Goal: Transaction & Acquisition: Purchase product/service

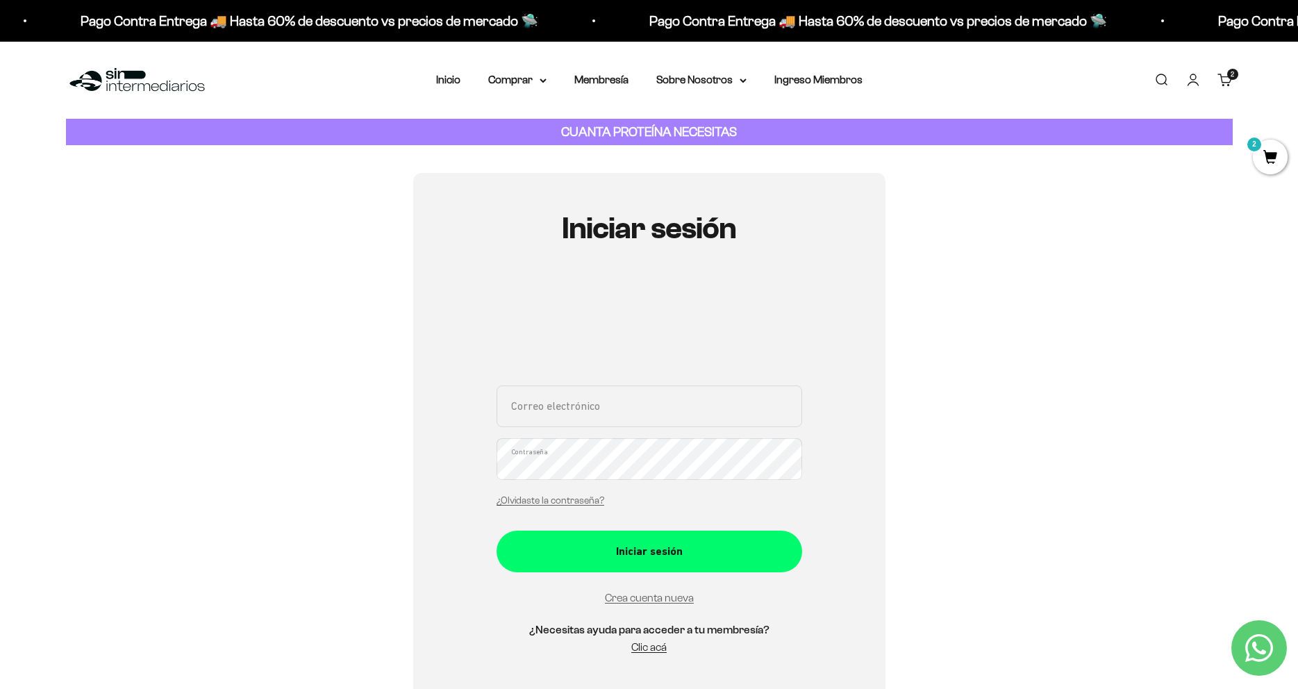
click at [876, 416] on div "Iniciar sesión Correo electrónico Contraseña ¿Olvidaste la contraseña? Iniciar …" at bounding box center [649, 441] width 472 height 536
click at [1194, 82] on link "Iniciar sesión" at bounding box center [1193, 79] width 15 height 15
click at [1002, 248] on div "Iniciar sesión Correo electrónico Contraseña ¿Olvidaste la contraseña? Iniciar …" at bounding box center [649, 441] width 1167 height 536
click at [1195, 83] on link "Iniciar sesión" at bounding box center [1193, 79] width 15 height 15
click at [1197, 83] on link "Iniciar sesión" at bounding box center [1193, 79] width 15 height 15
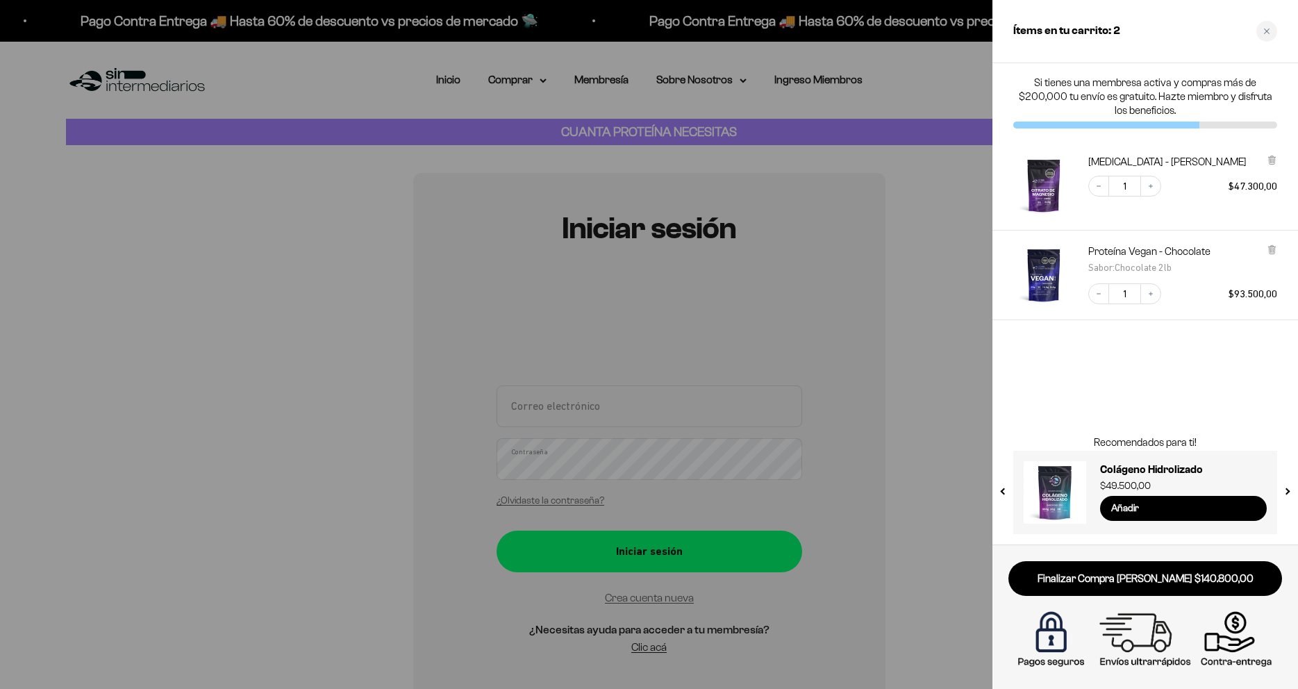
click at [993, 183] on div "Citrato de Magnesio - Sabor Limón Decrease quantity 1 Increase quantity $47.300…" at bounding box center [1146, 186] width 306 height 90
click at [962, 224] on div at bounding box center [649, 344] width 1298 height 689
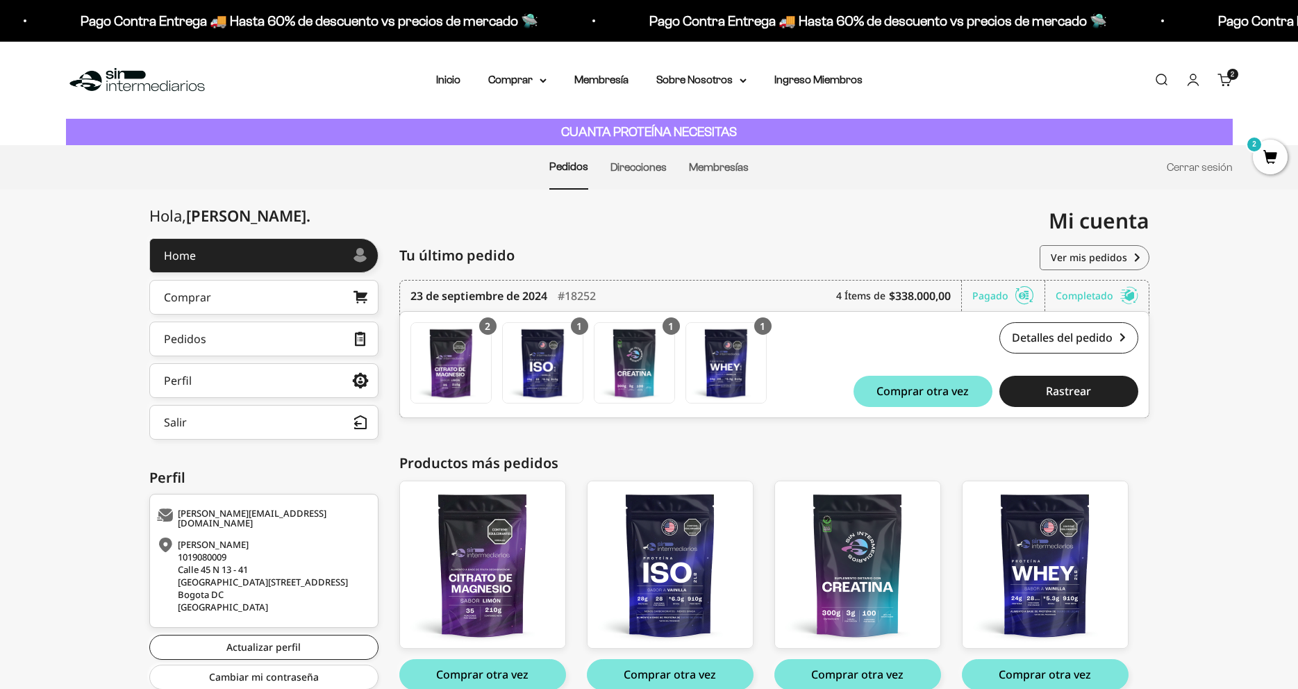
scroll to position [67, 0]
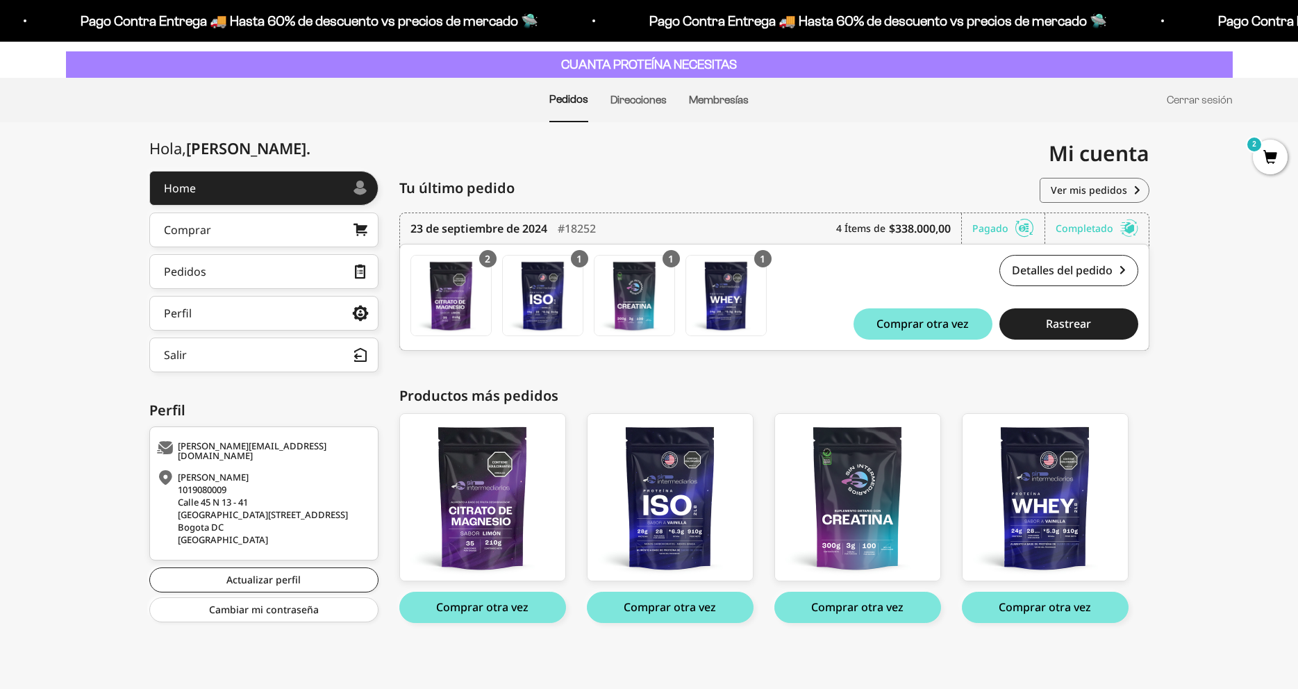
click at [1196, 395] on div "Hola, Jonathan Alejandro . Home Comprar Pedidos Perfil Información personal Dir…" at bounding box center [649, 413] width 1298 height 484
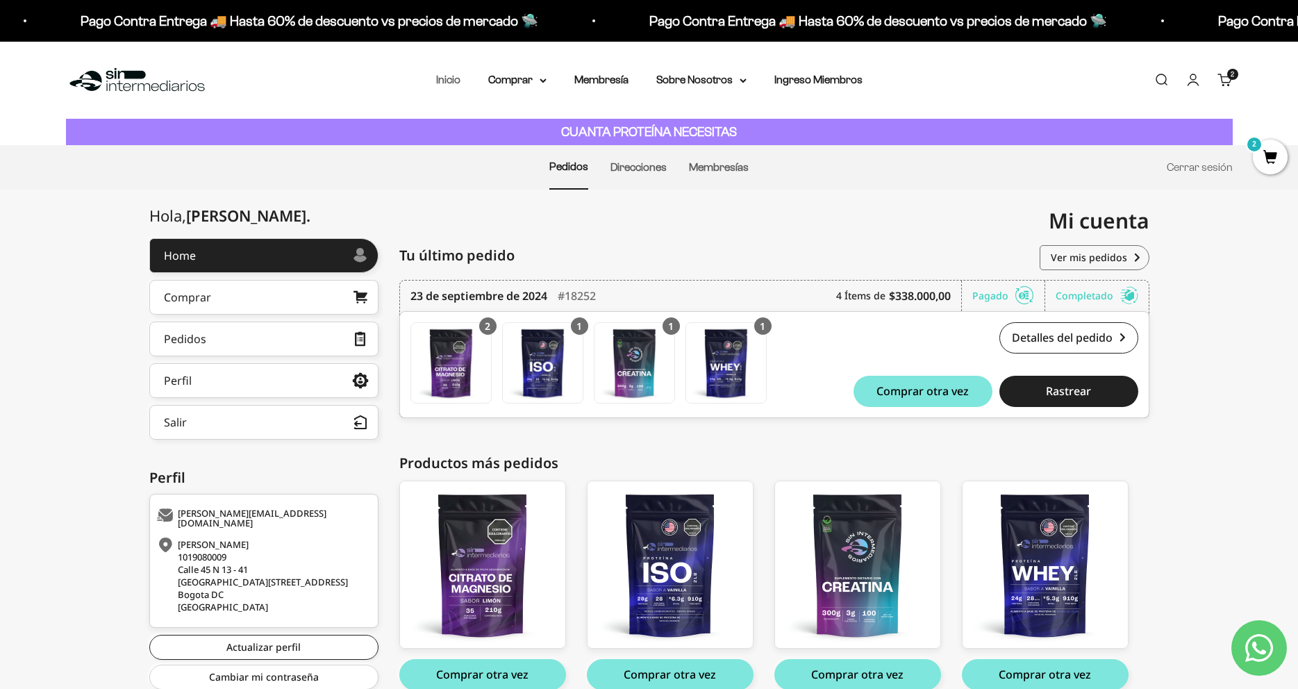
click at [443, 79] on link "Inicio" at bounding box center [448, 80] width 24 height 12
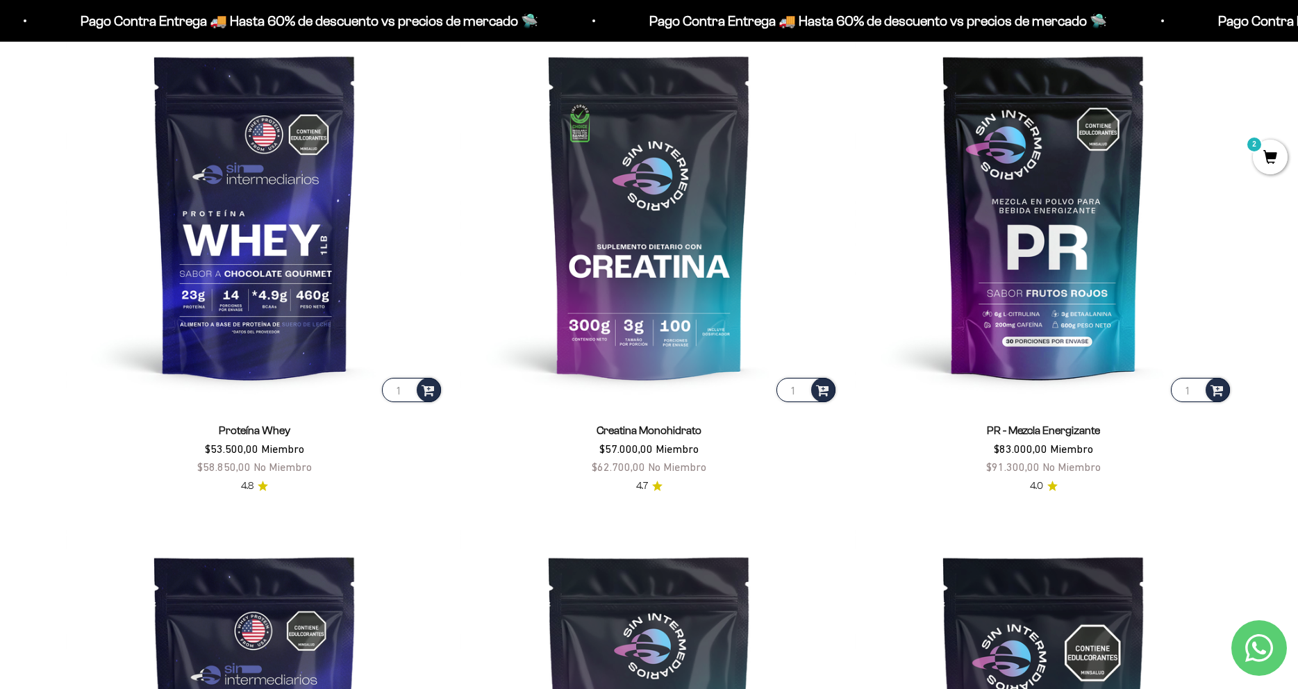
scroll to position [496, 0]
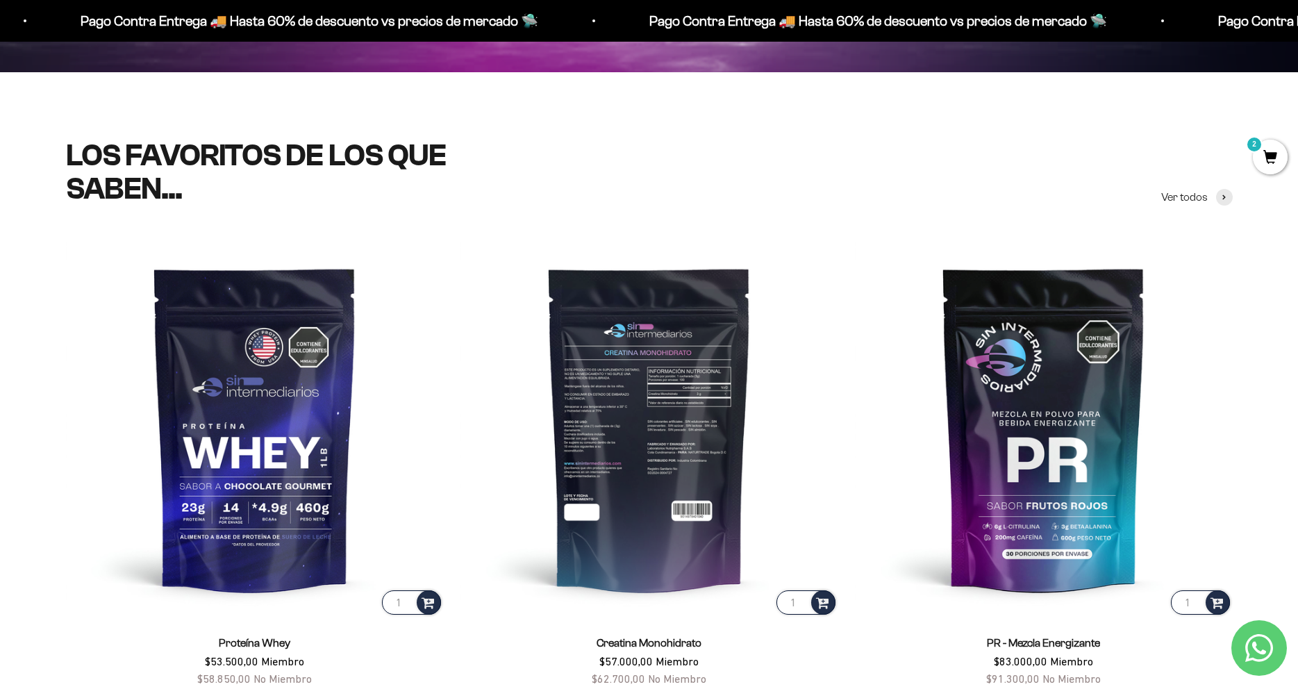
click at [828, 290] on img at bounding box center [650, 429] width 378 height 378
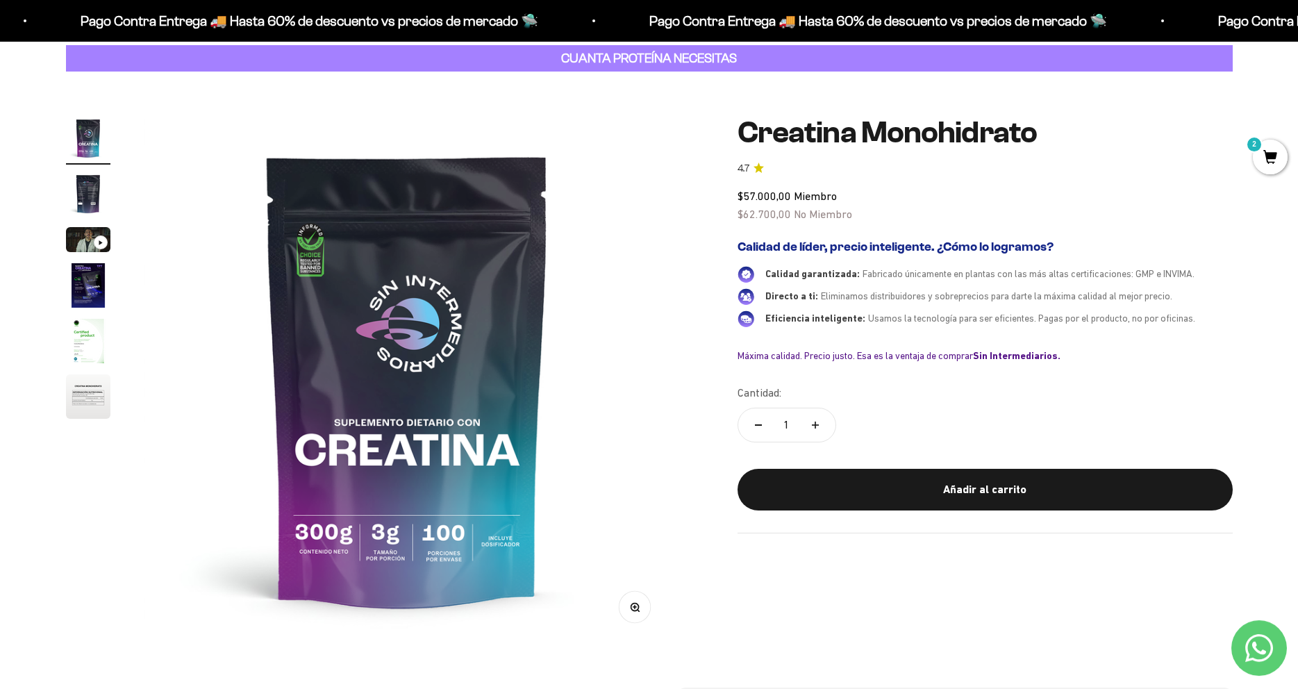
scroll to position [142, 0]
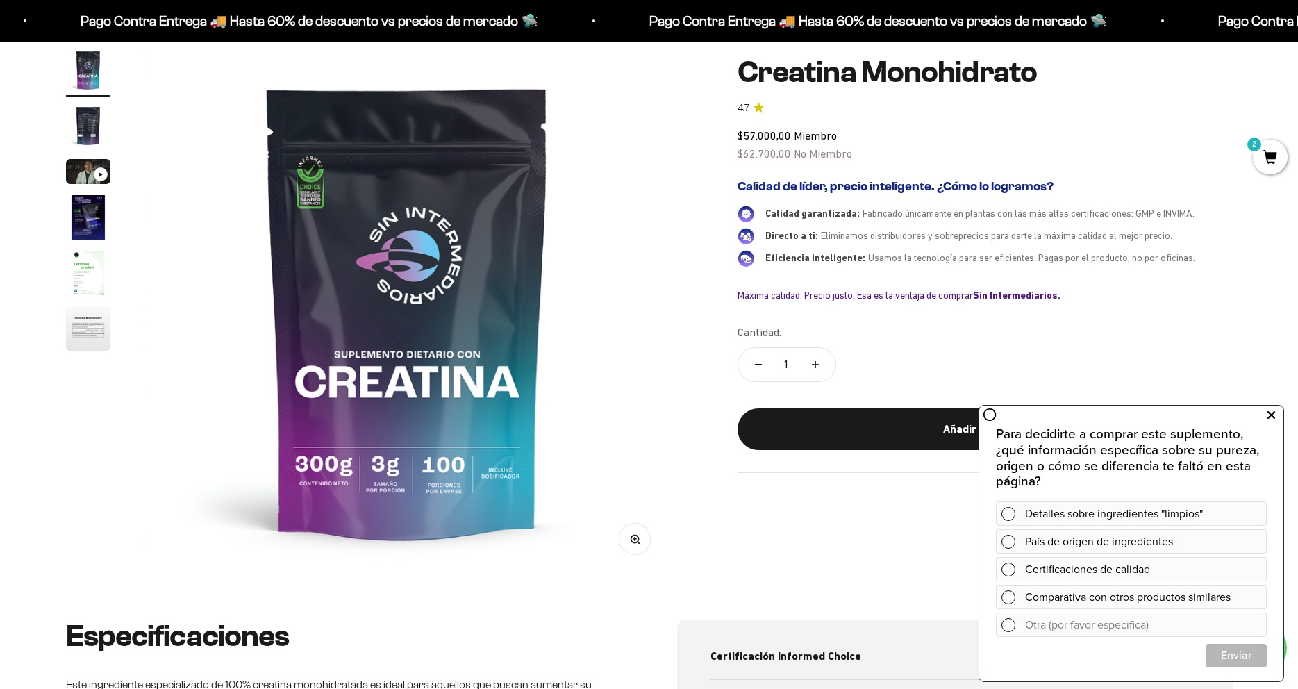
click at [1262, 416] on button at bounding box center [1271, 415] width 25 height 22
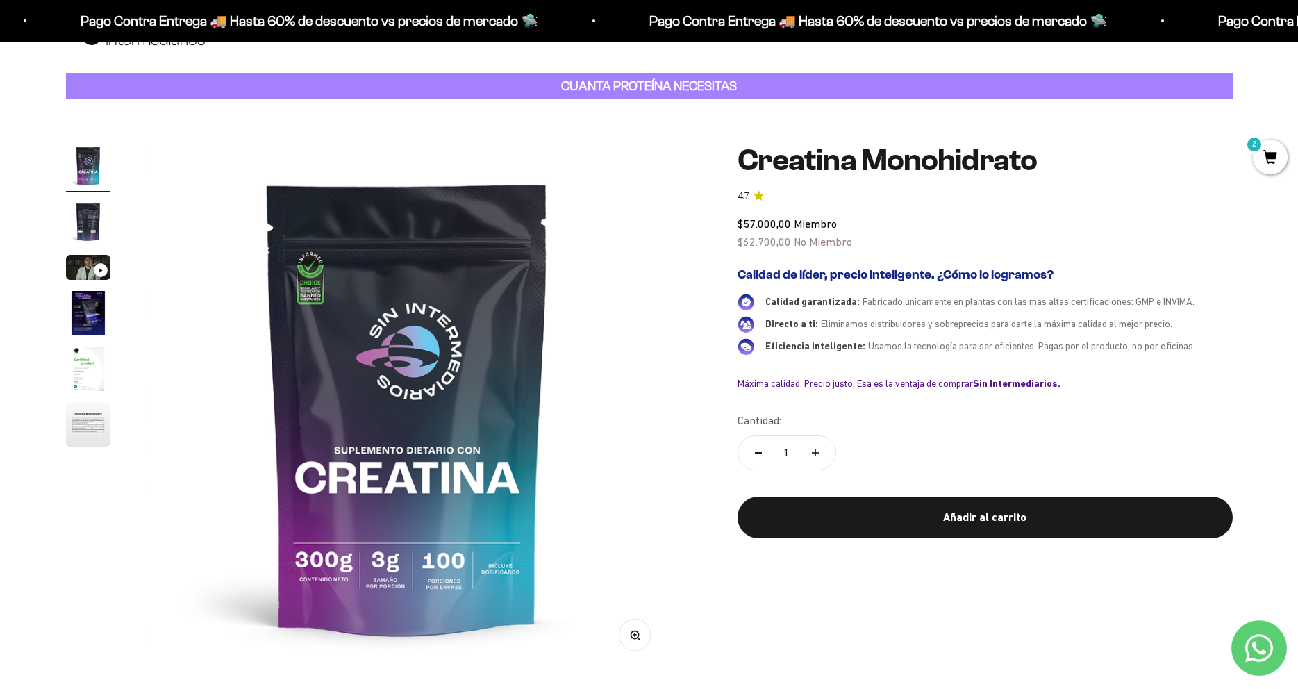
scroll to position [0, 0]
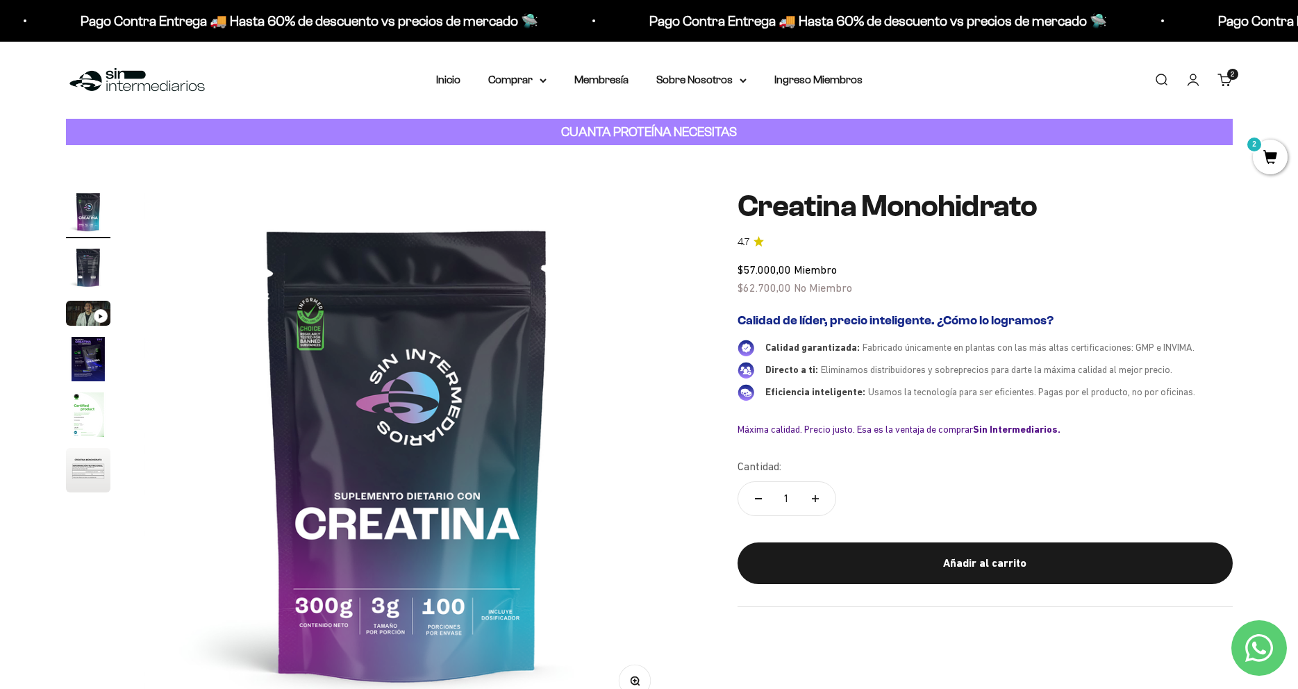
click at [75, 370] on img "Ir al artículo 4" at bounding box center [88, 359] width 44 height 44
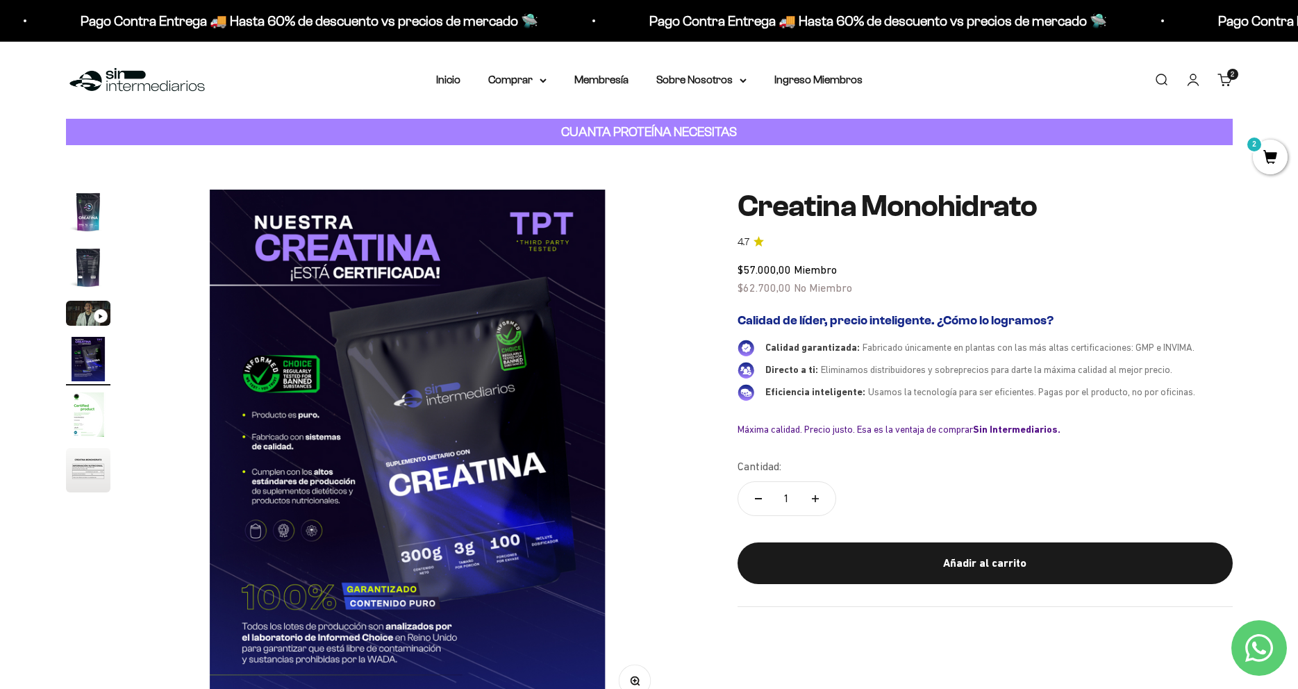
click at [89, 208] on img "Ir al artículo 1" at bounding box center [88, 212] width 44 height 44
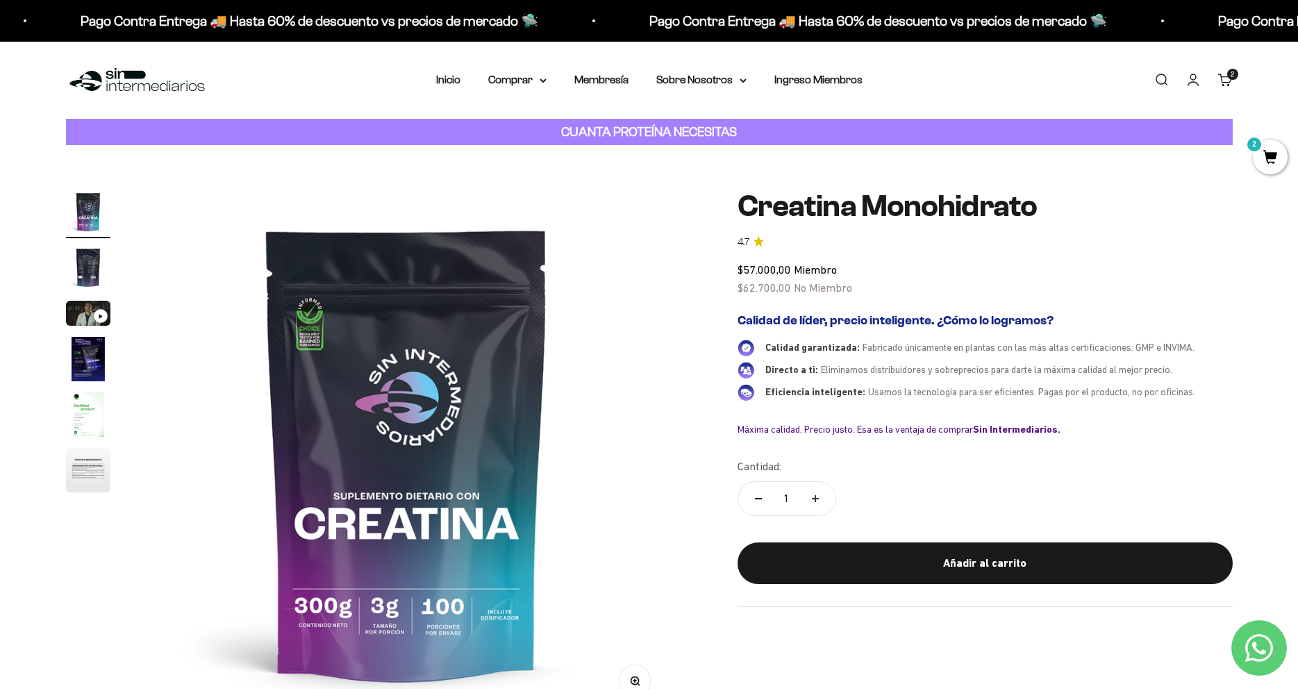
click at [91, 270] on img "Ir al artículo 2" at bounding box center [88, 267] width 44 height 44
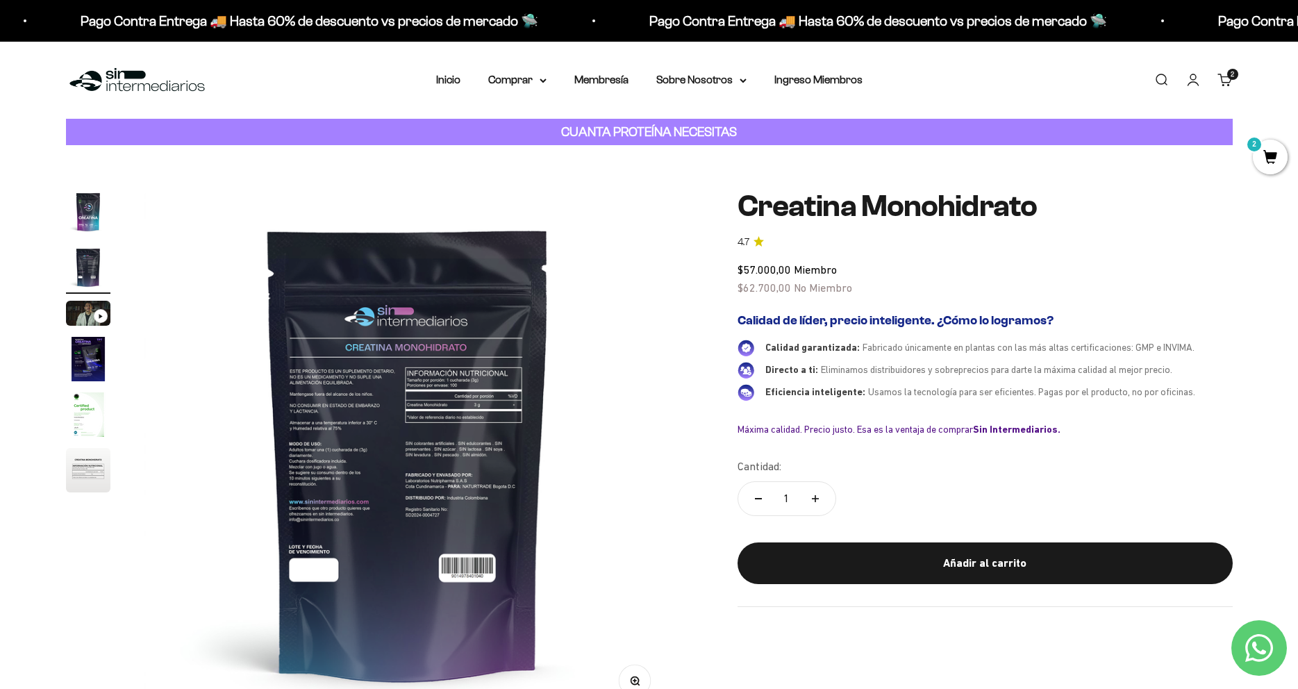
click at [677, 443] on div "Zoom Ir al artículo 1 Ir al artículo 2 Ir al artículo 3 Ir al artículo 4 Ir al …" at bounding box center [649, 453] width 1167 height 527
click at [242, 437] on img at bounding box center [407, 453] width 527 height 527
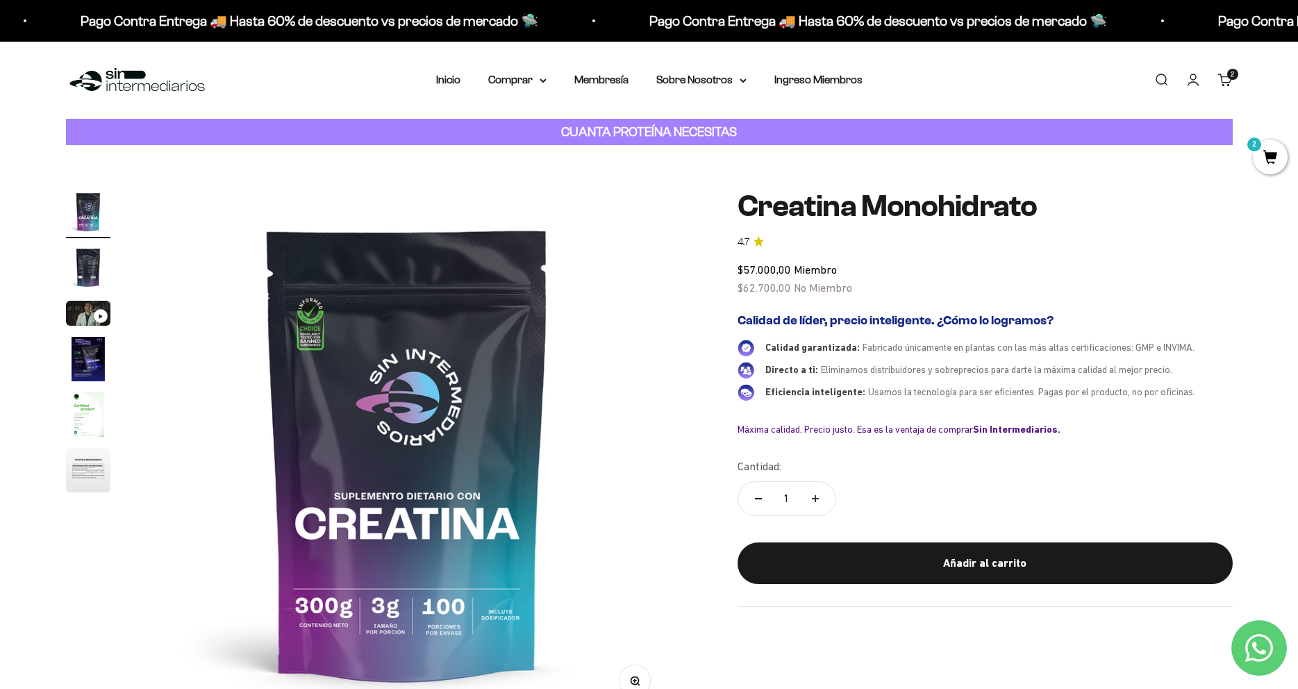
click at [639, 443] on img at bounding box center [407, 453] width 527 height 527
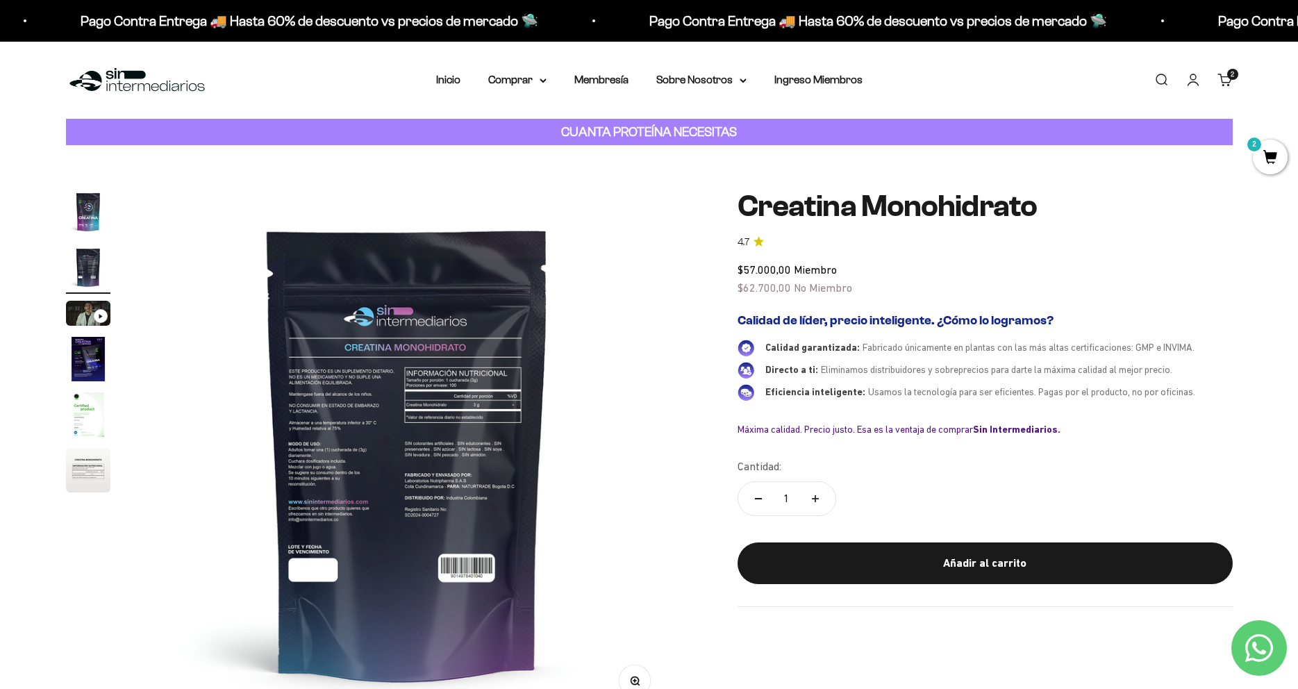
click at [616, 440] on img at bounding box center [407, 453] width 527 height 527
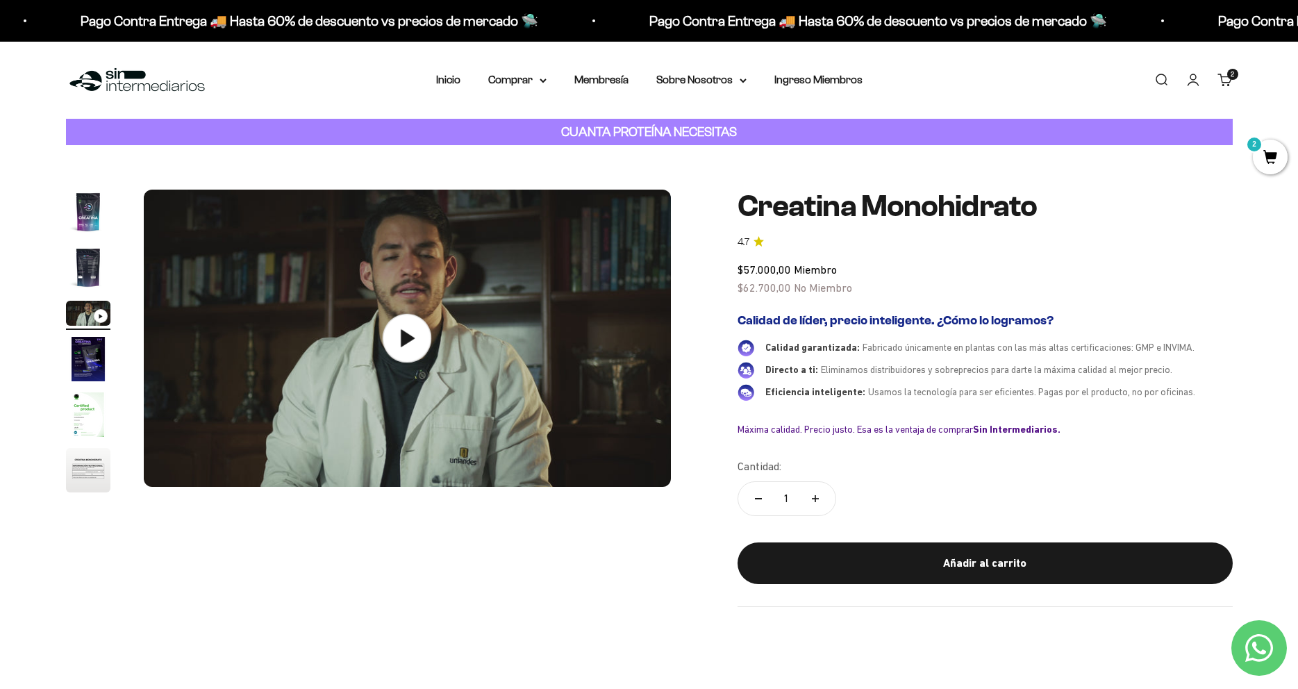
scroll to position [0, 1088]
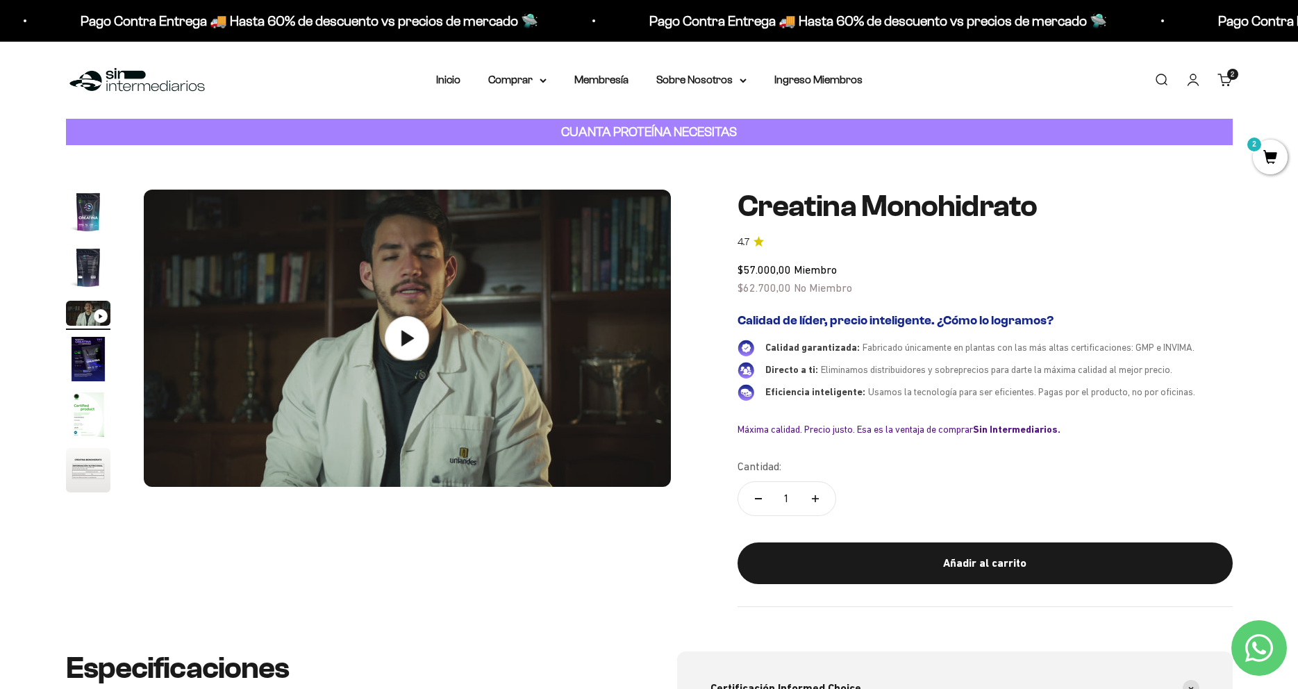
click at [104, 264] on img "Ir al artículo 2" at bounding box center [88, 267] width 44 height 44
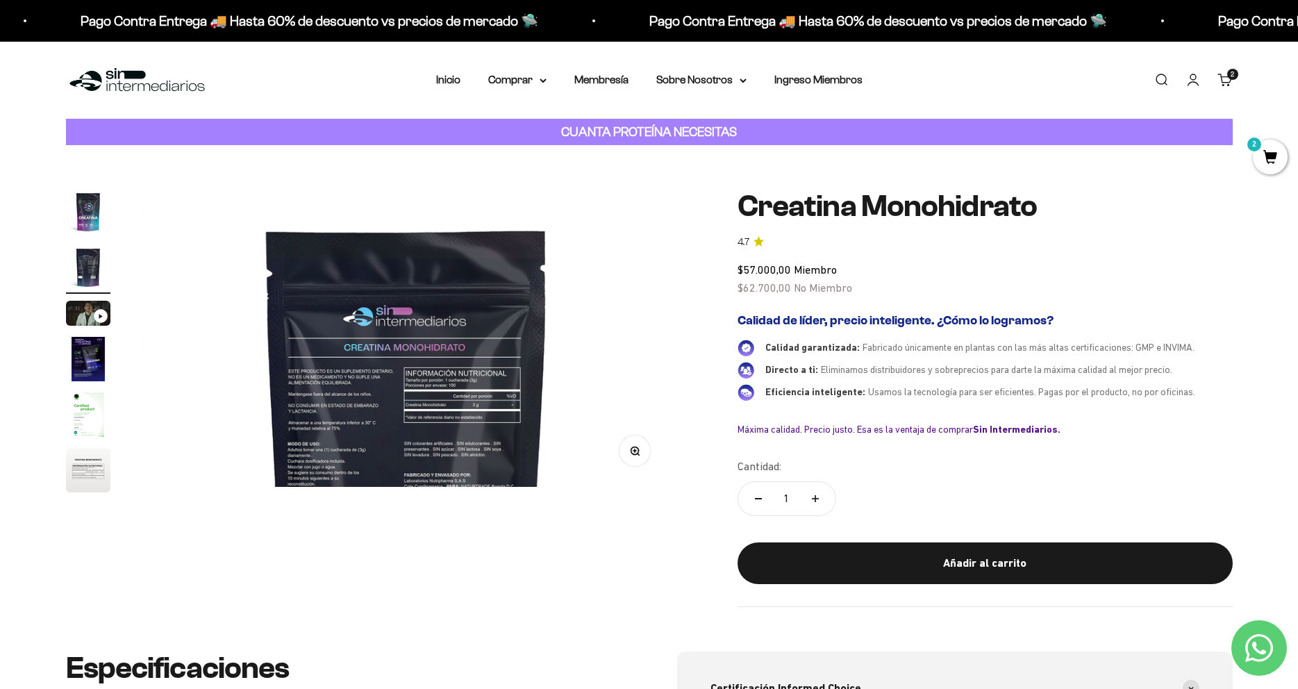
click at [102, 213] on img "Ir al artículo 1" at bounding box center [88, 212] width 44 height 44
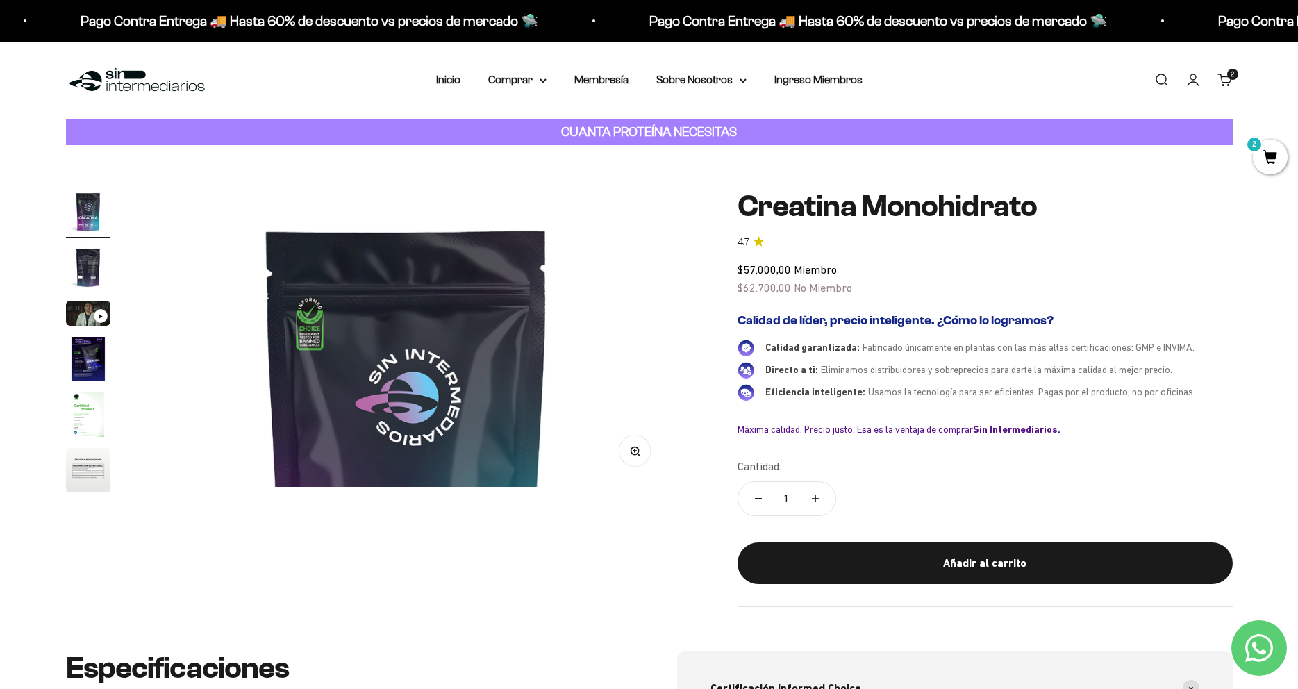
scroll to position [0, 0]
click at [245, 382] on img at bounding box center [407, 453] width 527 height 527
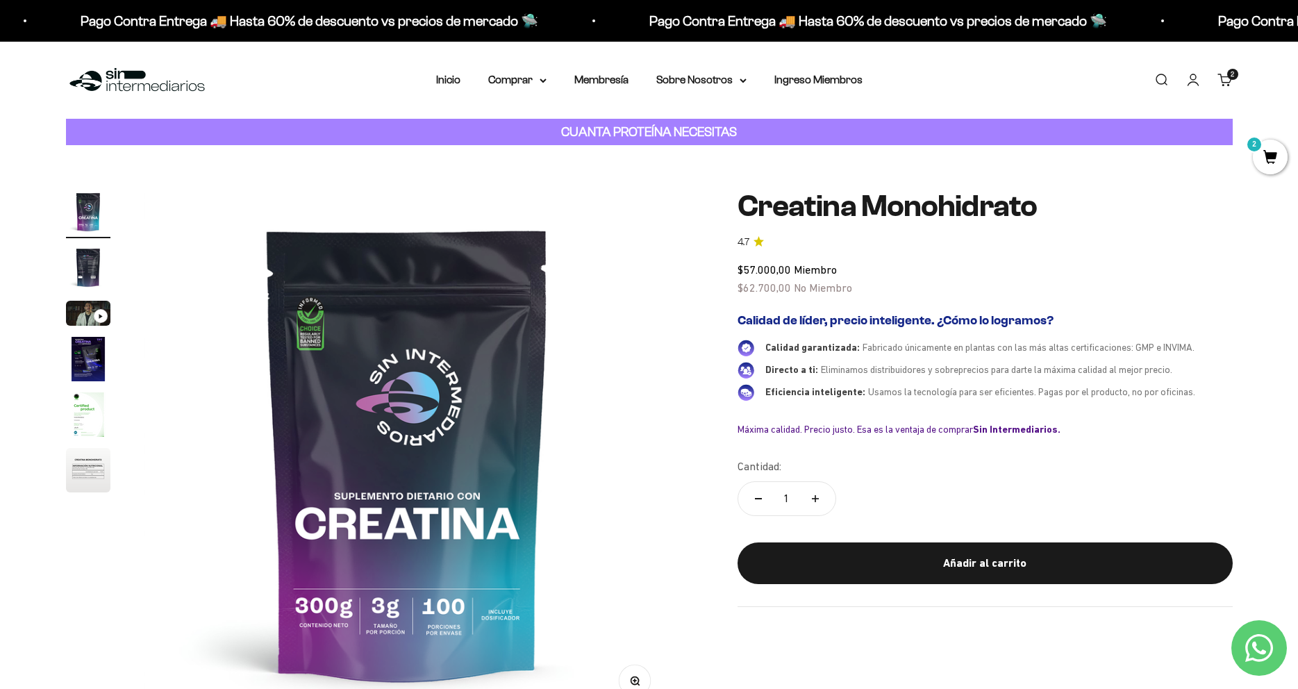
click at [244, 381] on img at bounding box center [407, 453] width 527 height 527
click at [1251, 324] on div "Zoom Ir al artículo 1 Ir al artículo 2 Ir al artículo 3 Ir al artículo 4 Ir al …" at bounding box center [649, 453] width 1298 height 616
click at [529, 82] on summary "Comprar" at bounding box center [517, 80] width 58 height 18
click at [675, 345] on div "Zoom Ir al artículo 1 Ir al artículo 2 Ir al artículo 3 Ir al artículo 4 Ir al …" at bounding box center [649, 453] width 1167 height 527
click at [1257, 160] on span "2" at bounding box center [1270, 157] width 35 height 35
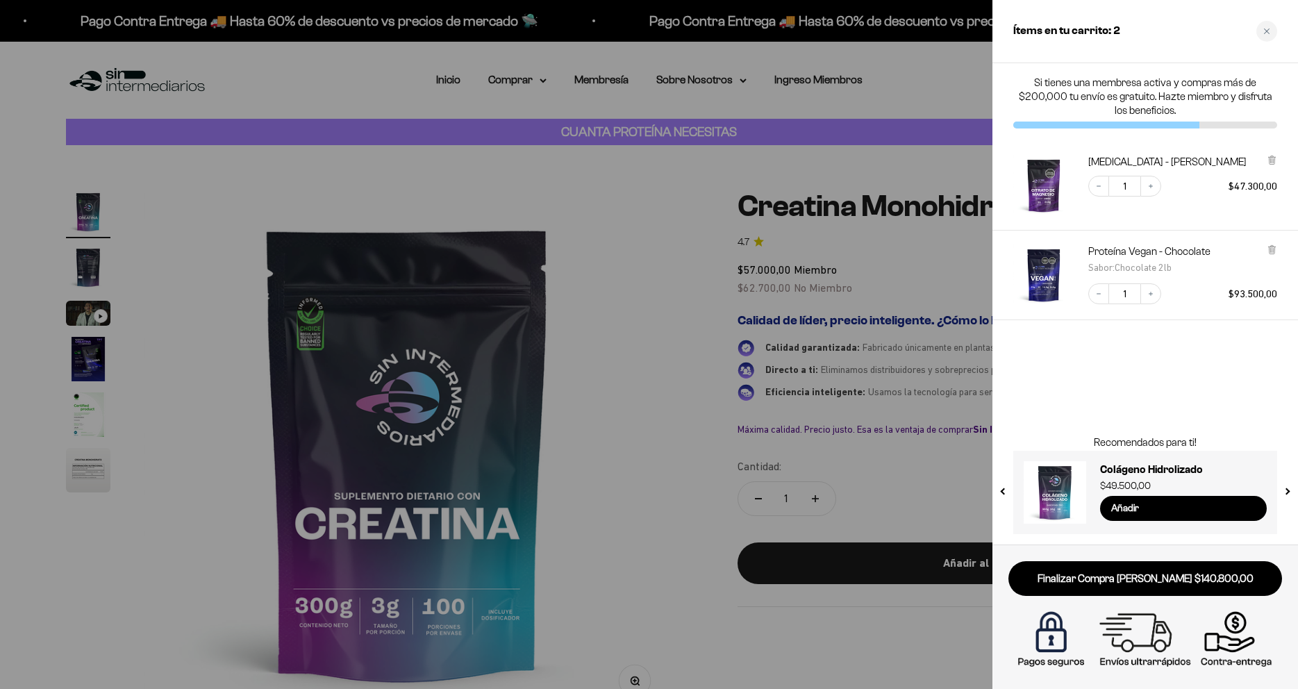
click at [700, 240] on div at bounding box center [649, 344] width 1298 height 689
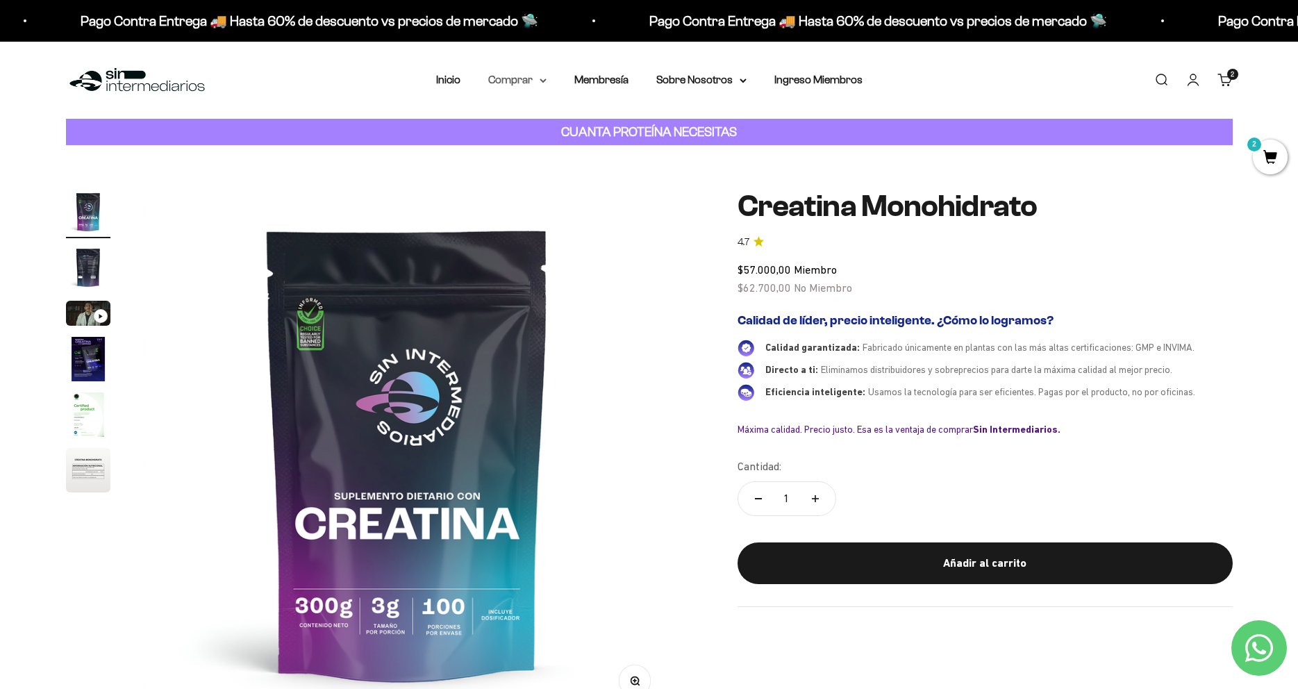
click at [542, 81] on icon at bounding box center [543, 81] width 7 height 5
click at [525, 176] on span "Gomas sin azúcar" at bounding box center [540, 176] width 86 height 12
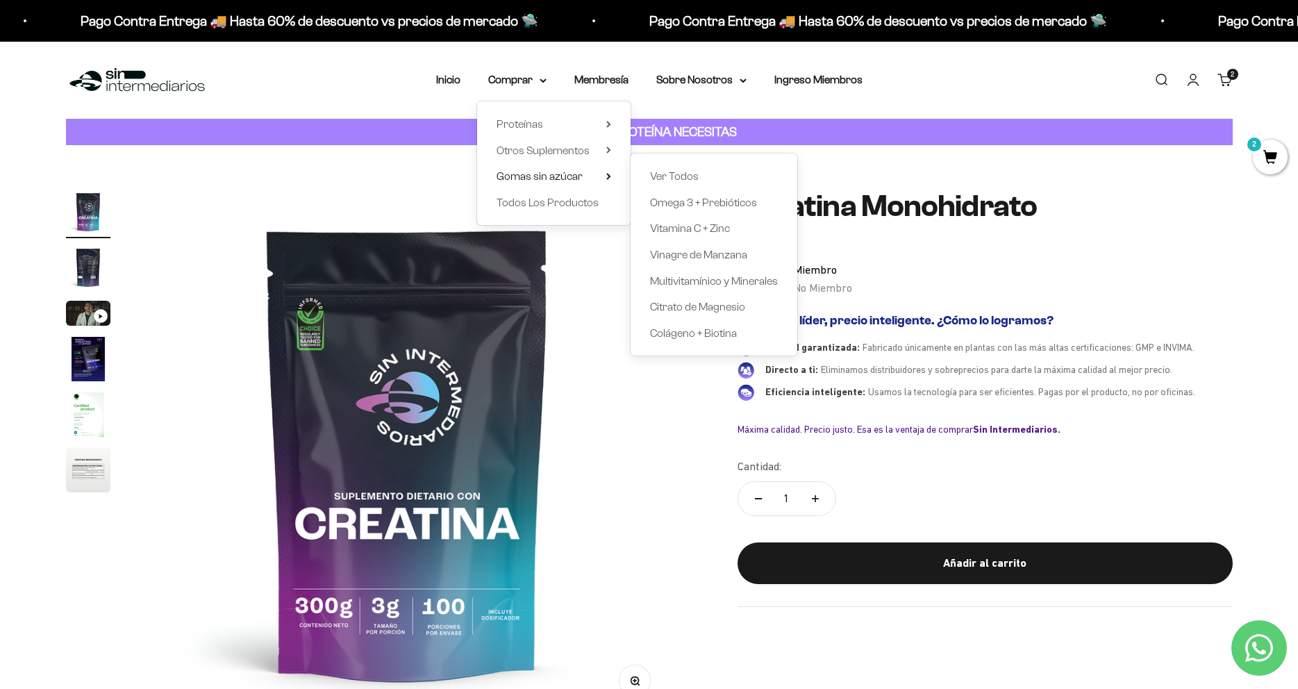
click at [643, 472] on img at bounding box center [407, 453] width 527 height 527
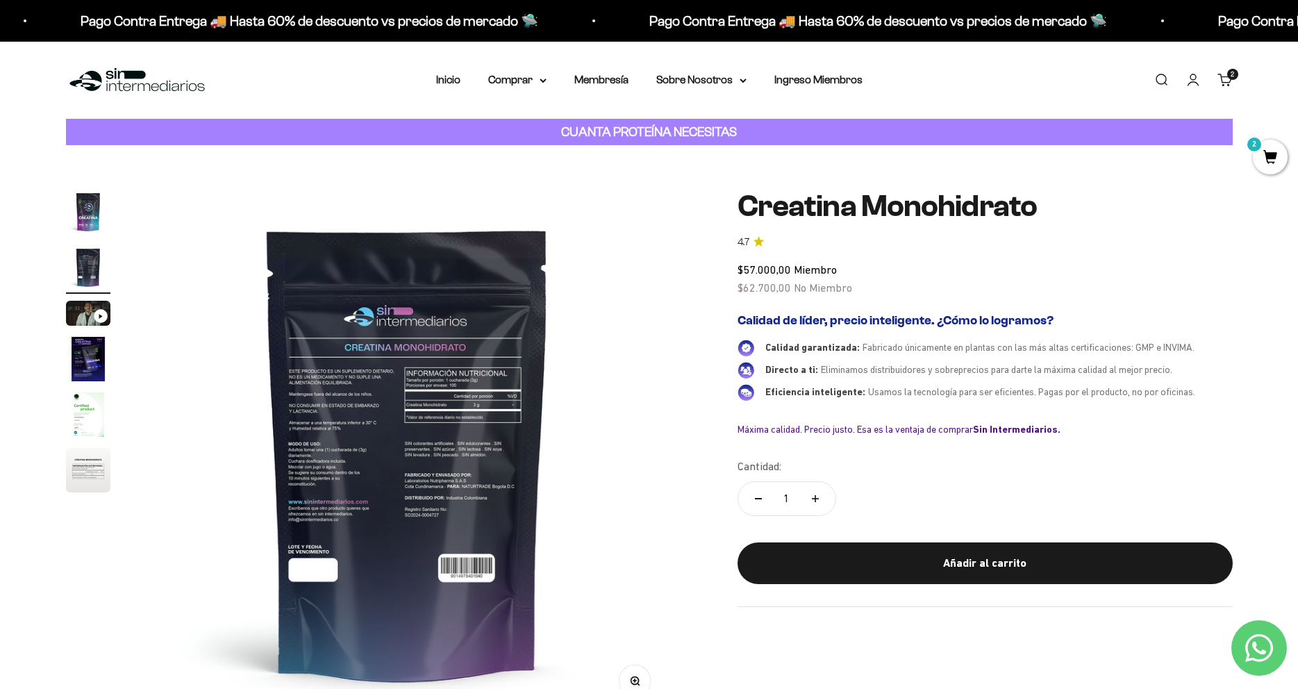
click at [1262, 156] on span "2" at bounding box center [1270, 157] width 35 height 35
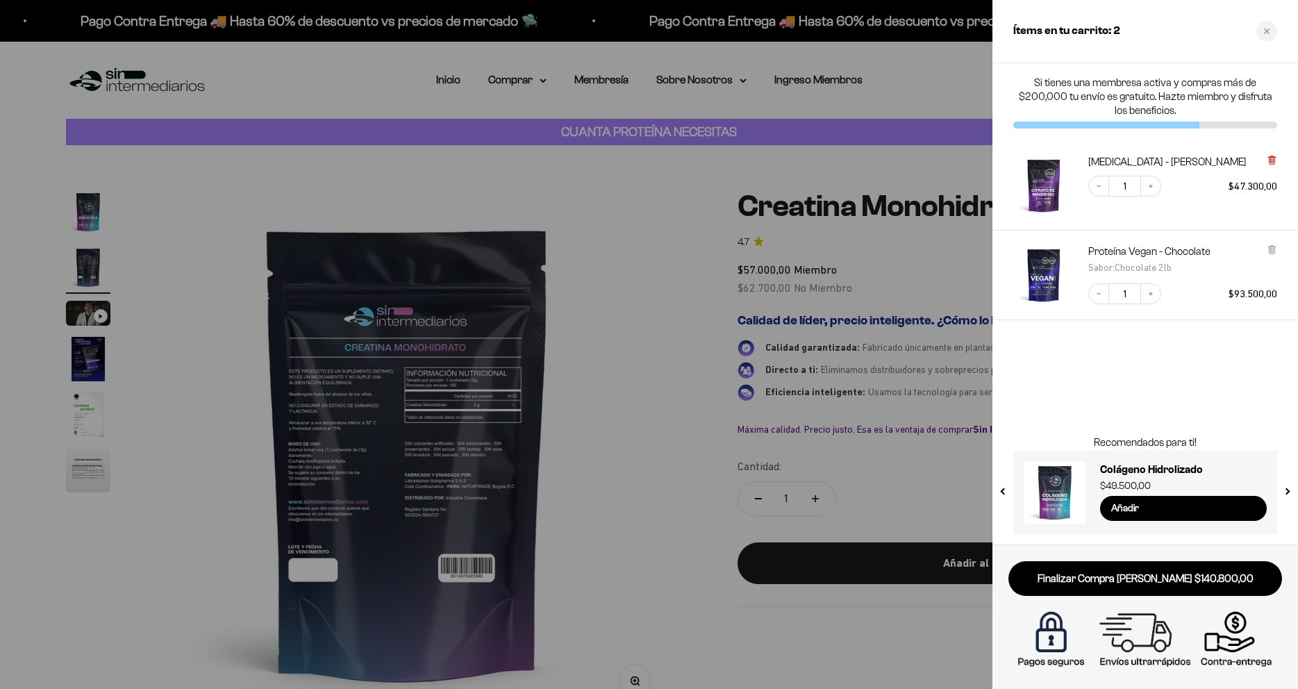
click at [1269, 160] on icon at bounding box center [1272, 160] width 10 height 10
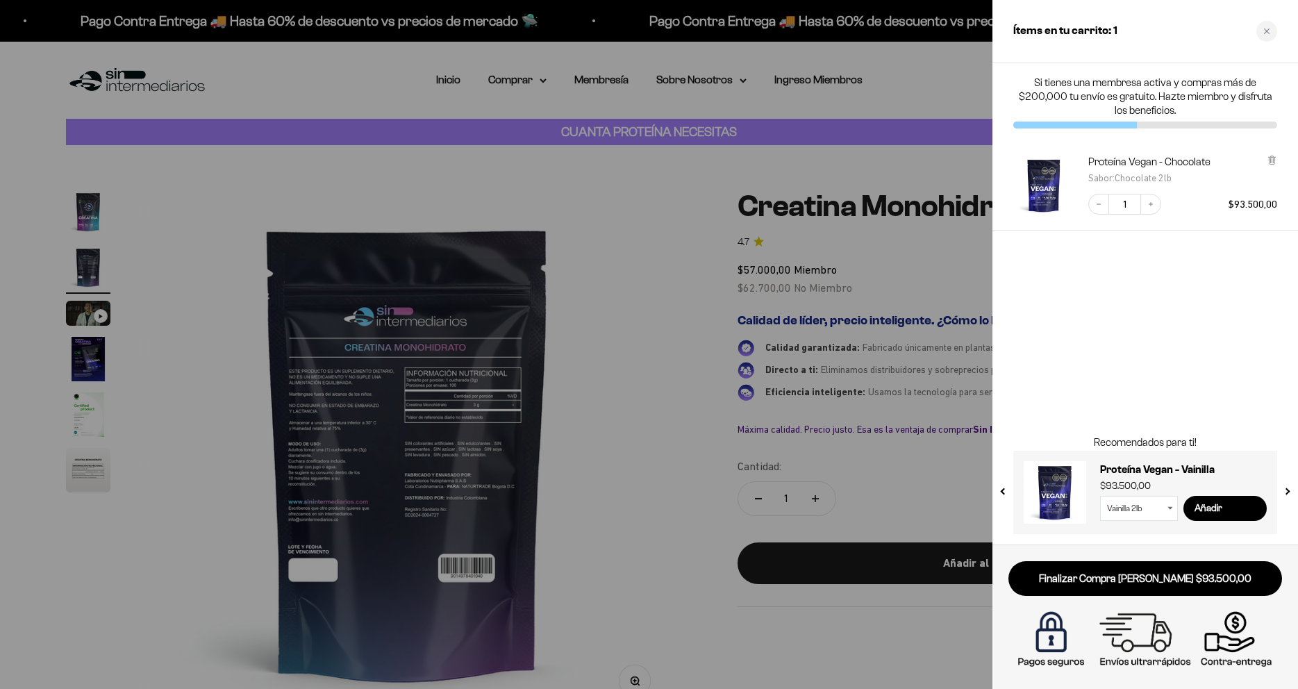
click at [1266, 159] on div "Proteína Vegan - Chocolate Sabor : Chocolate 2lb" at bounding box center [1183, 171] width 189 height 32
click at [1269, 158] on icon at bounding box center [1272, 160] width 10 height 10
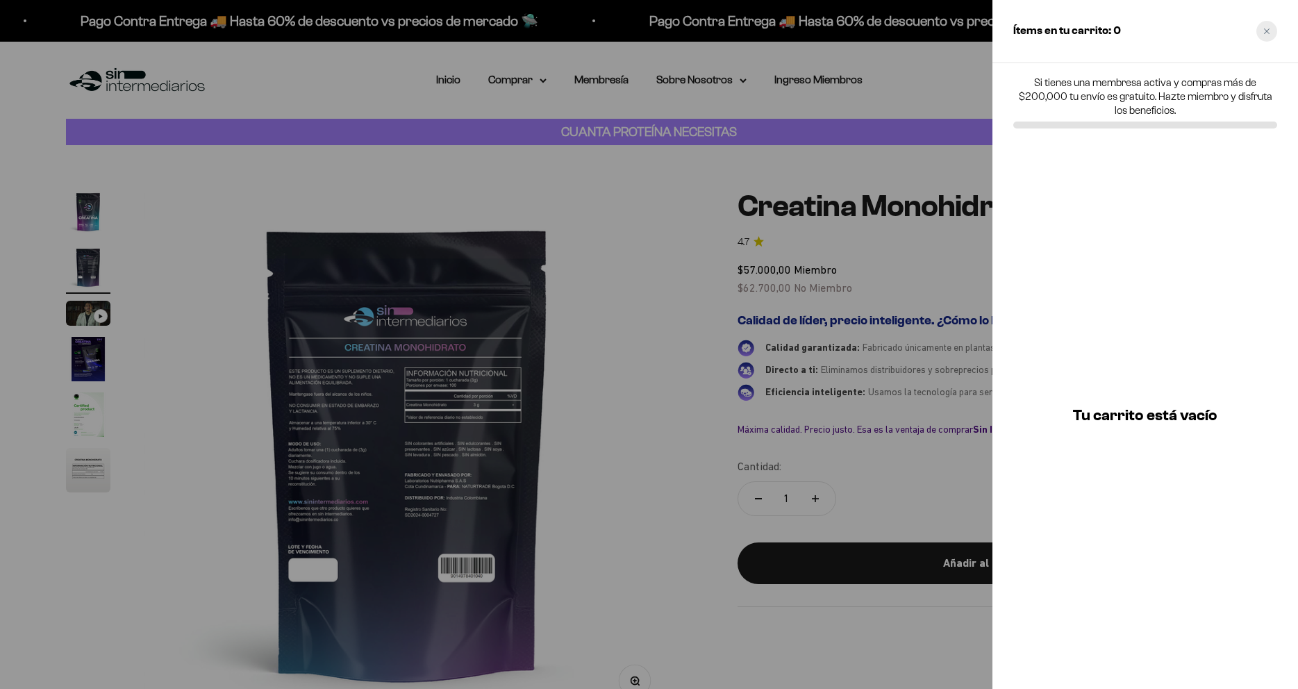
click at [1266, 30] on icon "Close cart" at bounding box center [1267, 31] width 6 height 6
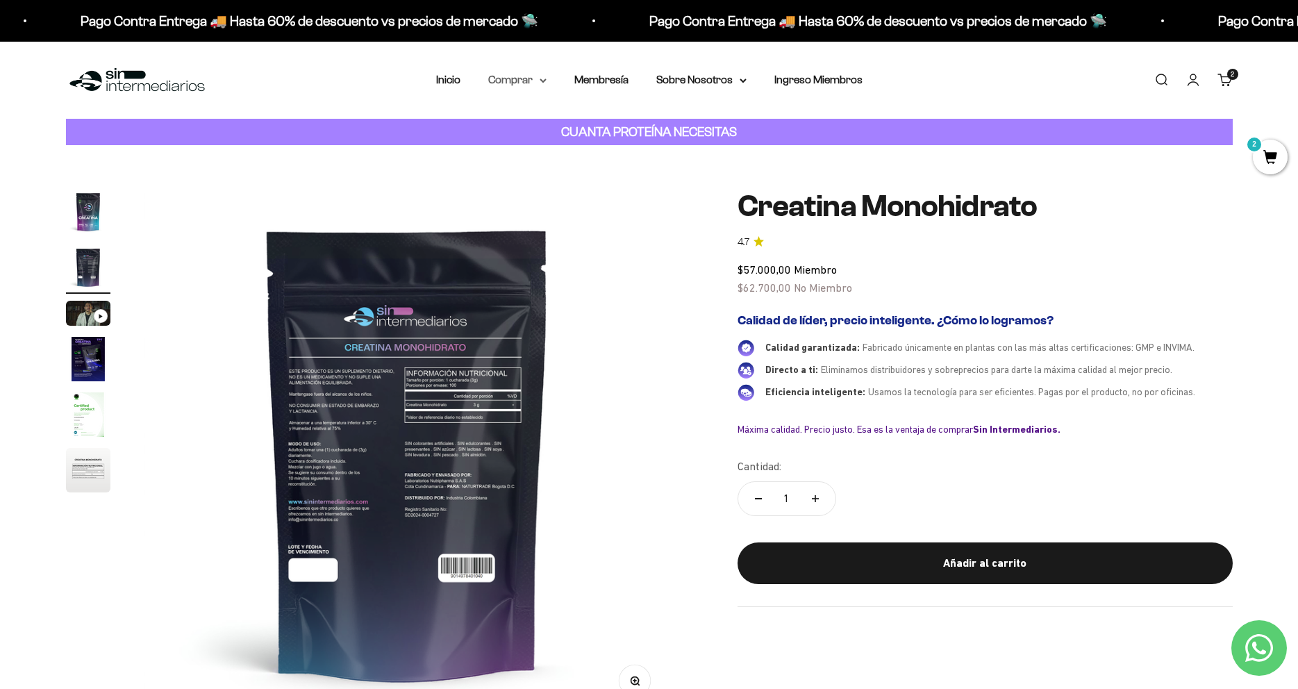
click at [522, 79] on summary "Comprar" at bounding box center [517, 80] width 58 height 18
click at [536, 170] on span "Gomas sin azúcar" at bounding box center [540, 176] width 86 height 18
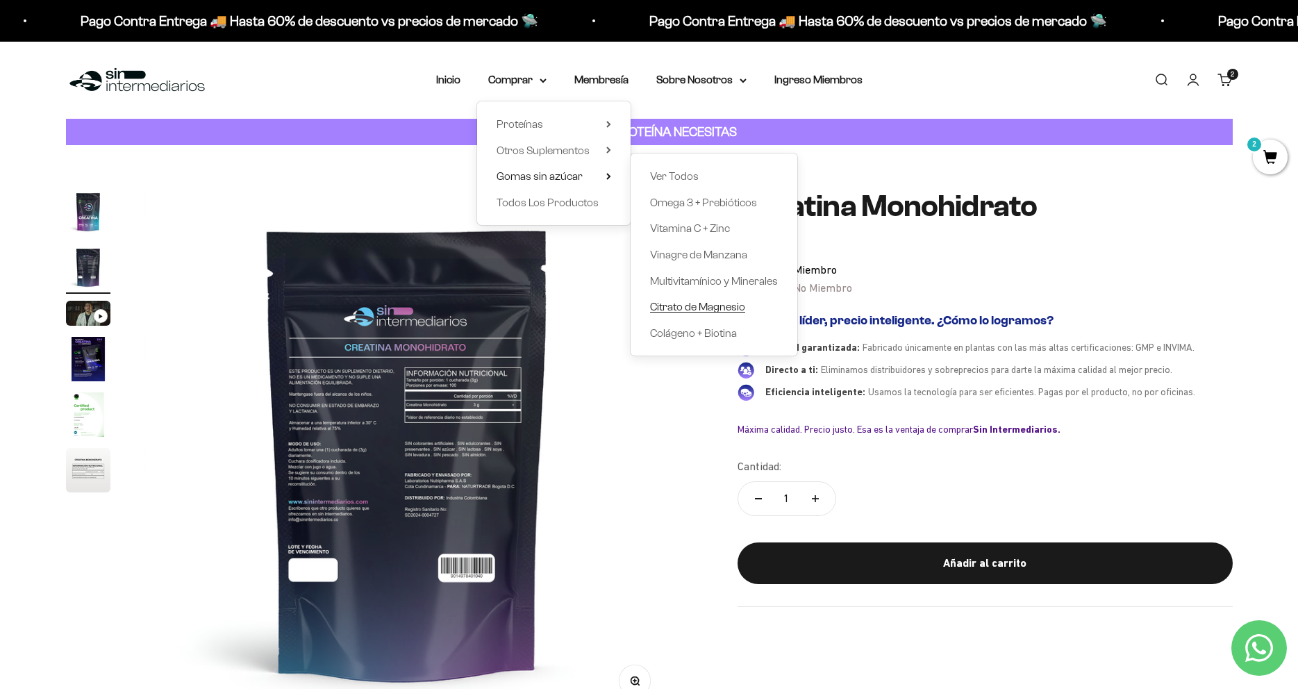
click at [686, 312] on span "Citrato de Magnesio" at bounding box center [697, 307] width 95 height 12
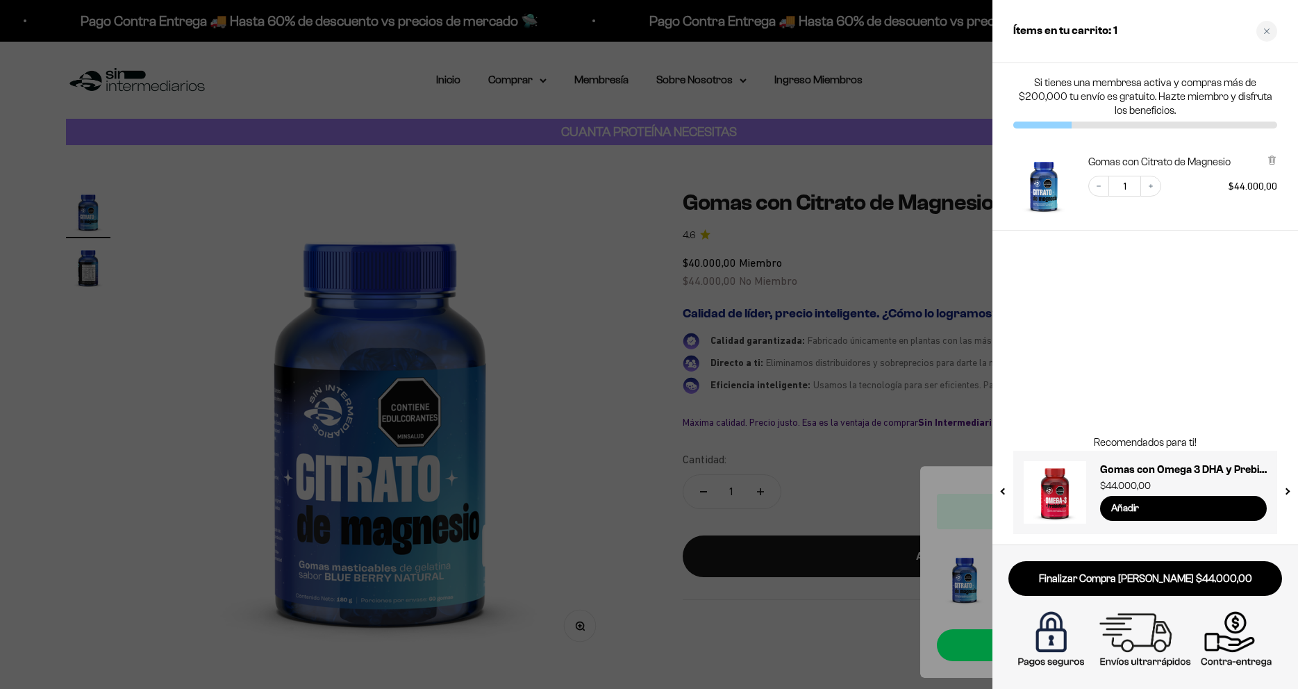
click at [619, 461] on div at bounding box center [649, 344] width 1298 height 689
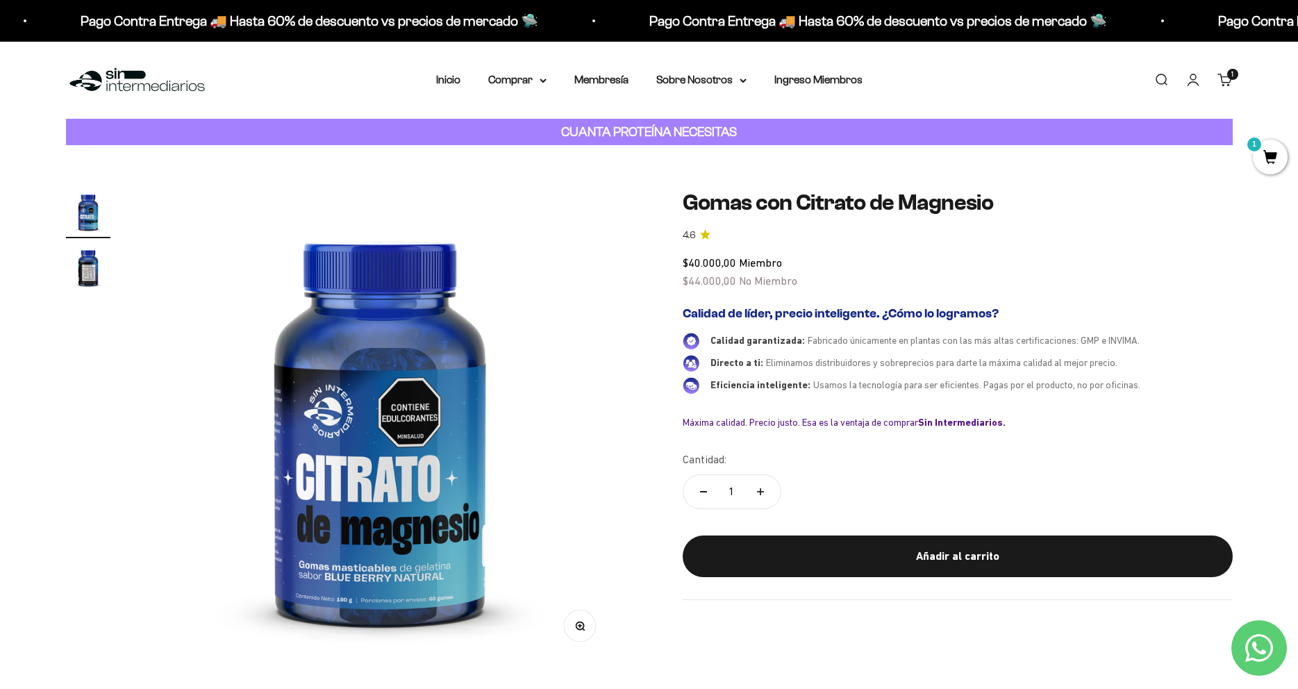
scroll to position [71, 0]
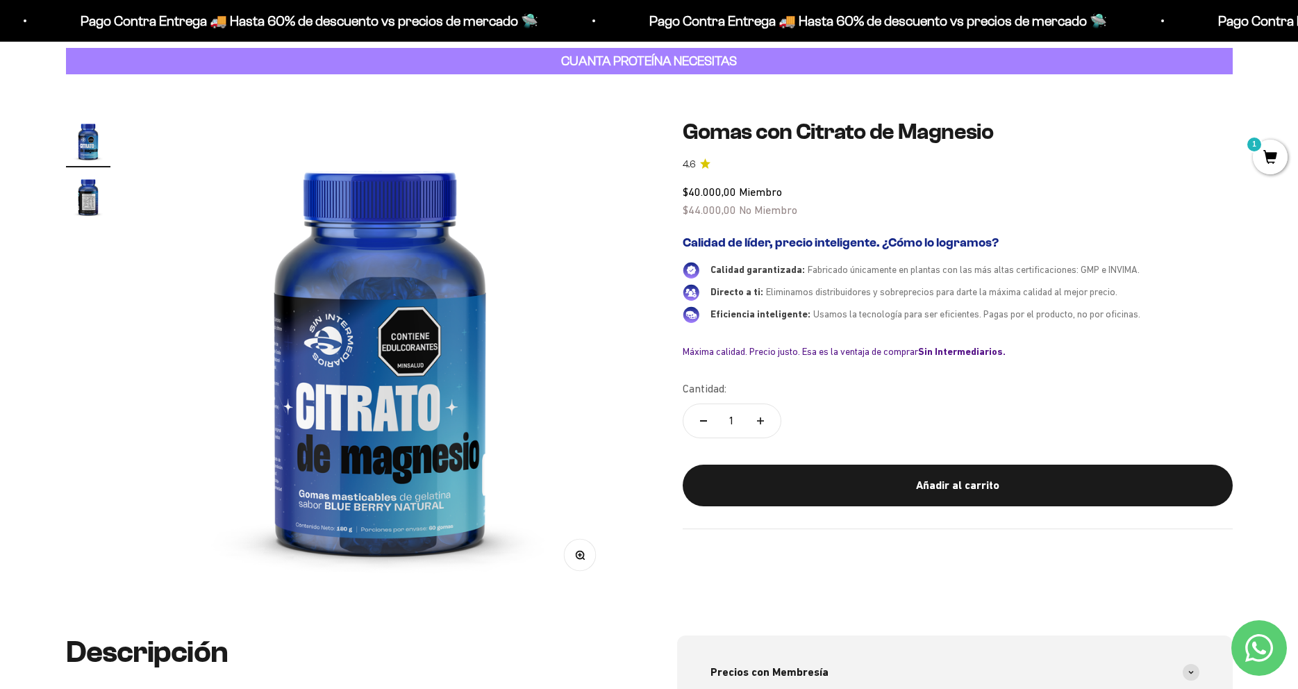
click at [588, 357] on img at bounding box center [380, 355] width 472 height 472
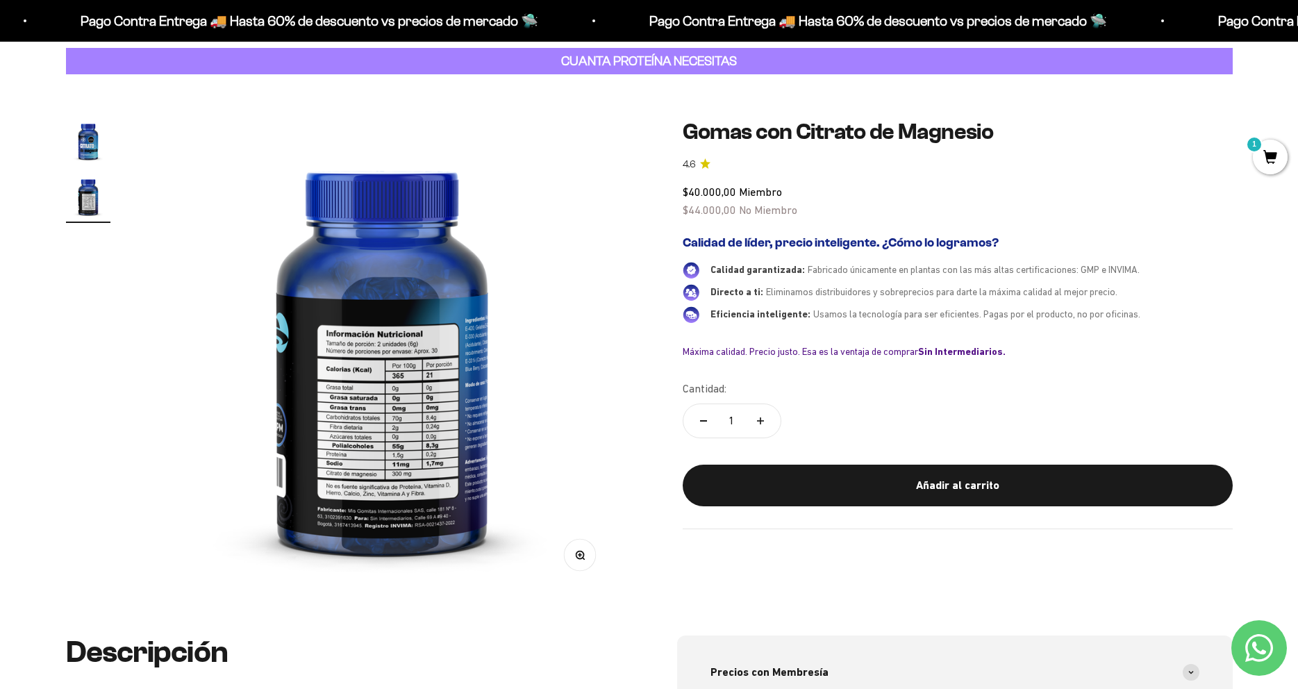
scroll to position [0, 489]
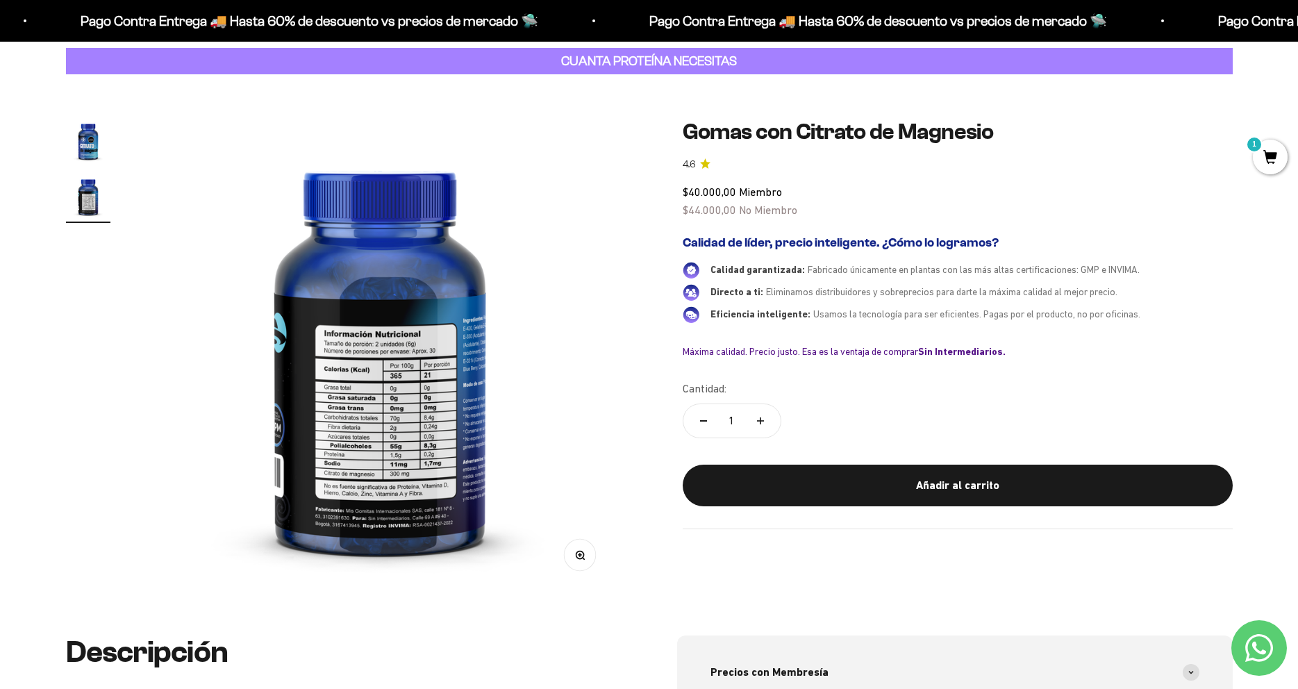
click at [588, 357] on img at bounding box center [380, 355] width 472 height 472
click at [201, 361] on img at bounding box center [380, 355] width 472 height 472
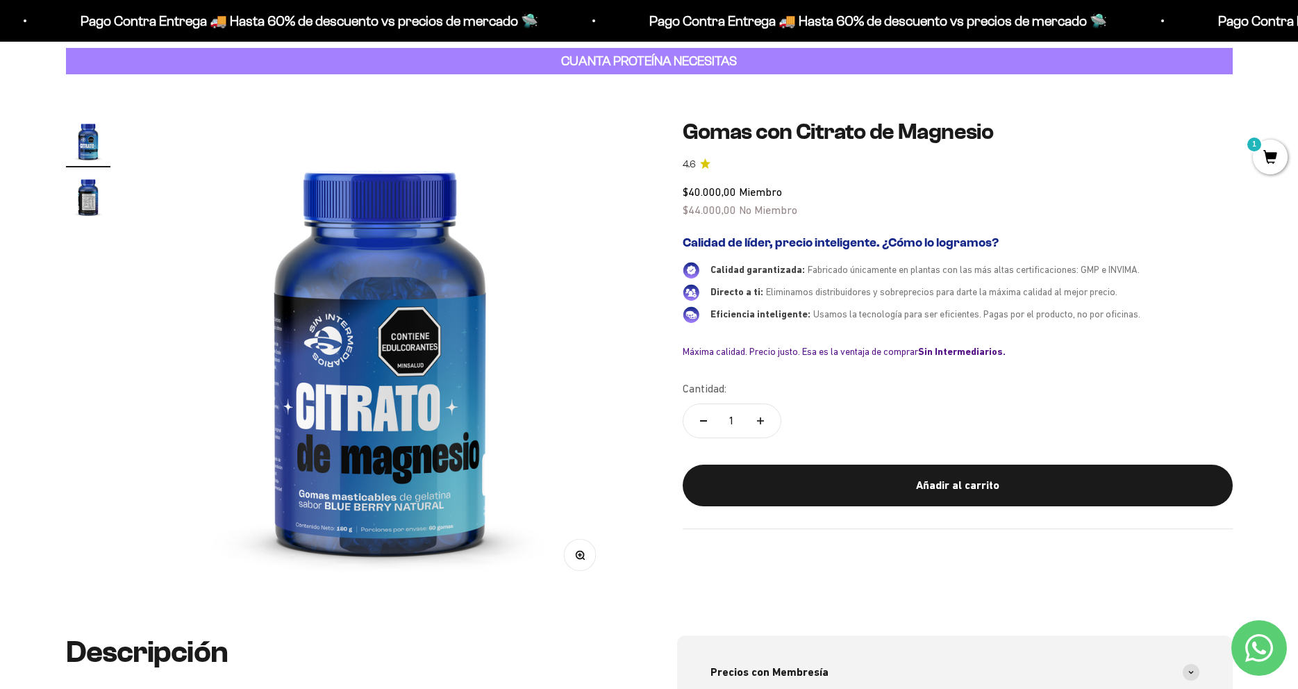
scroll to position [0, 0]
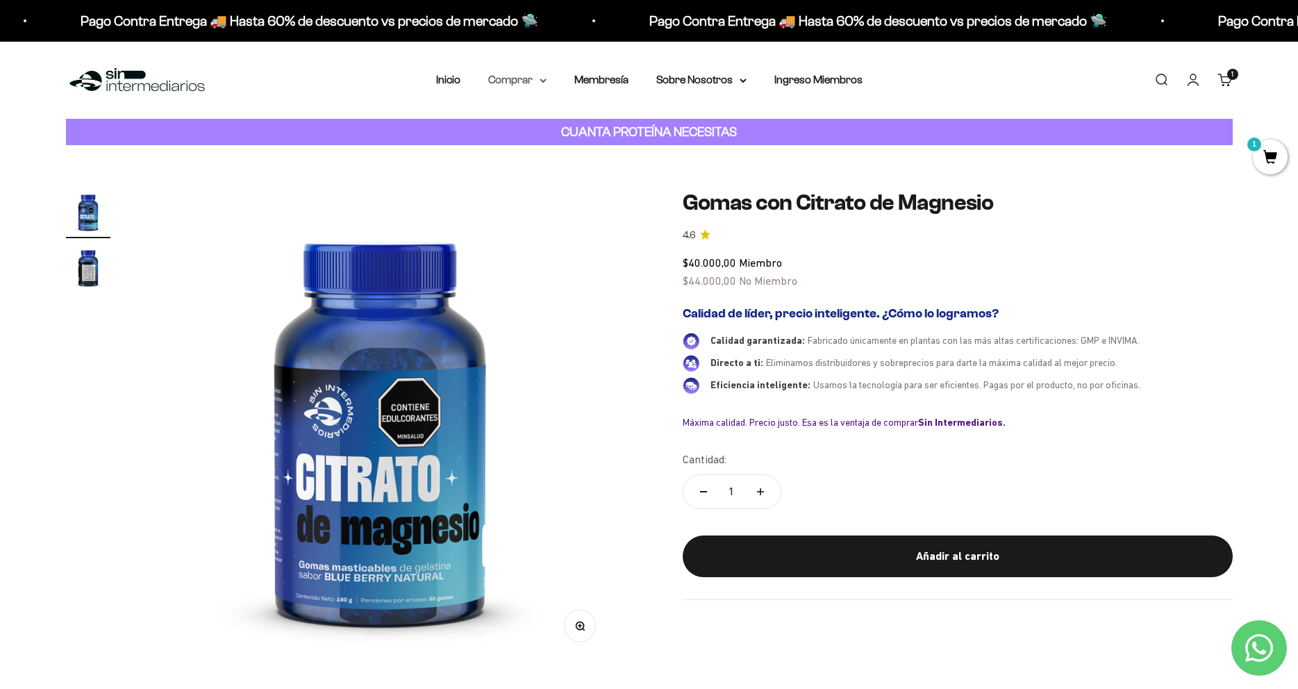
click at [524, 80] on summary "Comprar" at bounding box center [517, 80] width 58 height 18
click at [563, 126] on summary "Proteínas" at bounding box center [554, 124] width 115 height 18
click at [564, 152] on span "Otros Suplementos" at bounding box center [543, 151] width 93 height 12
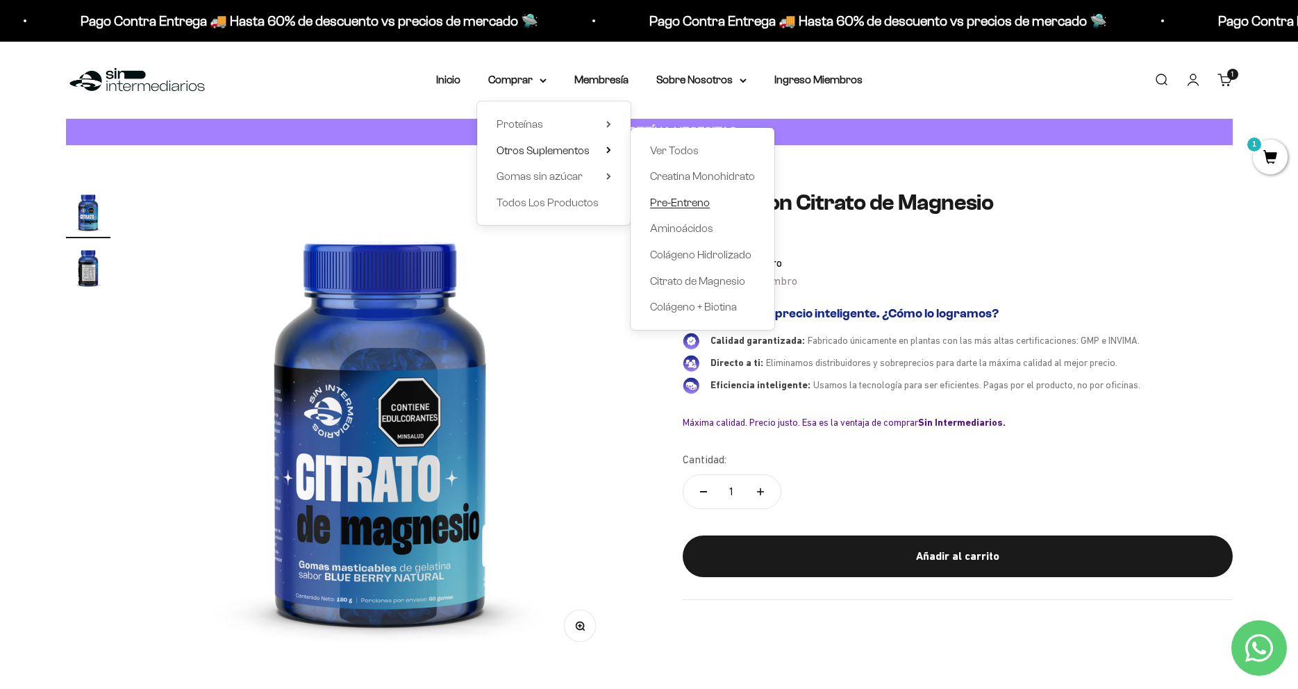
click at [697, 205] on span "Pre-Entreno" at bounding box center [680, 203] width 60 height 12
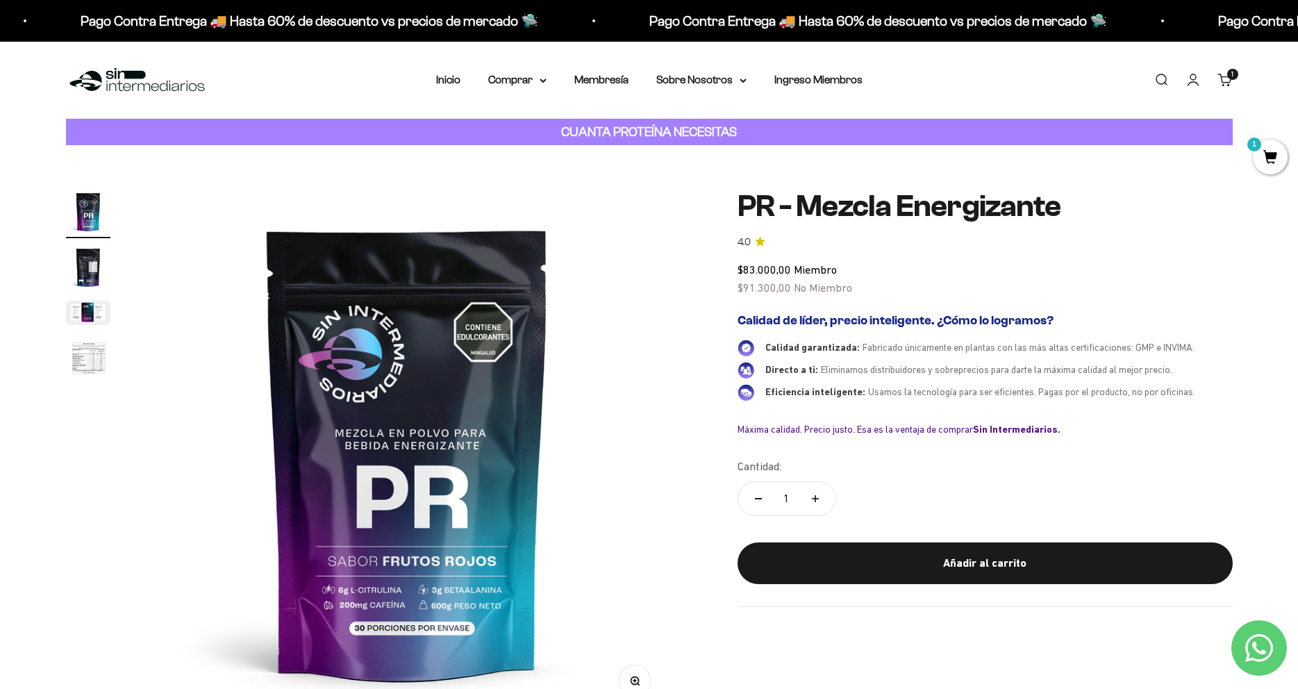
click at [546, 85] on nav "Inicio Comprar Proteínas Ver Todos Whey Iso Vegan" at bounding box center [649, 80] width 427 height 18
click at [540, 82] on icon at bounding box center [543, 81] width 7 height 5
click at [597, 177] on summary "Gomas sin azúcar" at bounding box center [554, 176] width 115 height 18
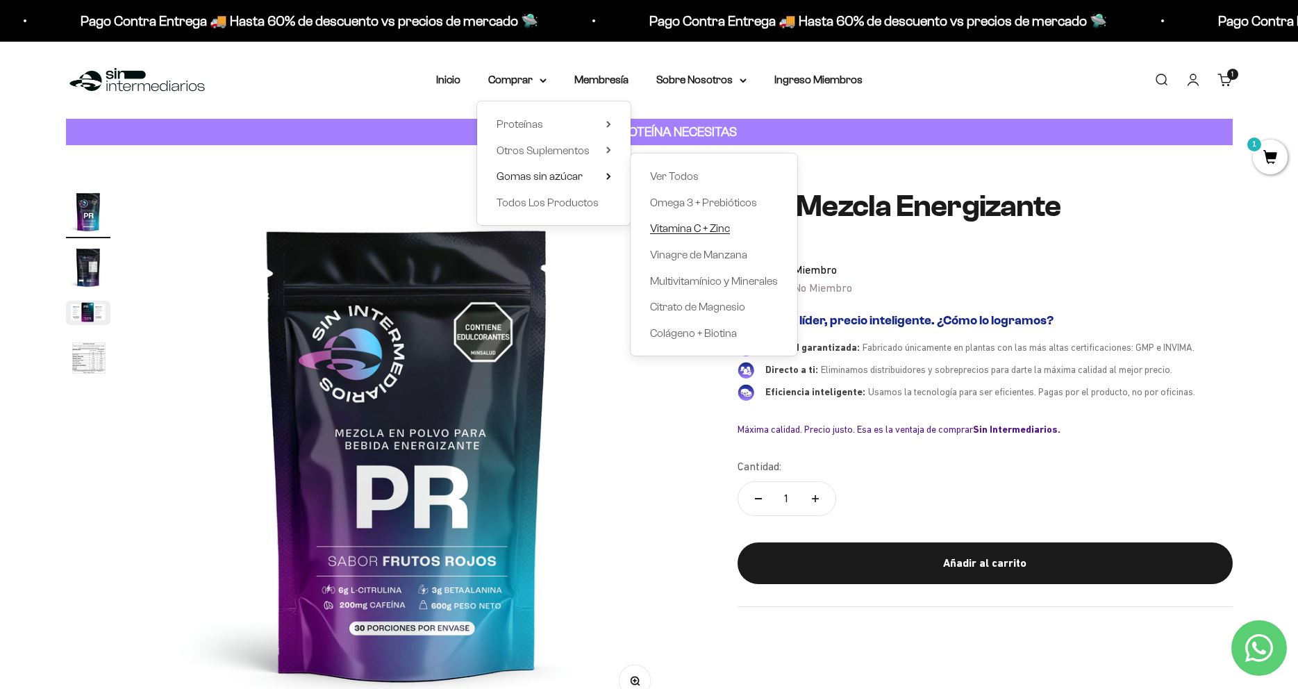
click at [691, 226] on span "Vitamina C + Zinc" at bounding box center [690, 228] width 80 height 12
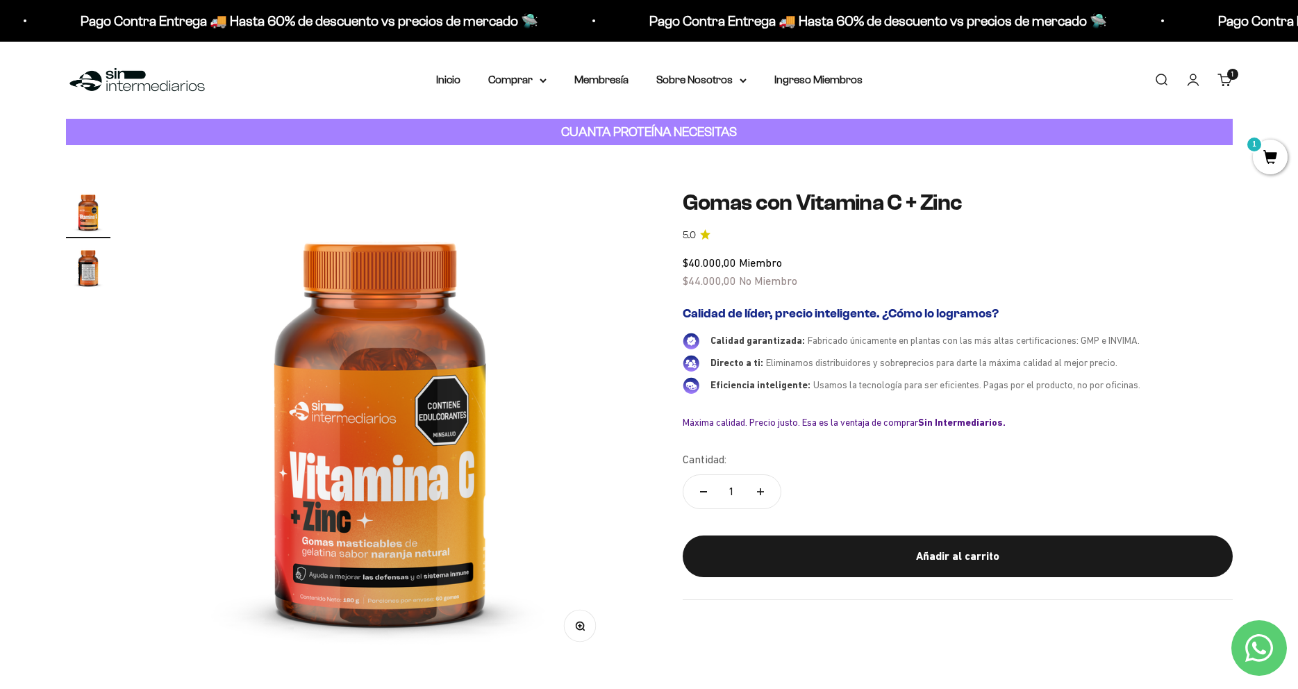
click at [543, 82] on nav "Inicio Comprar Proteínas Ver Todos Whey Iso Vegan" at bounding box center [649, 80] width 427 height 18
click at [533, 79] on summary "Comprar" at bounding box center [517, 80] width 58 height 18
click at [570, 176] on span "Gomas sin azúcar" at bounding box center [540, 176] width 86 height 12
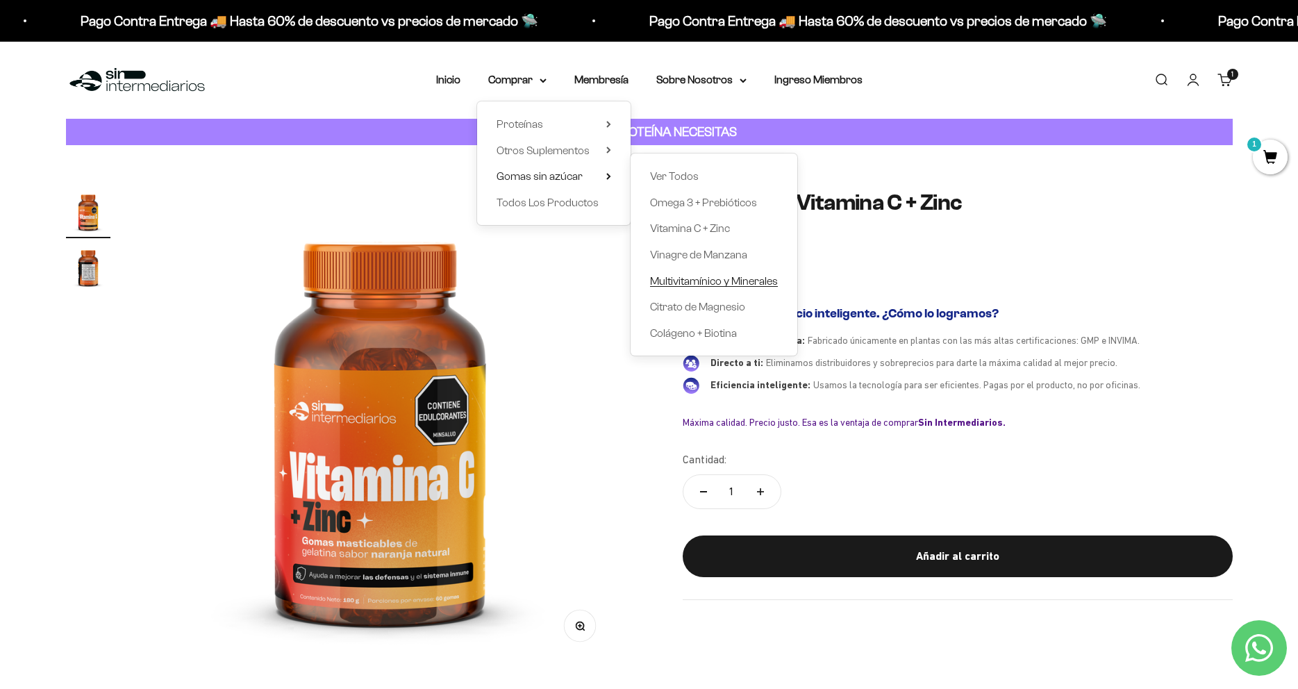
click at [672, 283] on span "Multivitamínico y Minerales" at bounding box center [714, 281] width 128 height 12
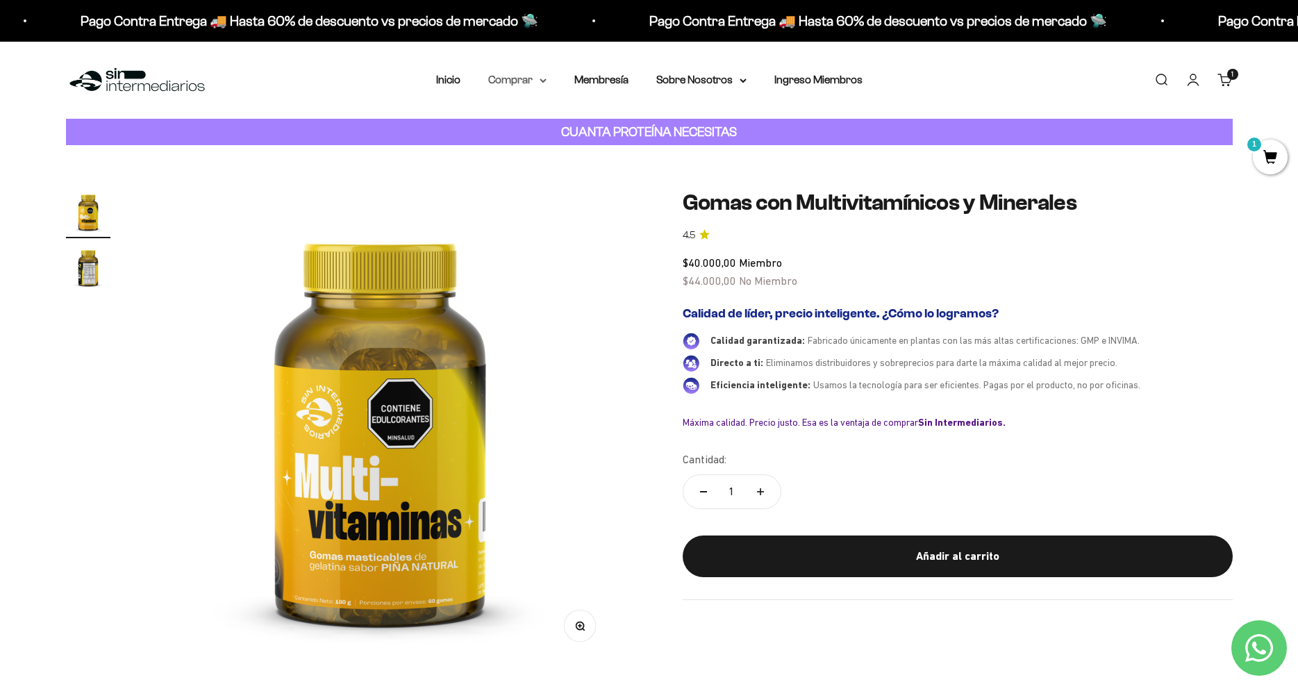
click at [513, 83] on summary "Comprar" at bounding box center [517, 80] width 58 height 18
click at [579, 150] on span "Otros Suplementos" at bounding box center [543, 151] width 93 height 12
click at [579, 183] on summary "Gomas sin azúcar" at bounding box center [554, 176] width 115 height 18
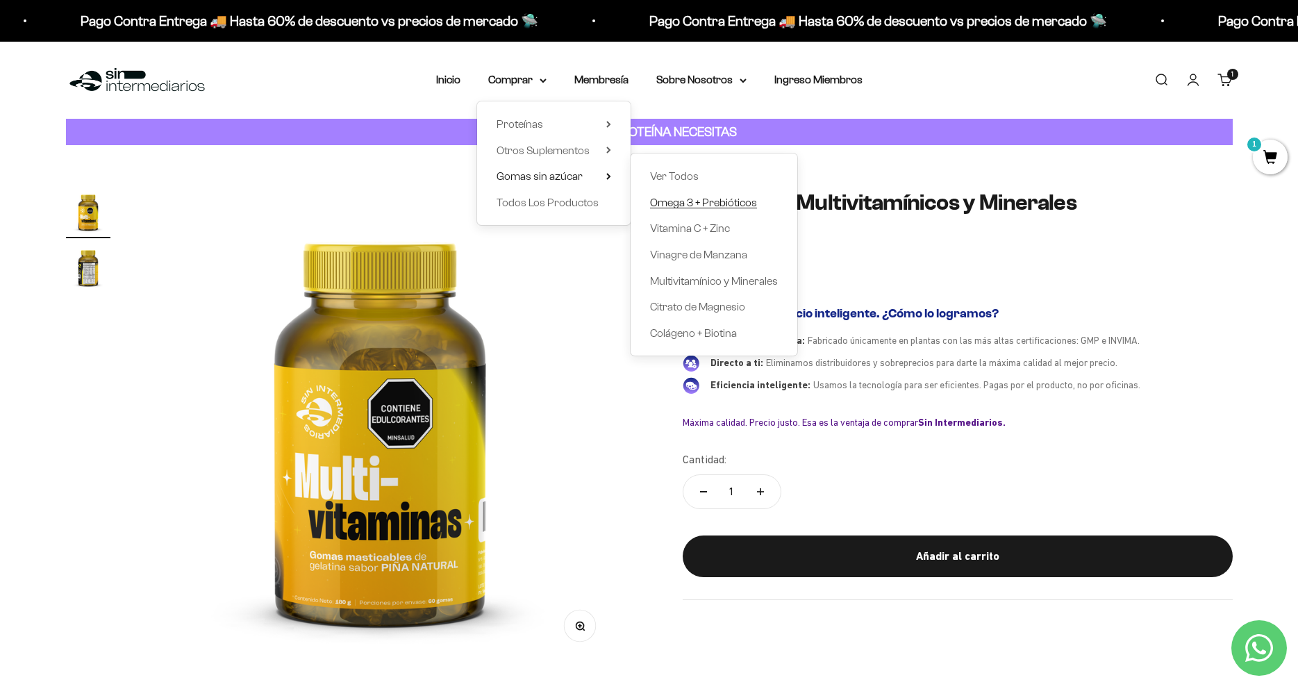
click at [705, 206] on span "Omega 3 + Prebióticos" at bounding box center [703, 203] width 107 height 12
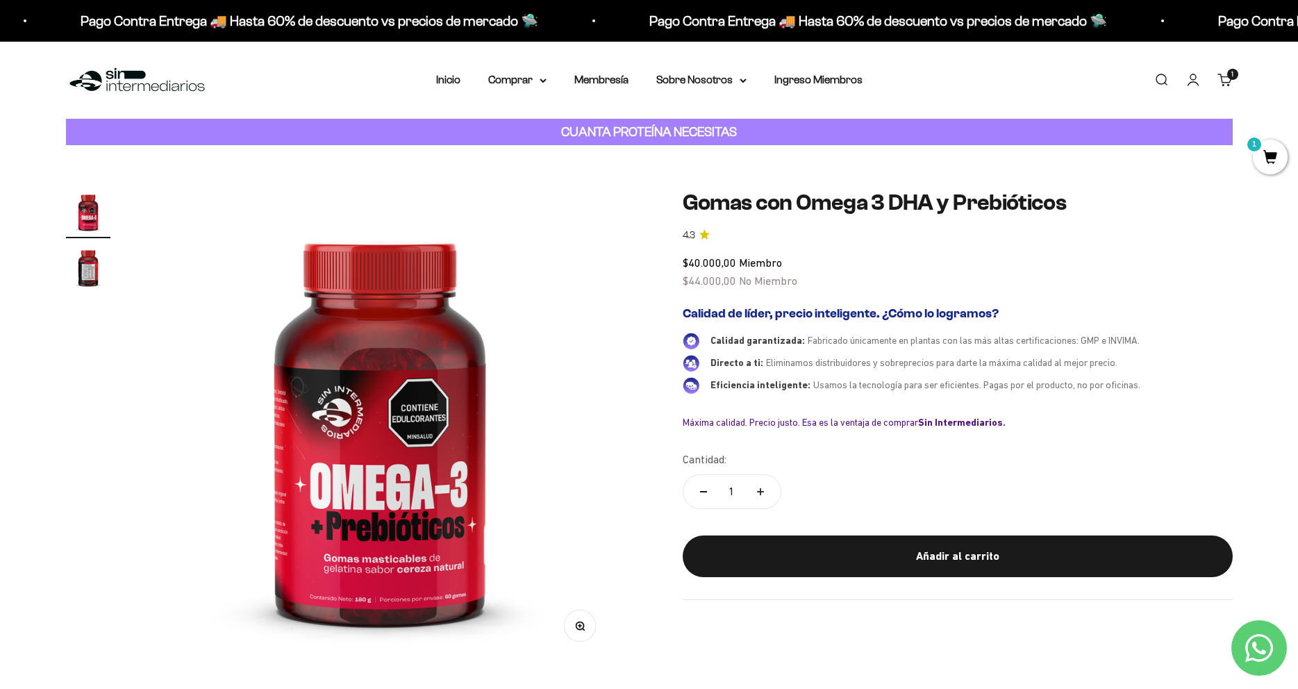
click at [86, 267] on img "Ir al artículo 2" at bounding box center [88, 267] width 44 height 44
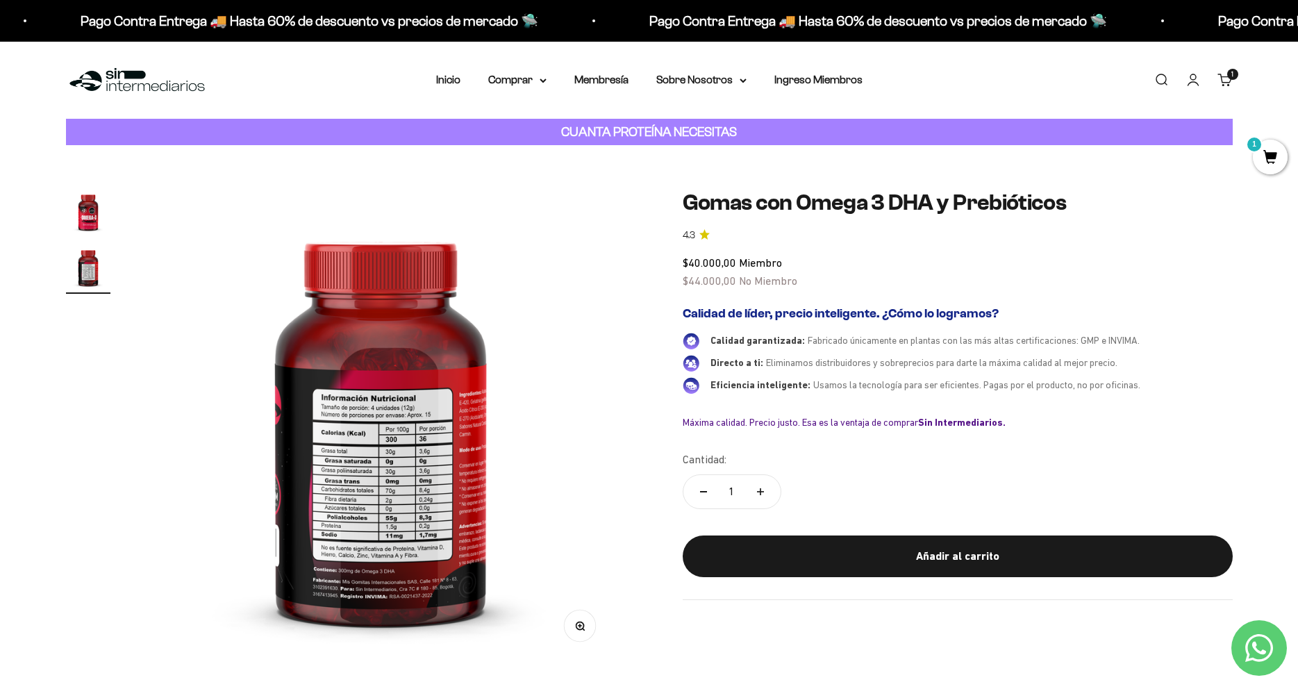
scroll to position [0, 489]
click at [548, 483] on img at bounding box center [380, 426] width 472 height 472
click at [90, 215] on img "Ir al artículo 1" at bounding box center [88, 212] width 44 height 44
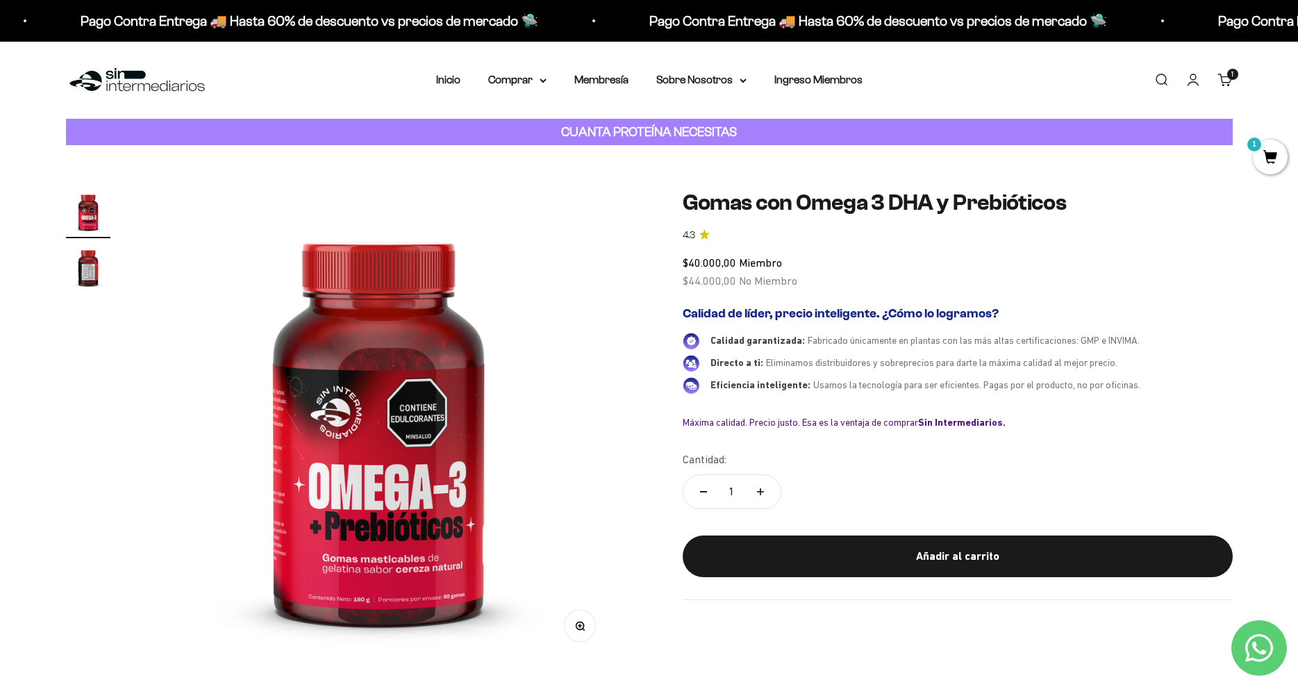
scroll to position [0, 0]
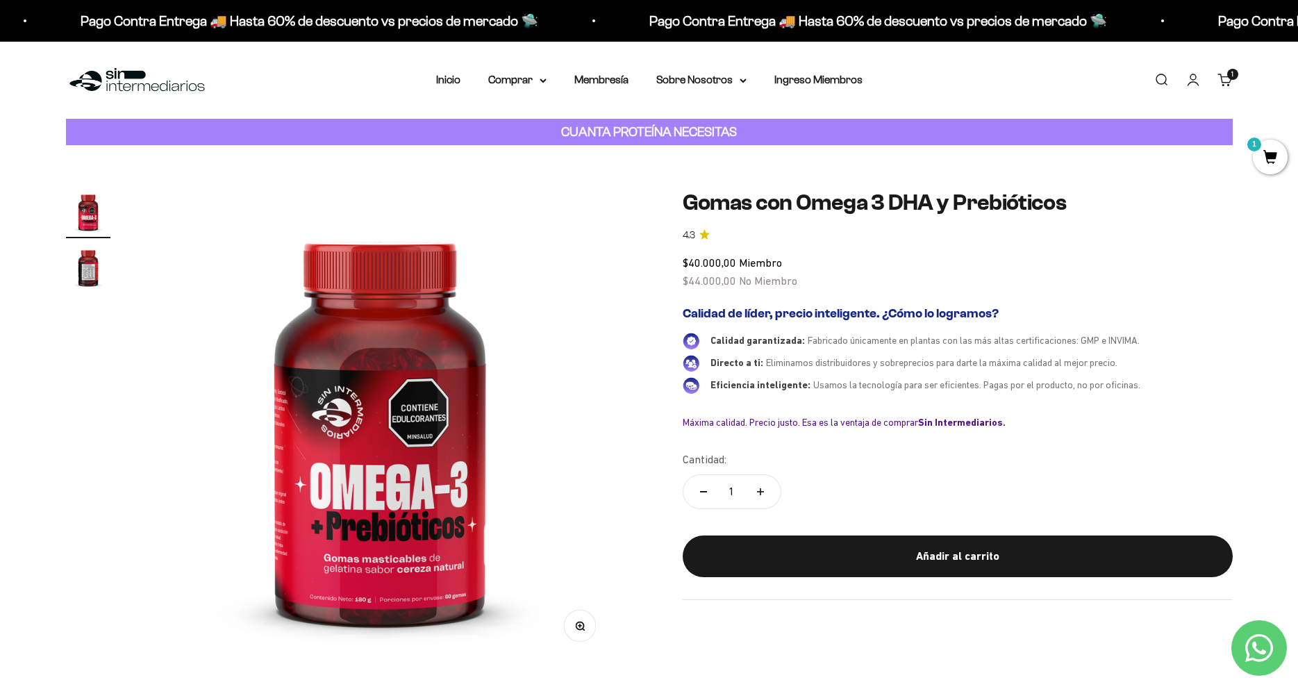
click at [92, 291] on button "Ir al artículo 2" at bounding box center [88, 269] width 44 height 49
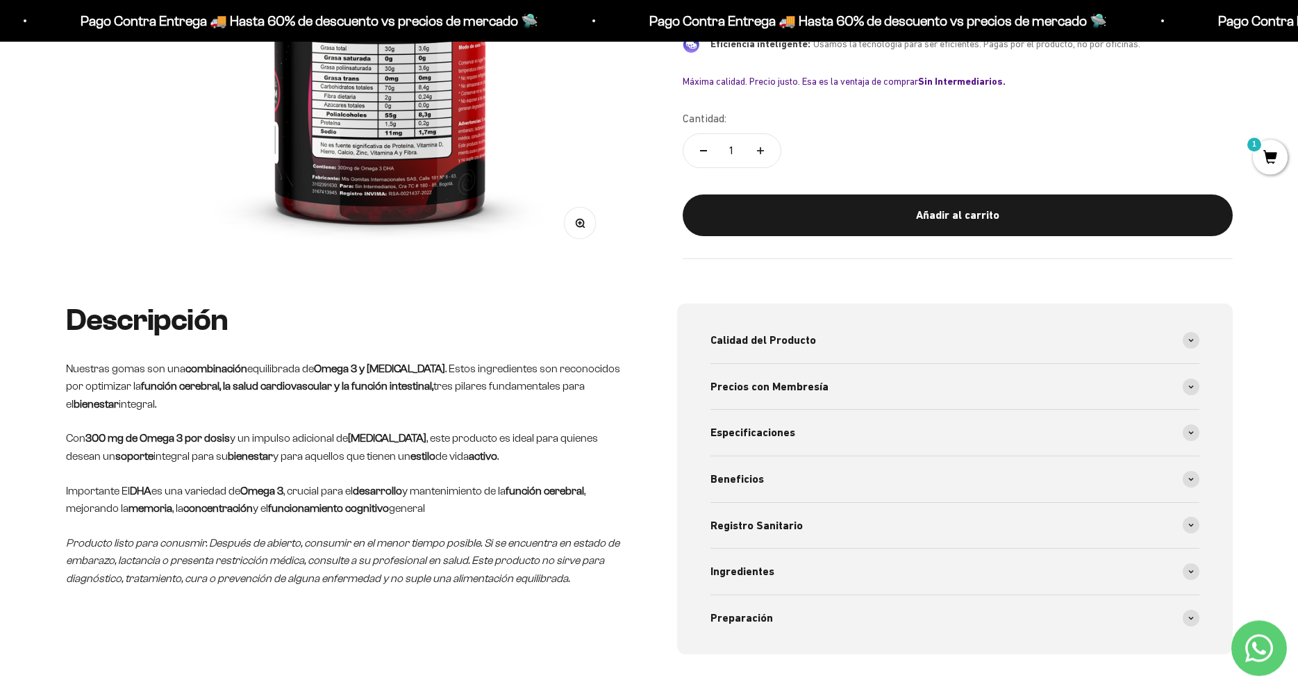
scroll to position [425, 0]
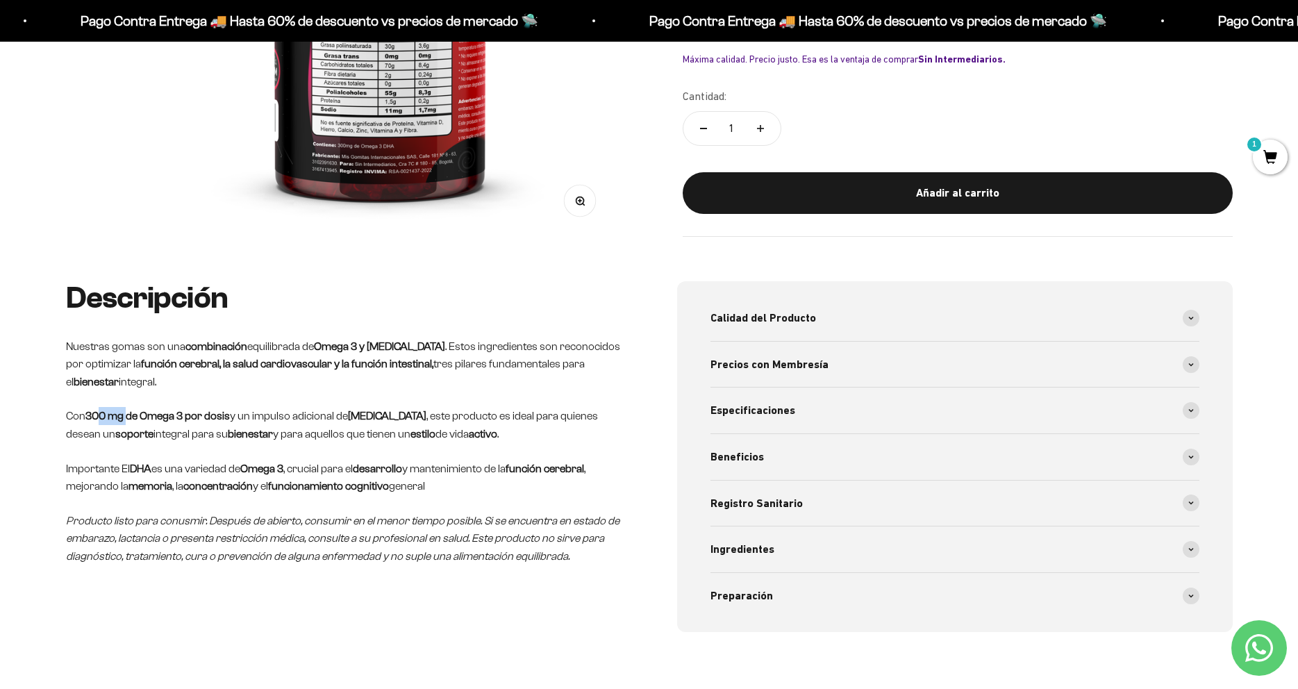
drag, startPoint x: 100, startPoint y: 413, endPoint x: 133, endPoint y: 413, distance: 32.7
click at [133, 413] on strong "300 mg de Omega 3 por dosis" at bounding box center [157, 416] width 145 height 12
click at [108, 418] on strong "300 mg de Omega 3 por dosis" at bounding box center [157, 416] width 145 height 12
click at [736, 329] on div "Calidad del Producto" at bounding box center [955, 318] width 489 height 46
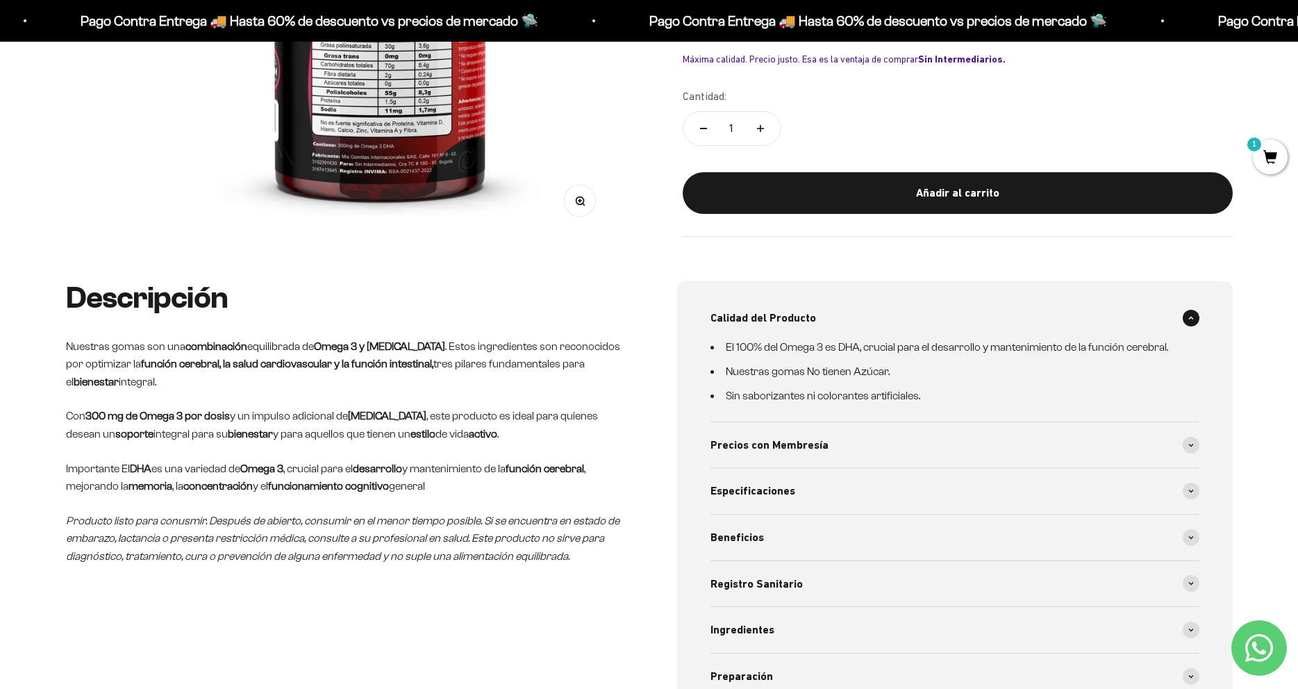
click at [748, 326] on span "Calidad del Producto" at bounding box center [764, 318] width 106 height 18
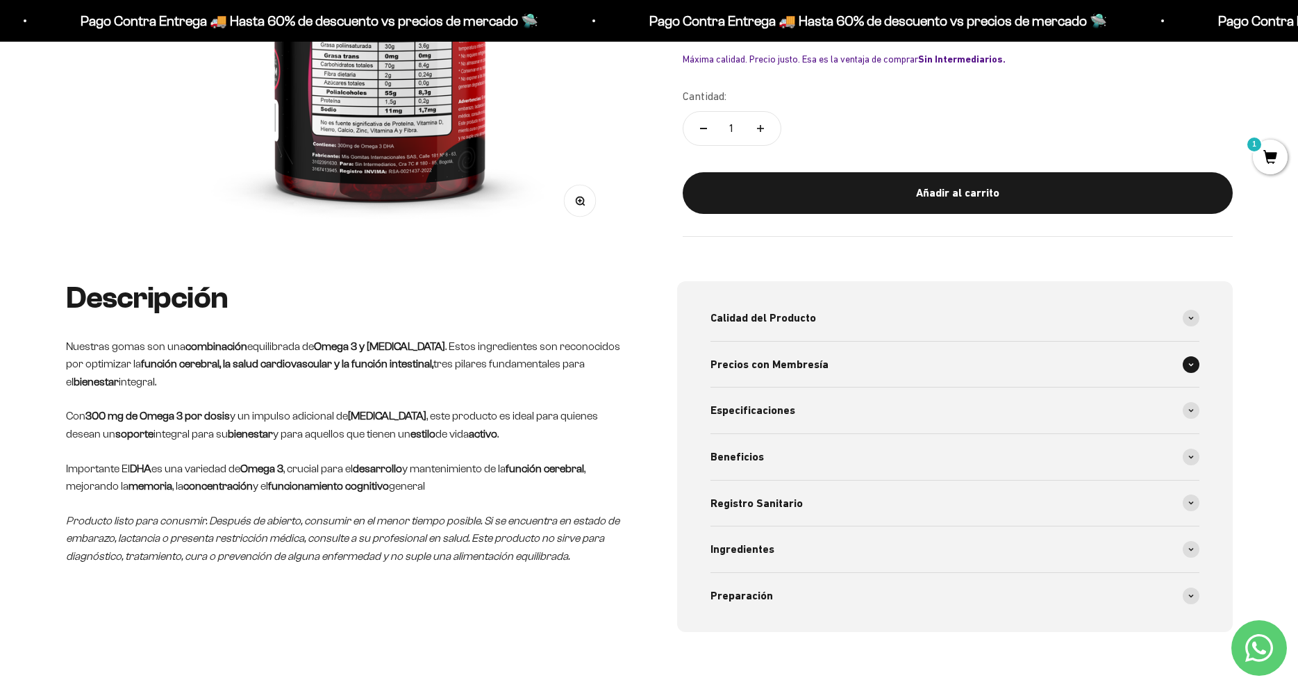
click at [740, 378] on div "Precios con Membresía" at bounding box center [955, 365] width 489 height 46
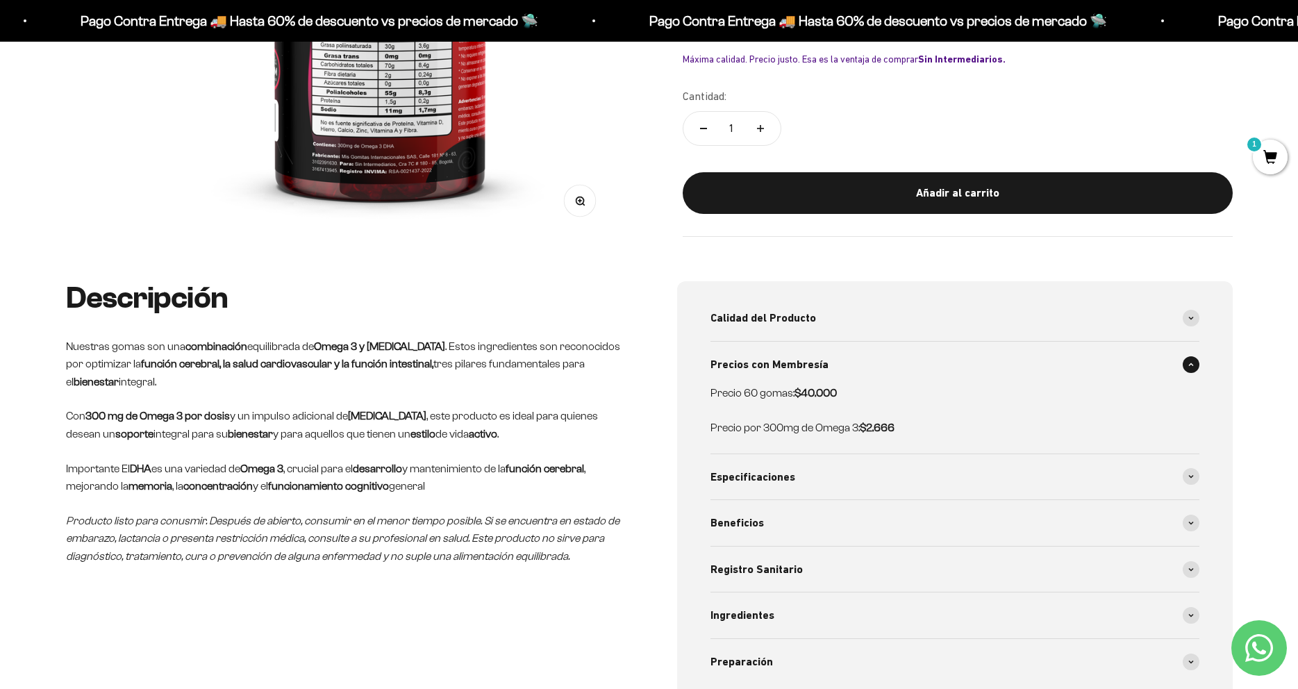
click at [750, 364] on span "Precios con Membresía" at bounding box center [770, 365] width 118 height 18
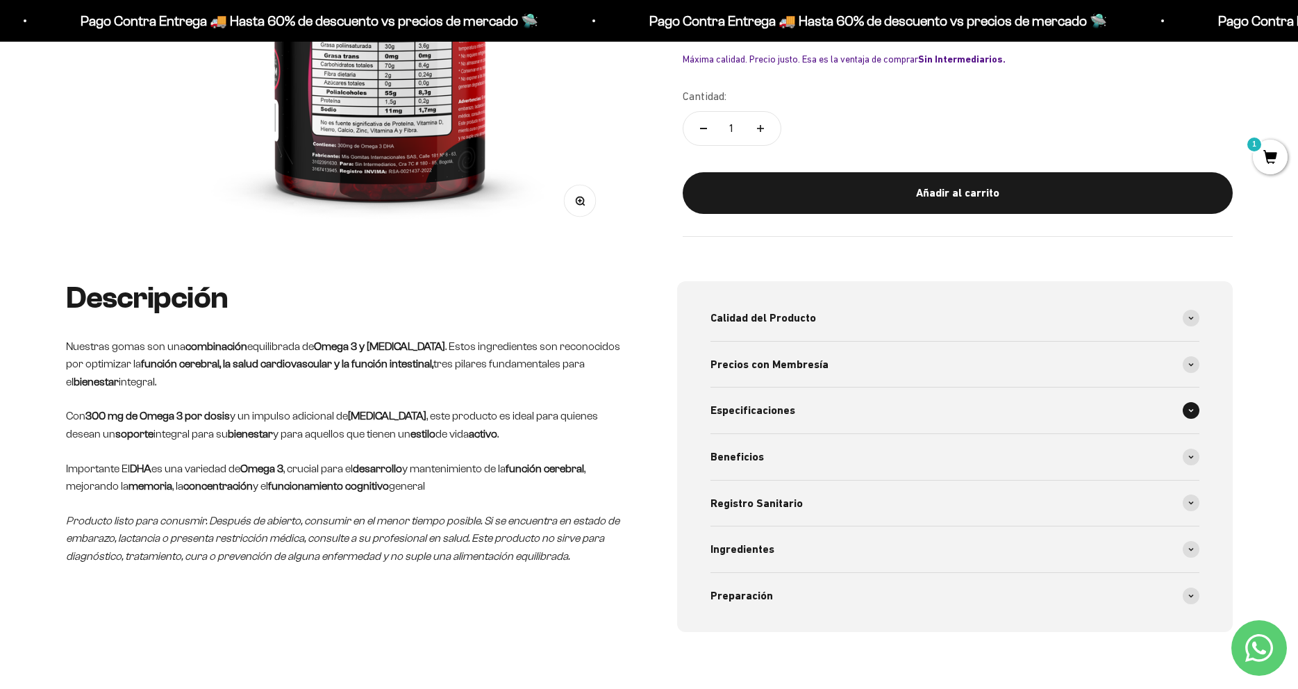
click at [732, 402] on span "Especificaciones" at bounding box center [753, 411] width 85 height 18
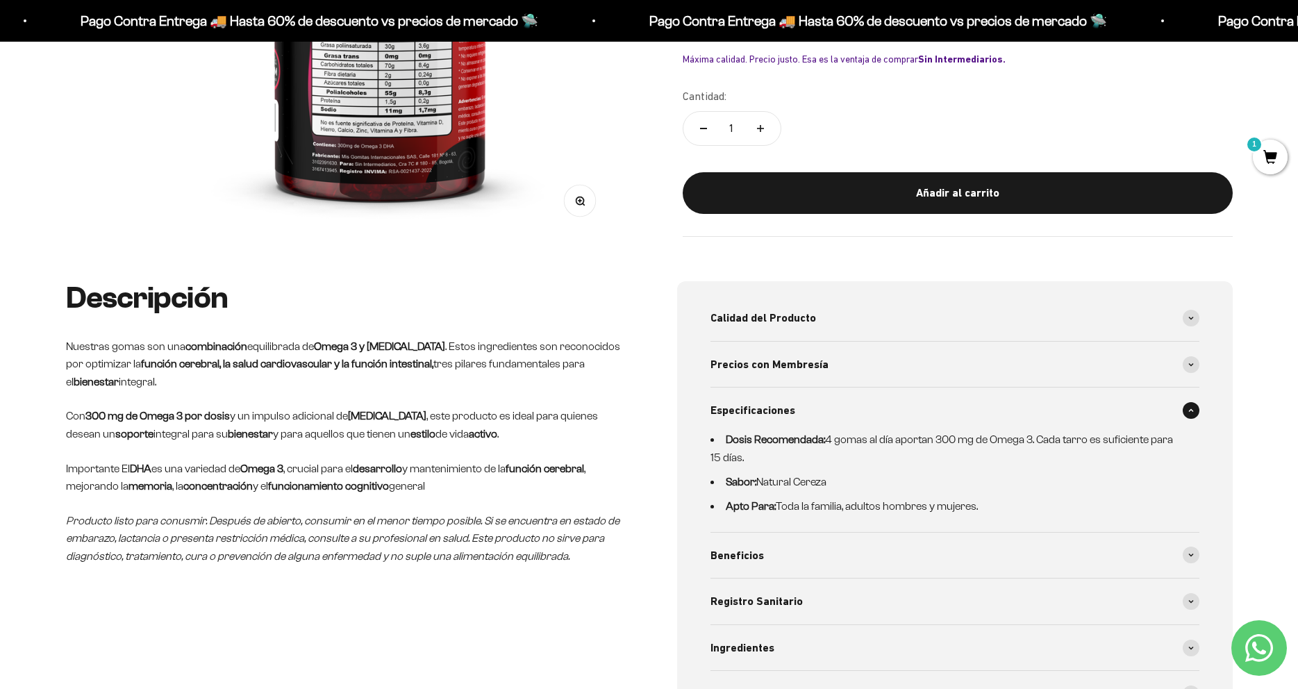
drag, startPoint x: 956, startPoint y: 443, endPoint x: 1027, endPoint y: 451, distance: 72.0
click at [1027, 451] on li "Dosis Recomendada: 4 gomas al día aportan 300 mg de Omega 3. Cada tarro es sufi…" at bounding box center [947, 448] width 472 height 35
click at [1027, 443] on li "Dosis Recomendada: 4 gomas al día aportan 300 mg de Omega 3. Cada tarro es sufi…" at bounding box center [947, 448] width 472 height 35
drag, startPoint x: 710, startPoint y: 456, endPoint x: 777, endPoint y: 458, distance: 67.4
click at [777, 458] on div "Calidad del Producto El 100% del Omega 3 es DHA, crucial para el desarrollo y m…" at bounding box center [955, 505] width 556 height 449
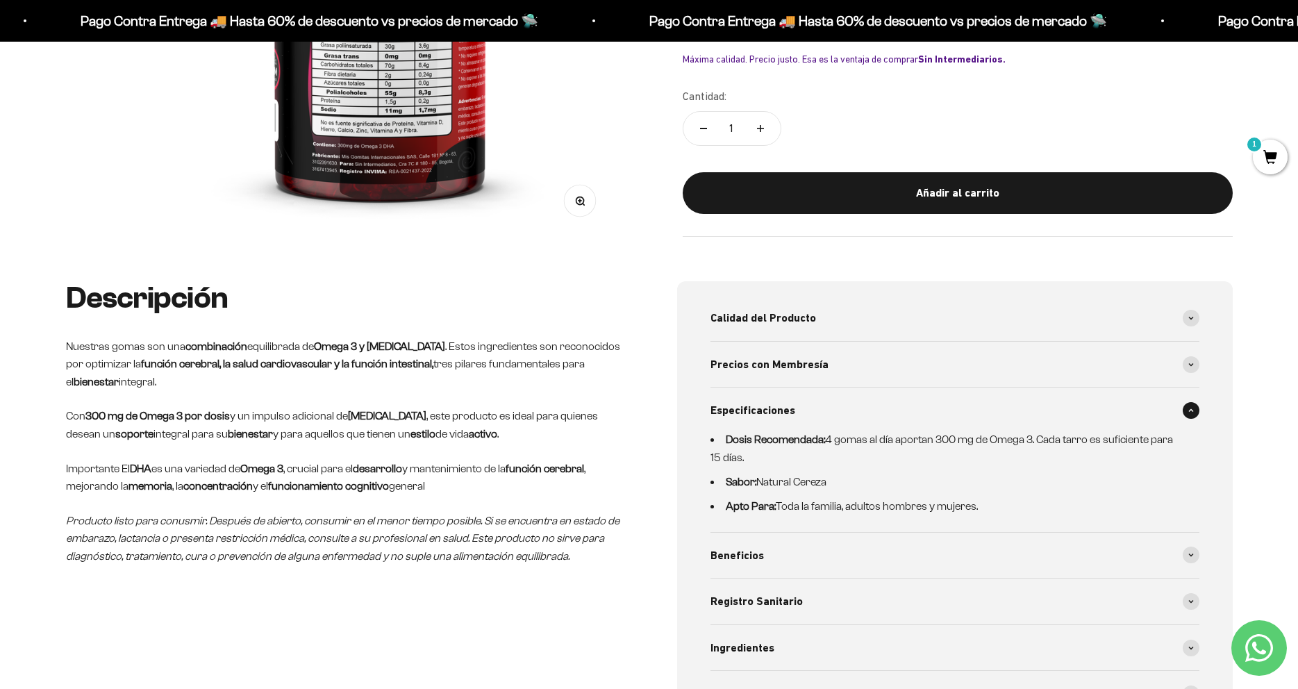
click at [777, 458] on li "Dosis Recomendada: 4 gomas al día aportan 300 mg de Omega 3. Cada tarro es sufi…" at bounding box center [947, 448] width 472 height 35
drag, startPoint x: 757, startPoint y: 481, endPoint x: 885, endPoint y: 490, distance: 128.1
click at [885, 490] on li "Sabor: Natural Cereza" at bounding box center [947, 482] width 472 height 18
click at [757, 543] on div "Beneficios" at bounding box center [955, 556] width 489 height 46
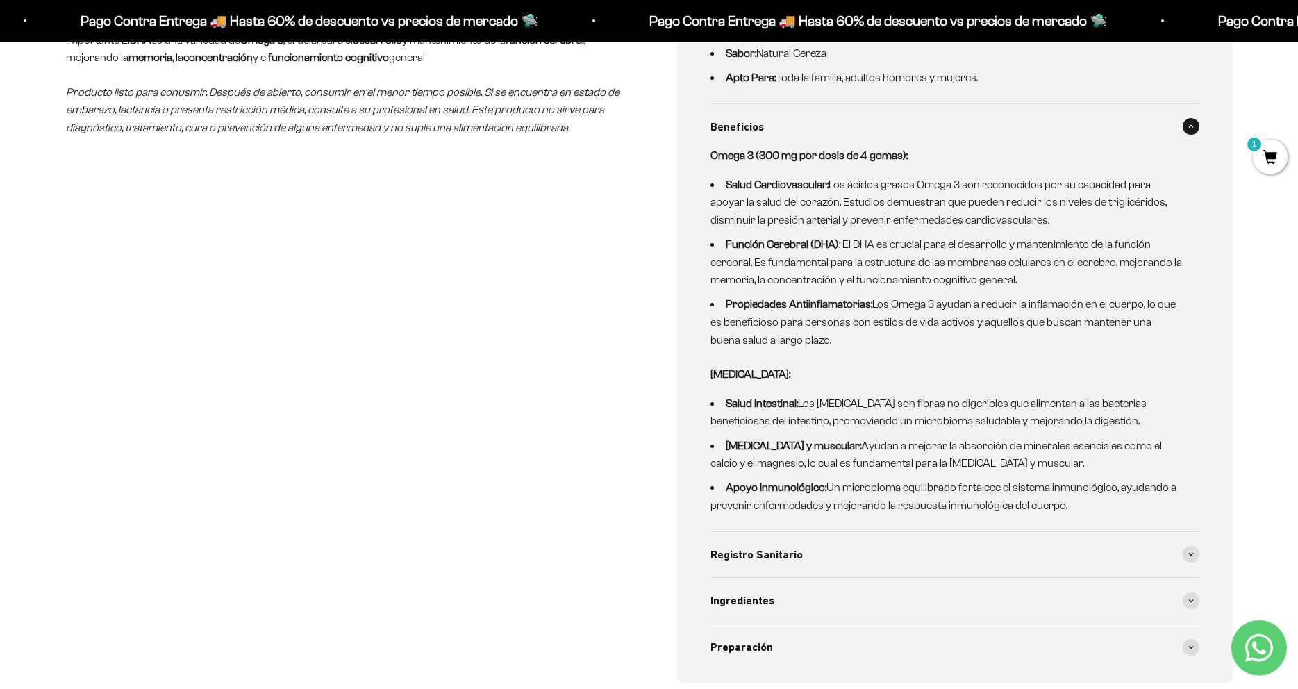
scroll to position [921, 0]
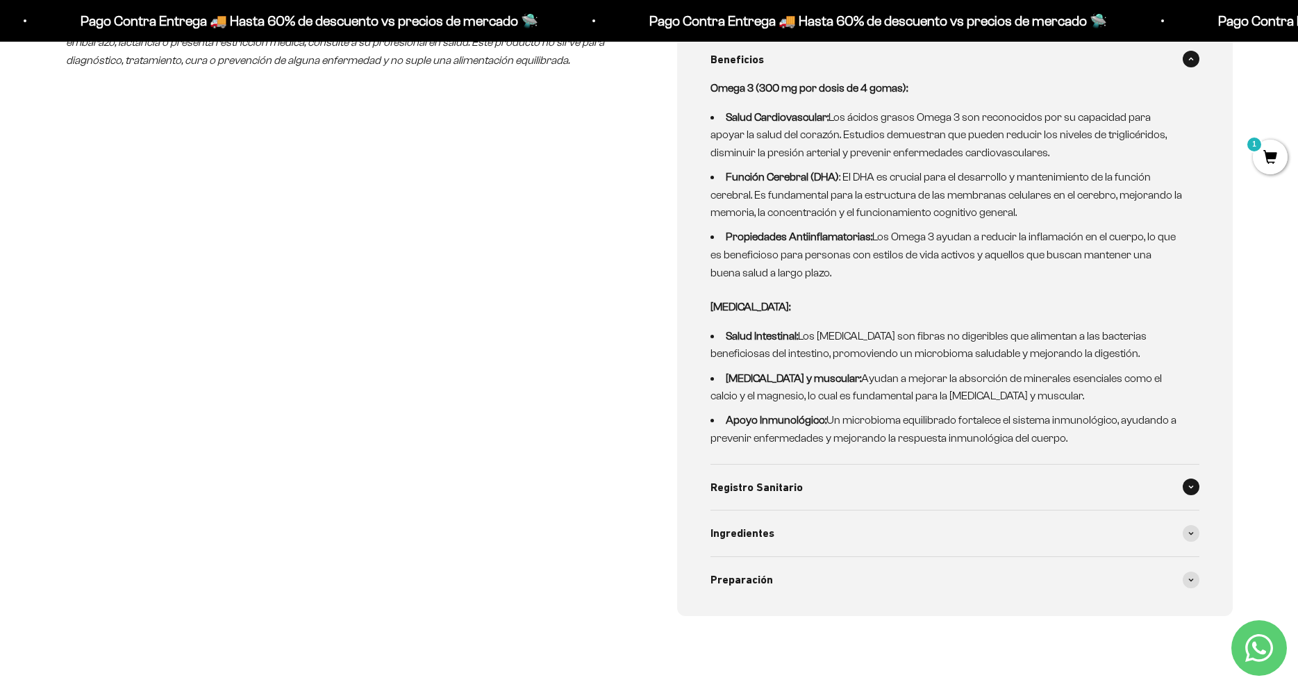
click at [754, 474] on div "Registro Sanitario" at bounding box center [955, 488] width 489 height 46
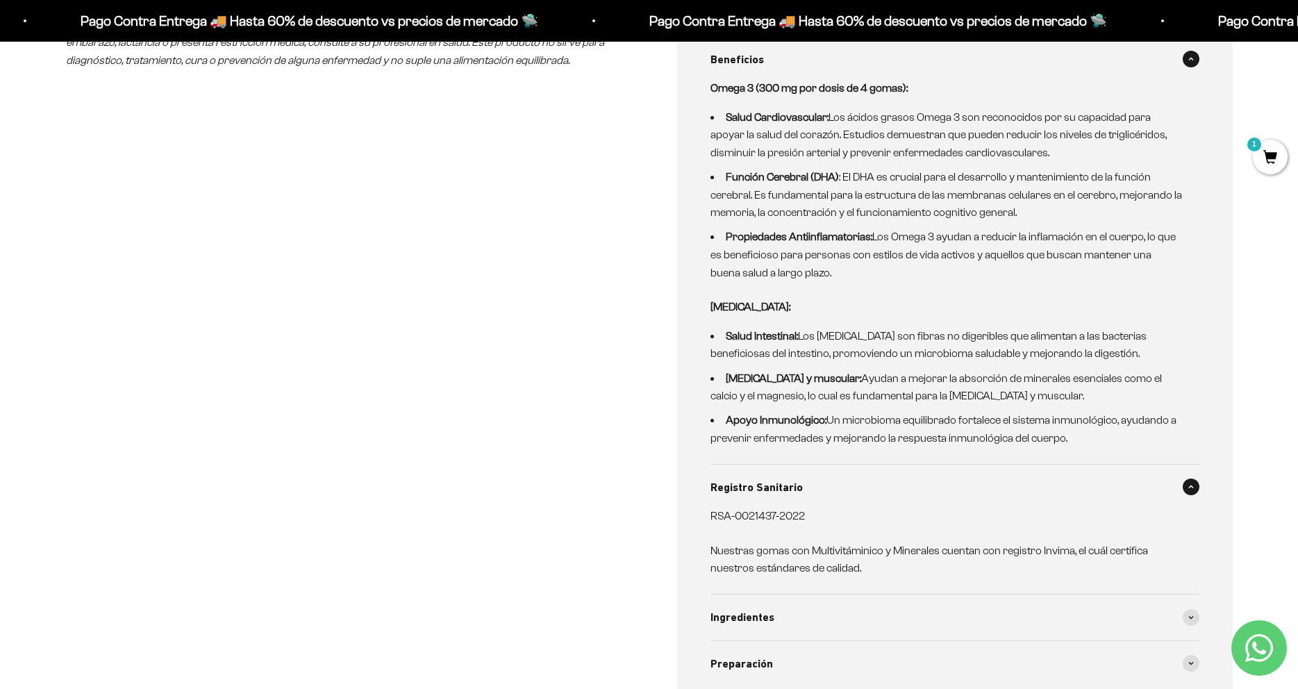
click at [725, 489] on span "Registro Sanitario" at bounding box center [757, 488] width 92 height 18
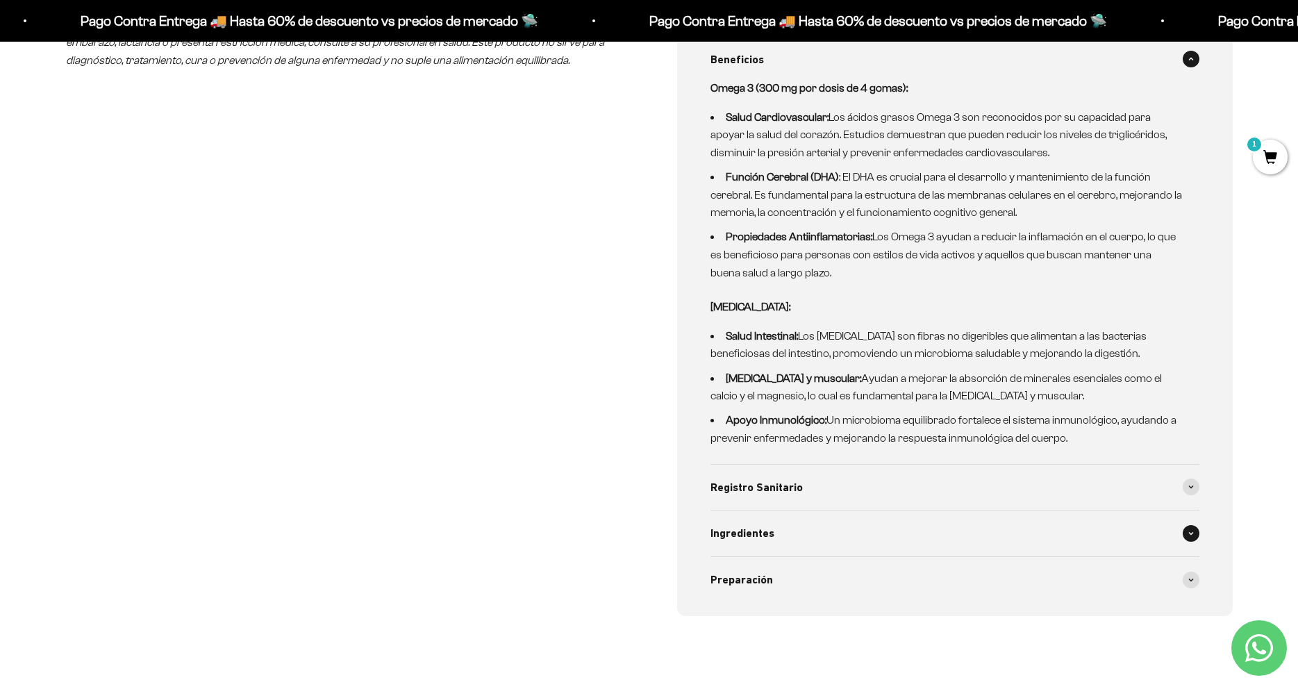
click at [723, 526] on div "Ingredientes" at bounding box center [955, 534] width 489 height 46
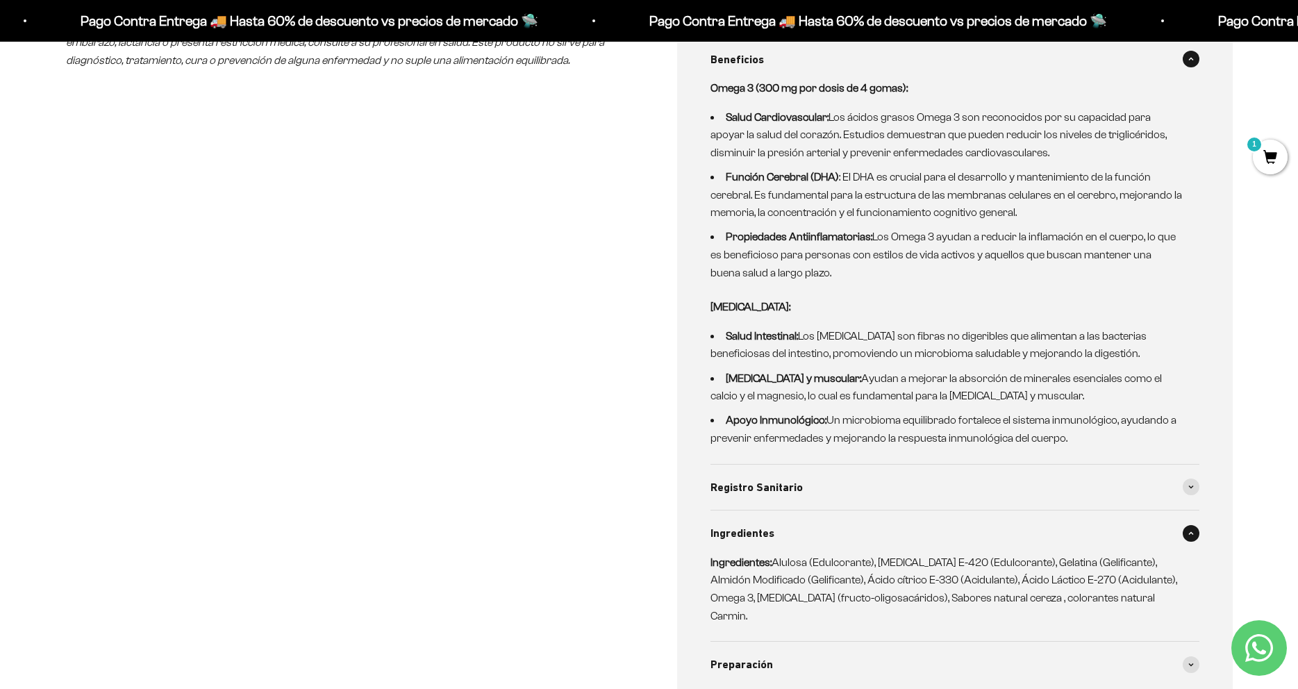
click at [720, 543] on span "Ingredientes" at bounding box center [743, 534] width 64 height 18
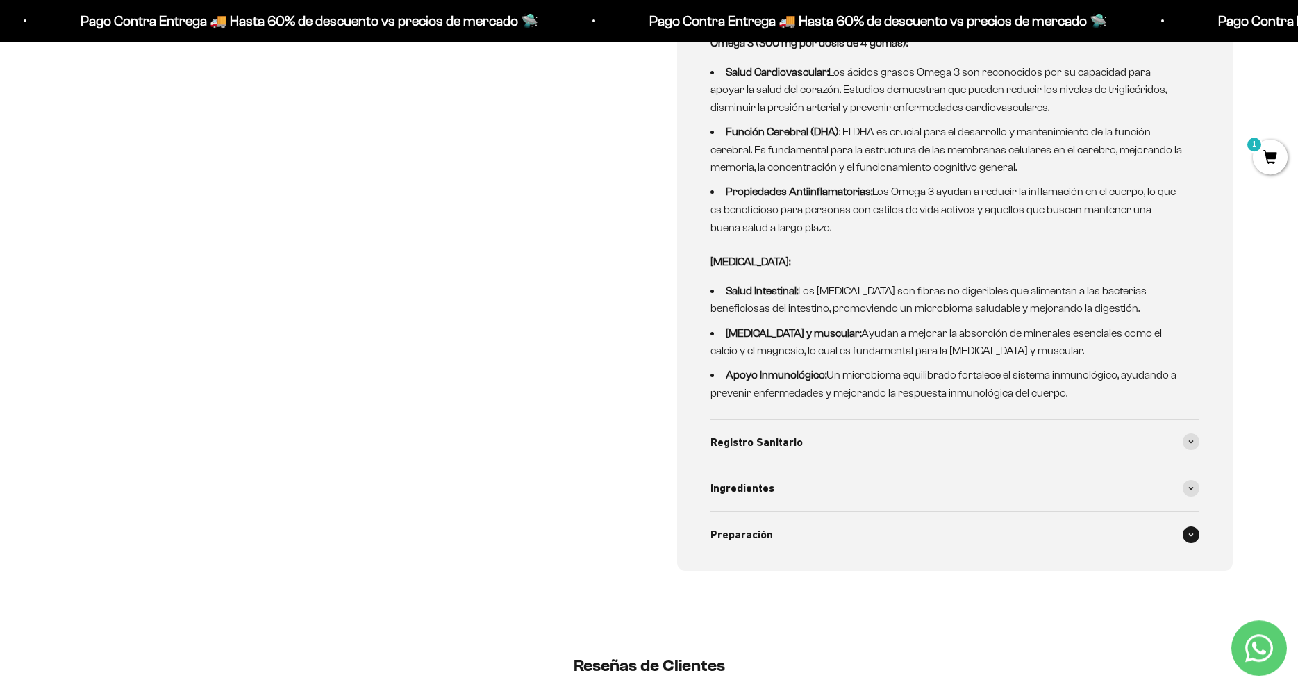
scroll to position [992, 0]
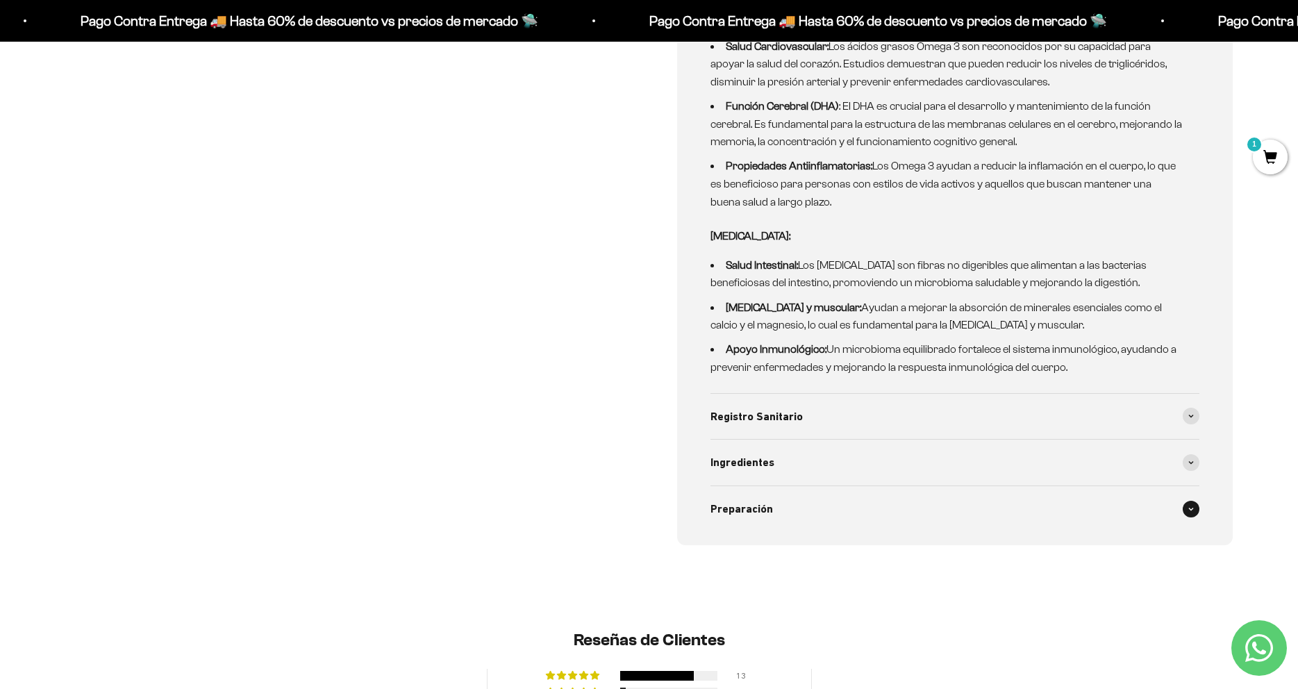
click at [735, 513] on span "Preparación" at bounding box center [742, 509] width 63 height 18
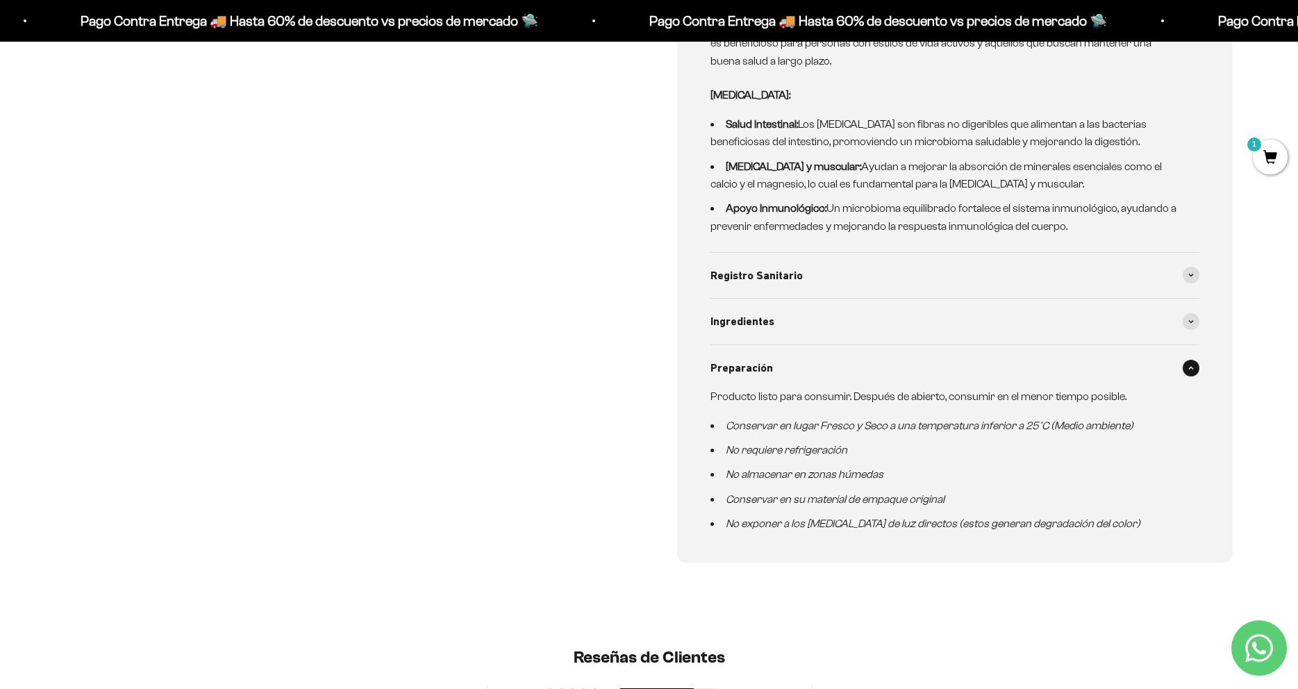
scroll to position [1134, 0]
click at [729, 381] on div "Preparación" at bounding box center [955, 368] width 489 height 46
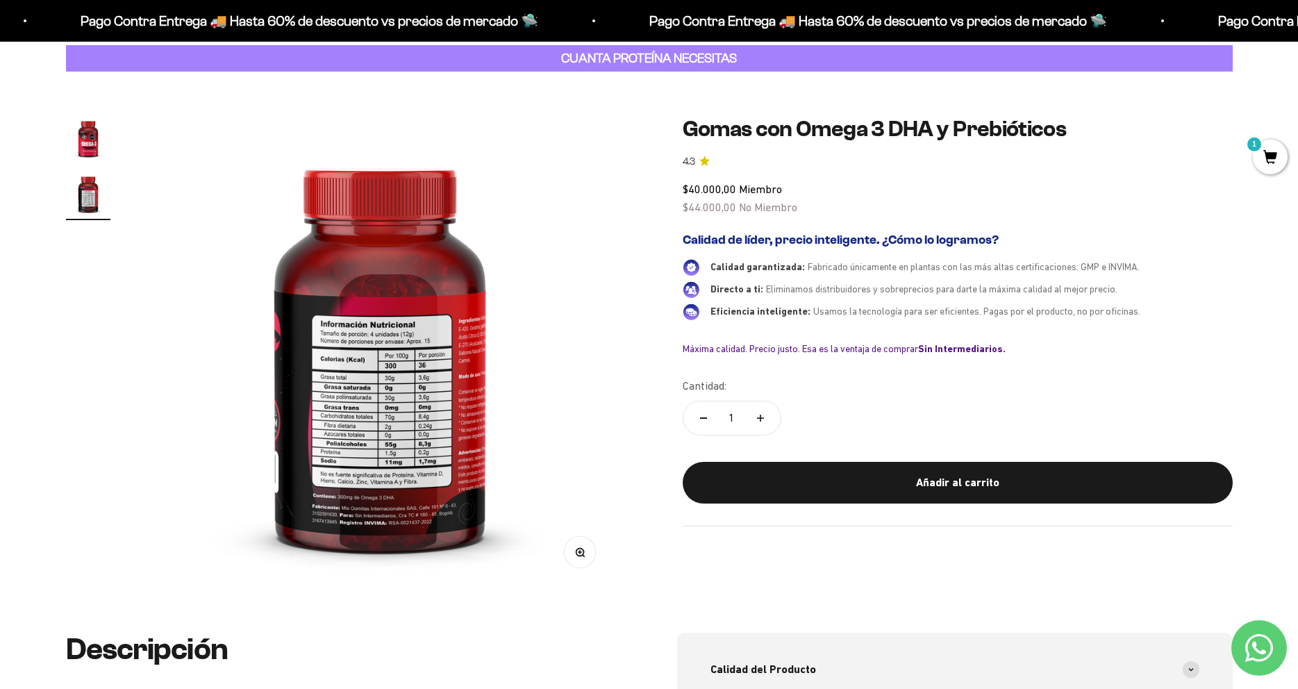
scroll to position [0, 0]
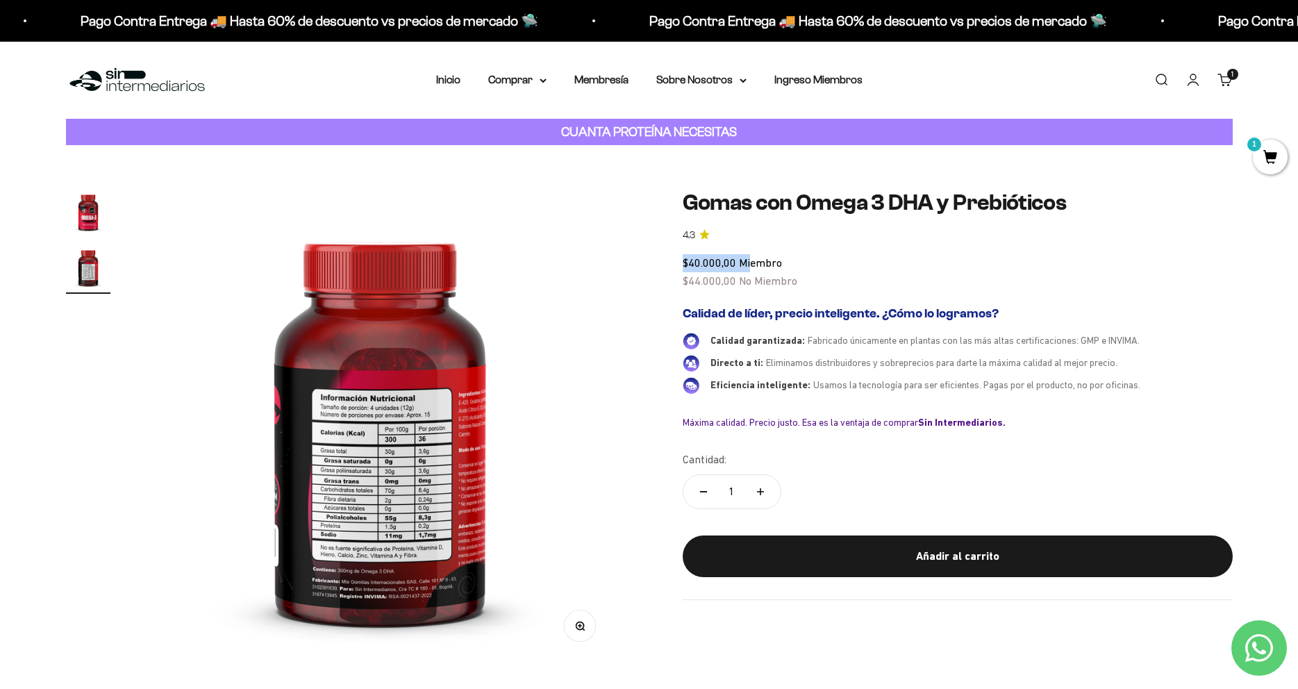
drag, startPoint x: 693, startPoint y: 266, endPoint x: 751, endPoint y: 262, distance: 57.8
click at [751, 262] on div "Zoom Ir al artículo 1 Ir al artículo 2 Gomas con Omega 3 DHA y Prebióticos 4.3 …" at bounding box center [649, 426] width 1167 height 472
click at [591, 311] on img at bounding box center [380, 426] width 472 height 472
click at [572, 470] on img at bounding box center [380, 426] width 472 height 472
click at [499, 454] on img at bounding box center [380, 426] width 472 height 472
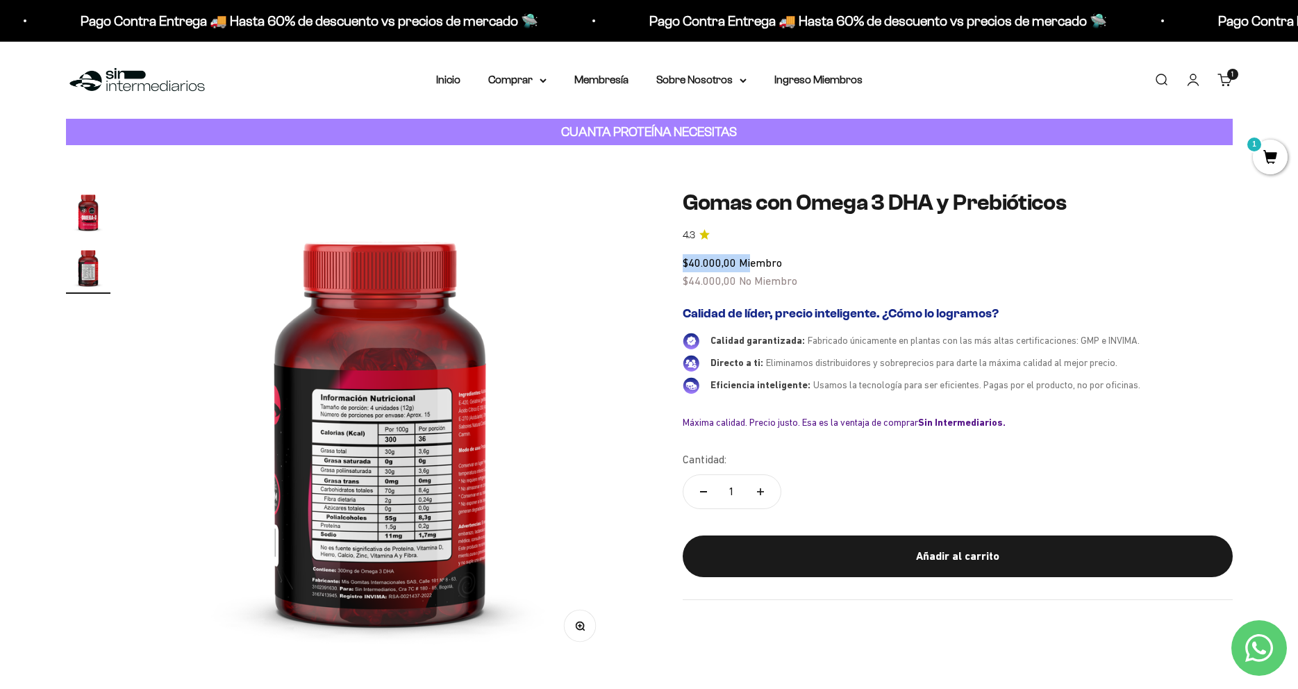
drag, startPoint x: 445, startPoint y: 454, endPoint x: 421, endPoint y: 456, distance: 24.4
click at [443, 455] on img at bounding box center [380, 426] width 472 height 472
click at [242, 451] on img at bounding box center [380, 426] width 472 height 472
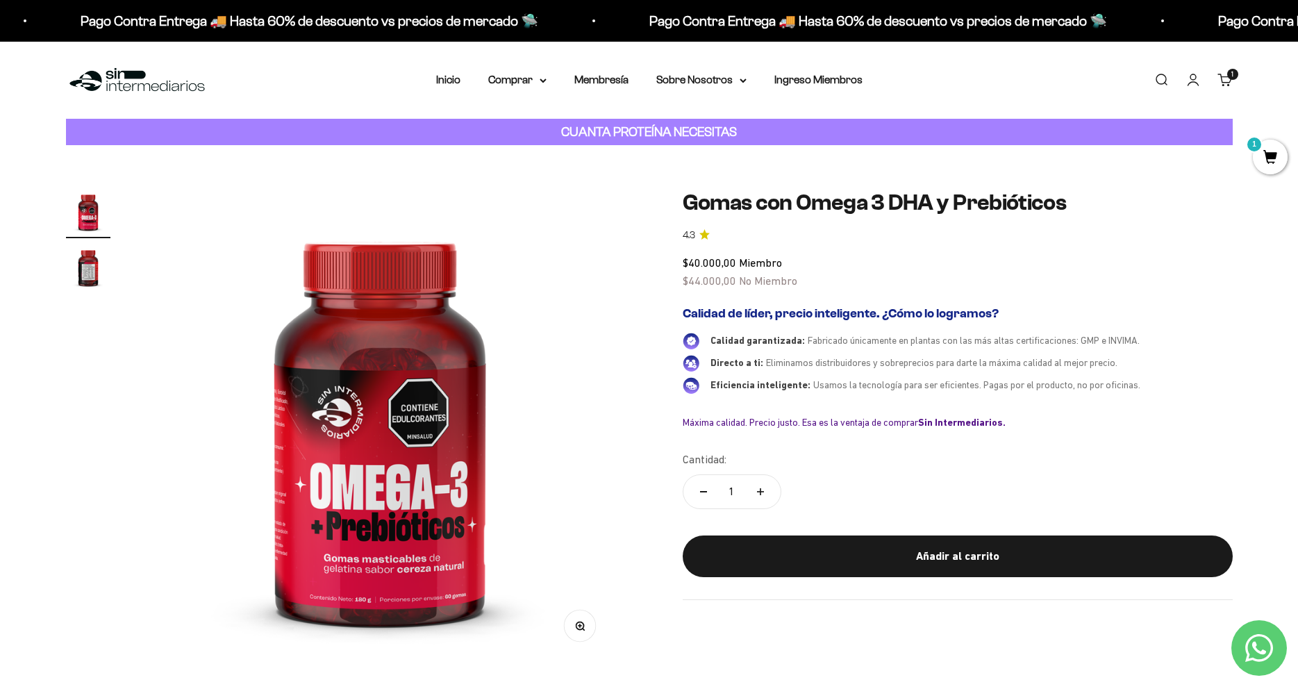
click at [645, 497] on div "Zoom Ir al artículo 1 Ir al artículo 2 Gomas con Omega 3 DHA y Prebióticos 4.3 …" at bounding box center [649, 426] width 1167 height 472
click at [528, 75] on summary "Comprar" at bounding box center [517, 80] width 58 height 18
click at [545, 122] on summary "Proteínas" at bounding box center [554, 124] width 115 height 18
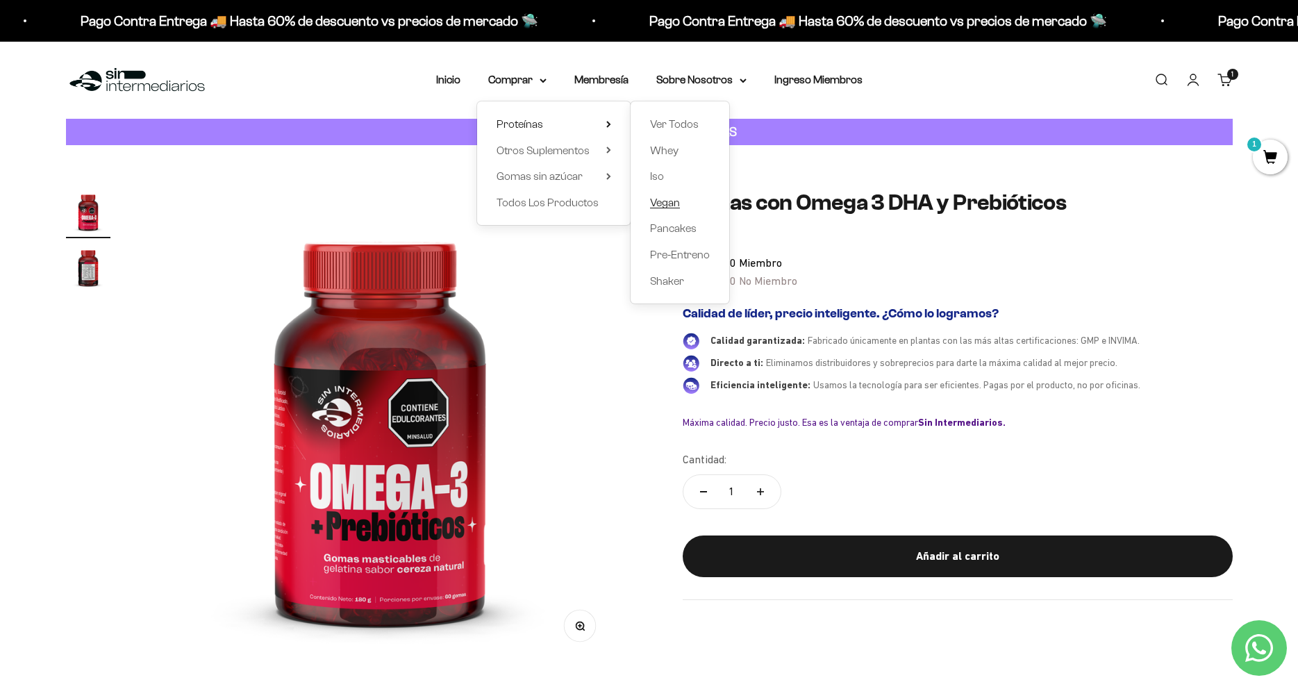
click at [655, 206] on span "Vegan" at bounding box center [665, 203] width 30 height 12
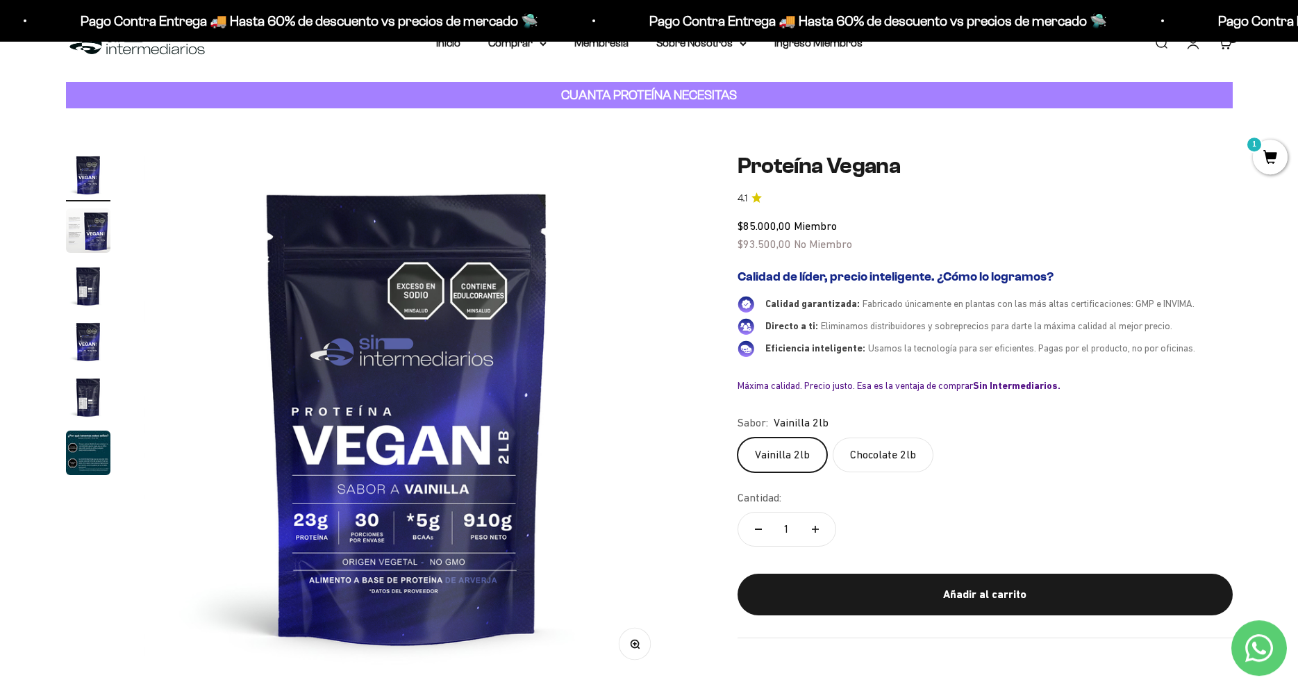
scroll to position [19, 0]
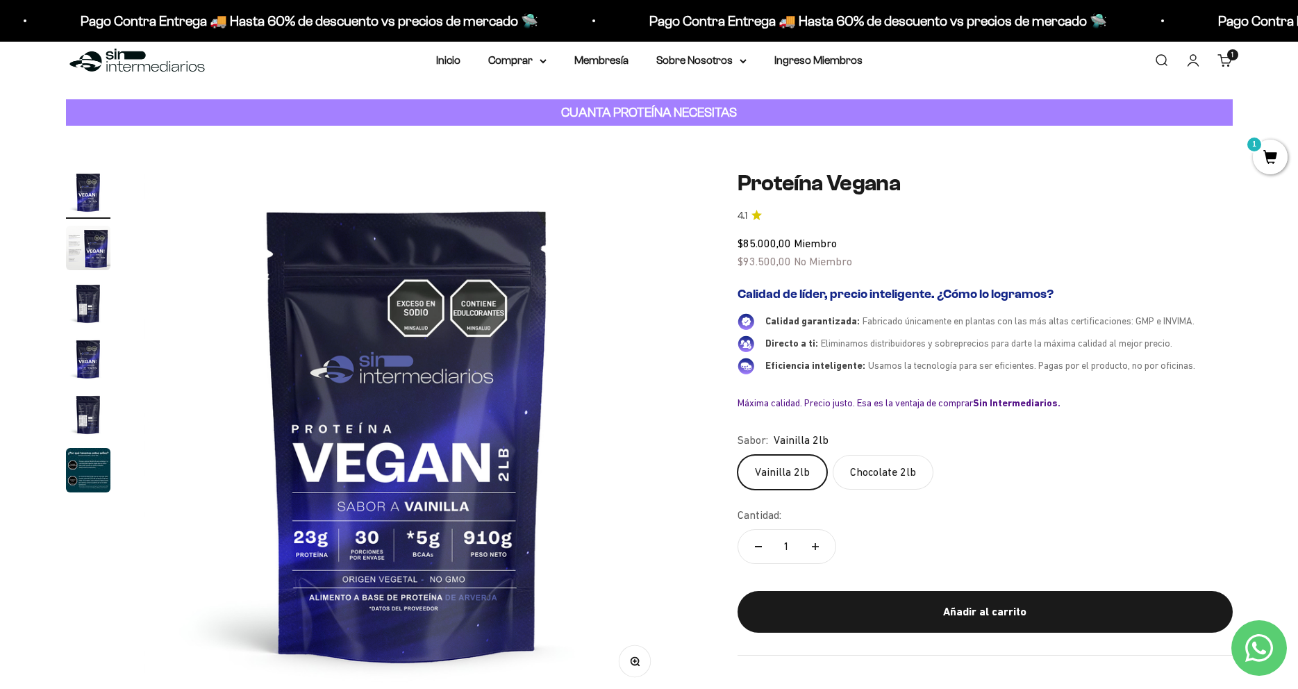
click at [82, 253] on img "Ir al artículo 2" at bounding box center [88, 248] width 44 height 44
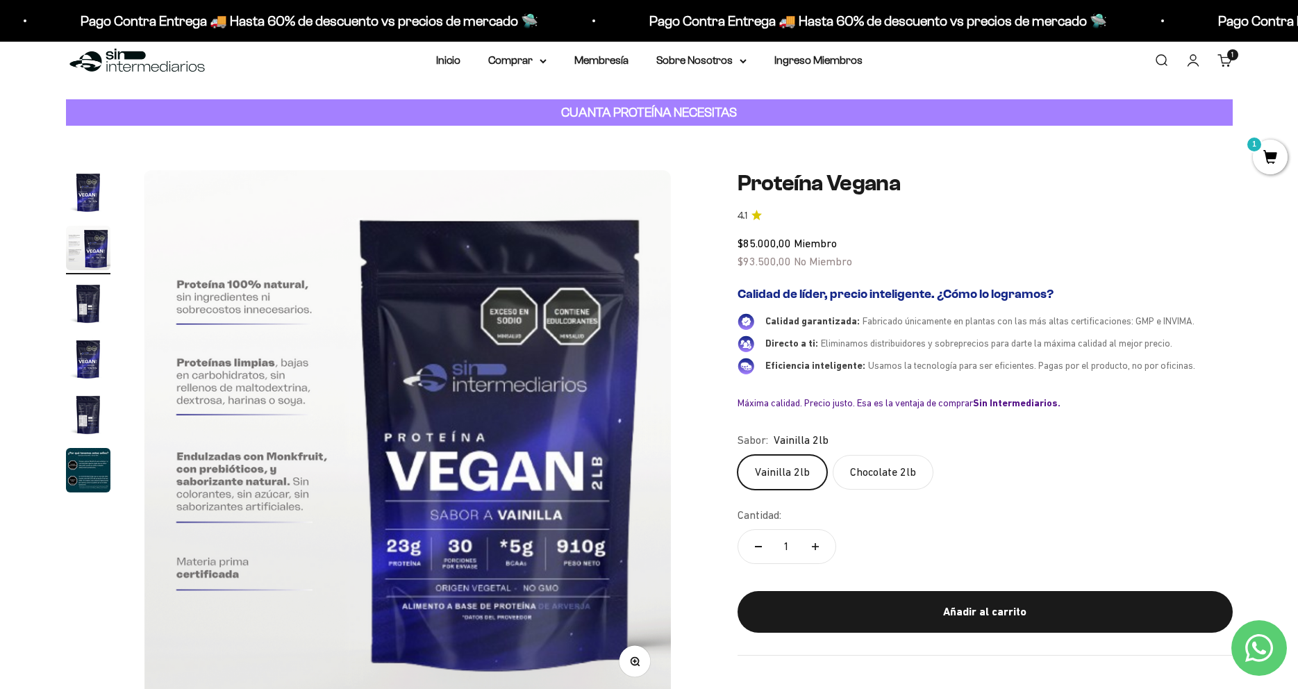
scroll to position [0, 544]
click at [80, 304] on img "Ir al artículo 3" at bounding box center [88, 303] width 44 height 44
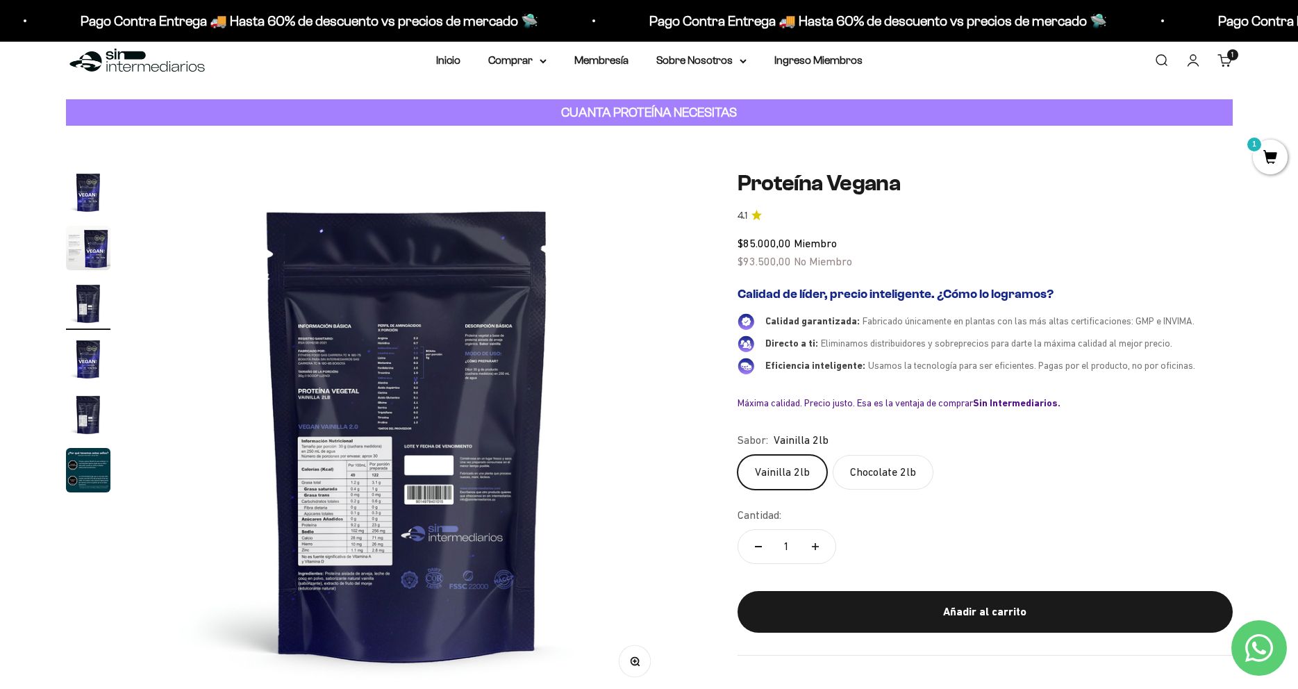
click at [340, 470] on img at bounding box center [407, 433] width 527 height 527
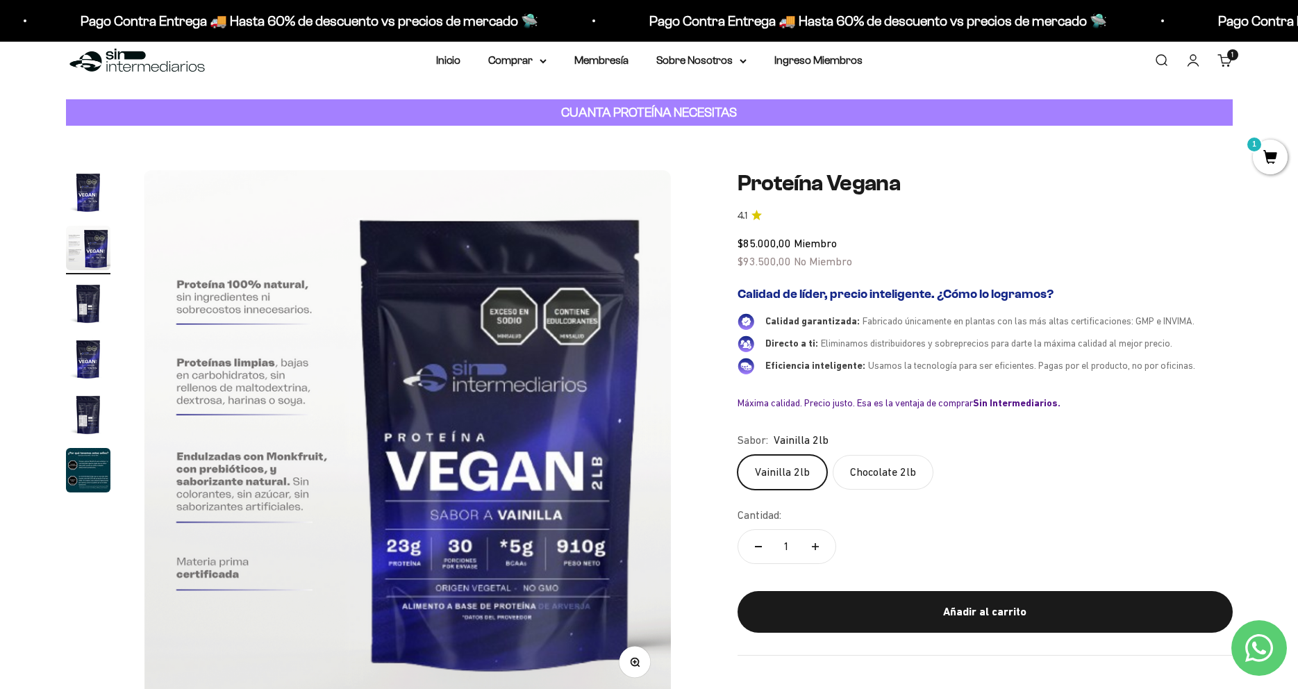
click at [576, 502] on img at bounding box center [407, 434] width 527 height 528
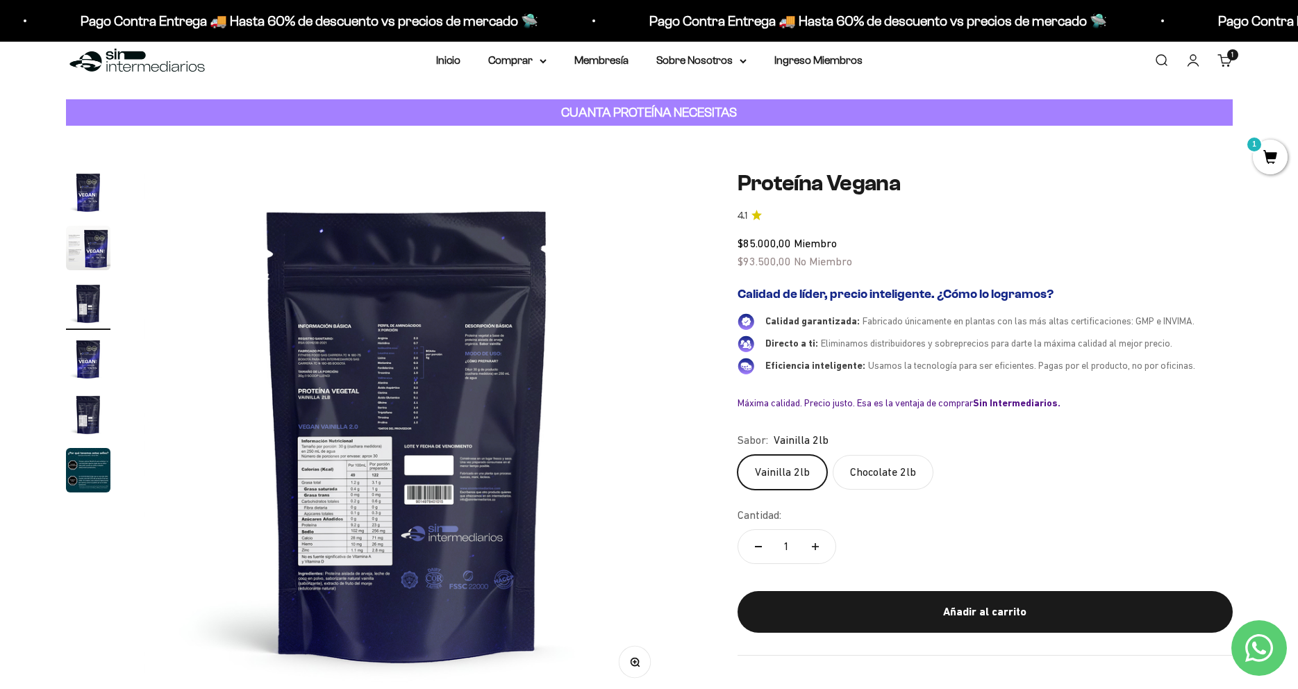
scroll to position [0, 1088]
click at [638, 670] on button "Zoom" at bounding box center [634, 661] width 31 height 31
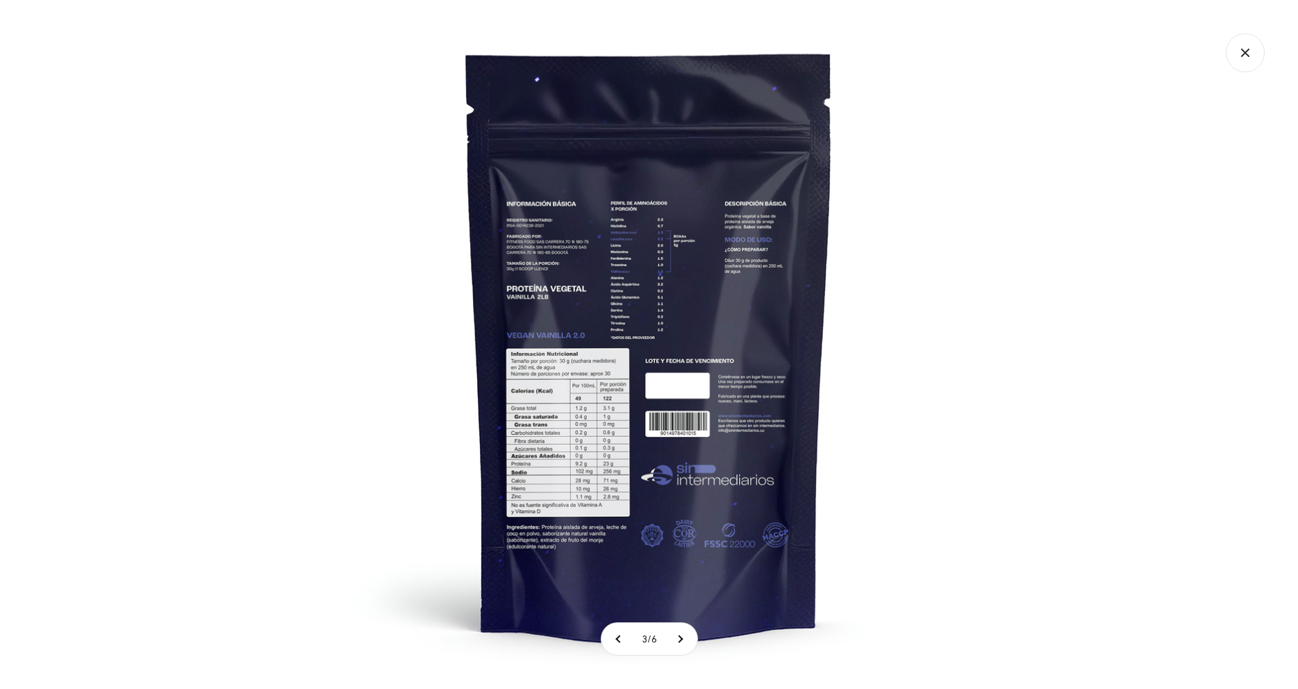
click at [579, 413] on img at bounding box center [649, 344] width 689 height 689
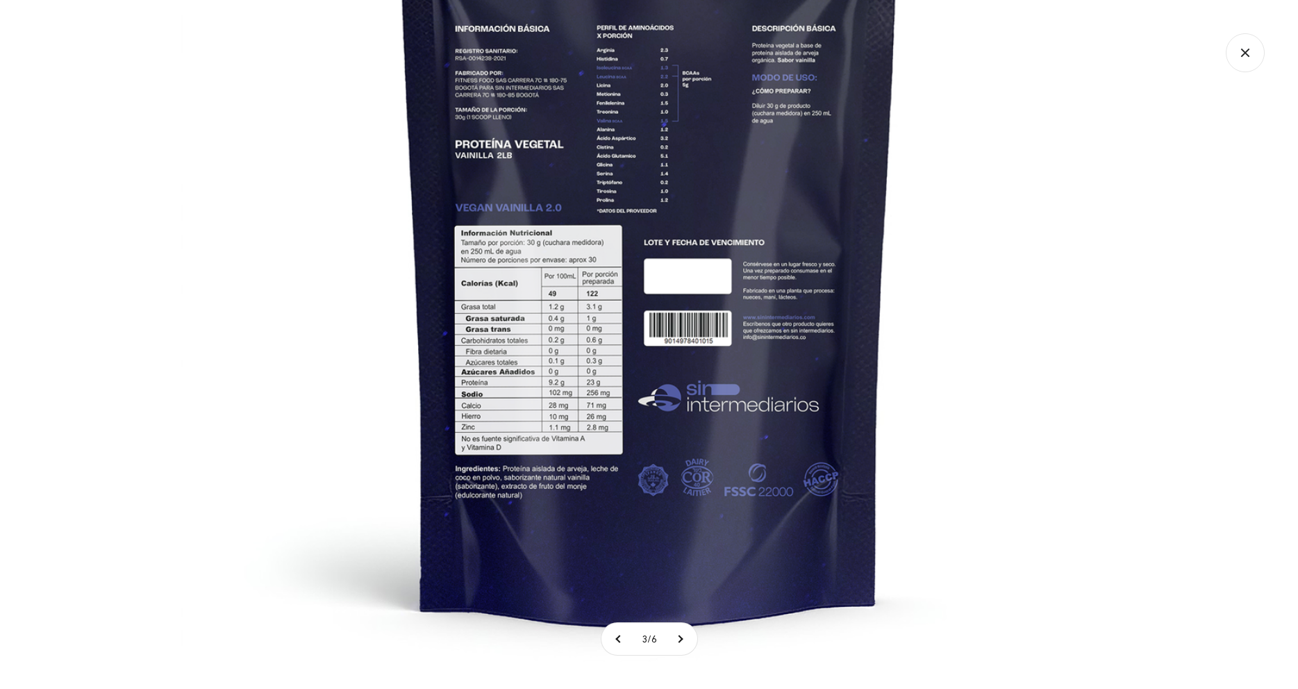
click at [677, 518] on img at bounding box center [650, 220] width 938 height 938
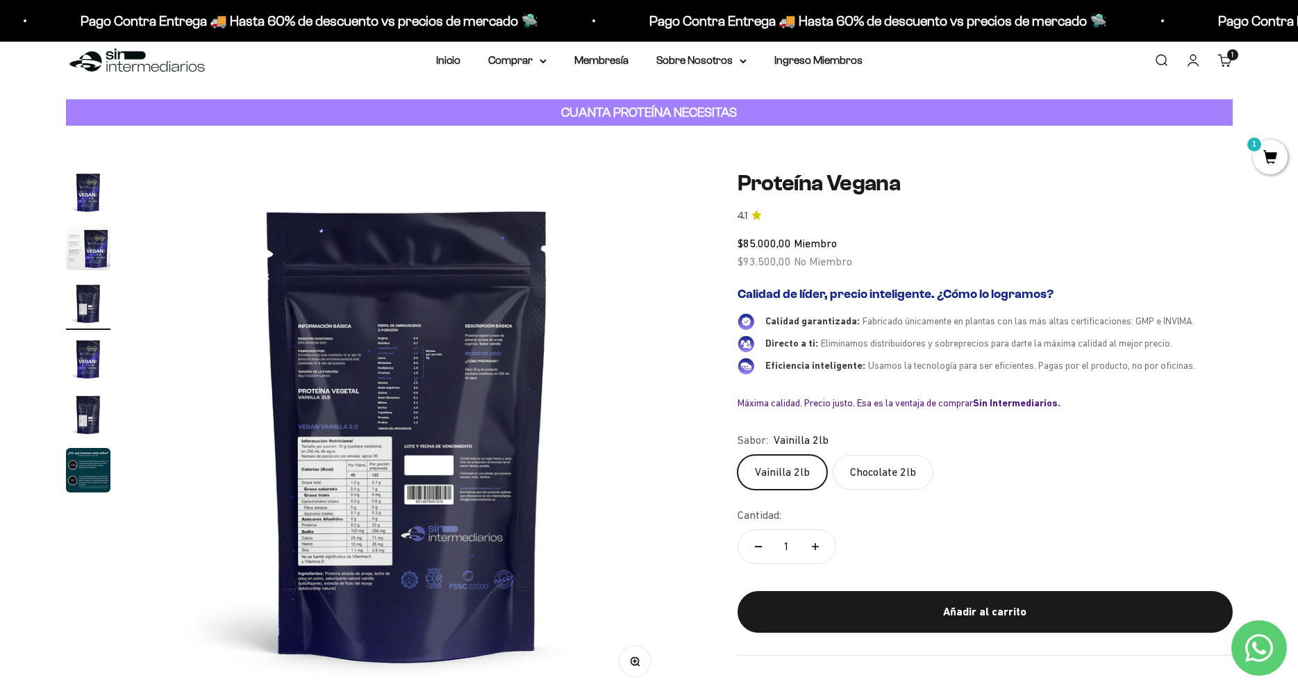
click at [91, 185] on img "Ir al artículo 1" at bounding box center [88, 192] width 44 height 44
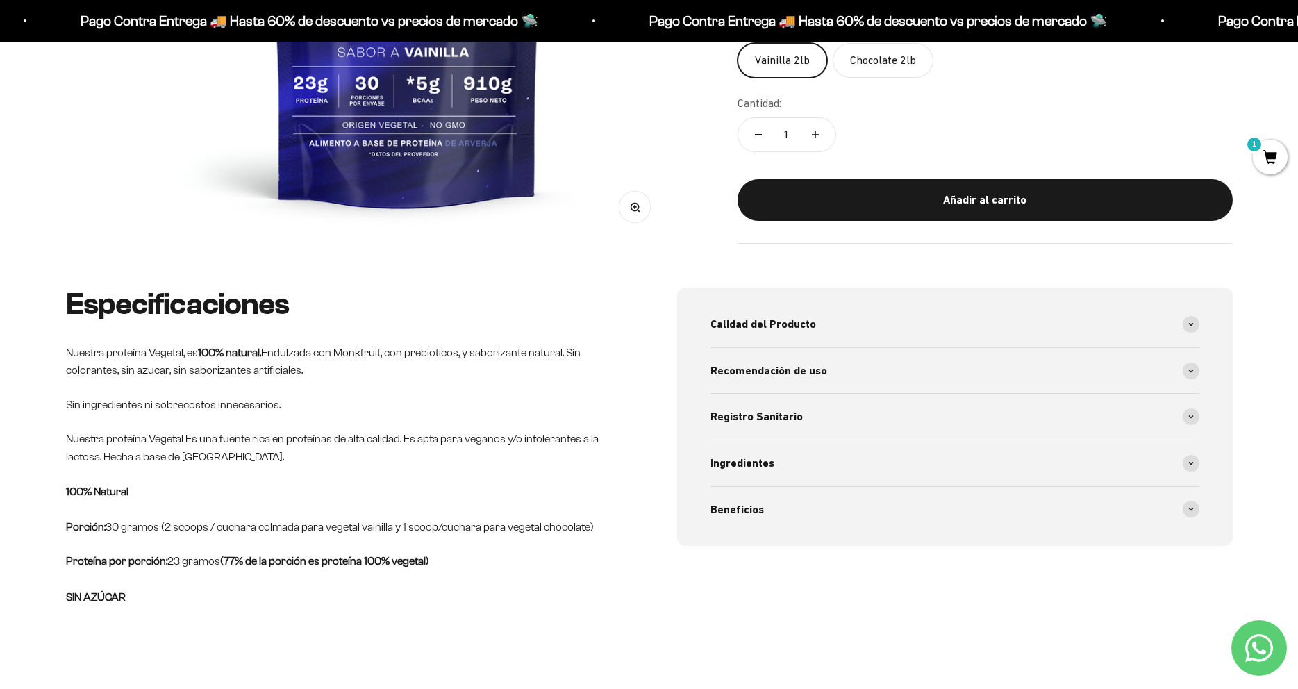
scroll to position [511, 0]
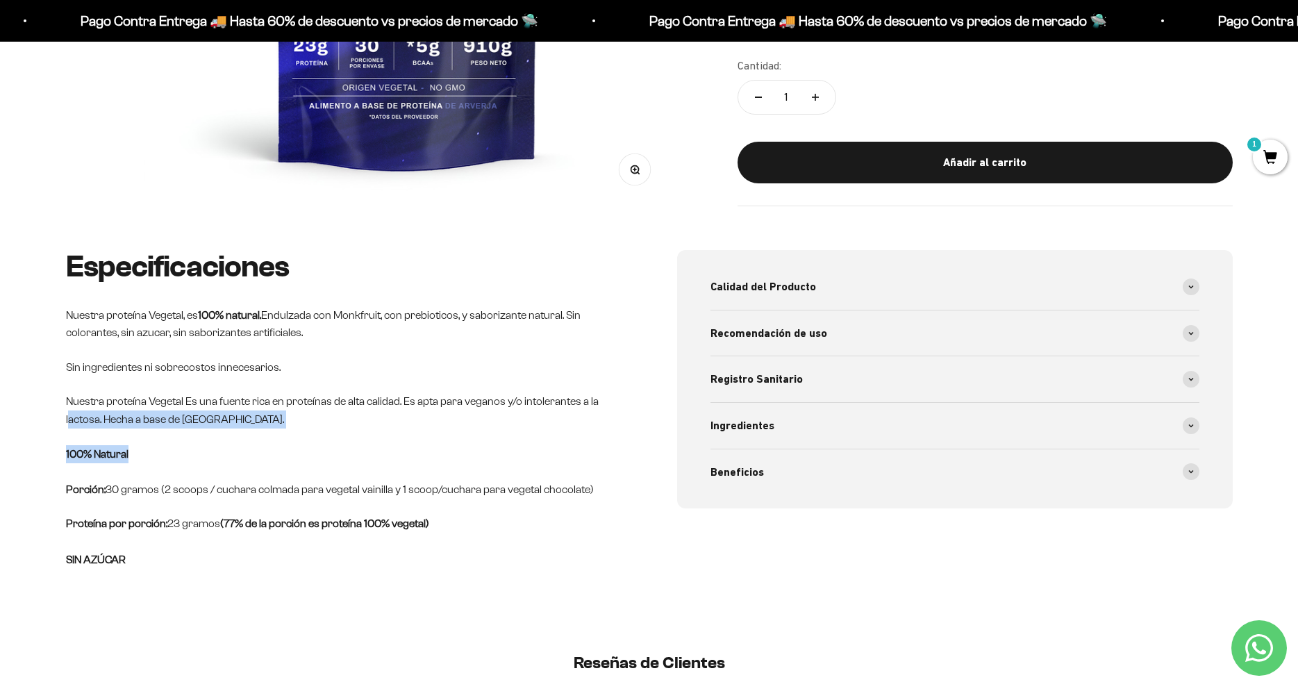
drag, startPoint x: 149, startPoint y: 459, endPoint x: 67, endPoint y: 436, distance: 85.1
click at [67, 436] on div "Especificaciones Nuestra proteína Vegetal, es 100% natural. Endulzada con Monkf…" at bounding box center [344, 409] width 556 height 318
drag, startPoint x: 132, startPoint y: 486, endPoint x: 142, endPoint y: 484, distance: 9.9
click at [142, 484] on p "100% Natural Porción: 30 gramos (2 scoops / cuchara colmada para vegetal vainil…" at bounding box center [344, 471] width 556 height 53
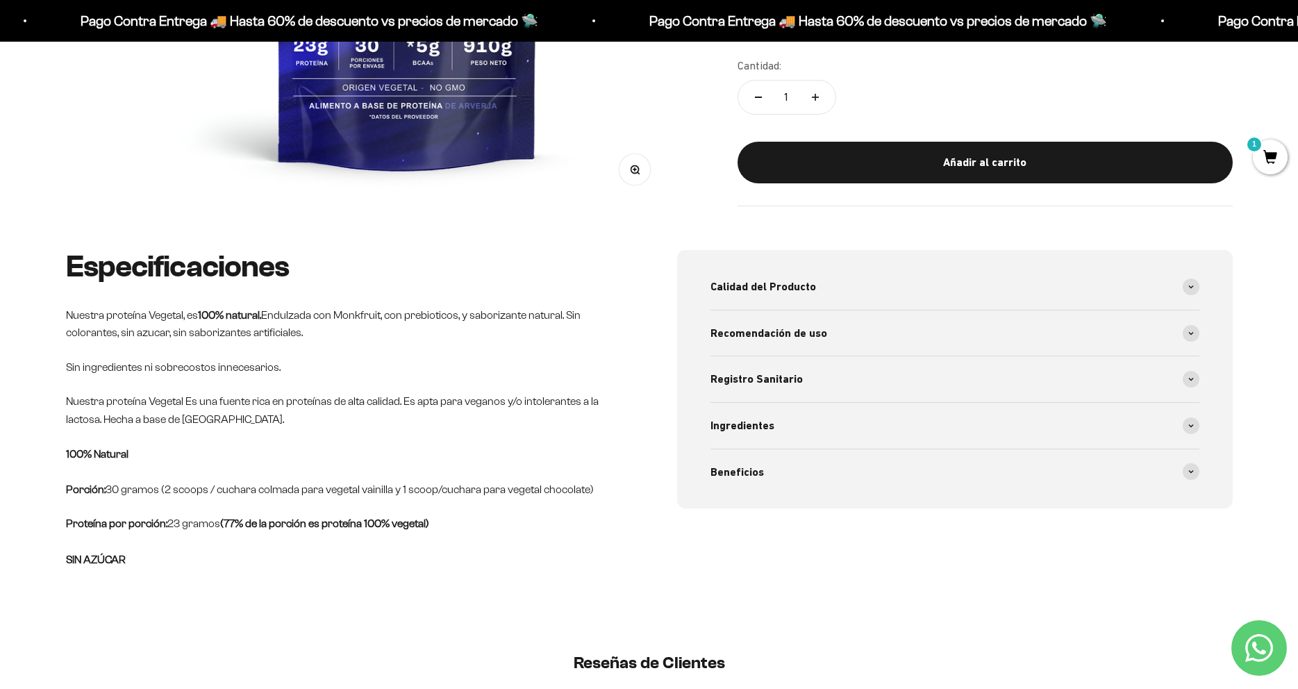
click at [99, 486] on strong "Porción:" at bounding box center [86, 490] width 40 height 12
drag, startPoint x: 138, startPoint y: 488, endPoint x: 145, endPoint y: 489, distance: 7.0
click at [145, 489] on p "100% Natural Porción: 30 gramos (2 scoops / cuchara colmada para vegetal vainil…" at bounding box center [344, 471] width 556 height 53
drag, startPoint x: 108, startPoint y: 479, endPoint x: 141, endPoint y: 490, distance: 34.3
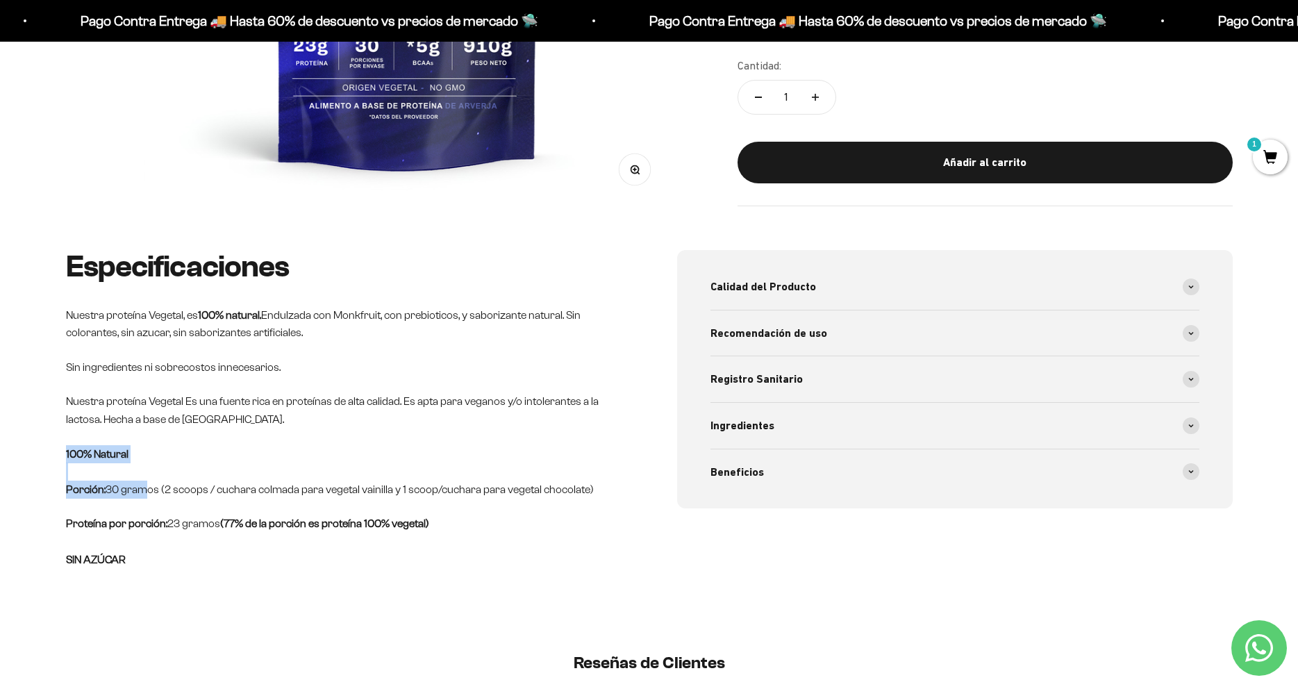
click at [140, 490] on p "100% Natural Porción: 30 gramos (2 scoops / cuchara colmada para vegetal vainil…" at bounding box center [344, 471] width 556 height 53
click at [154, 492] on p "100% Natural Porción: 30 gramos (2 scoops / cuchara colmada para vegetal vainil…" at bounding box center [344, 471] width 556 height 53
click at [160, 490] on p "100% Natural Porción: 30 gramos (2 scoops / cuchara colmada para vegetal vainil…" at bounding box center [344, 471] width 556 height 53
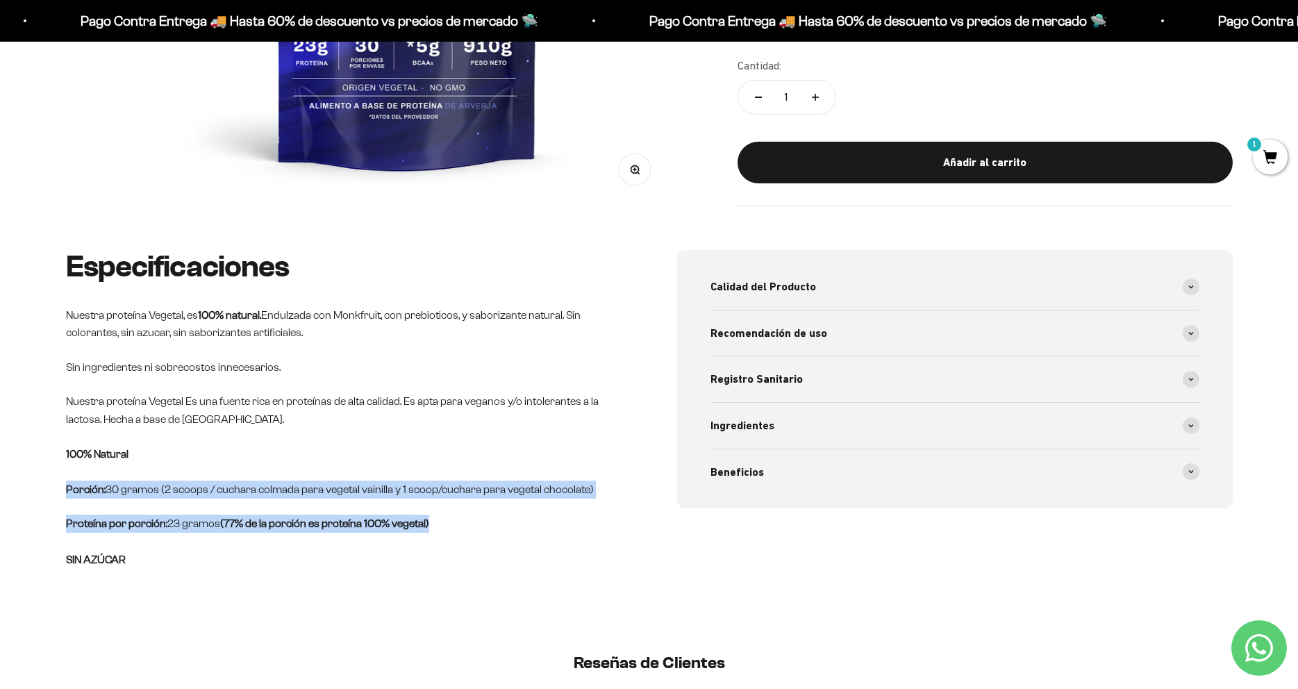
drag, startPoint x: 46, startPoint y: 487, endPoint x: 597, endPoint y: 510, distance: 552.1
click at [609, 511] on div "Especificaciones Nuestra proteína Vegetal, es 100% natural. Endulzada con Monkf…" at bounding box center [649, 442] width 1298 height 385
click at [554, 502] on div "Especificaciones Nuestra proteína Vegetal, es 100% natural. Endulzada con Monkf…" at bounding box center [344, 409] width 556 height 318
drag, startPoint x: 592, startPoint y: 488, endPoint x: 56, endPoint y: 484, distance: 535.6
click at [56, 484] on div "Especificaciones Nuestra proteína Vegetal, es 100% natural. Endulzada con Monkf…" at bounding box center [649, 442] width 1298 height 385
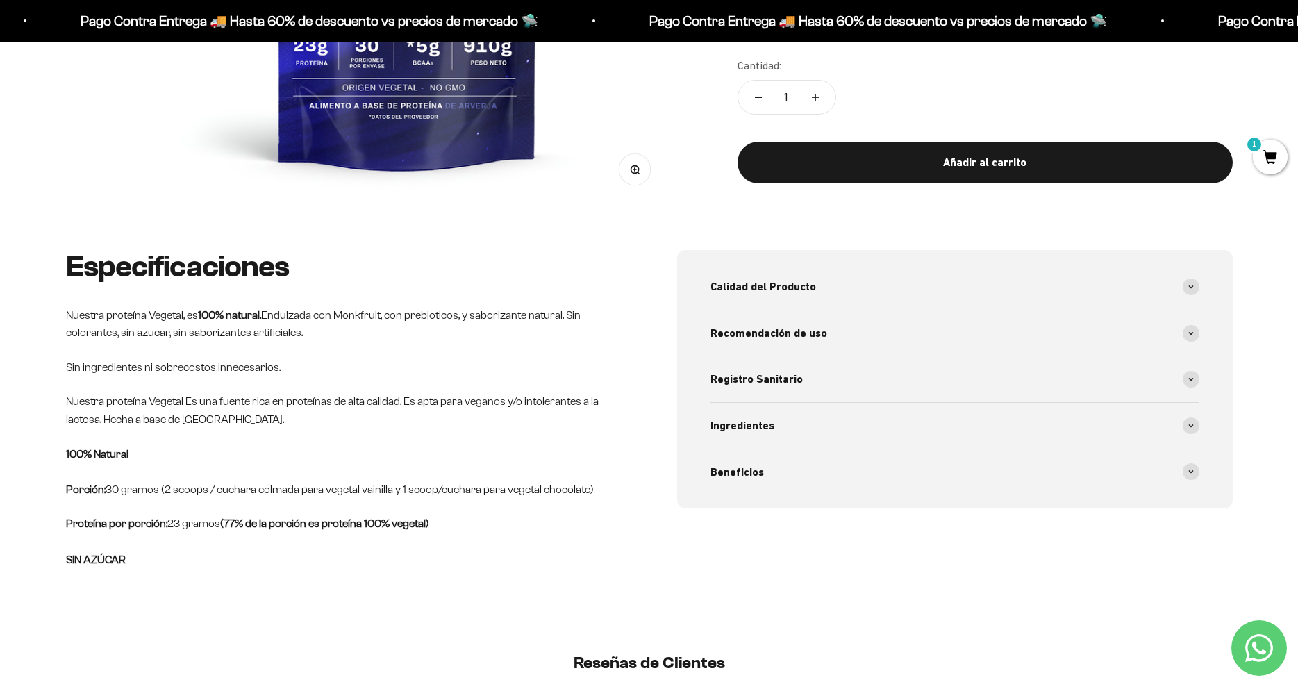
click at [66, 481] on p "100% Natural Porción: 30 gramos (2 scoops / cuchara colmada para vegetal vainil…" at bounding box center [344, 471] width 556 height 53
drag, startPoint x: 66, startPoint y: 488, endPoint x: 96, endPoint y: 488, distance: 29.9
click at [96, 488] on strong "Porción:" at bounding box center [86, 490] width 40 height 12
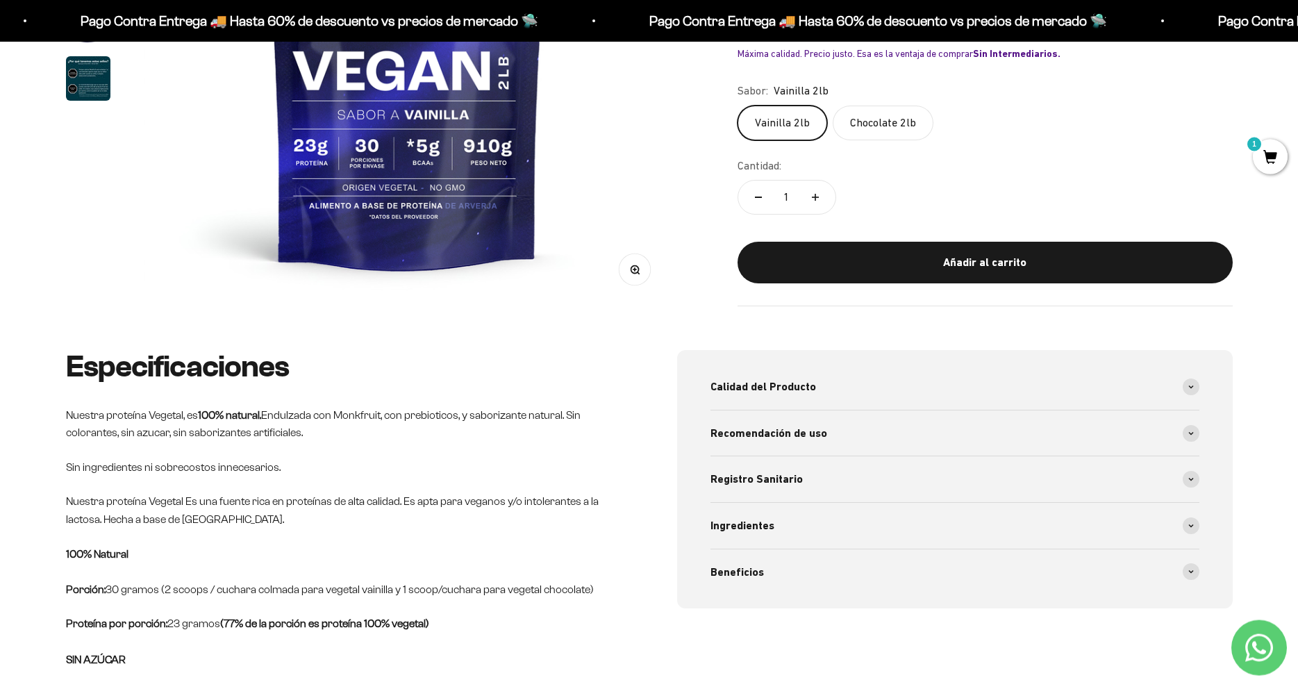
scroll to position [440, 0]
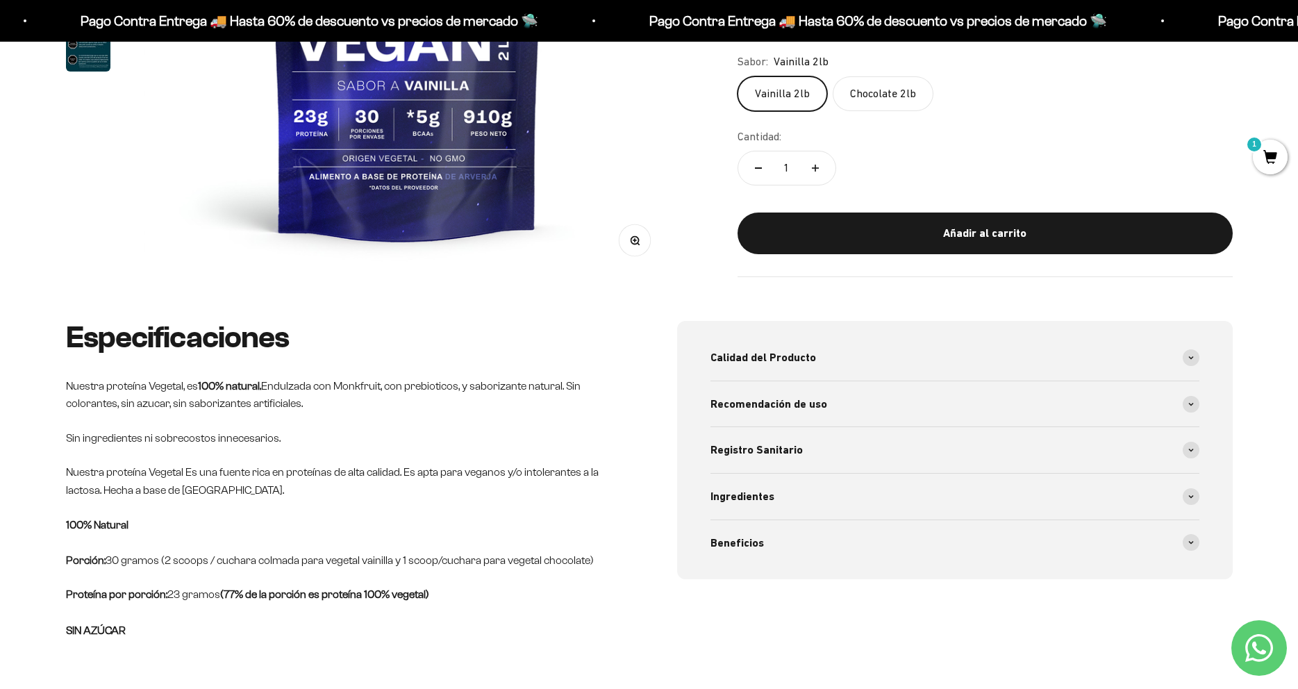
drag, startPoint x: 595, startPoint y: 553, endPoint x: 60, endPoint y: 552, distance: 534.2
click at [60, 552] on div "Especificaciones Nuestra proteína Vegetal, es 100% natural. Endulzada con Monkf…" at bounding box center [649, 513] width 1298 height 385
click at [58, 553] on div "Especificaciones Nuestra proteína Vegetal, es 100% natural. Endulzada con Monkf…" at bounding box center [649, 513] width 1298 height 385
drag, startPoint x: 54, startPoint y: 558, endPoint x: 650, endPoint y: 552, distance: 596.1
click at [650, 552] on div "Especificaciones Nuestra proteína Vegetal, es 100% natural. Endulzada con Monkf…" at bounding box center [649, 513] width 1298 height 385
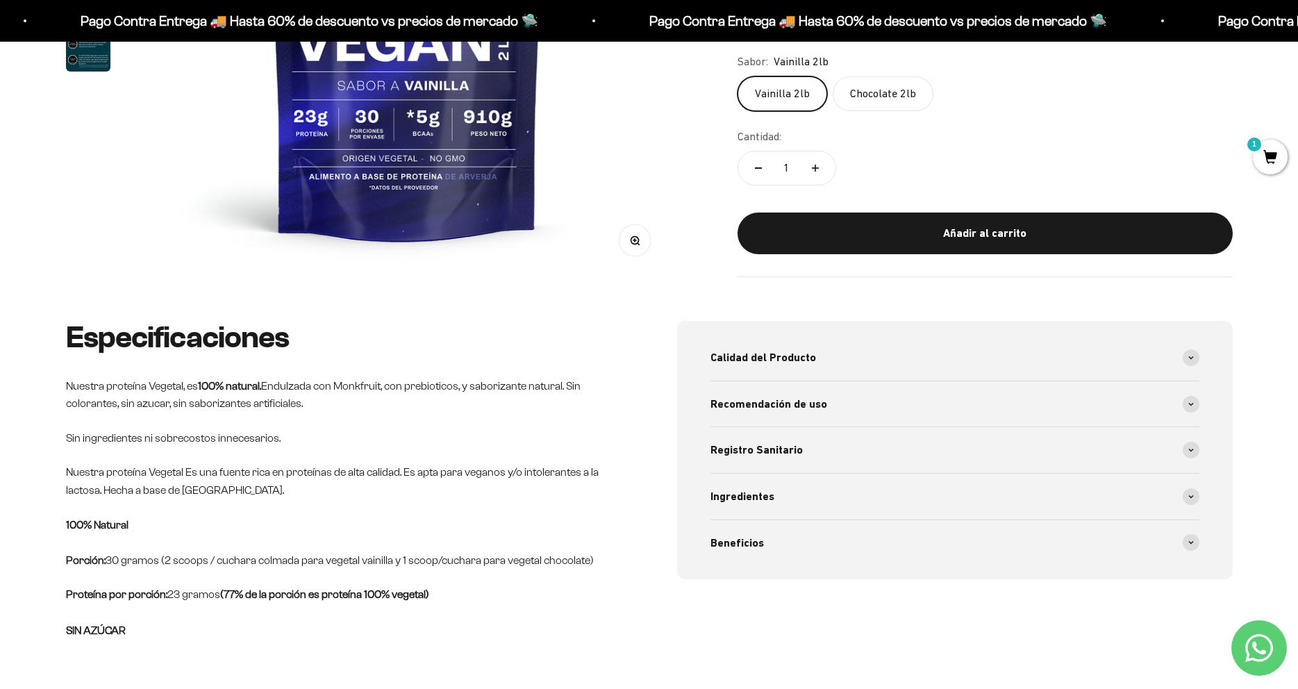
drag, startPoint x: 598, startPoint y: 568, endPoint x: 578, endPoint y: 577, distance: 22.1
click at [598, 569] on div "Especificaciones Nuestra proteína Vegetal, es 100% natural. Endulzada con Monkf…" at bounding box center [344, 480] width 556 height 318
click at [559, 579] on div "Especificaciones Nuestra proteína Vegetal, es 100% natural. Endulzada con Monkf…" at bounding box center [344, 480] width 556 height 318
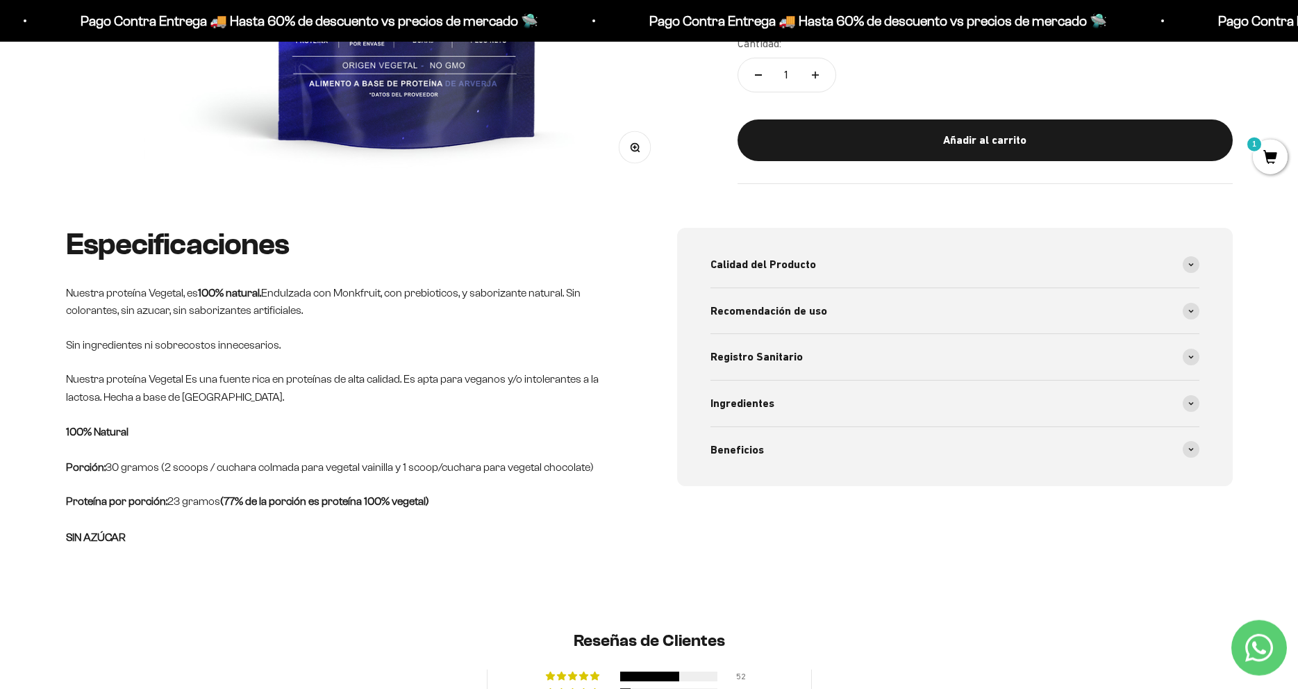
scroll to position [511, 0]
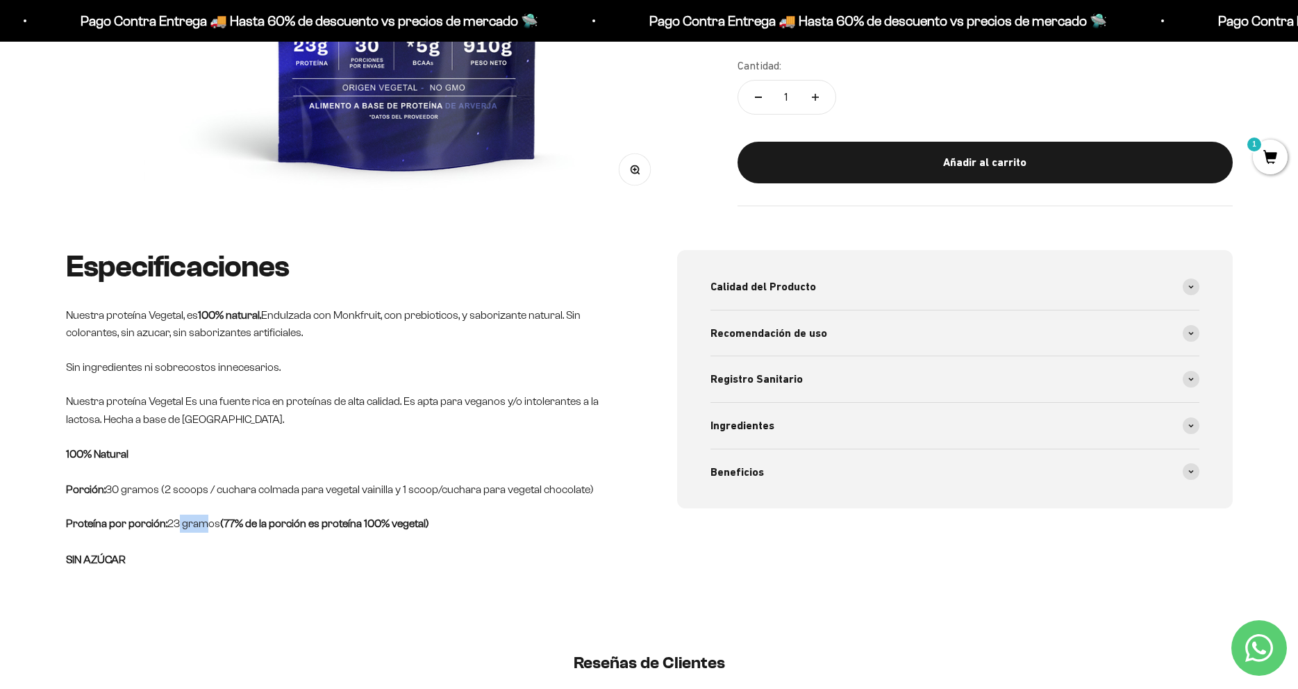
drag, startPoint x: 187, startPoint y: 524, endPoint x: 217, endPoint y: 529, distance: 31.1
click at [217, 529] on p "Proteína por porción: 23 gramos (77% de la porción es proteína 100% vegetal) SI…" at bounding box center [344, 541] width 556 height 53
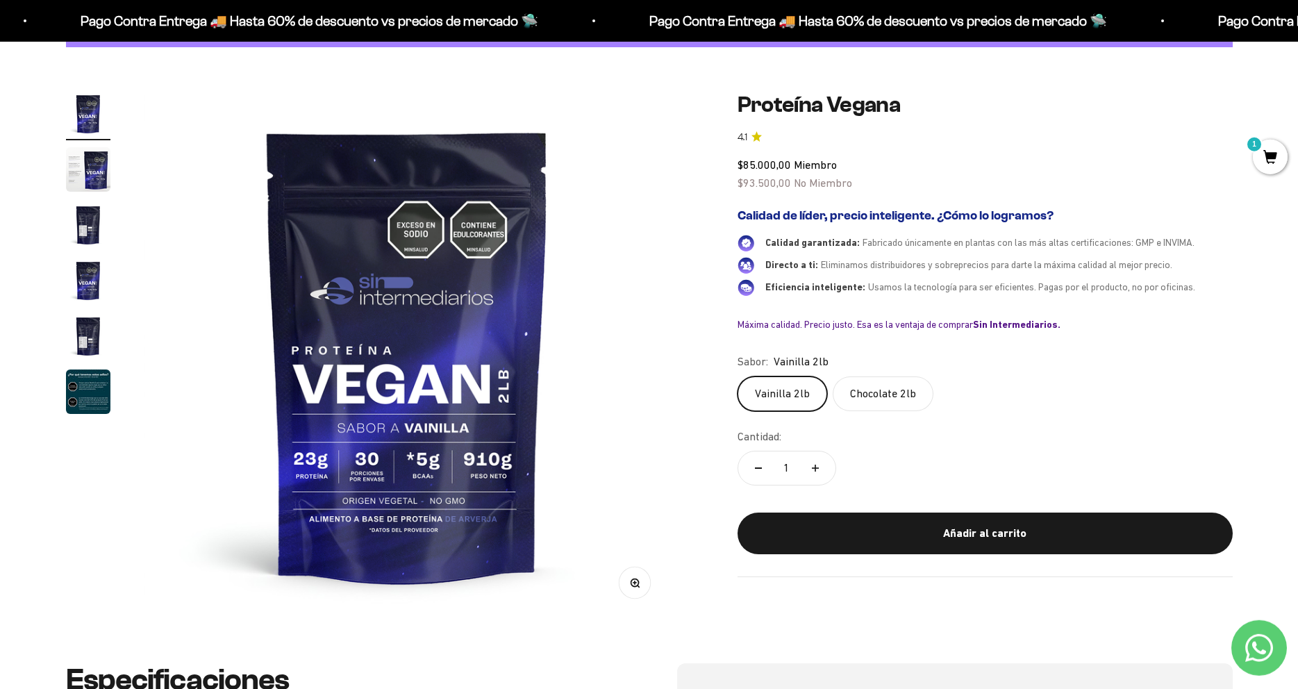
scroll to position [76, 0]
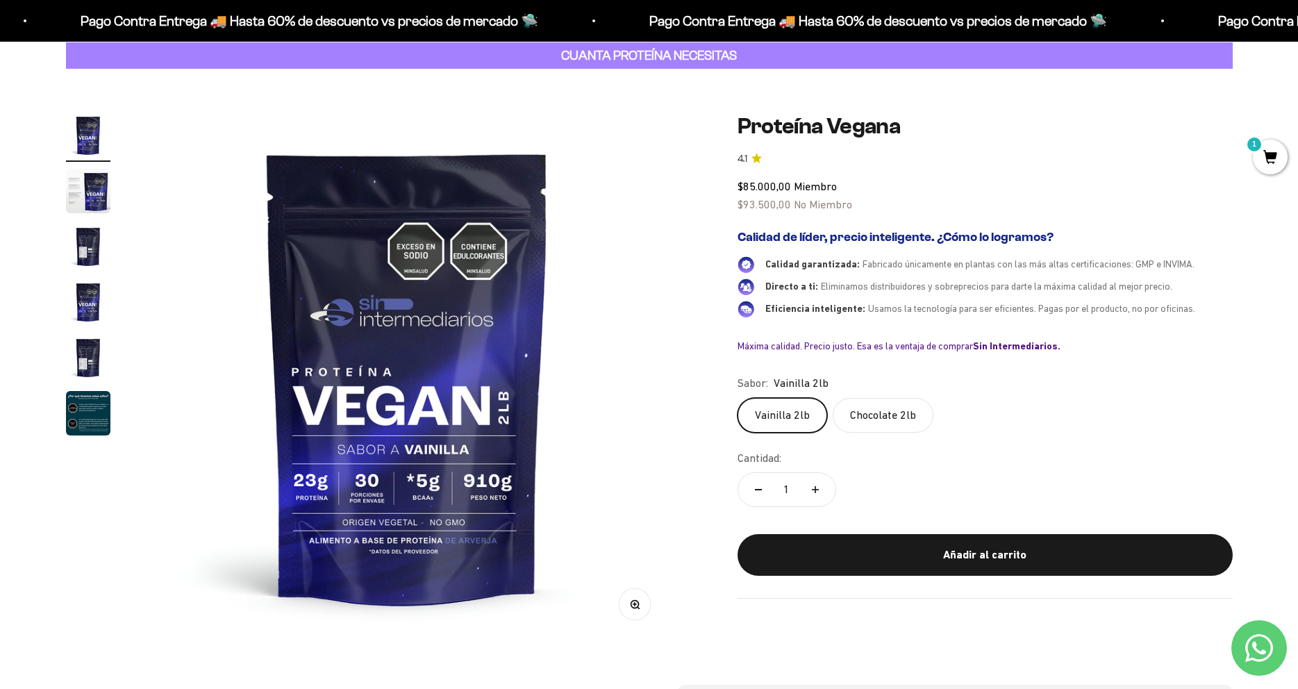
click at [872, 426] on label "Chocolate 2lb" at bounding box center [883, 415] width 101 height 35
click at [738, 398] on input "Chocolate 2lb" at bounding box center [737, 397] width 1 height 1
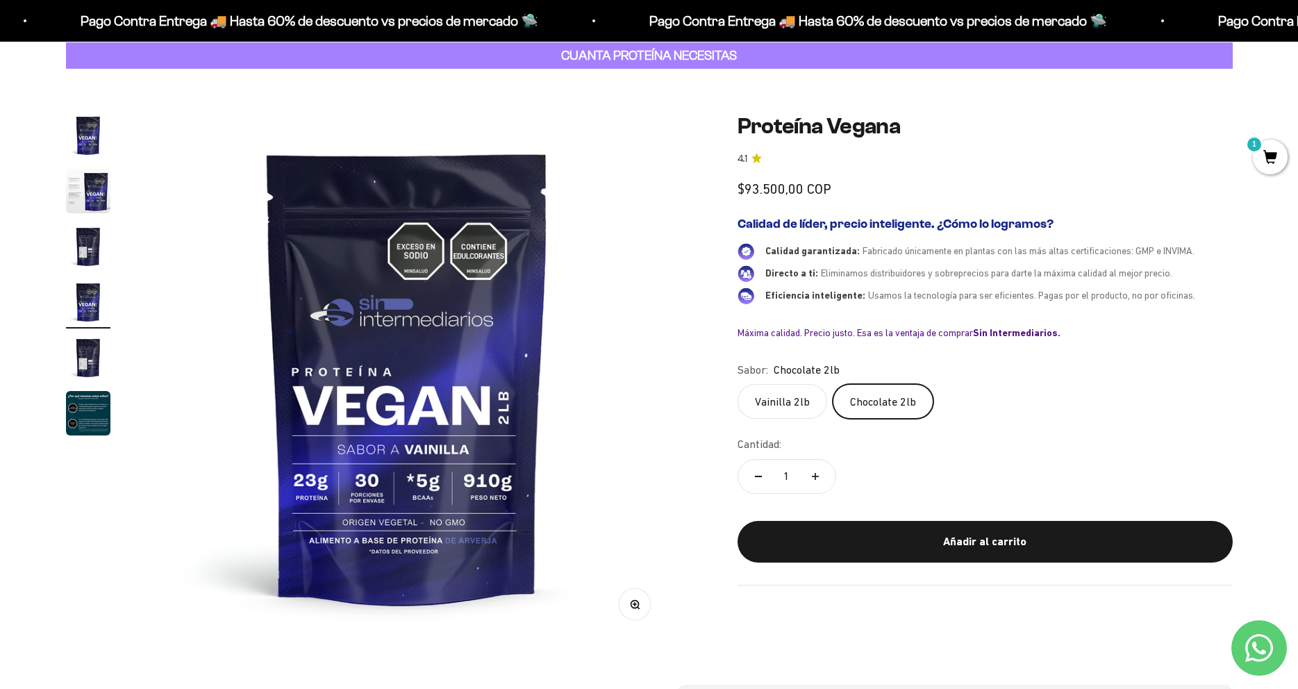
scroll to position [0, 1632]
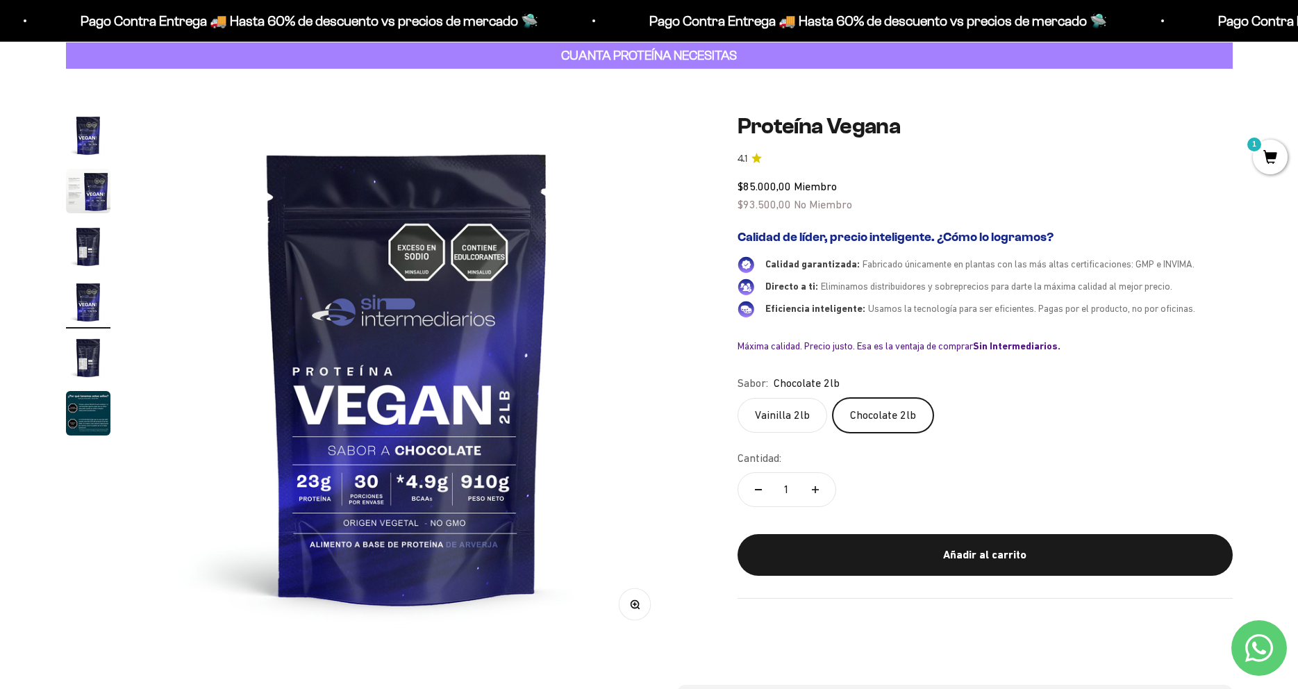
click at [758, 413] on label "Vainilla 2lb" at bounding box center [783, 415] width 90 height 35
click at [738, 398] on input "Vainilla 2lb" at bounding box center [737, 397] width 1 height 1
click at [861, 422] on label "Chocolate 2lb" at bounding box center [883, 415] width 101 height 35
click at [738, 398] on input "Chocolate 2lb" at bounding box center [737, 397] width 1 height 1
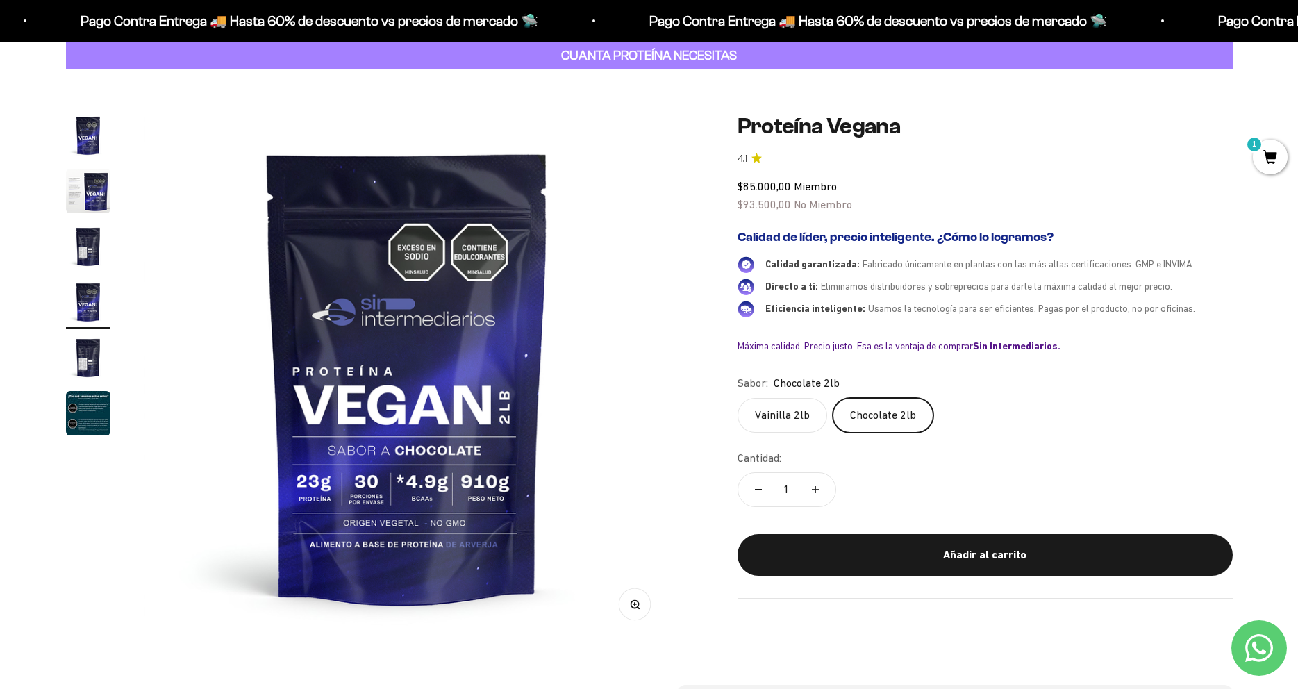
click at [731, 421] on div "Zoom Ir al artículo 1 Ir al artículo 2 Ir al artículo 3 Ir al artículo 4 Ir al …" at bounding box center [649, 376] width 1167 height 527
click at [895, 411] on label "Chocolate 2lb" at bounding box center [883, 415] width 101 height 35
click at [738, 398] on input "Chocolate 2lb" at bounding box center [737, 397] width 1 height 1
click at [806, 420] on label "Vainilla 2lb" at bounding box center [783, 415] width 90 height 35
click at [738, 398] on input "Vainilla 2lb" at bounding box center [737, 397] width 1 height 1
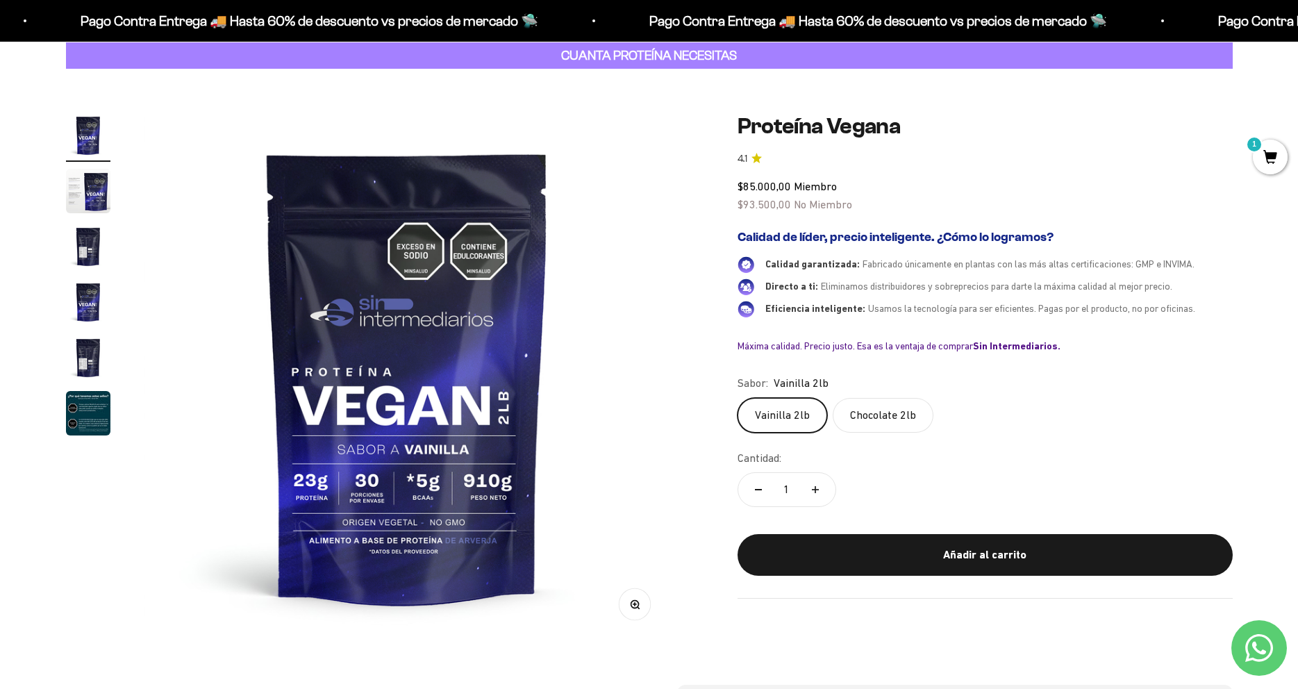
click at [884, 427] on label "Chocolate 2lb" at bounding box center [883, 415] width 101 height 35
click at [738, 398] on input "Chocolate 2lb" at bounding box center [737, 397] width 1 height 1
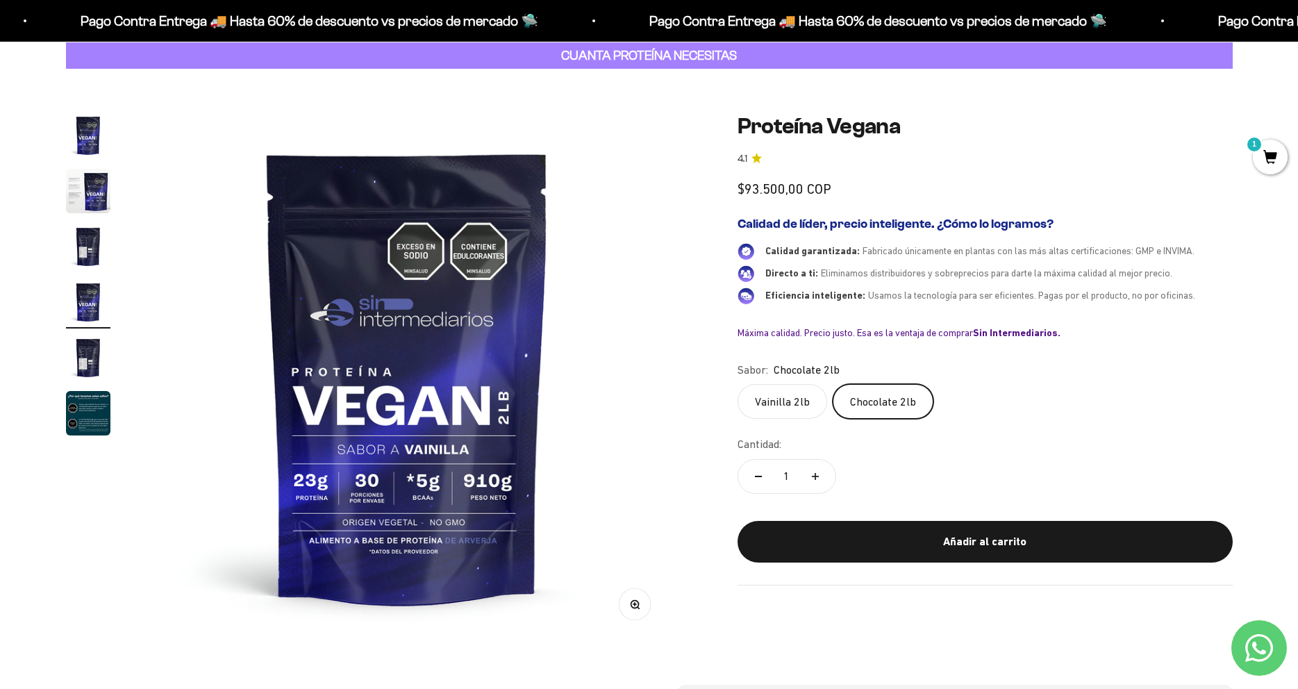
scroll to position [0, 1632]
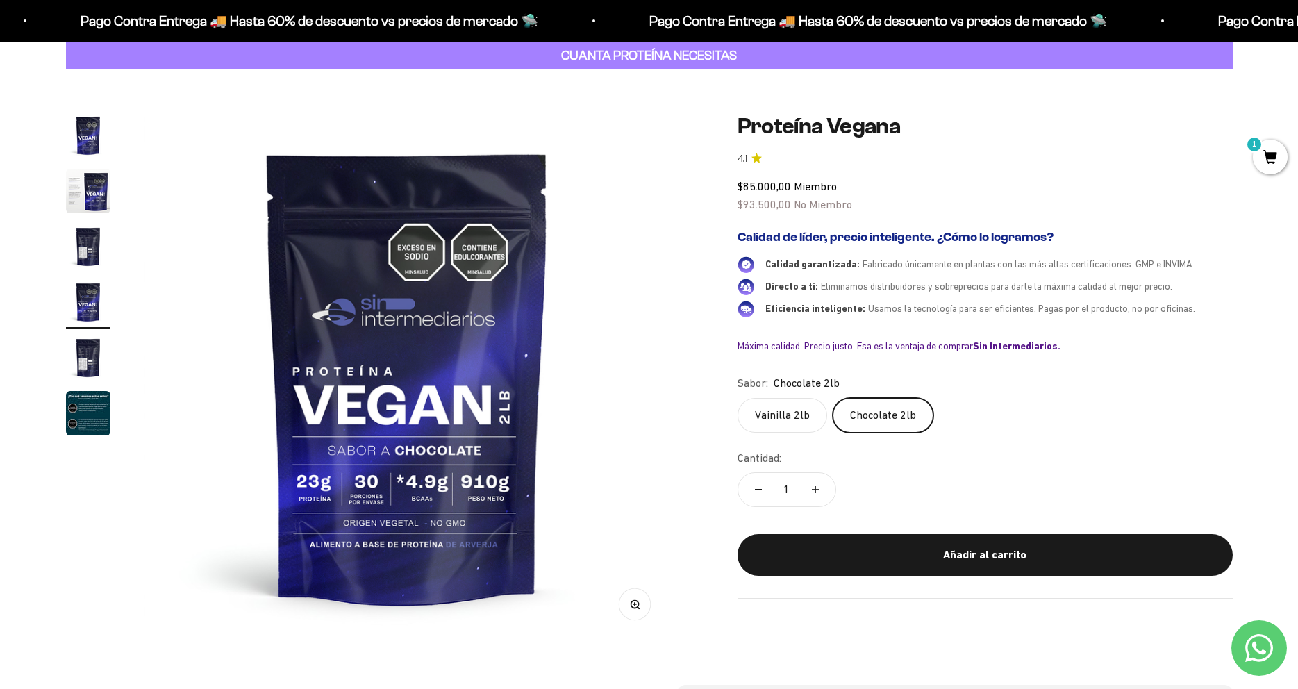
click at [78, 139] on img "Ir al artículo 1" at bounding box center [88, 135] width 44 height 44
click at [80, 179] on img "Ir al artículo 2" at bounding box center [88, 191] width 44 height 44
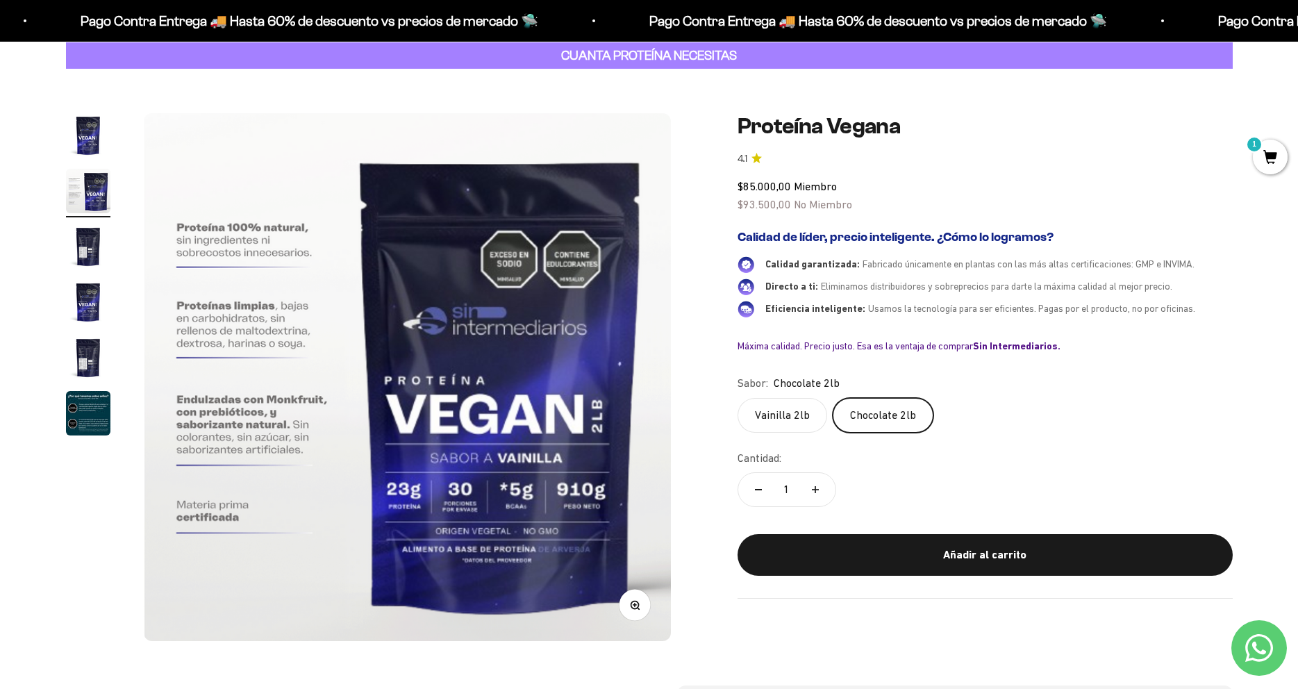
scroll to position [0, 544]
click at [76, 258] on img "Ir al artículo 3" at bounding box center [88, 246] width 44 height 44
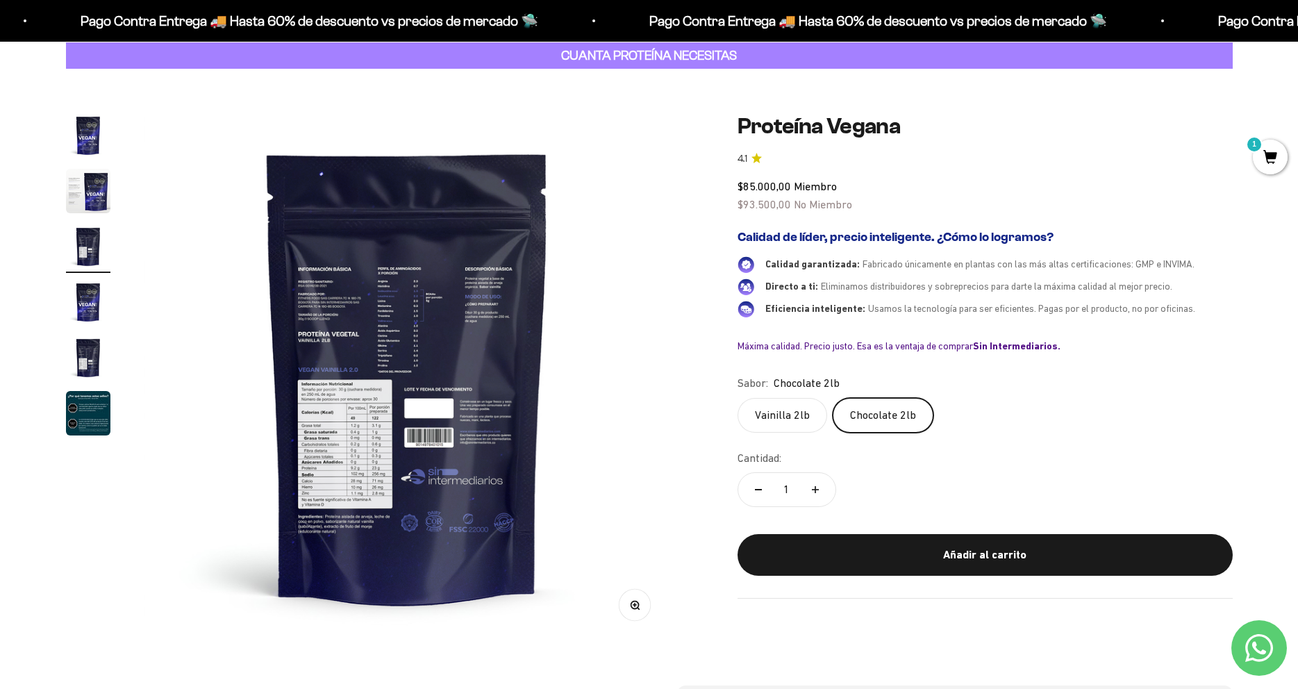
scroll to position [0, 1088]
click at [635, 608] on icon "button" at bounding box center [635, 605] width 10 height 10
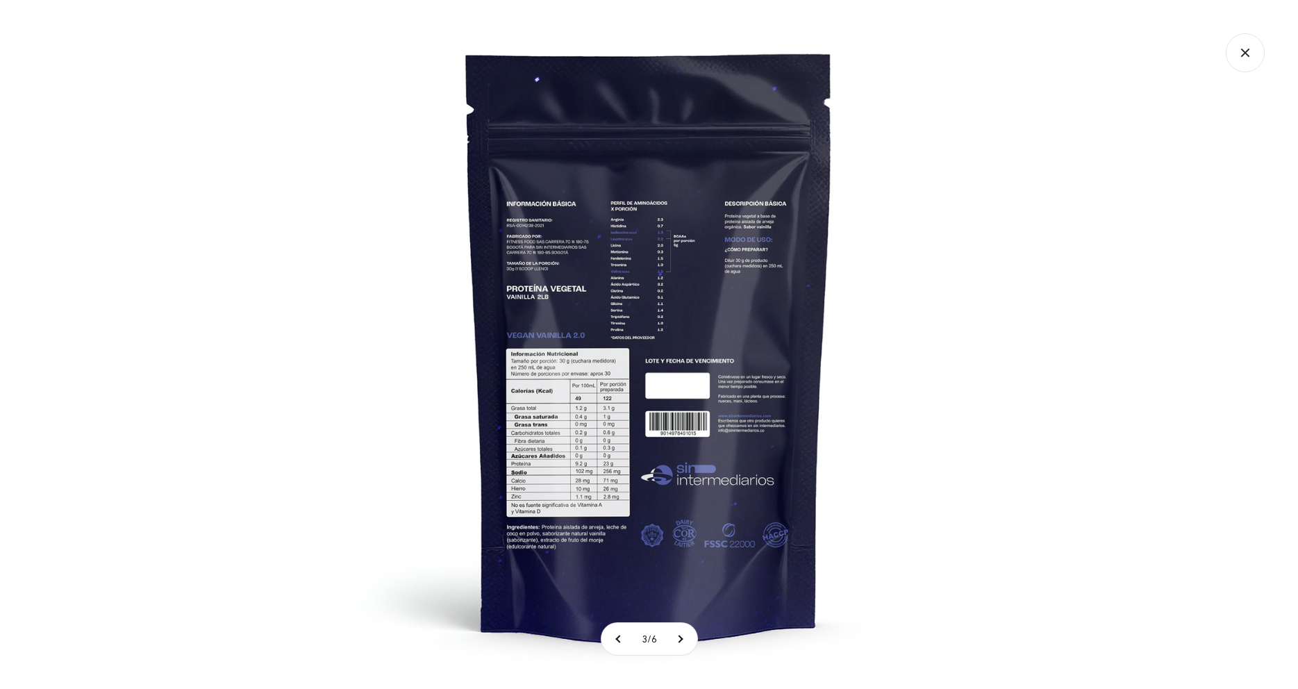
click at [606, 410] on img at bounding box center [649, 344] width 689 height 689
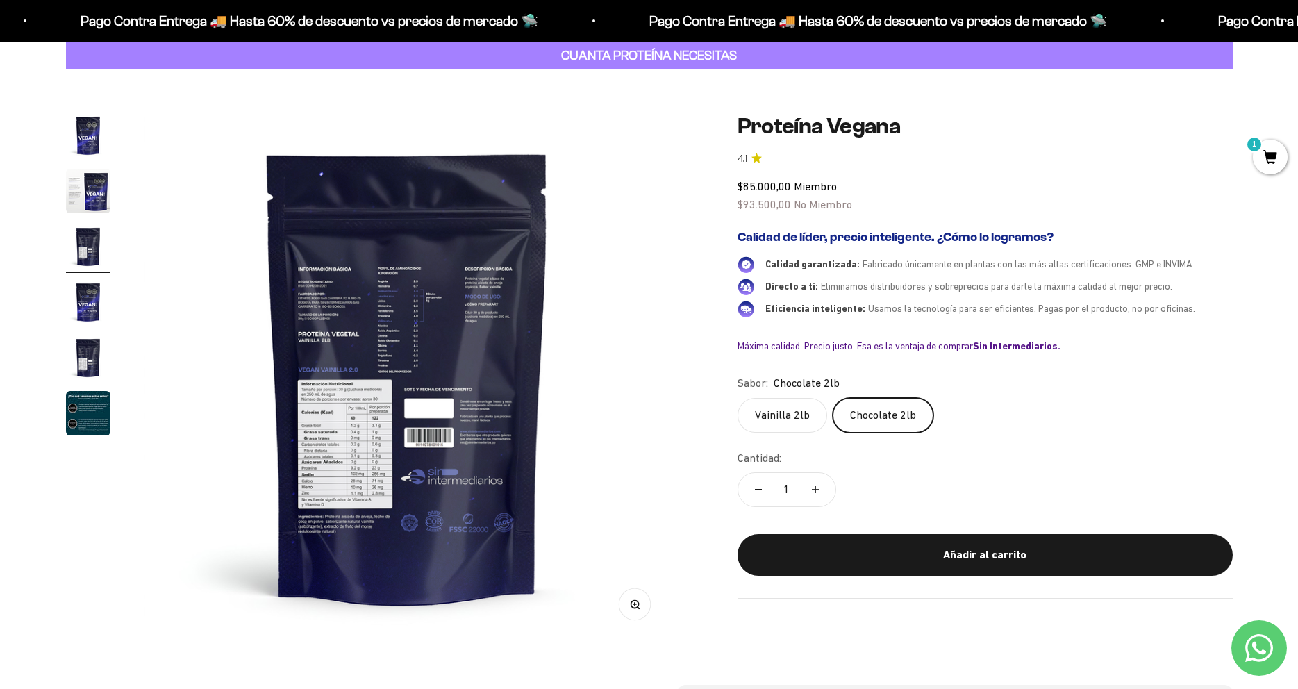
click at [92, 309] on img "Ir al artículo 4" at bounding box center [88, 302] width 44 height 44
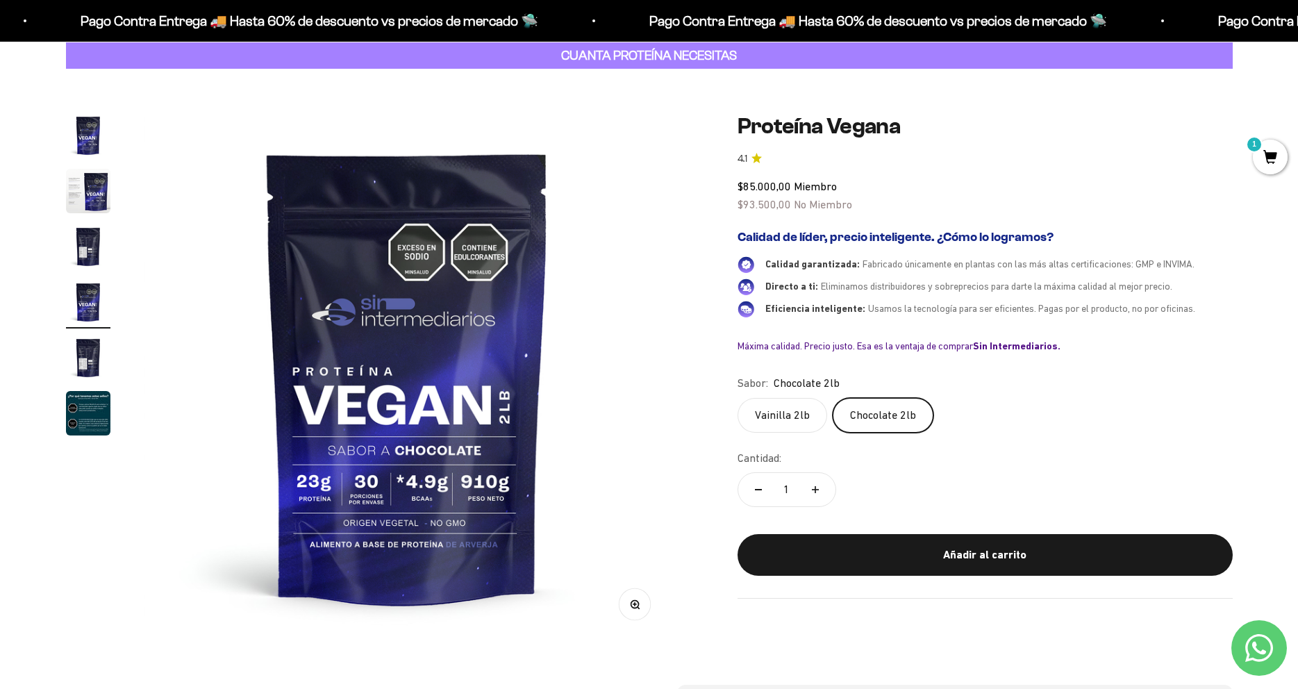
click at [92, 354] on img "Ir al artículo 5" at bounding box center [88, 358] width 44 height 44
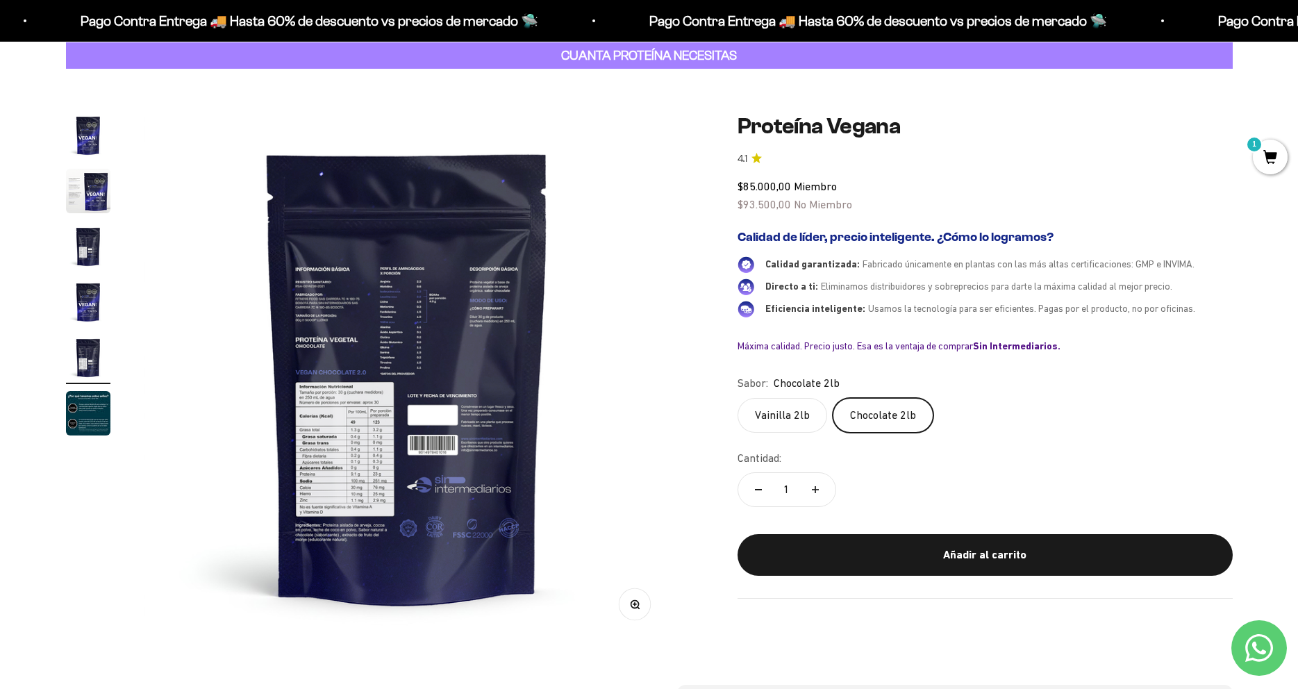
click at [92, 404] on img "Ir al artículo 6" at bounding box center [88, 413] width 44 height 44
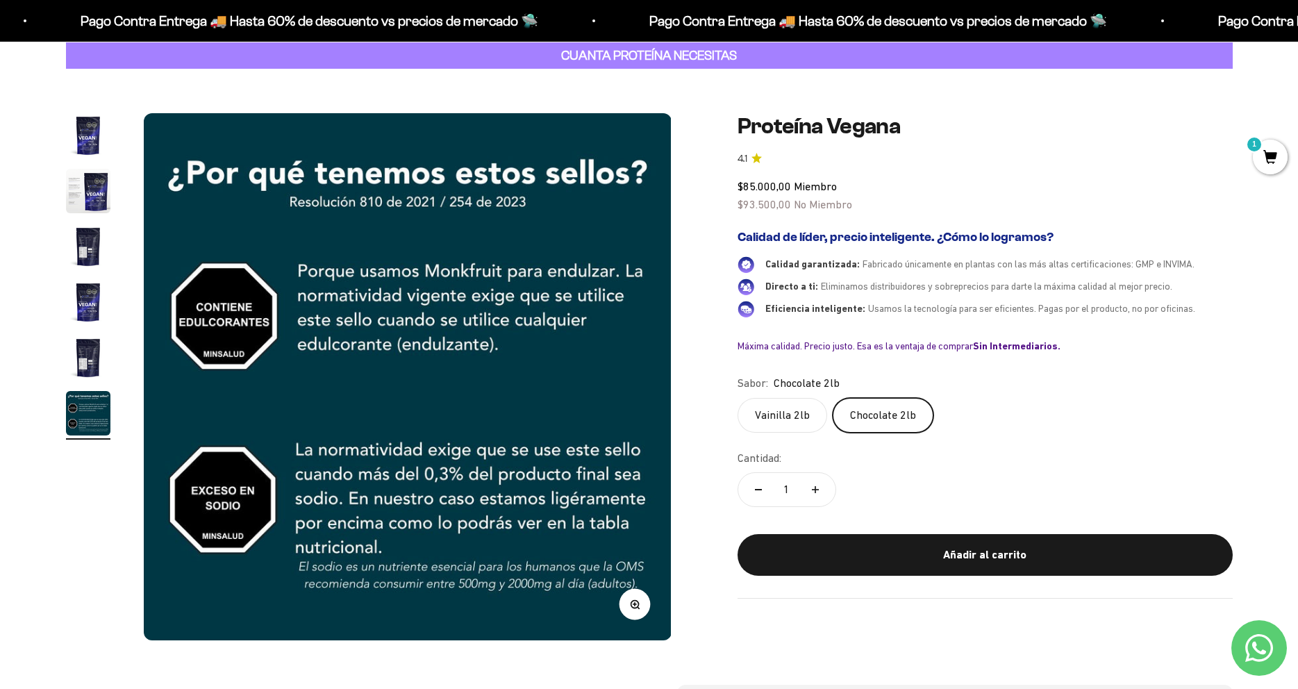
scroll to position [0, 2720]
click at [95, 347] on img "Ir al artículo 5" at bounding box center [88, 358] width 44 height 44
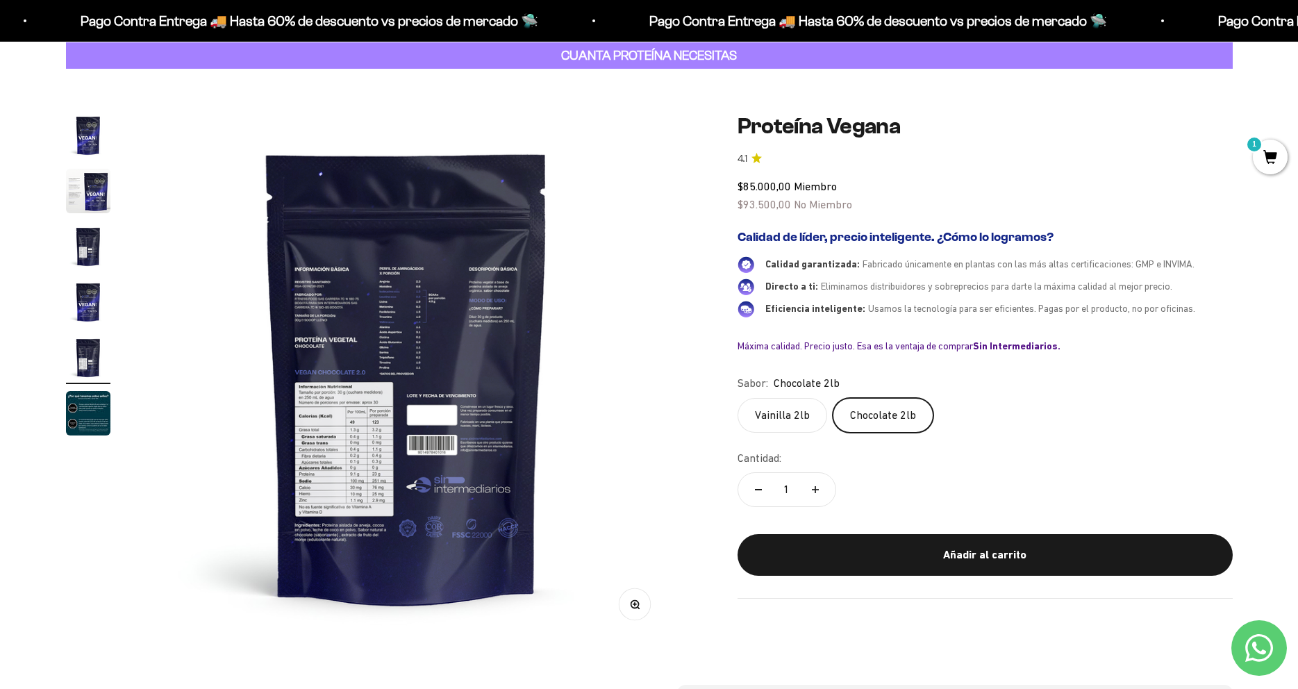
click at [87, 281] on img "Ir al artículo 4" at bounding box center [88, 302] width 44 height 44
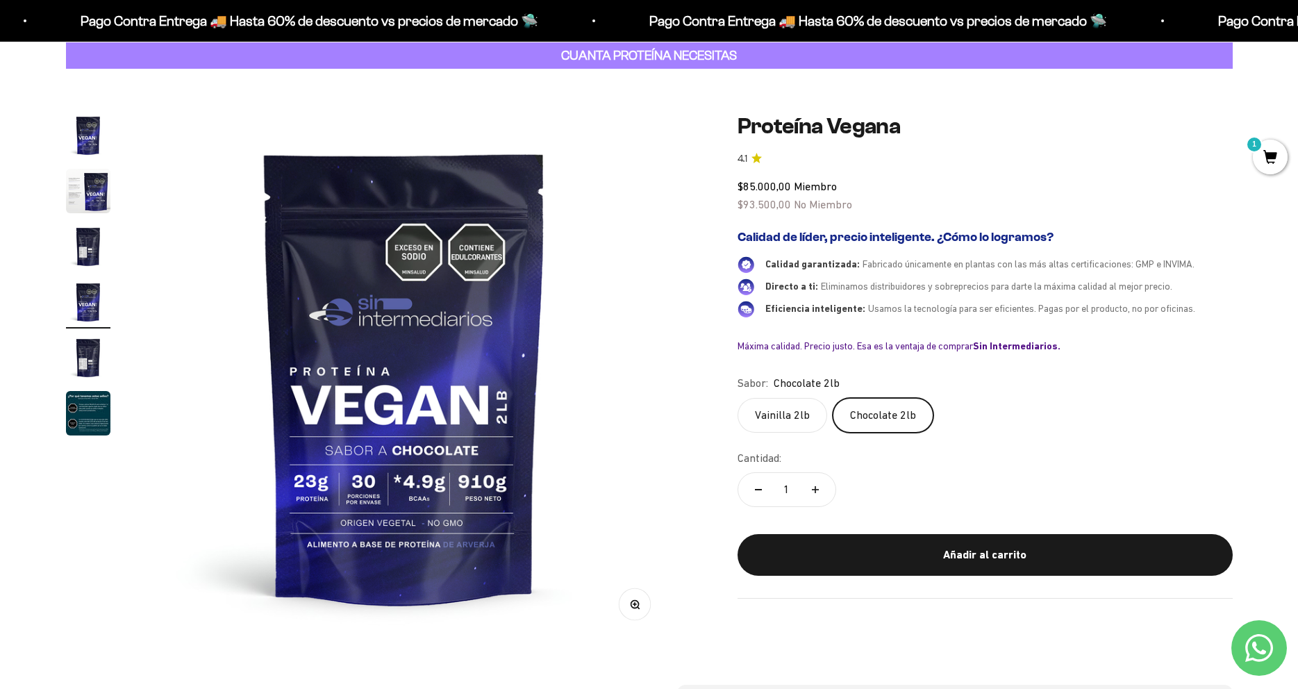
click at [87, 247] on img "Ir al artículo 3" at bounding box center [88, 246] width 44 height 44
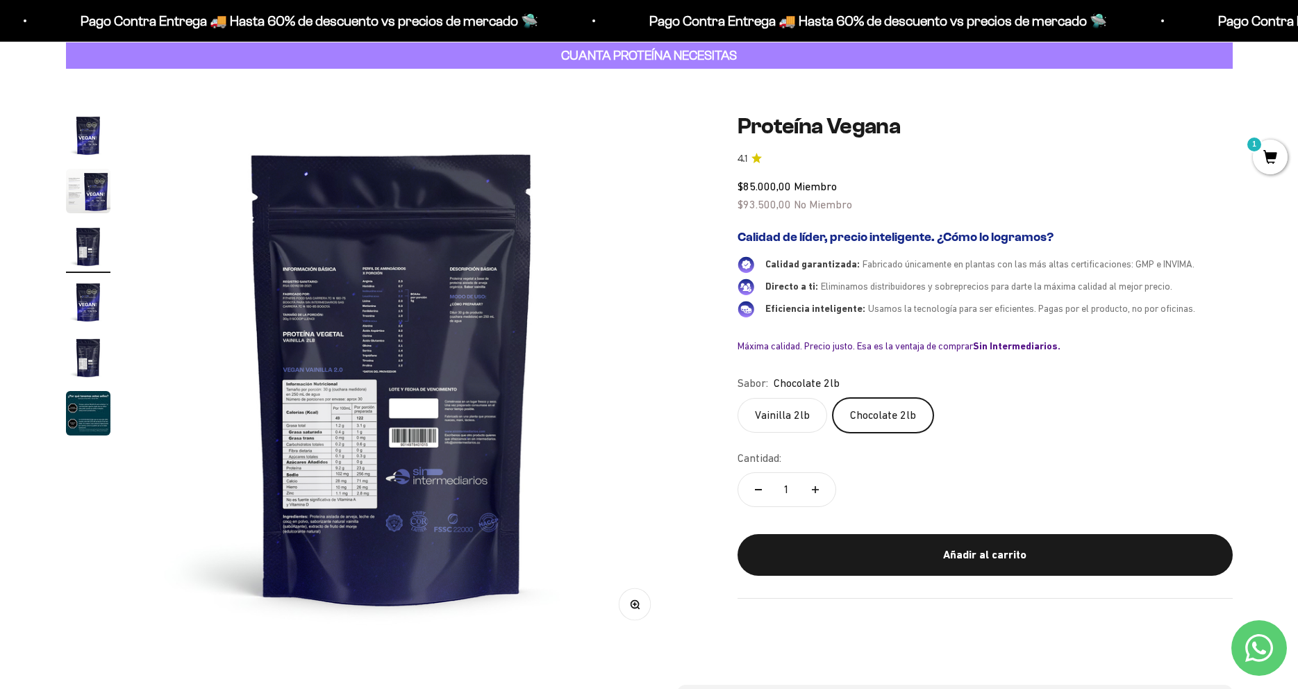
click at [85, 150] on img "Ir al artículo 1" at bounding box center [88, 135] width 44 height 44
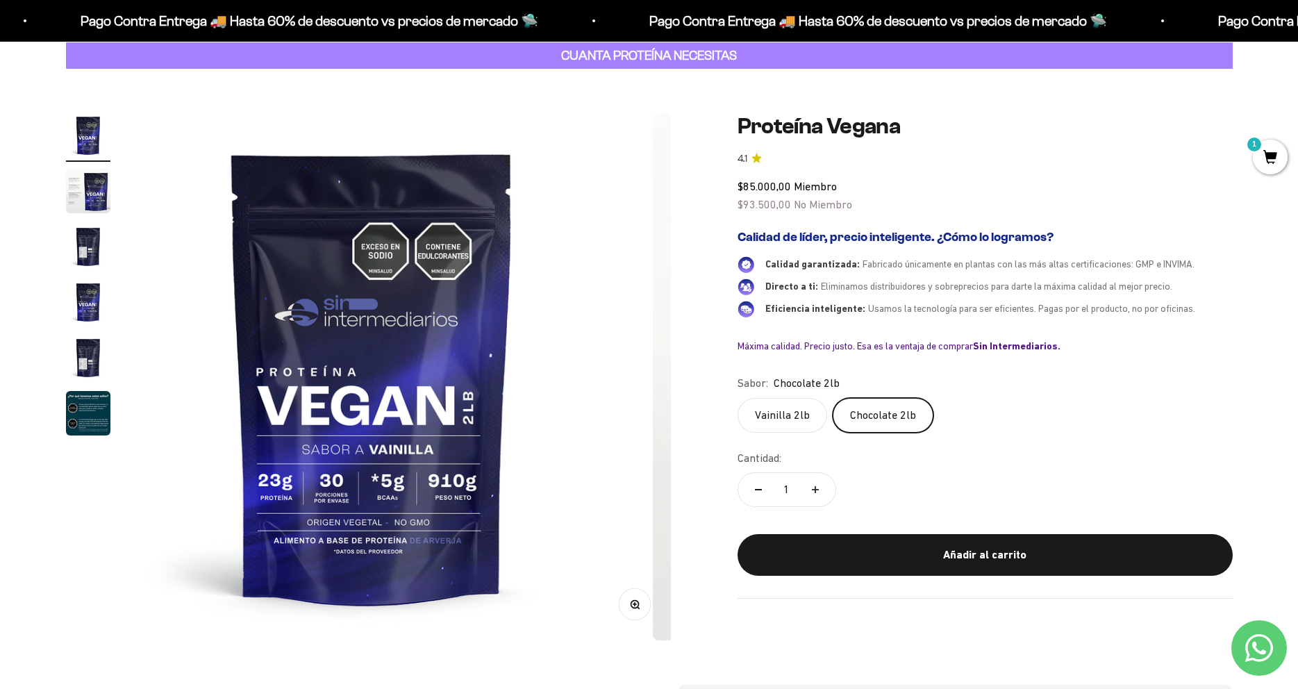
click at [86, 113] on div "Zoom Ir al artículo 1 Ir al artículo 2 Ir al artículo 3 Ir al artículo 4 Ir al …" at bounding box center [649, 377] width 1298 height 616
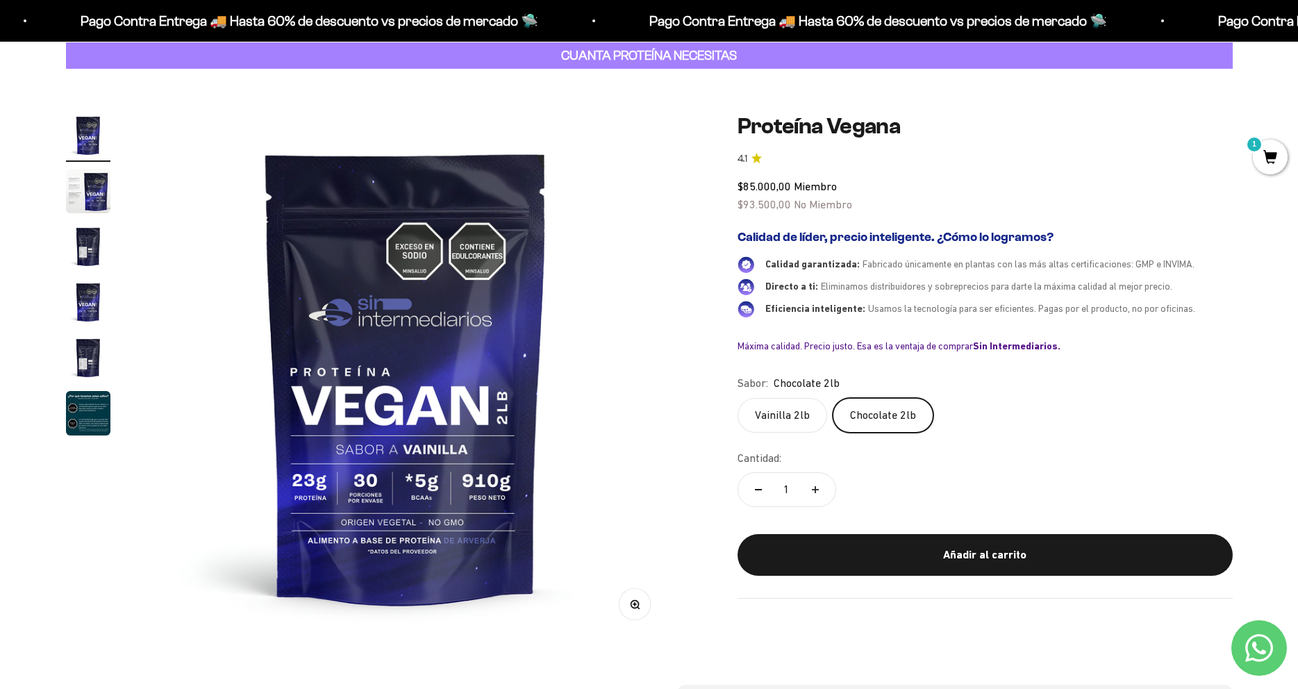
scroll to position [0, 0]
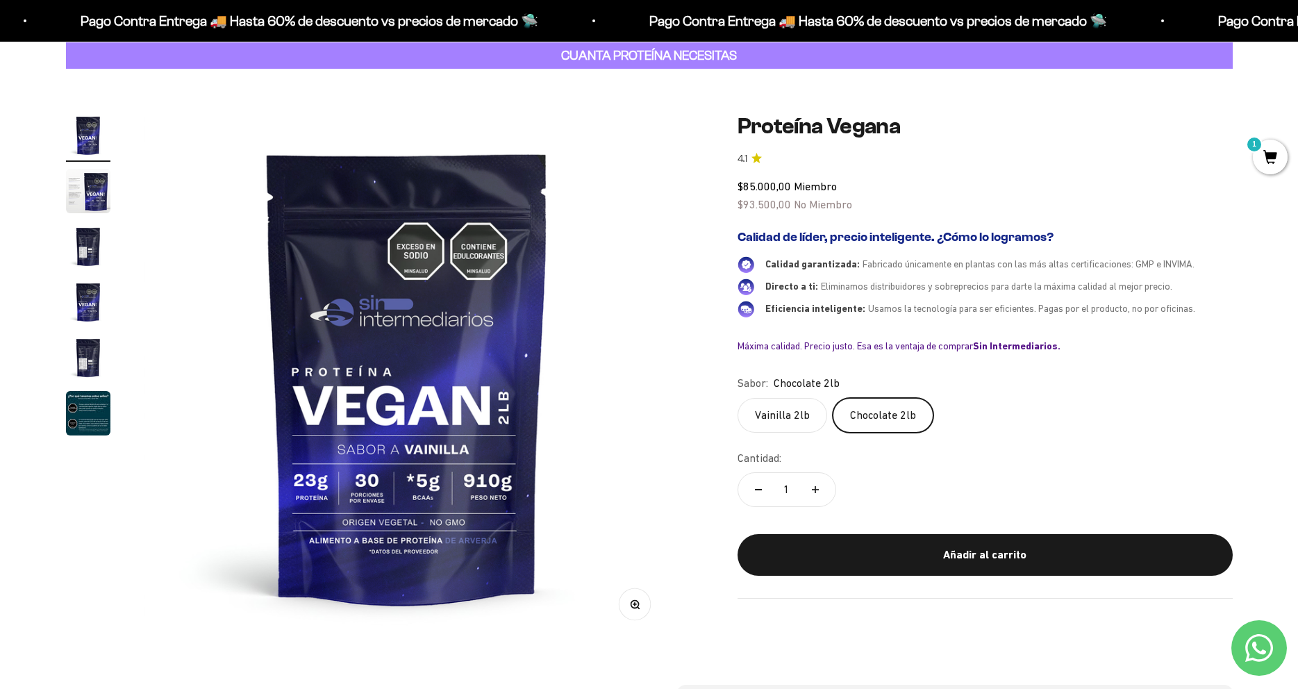
click at [179, 145] on img at bounding box center [407, 376] width 527 height 527
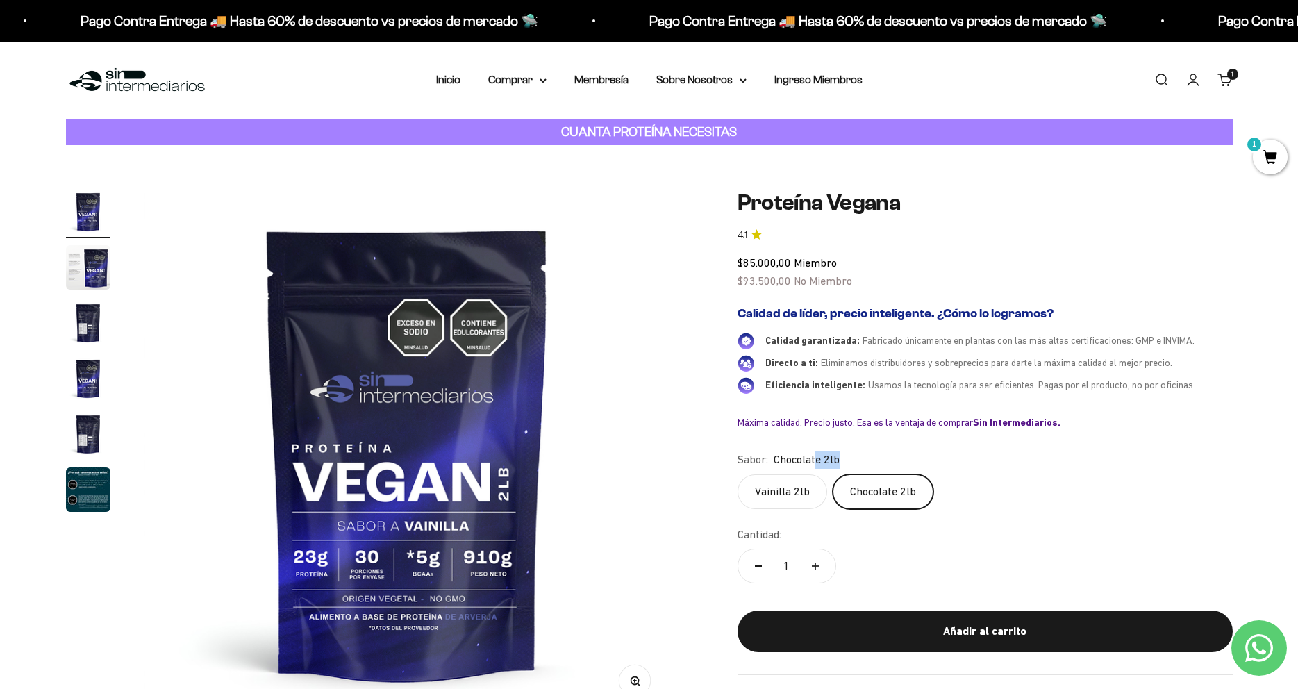
drag, startPoint x: 818, startPoint y: 461, endPoint x: 877, endPoint y: 462, distance: 59.1
click at [877, 462] on div "Sabor: Chocolate 2lb" at bounding box center [985, 460] width 495 height 18
click at [898, 452] on div "Sabor: Chocolate 2lb" at bounding box center [985, 460] width 495 height 18
drag, startPoint x: 805, startPoint y: 463, endPoint x: 736, endPoint y: 459, distance: 68.9
click at [736, 459] on div "Zoom Ir al artículo 1 Ir al artículo 2 Ir al artículo 3 Ir al artículo 4 Ir al …" at bounding box center [649, 453] width 1167 height 527
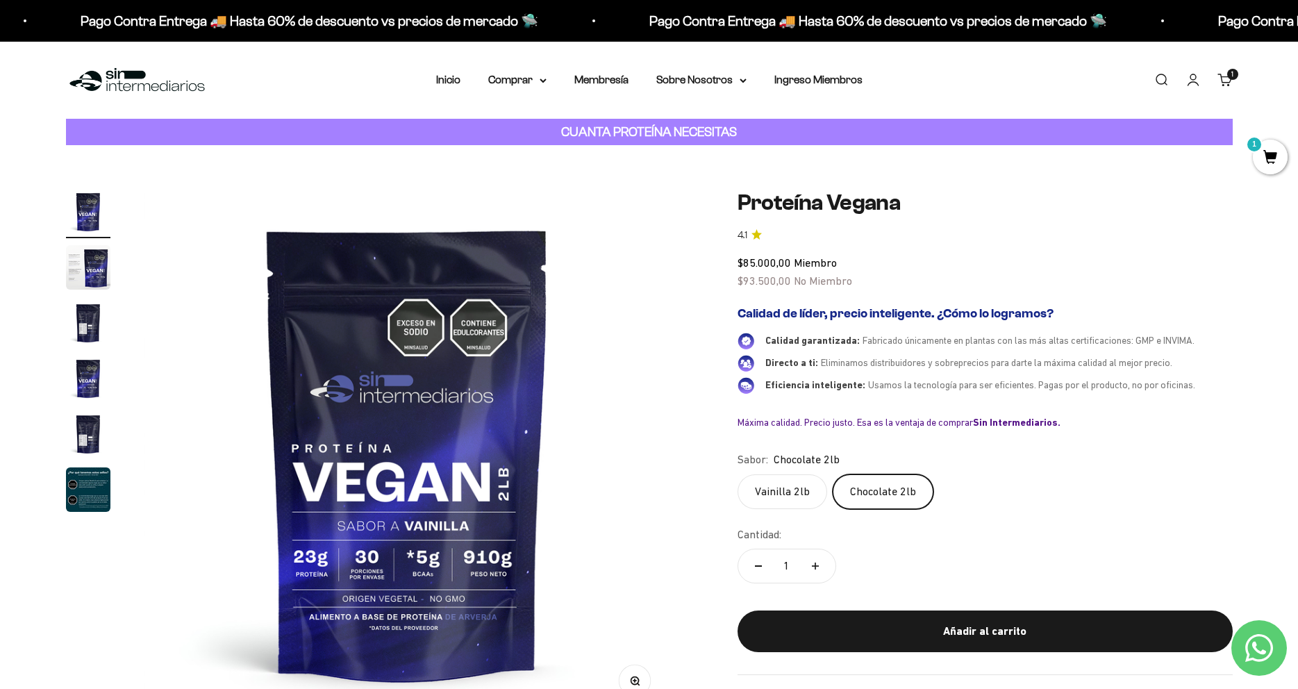
click at [750, 449] on safe-sticky "Proteína Vegana 4.1 $85.000,00 Miembro $93.500,00 No Miembro Calidad de líder, …" at bounding box center [985, 433] width 495 height 486
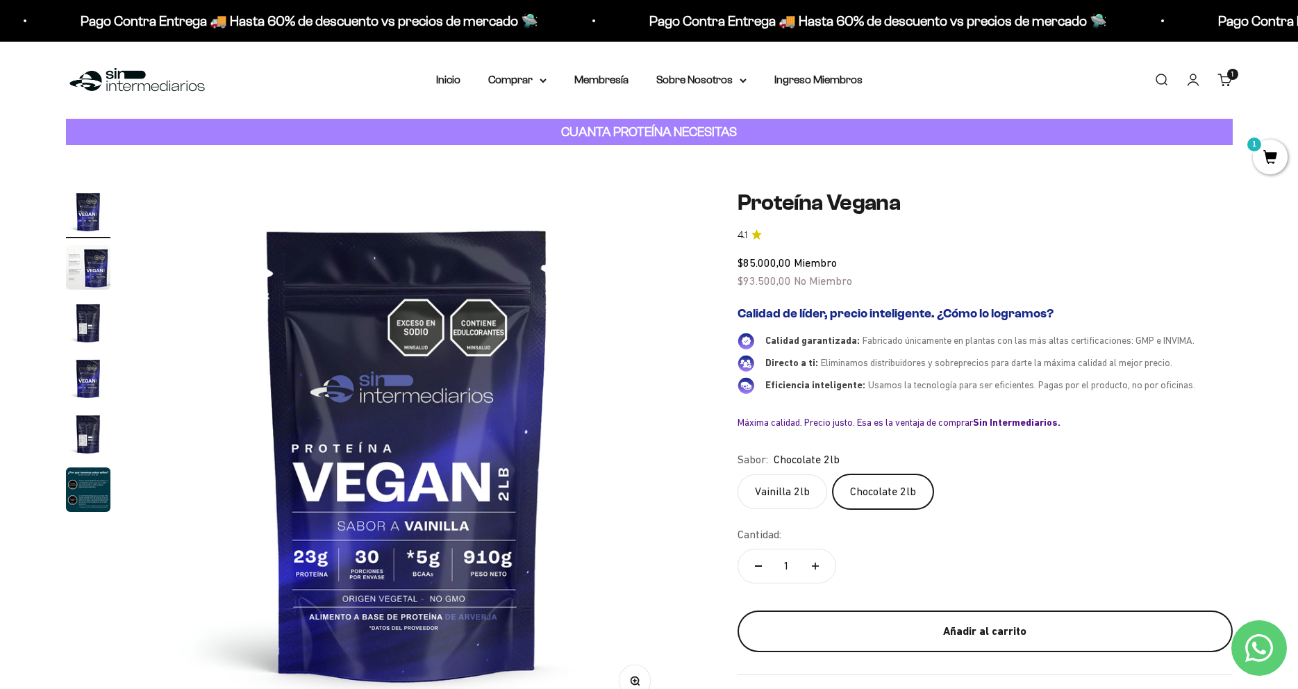
click at [925, 635] on div "Añadir al carrito" at bounding box center [986, 631] width 440 height 18
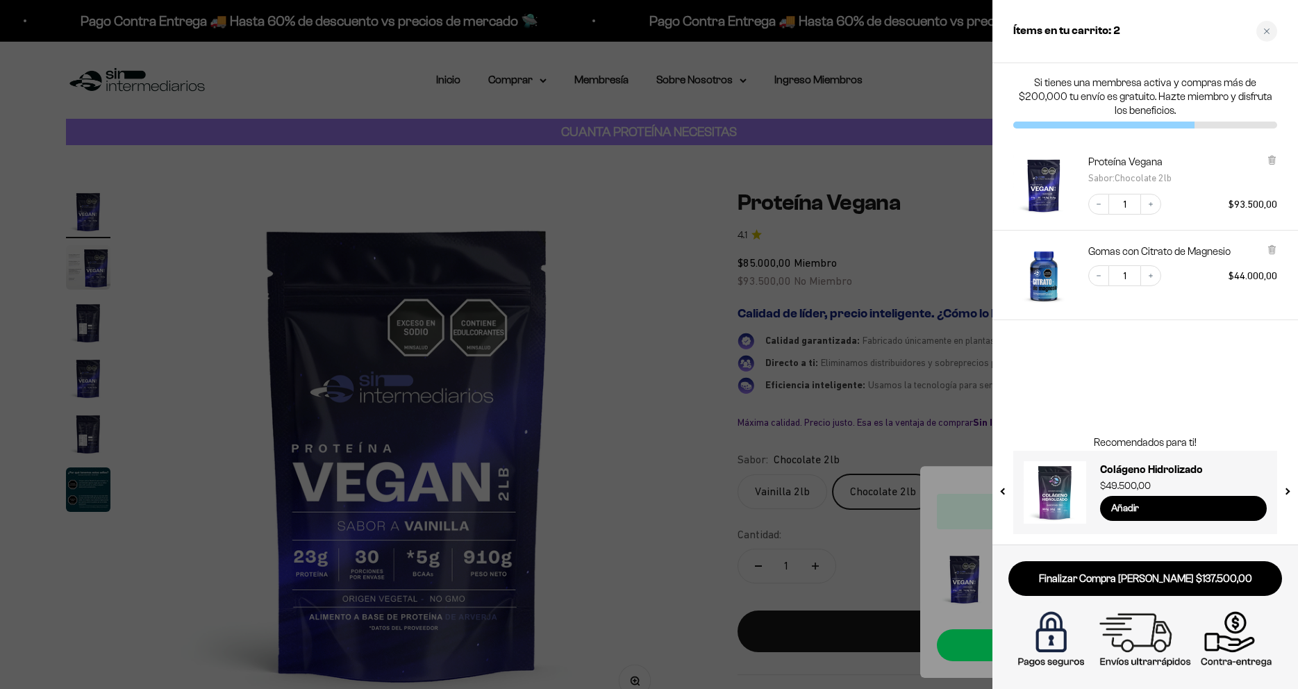
click at [599, 485] on div at bounding box center [649, 344] width 1298 height 689
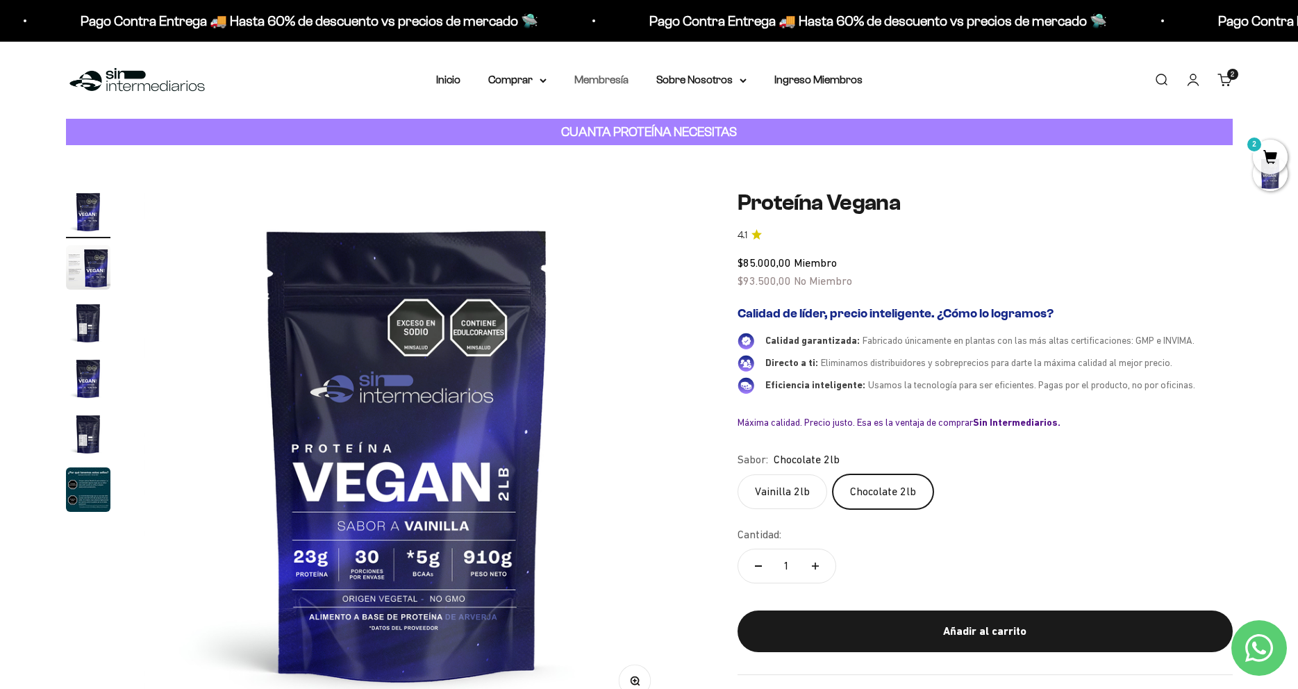
click at [592, 85] on link "Membresía" at bounding box center [602, 80] width 54 height 12
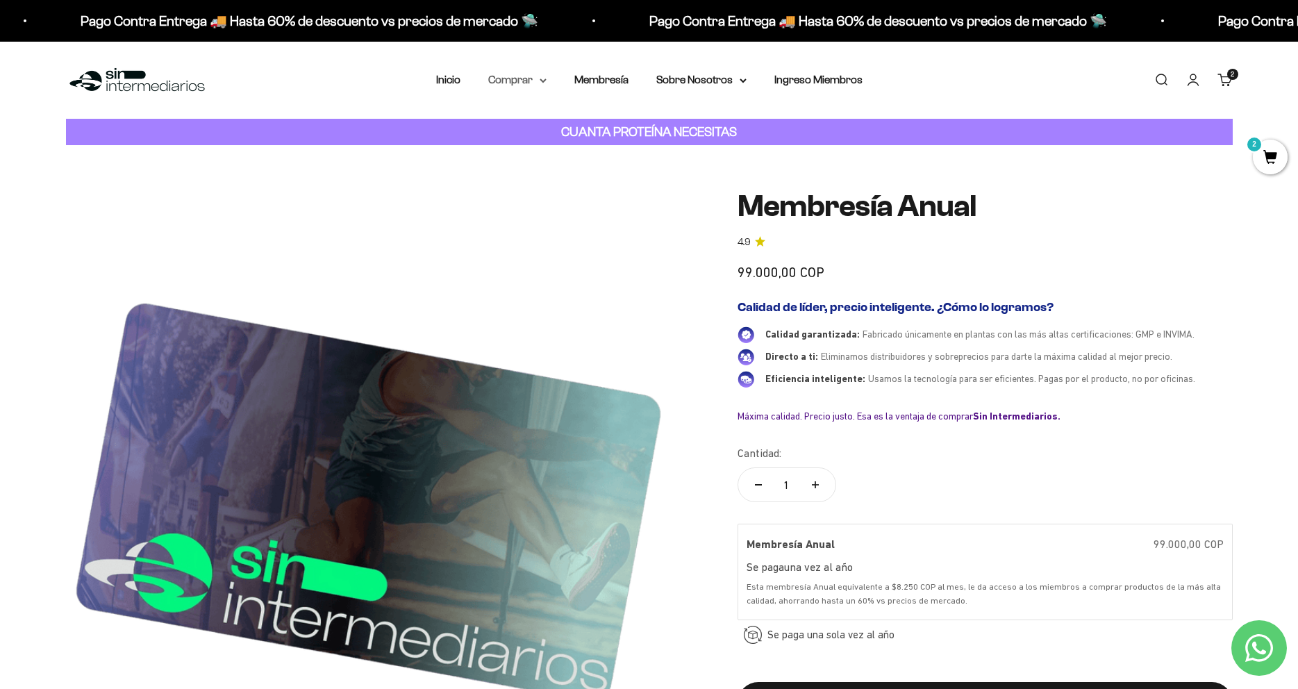
click at [545, 88] on nav "Inicio Comprar Proteínas Ver Todos Whey Iso Vegan" at bounding box center [649, 80] width 427 height 18
click at [540, 81] on icon at bounding box center [543, 81] width 7 height 5
click at [525, 129] on span "Proteínas" at bounding box center [520, 124] width 47 height 12
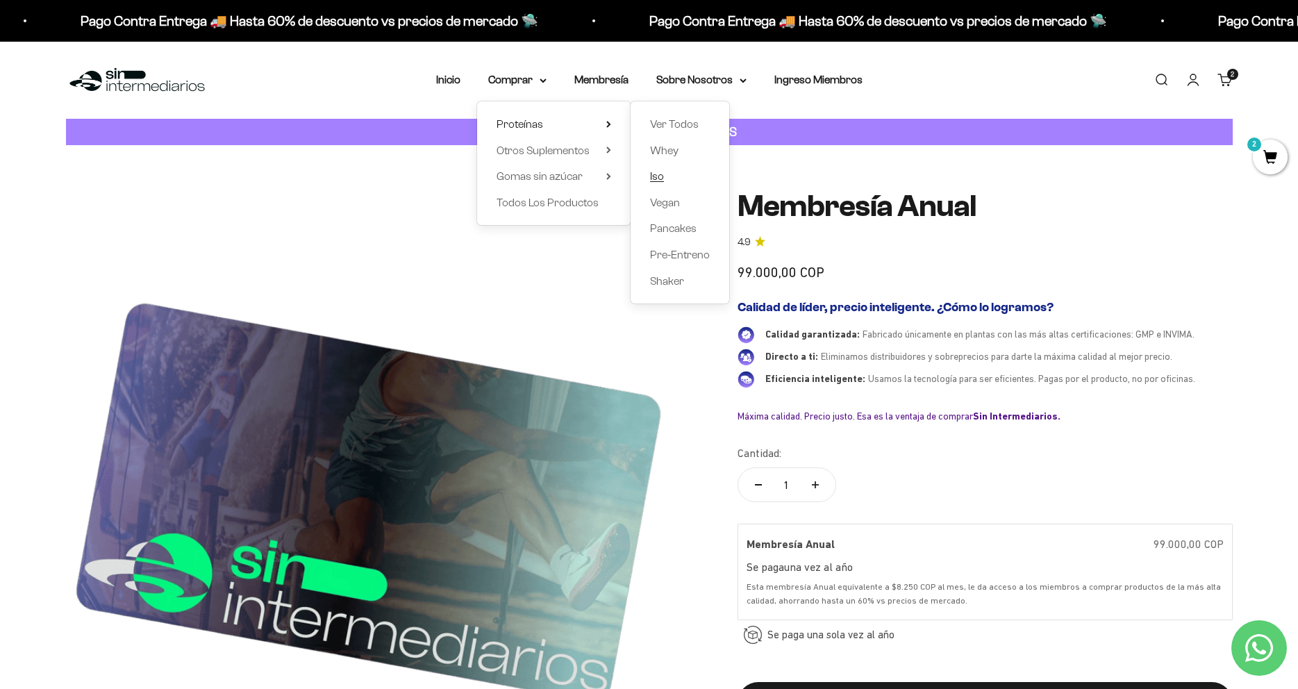
click at [650, 179] on span "Iso" at bounding box center [657, 176] width 14 height 12
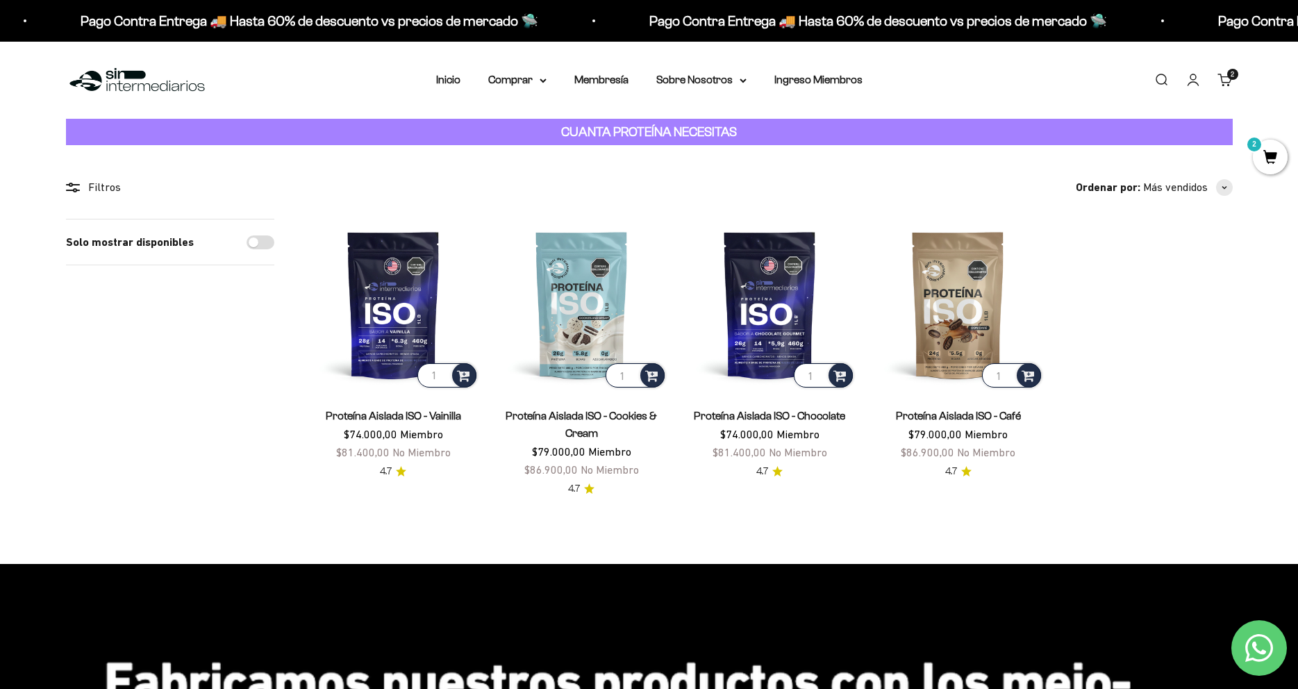
click at [545, 85] on nav "Inicio Comprar Proteínas Ver Todos Whey Iso Vegan" at bounding box center [649, 80] width 427 height 18
click at [540, 82] on icon at bounding box center [543, 81] width 7 height 5
click at [566, 125] on summary "Proteínas" at bounding box center [554, 124] width 115 height 18
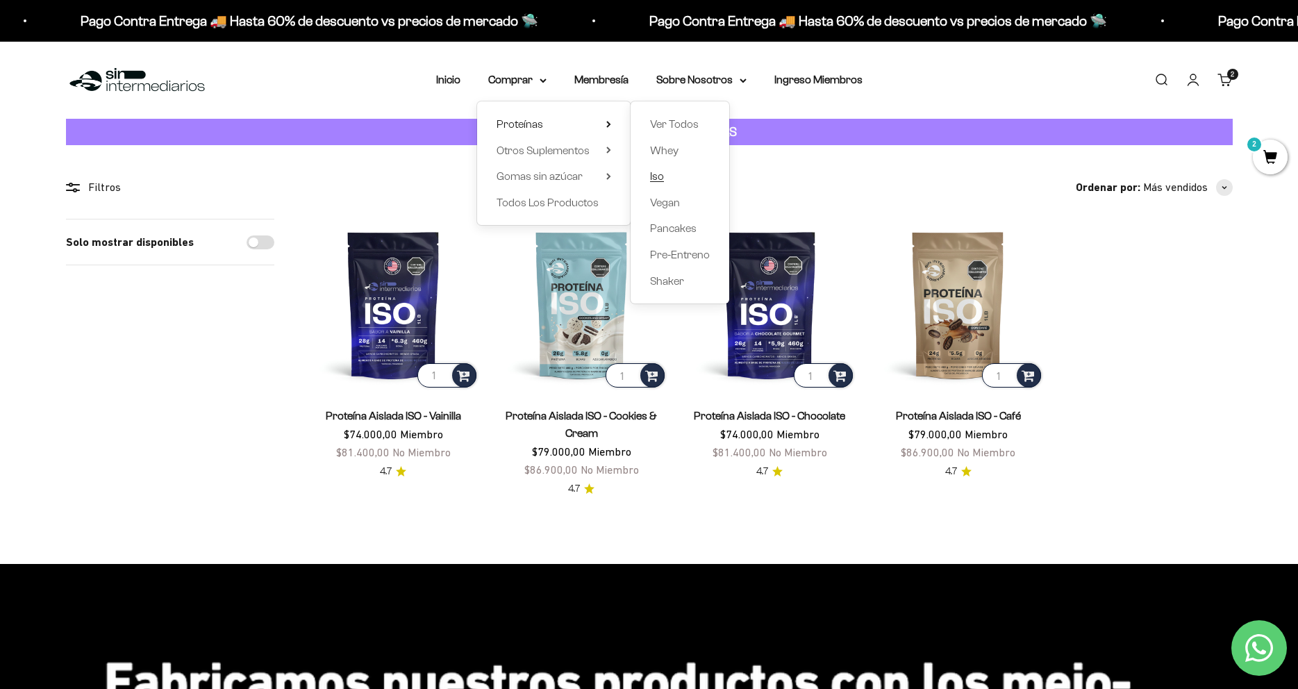
click at [654, 181] on span "Iso" at bounding box center [657, 176] width 14 height 12
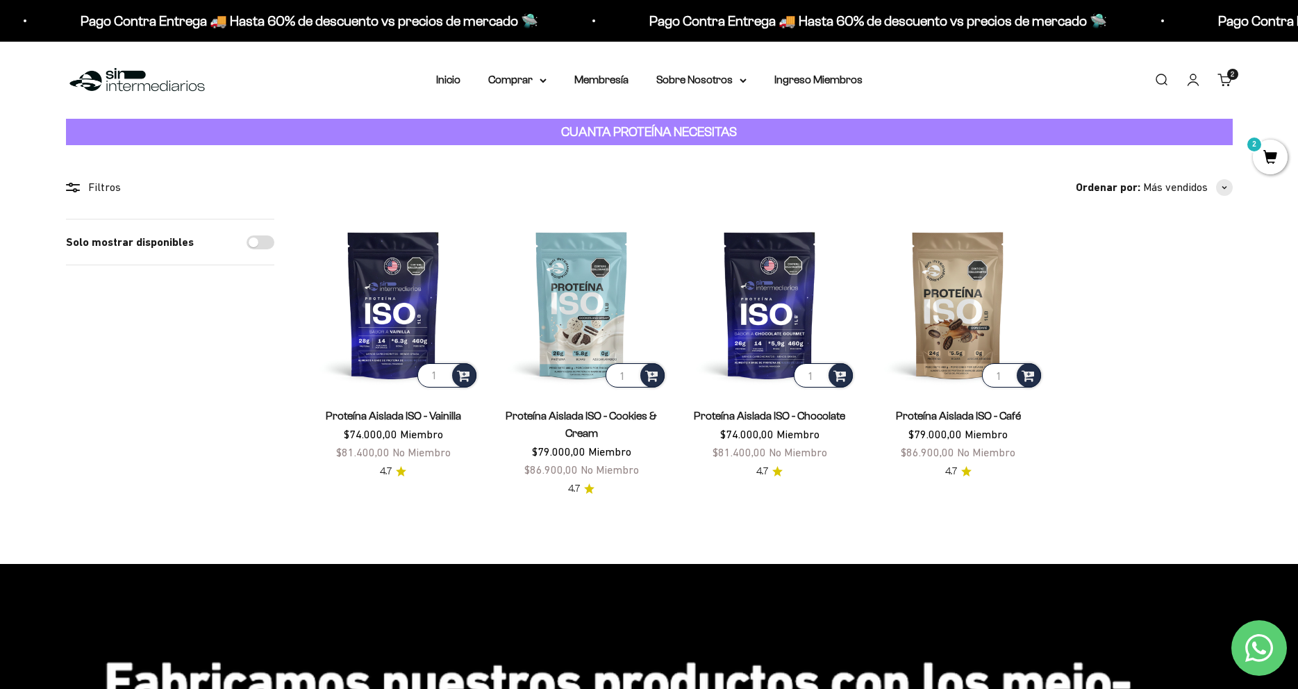
click at [961, 413] on link "Proteína Aislada ISO - Café" at bounding box center [958, 416] width 125 height 12
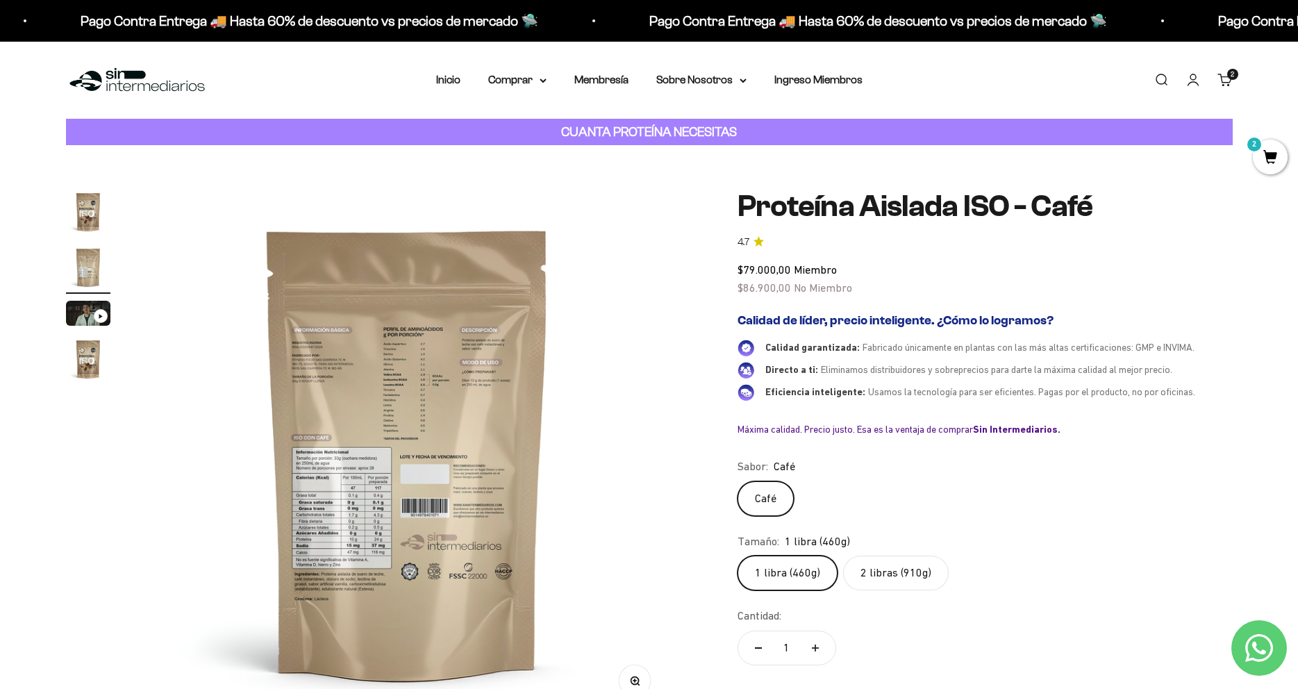
click at [86, 238] on button "Ir al artículo 1" at bounding box center [88, 214] width 44 height 49
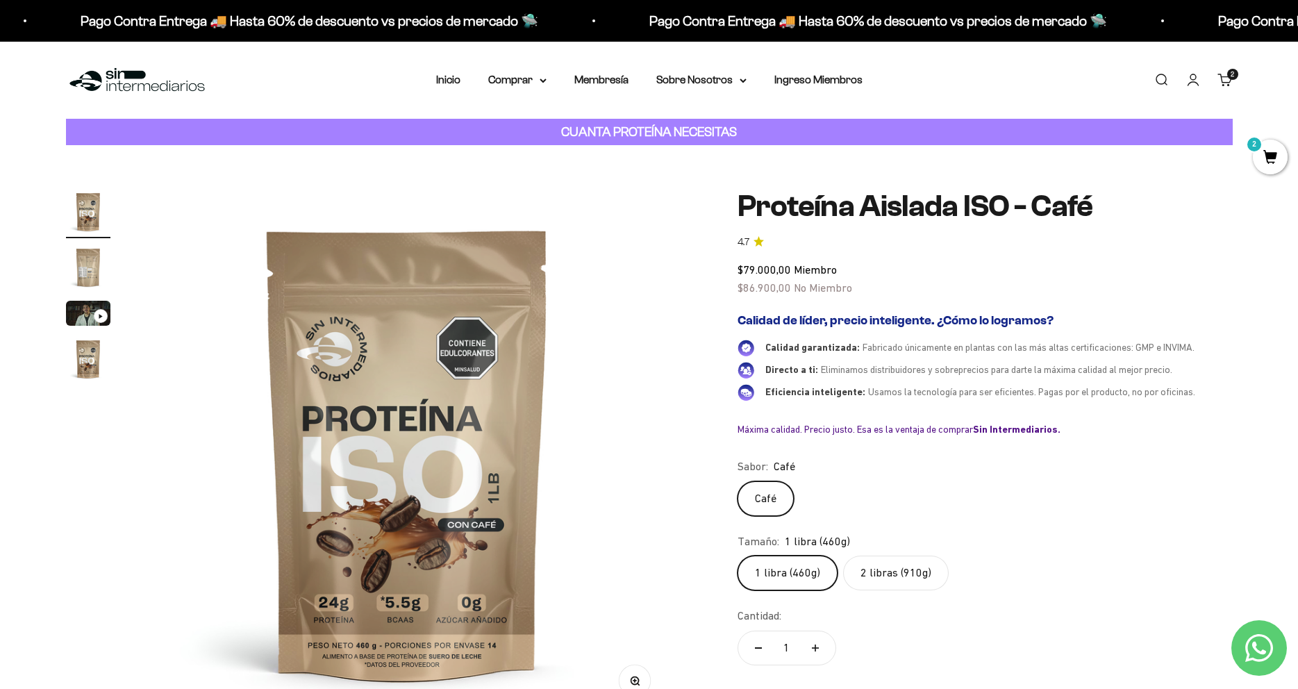
click at [877, 576] on label "2 libras (910g)" at bounding box center [896, 573] width 106 height 35
click at [738, 556] on input "2 libras (910g)" at bounding box center [737, 555] width 1 height 1
click at [1036, 575] on div "1 libra (460g) 2 libras (910g)" at bounding box center [985, 573] width 495 height 35
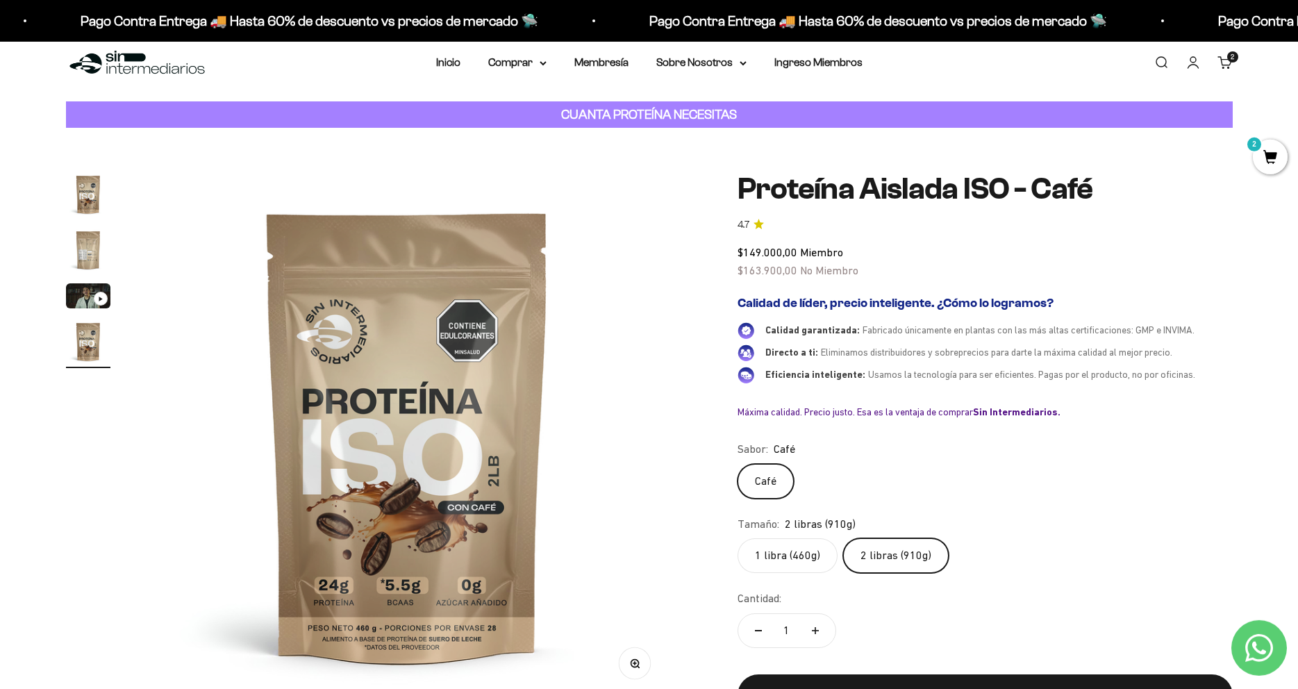
scroll to position [0, 0]
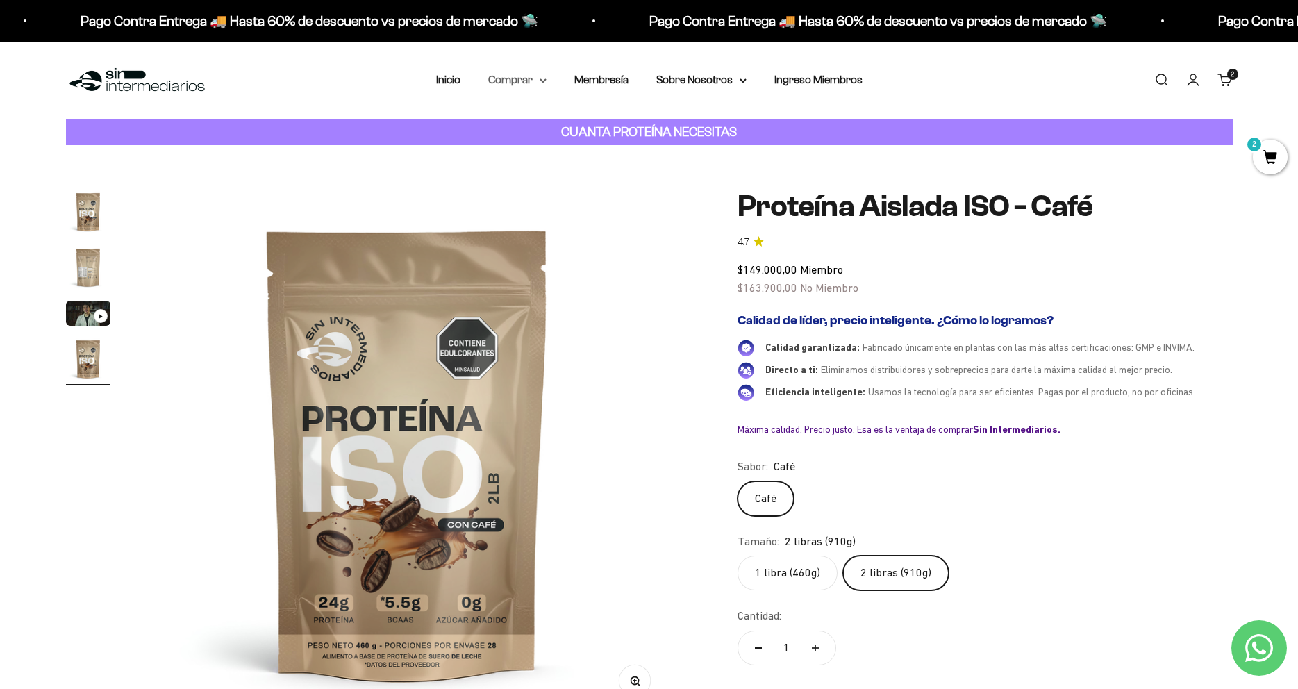
click at [533, 80] on summary "Comprar" at bounding box center [517, 80] width 58 height 18
click at [595, 122] on summary "Proteínas" at bounding box center [554, 124] width 115 height 18
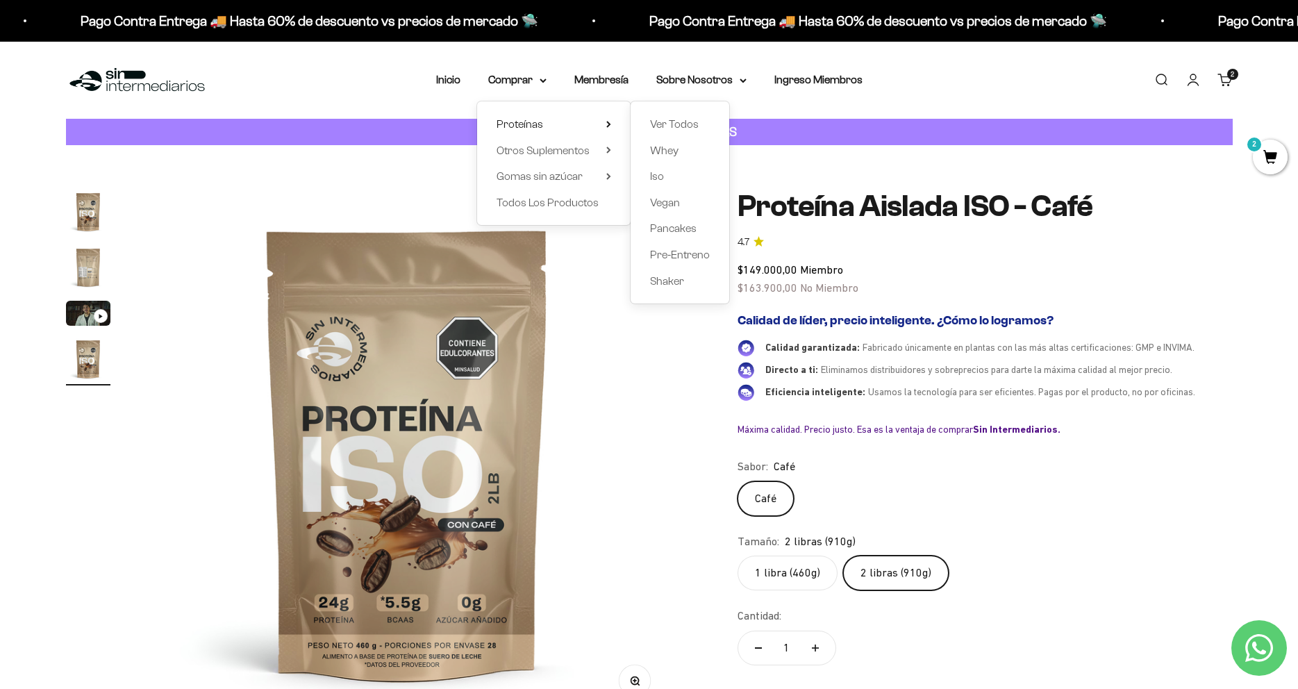
click at [609, 564] on img at bounding box center [407, 453] width 527 height 527
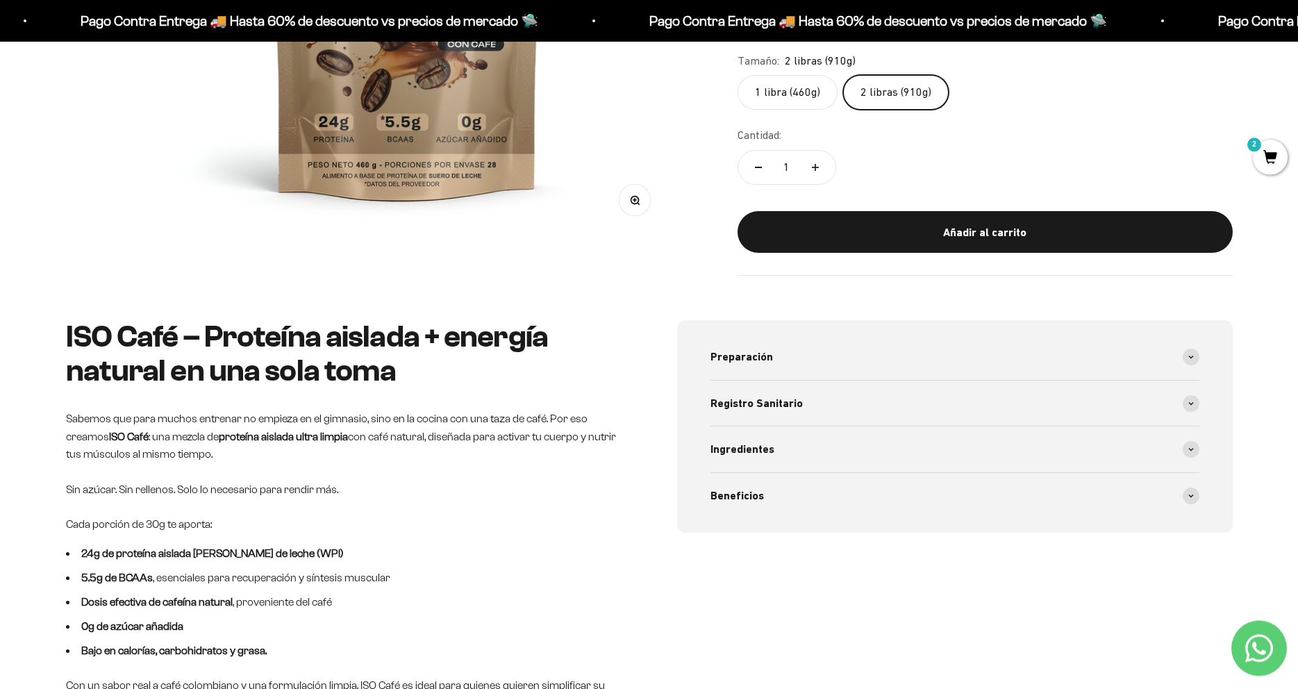
scroll to position [567, 0]
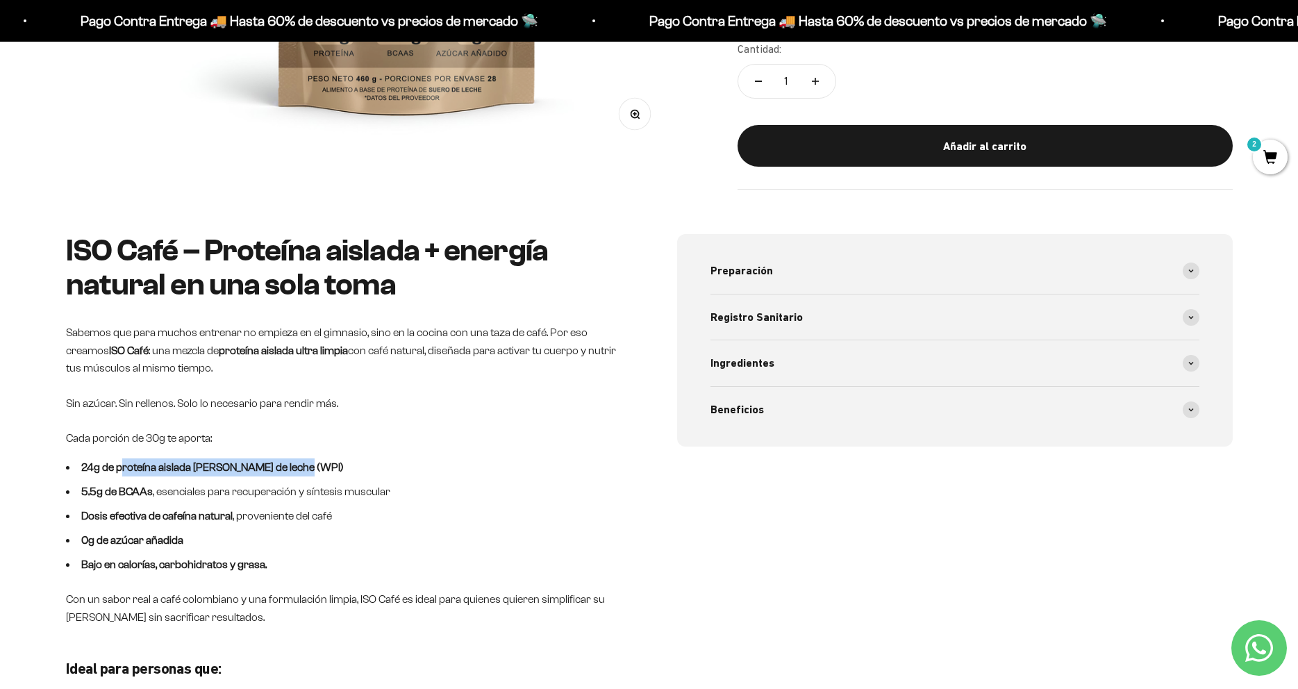
drag, startPoint x: 121, startPoint y: 459, endPoint x: 311, endPoint y: 472, distance: 190.8
click at [311, 472] on ul "24g de proteína aislada de suero de leche (WPI) 5.5g de BCAAs , esenciales para…" at bounding box center [344, 516] width 556 height 115
click at [297, 472] on ul "24g de proteína aislada de suero de leche (WPI) 5.5g de BCAAs , esenciales para…" at bounding box center [344, 516] width 556 height 115
drag, startPoint x: 76, startPoint y: 490, endPoint x: 100, endPoint y: 488, distance: 24.5
click at [100, 488] on li "5.5g de BCAAs , esenciales para recuperación y síntesis muscular" at bounding box center [344, 492] width 556 height 18
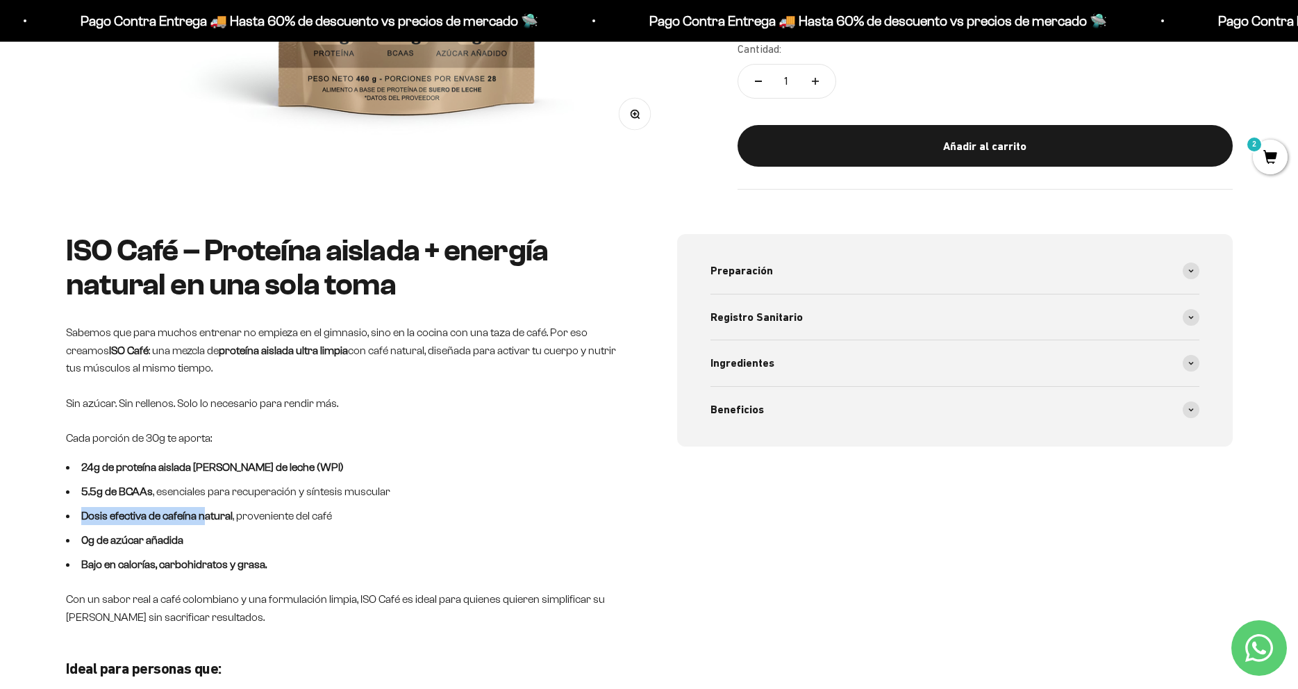
drag, startPoint x: 77, startPoint y: 513, endPoint x: 210, endPoint y: 517, distance: 133.4
click at [210, 518] on strong "Dosis efectiva de cafeína natural" at bounding box center [156, 516] width 151 height 12
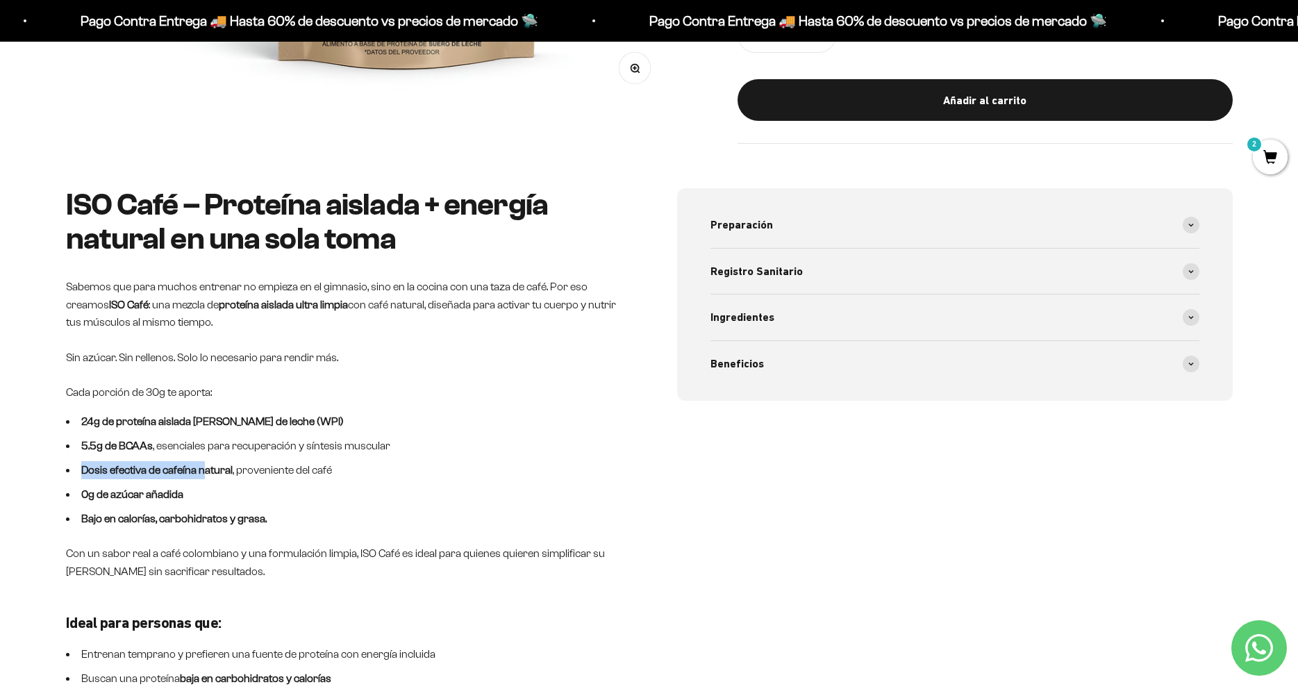
scroll to position [638, 0]
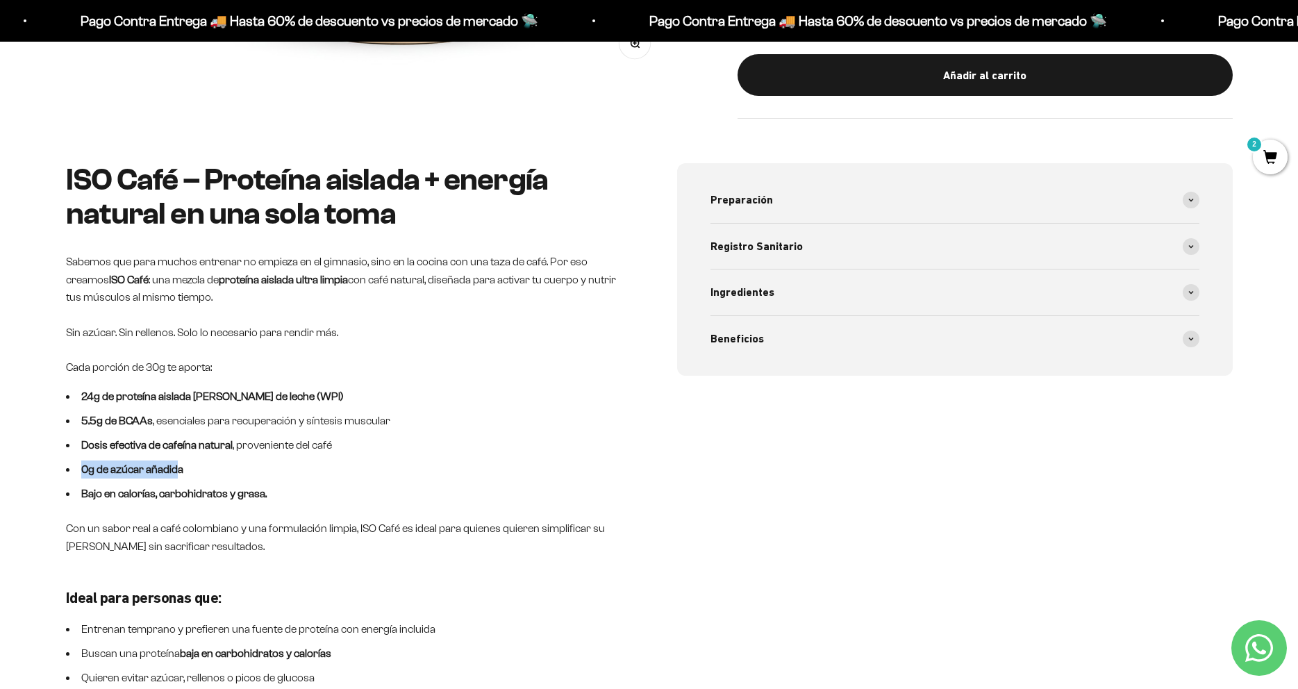
drag, startPoint x: 74, startPoint y: 472, endPoint x: 194, endPoint y: 474, distance: 119.5
click at [182, 475] on li "0g de azúcar añadida" at bounding box center [344, 470] width 556 height 18
click at [195, 473] on li "0g de azúcar añadida" at bounding box center [344, 470] width 556 height 18
drag, startPoint x: 79, startPoint y: 487, endPoint x: 428, endPoint y: 506, distance: 350.0
click at [428, 506] on div "ISO Café – Proteína aislada + energía natural en una sola toma Sabemos que para…" at bounding box center [649, 478] width 1298 height 631
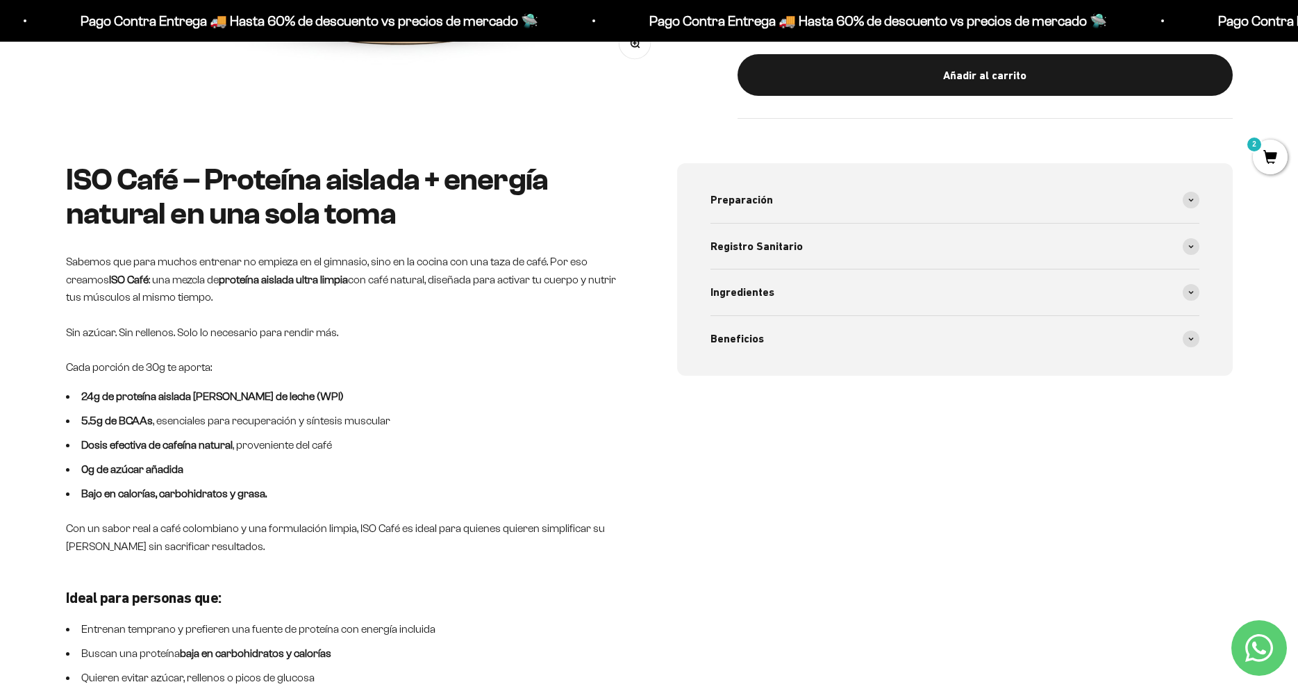
click at [373, 480] on ul "24g de proteína aislada de suero de leche (WPI) 5.5g de BCAAs , esenciales para…" at bounding box center [344, 445] width 556 height 115
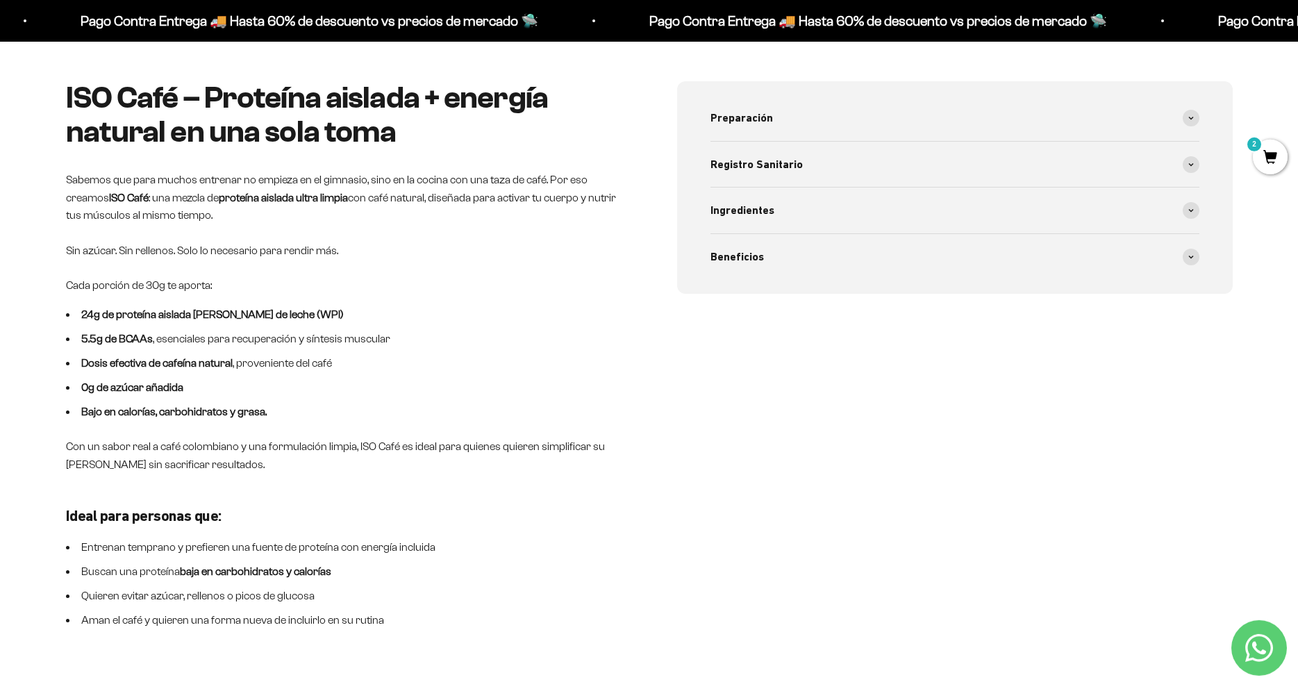
scroll to position [779, 0]
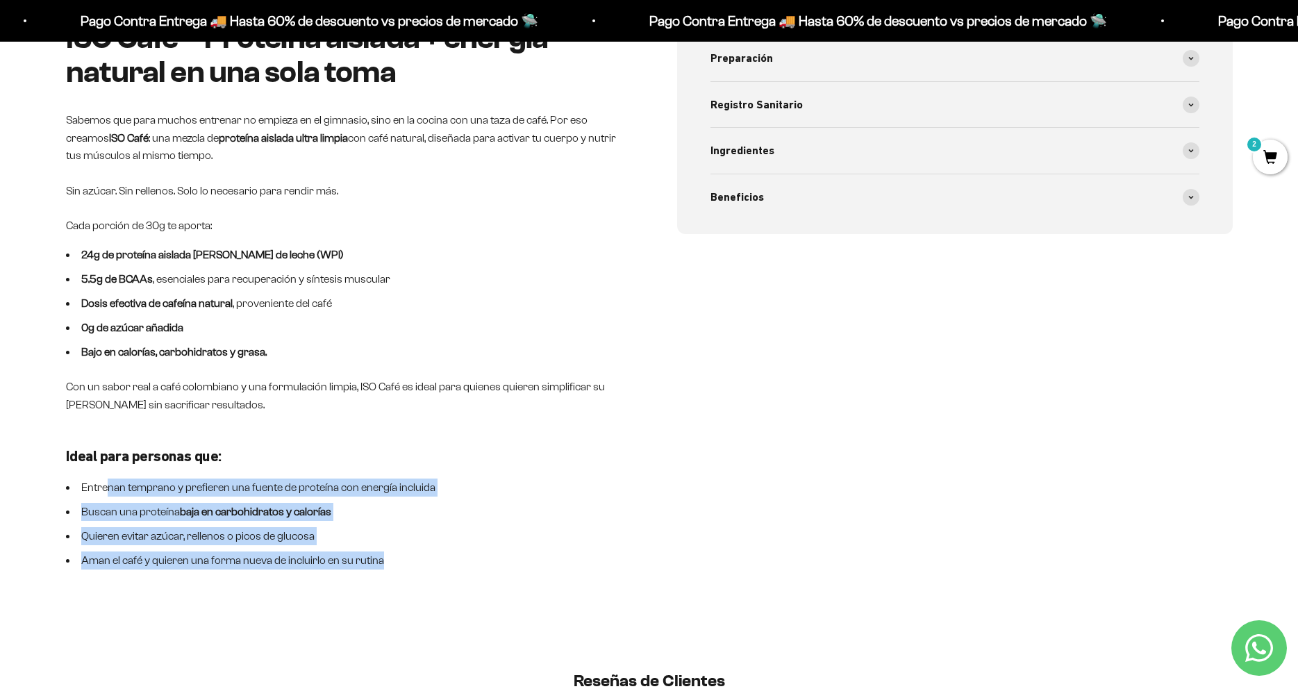
drag, startPoint x: 373, startPoint y: 561, endPoint x: 300, endPoint y: 510, distance: 89.2
click at [102, 472] on div "ISO Café – Proteína aislada + energía natural en una sola toma Sabemos que para…" at bounding box center [344, 296] width 556 height 548
drag, startPoint x: 300, startPoint y: 510, endPoint x: 526, endPoint y: 569, distance: 233.4
click at [305, 513] on strong "baja en carbohidratos y calorías" at bounding box center [255, 512] width 151 height 12
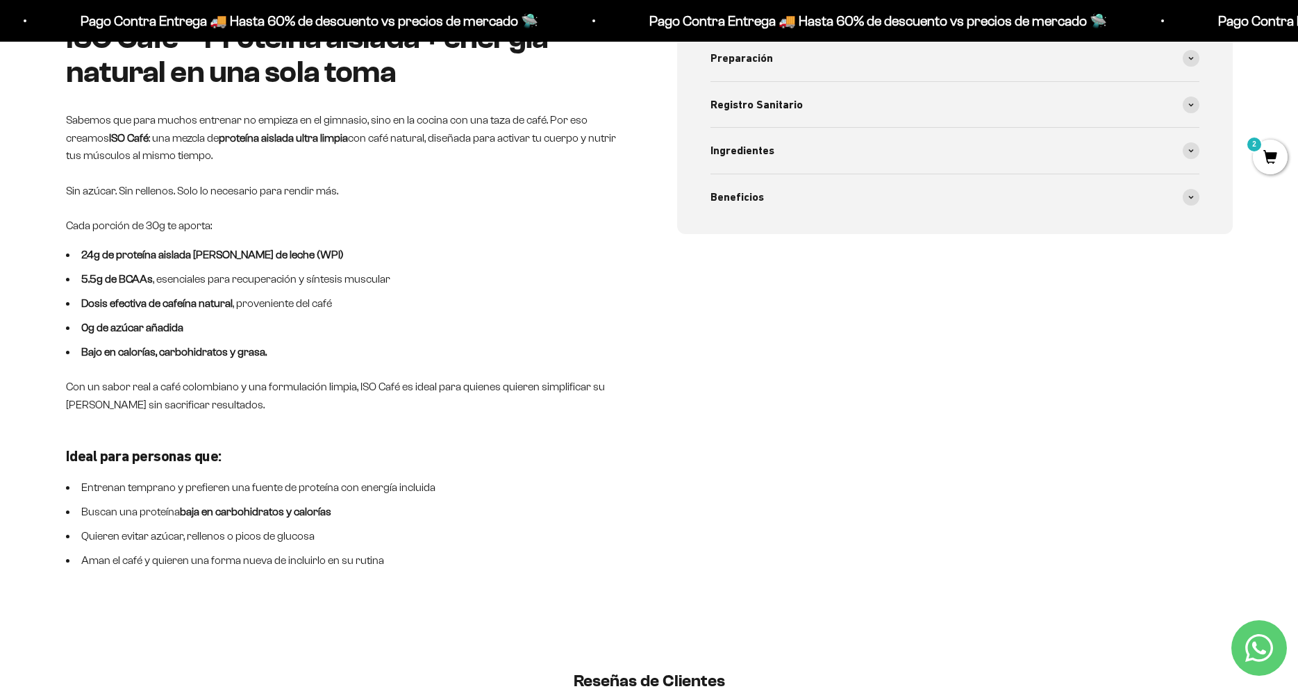
click at [525, 569] on div "ISO Café – Proteína aislada + energía natural en una sola toma Sabemos que para…" at bounding box center [344, 304] width 556 height 565
drag, startPoint x: 67, startPoint y: 492, endPoint x: 453, endPoint y: 487, distance: 386.3
click at [453, 487] on li "Entrenan temprano y prefieren una fuente de proteína con energía incluida" at bounding box center [344, 488] width 556 height 18
click at [434, 491] on li "Entrenan temprano y prefieren una fuente de proteína con energía incluida" at bounding box center [344, 488] width 556 height 18
drag, startPoint x: 85, startPoint y: 515, endPoint x: 231, endPoint y: 515, distance: 145.2
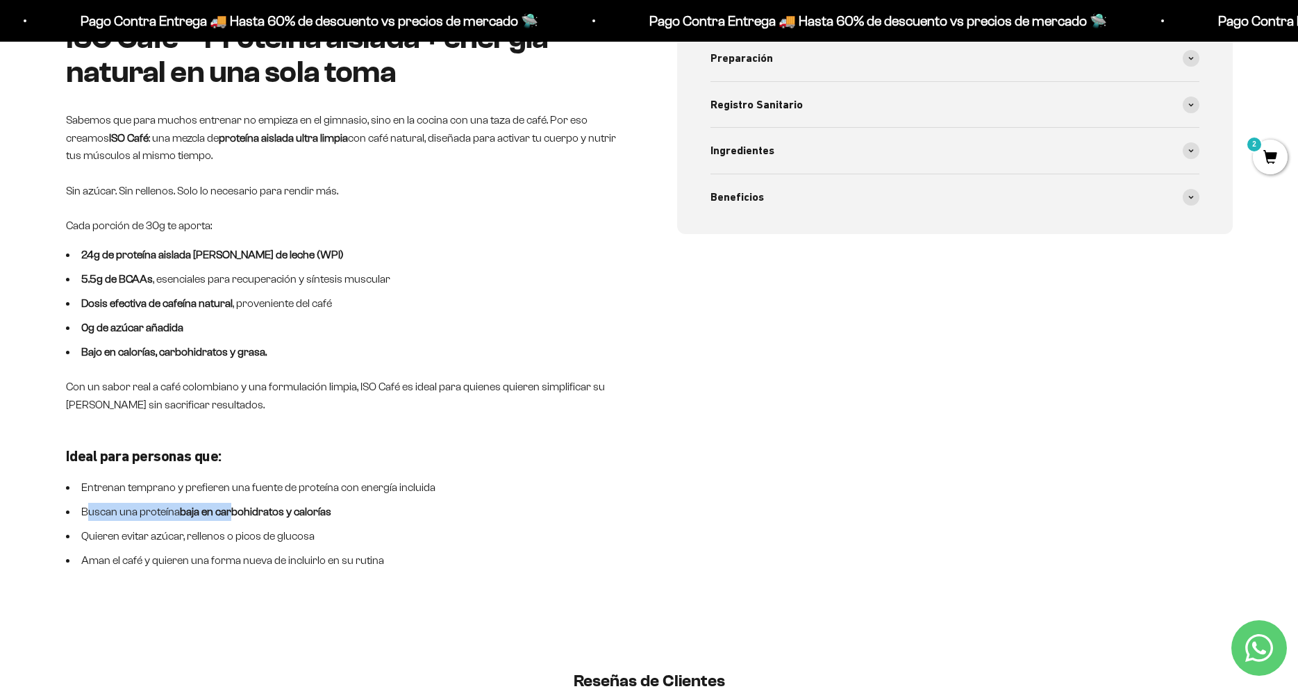
click at [231, 515] on li "Buscan una proteína baja en carbohidratos y calorías" at bounding box center [344, 512] width 556 height 18
click at [227, 515] on strong "baja en carbohidratos y calorías" at bounding box center [255, 512] width 151 height 12
click at [104, 531] on li "Quieren evitar azúcar, rellenos o picos de glucosa" at bounding box center [344, 536] width 556 height 18
drag, startPoint x: 90, startPoint y: 502, endPoint x: 396, endPoint y: 513, distance: 305.9
click at [396, 513] on li "Buscan una proteína baja en carbohidratos y calorías" at bounding box center [344, 512] width 556 height 18
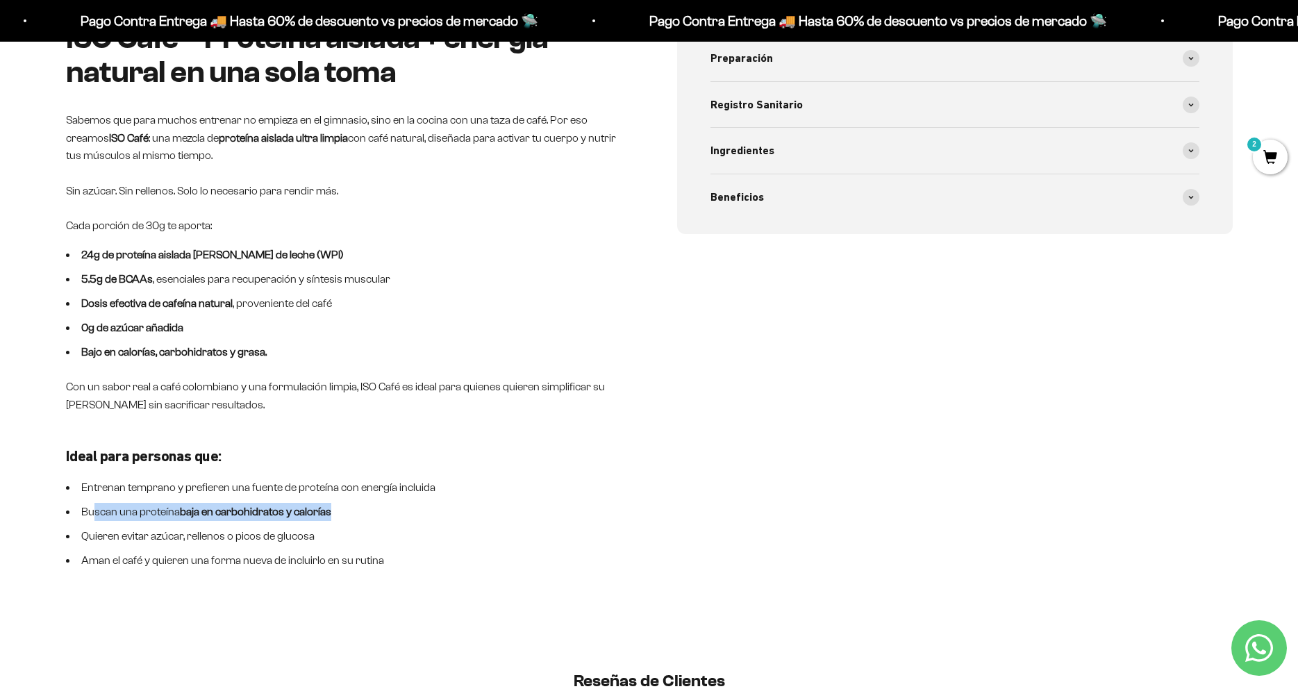
drag, startPoint x: 69, startPoint y: 536, endPoint x: 309, endPoint y: 547, distance: 240.6
click at [309, 547] on ul "Entrenan temprano y prefieren una fuente de proteína con energía incluida Busca…" at bounding box center [344, 524] width 556 height 91
click at [333, 536] on li "Quieren evitar azúcar, rellenos o picos de glucosa" at bounding box center [344, 536] width 556 height 18
drag, startPoint x: 50, startPoint y: 531, endPoint x: 333, endPoint y: 536, distance: 282.8
click at [333, 536] on div "ISO Café – Proteína aislada + energía natural en una sola toma Sabemos que para…" at bounding box center [649, 337] width 1298 height 631
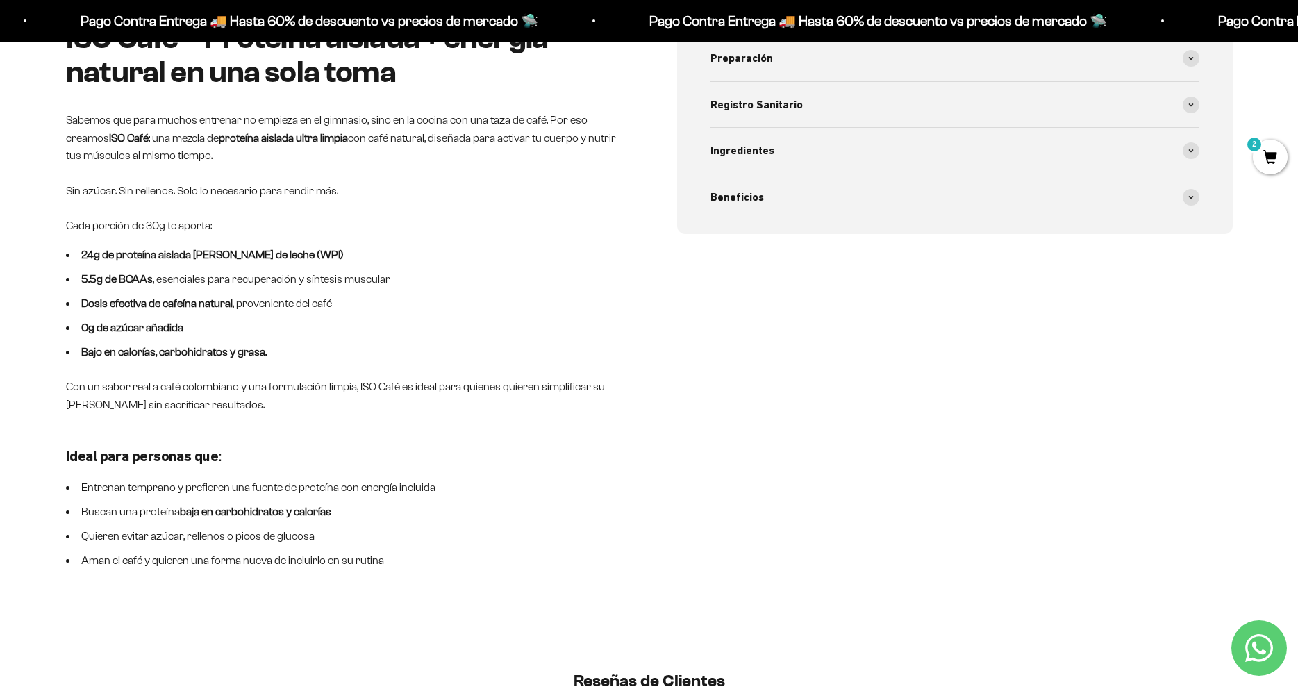
click at [333, 536] on li "Quieren evitar azúcar, rellenos o picos de glucosa" at bounding box center [344, 536] width 556 height 18
drag, startPoint x: 72, startPoint y: 560, endPoint x: 283, endPoint y: 560, distance: 211.9
click at [269, 559] on li "Aman el café y quieren una forma nueva de incluirlo en su rutina" at bounding box center [344, 561] width 556 height 18
drag, startPoint x: 411, startPoint y: 570, endPoint x: 65, endPoint y: 559, distance: 345.5
click at [33, 560] on div "ISO Café – Proteína aislada + energía natural en una sola toma Sabemos que para…" at bounding box center [649, 337] width 1298 height 631
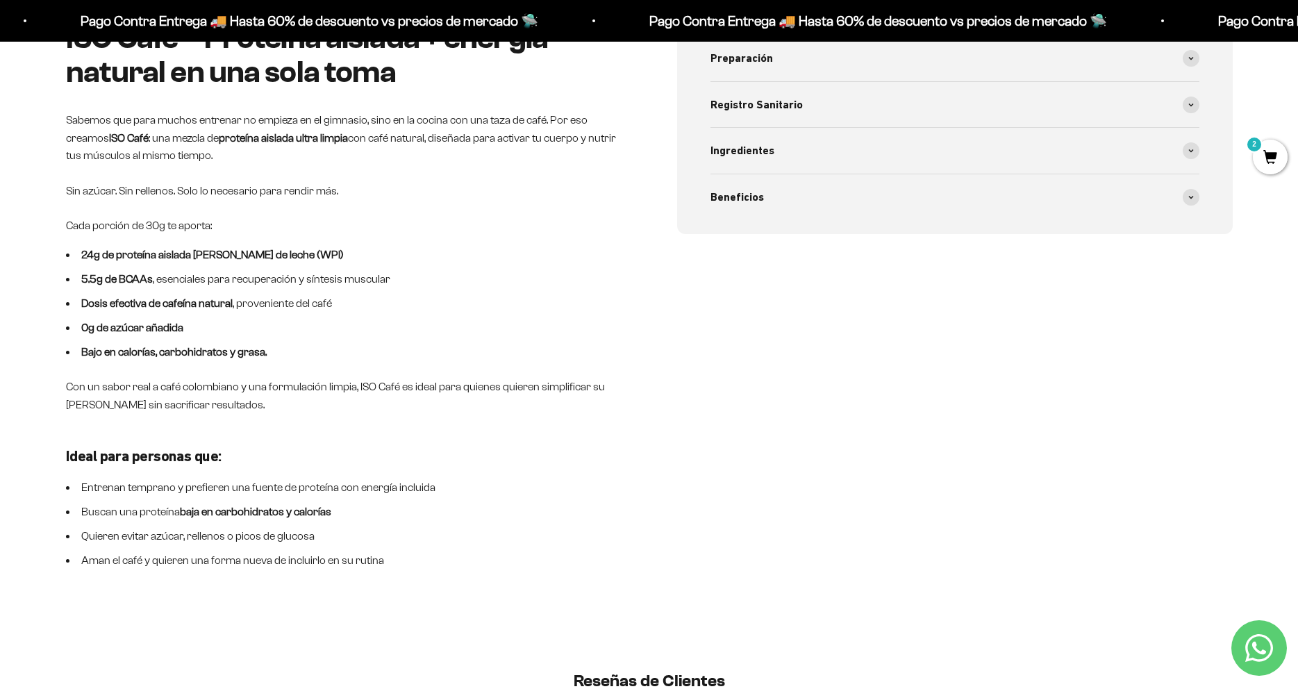
click at [251, 565] on li "Aman el café y quieren una forma nueva de incluirlo en su rutina" at bounding box center [344, 561] width 556 height 18
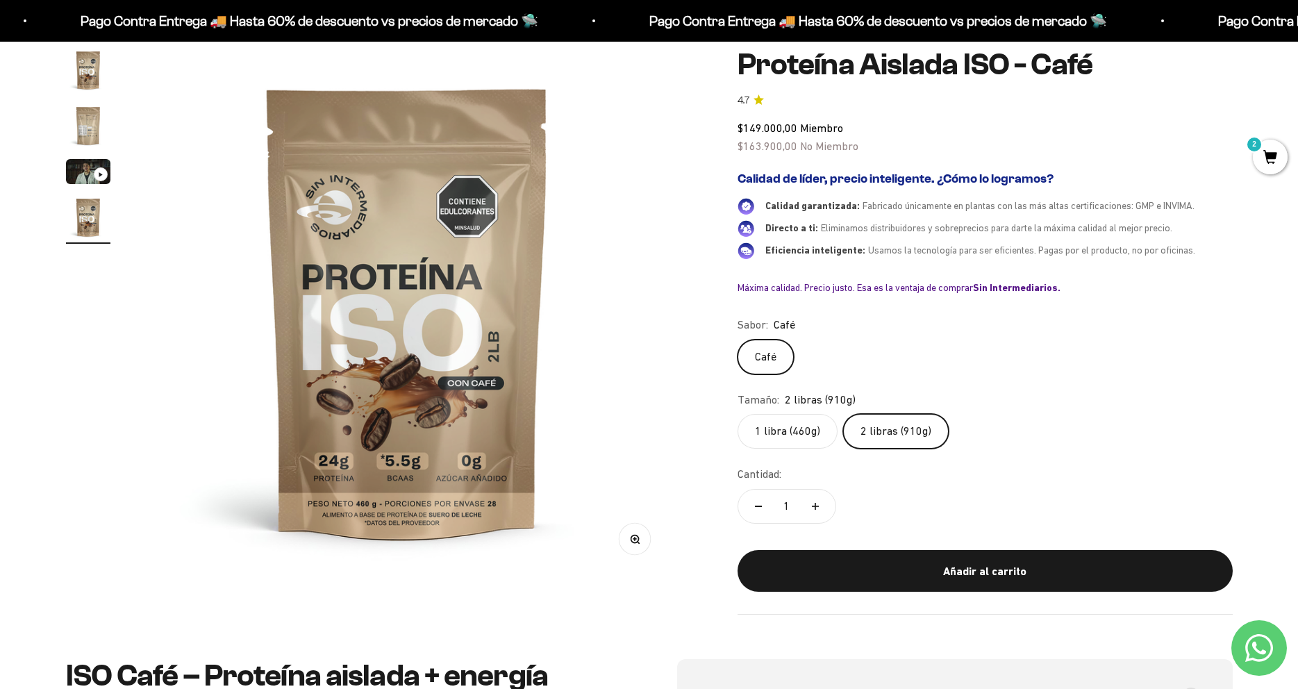
scroll to position [0, 0]
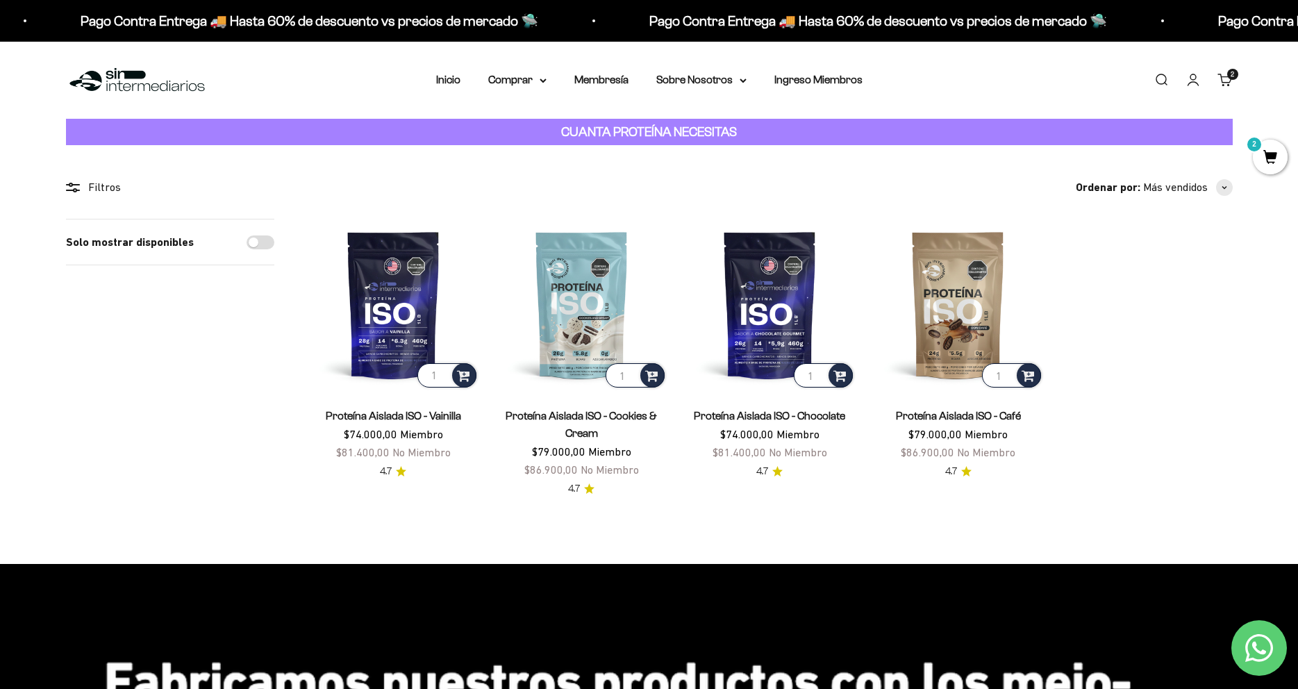
click at [791, 412] on link "Proteína Aislada ISO - Chocolate" at bounding box center [769, 416] width 151 height 12
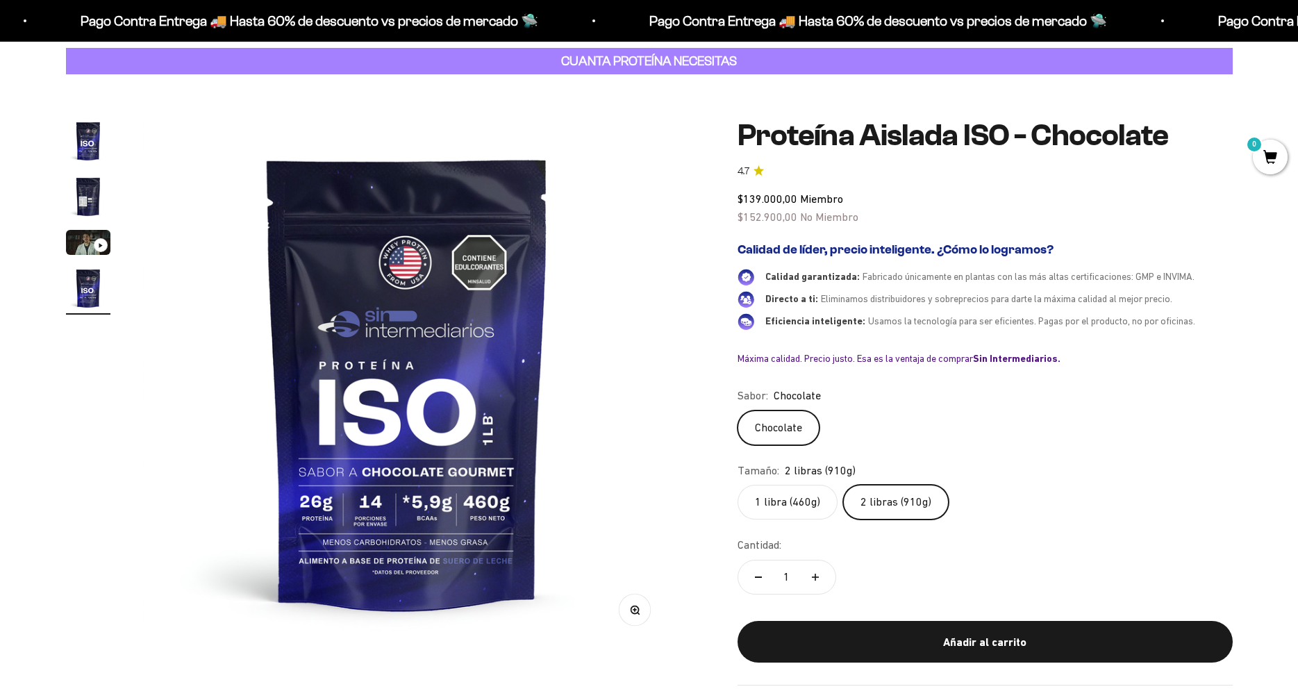
scroll to position [0, 1632]
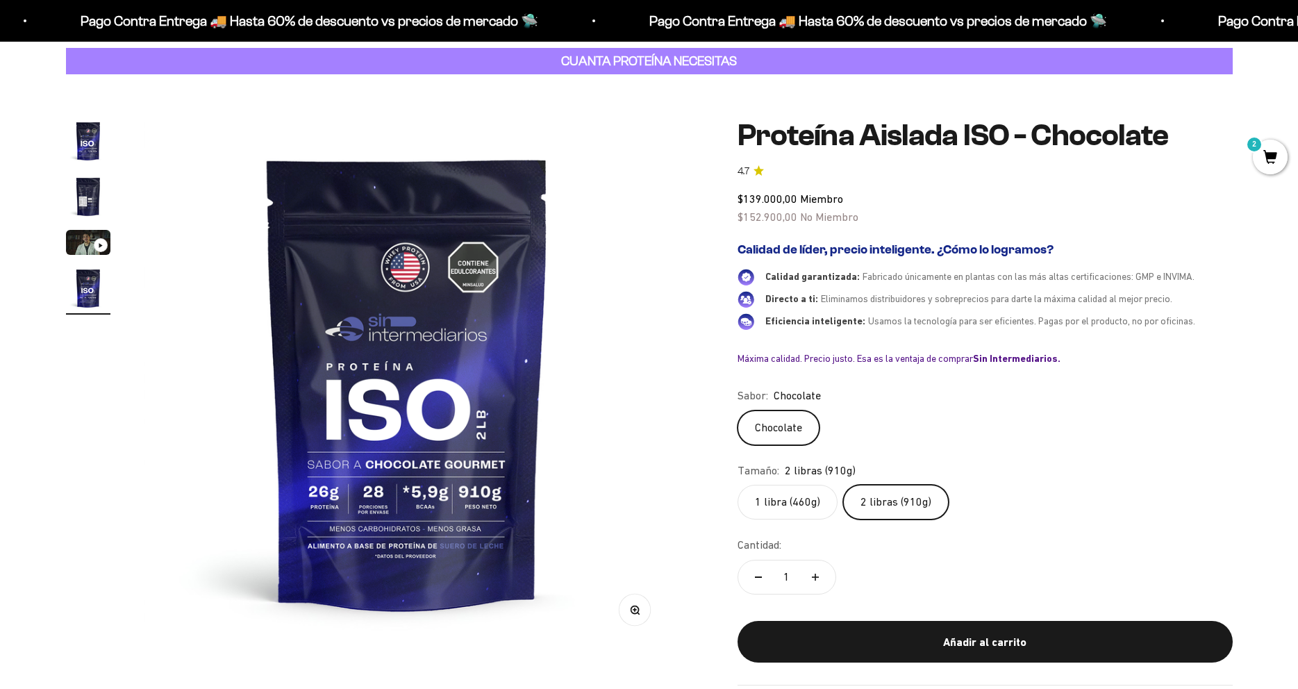
click at [595, 438] on img at bounding box center [407, 382] width 527 height 527
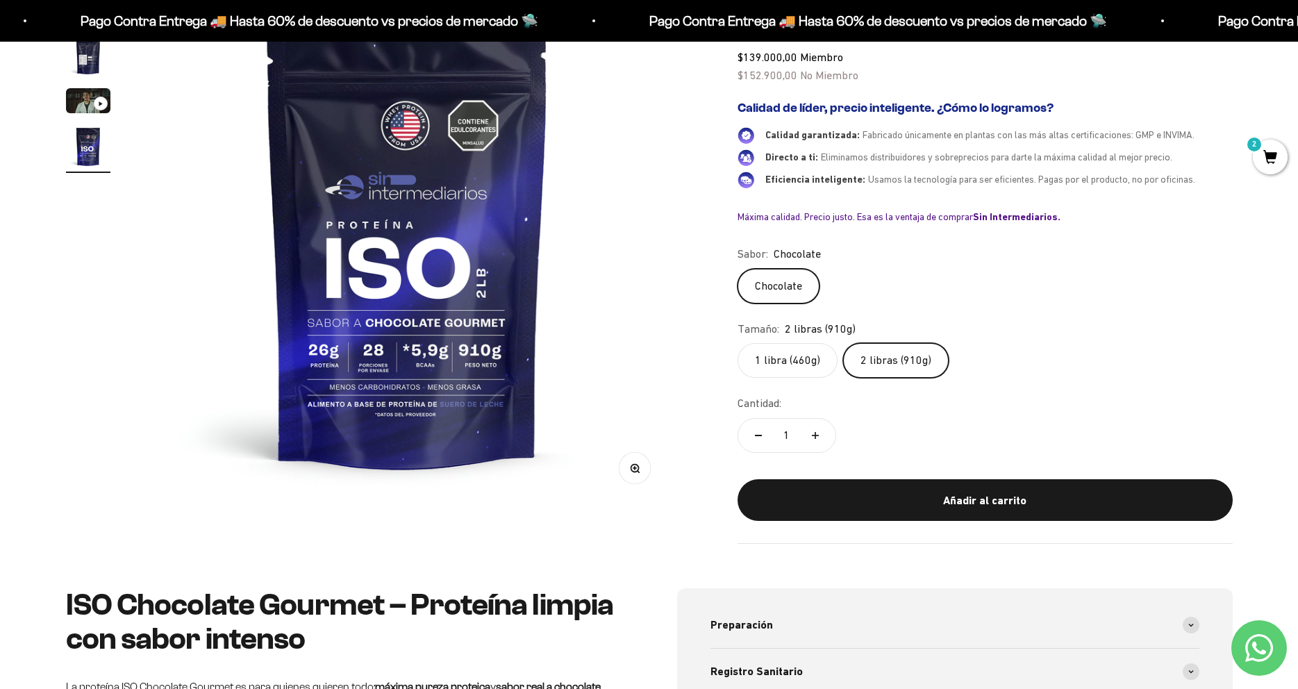
scroll to position [71, 0]
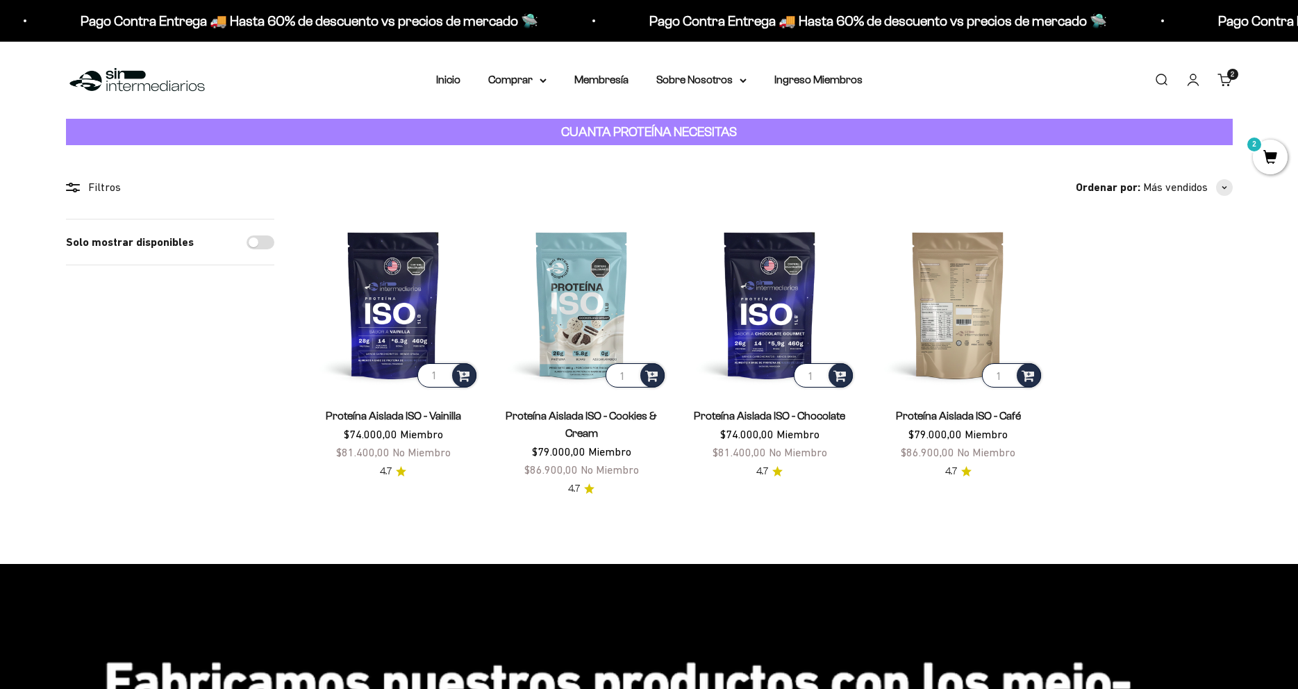
click at [955, 305] on img at bounding box center [959, 305] width 172 height 172
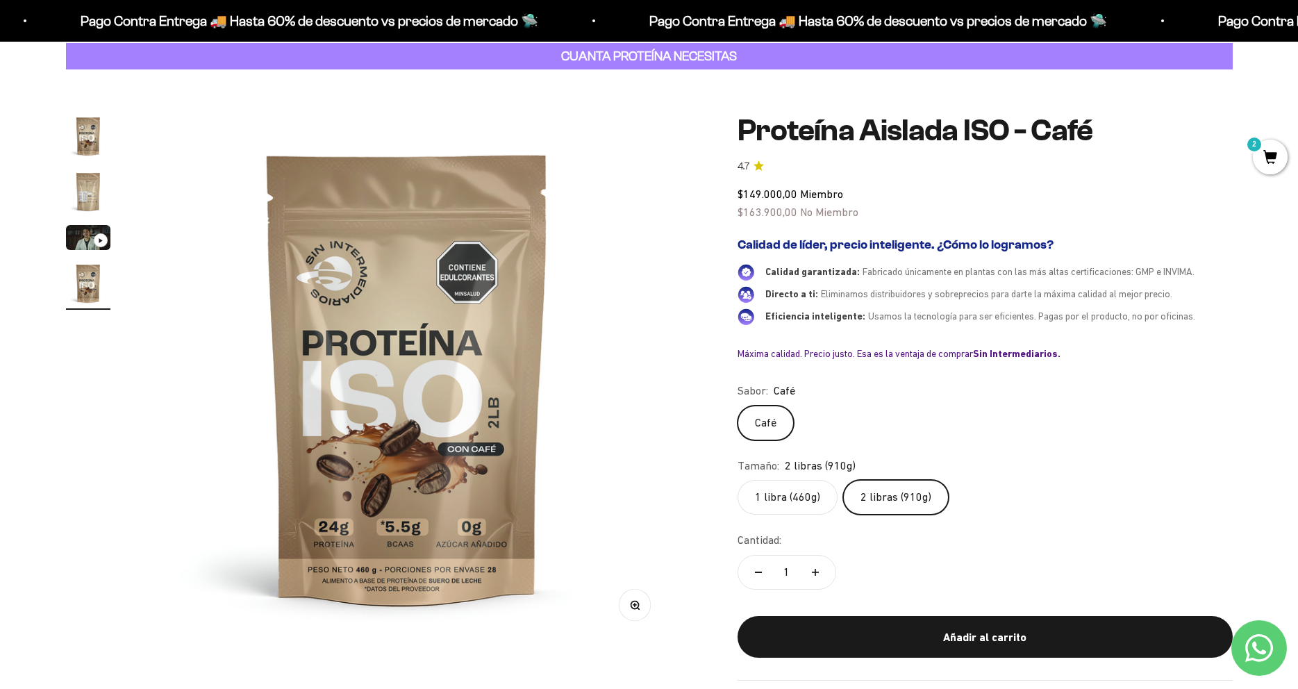
scroll to position [71, 0]
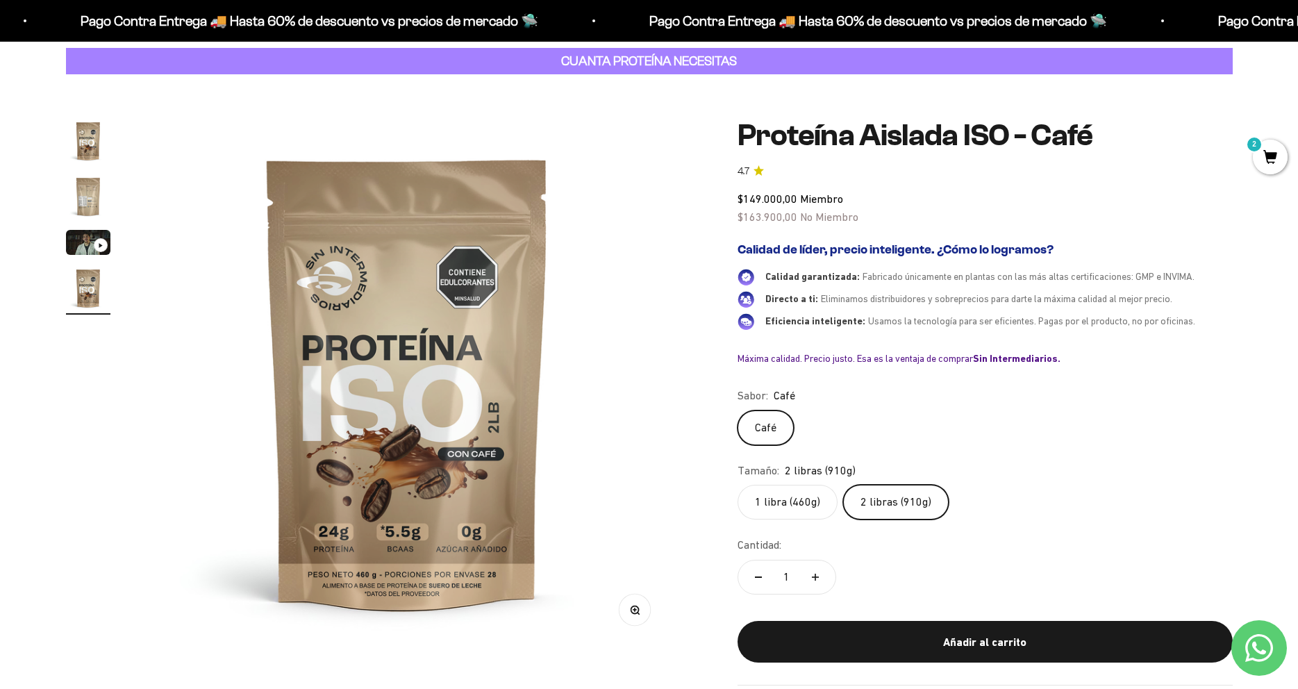
click at [768, 506] on label "1 libra (460g)" at bounding box center [788, 502] width 100 height 35
click at [738, 485] on input "1 libra (460g)" at bounding box center [737, 484] width 1 height 1
click at [891, 507] on label "2 libras (910g)" at bounding box center [896, 502] width 106 height 35
click at [738, 485] on input "2 libras (910g)" at bounding box center [737, 484] width 1 height 1
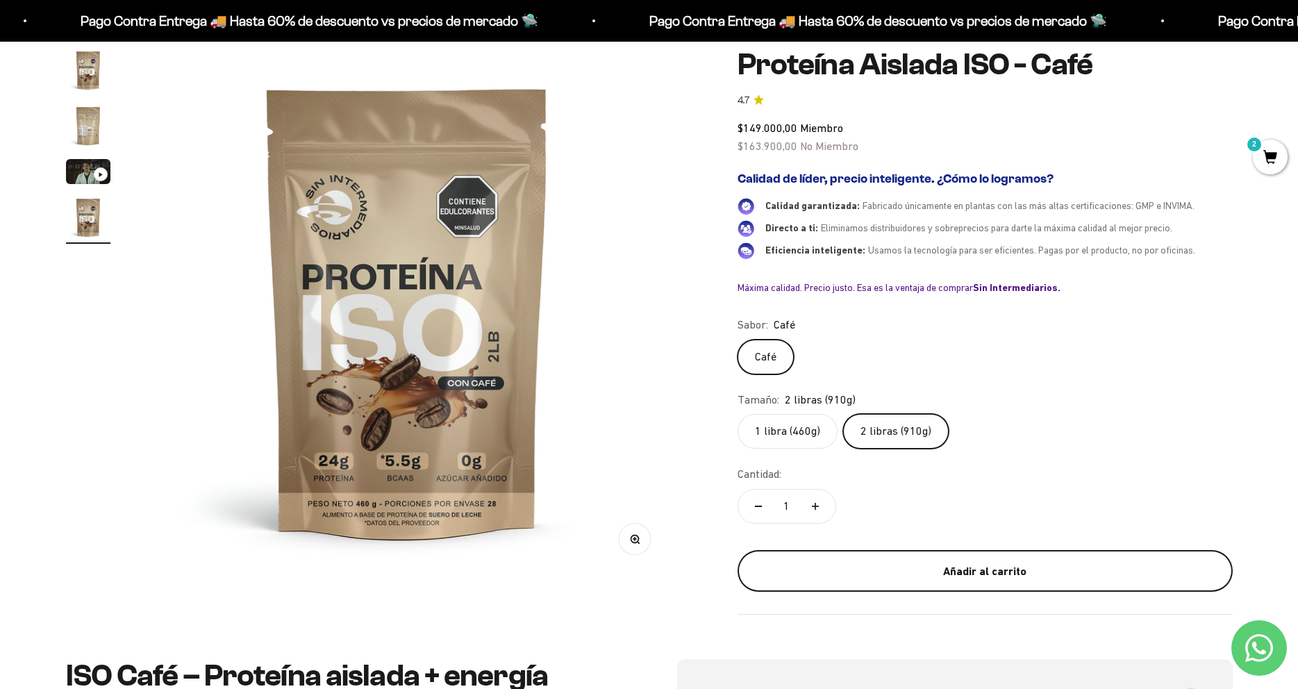
click at [984, 567] on div "Añadir al carrito" at bounding box center [986, 572] width 440 height 18
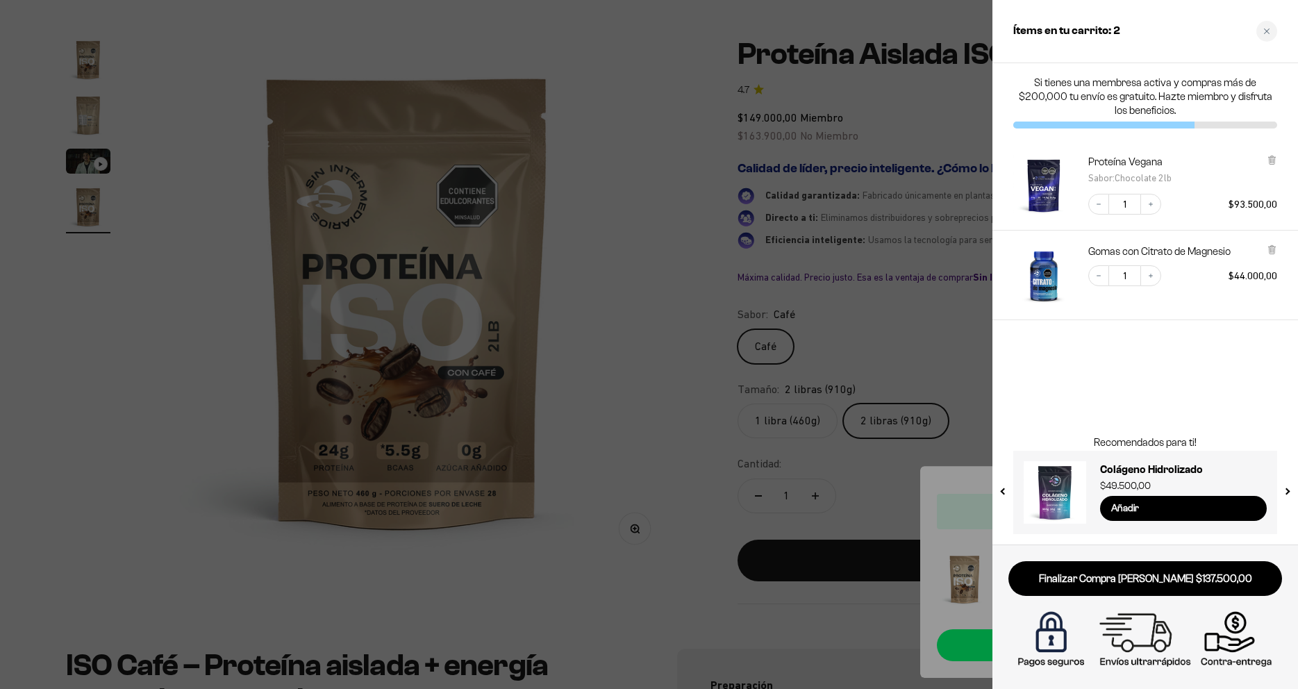
scroll to position [0, 1632]
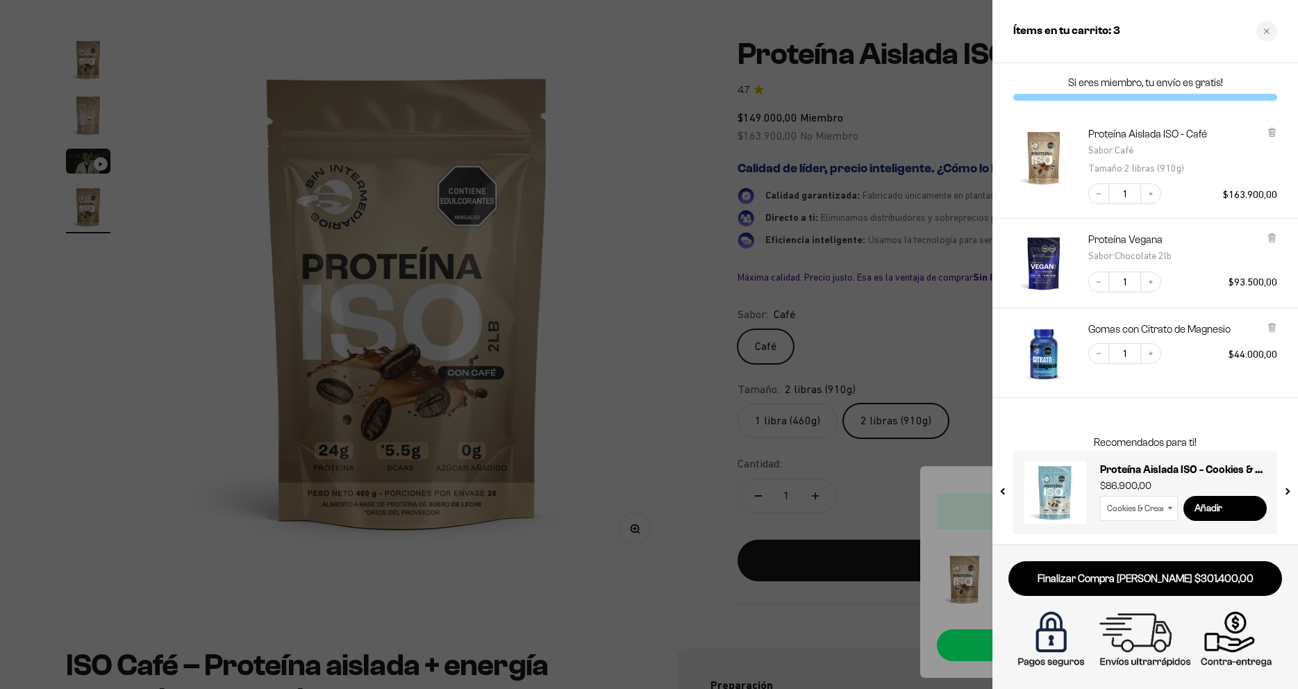
drag, startPoint x: 1111, startPoint y: 78, endPoint x: 1240, endPoint y: 89, distance: 129.7
click at [1240, 89] on p "Si eres miembro, tu envío es gratis!" at bounding box center [1146, 83] width 264 height 14
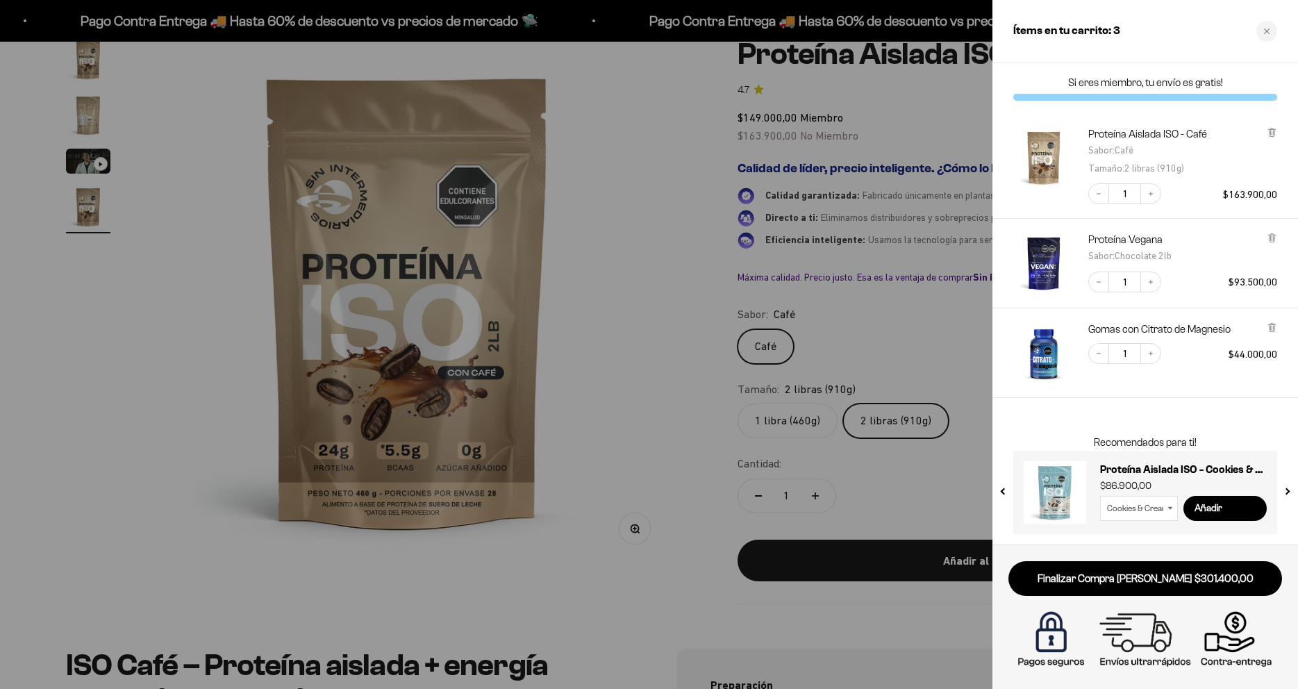
click at [627, 443] on div at bounding box center [649, 344] width 1298 height 689
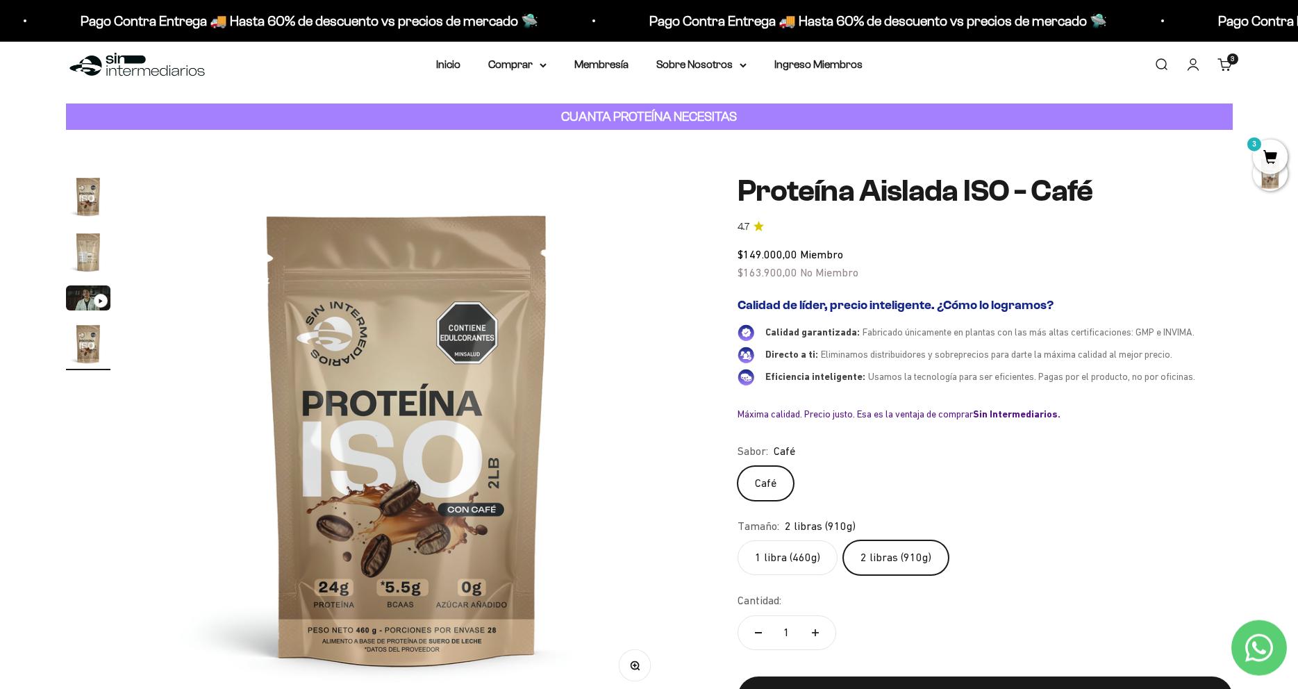
scroll to position [0, 0]
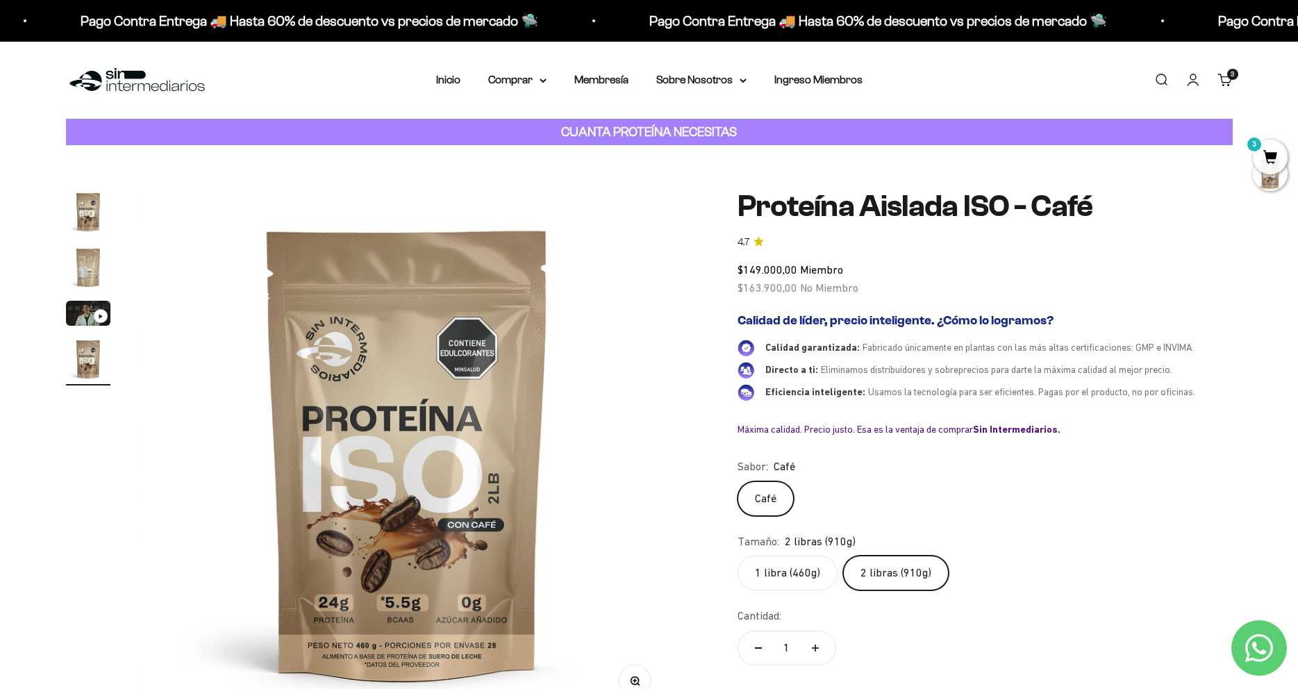
click at [518, 93] on div "Menú Buscar Inicio Comprar Proteínas Ver Todos Whey Iso Vegan Pancakes Pre-Entr…" at bounding box center [649, 80] width 1298 height 77
click at [532, 79] on summary "Comprar" at bounding box center [517, 80] width 58 height 18
click at [570, 151] on span "Otros Suplementos" at bounding box center [543, 151] width 93 height 12
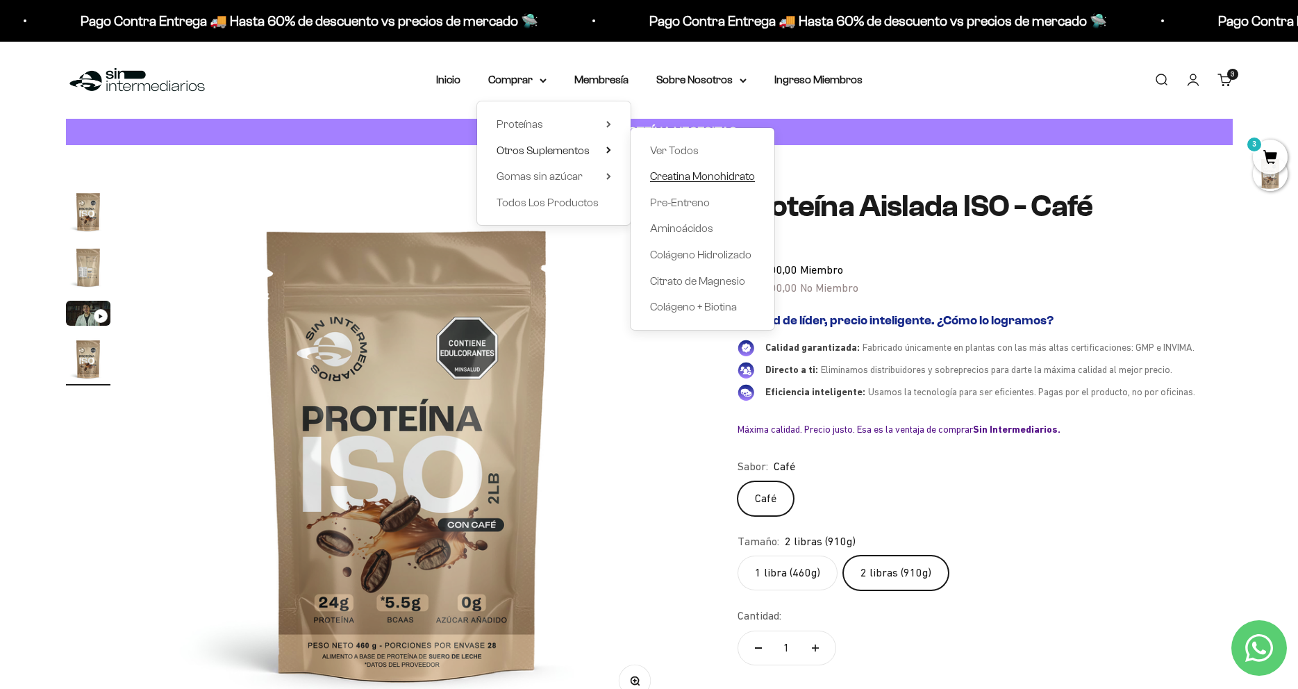
click at [697, 181] on span "Creatina Monohidrato" at bounding box center [702, 176] width 105 height 12
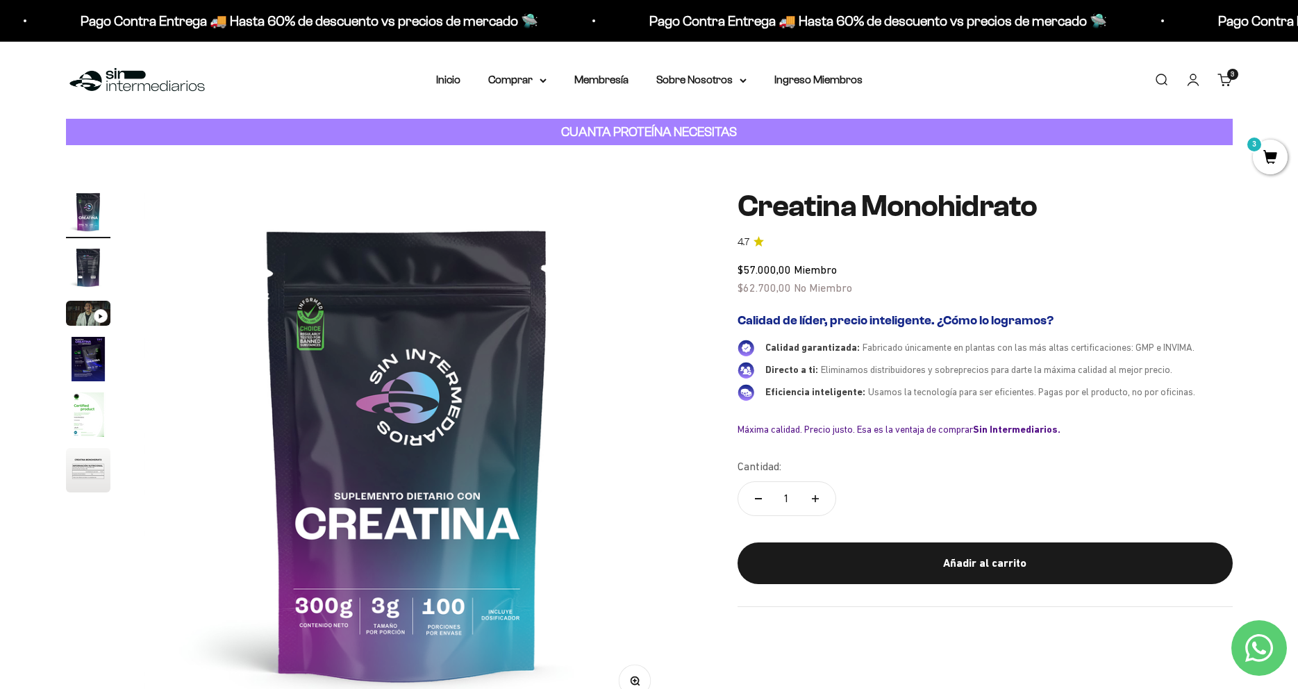
click at [87, 264] on img "Ir al artículo 2" at bounding box center [88, 267] width 44 height 44
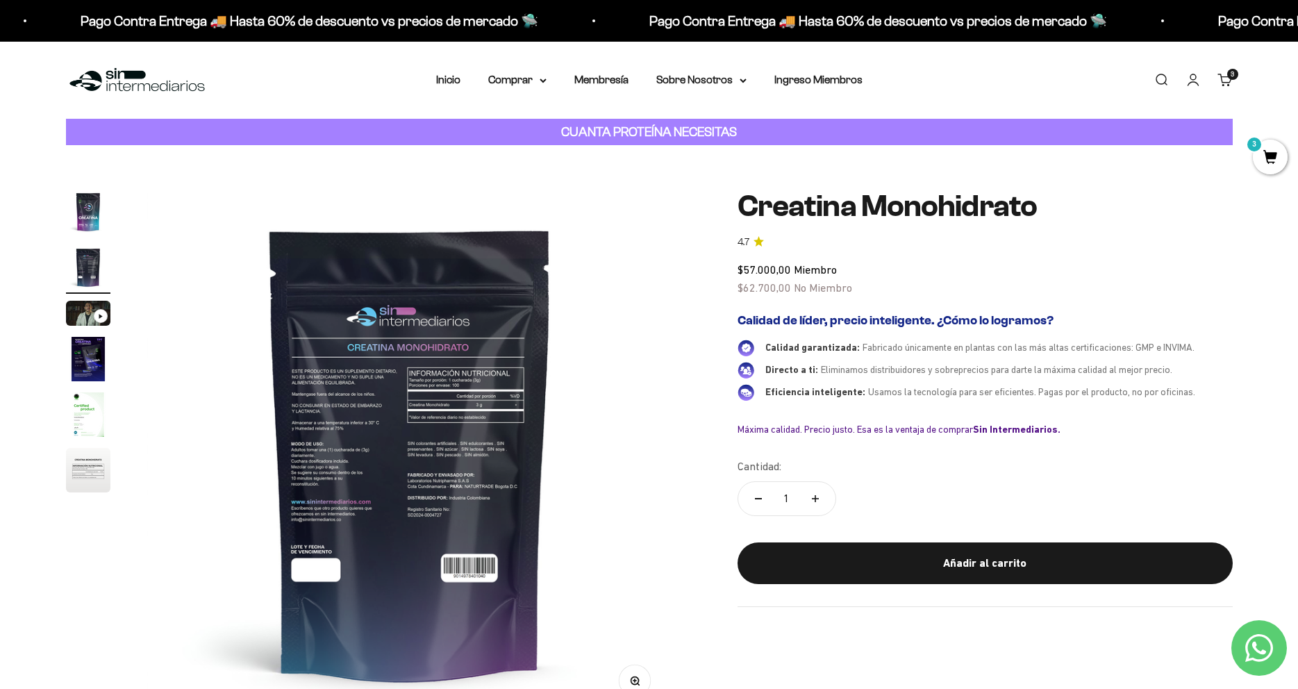
scroll to position [0, 544]
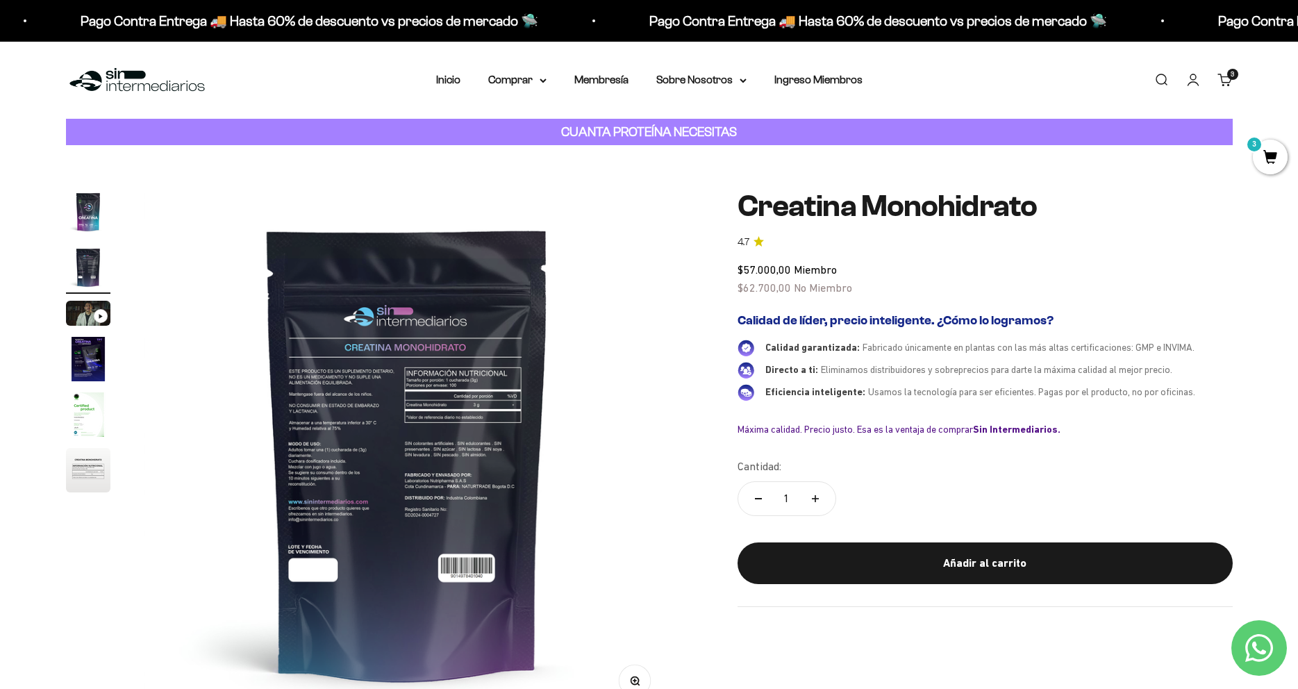
click at [84, 356] on img "Ir al artículo 4" at bounding box center [88, 359] width 44 height 44
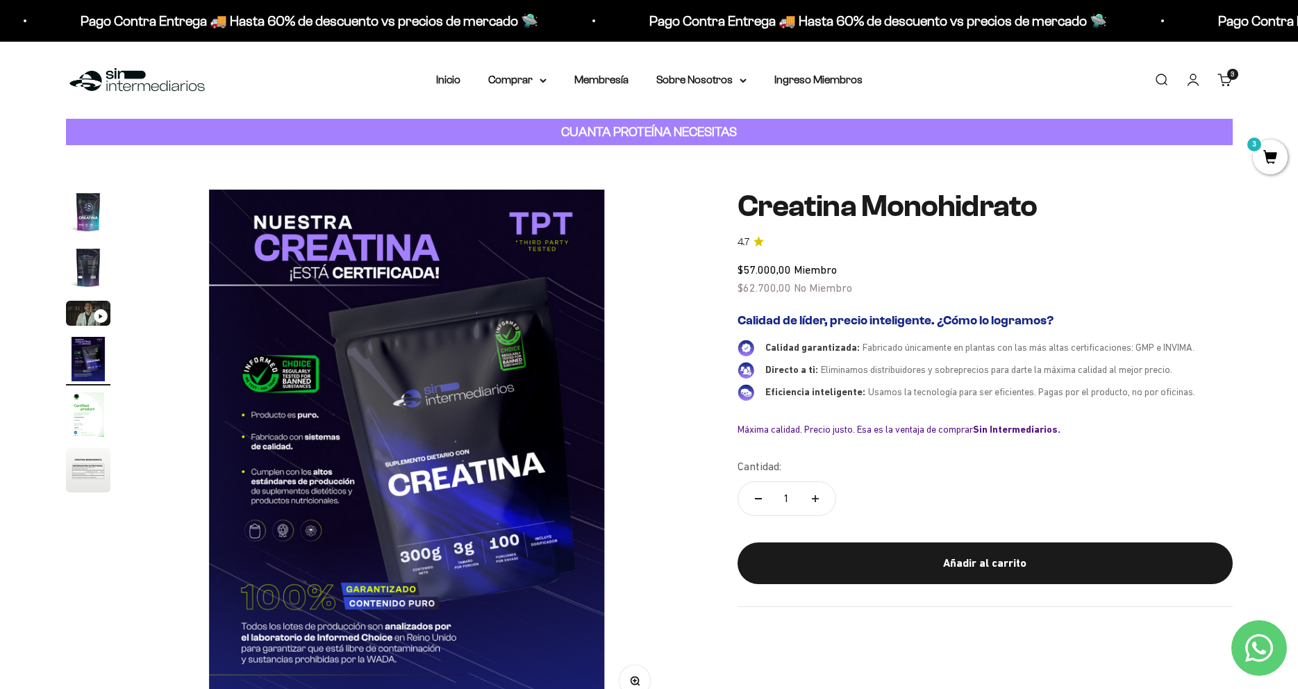
scroll to position [0, 1632]
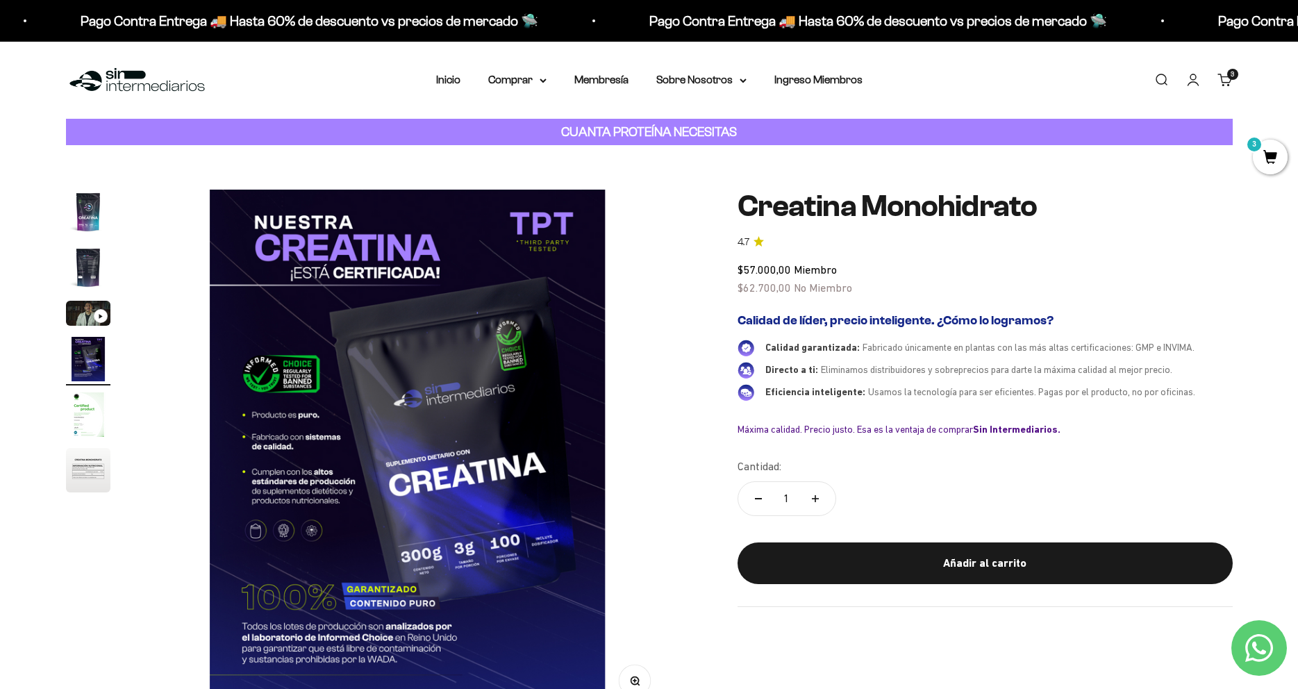
click at [83, 433] on img "Ir al artículo 5" at bounding box center [88, 415] width 44 height 44
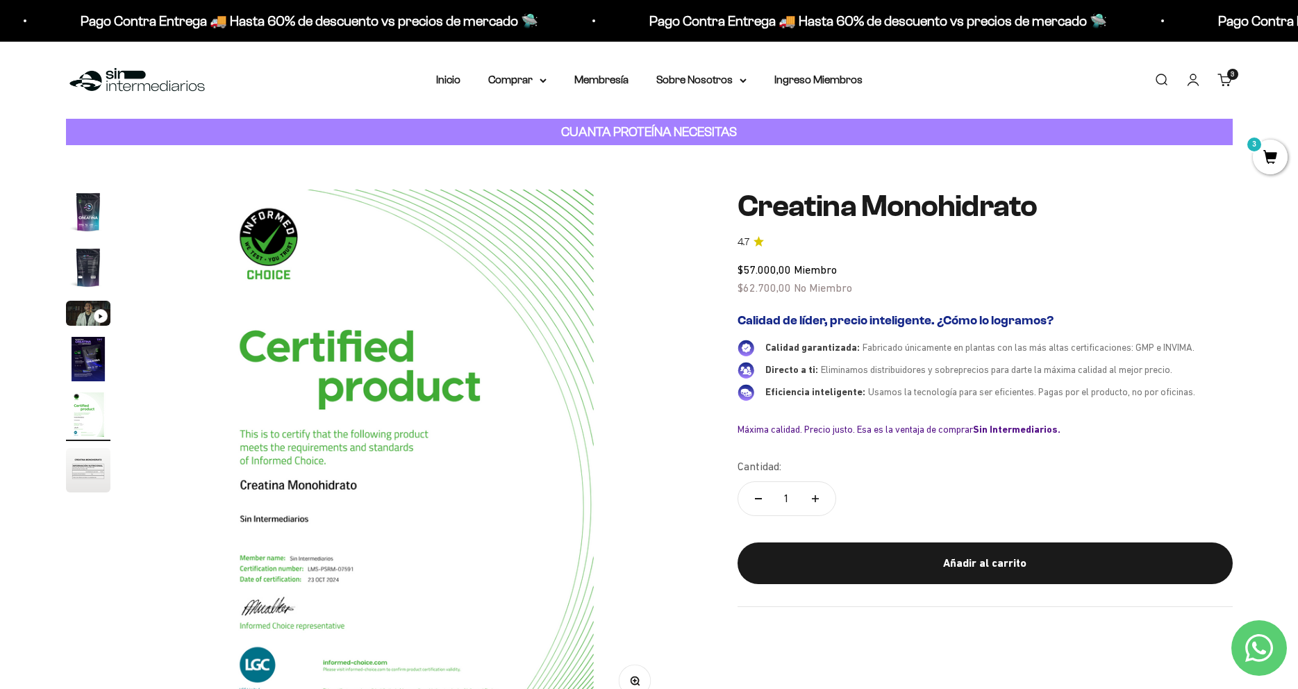
click at [82, 456] on img "Ir al artículo 6" at bounding box center [88, 470] width 44 height 44
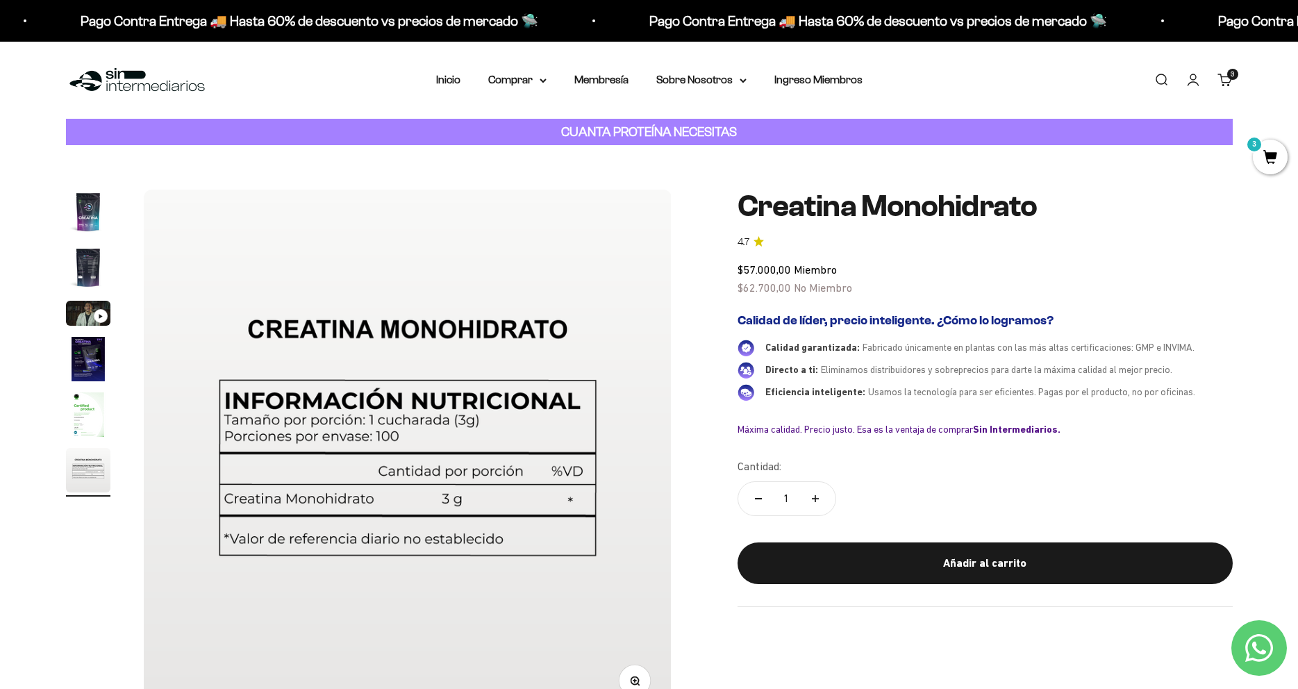
scroll to position [0, 2720]
click at [90, 236] on button "Ir al artículo 1" at bounding box center [88, 214] width 44 height 49
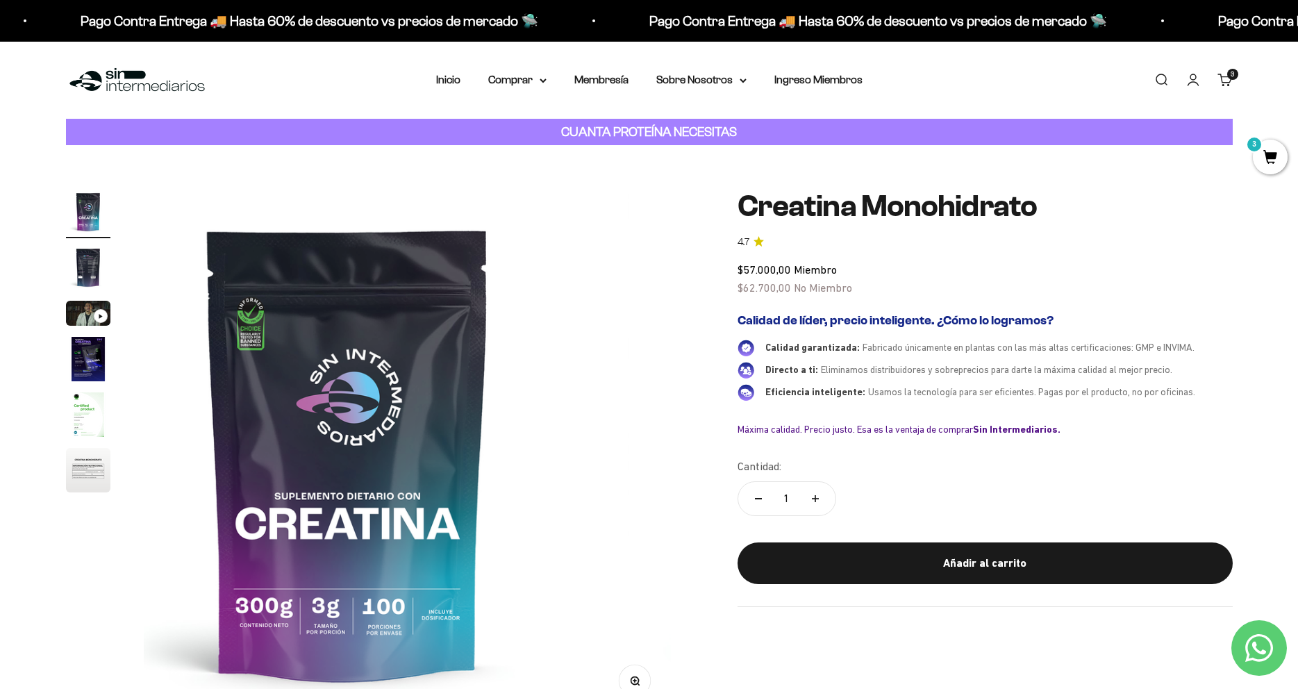
click at [101, 197] on img "Ir al artículo 1" at bounding box center [88, 212] width 44 height 44
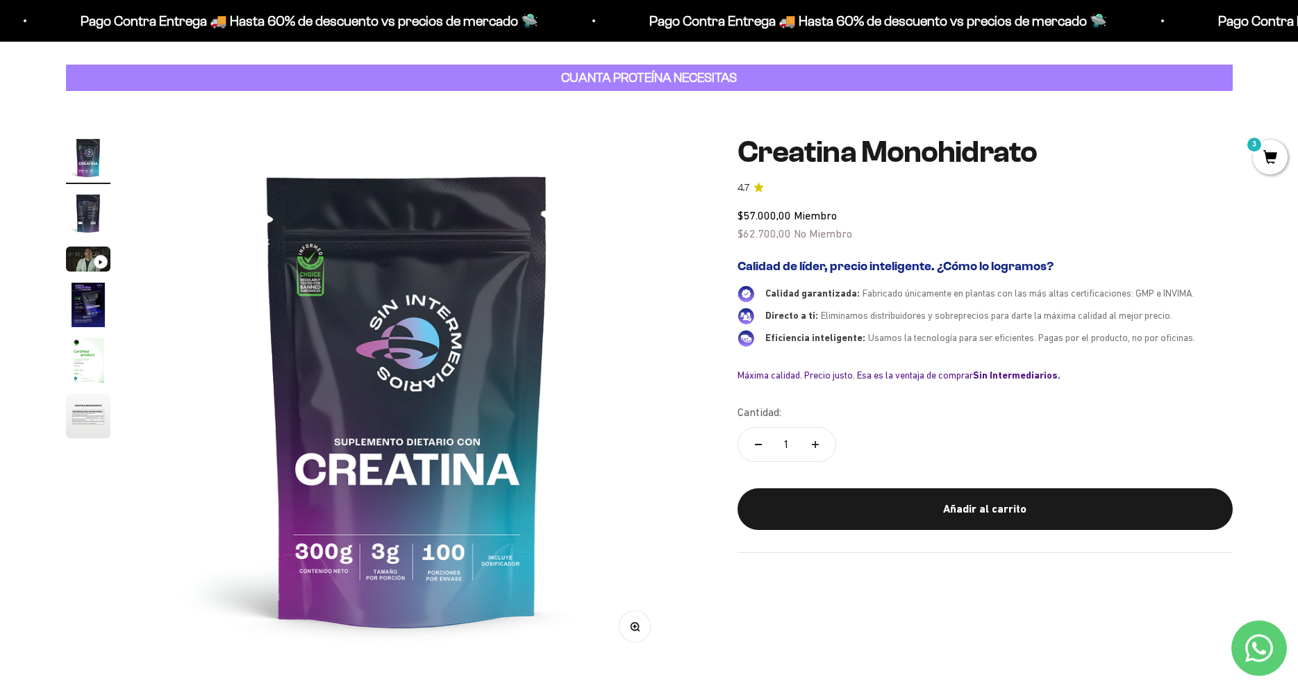
scroll to position [71, 0]
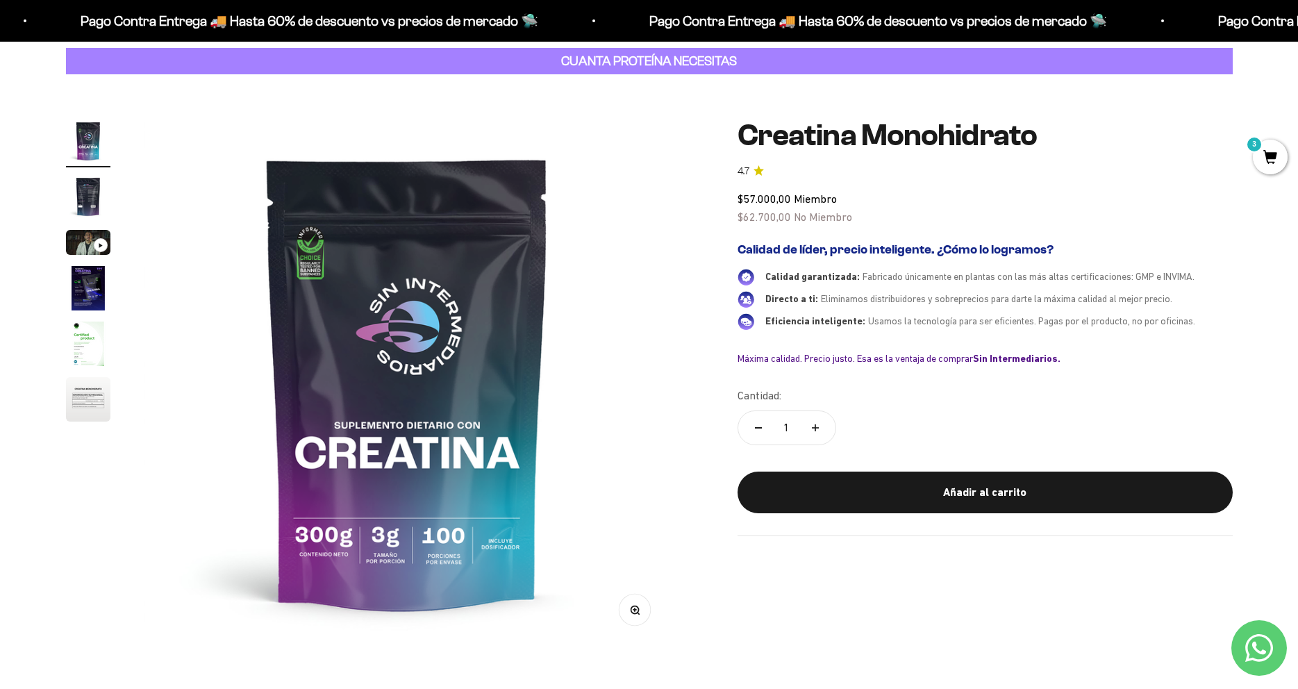
click at [584, 414] on img at bounding box center [407, 382] width 527 height 527
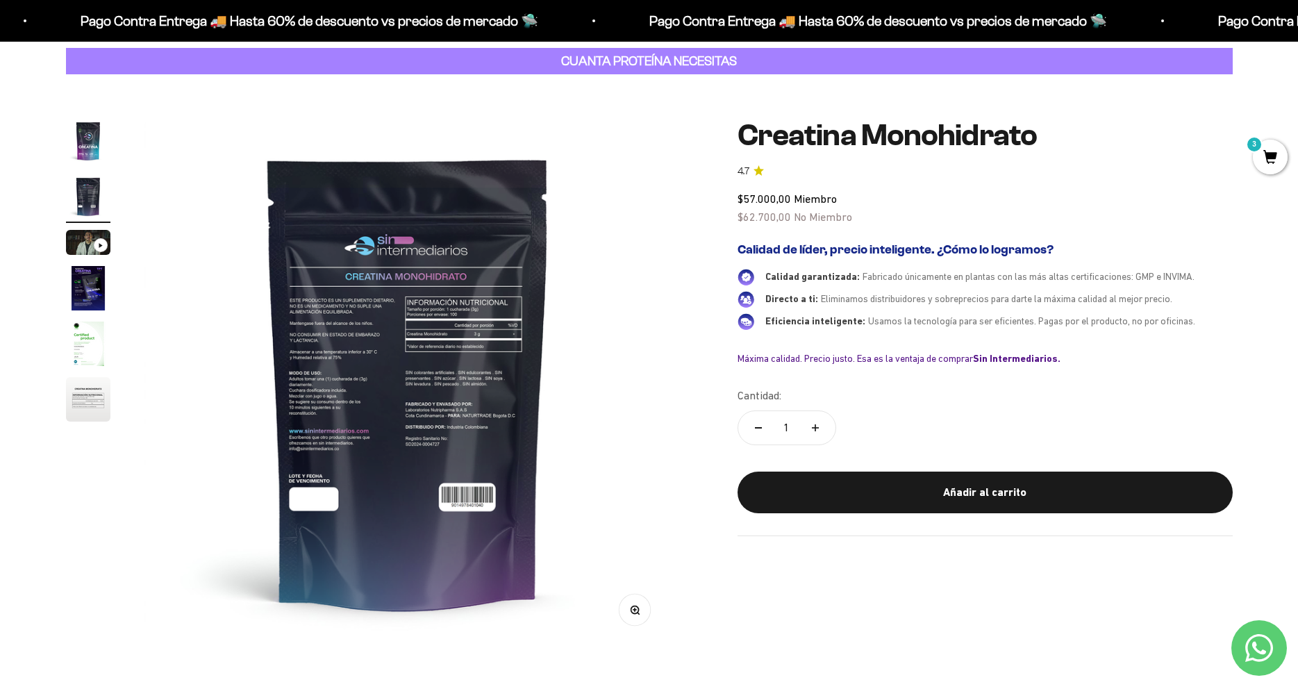
scroll to position [0, 544]
click at [579, 413] on img at bounding box center [407, 382] width 527 height 527
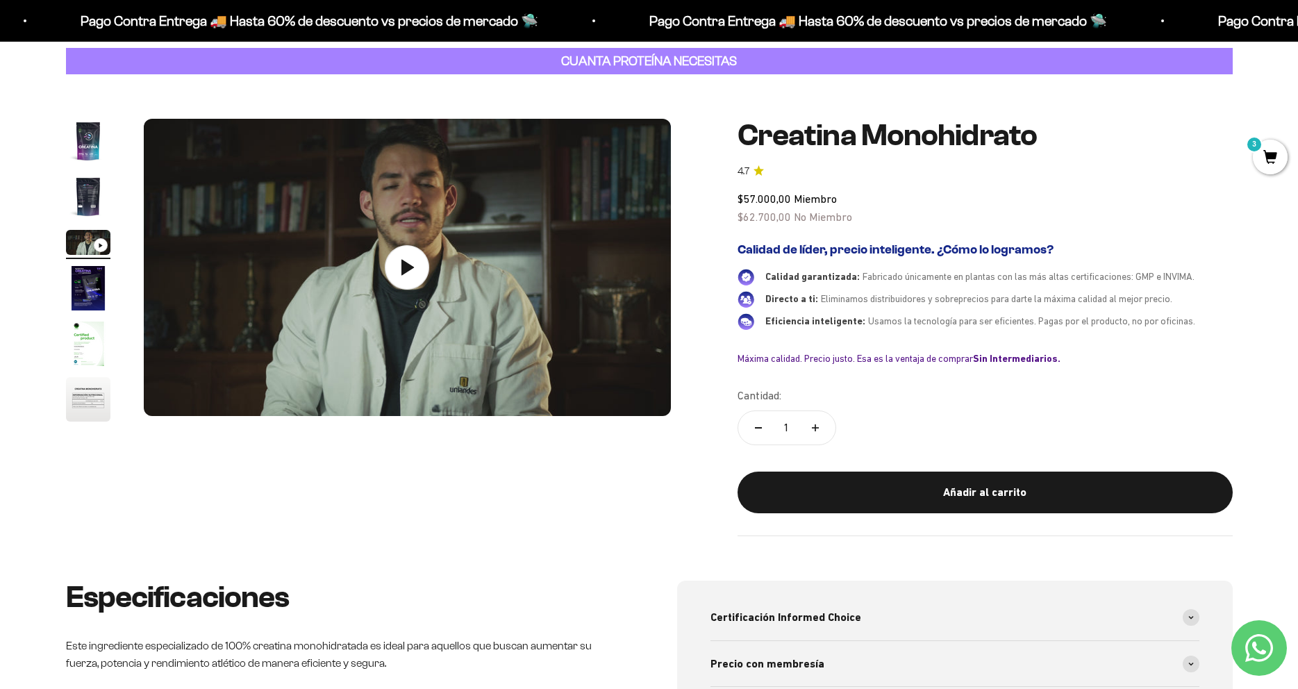
scroll to position [0, 1088]
click at [579, 413] on img at bounding box center [407, 267] width 527 height 297
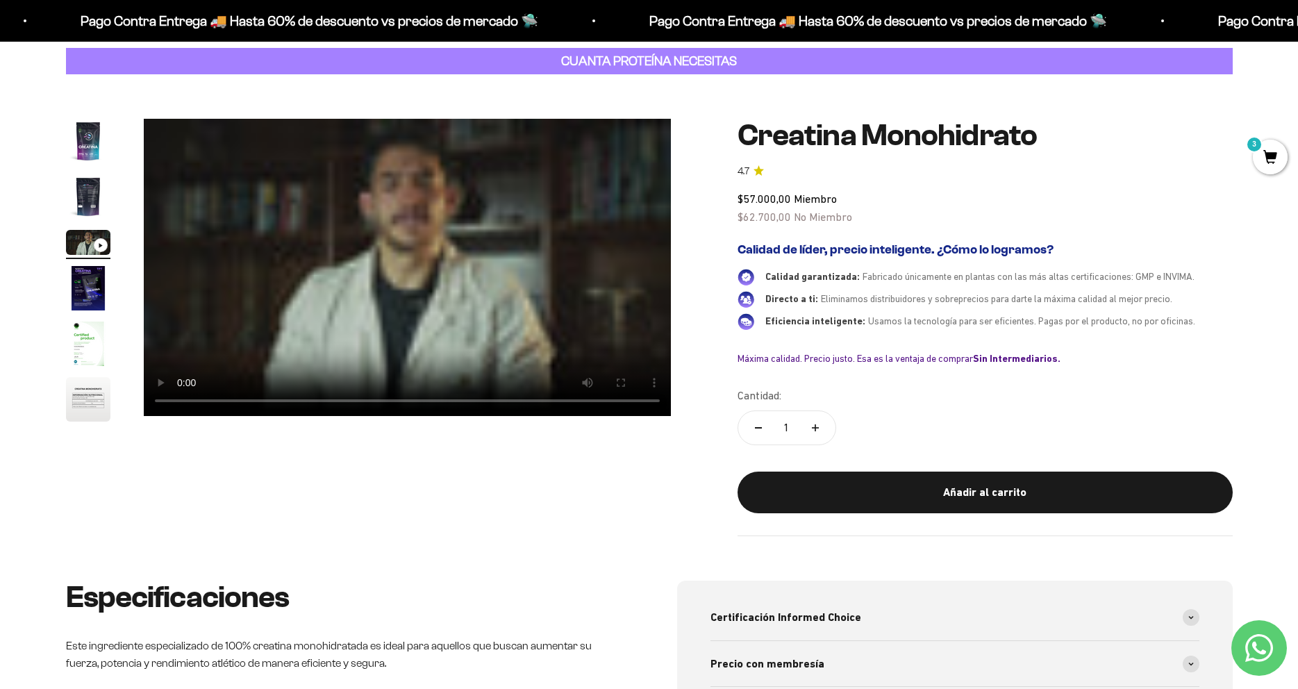
click at [534, 449] on div "Zoom Ir al artículo 1 Ir al artículo 2 Ir al artículo 3 Ir al artículo 4 Ir al …" at bounding box center [649, 328] width 1167 height 418
click at [99, 296] on img "Ir al artículo 4" at bounding box center [88, 288] width 44 height 44
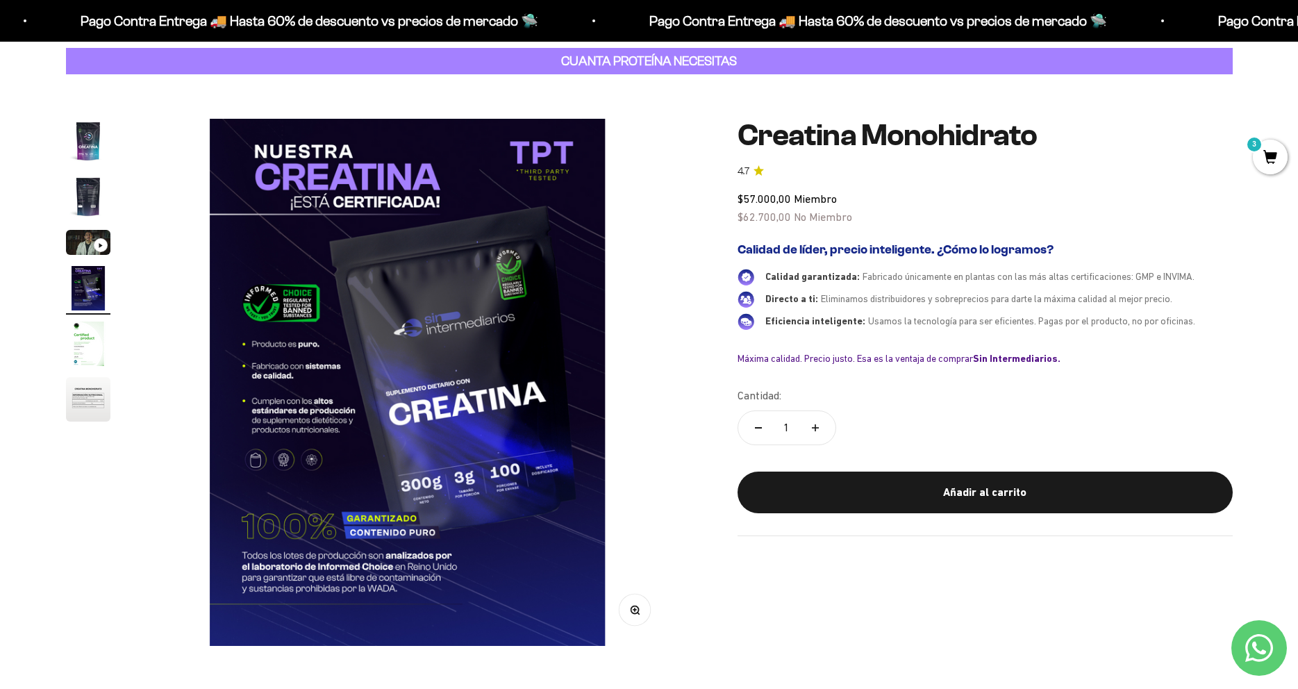
click at [100, 348] on img "Ir al artículo 5" at bounding box center [88, 344] width 44 height 44
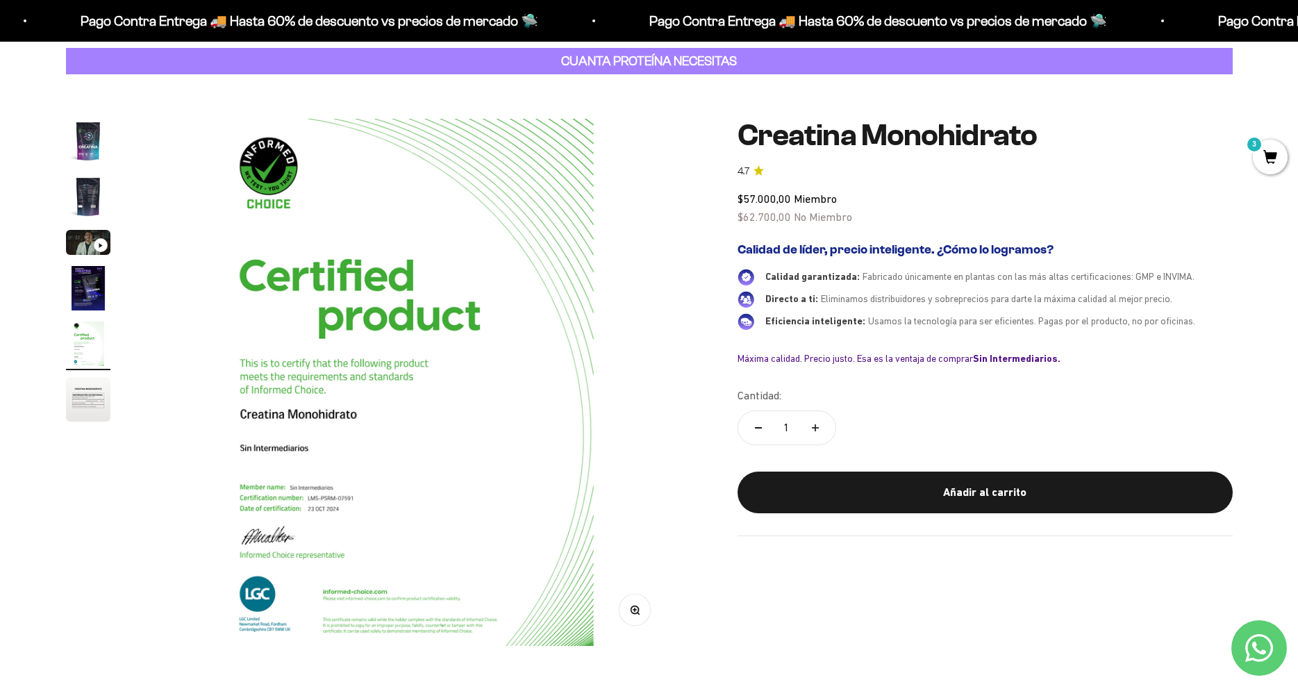
click at [106, 396] on img "Ir al artículo 6" at bounding box center [88, 399] width 44 height 44
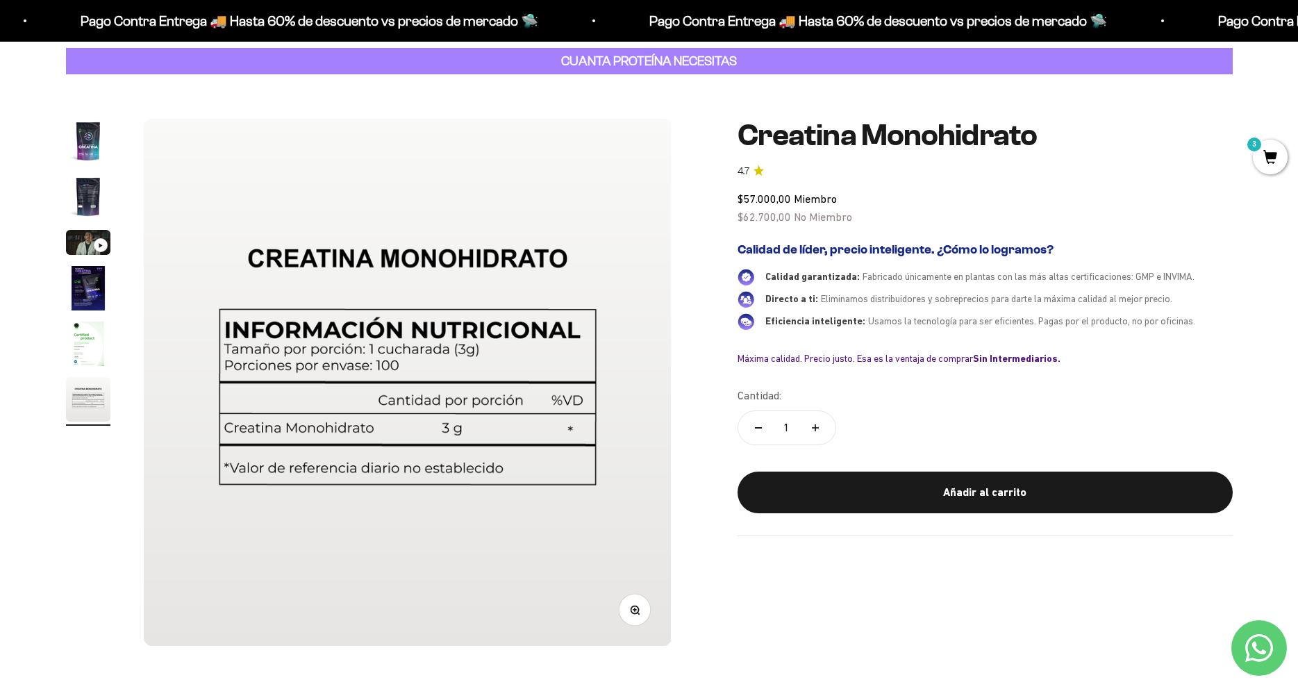
scroll to position [0, 2720]
click at [85, 146] on img "Ir al artículo 1" at bounding box center [88, 141] width 44 height 44
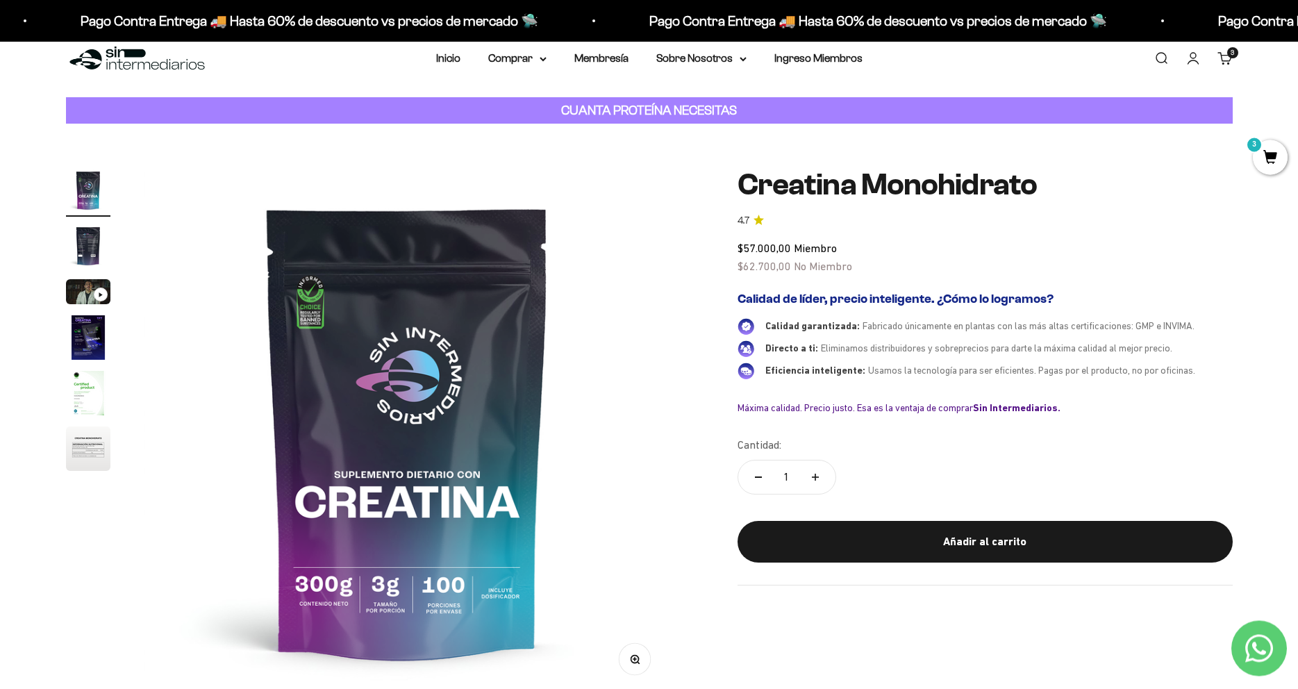
scroll to position [0, 0]
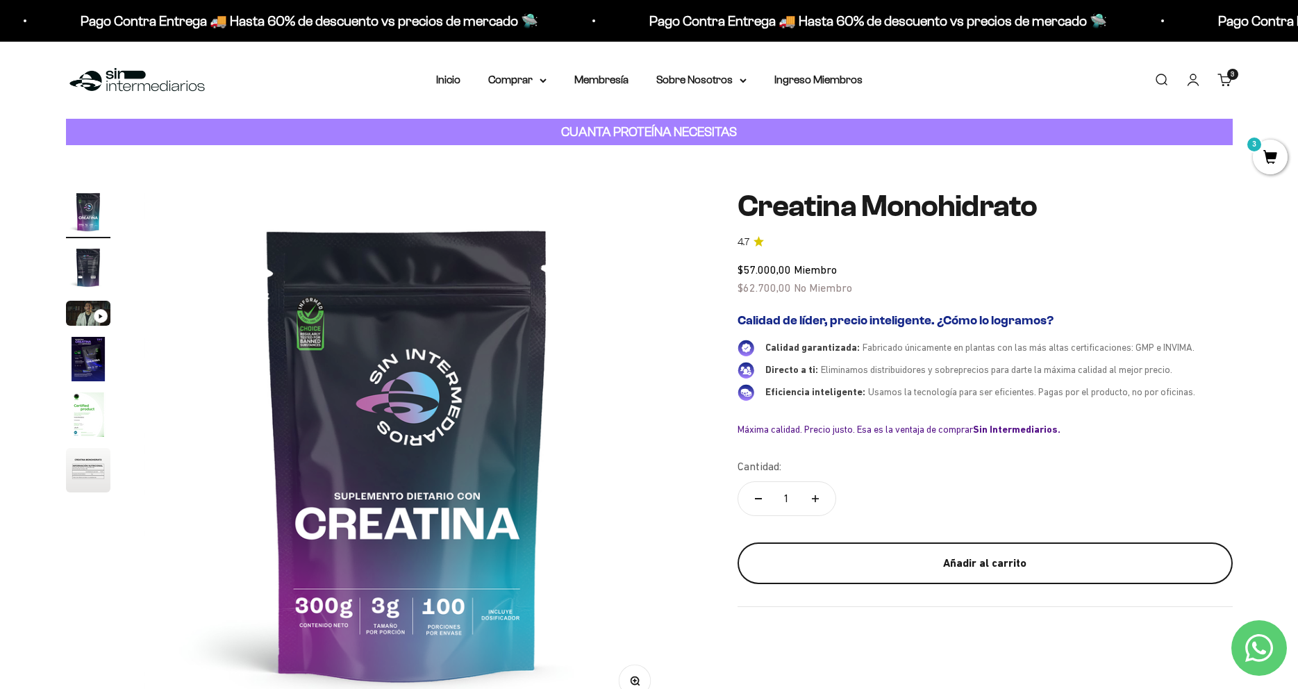
click at [877, 573] on button "Añadir al carrito" at bounding box center [985, 564] width 495 height 42
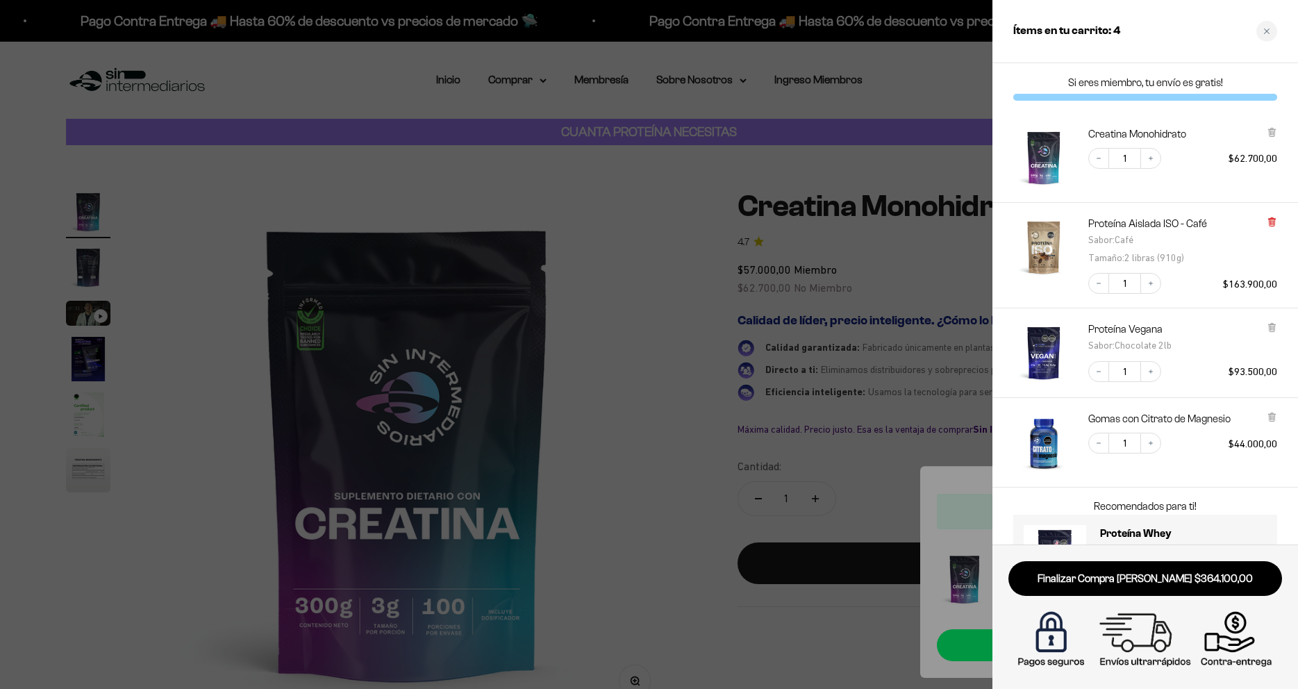
click at [1275, 217] on icon at bounding box center [1272, 222] width 10 height 10
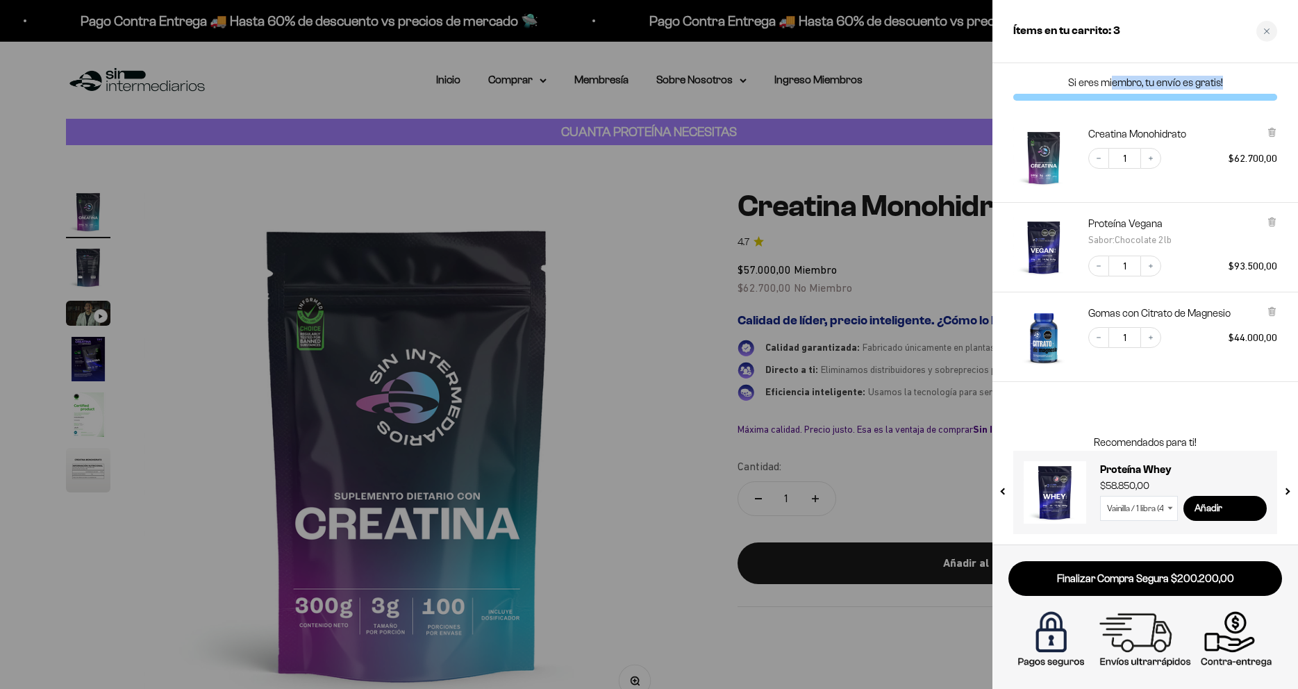
drag, startPoint x: 1114, startPoint y: 85, endPoint x: 1246, endPoint y: 86, distance: 132.0
click at [1246, 86] on p "Si eres miembro, tu envío es gratis!" at bounding box center [1146, 83] width 264 height 14
click at [1237, 86] on p "Si eres miembro, tu envío es gratis!" at bounding box center [1146, 83] width 264 height 14
click at [701, 196] on div at bounding box center [649, 344] width 1298 height 689
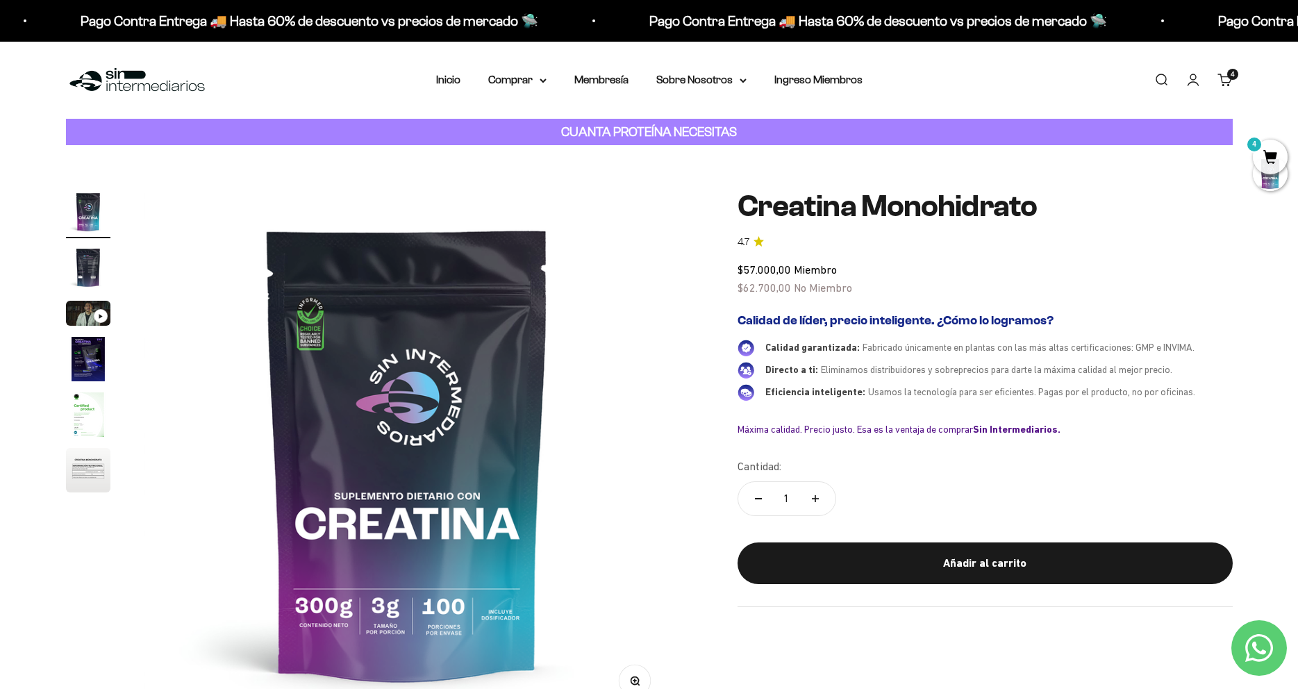
click at [1223, 74] on link "Carrito 4" at bounding box center [1225, 79] width 15 height 15
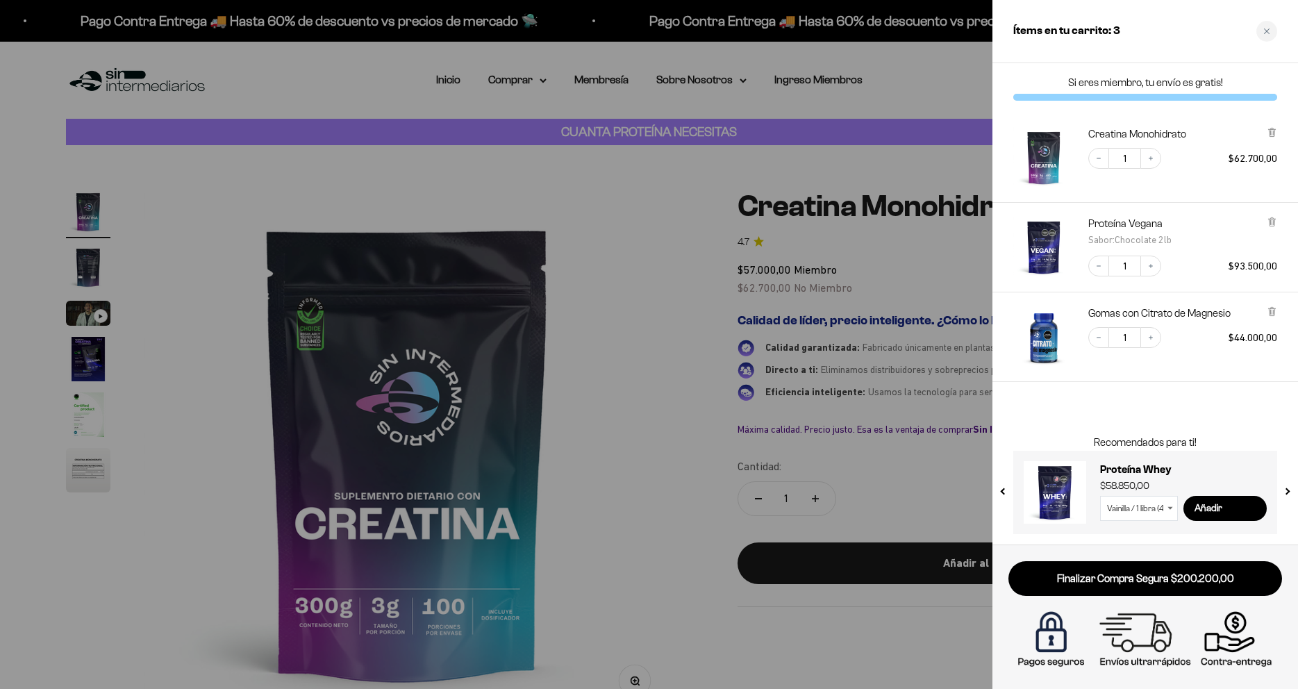
click at [670, 263] on div at bounding box center [649, 344] width 1298 height 689
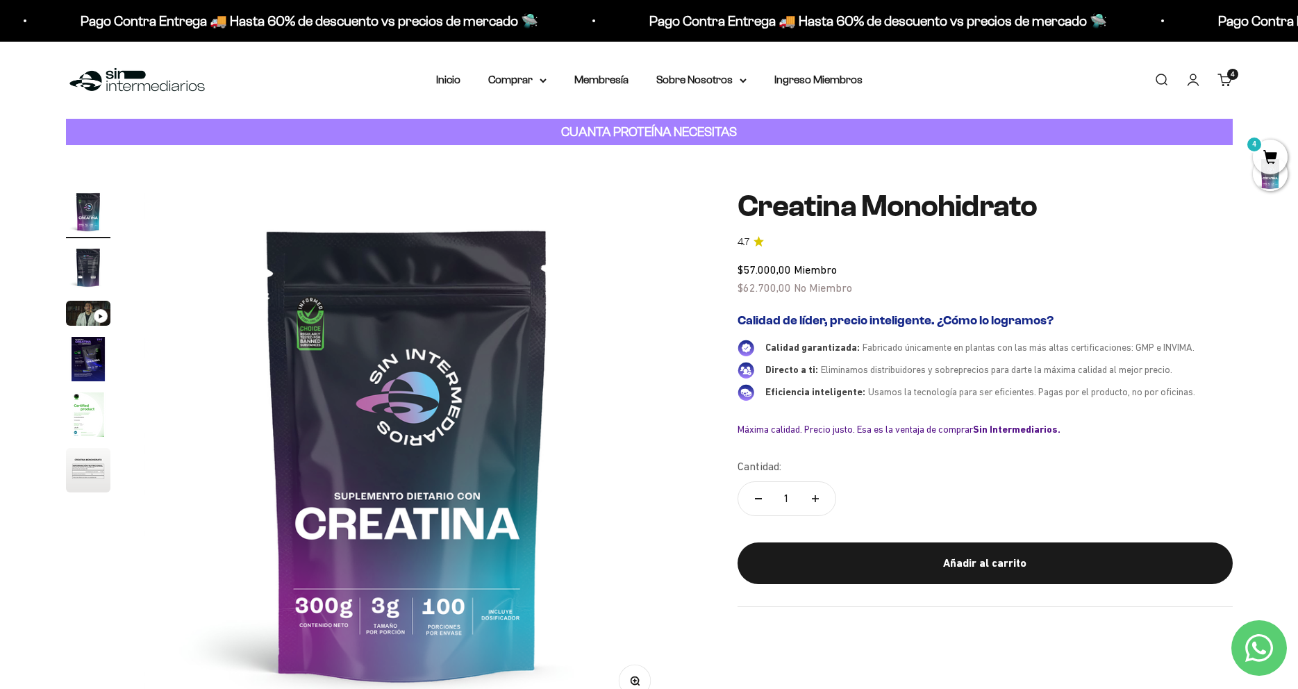
click at [689, 263] on div "Zoom Ir al artículo 1 Ir al artículo 2 Ir al artículo 3 Ir al artículo 4 Ir al …" at bounding box center [649, 453] width 1167 height 527
click at [1265, 162] on span "4" at bounding box center [1270, 157] width 35 height 35
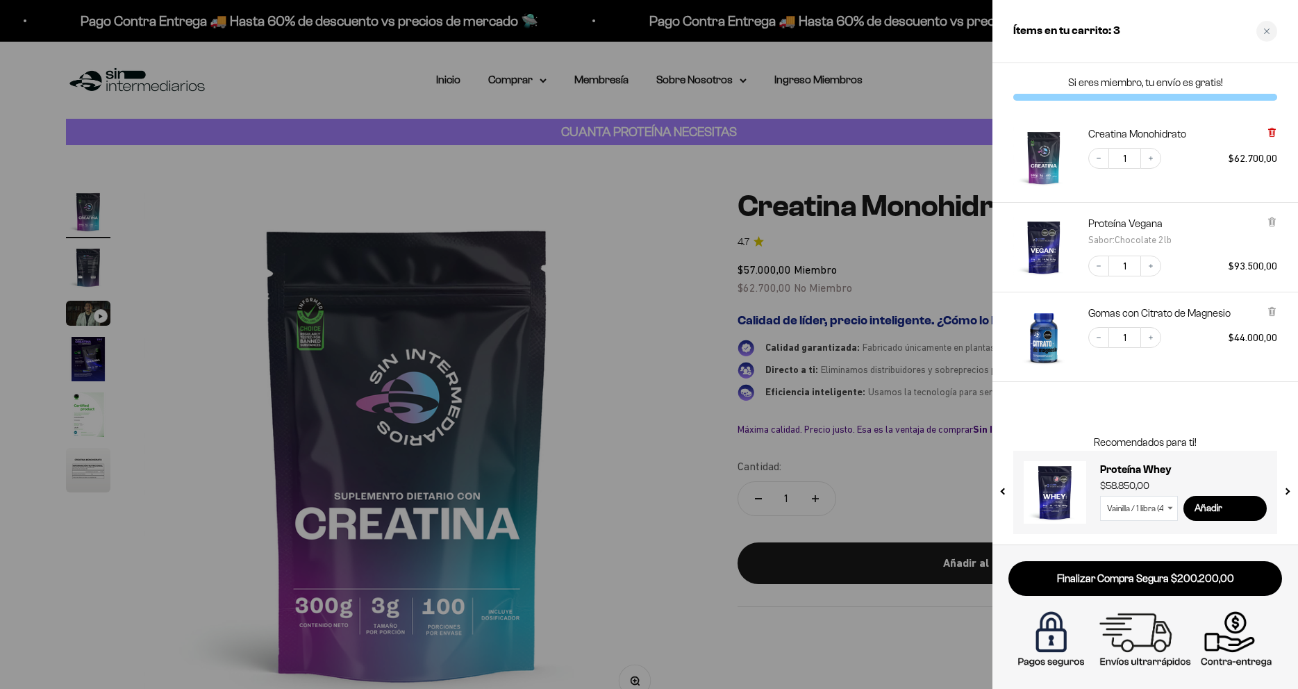
click at [1269, 131] on icon at bounding box center [1272, 132] width 10 height 10
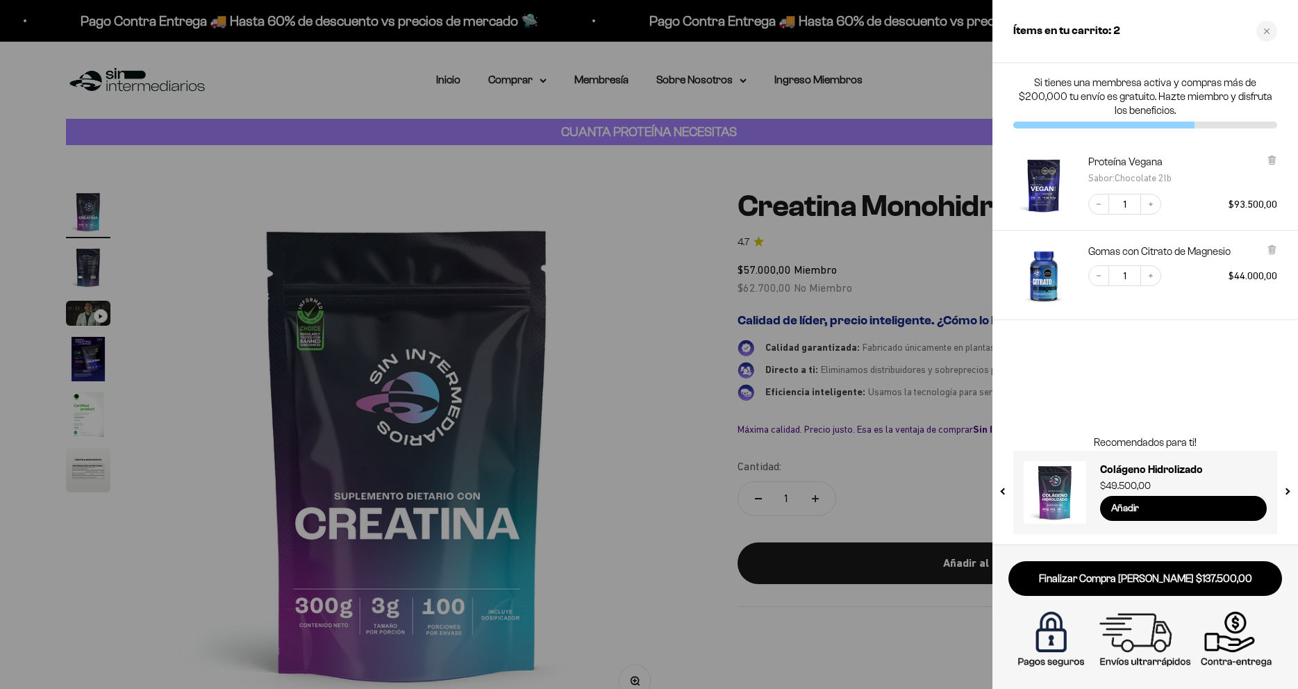
click at [602, 236] on div at bounding box center [649, 344] width 1298 height 689
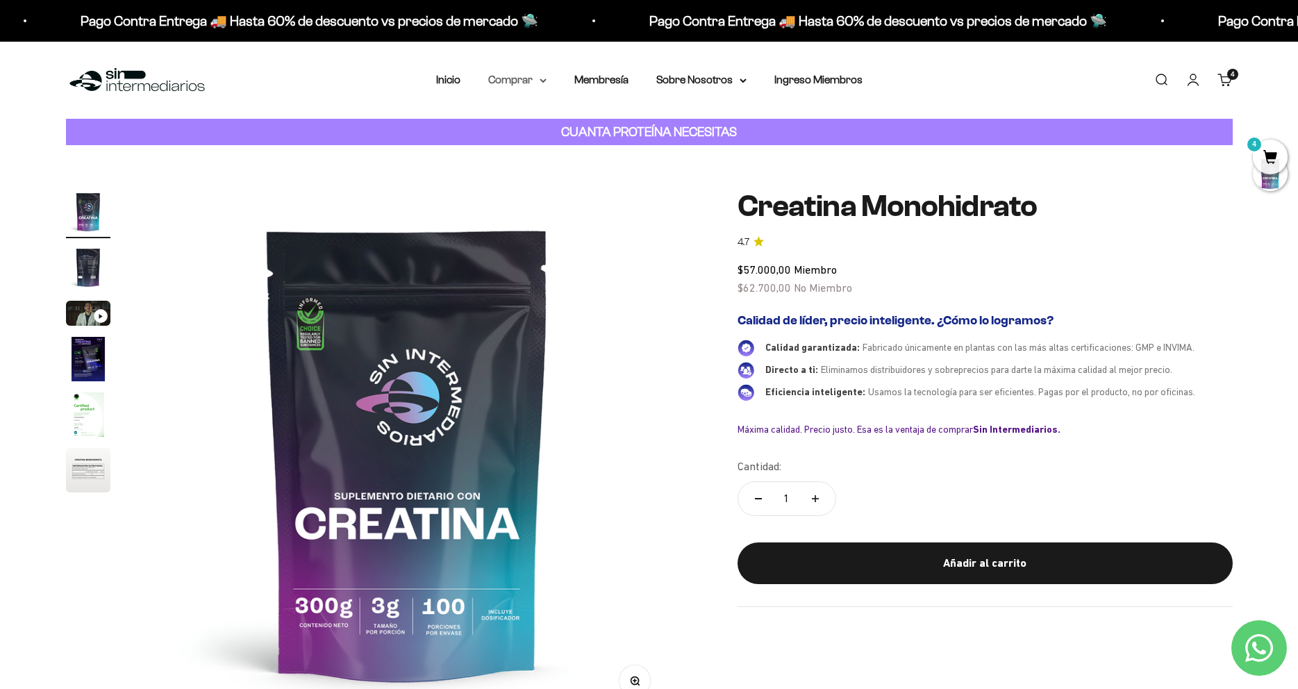
click at [526, 81] on summary "Comprar" at bounding box center [517, 80] width 58 height 18
click at [543, 146] on span "Otros Suplementos" at bounding box center [543, 151] width 93 height 12
click at [590, 120] on summary "Proteínas" at bounding box center [554, 124] width 115 height 18
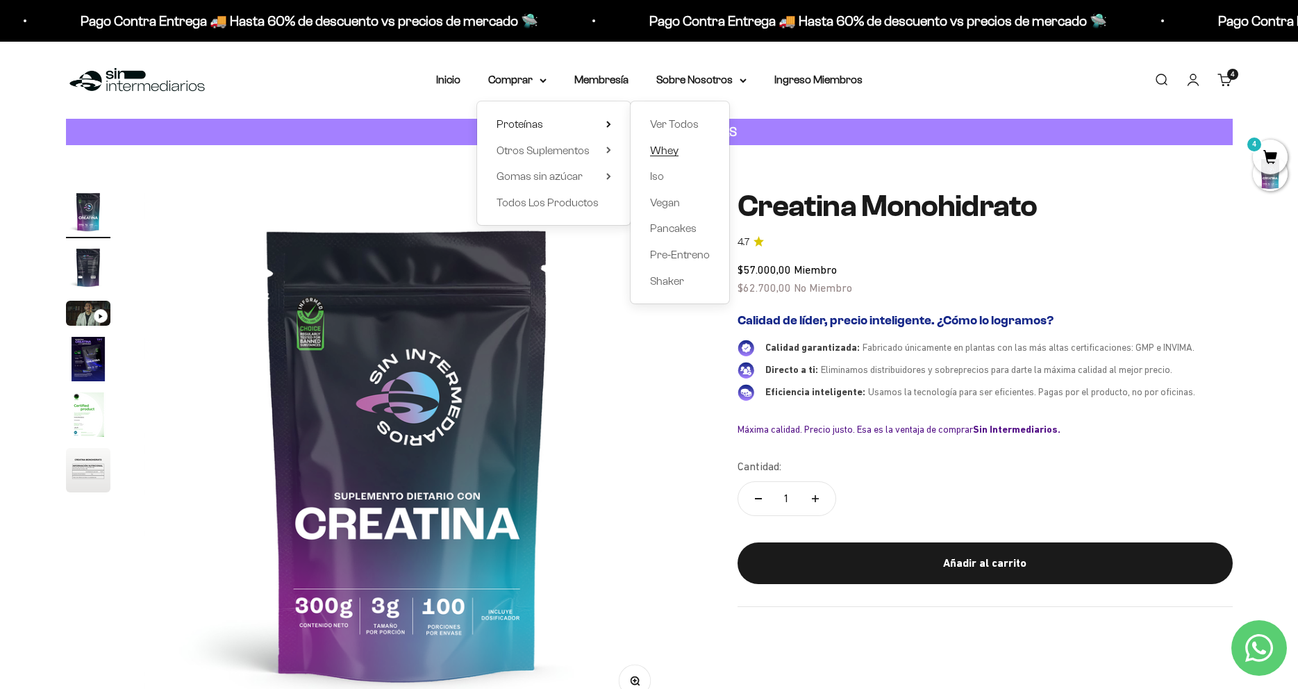
click at [659, 152] on span "Whey" at bounding box center [664, 151] width 28 height 12
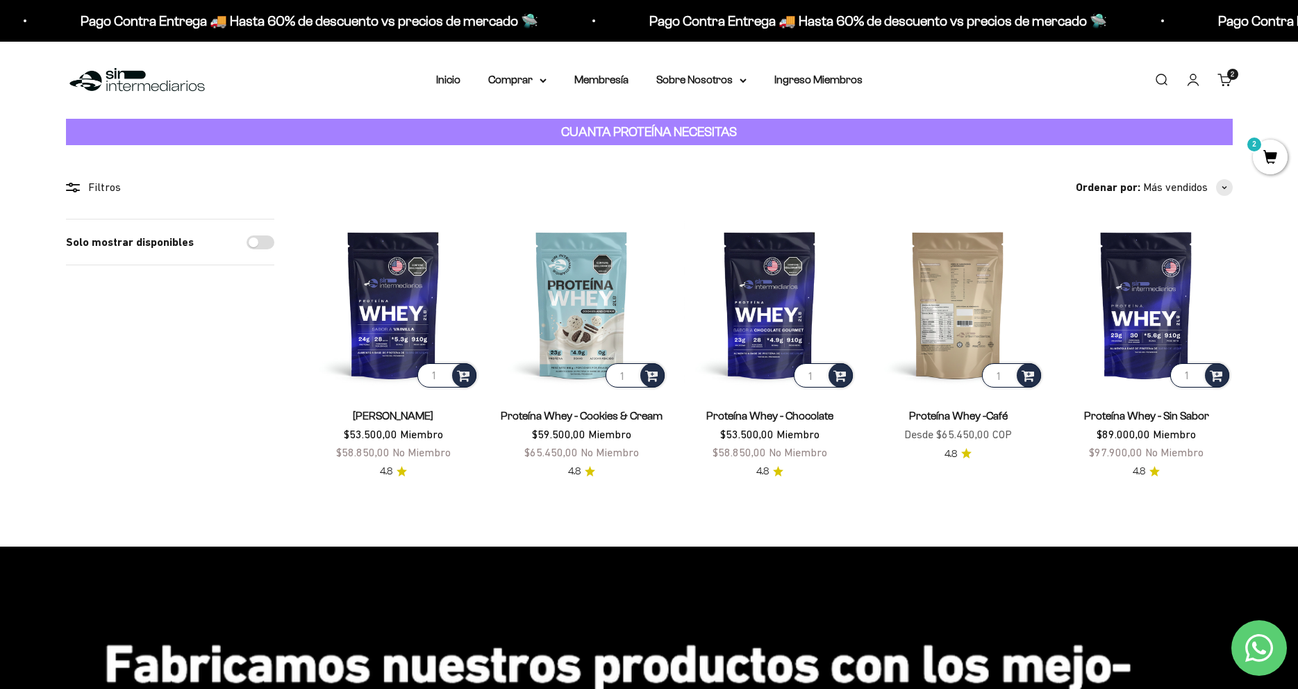
click at [943, 344] on img at bounding box center [959, 305] width 172 height 172
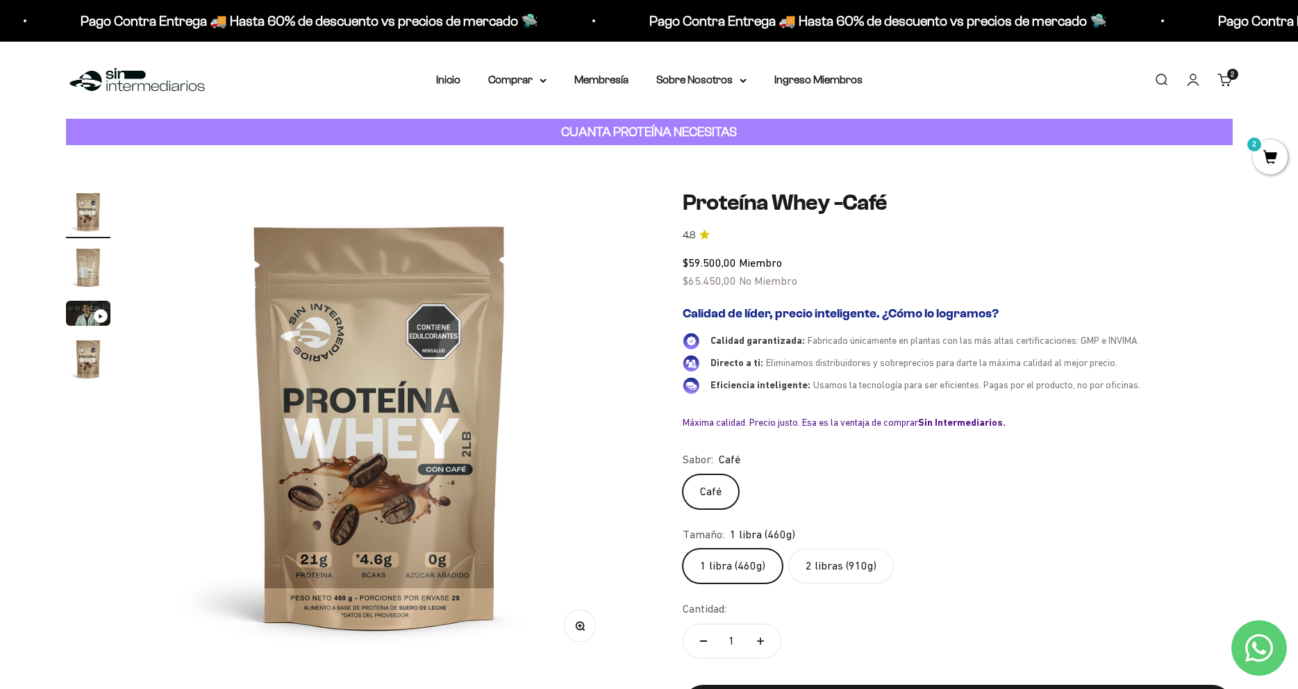
click at [848, 570] on label "2 libras (910g)" at bounding box center [841, 566] width 106 height 35
click at [683, 549] on input "2 libras (910g)" at bounding box center [682, 548] width 1 height 1
click at [79, 272] on img "Ir al artículo 2" at bounding box center [88, 267] width 44 height 44
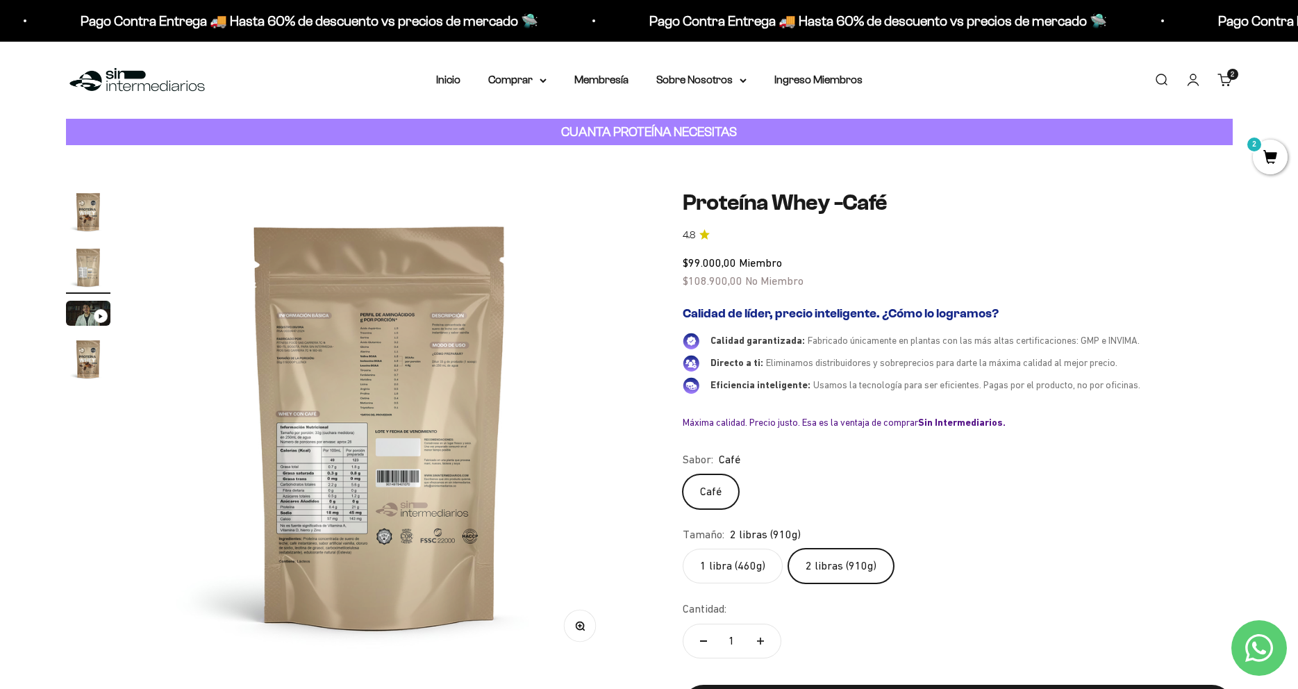
click at [415, 387] on img at bounding box center [380, 426] width 472 height 472
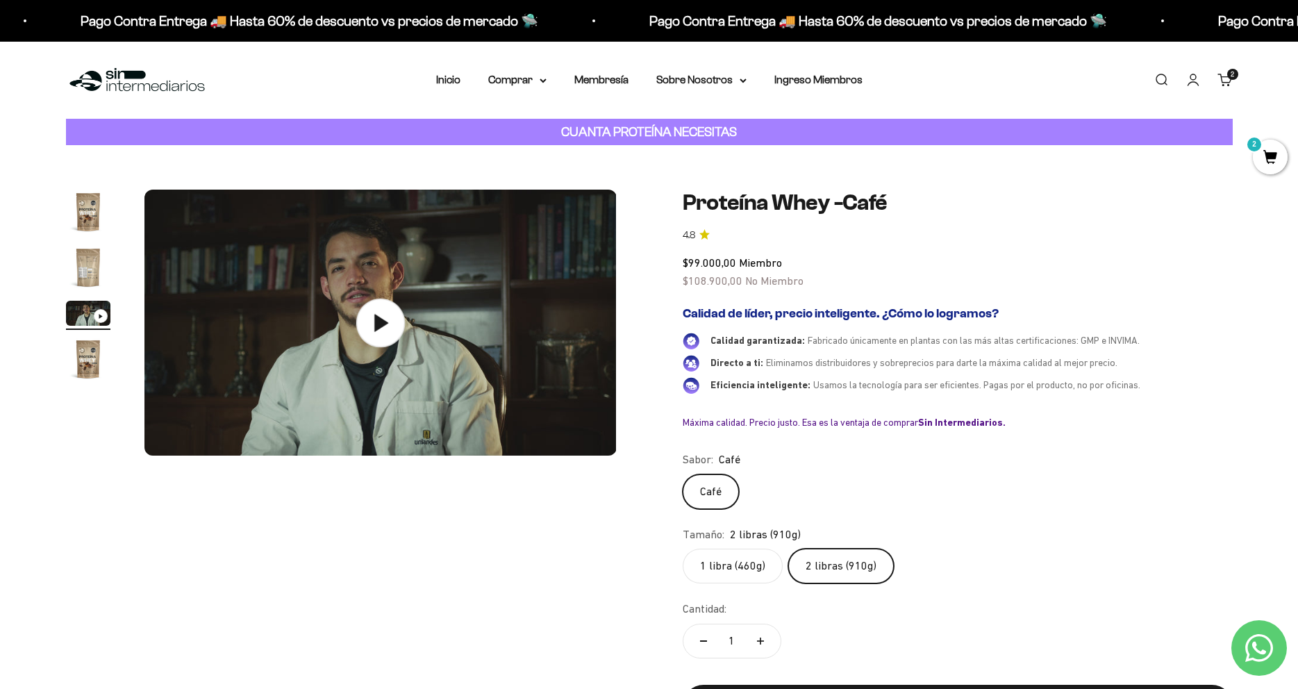
scroll to position [0, 978]
click at [83, 371] on img "Ir al artículo 4" at bounding box center [88, 359] width 44 height 44
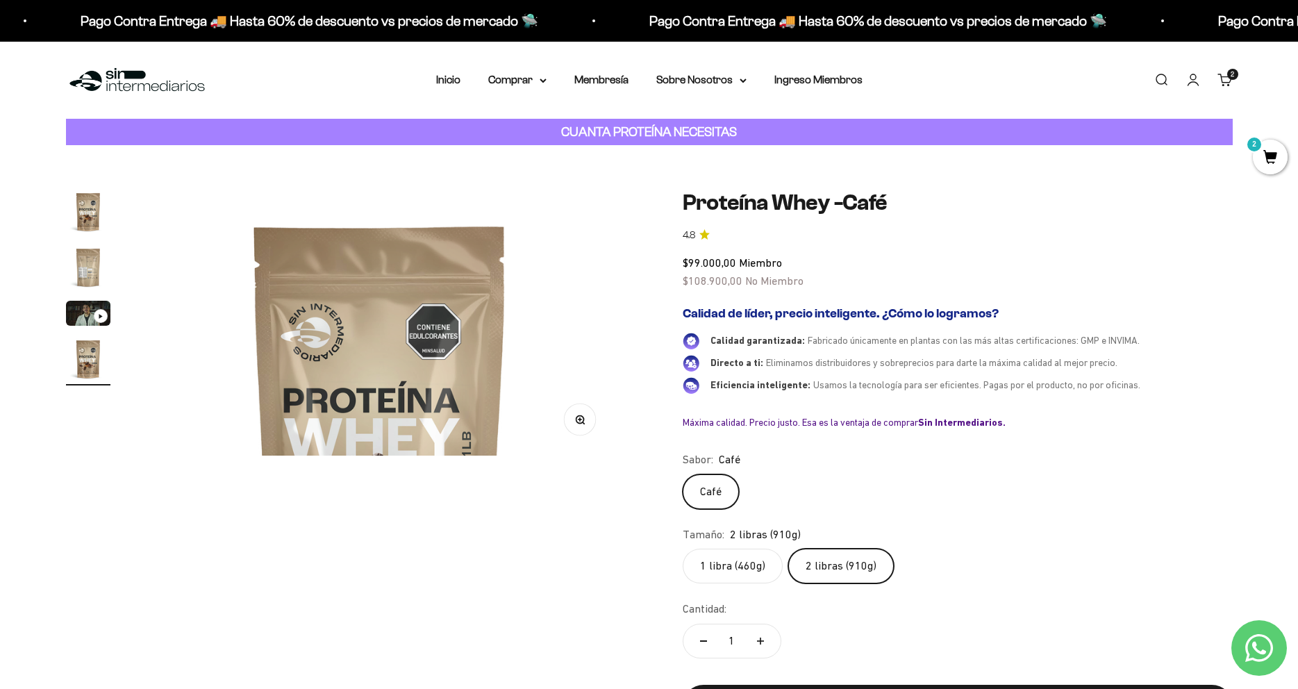
click at [88, 279] on img "Ir al artículo 2" at bounding box center [88, 267] width 44 height 44
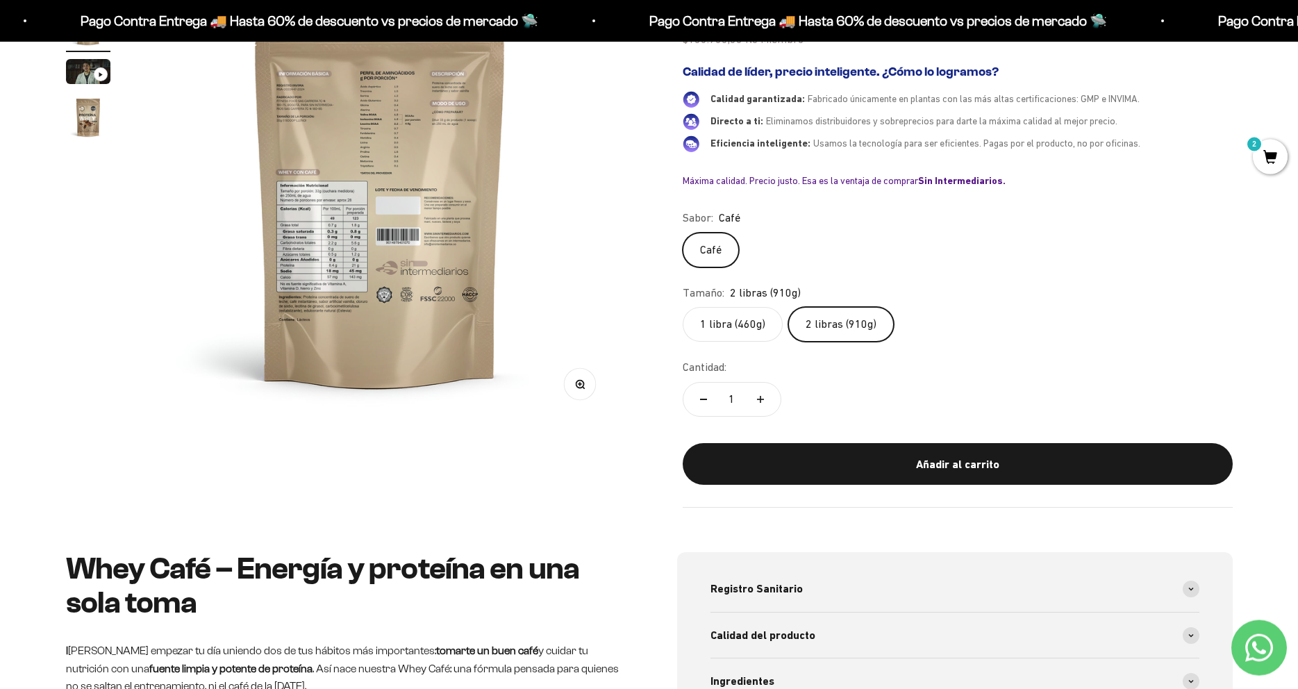
scroll to position [214, 0]
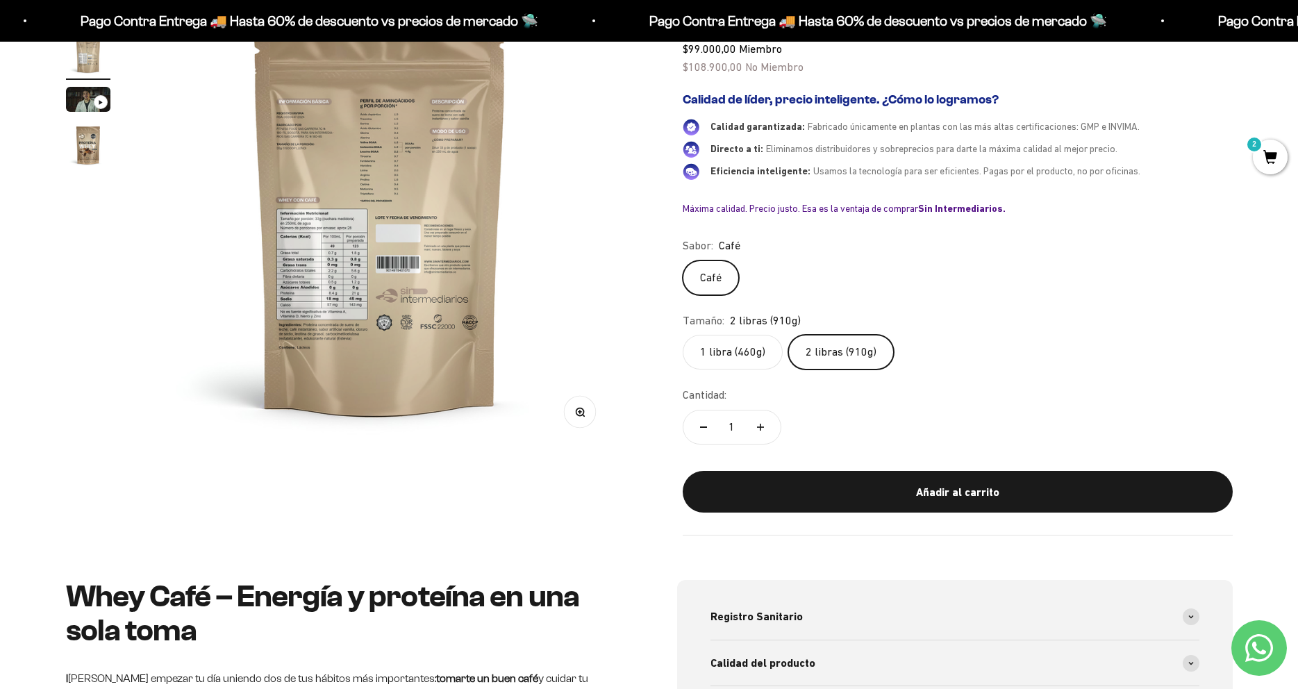
click at [226, 292] on img at bounding box center [380, 212] width 472 height 472
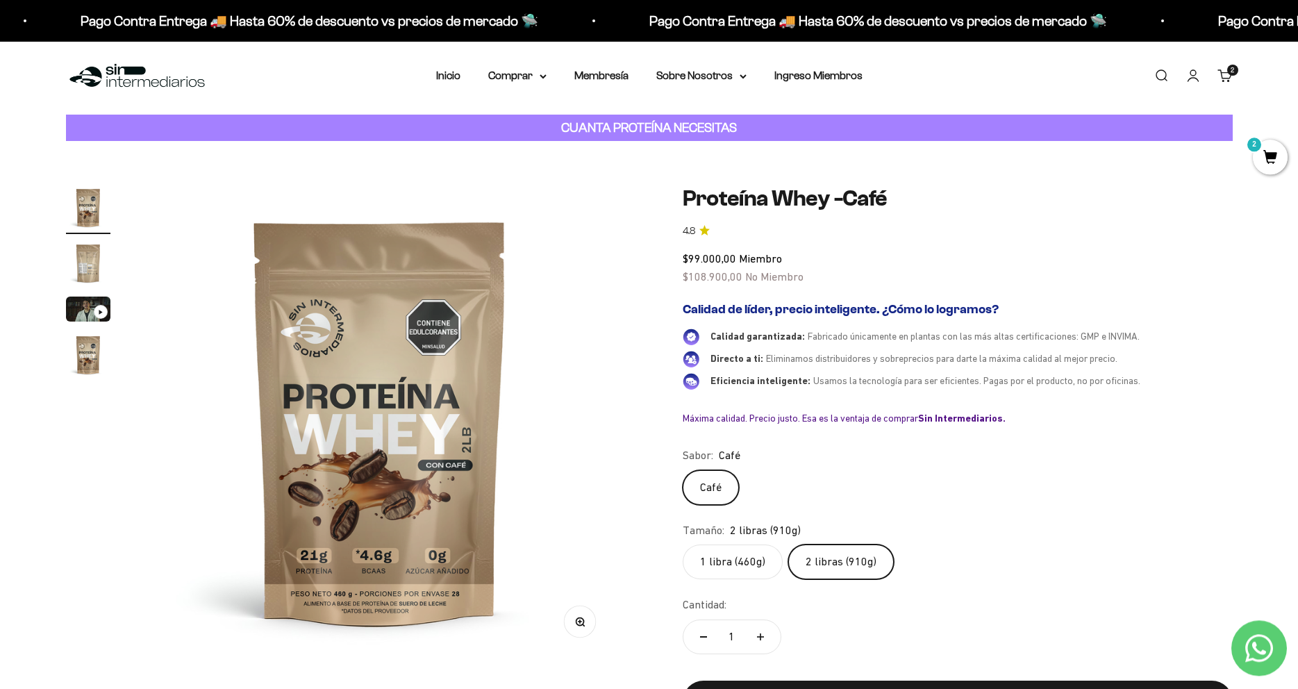
scroll to position [1, 0]
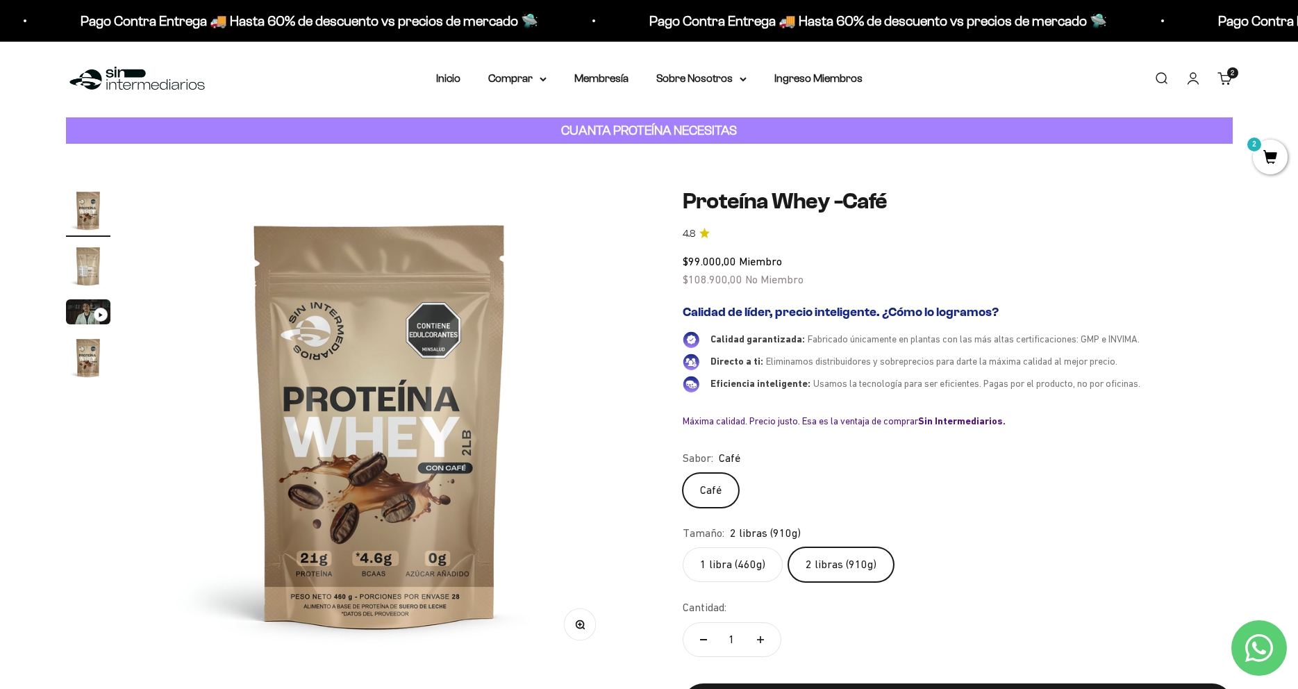
drag, startPoint x: 94, startPoint y: 286, endPoint x: 88, endPoint y: 281, distance: 8.5
click at [94, 286] on img "Ir al artículo 2" at bounding box center [88, 266] width 44 height 44
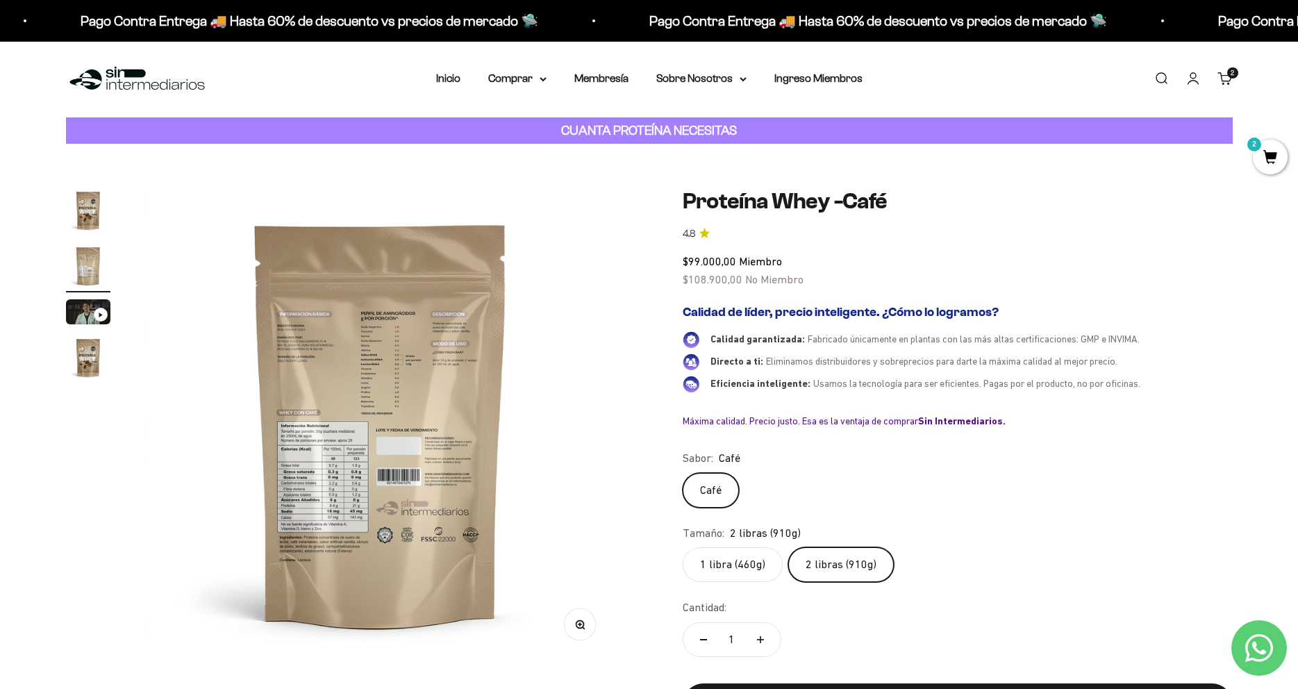
scroll to position [0, 489]
click at [565, 621] on div "Zoom Ir al artículo 1 Ir al artículo 2 Ir al artículo 3 Ir al artículo 4" at bounding box center [380, 424] width 472 height 472
click at [578, 622] on icon "button" at bounding box center [580, 625] width 10 height 10
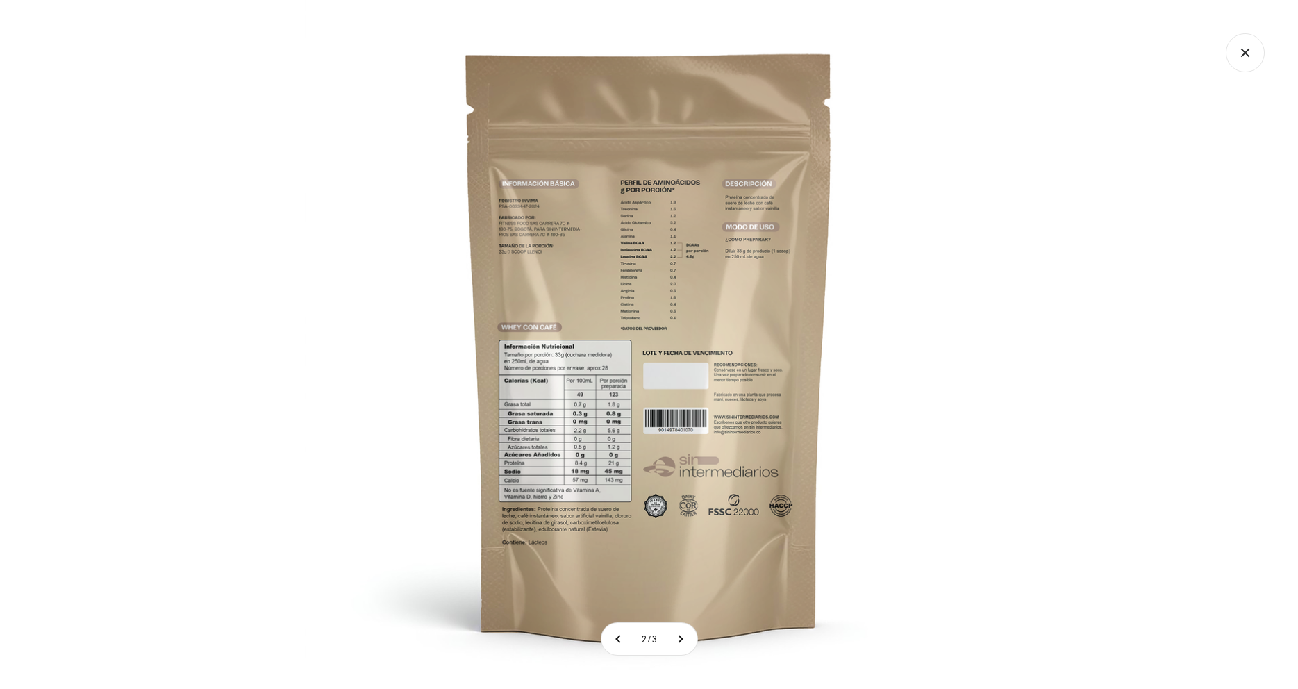
click at [388, 432] on img at bounding box center [649, 344] width 689 height 689
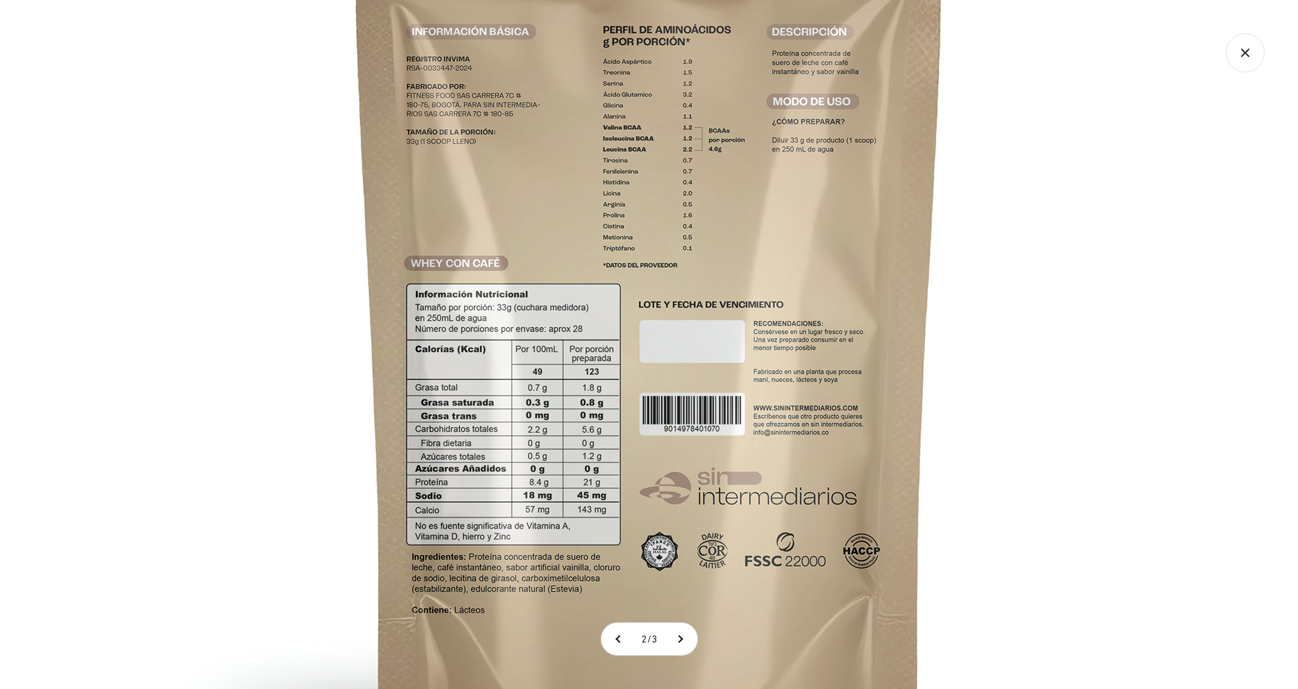
click at [1244, 44] on icon "Cerrar galería" at bounding box center [1245, 52] width 39 height 39
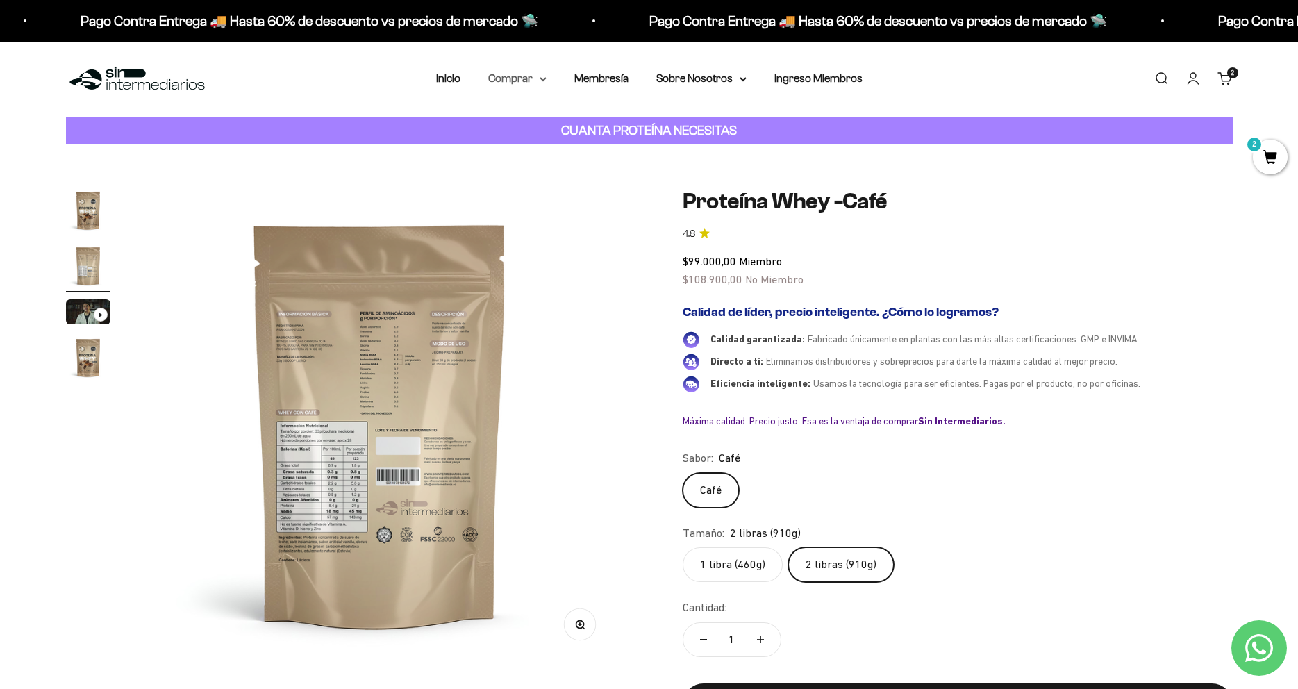
click at [531, 83] on summary "Comprar" at bounding box center [517, 78] width 58 height 18
click at [562, 145] on span "Otros Suplementos" at bounding box center [543, 149] width 93 height 12
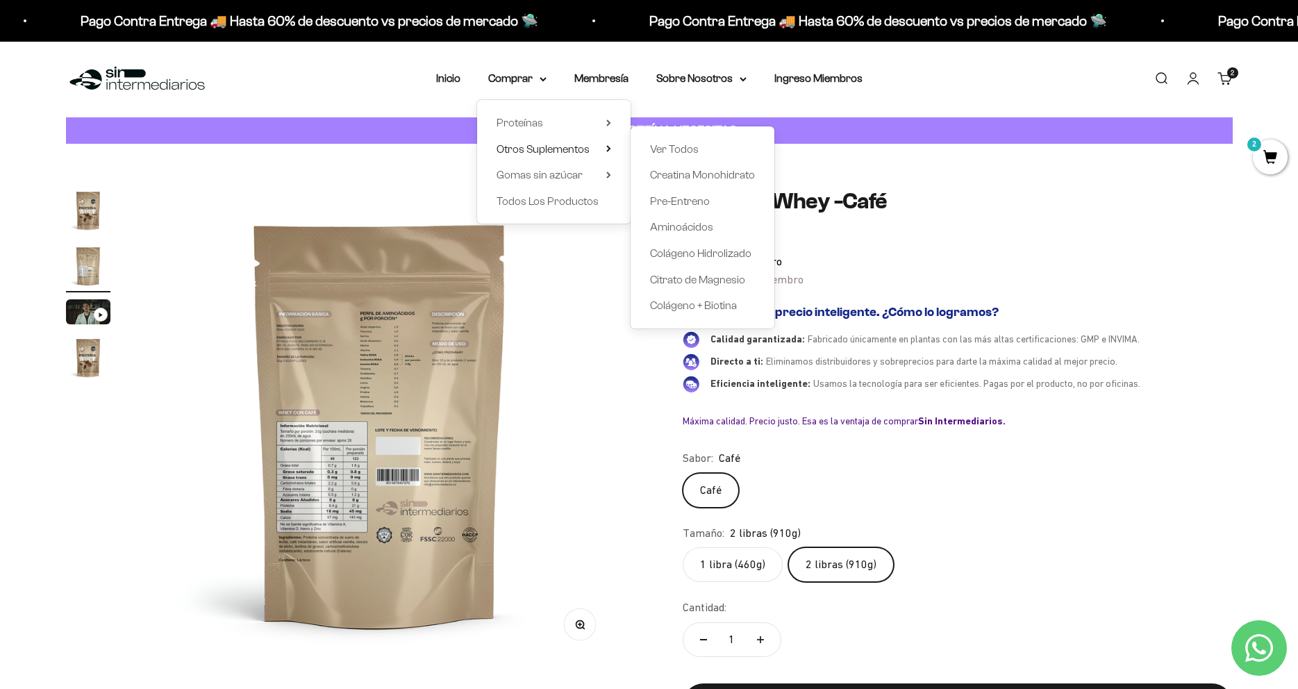
click at [573, 112] on div "Proteínas Ver Todos Whey Iso Vegan Shaker" at bounding box center [554, 162] width 154 height 124
click at [573, 121] on summary "Proteínas" at bounding box center [554, 123] width 115 height 18
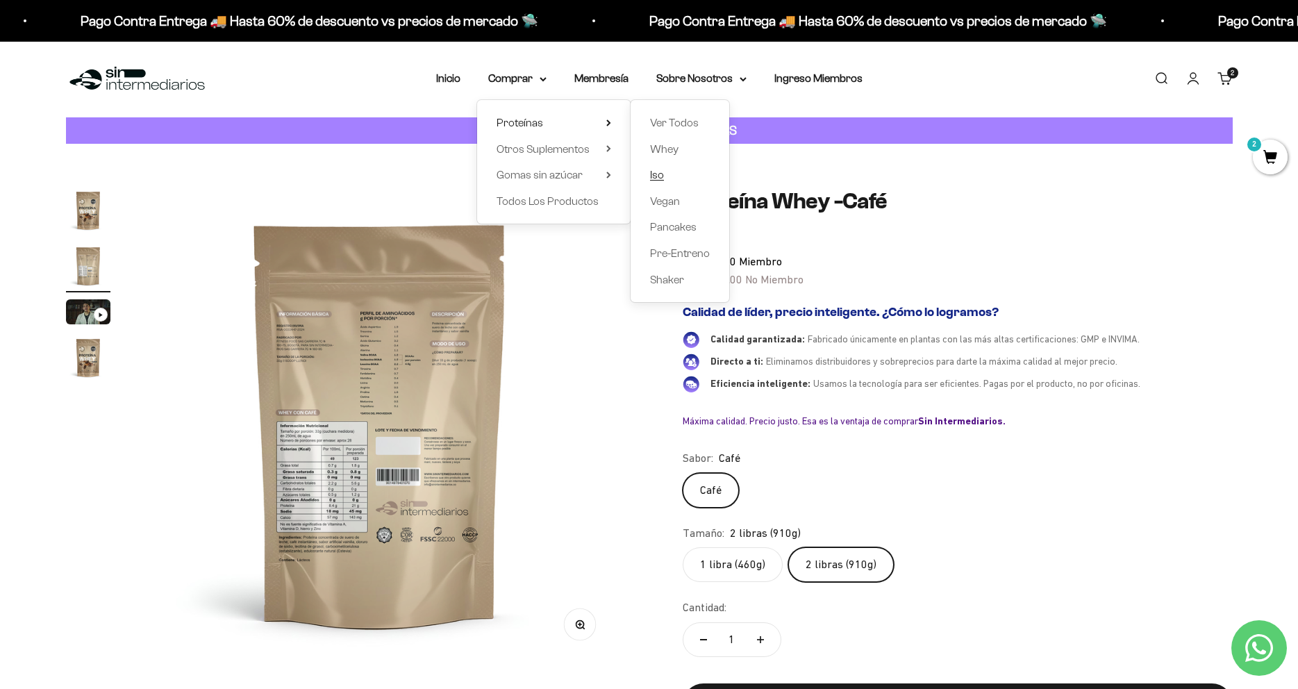
click at [660, 169] on link "Iso" at bounding box center [680, 175] width 60 height 18
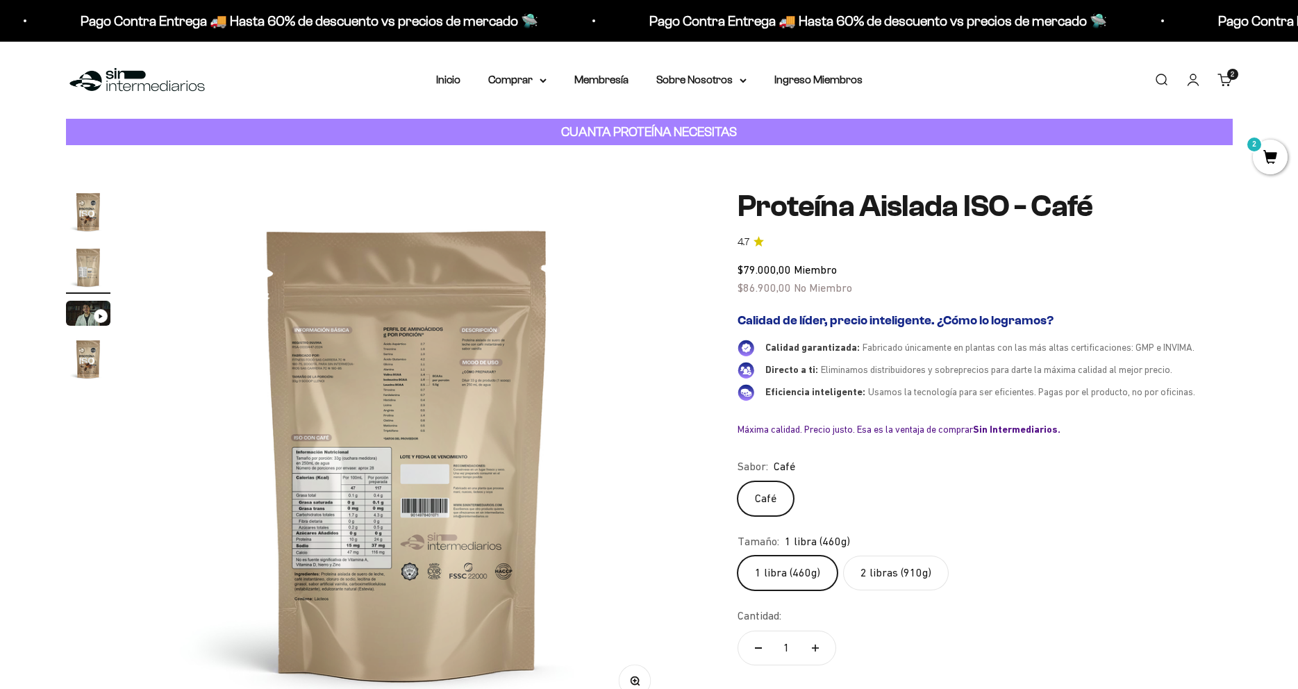
scroll to position [0, 544]
click at [636, 683] on icon "button" at bounding box center [635, 682] width 10 height 10
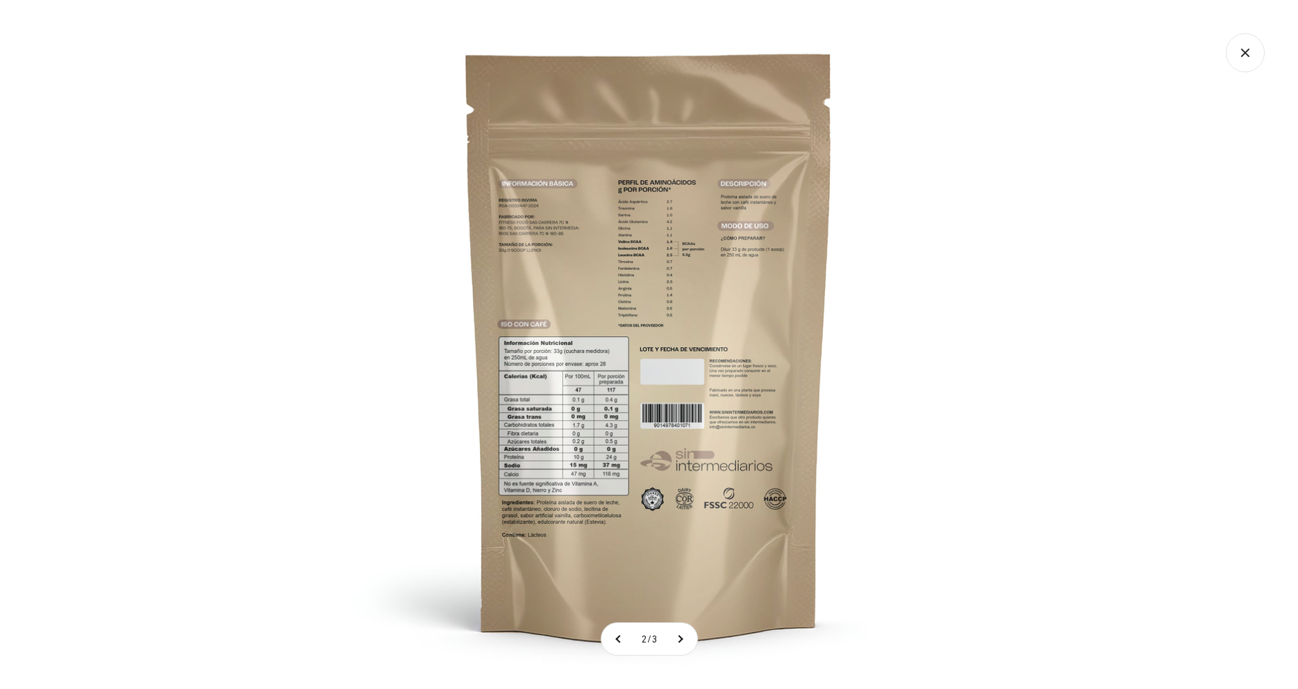
click at [610, 411] on img at bounding box center [649, 344] width 689 height 689
click at [609, 408] on img at bounding box center [649, 344] width 689 height 689
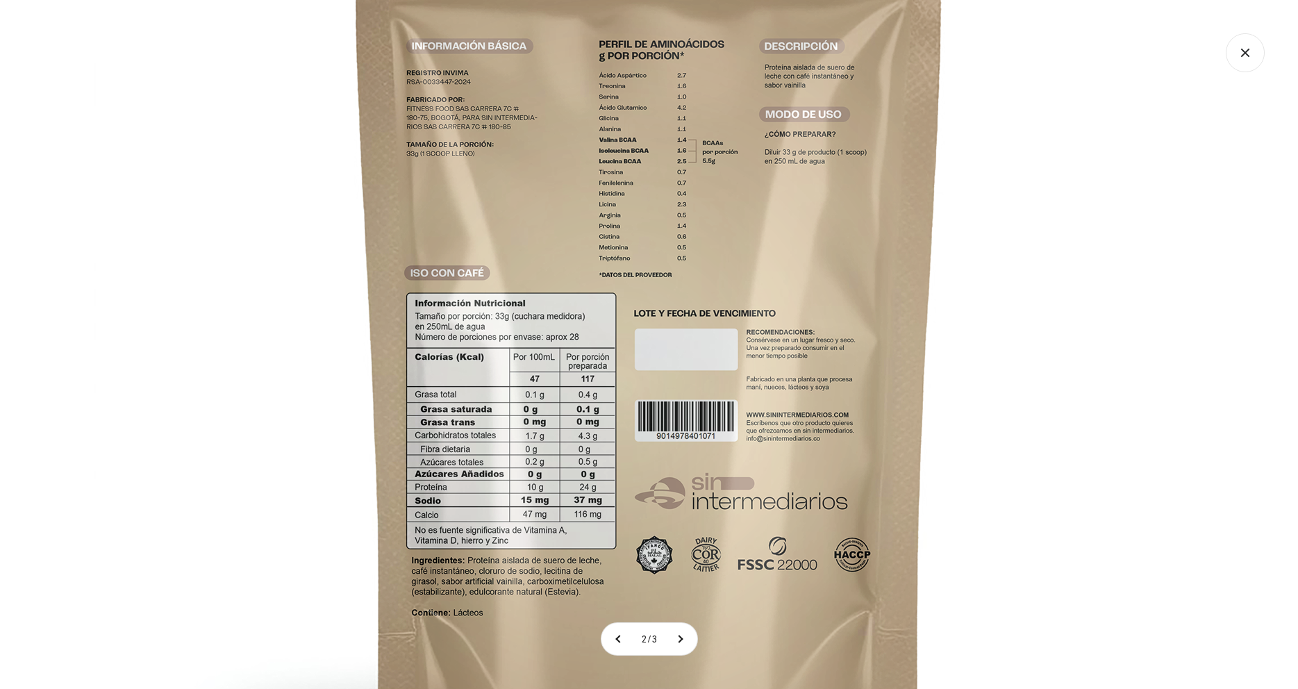
click at [609, 408] on img at bounding box center [650, 306] width 1112 height 1112
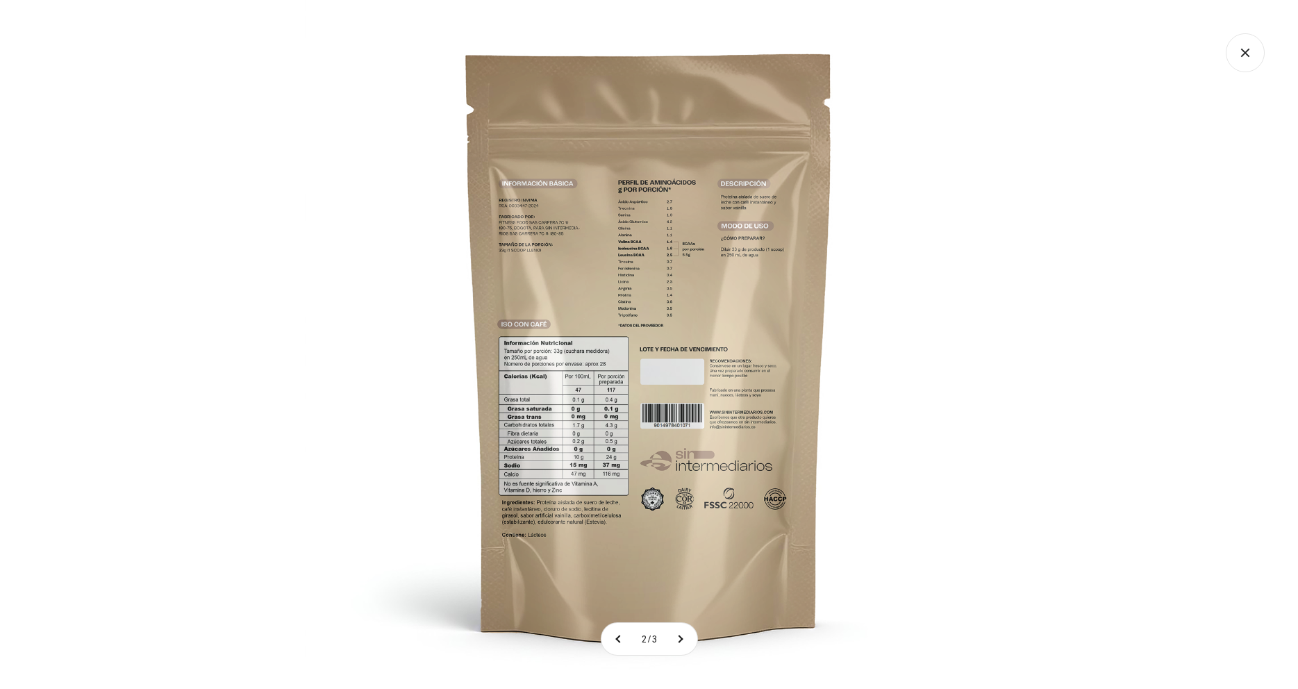
click at [609, 408] on img at bounding box center [649, 344] width 689 height 689
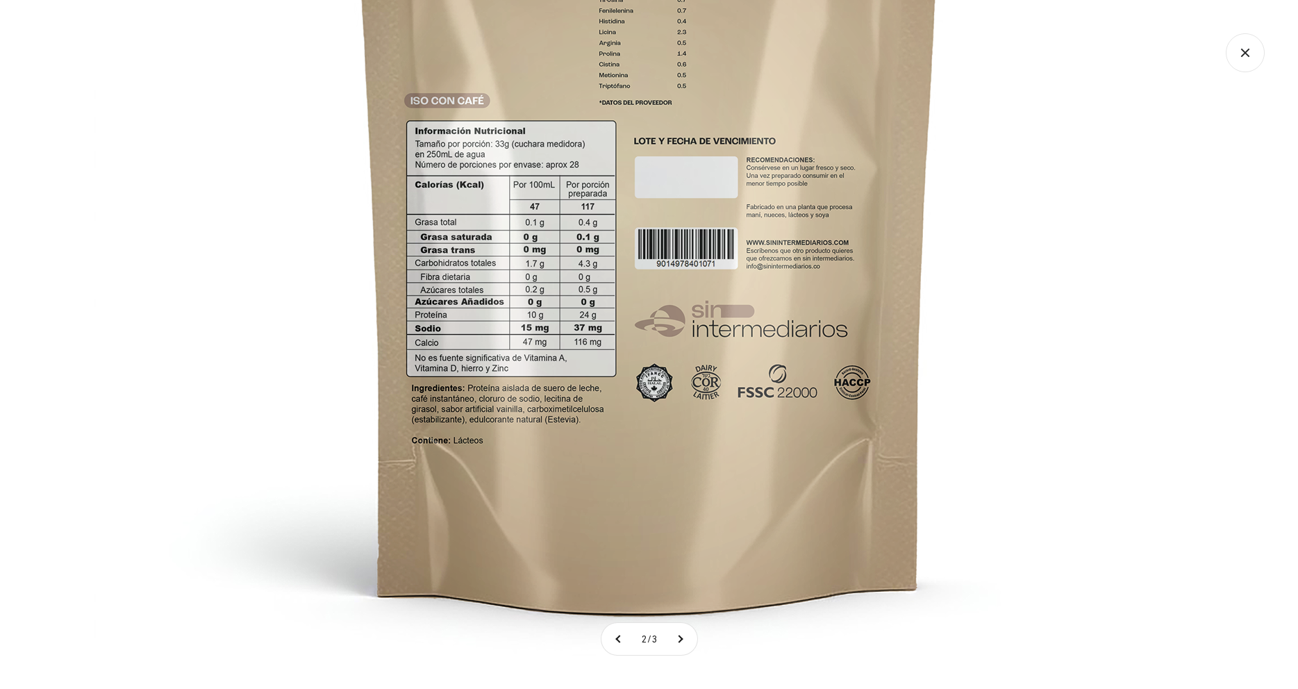
click at [880, 429] on img at bounding box center [650, 134] width 1112 height 1112
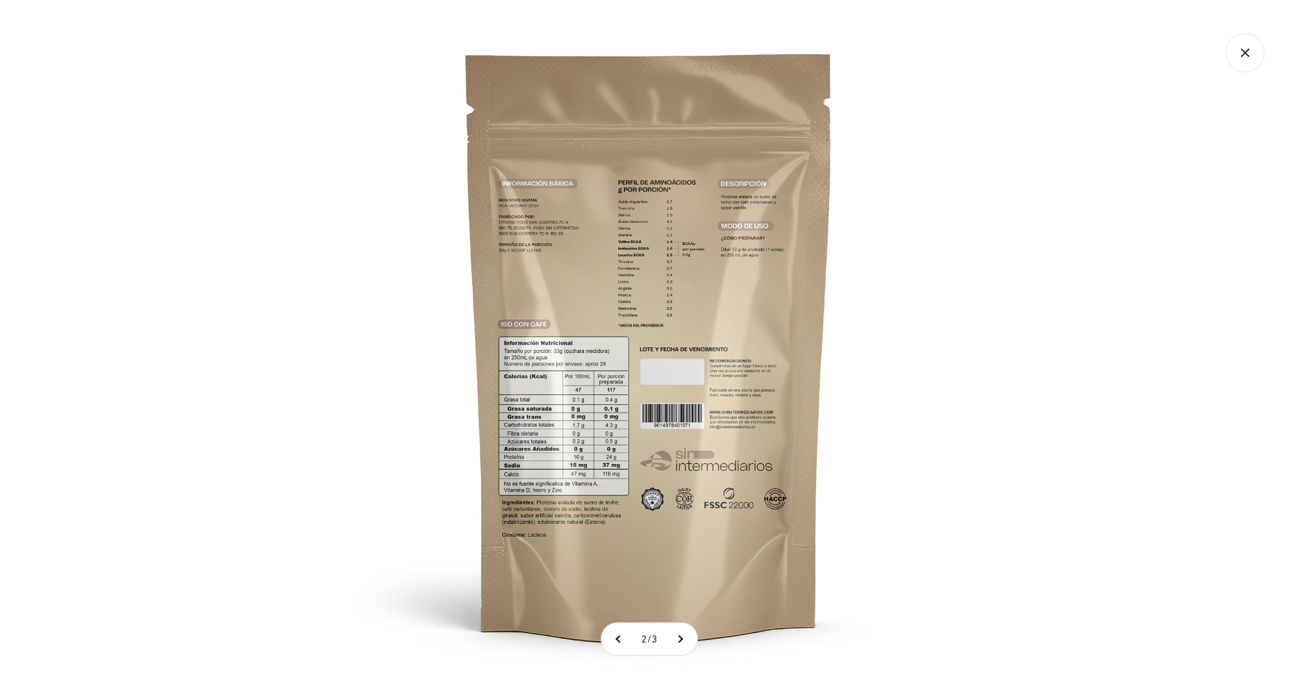
click at [875, 413] on img at bounding box center [649, 344] width 689 height 689
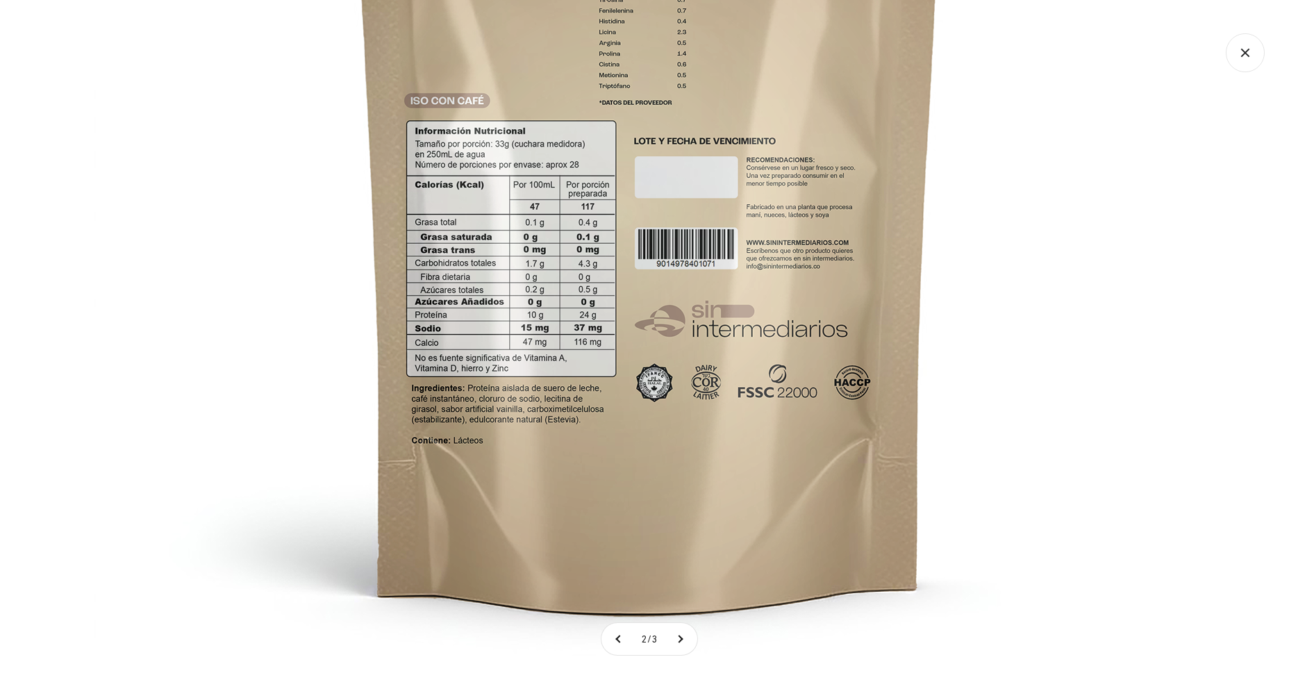
click at [858, 406] on img at bounding box center [650, 134] width 1112 height 1112
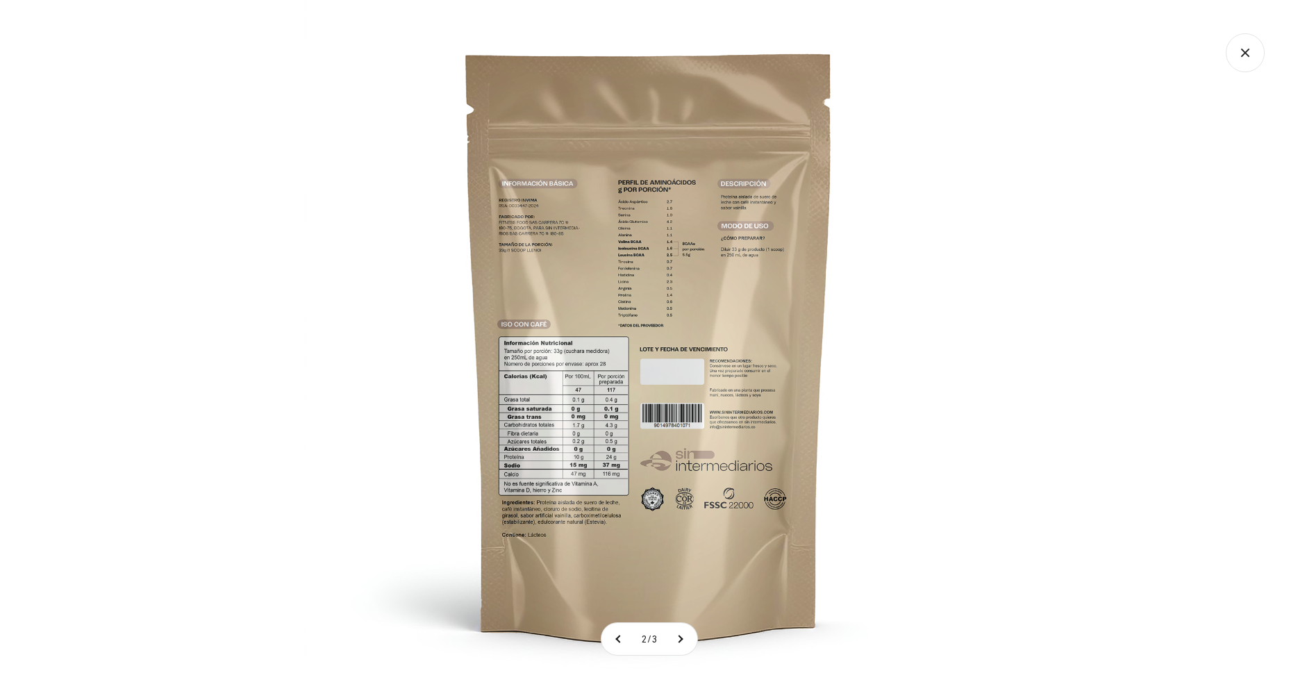
click at [1229, 52] on icon "Cerrar galería" at bounding box center [1245, 52] width 39 height 39
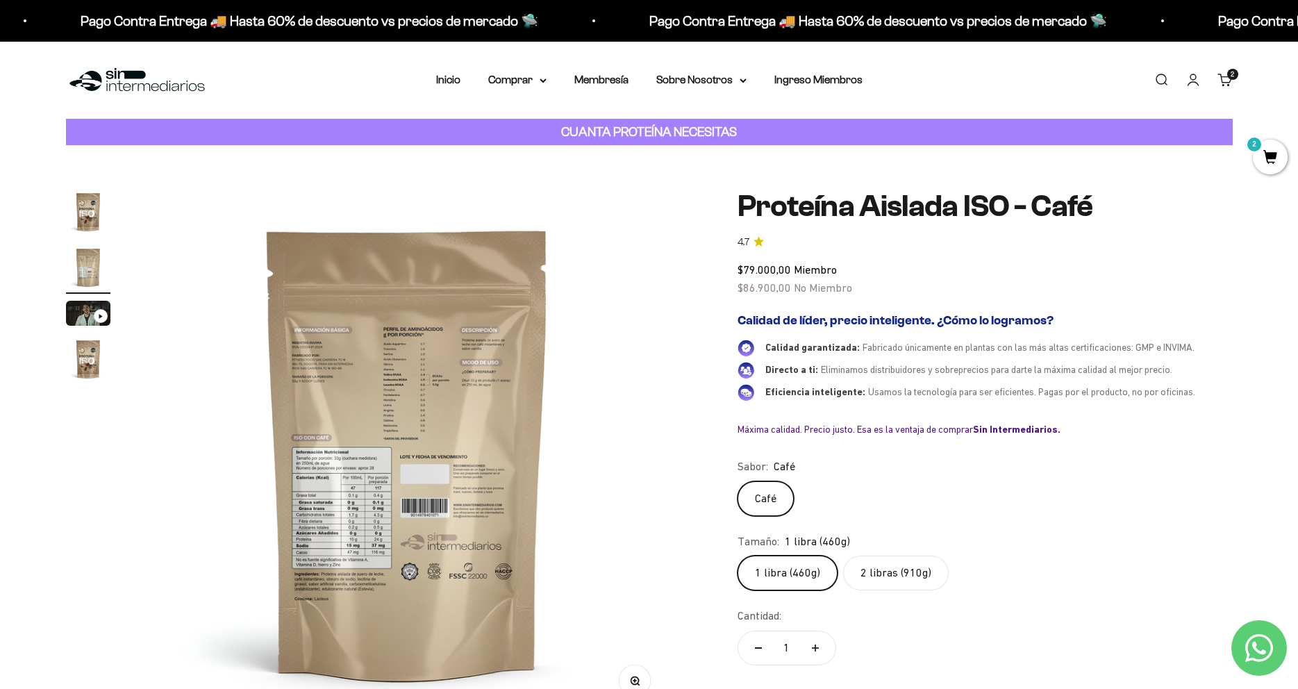
drag, startPoint x: 57, startPoint y: 256, endPoint x: 72, endPoint y: 257, distance: 15.3
click at [60, 256] on div "Zoom Ir al artículo 1 Ir al artículo 2 Ir al artículo 3 Ir al artículo 4 Proteí…" at bounding box center [649, 473] width 1298 height 656
click at [81, 258] on img "Ir al artículo 2" at bounding box center [88, 267] width 44 height 44
click at [91, 216] on img "Ir al artículo 1" at bounding box center [88, 212] width 44 height 44
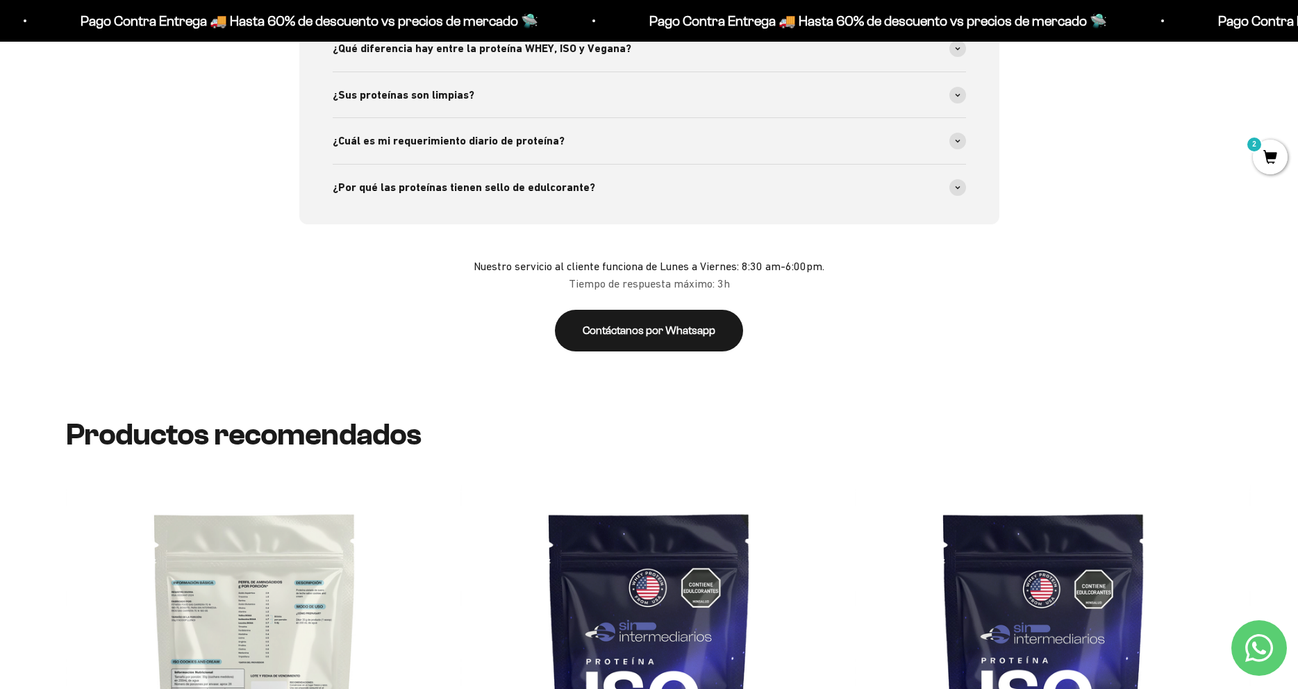
scroll to position [3047, 0]
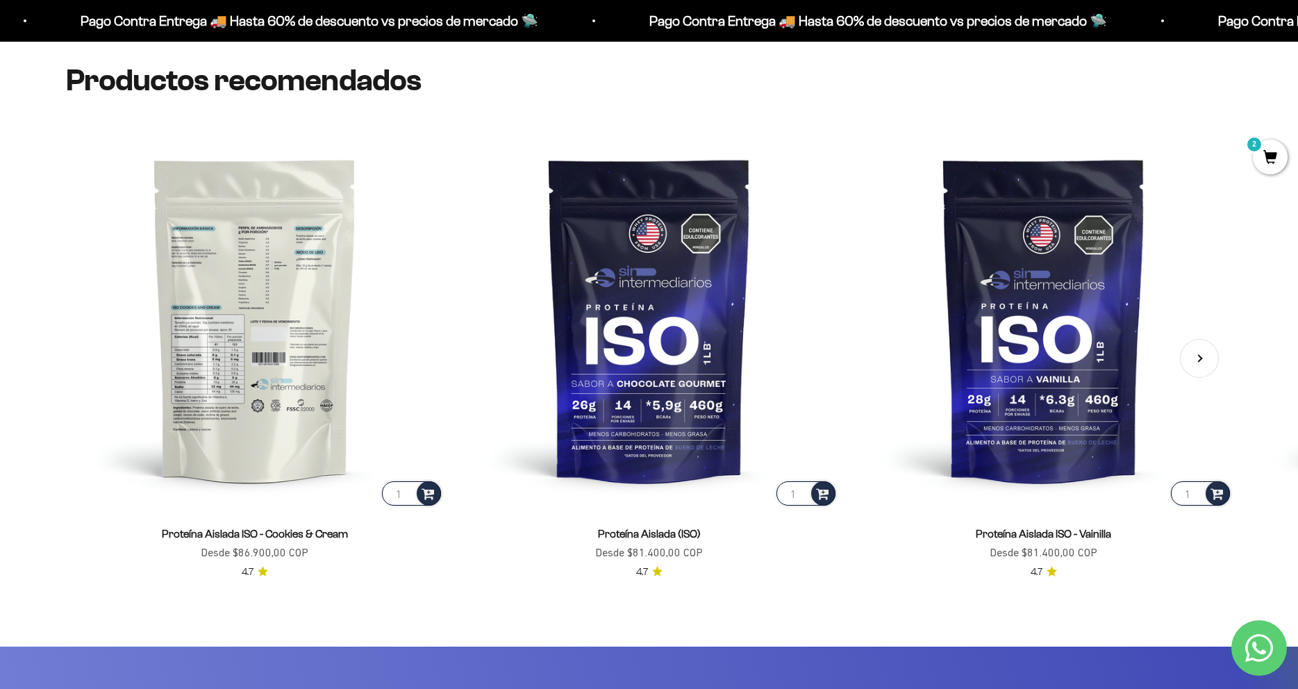
click at [286, 337] on img at bounding box center [255, 320] width 378 height 378
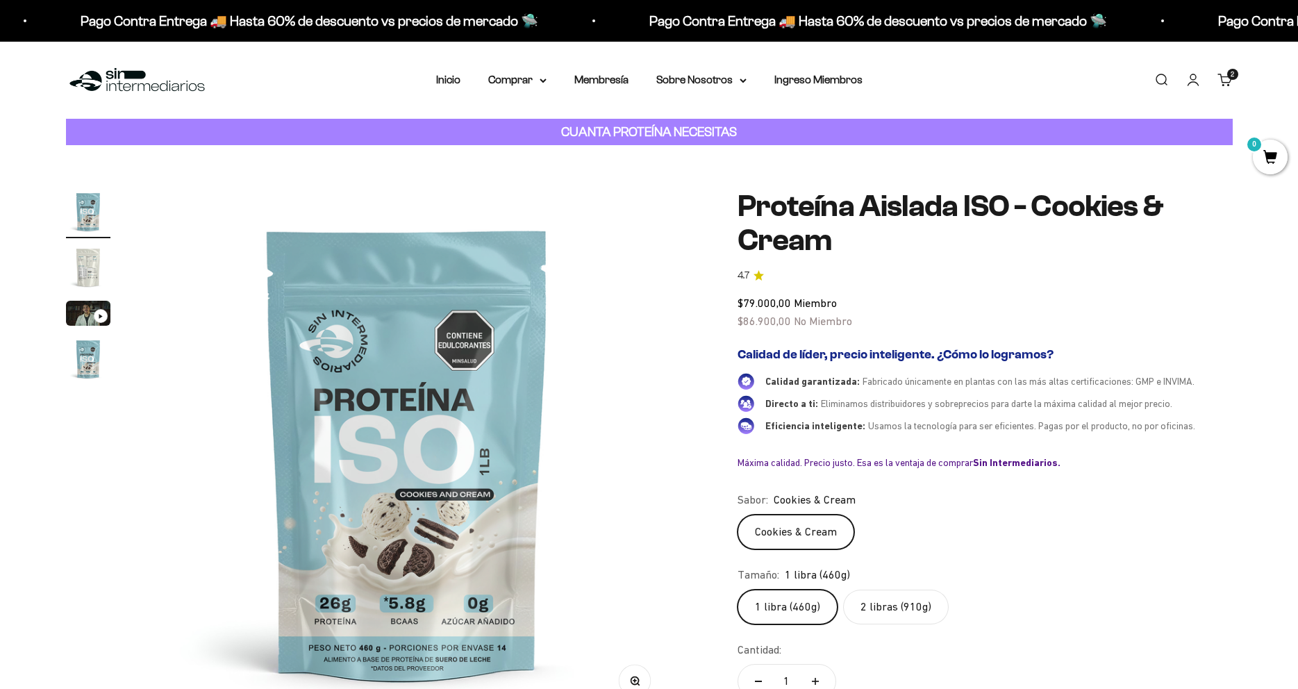
click at [88, 277] on img "Ir al artículo 2" at bounding box center [88, 267] width 44 height 44
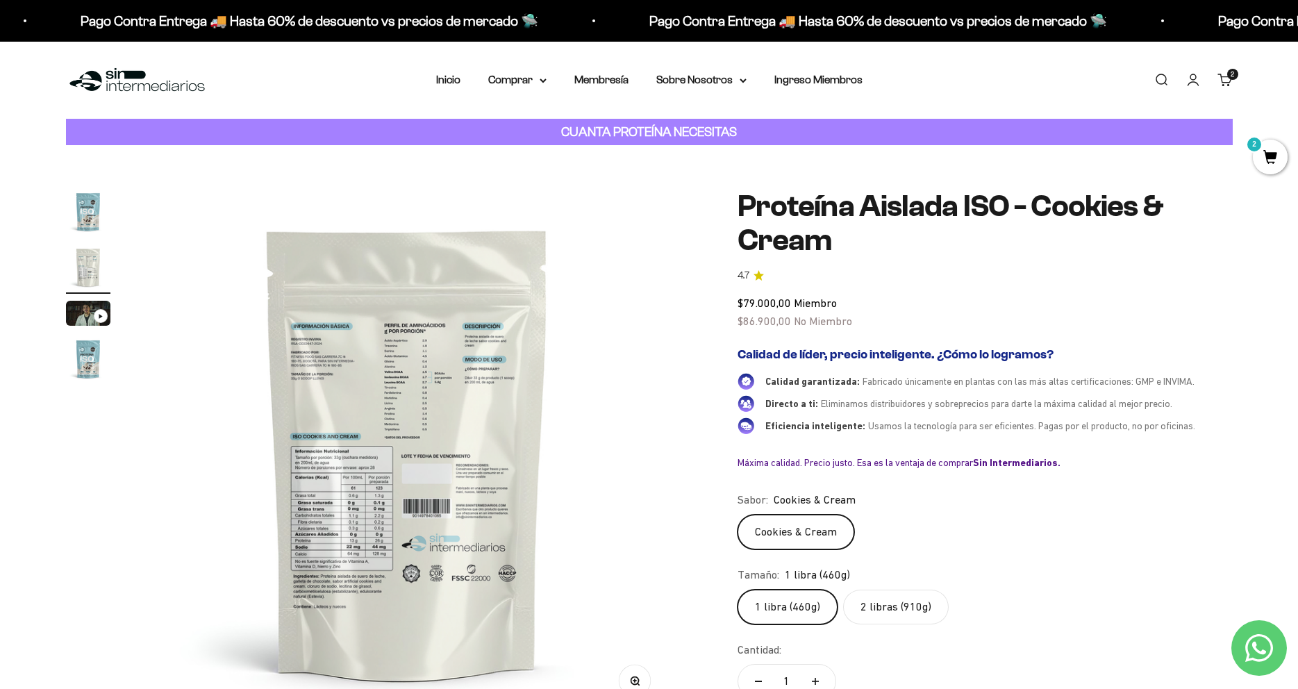
scroll to position [0, 544]
click at [621, 671] on div "Zoom" at bounding box center [634, 681] width 31 height 31
click at [630, 673] on button "Zoom" at bounding box center [634, 681] width 31 height 31
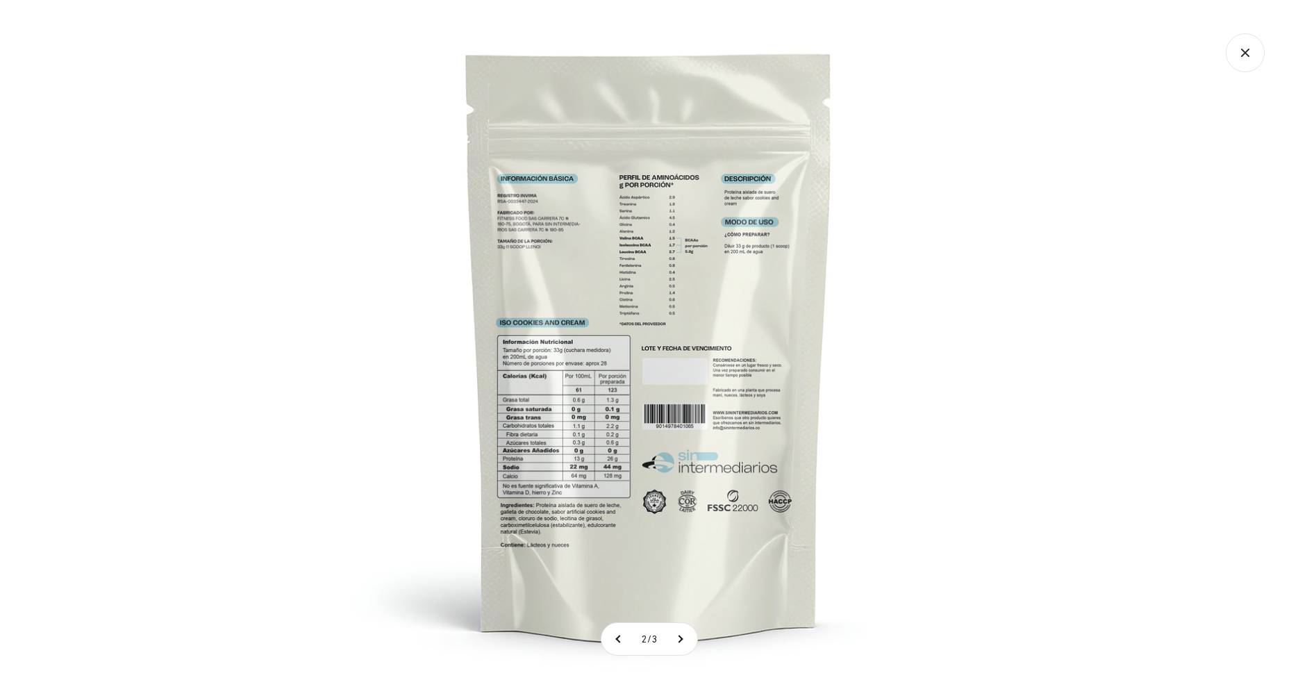
click at [588, 447] on img at bounding box center [649, 344] width 689 height 689
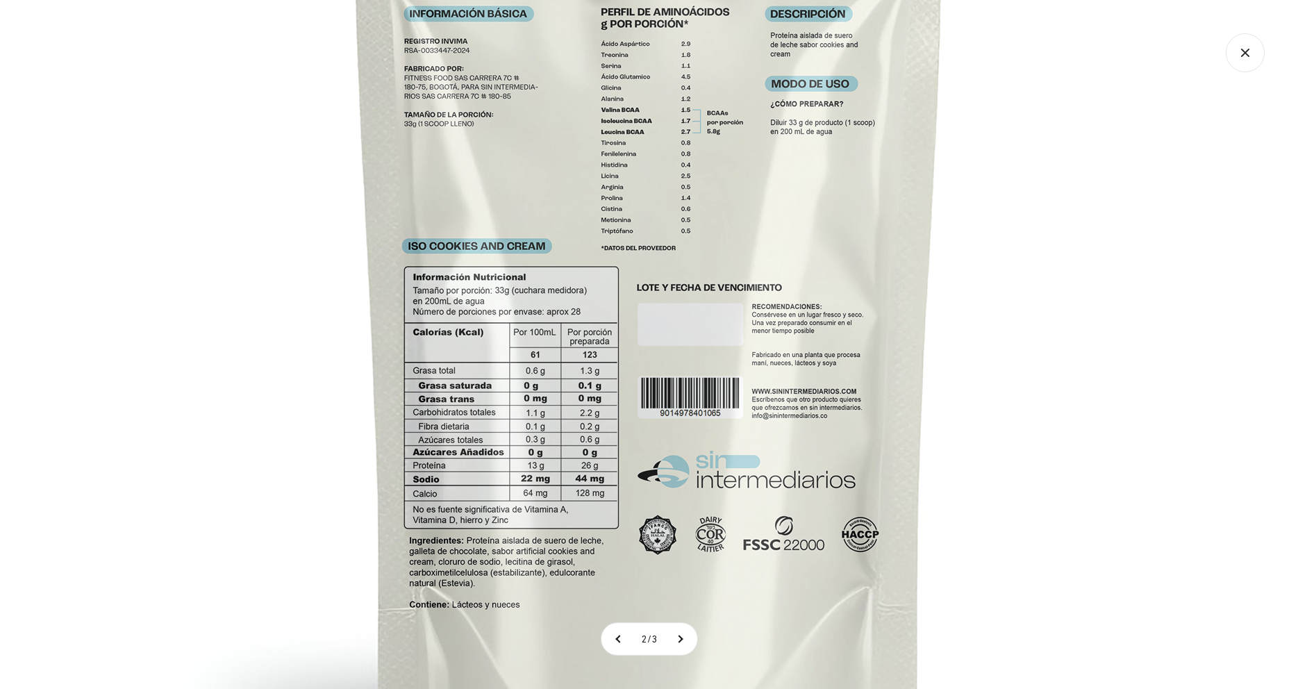
click at [748, 456] on img at bounding box center [650, 282] width 1112 height 1112
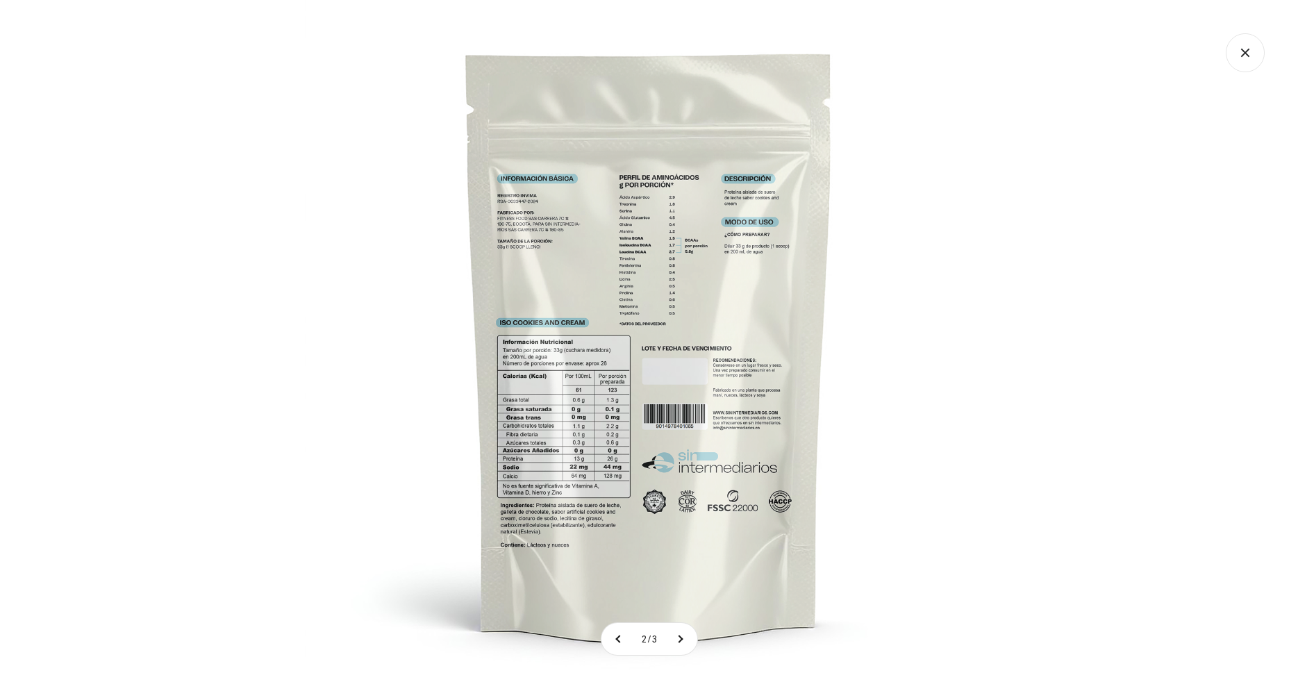
click at [1244, 42] on icon "Cerrar galería" at bounding box center [1245, 52] width 39 height 39
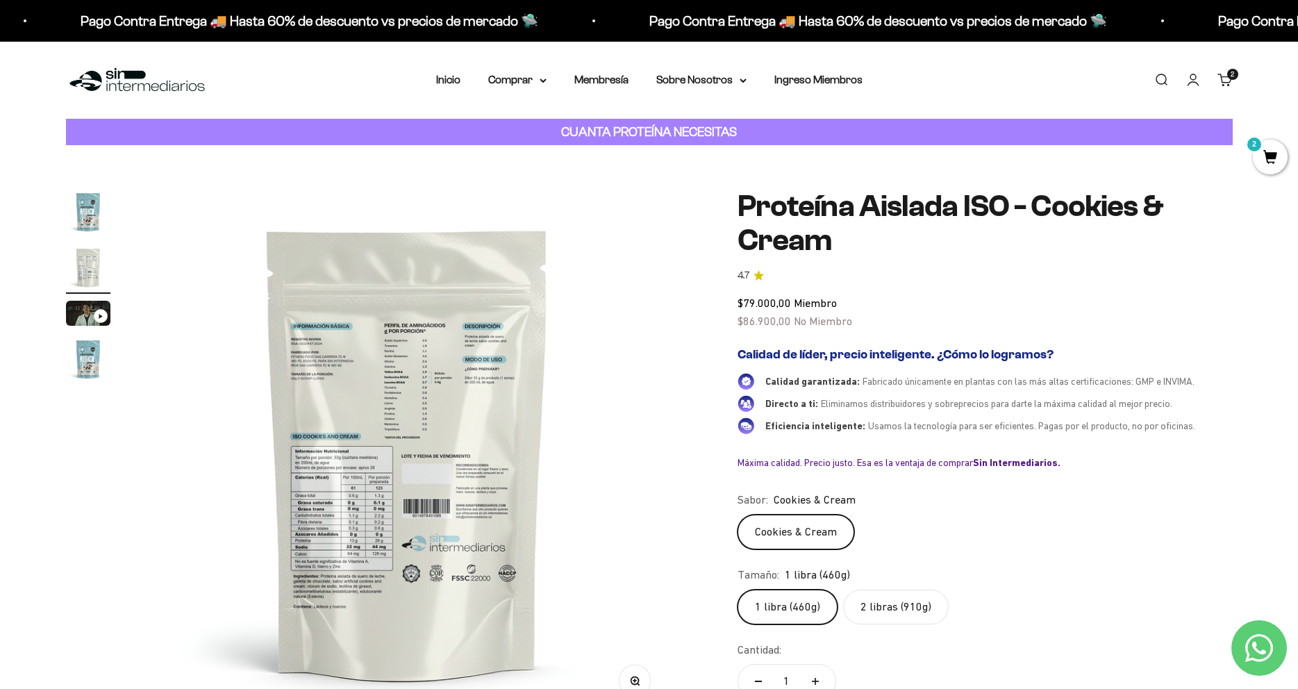
click at [88, 211] on img "Ir al artículo 1" at bounding box center [88, 212] width 44 height 44
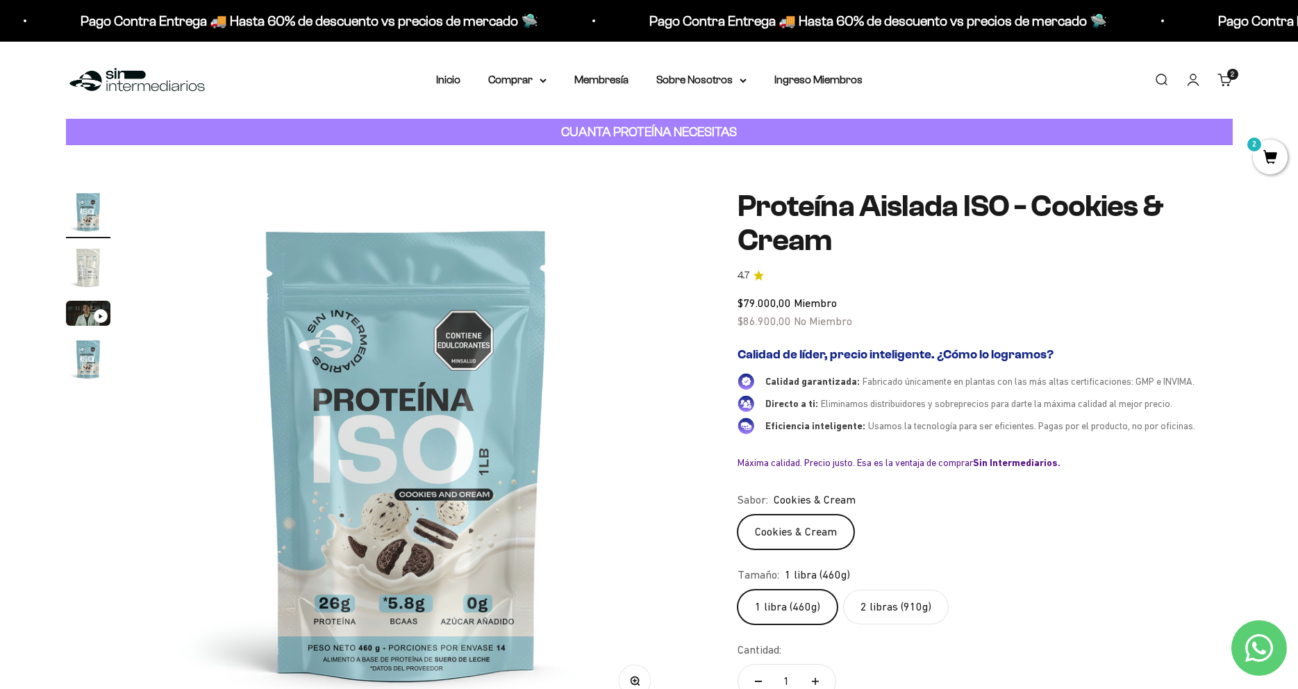
scroll to position [0, 0]
click at [97, 284] on img "Ir al artículo 2" at bounding box center [88, 267] width 44 height 44
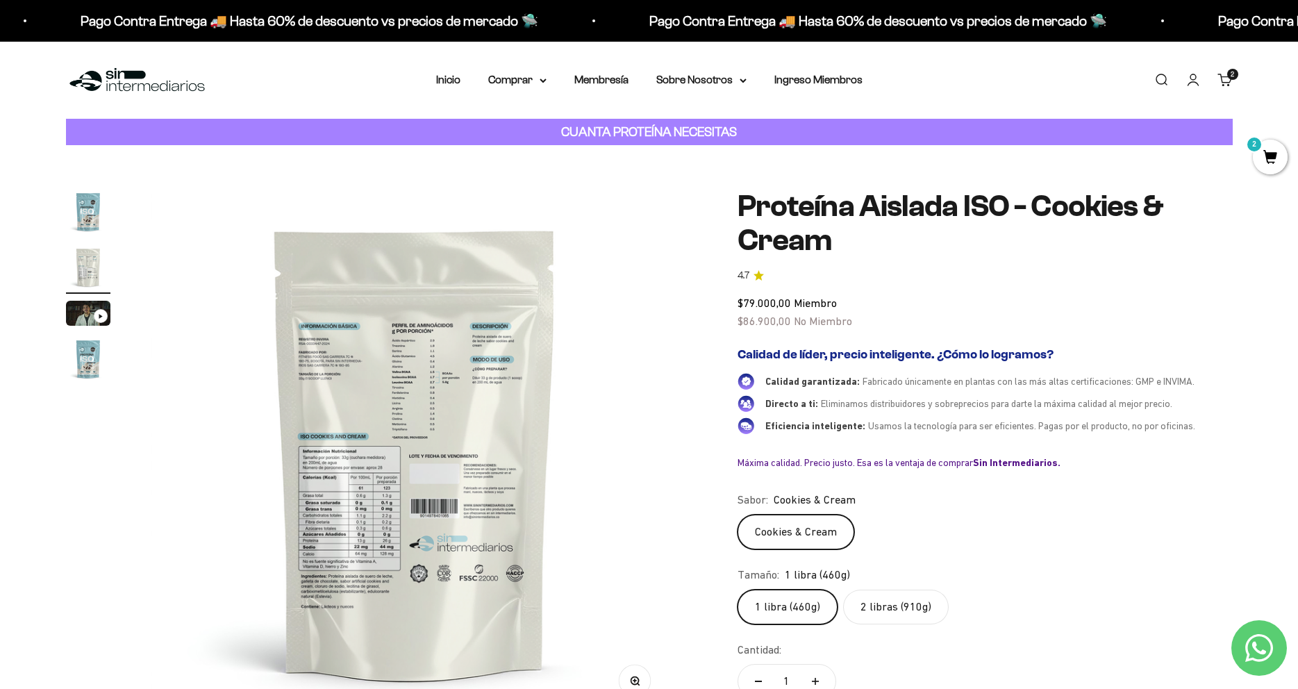
scroll to position [0, 544]
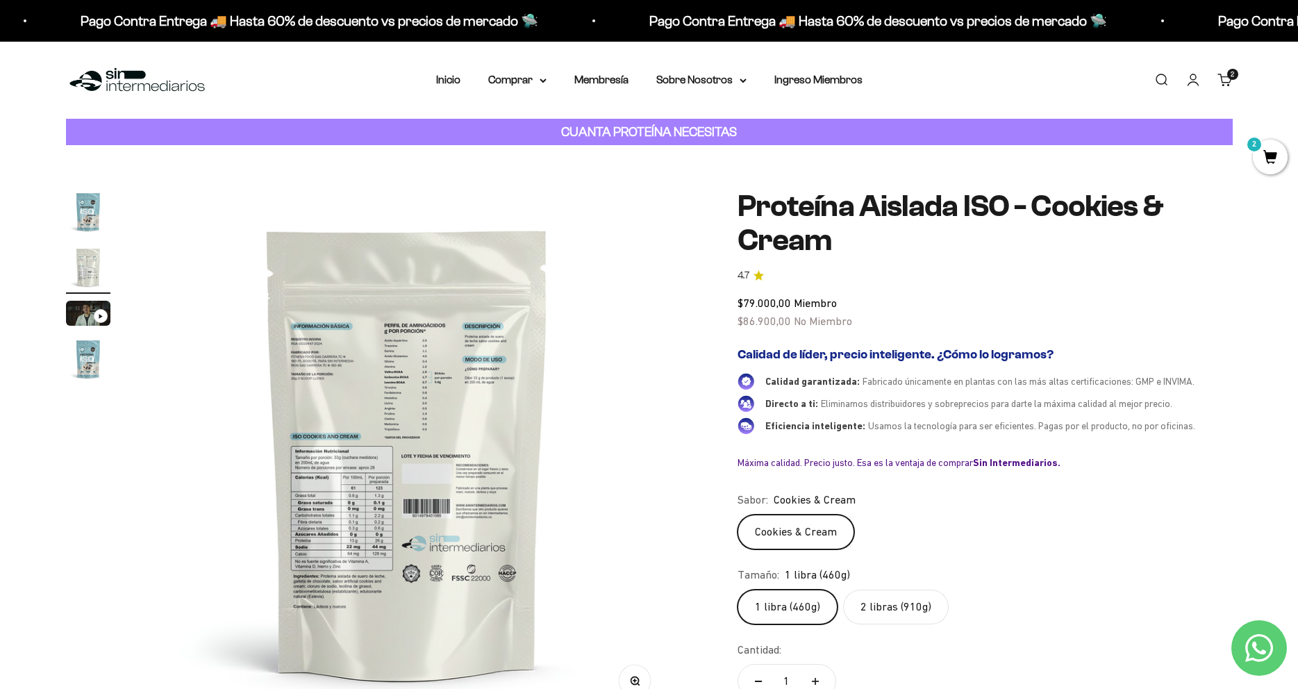
click at [88, 247] on img "Ir al artículo 2" at bounding box center [88, 267] width 44 height 44
click at [95, 215] on img "Ir al artículo 1" at bounding box center [88, 212] width 44 height 44
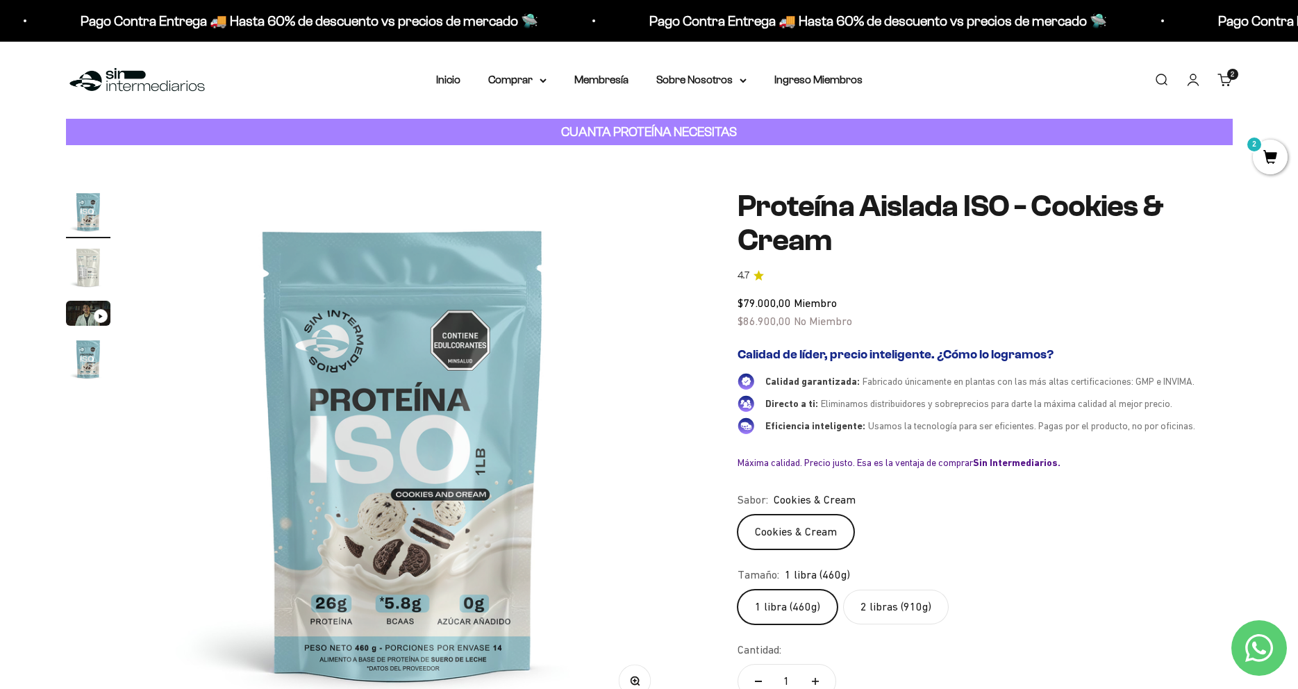
scroll to position [0, 1]
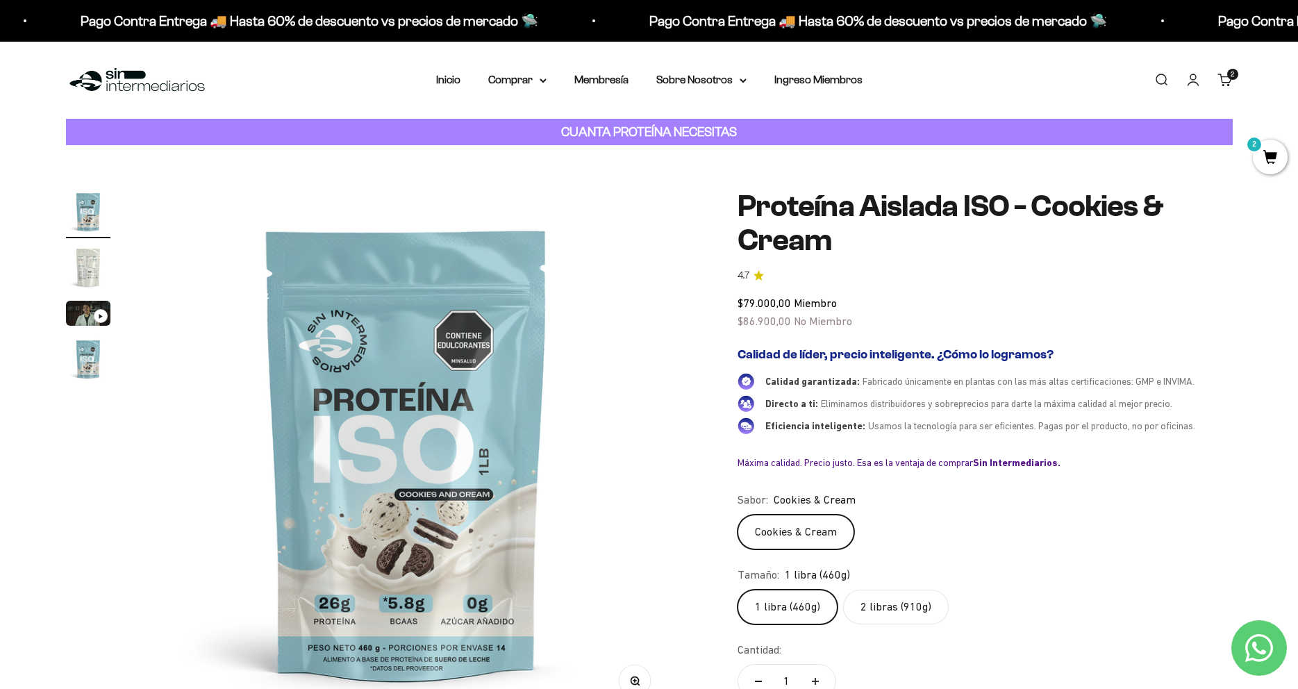
click at [95, 270] on img "Ir al artículo 2" at bounding box center [88, 267] width 44 height 44
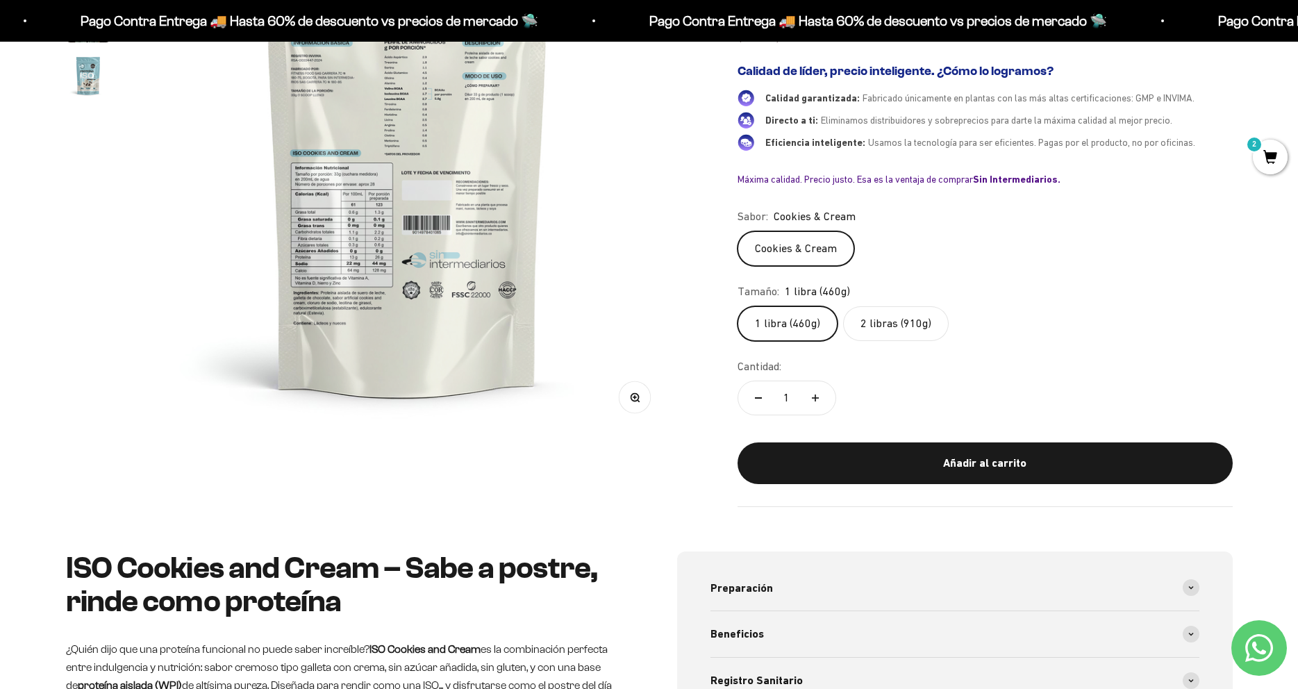
scroll to position [0, 0]
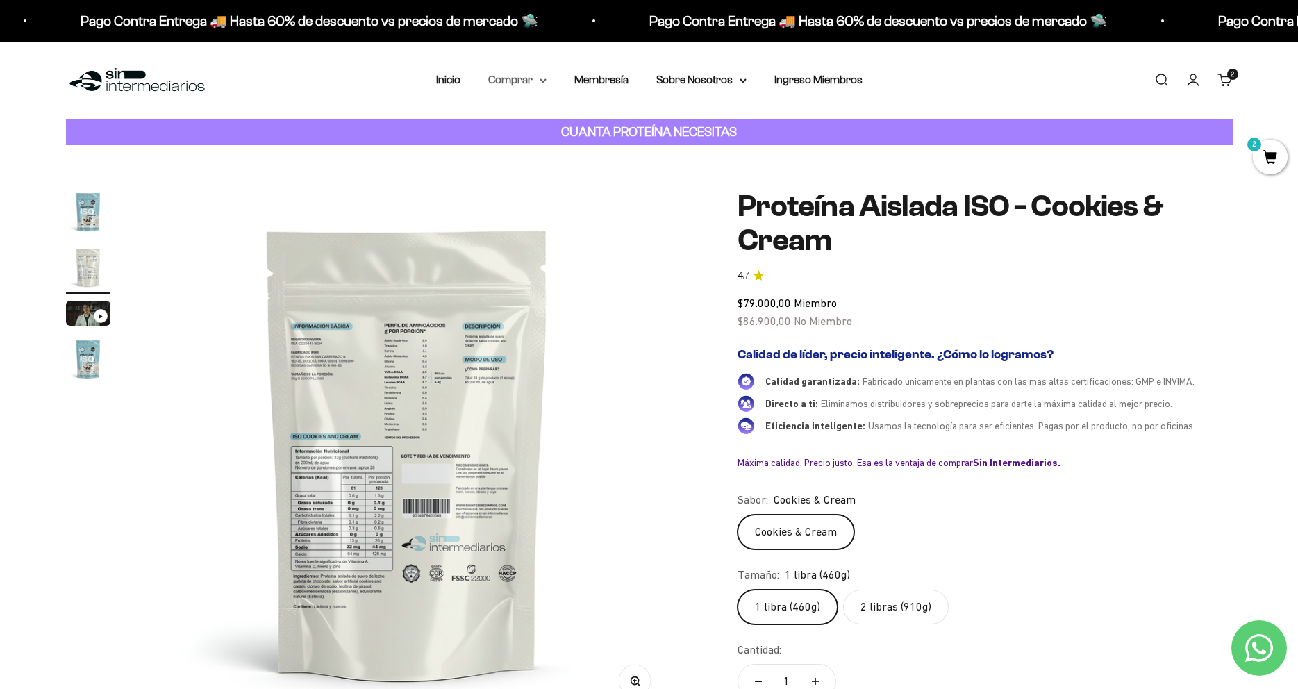
click at [518, 83] on summary "Comprar" at bounding box center [517, 80] width 58 height 18
drag, startPoint x: 685, startPoint y: 394, endPoint x: 677, endPoint y: 386, distance: 11.8
click at [686, 394] on div "Zoom Ir al artículo 1 Ir al artículo 2 Ir al artículo 3 Ir al artículo 4 Proteí…" at bounding box center [649, 490] width 1167 height 600
click at [532, 78] on summary "Comprar" at bounding box center [517, 80] width 58 height 18
click at [532, 121] on span "Proteínas" at bounding box center [520, 124] width 47 height 12
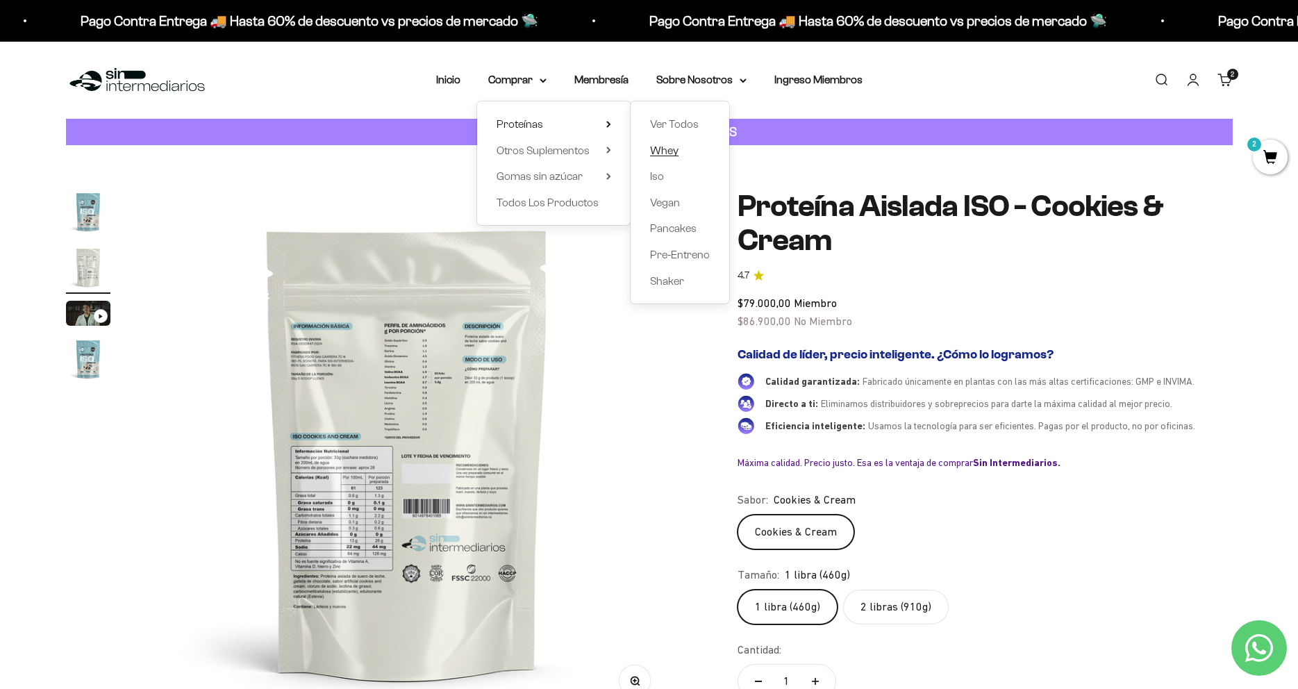
click at [650, 150] on span "Whey" at bounding box center [664, 151] width 28 height 12
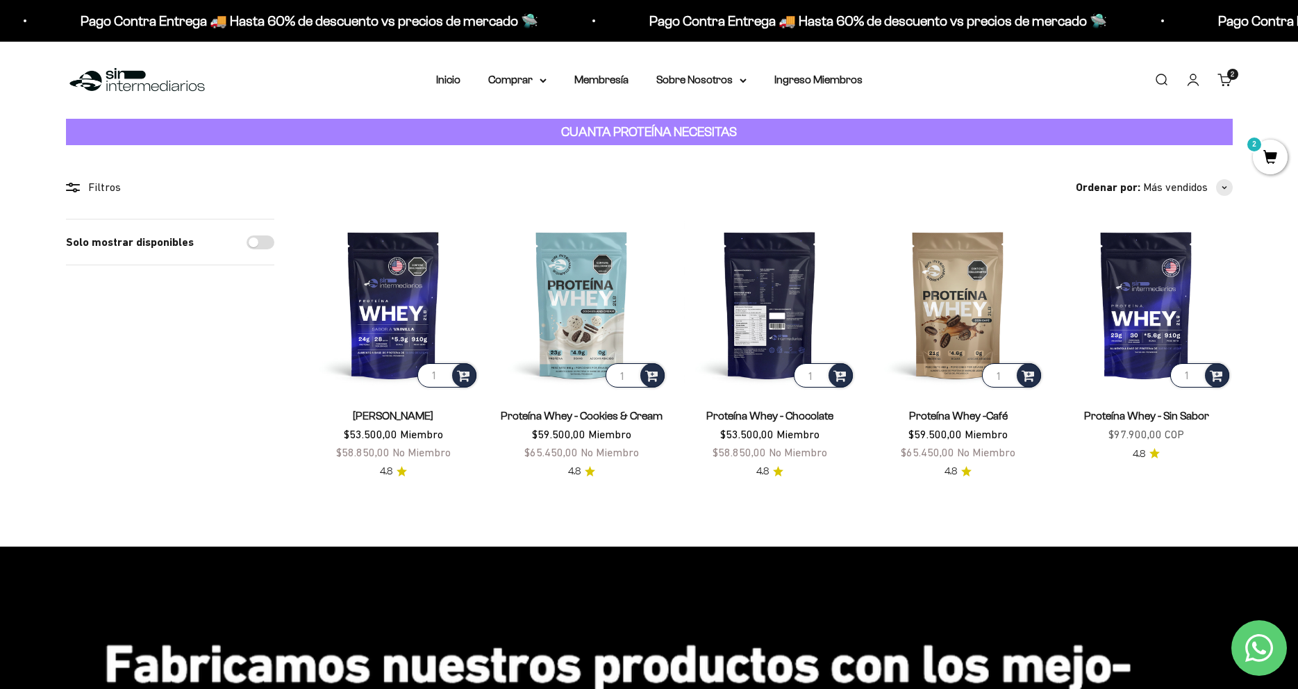
click at [762, 346] on img at bounding box center [770, 305] width 172 height 172
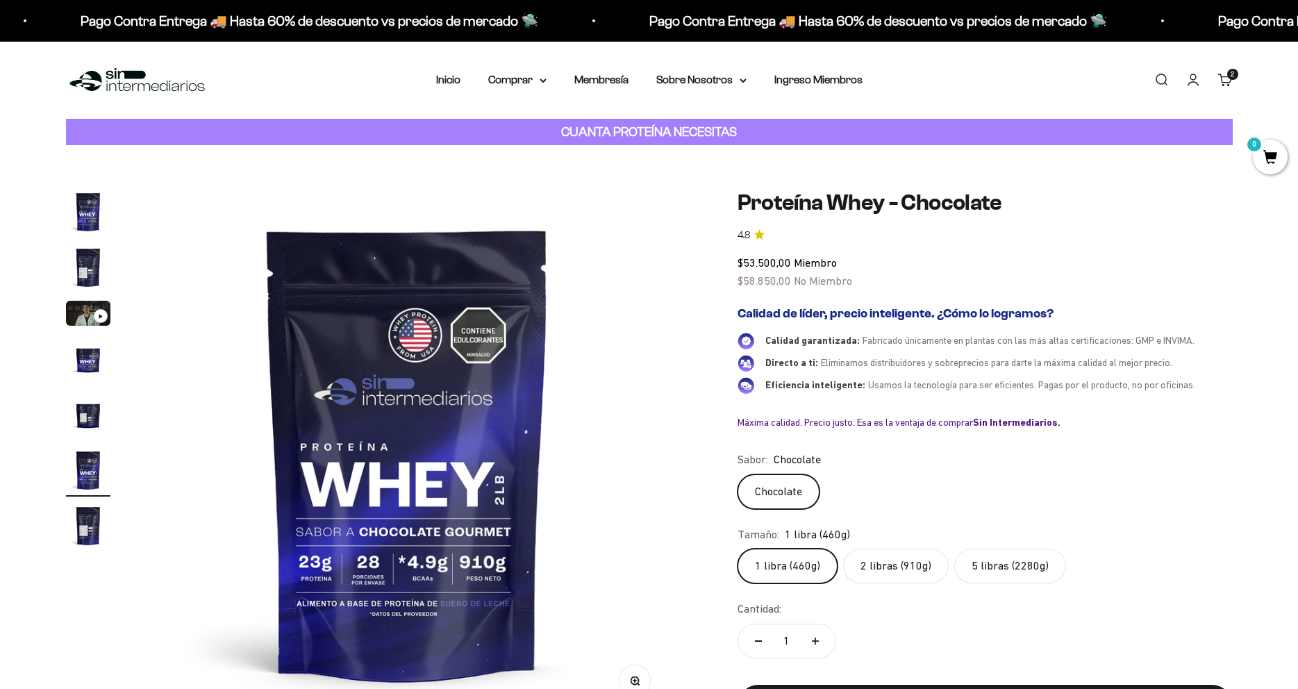
scroll to position [0, 2720]
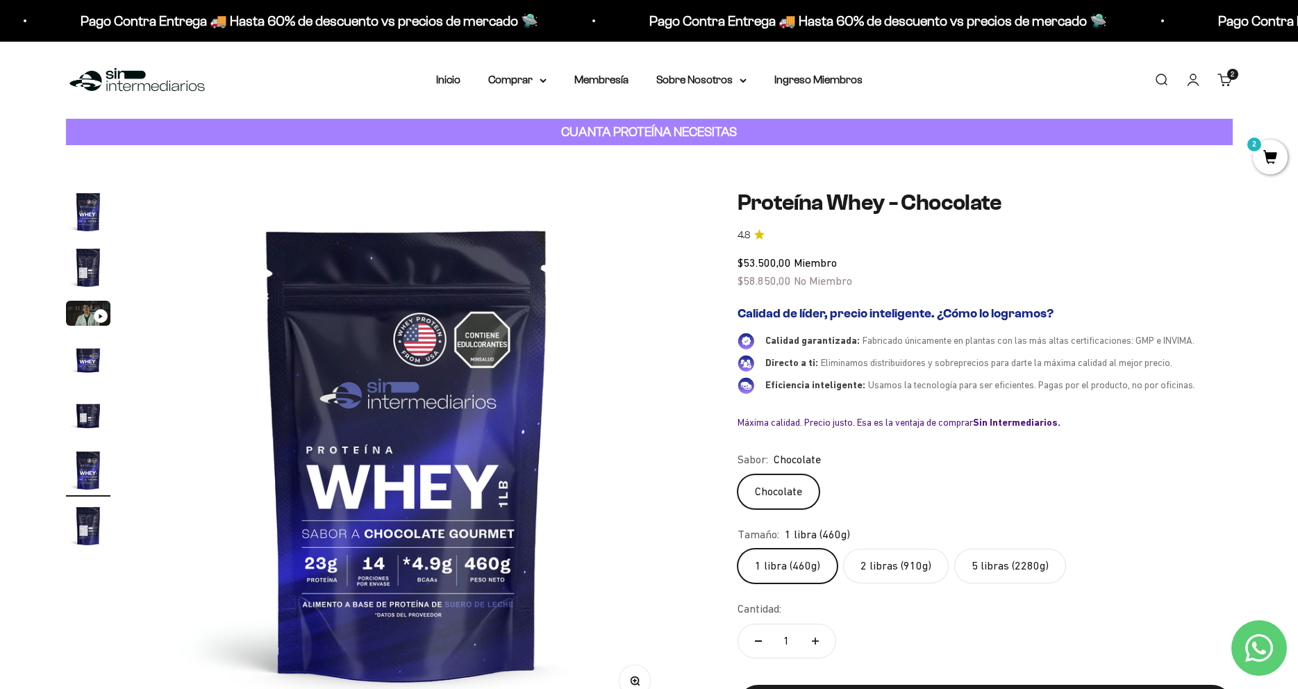
click at [85, 222] on img "Ir al artículo 1" at bounding box center [88, 212] width 44 height 44
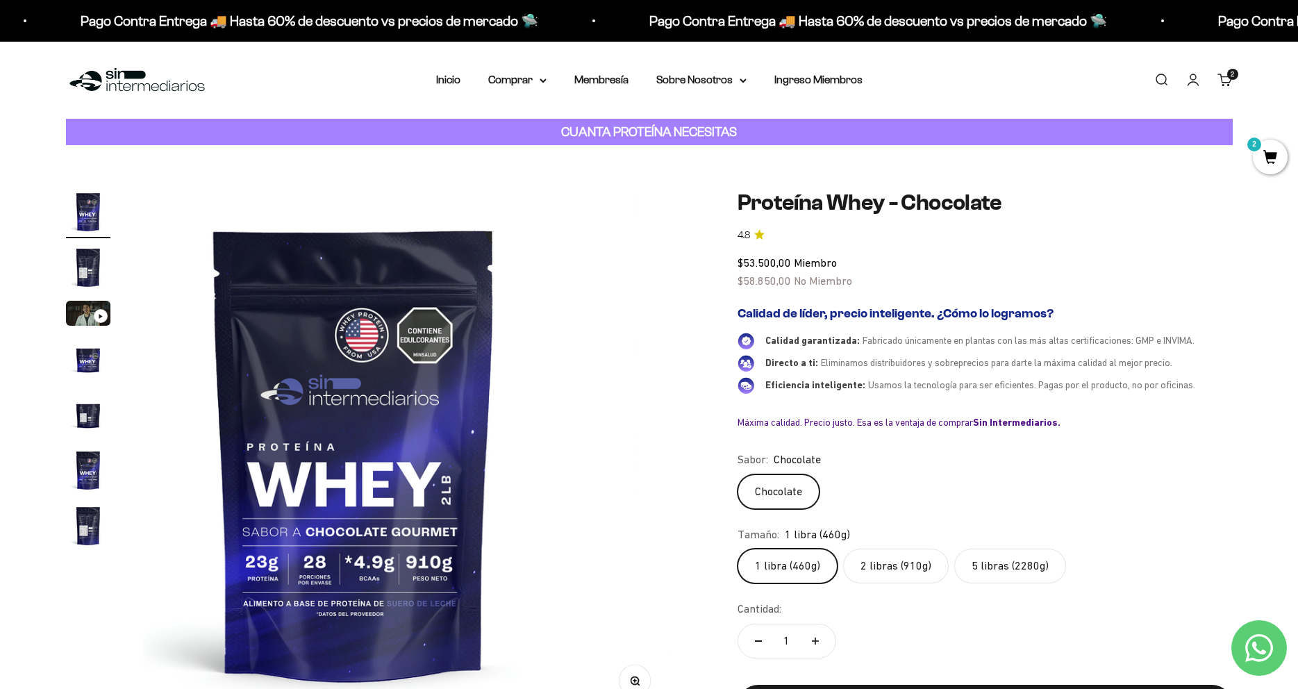
click at [90, 272] on img "Ir al artículo 2" at bounding box center [88, 267] width 44 height 44
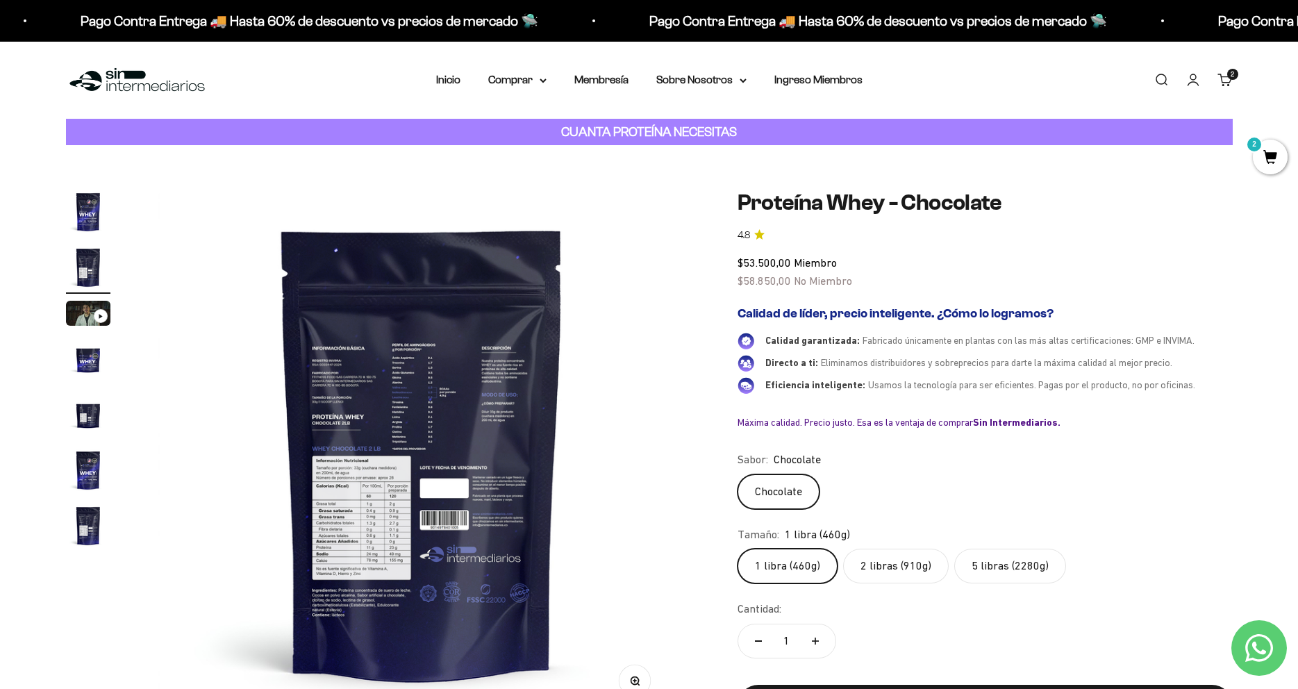
scroll to position [0, 544]
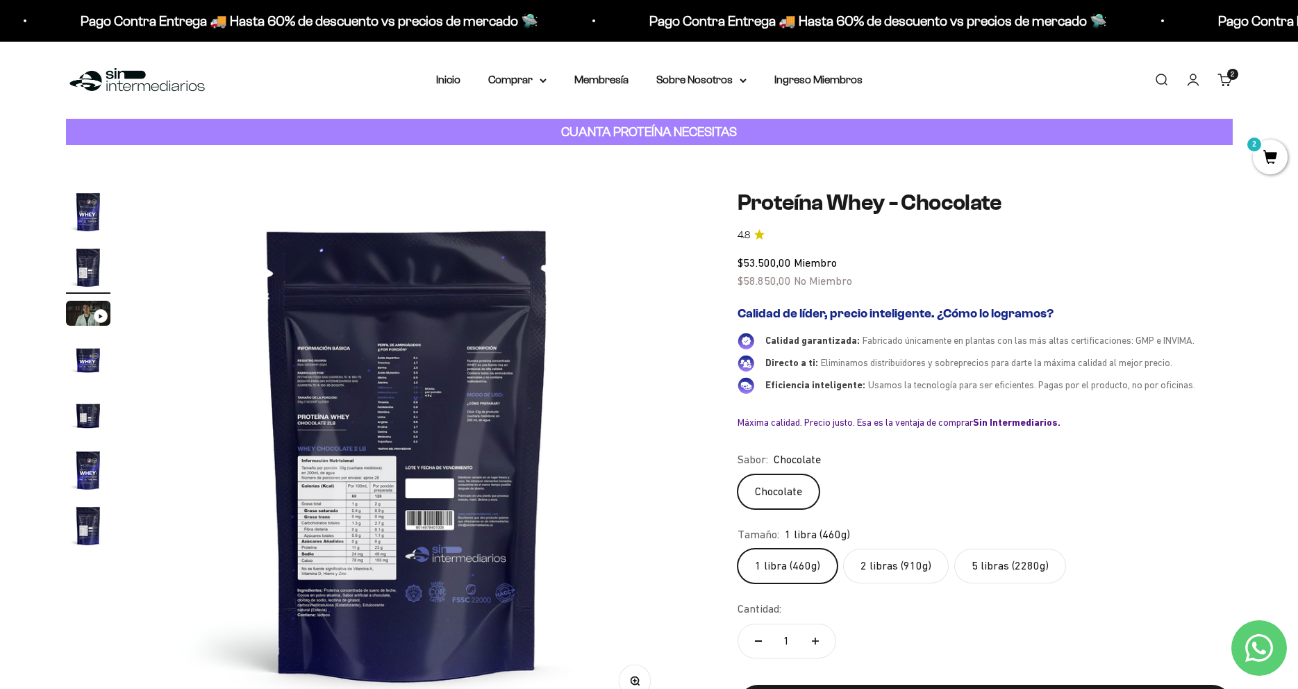
click at [90, 356] on img "Ir al artículo 4" at bounding box center [88, 359] width 44 height 44
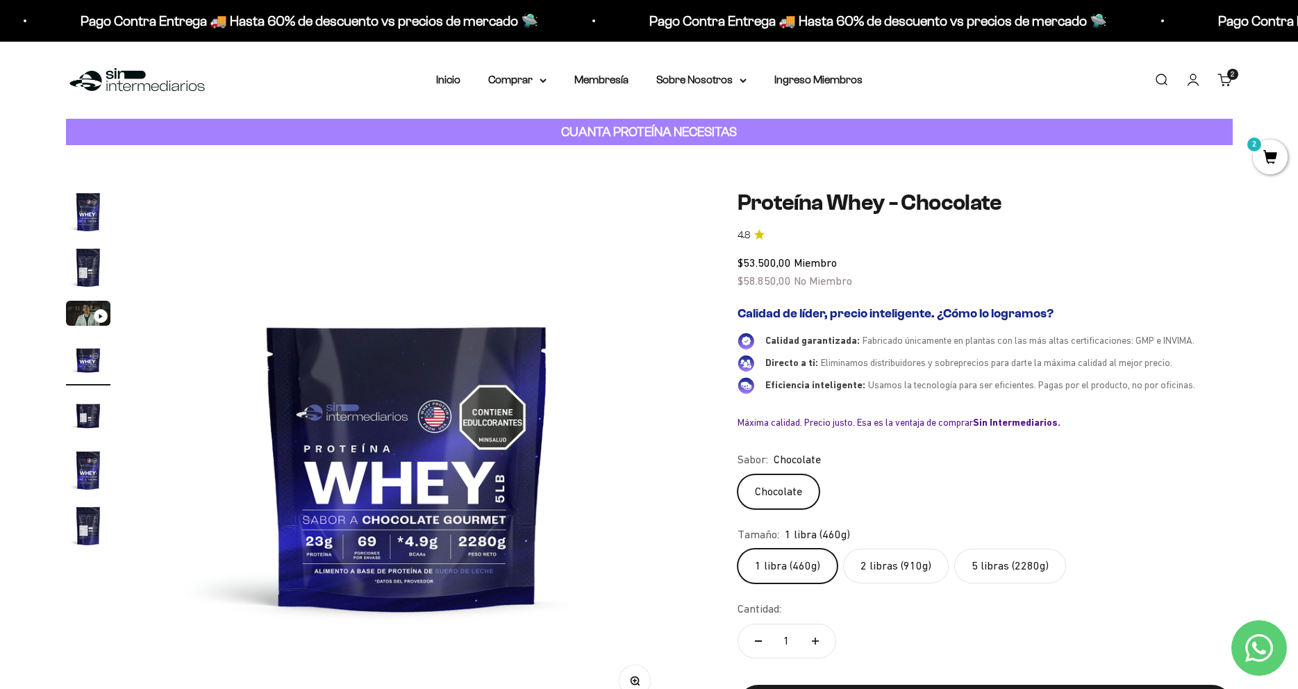
scroll to position [0, 1633]
click at [87, 411] on img "Ir al artículo 5" at bounding box center [88, 415] width 44 height 44
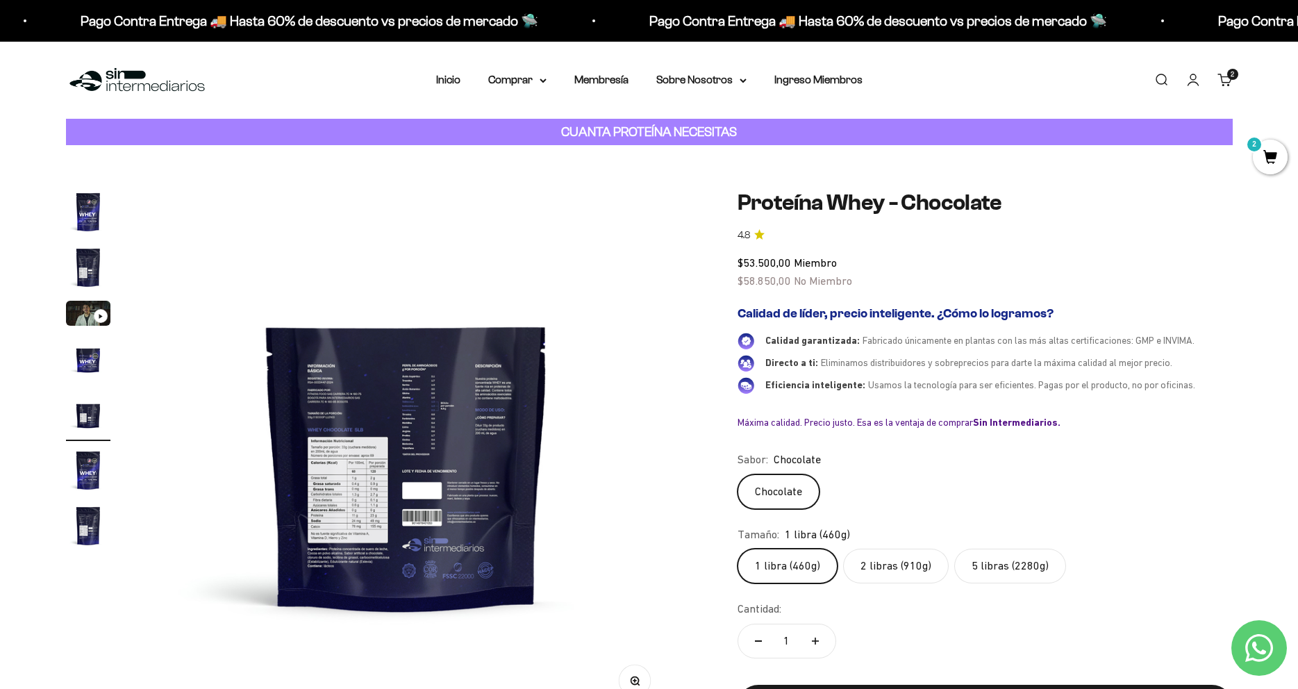
click at [100, 459] on img "Ir al artículo 6" at bounding box center [88, 470] width 44 height 44
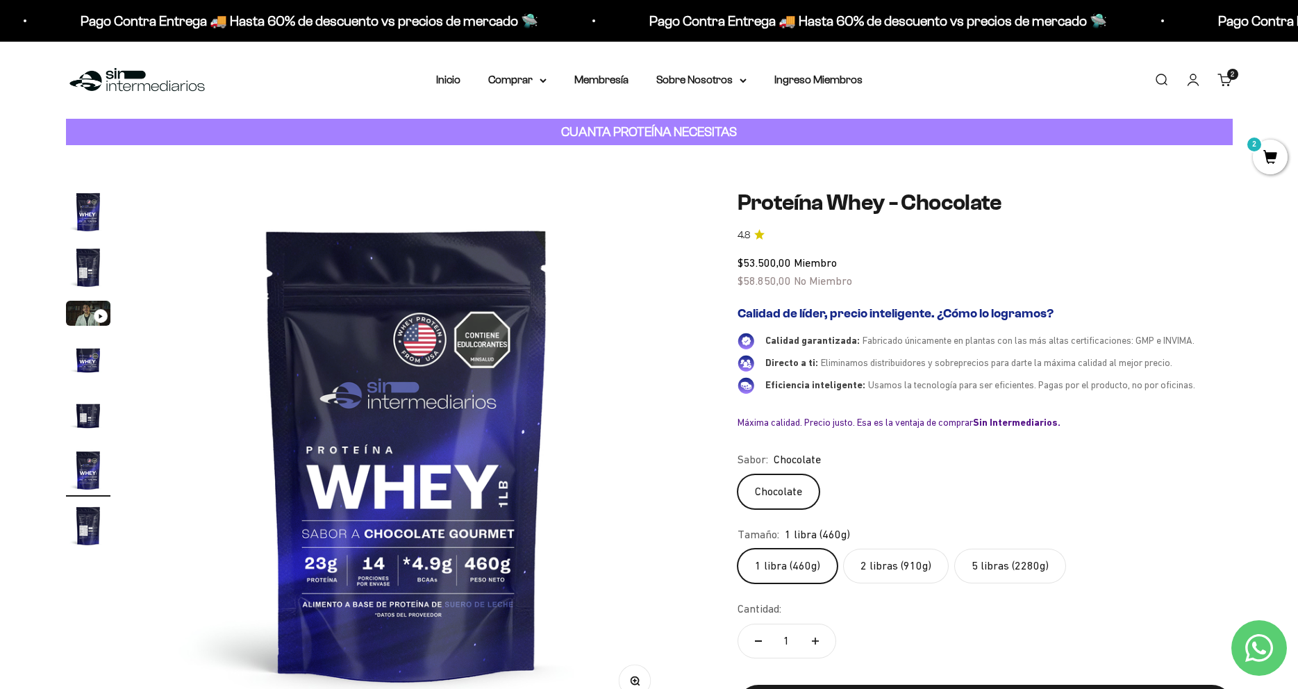
click at [93, 521] on img "Ir al artículo 7" at bounding box center [88, 526] width 44 height 44
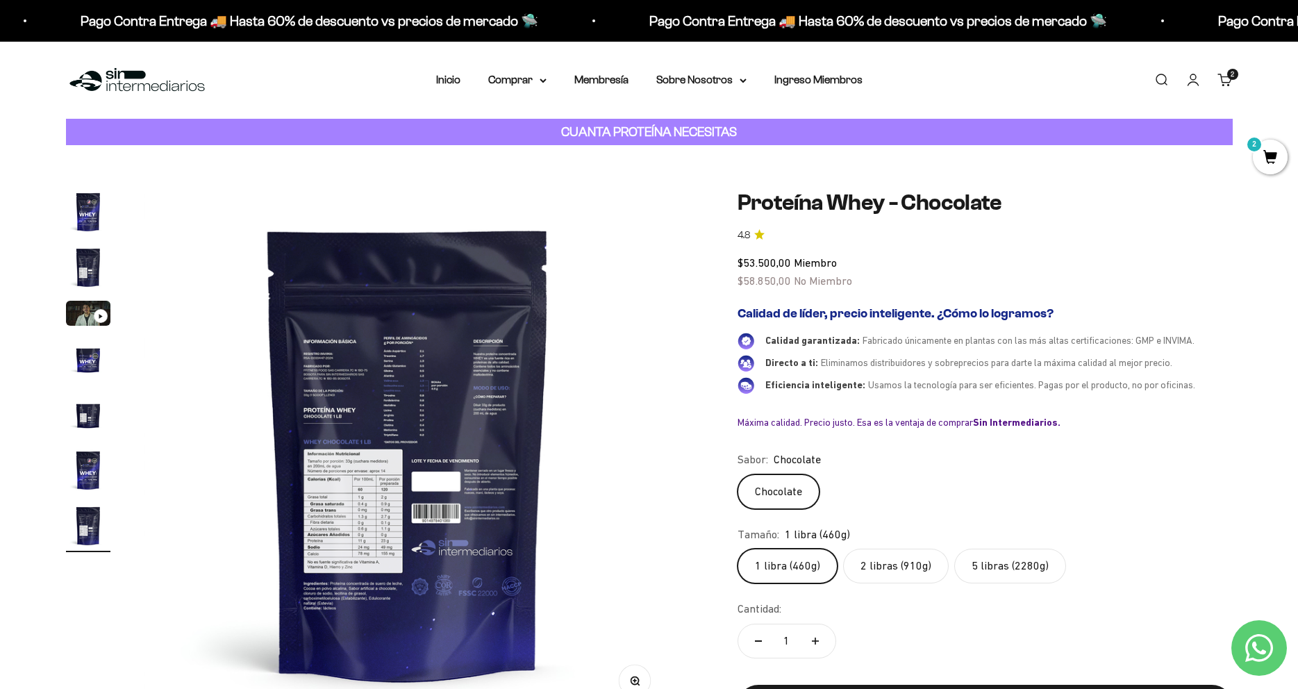
scroll to position [0, 3264]
click at [876, 572] on label "2 libras (910g)" at bounding box center [896, 566] width 106 height 35
click at [738, 549] on input "2 libras (910g)" at bounding box center [737, 548] width 1 height 1
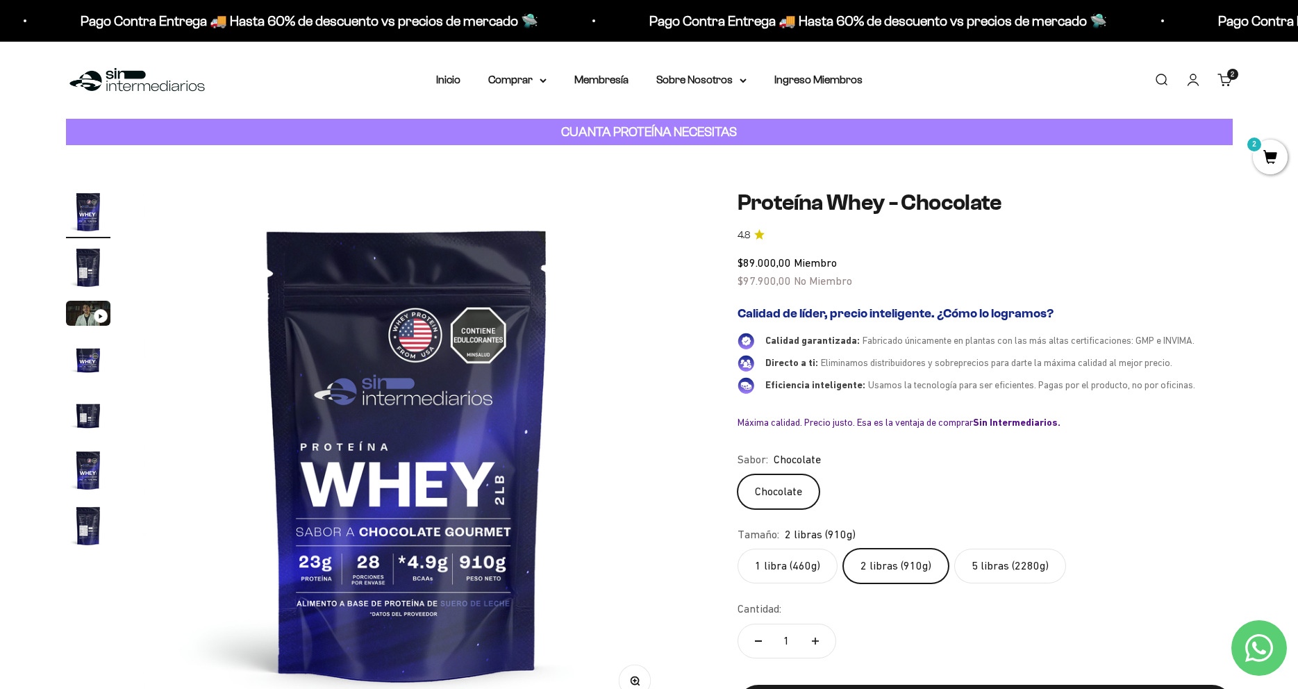
click at [997, 564] on label "5 libras (2280g)" at bounding box center [1011, 566] width 112 height 35
click at [738, 549] on input "5 libras (2280g)" at bounding box center [737, 548] width 1 height 1
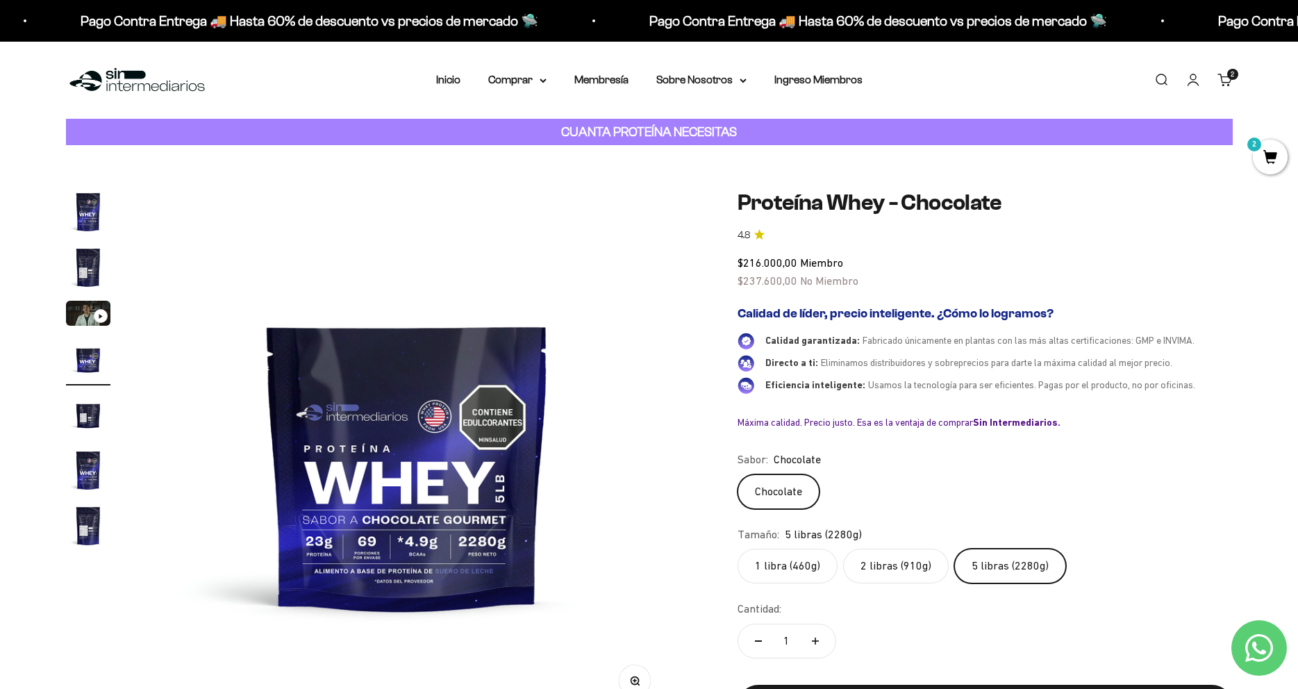
click at [895, 575] on label "2 libras (910g)" at bounding box center [896, 566] width 106 height 35
click at [738, 549] on input "2 libras (910g)" at bounding box center [737, 548] width 1 height 1
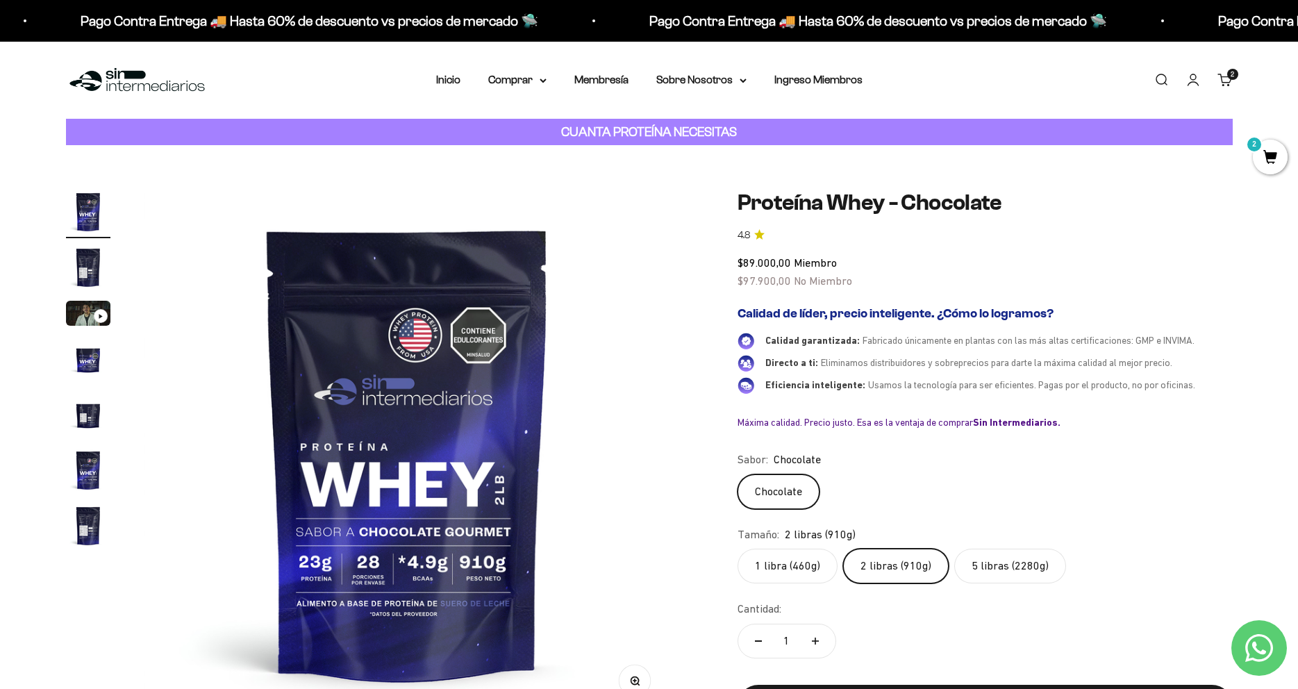
click at [989, 575] on label "5 libras (2280g)" at bounding box center [1011, 566] width 112 height 35
click at [738, 549] on input "5 libras (2280g)" at bounding box center [737, 548] width 1 height 1
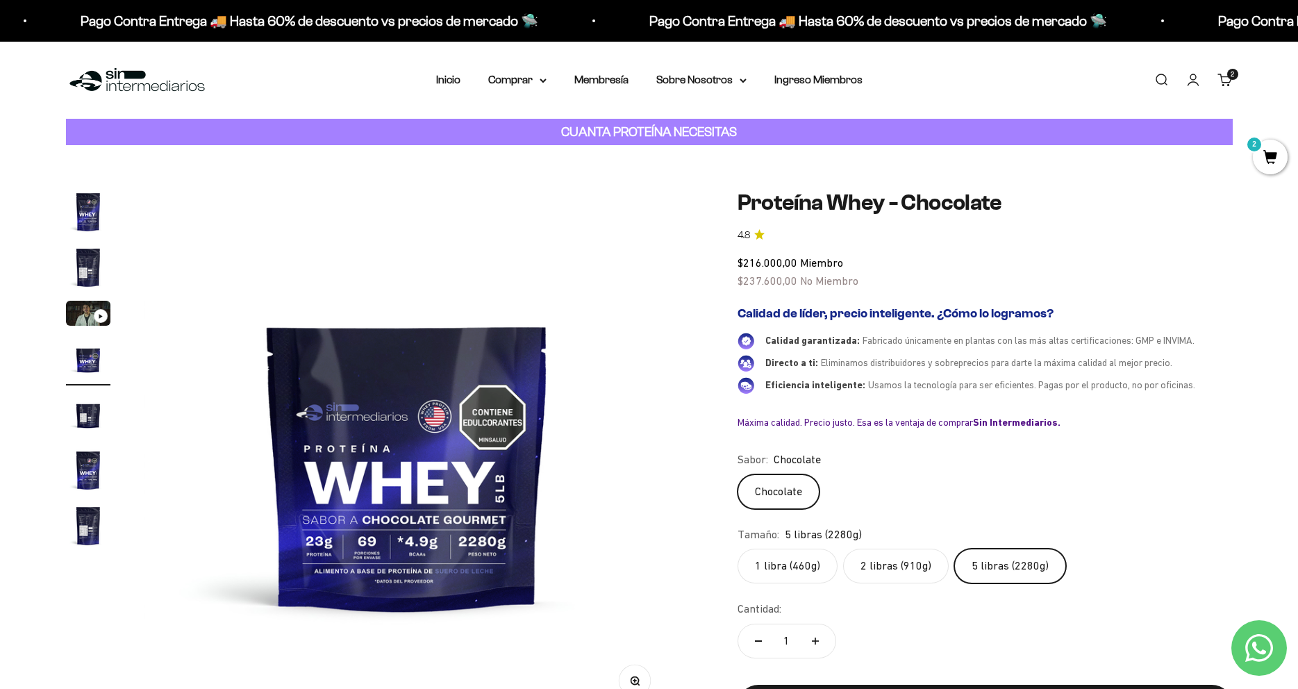
click at [911, 576] on label "2 libras (910g)" at bounding box center [896, 566] width 106 height 35
click at [738, 549] on input "2 libras (910g)" at bounding box center [737, 548] width 1 height 1
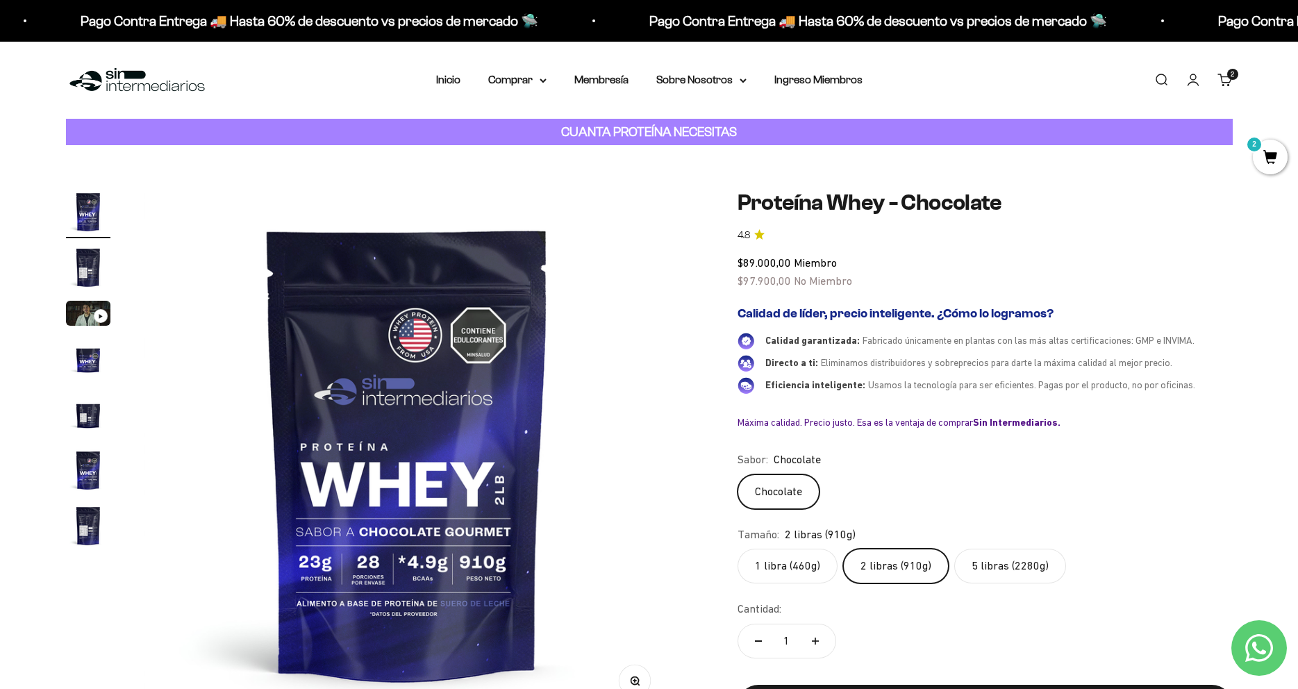
click at [96, 278] on img "Ir al artículo 2" at bounding box center [88, 267] width 44 height 44
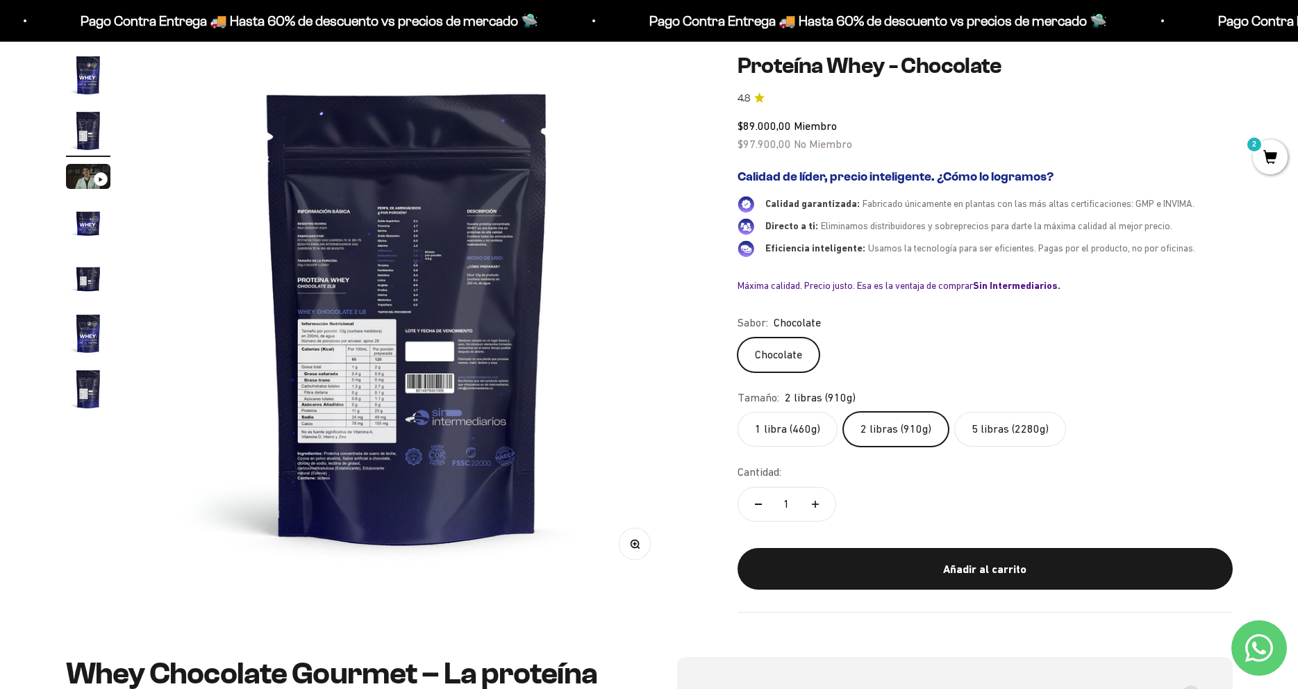
scroll to position [145, 0]
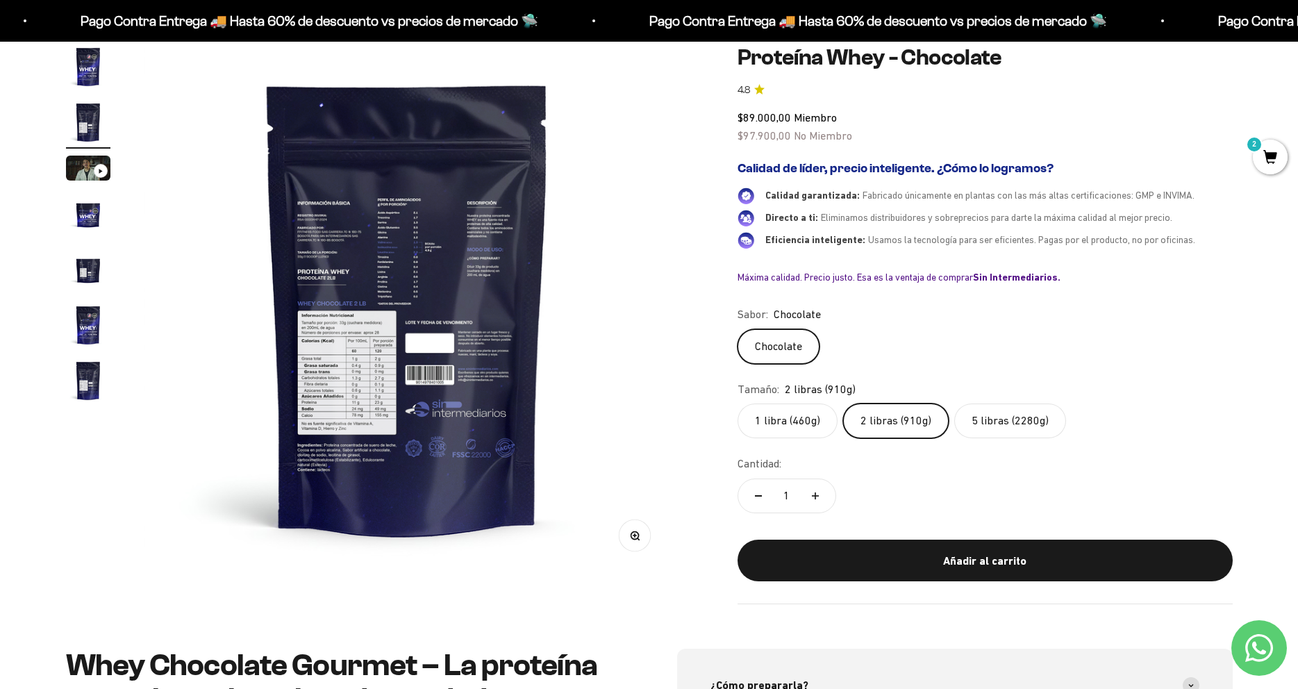
click at [634, 581] on div "Zoom Ir al artículo 1 Ir al artículo 2 Ir al artículo 3 Ir al artículo 4 Ir al …" at bounding box center [649, 324] width 1167 height 560
click at [633, 551] on button "Zoom" at bounding box center [634, 535] width 31 height 31
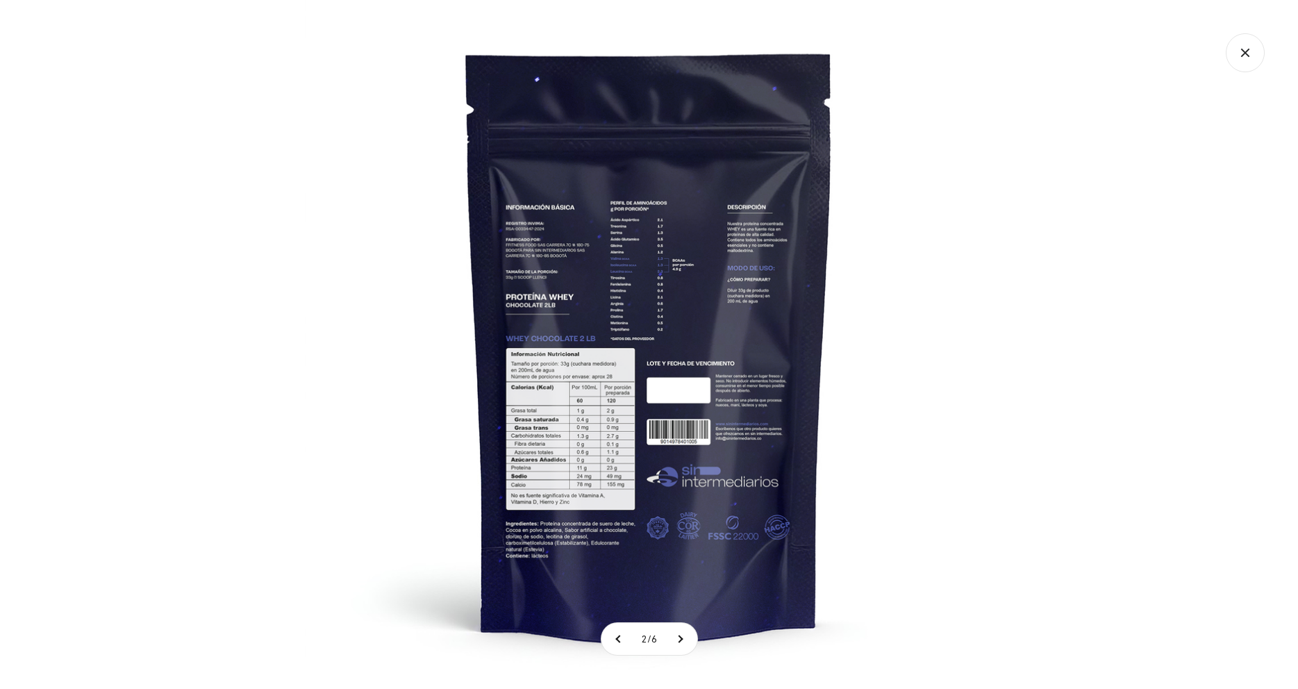
click at [663, 404] on img at bounding box center [649, 344] width 689 height 689
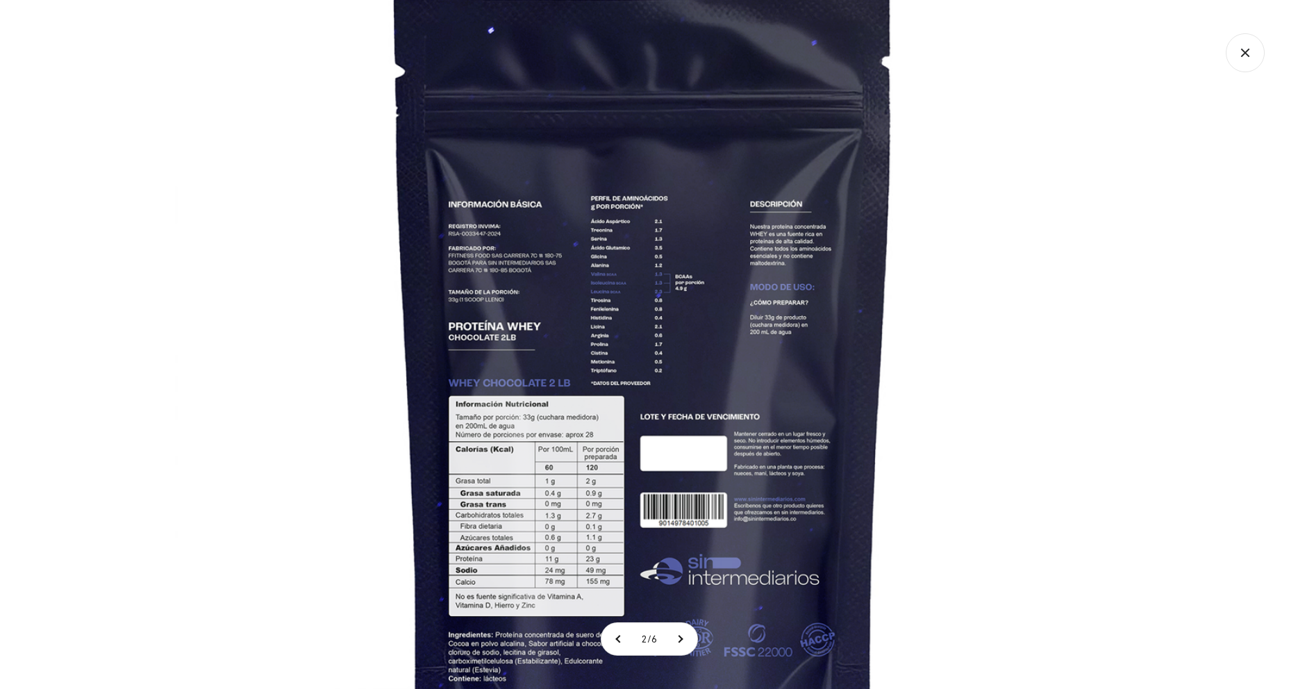
click at [637, 499] on img at bounding box center [644, 391] width 938 height 938
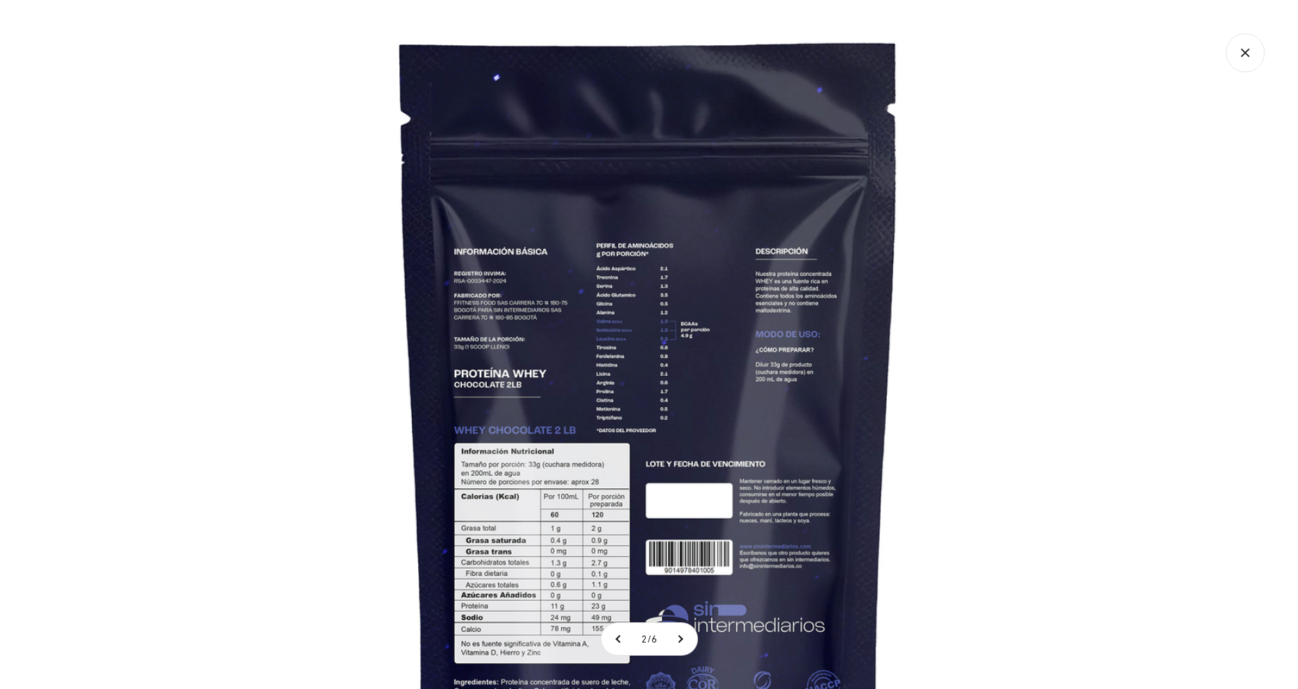
click at [673, 316] on img at bounding box center [650, 438] width 938 height 938
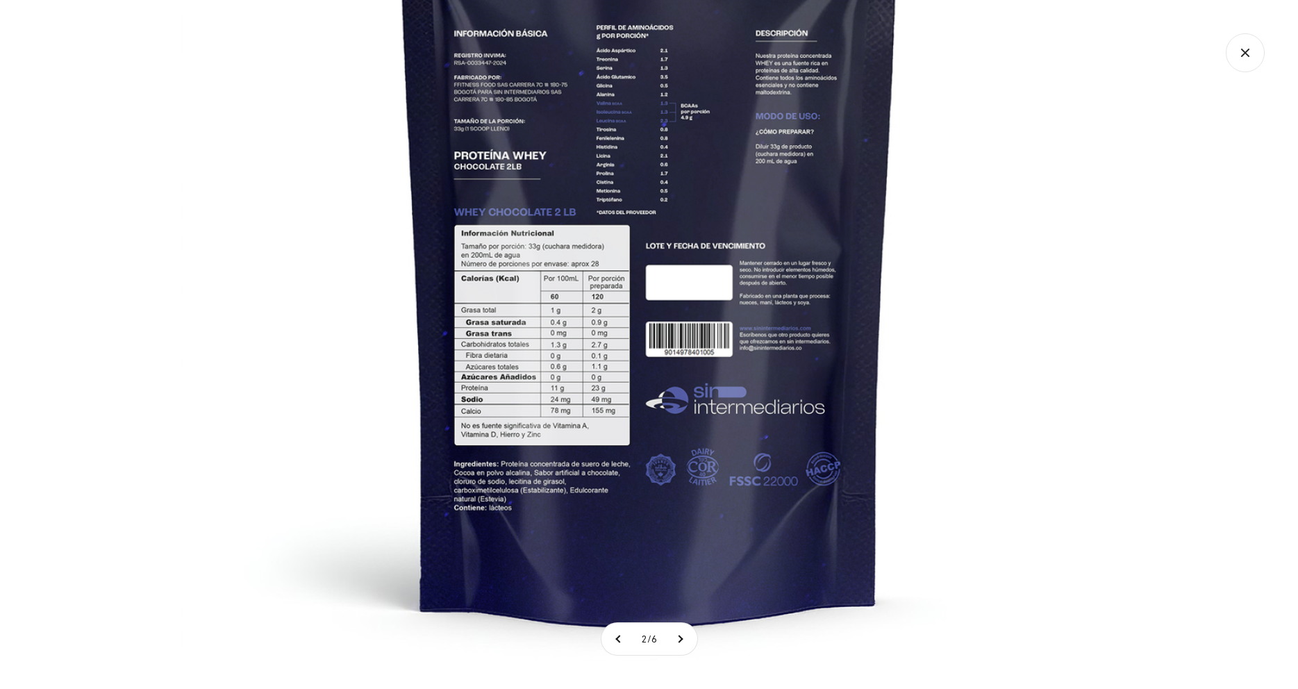
click at [1039, 477] on img at bounding box center [650, 220] width 938 height 938
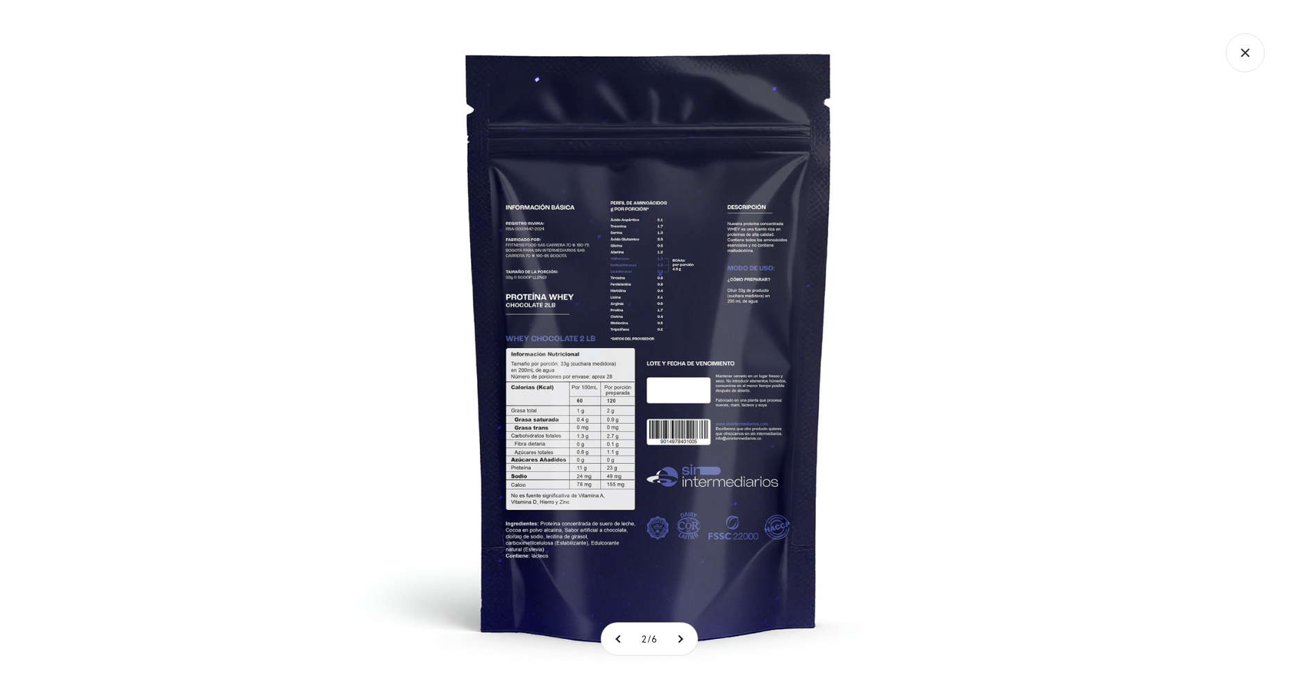
click at [848, 454] on img at bounding box center [649, 344] width 689 height 689
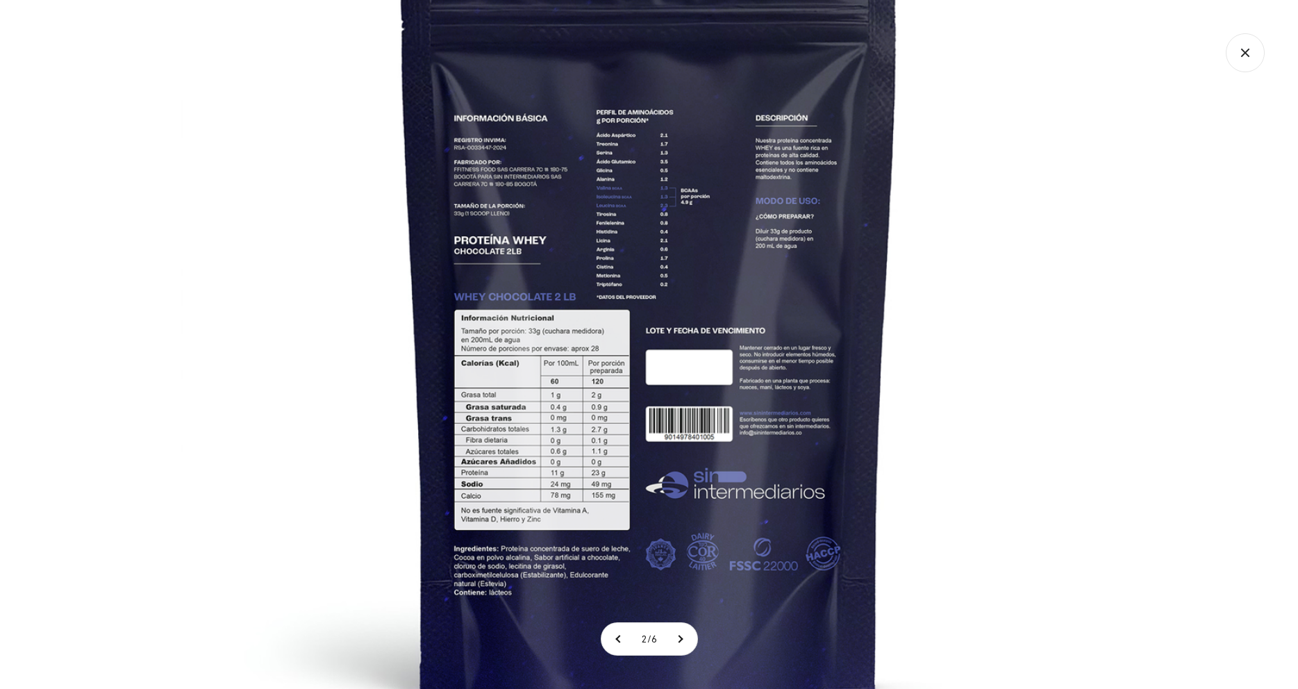
click at [1255, 56] on icon "Cerrar galería" at bounding box center [1245, 52] width 39 height 39
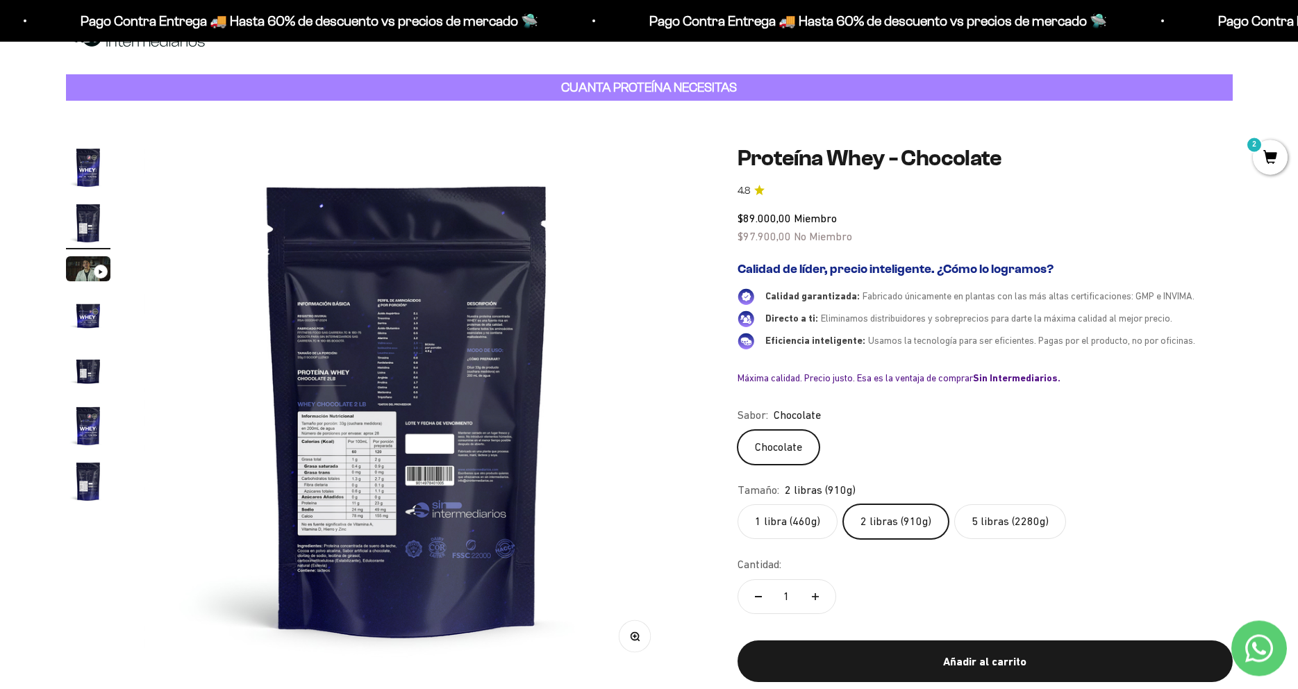
scroll to position [71, 0]
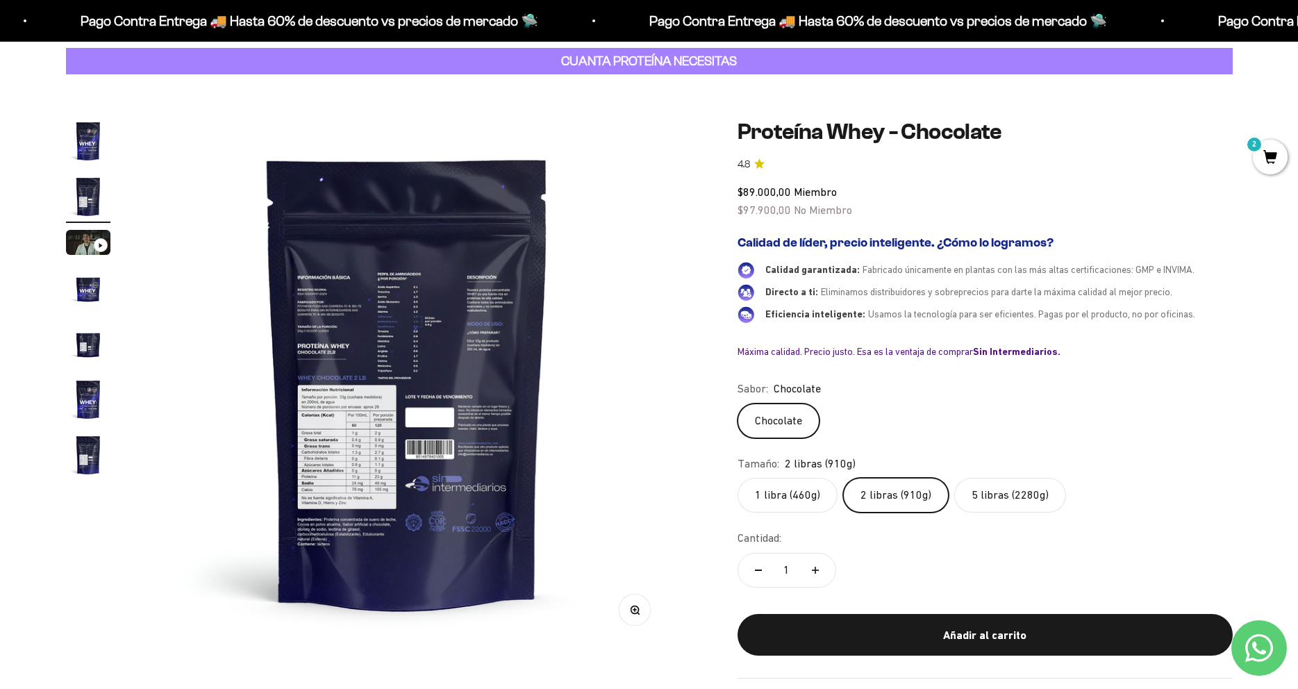
click at [499, 381] on img at bounding box center [407, 382] width 527 height 527
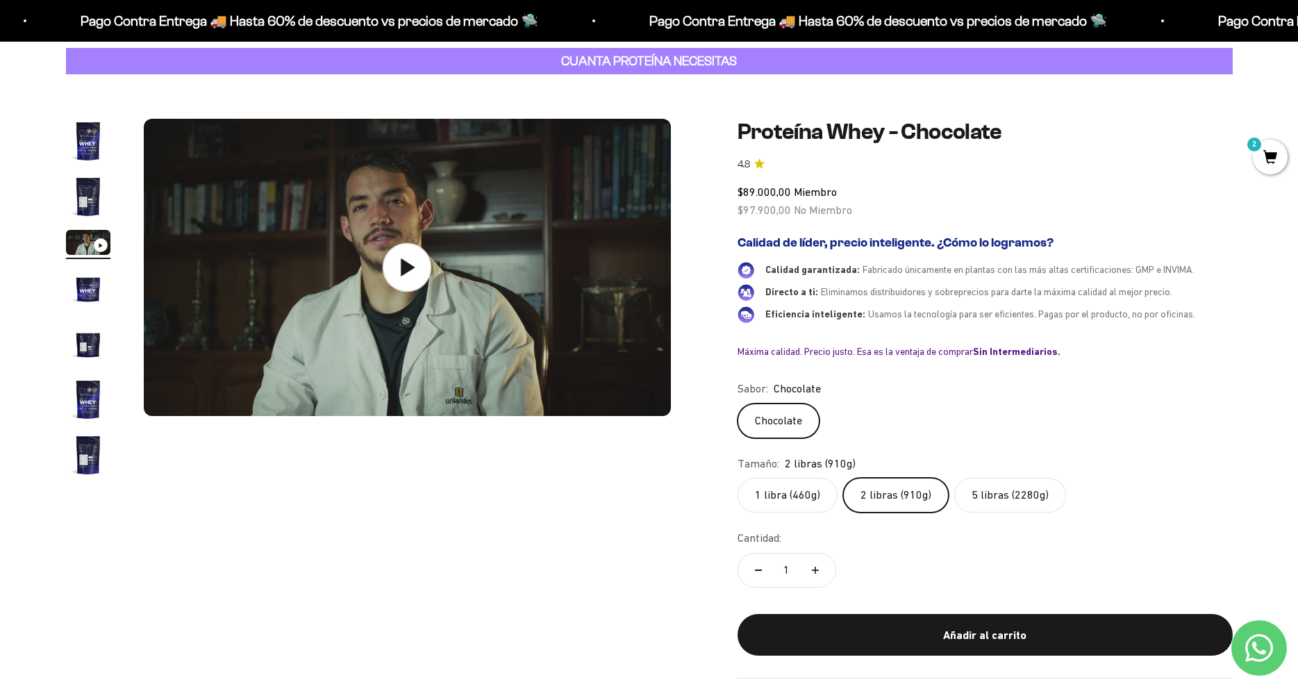
scroll to position [0, 1088]
click at [86, 145] on img "Ir al artículo 1" at bounding box center [88, 141] width 44 height 44
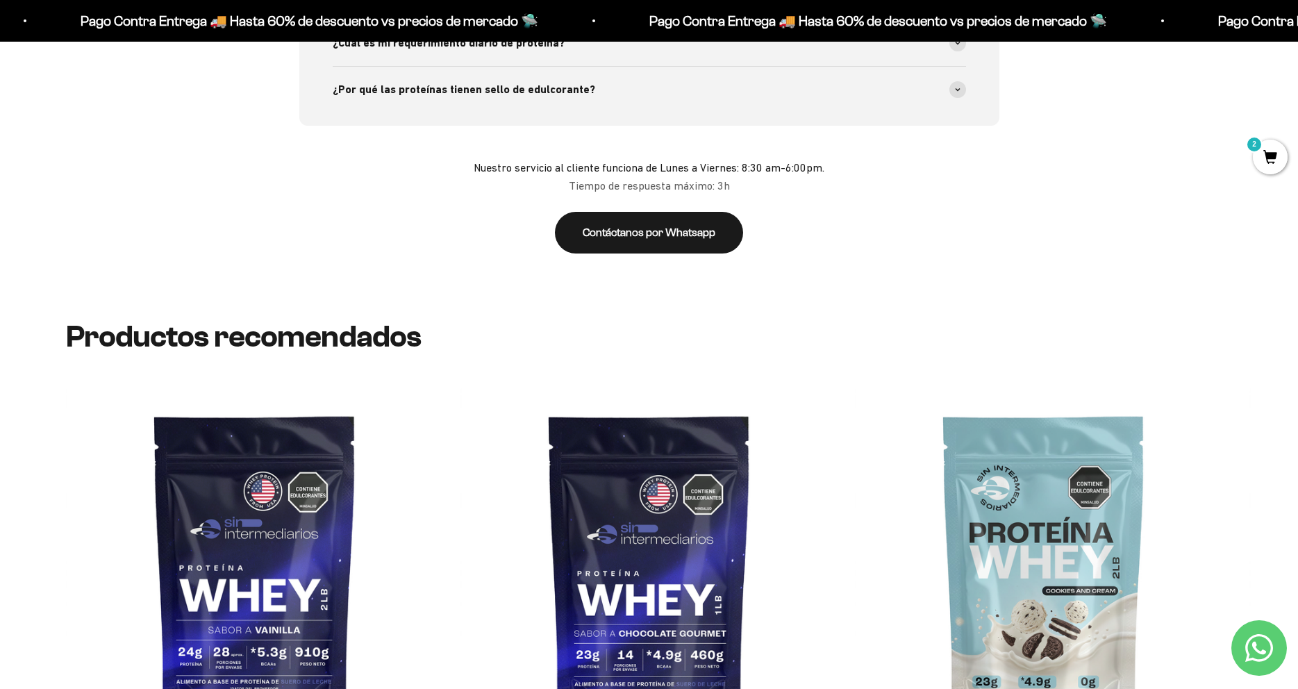
scroll to position [3118, 0]
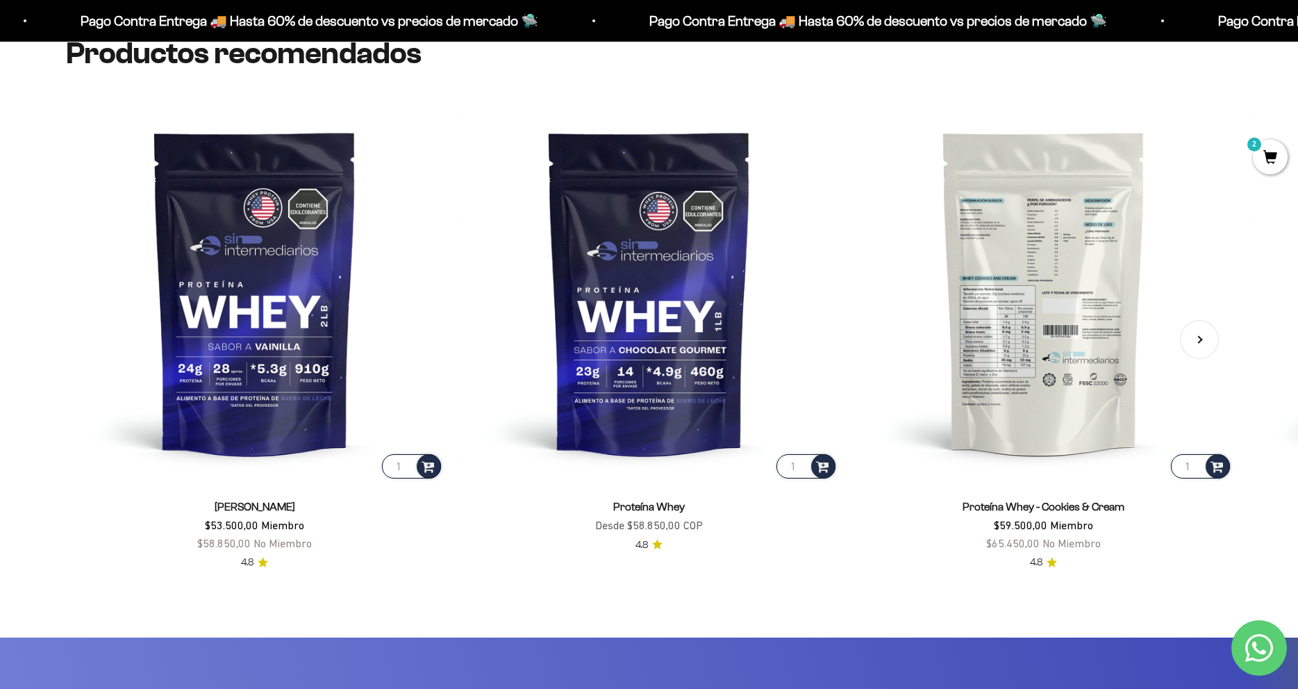
click at [1018, 381] on img at bounding box center [1044, 293] width 378 height 378
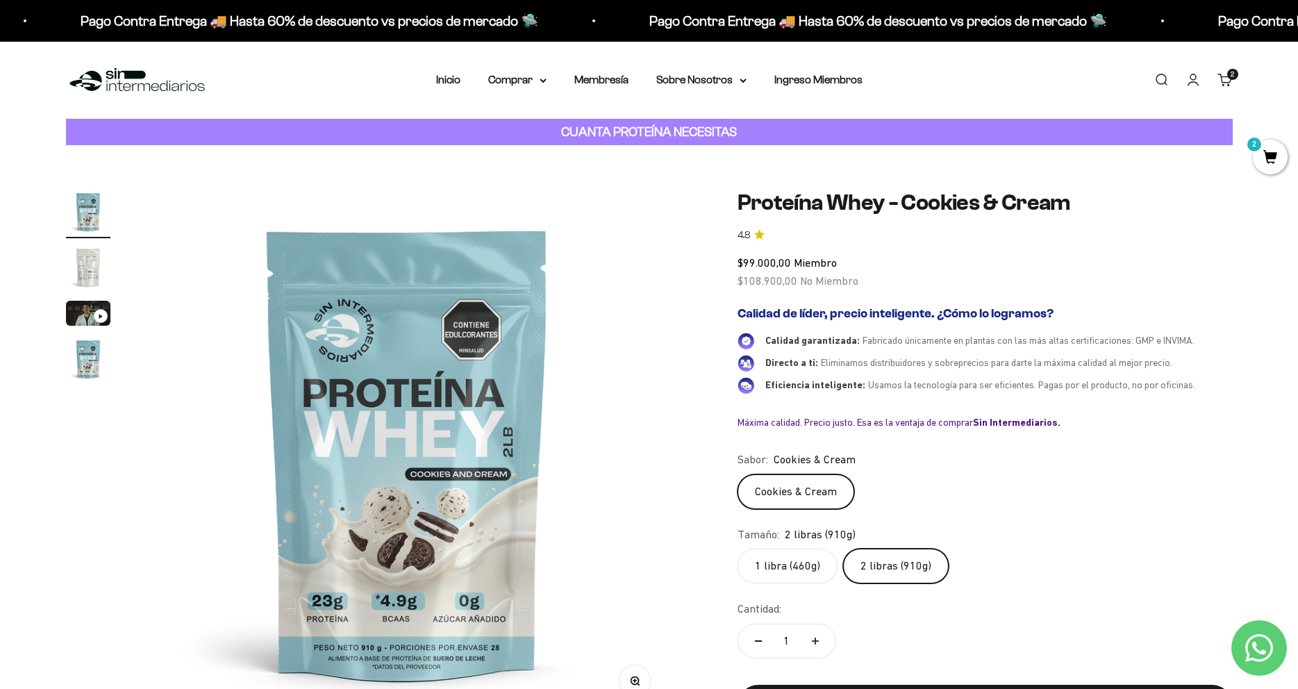
click at [658, 354] on img at bounding box center [407, 453] width 527 height 527
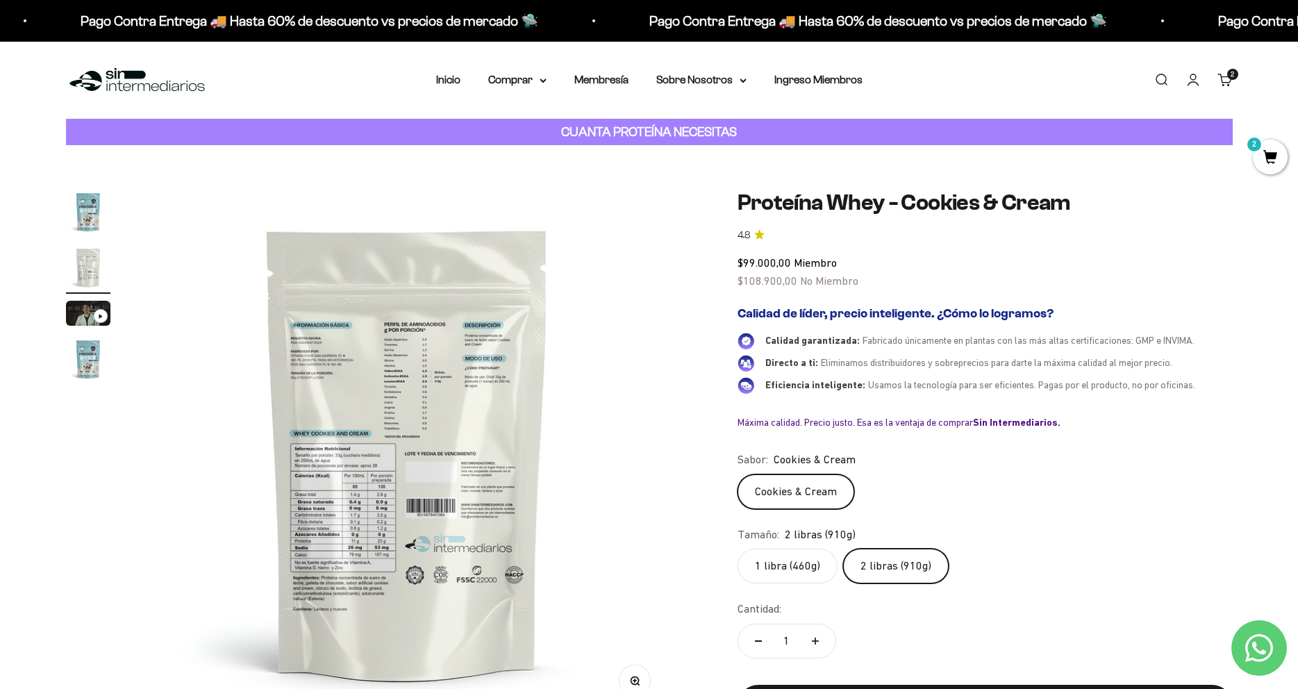
click at [638, 456] on img at bounding box center [407, 453] width 527 height 527
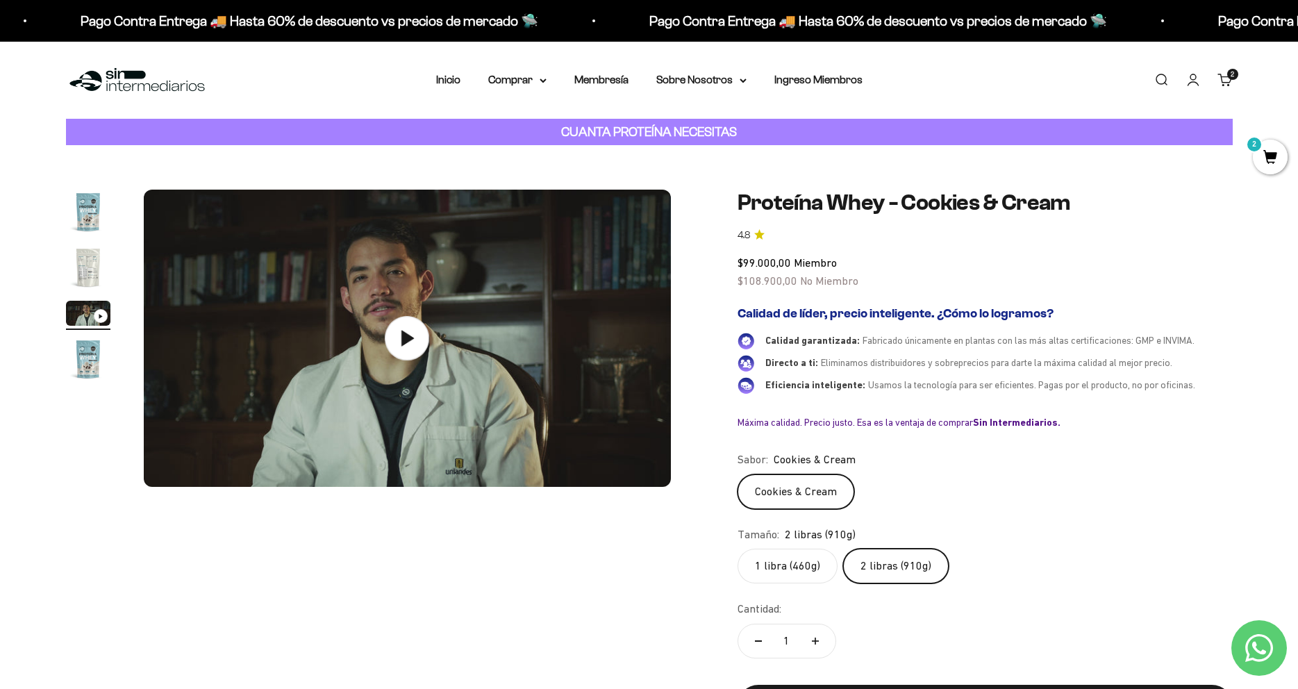
click at [88, 211] on img "Ir al artículo 1" at bounding box center [88, 212] width 44 height 44
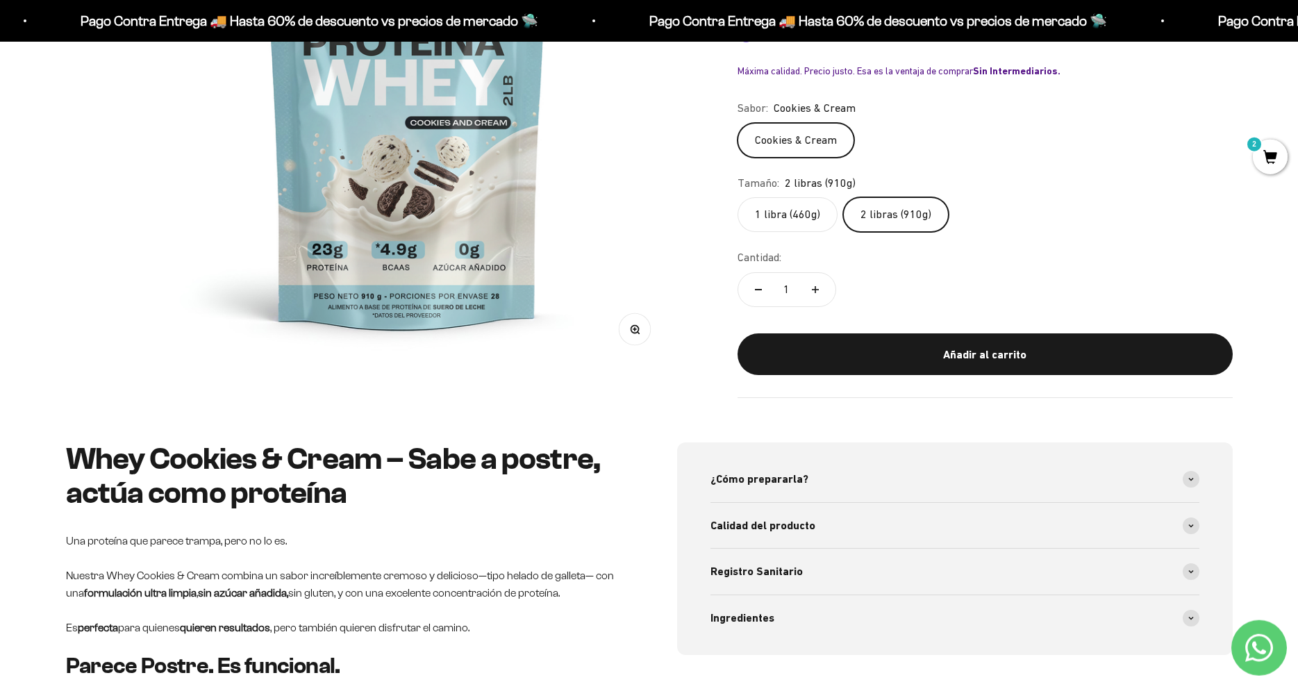
scroll to position [349, 0]
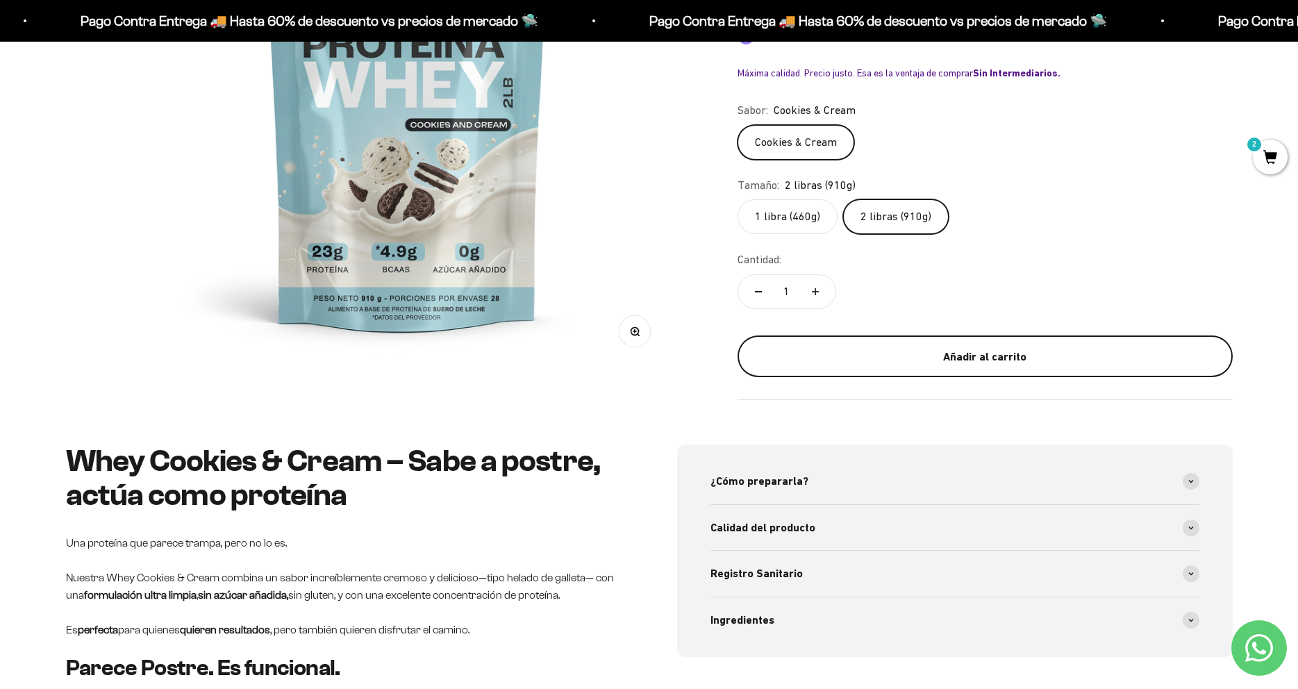
click at [899, 358] on div "Añadir al carrito" at bounding box center [986, 357] width 440 height 18
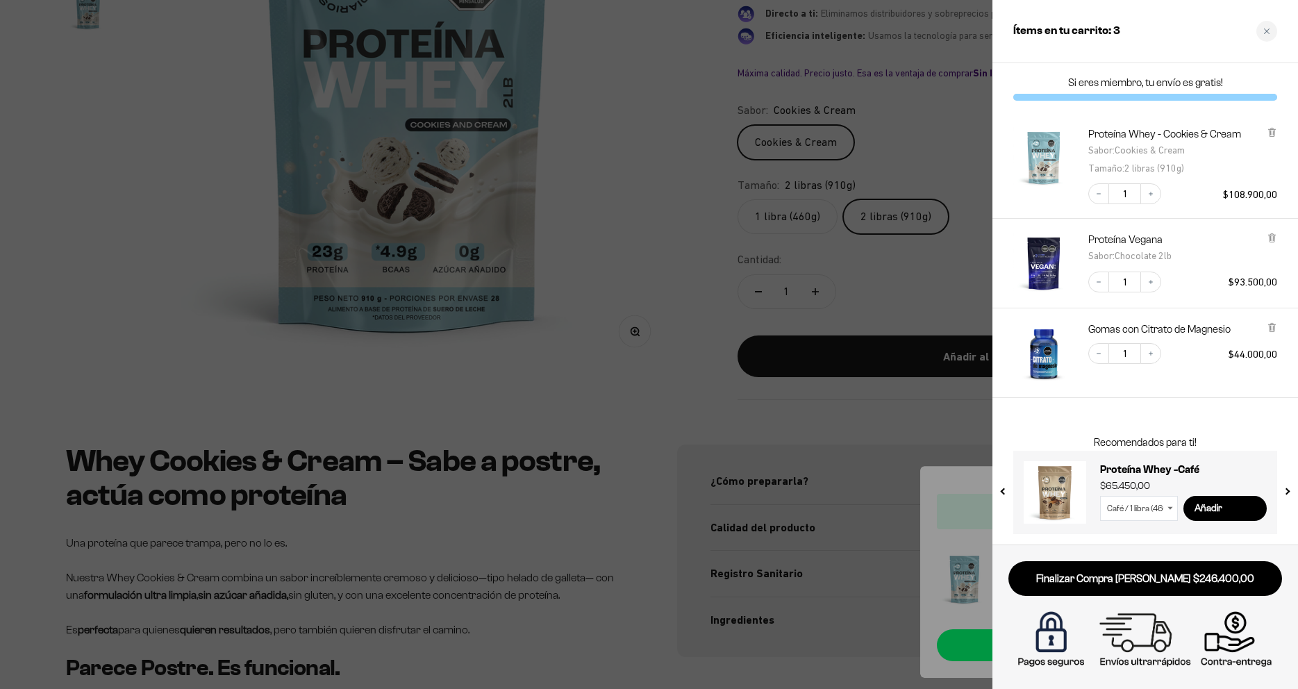
drag, startPoint x: 1222, startPoint y: 197, endPoint x: 1204, endPoint y: 197, distance: 18.1
click at [1260, 204] on div "Decrease quantity 1 Increase quantity $108.900,00" at bounding box center [1176, 187] width 203 height 35
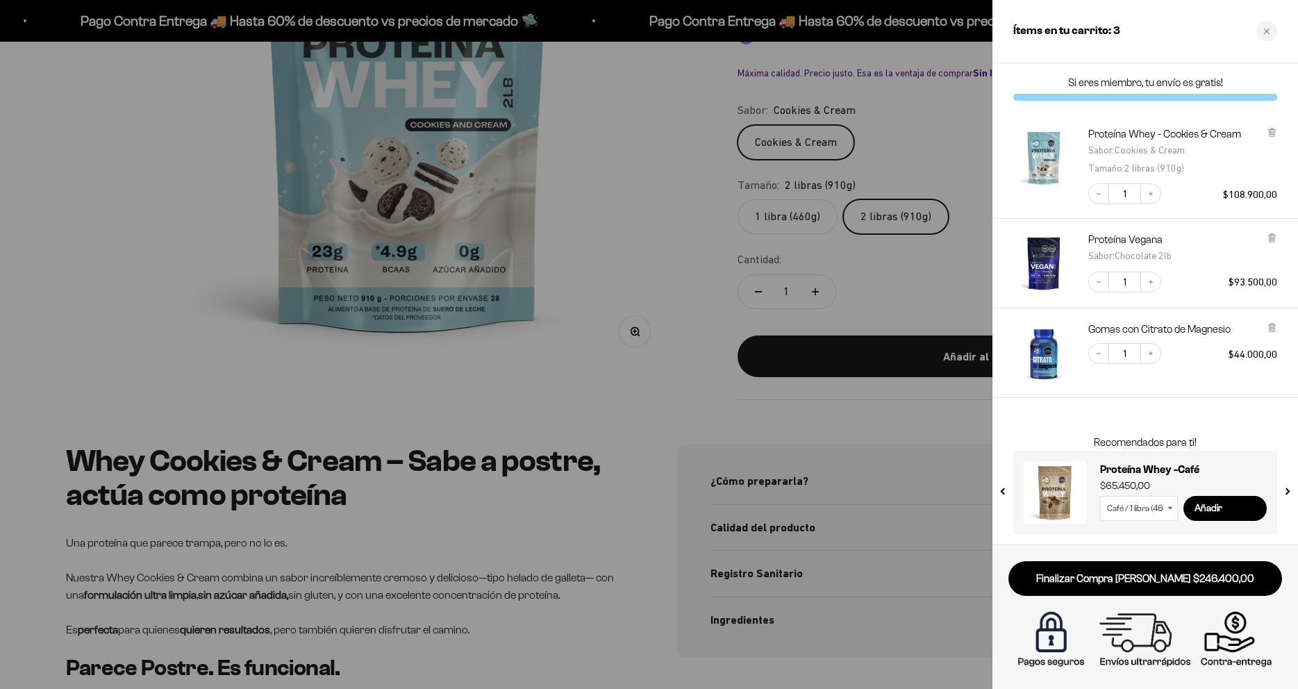
click at [1058, 416] on div "Si eres miembro, tu envío es gratis! Proteína Whey - Cookies & Cream Sabor : Co…" at bounding box center [1146, 303] width 306 height 481
drag, startPoint x: 589, startPoint y: 276, endPoint x: 638, endPoint y: 270, distance: 49.7
click at [593, 276] on div at bounding box center [649, 344] width 1298 height 689
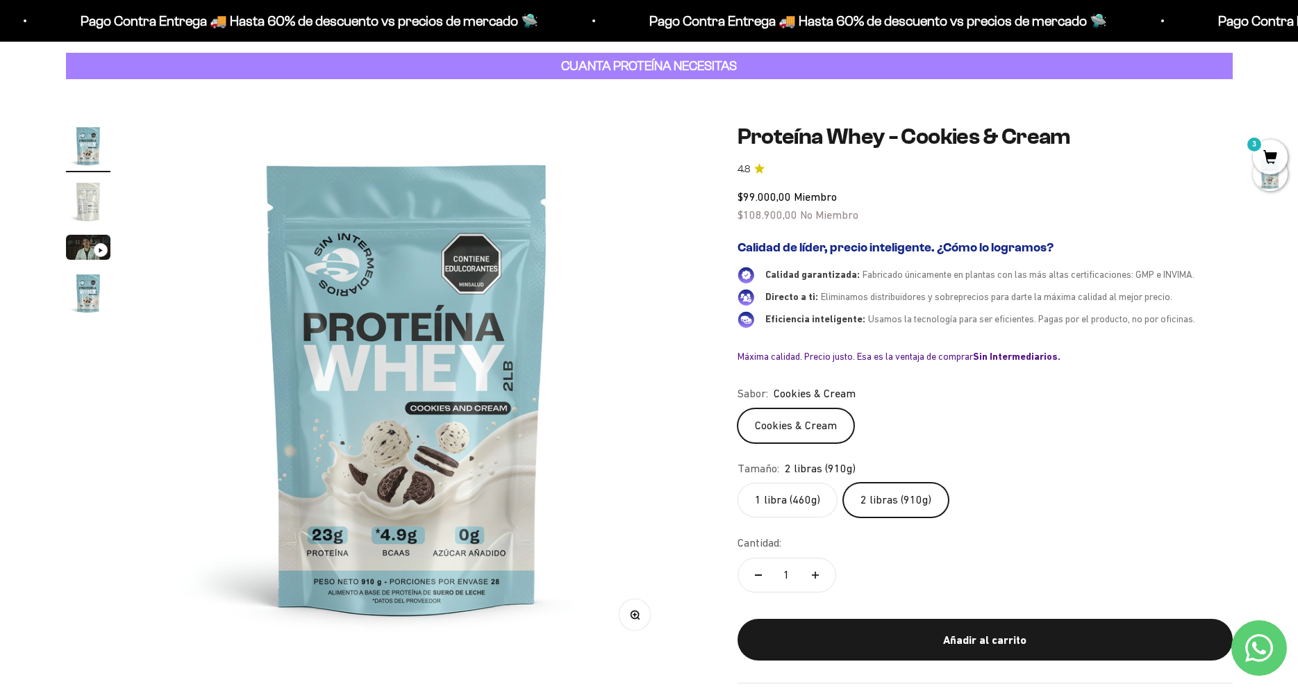
scroll to position [0, 0]
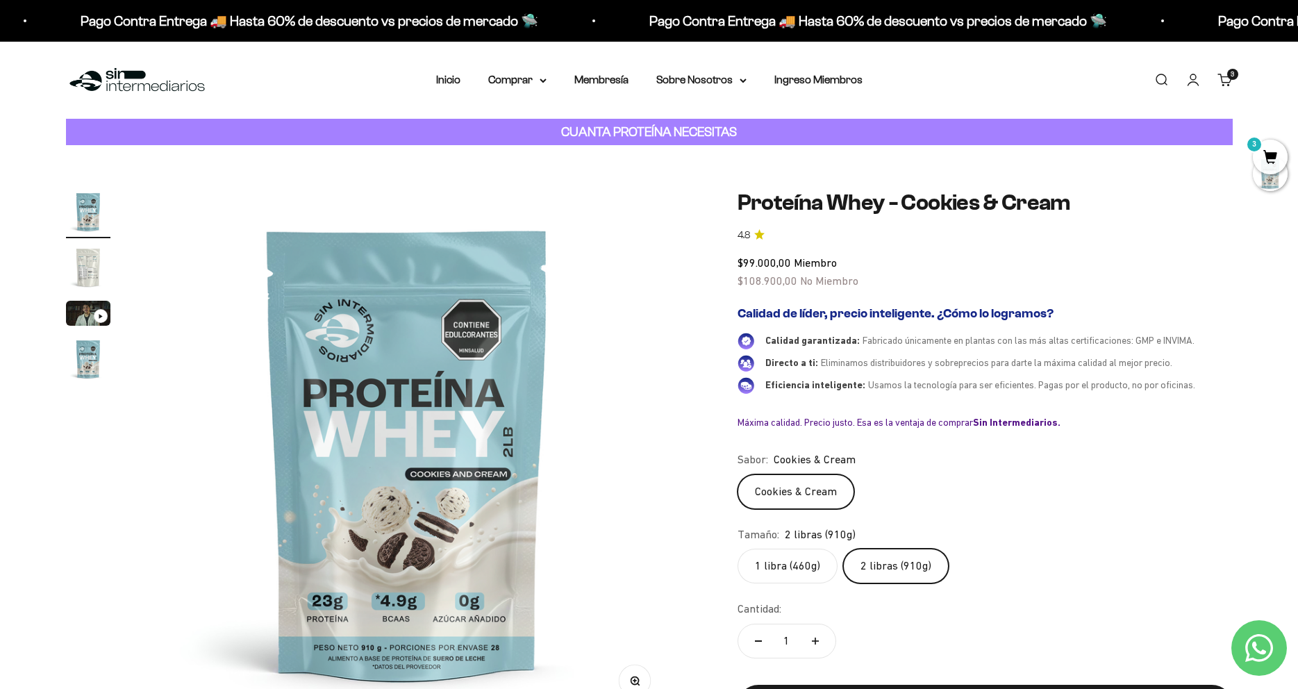
click at [1278, 142] on span "3" at bounding box center [1270, 157] width 35 height 35
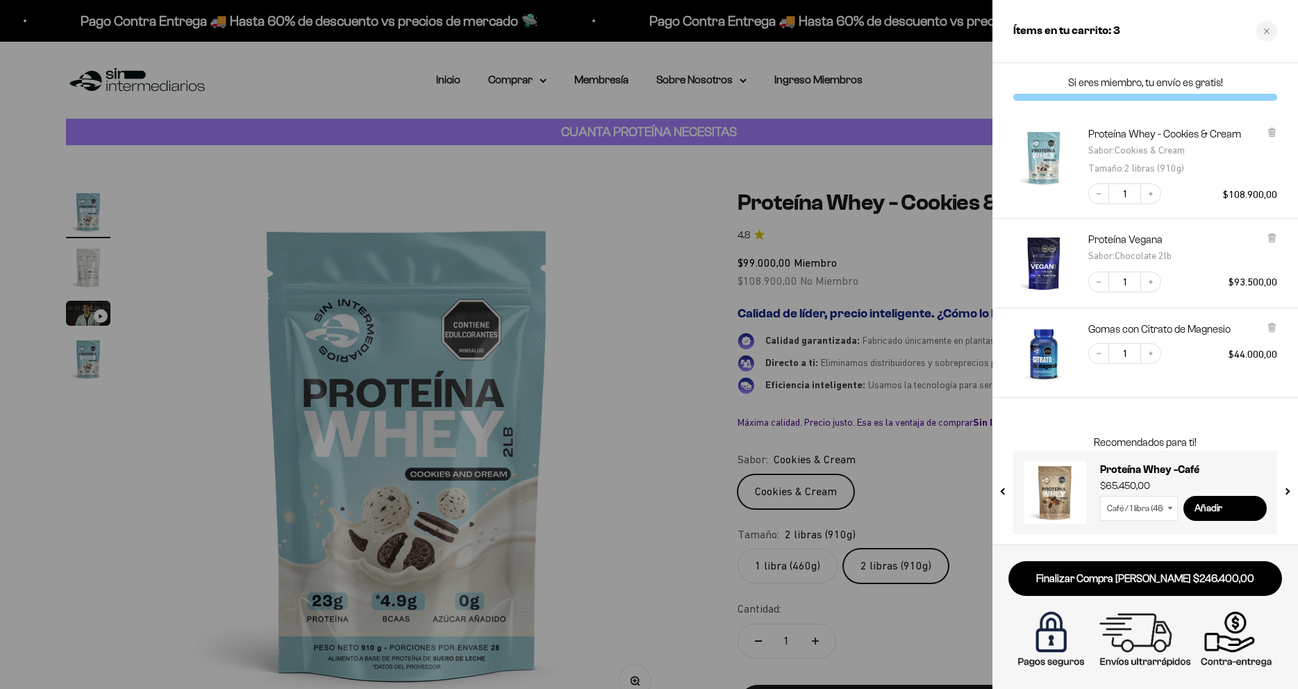
click at [1150, 30] on div "Ítems en tu carrito: 3" at bounding box center [1146, 31] width 306 height 63
click at [1278, 24] on div "Ítems en tu carrito: 3" at bounding box center [1146, 31] width 306 height 63
click at [1263, 31] on div "Close cart" at bounding box center [1267, 31] width 21 height 21
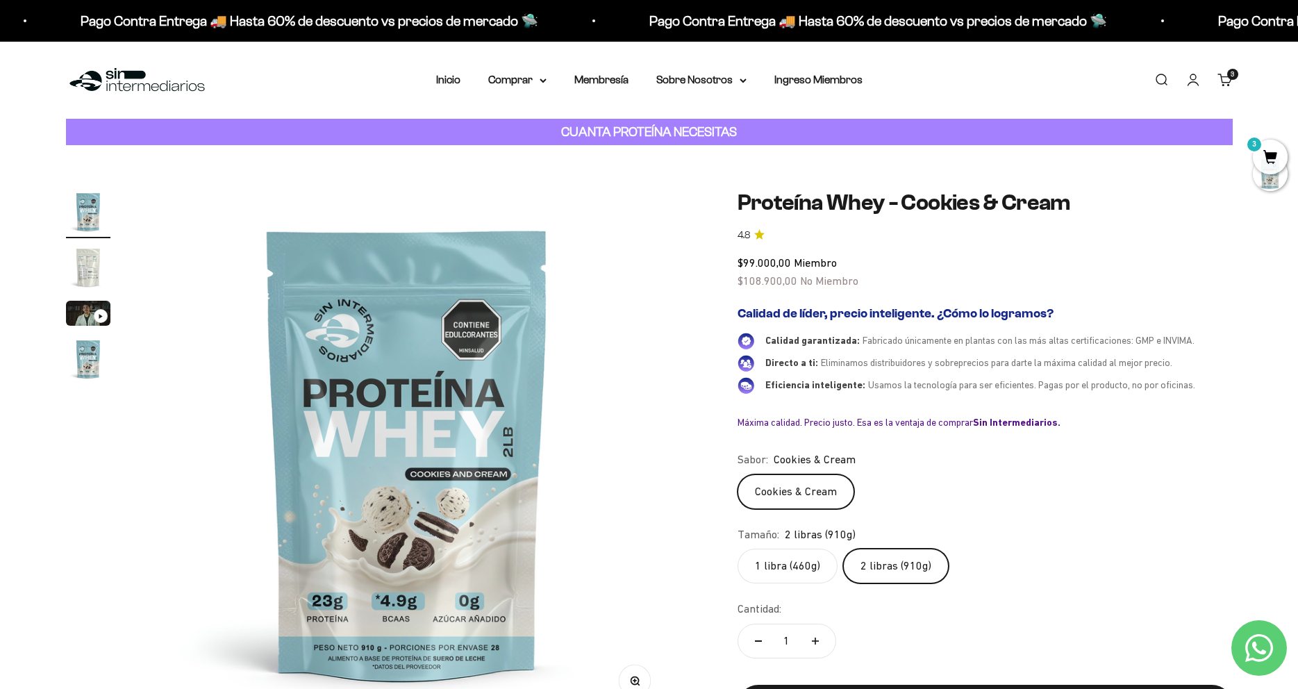
click at [1223, 83] on link "Carrito 3" at bounding box center [1225, 79] width 15 height 15
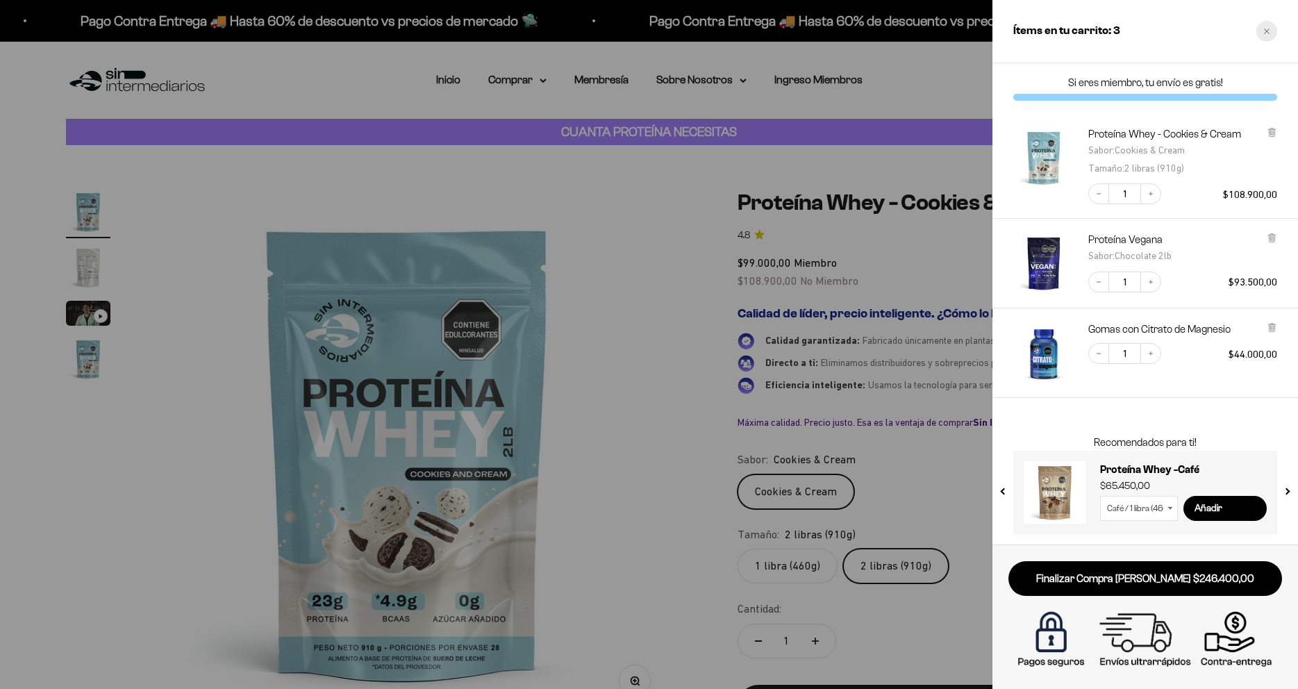
click at [1271, 40] on div "Close cart" at bounding box center [1267, 31] width 21 height 21
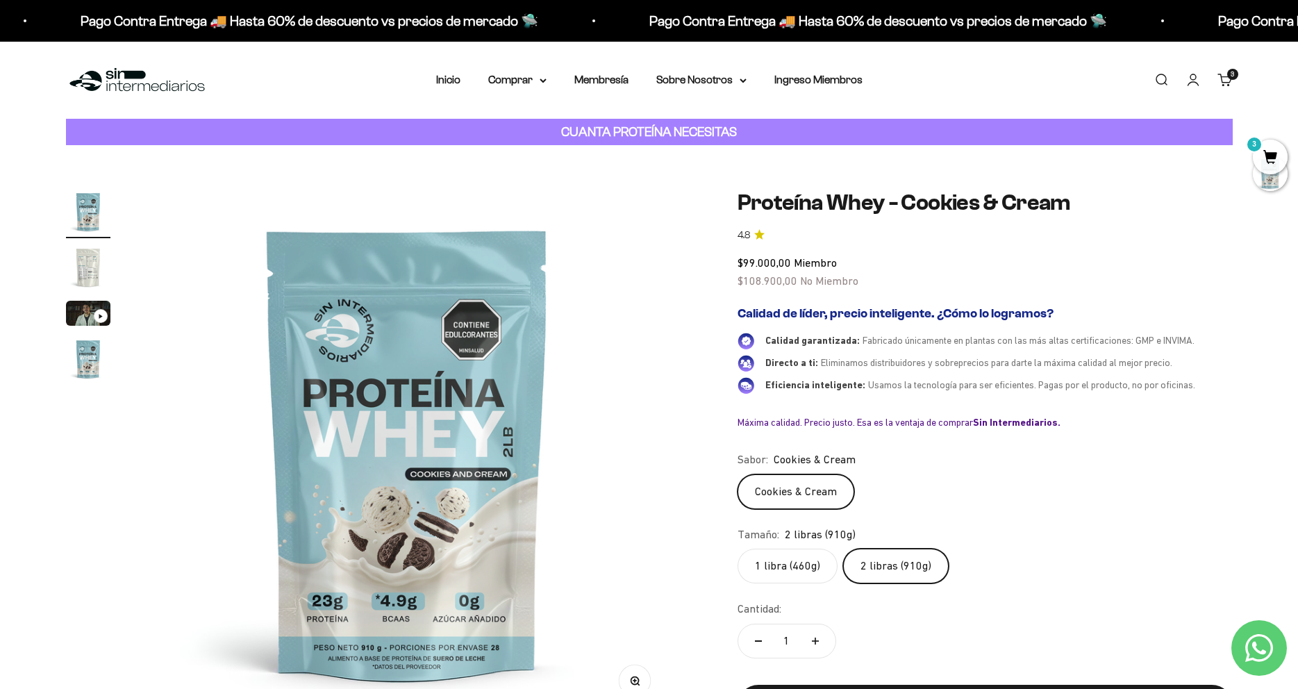
click at [1189, 83] on link "Cuenta" at bounding box center [1193, 79] width 15 height 15
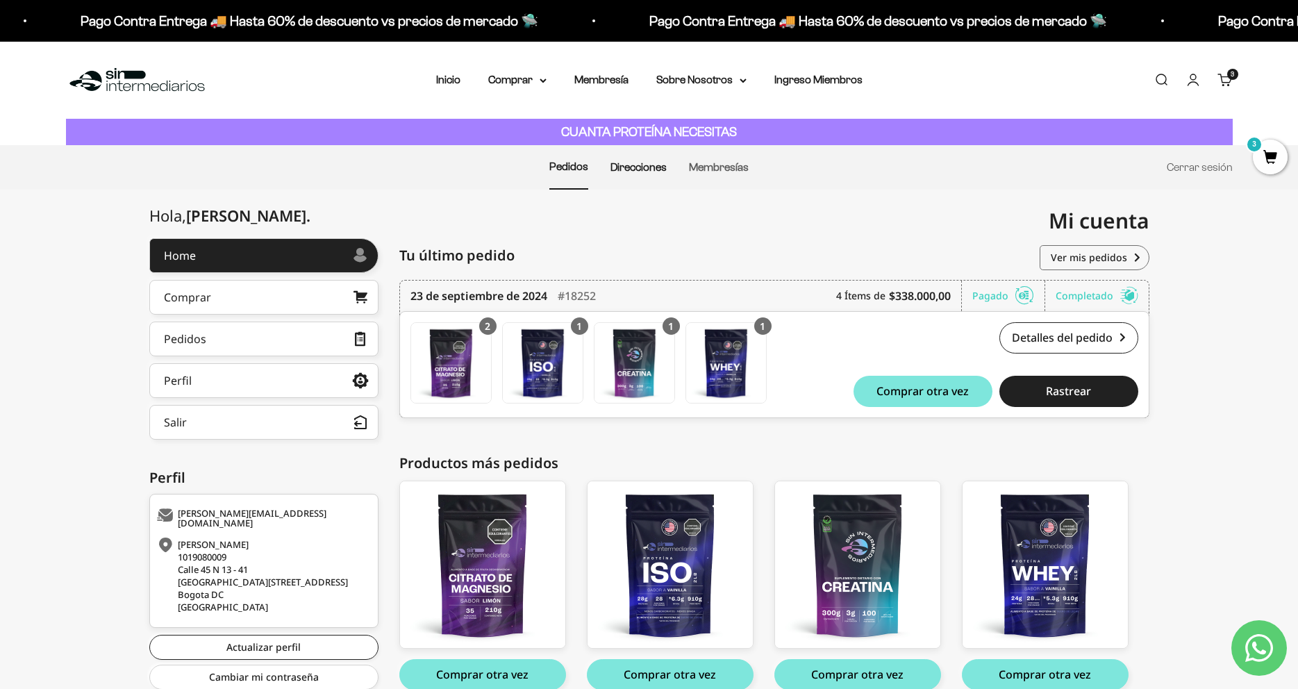
click at [638, 167] on link "Direcciones" at bounding box center [639, 167] width 56 height 12
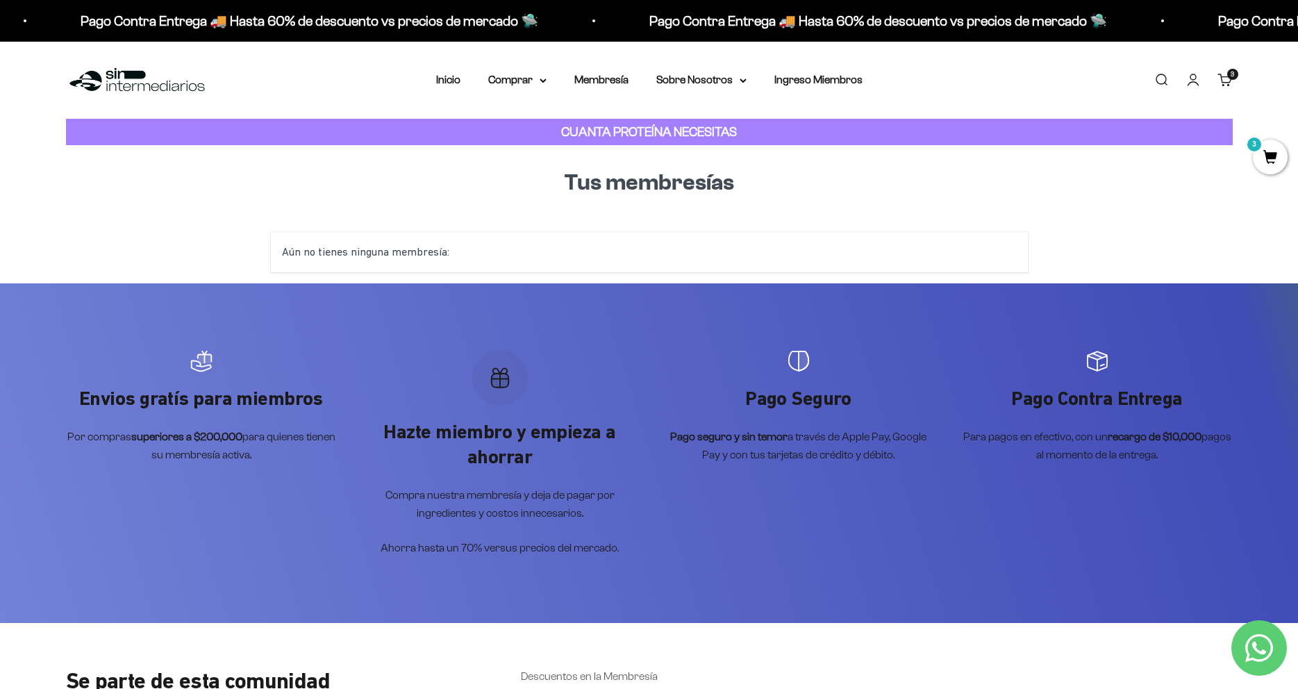
click at [841, 72] on li "Ingreso Miembros" at bounding box center [819, 80] width 88 height 18
click at [826, 80] on link "Ingreso Miembros" at bounding box center [819, 80] width 88 height 12
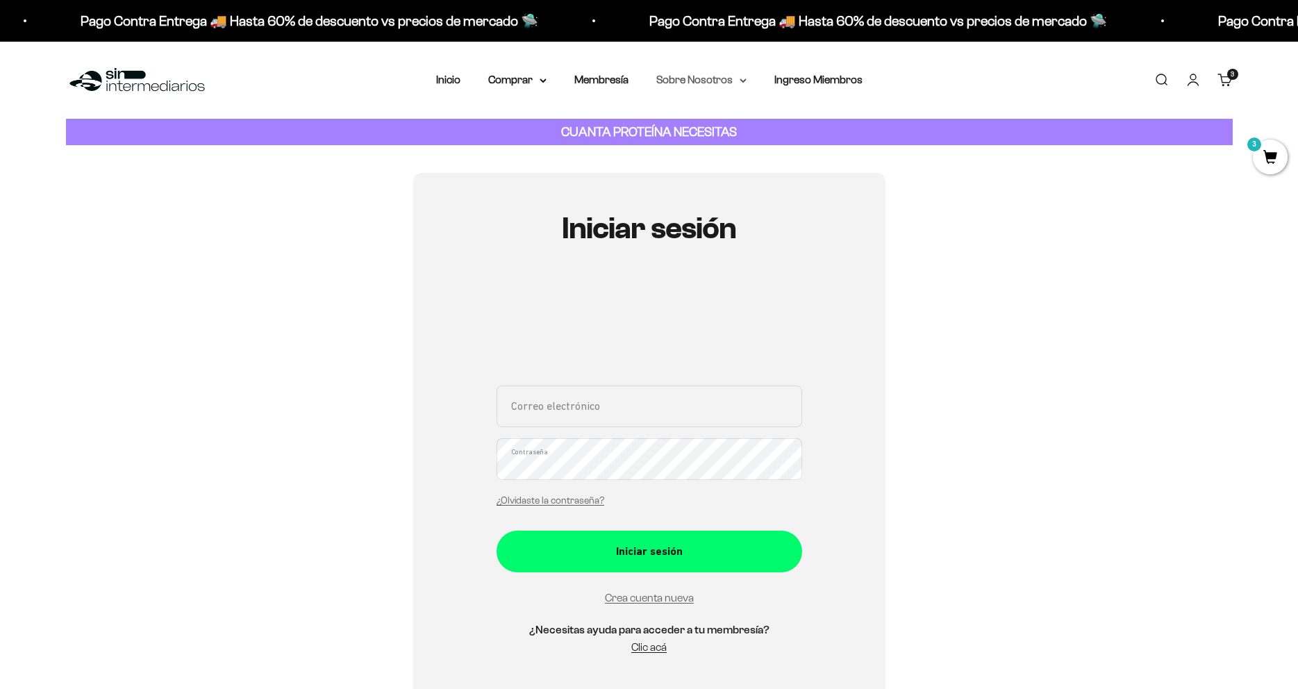
click at [705, 80] on summary "Sobre Nosotros" at bounding box center [702, 80] width 90 height 18
click at [526, 84] on summary "Comprar" at bounding box center [517, 80] width 58 height 18
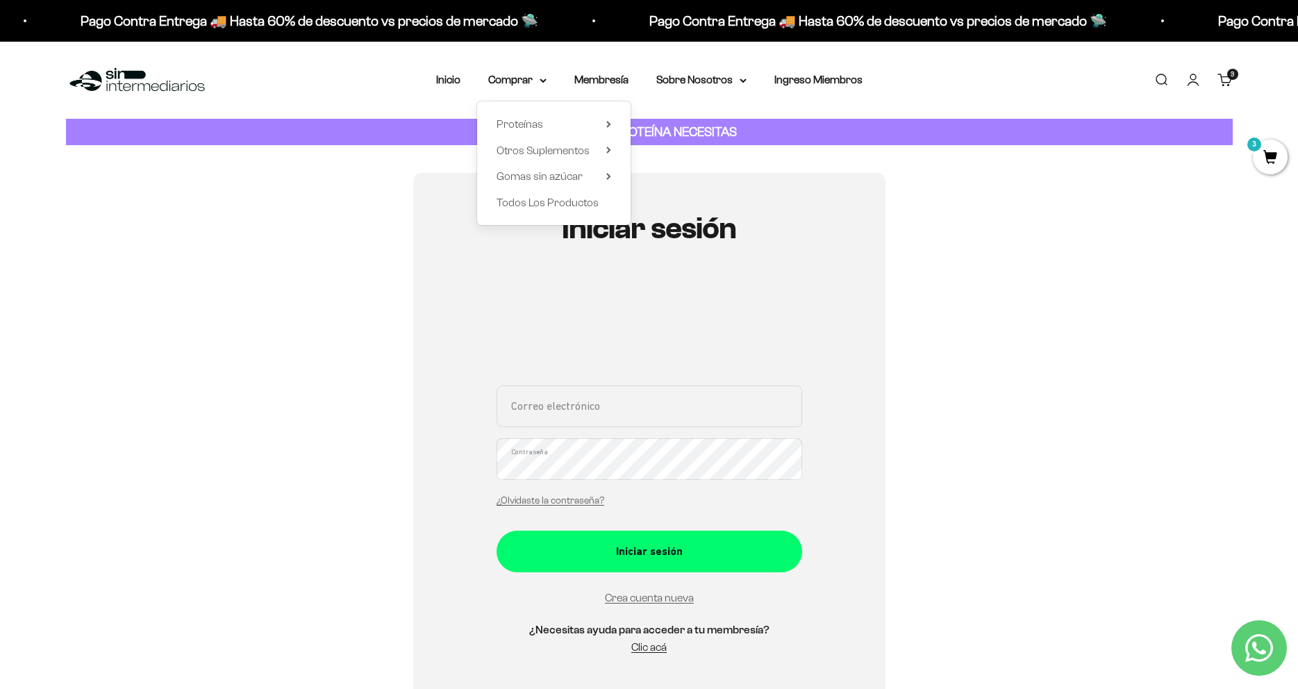
click at [1246, 88] on div "Menú Buscar Inicio Comprar Proteínas Ver Todos Whey Iso Vegan Pancakes Pre-Entr…" at bounding box center [649, 80] width 1298 height 77
click at [1228, 78] on div "3 artículos 3" at bounding box center [1233, 74] width 11 height 11
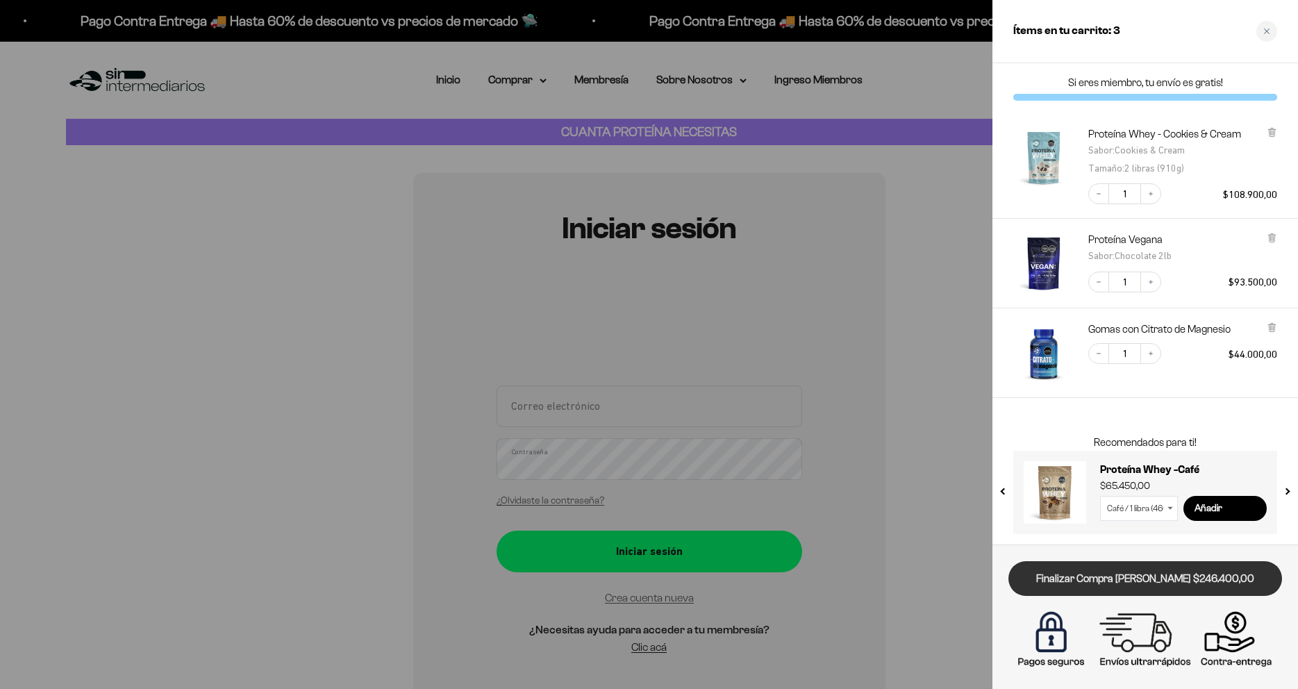
click at [1080, 584] on link "Finalizar Compra [PERSON_NAME] $246.400,00" at bounding box center [1146, 578] width 274 height 35
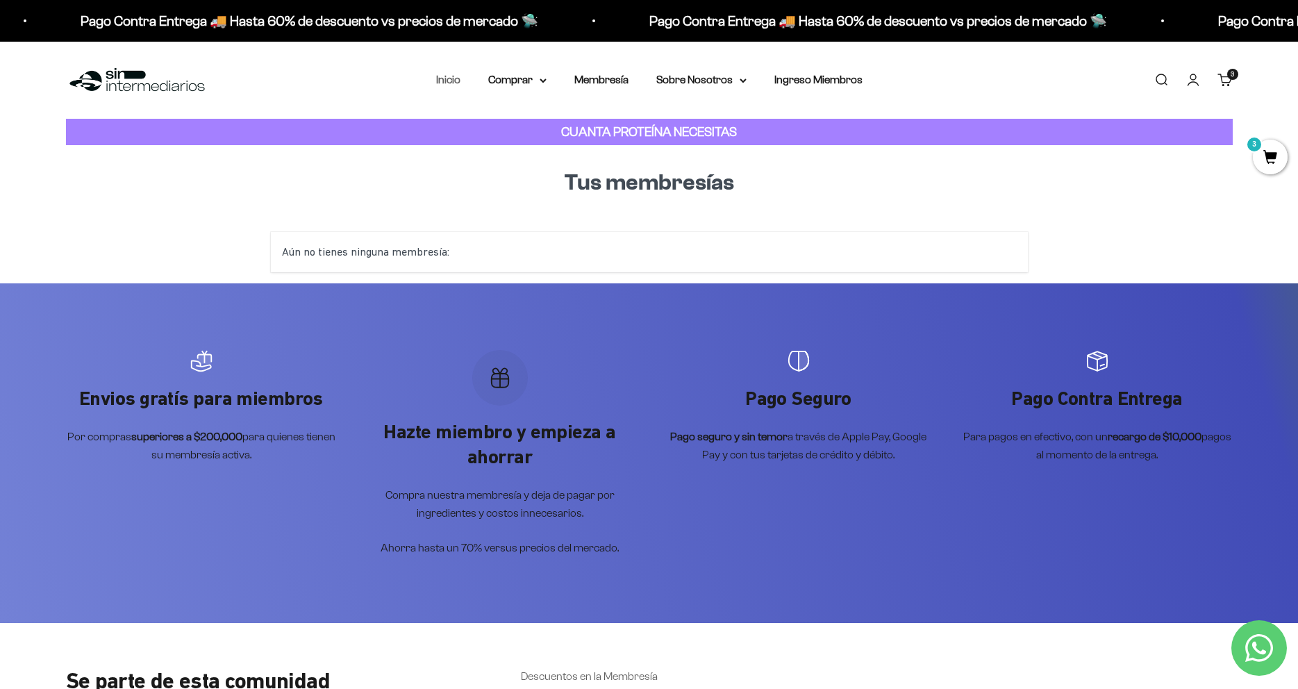
click at [447, 81] on link "Inicio" at bounding box center [448, 80] width 24 height 12
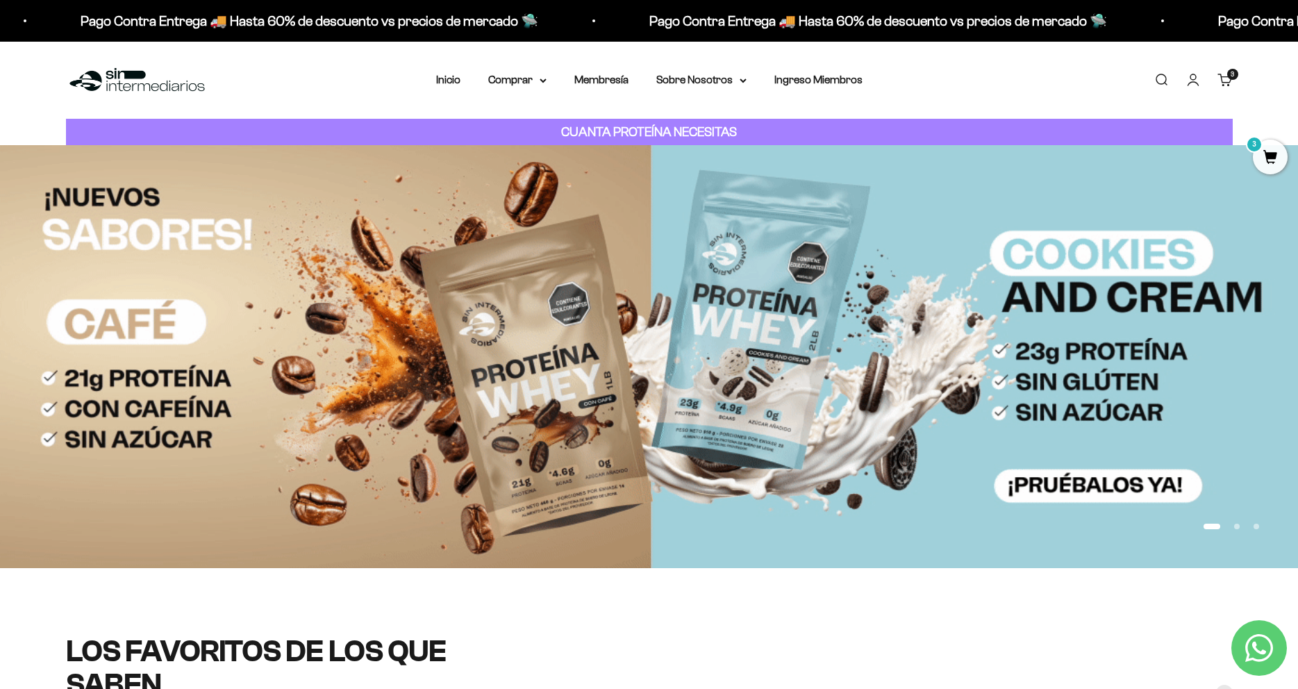
click at [445, 101] on div "Menú Buscar Inicio Comprar Proteínas Ver Todos Whey Iso Vegan Pancakes Pre-Entr…" at bounding box center [649, 80] width 1298 height 77
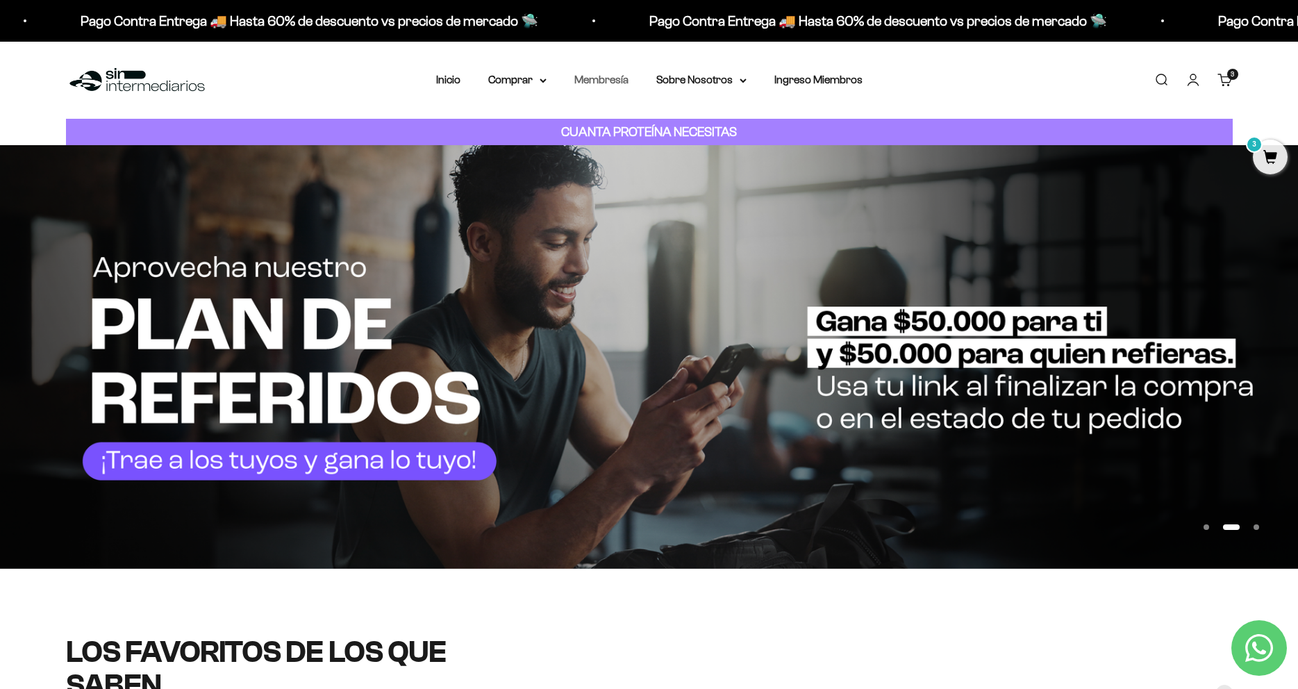
click at [578, 77] on link "Membresía" at bounding box center [602, 80] width 54 height 12
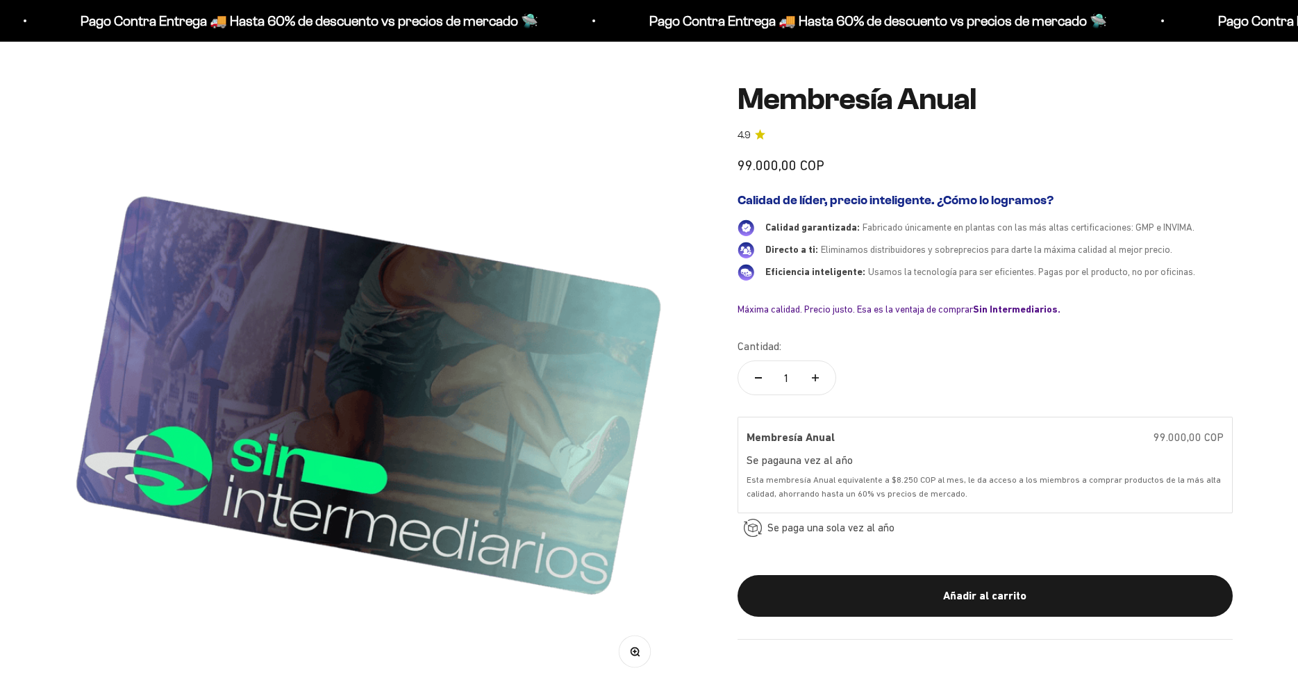
scroll to position [142, 0]
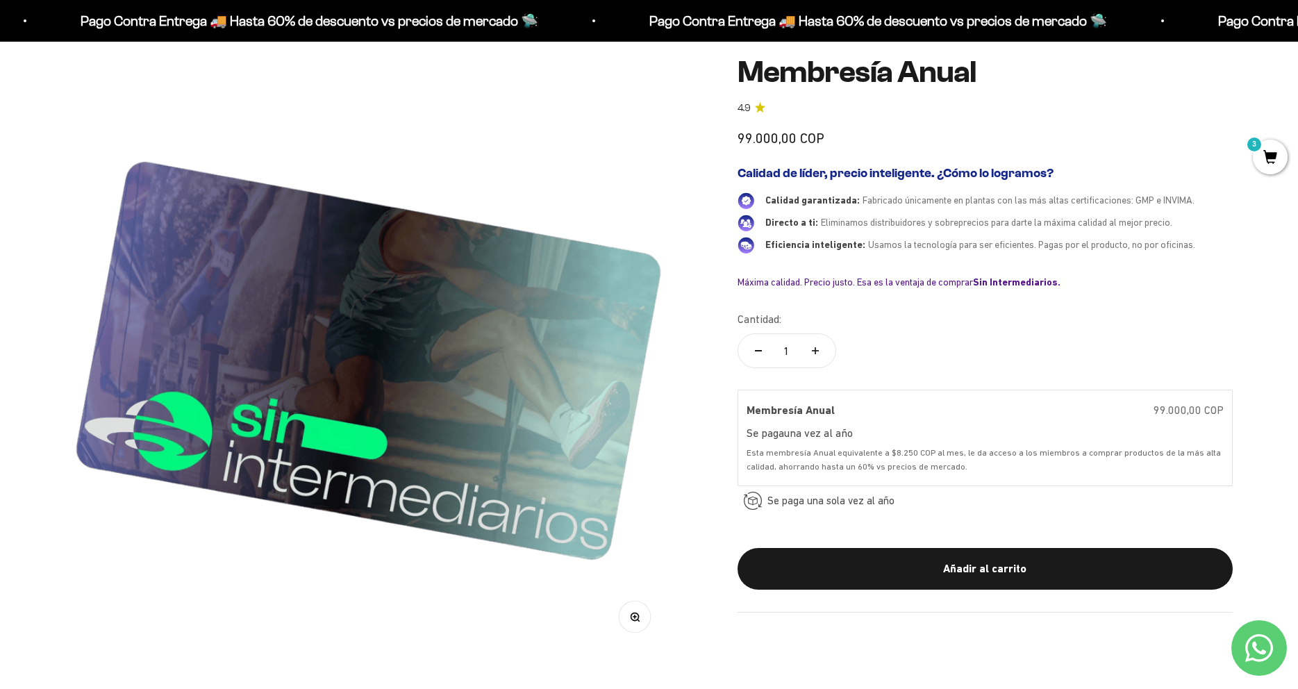
click at [817, 345] on button "Aumentar cantidad" at bounding box center [815, 350] width 40 height 33
click at [745, 352] on button "Reducir cantidad" at bounding box center [758, 350] width 40 height 33
type input "1"
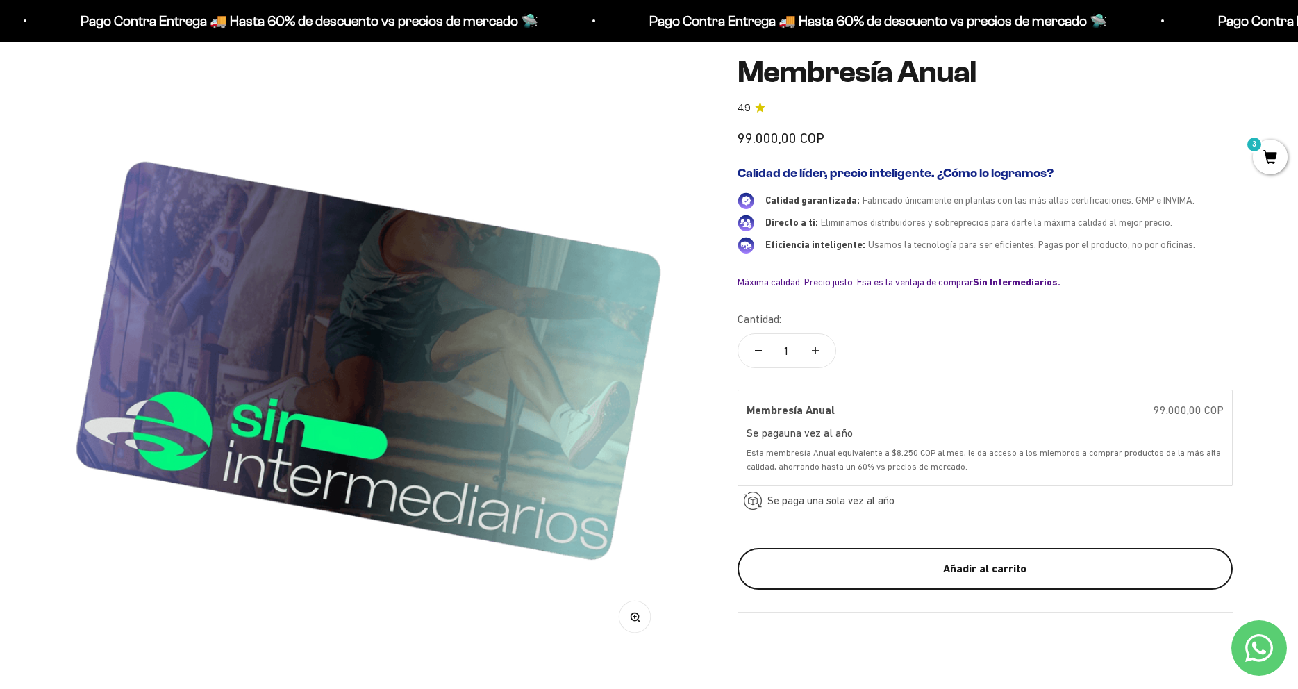
click at [938, 563] on div "Añadir al carrito" at bounding box center [986, 569] width 440 height 18
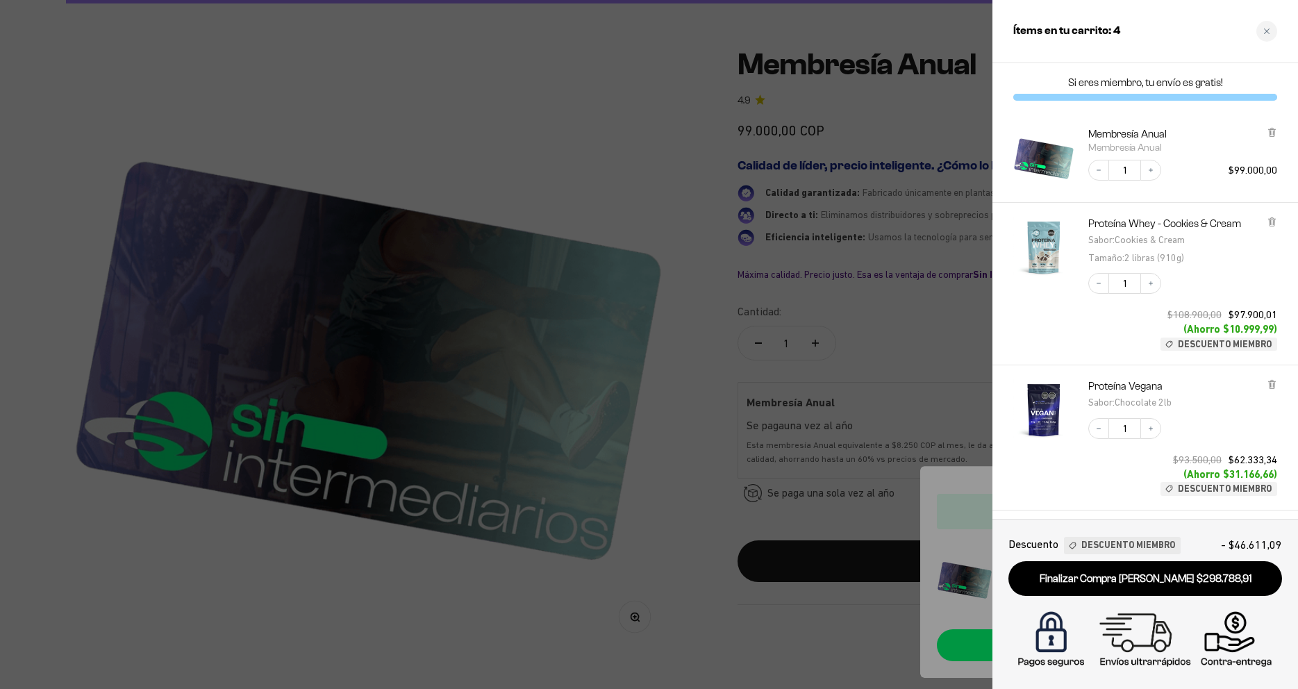
drag, startPoint x: 1225, startPoint y: 477, endPoint x: 1248, endPoint y: 477, distance: 22.2
click at [1248, 477] on span "(Ahorro $31.166,66)" at bounding box center [1231, 474] width 94 height 13
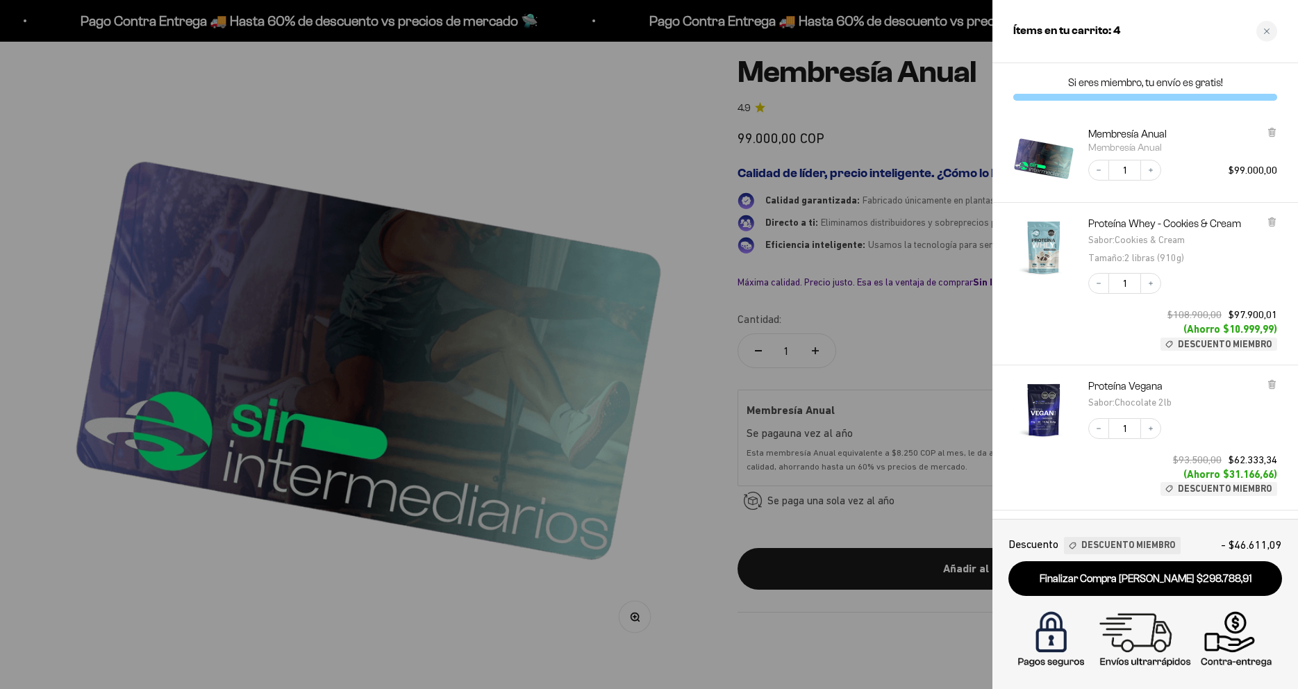
drag, startPoint x: 1213, startPoint y: 330, endPoint x: 1316, endPoint y: 329, distance: 103.5
click at [1298, 329] on div "Si eres miembro, tu envío es gratis! Membresía Anual Membresía Anual Decrease q…" at bounding box center [1146, 291] width 306 height 456
click at [1098, 335] on div "Decrease quantity 1 Increase quantity $108.900,00 $97.900,01 (Ahorro $10.999,99…" at bounding box center [1176, 305] width 203 height 92
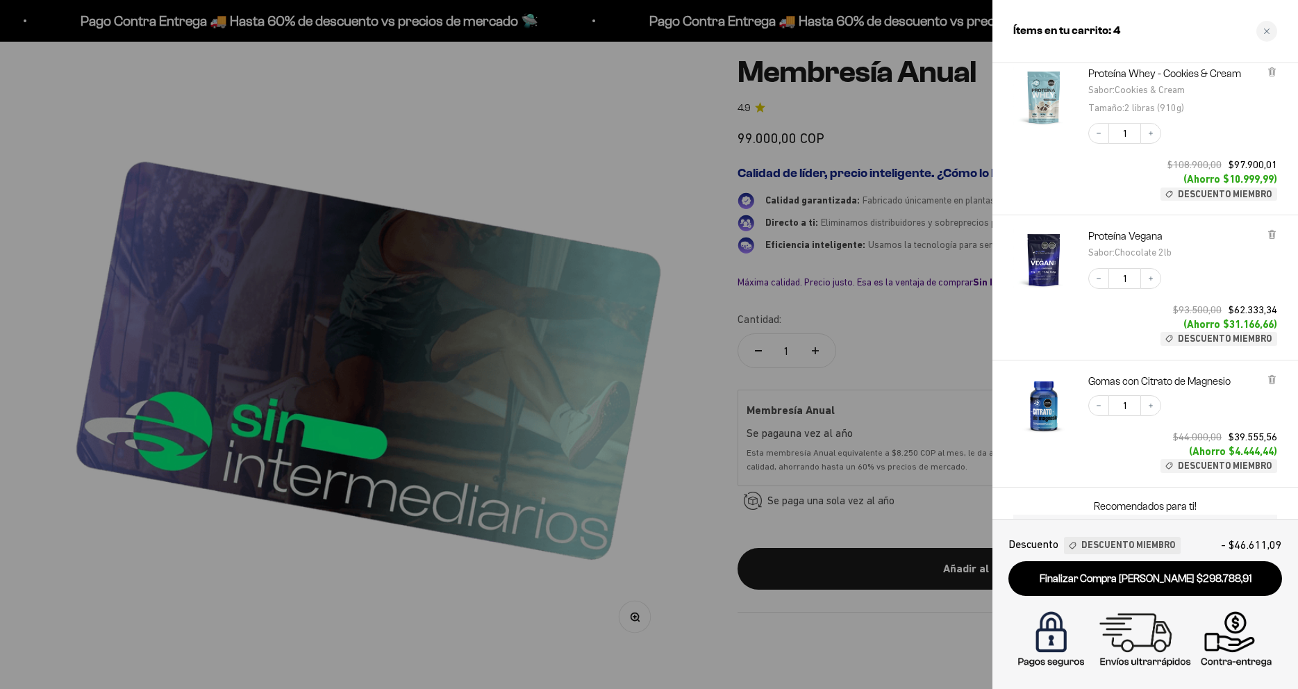
scroll to position [241, 0]
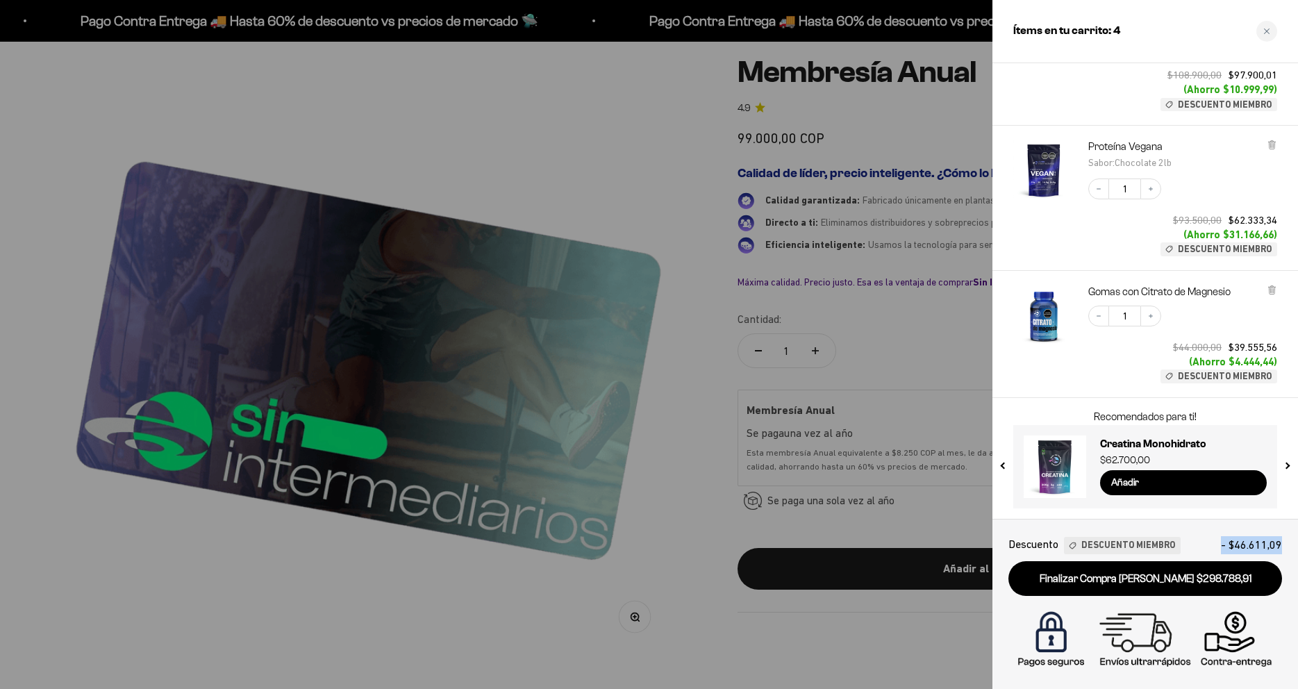
drag, startPoint x: 1224, startPoint y: 541, endPoint x: 1287, endPoint y: 545, distance: 62.6
click at [1287, 545] on div "Descuento Descuento Miembro - $46.611,09 Finalizar Compra Segura $298.788,91" at bounding box center [1146, 604] width 306 height 170
click at [1271, 545] on span "- $46.611,09" at bounding box center [1251, 545] width 61 height 18
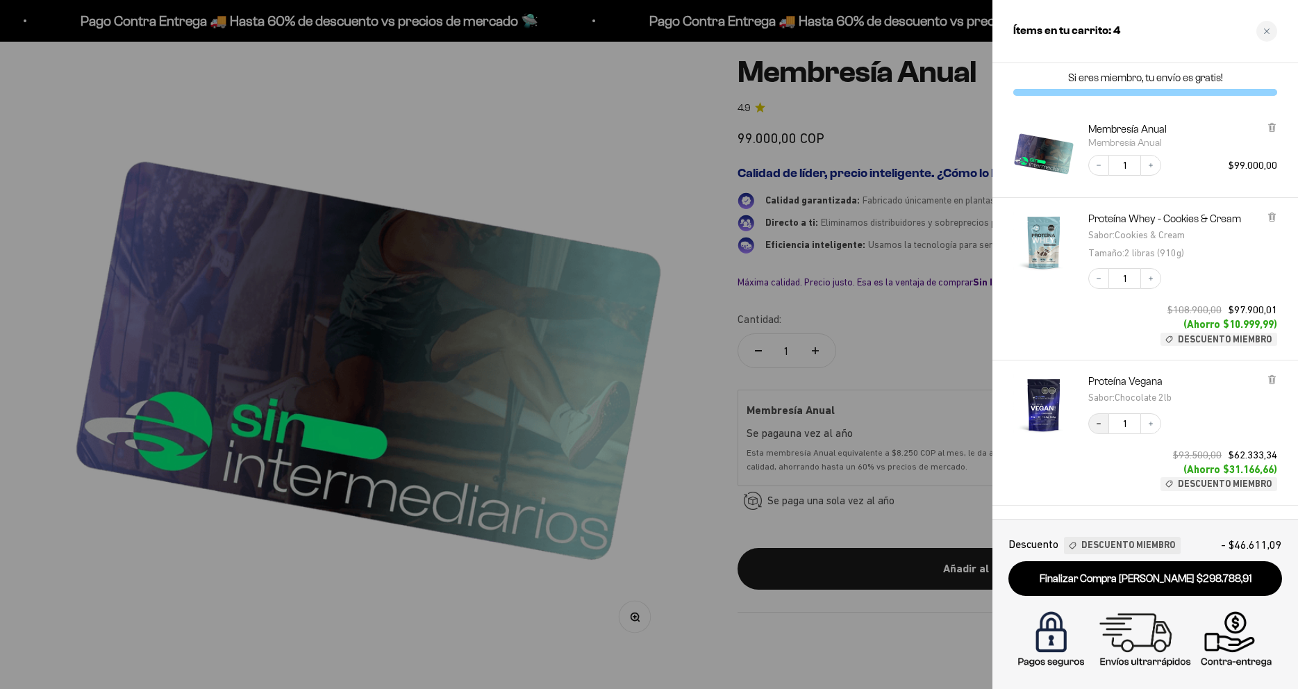
scroll to position [0, 0]
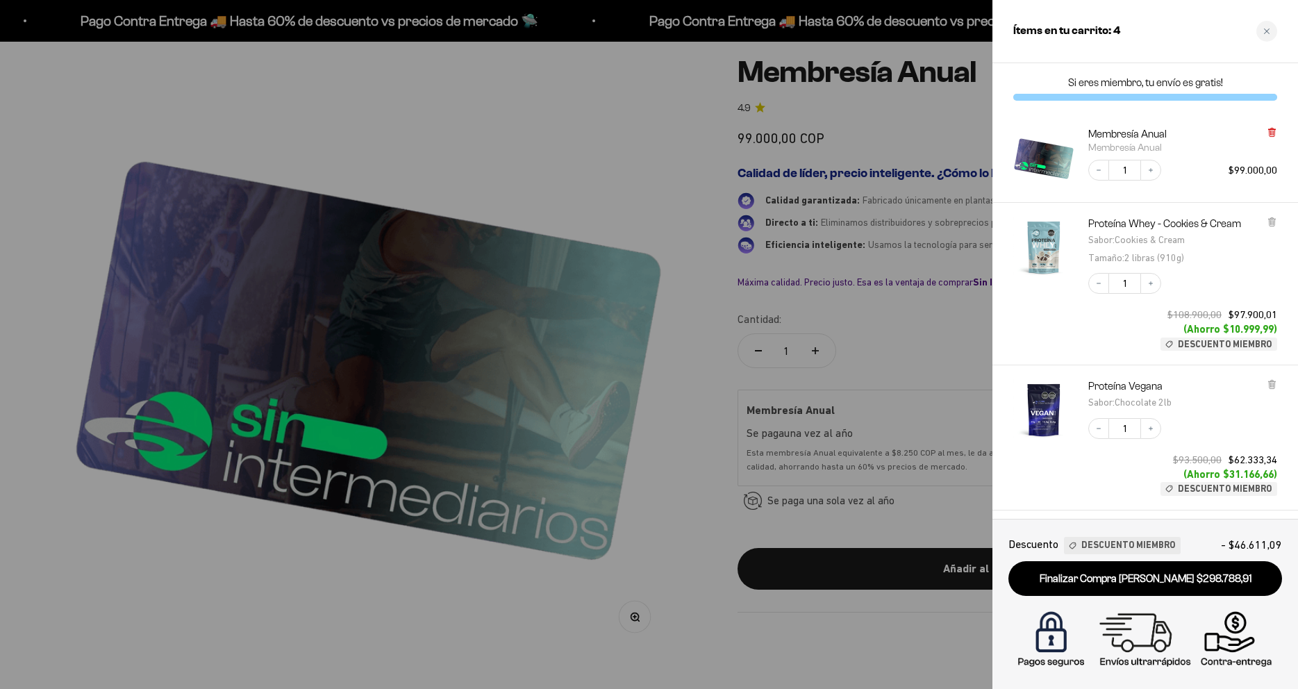
click at [1271, 135] on icon at bounding box center [1272, 132] width 6 height 7
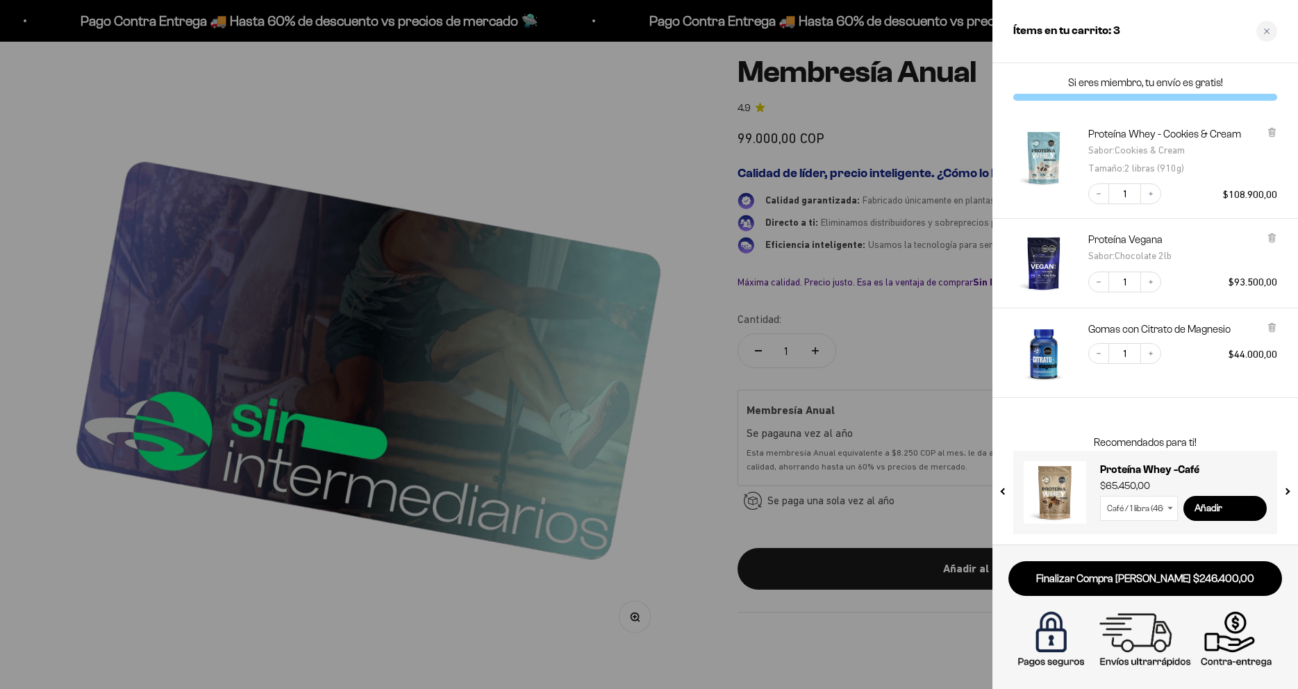
click at [906, 368] on div at bounding box center [649, 344] width 1298 height 689
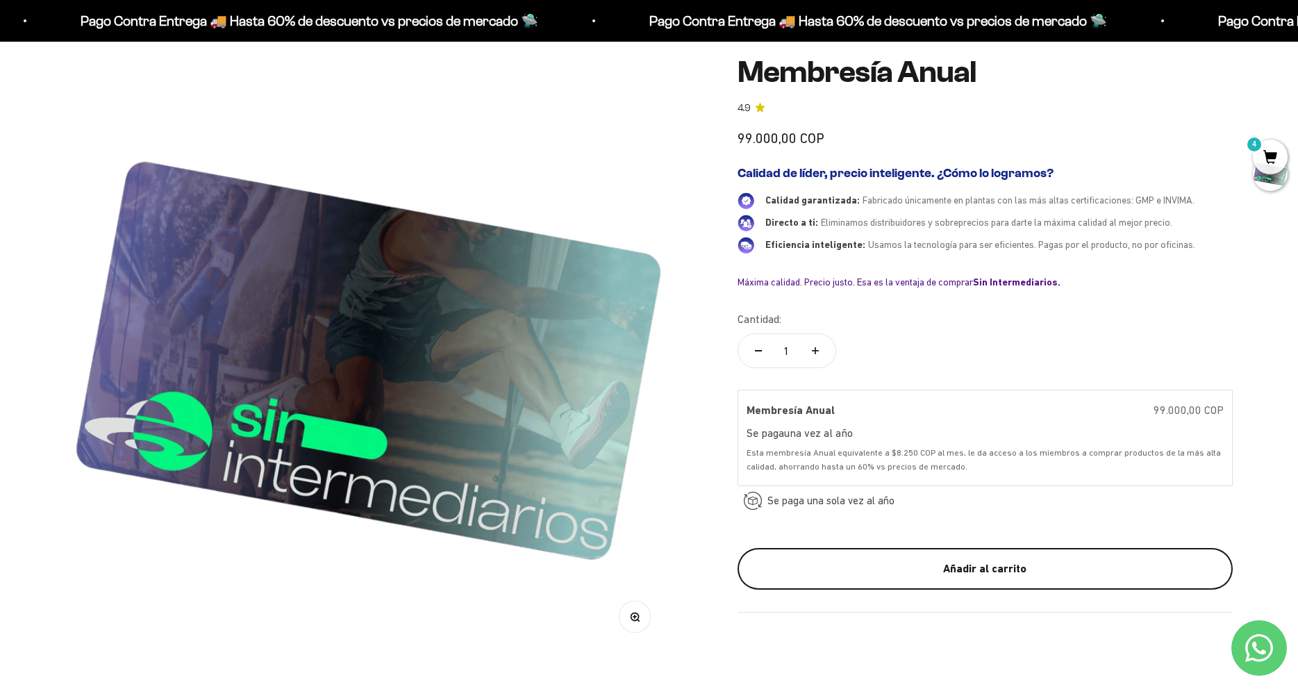
click at [957, 560] on div "Añadir al carrito" at bounding box center [986, 569] width 440 height 18
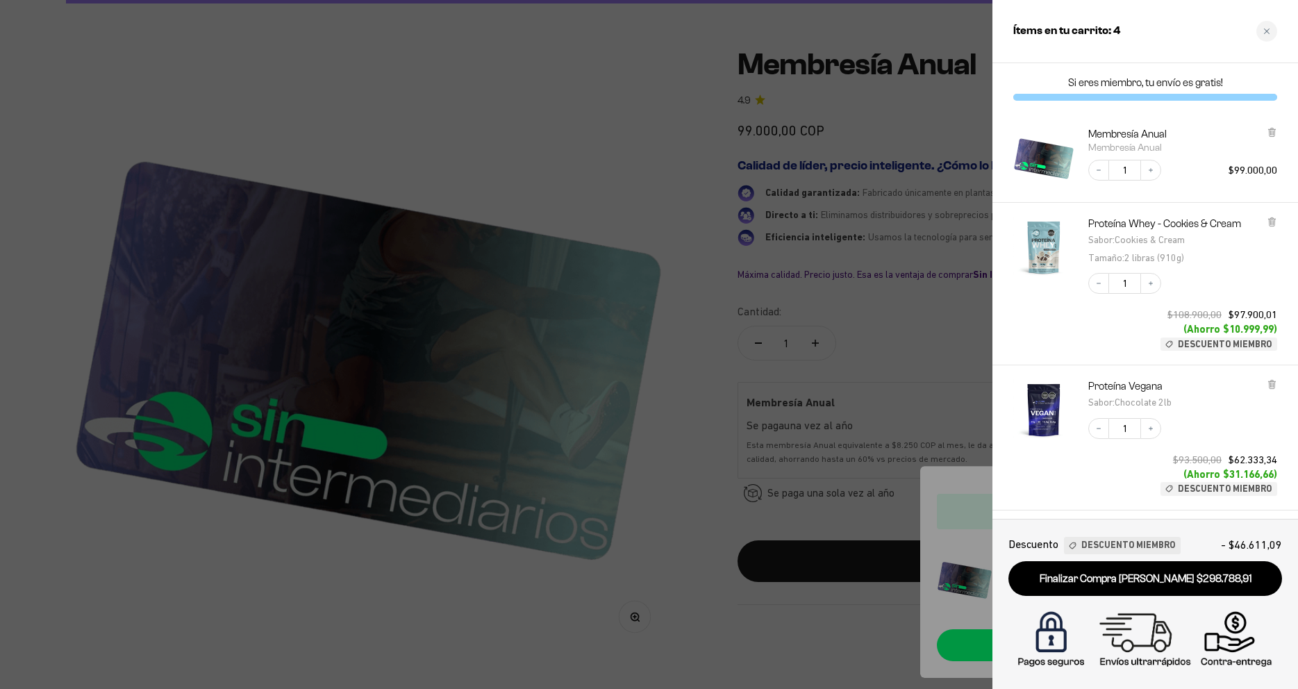
drag, startPoint x: 1246, startPoint y: 542, endPoint x: 1284, endPoint y: 544, distance: 37.6
click at [1284, 544] on div "Descuento Descuento Miembro - $46.611,09 Finalizar Compra Segura $298.788,91" at bounding box center [1146, 604] width 306 height 170
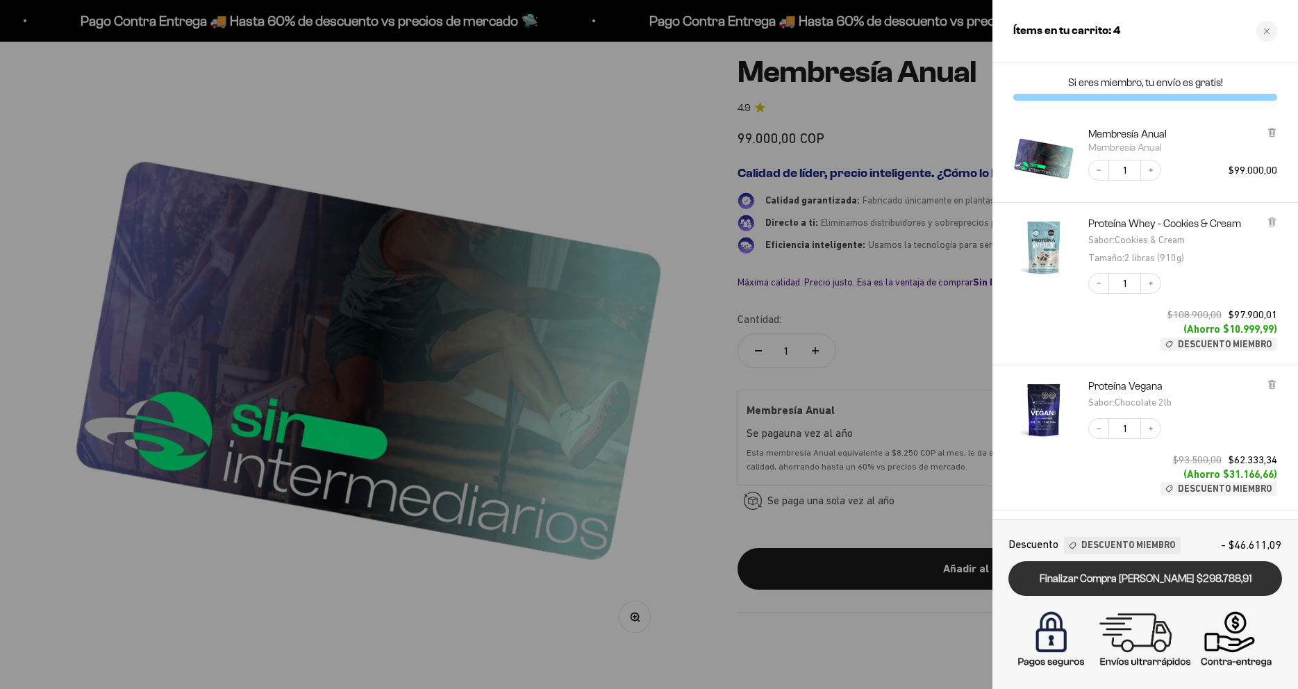
click at [1196, 576] on link "Finalizar Compra Segura $298.788,91" at bounding box center [1146, 578] width 274 height 35
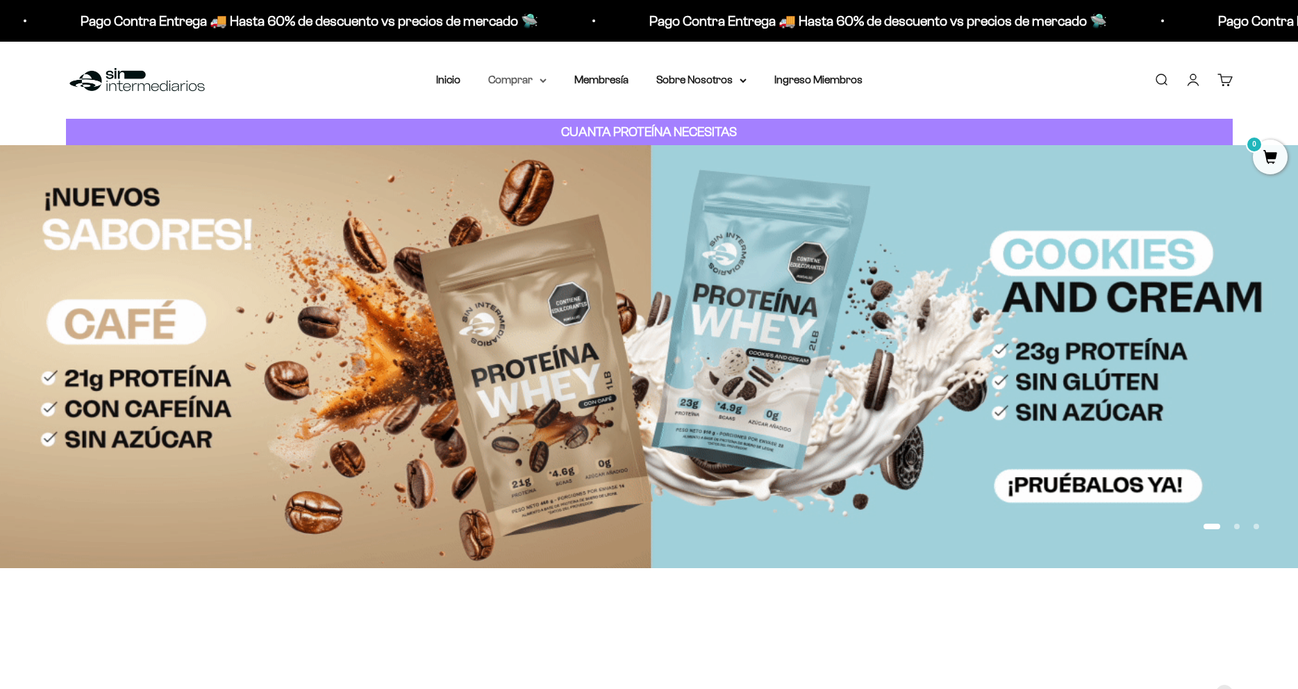
click at [525, 85] on summary "Comprar" at bounding box center [517, 80] width 58 height 18
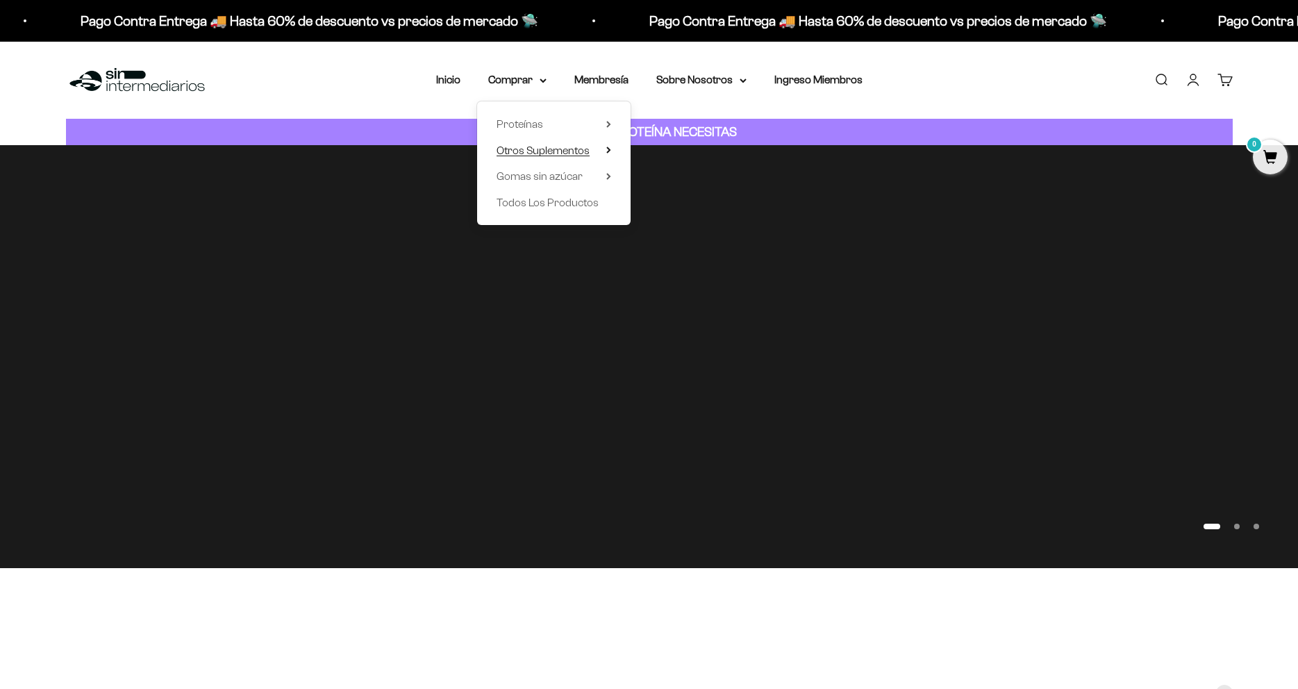
click at [554, 154] on span "Otros Suplementos" at bounding box center [543, 151] width 93 height 12
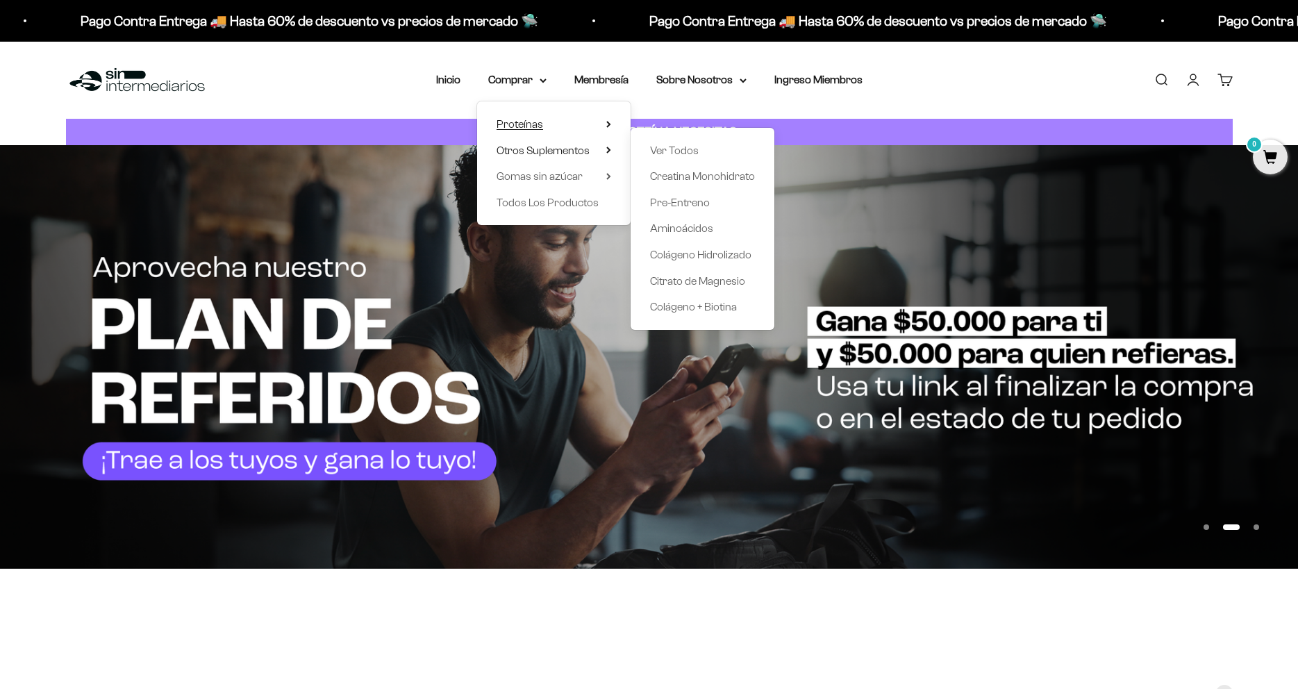
click at [552, 130] on summary "Proteínas" at bounding box center [554, 124] width 115 height 18
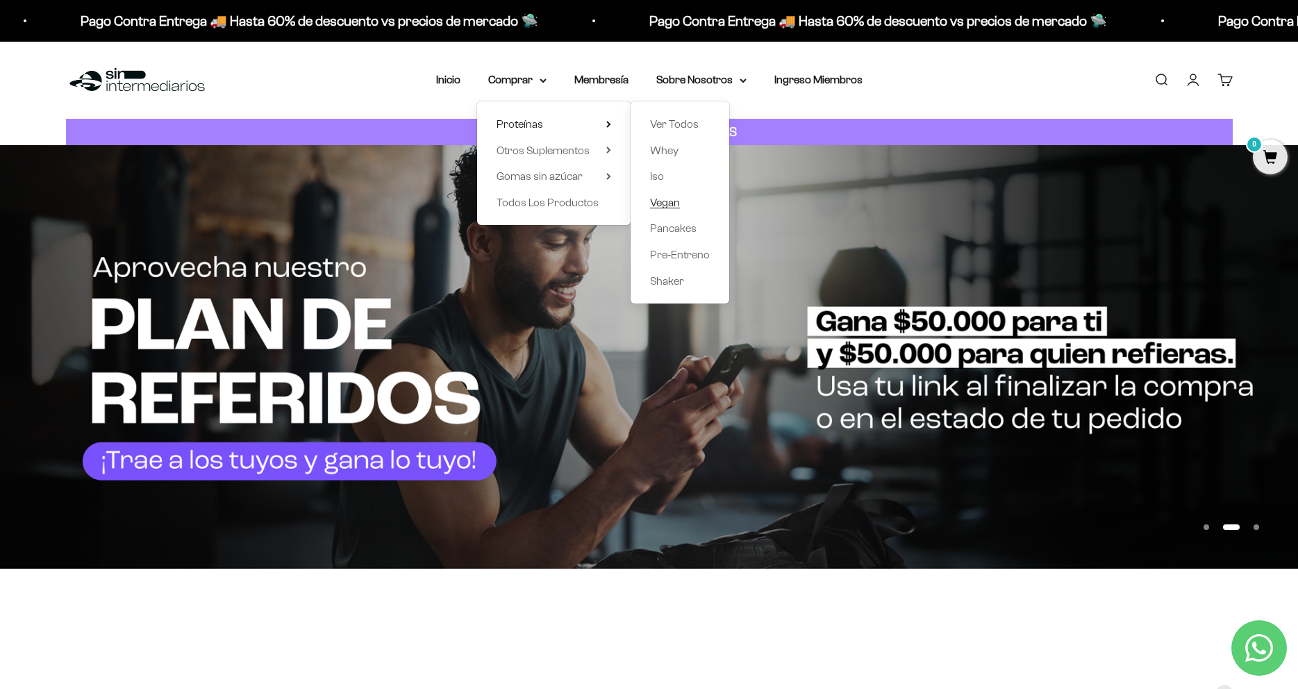
click at [658, 208] on span "Vegan" at bounding box center [665, 203] width 30 height 12
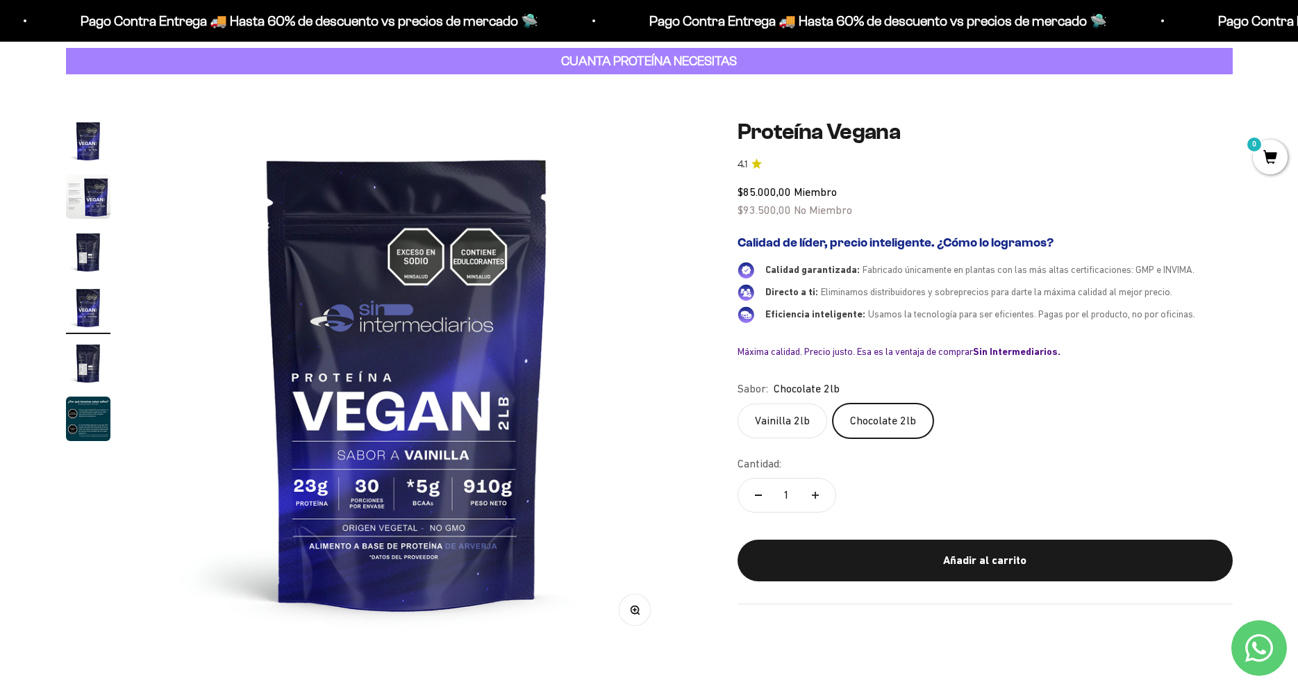
scroll to position [0, 1632]
click at [700, 385] on div "Zoom Ir al artículo 1 Ir al artículo 2 Ir al artículo 3 Ir al artículo 4 Ir al …" at bounding box center [649, 382] width 1167 height 527
drag, startPoint x: 868, startPoint y: 192, endPoint x: 693, endPoint y: 194, distance: 175.1
click at [693, 194] on div "Zoom Ir al artículo 1 Ir al artículo 2 Ir al artículo 3 Ir al artículo 4 Ir al …" at bounding box center [649, 382] width 1167 height 527
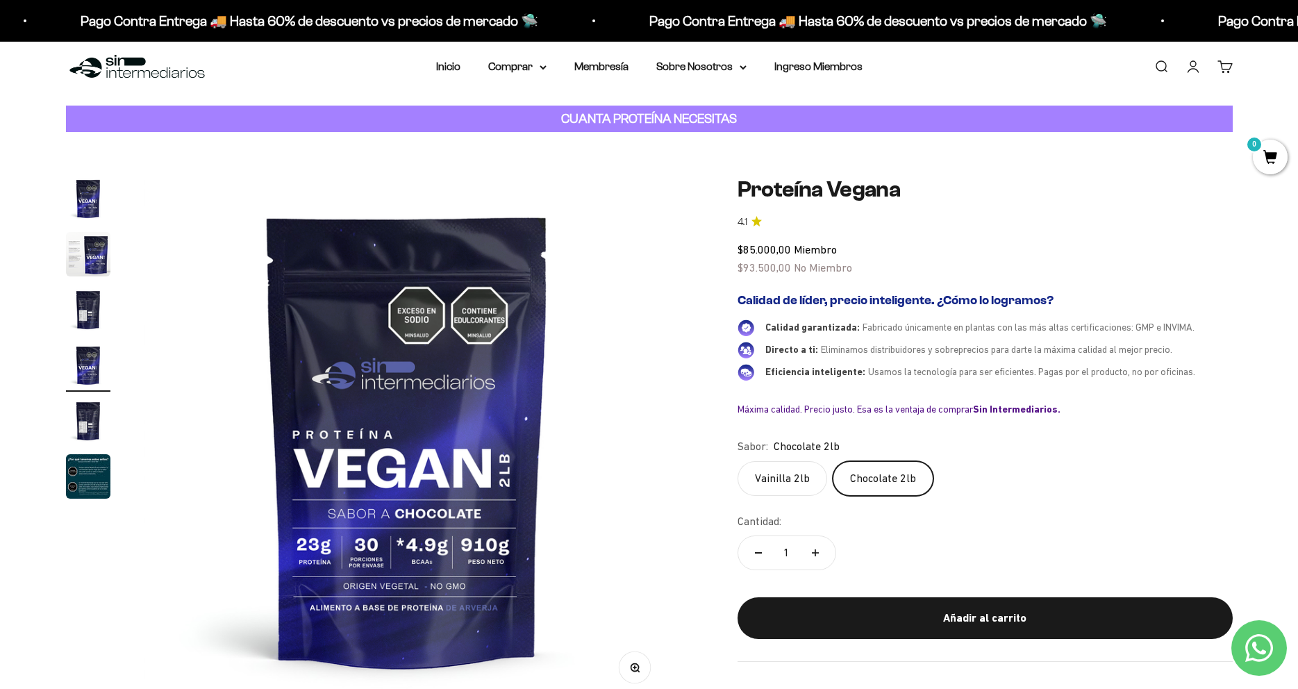
scroll to position [0, 0]
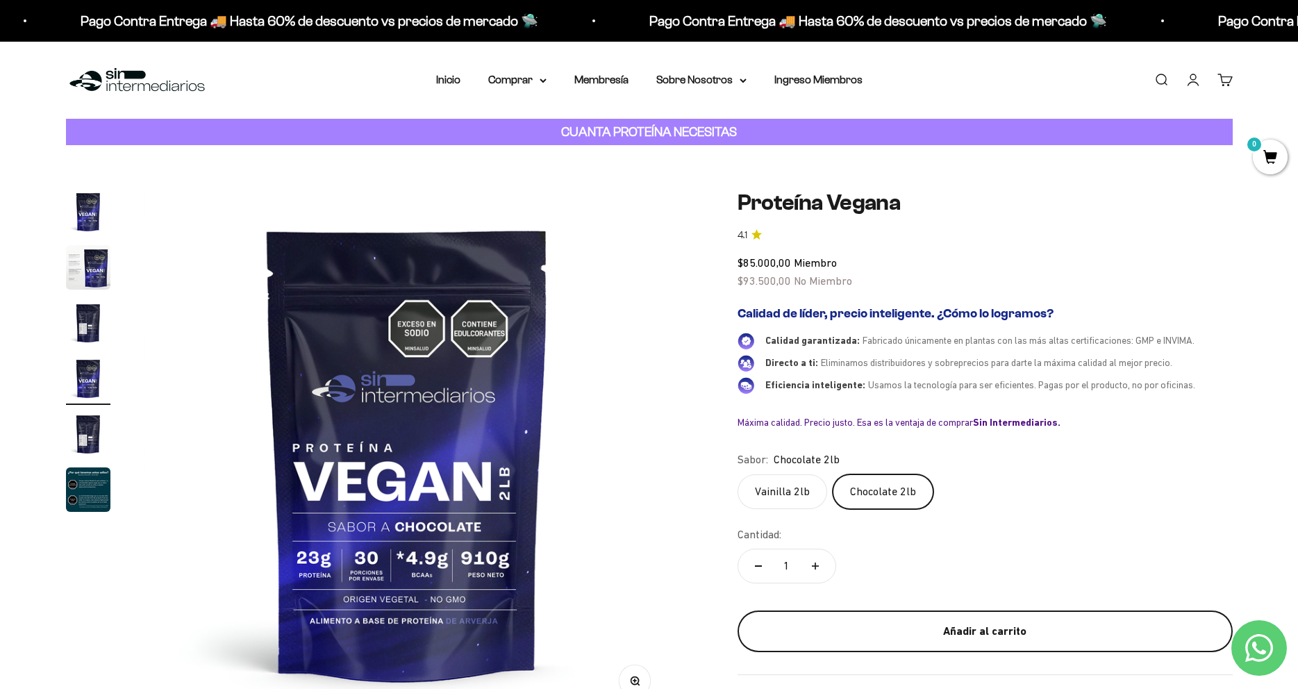
click at [995, 626] on div "Añadir al carrito" at bounding box center [986, 631] width 440 height 18
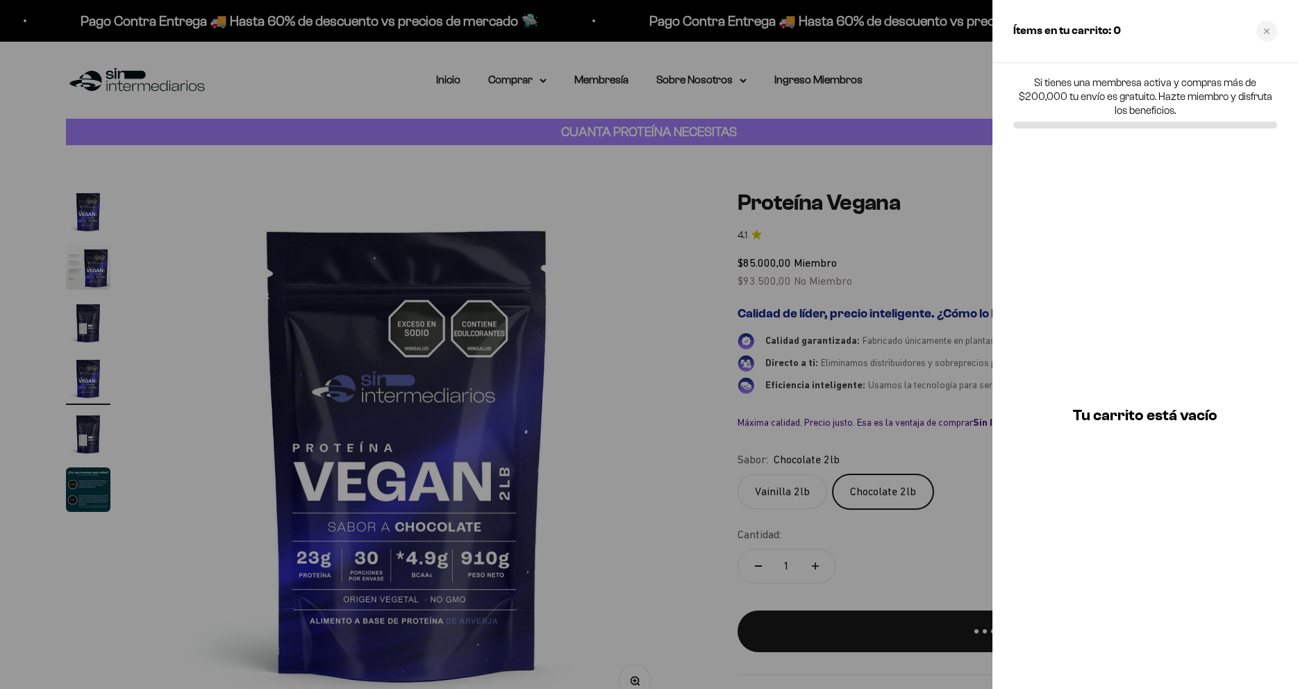
scroll to position [0, 1632]
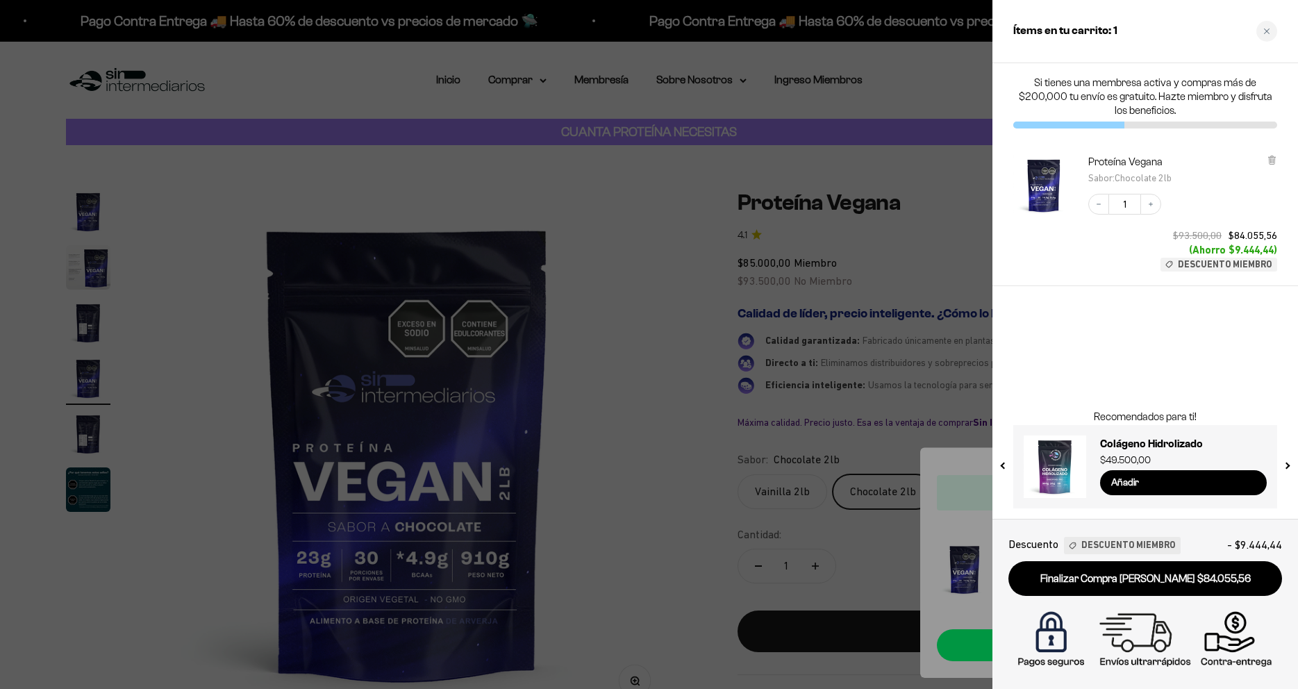
drag, startPoint x: 1234, startPoint y: 249, endPoint x: 1272, endPoint y: 247, distance: 38.3
click at [1272, 247] on span "(Ahorro $9.444,44)" at bounding box center [1233, 250] width 88 height 13
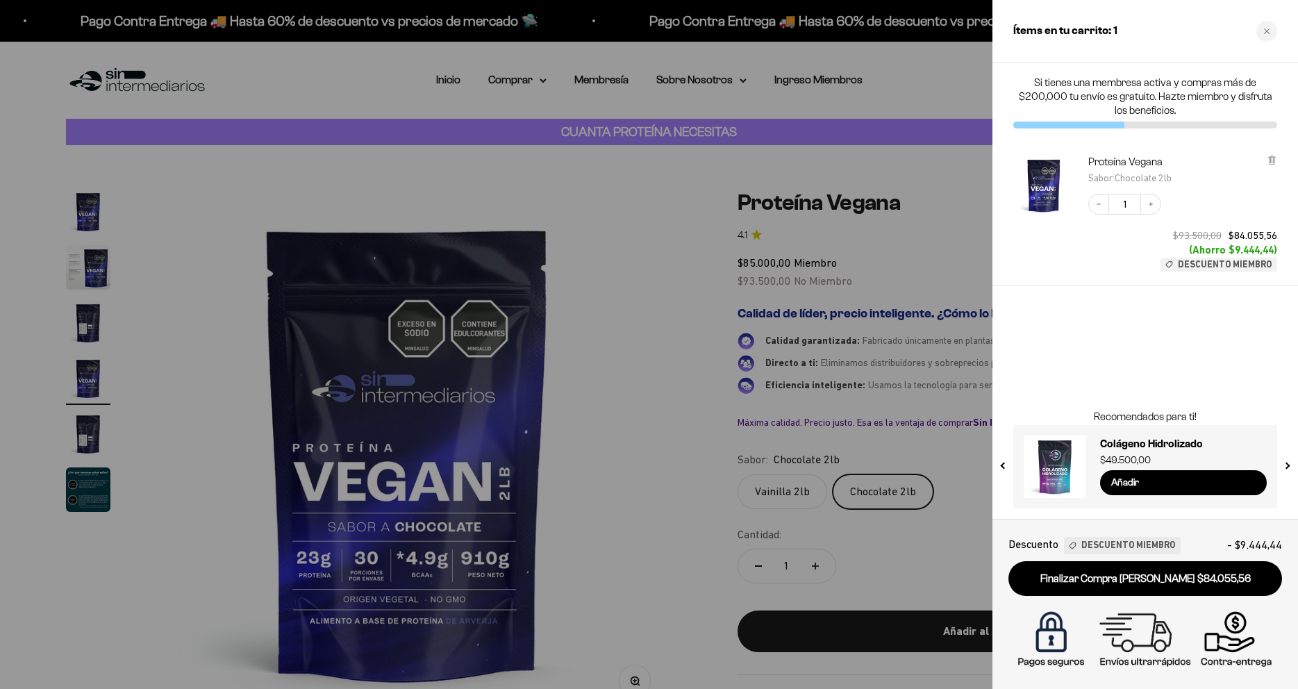
click at [673, 336] on div at bounding box center [649, 344] width 1298 height 689
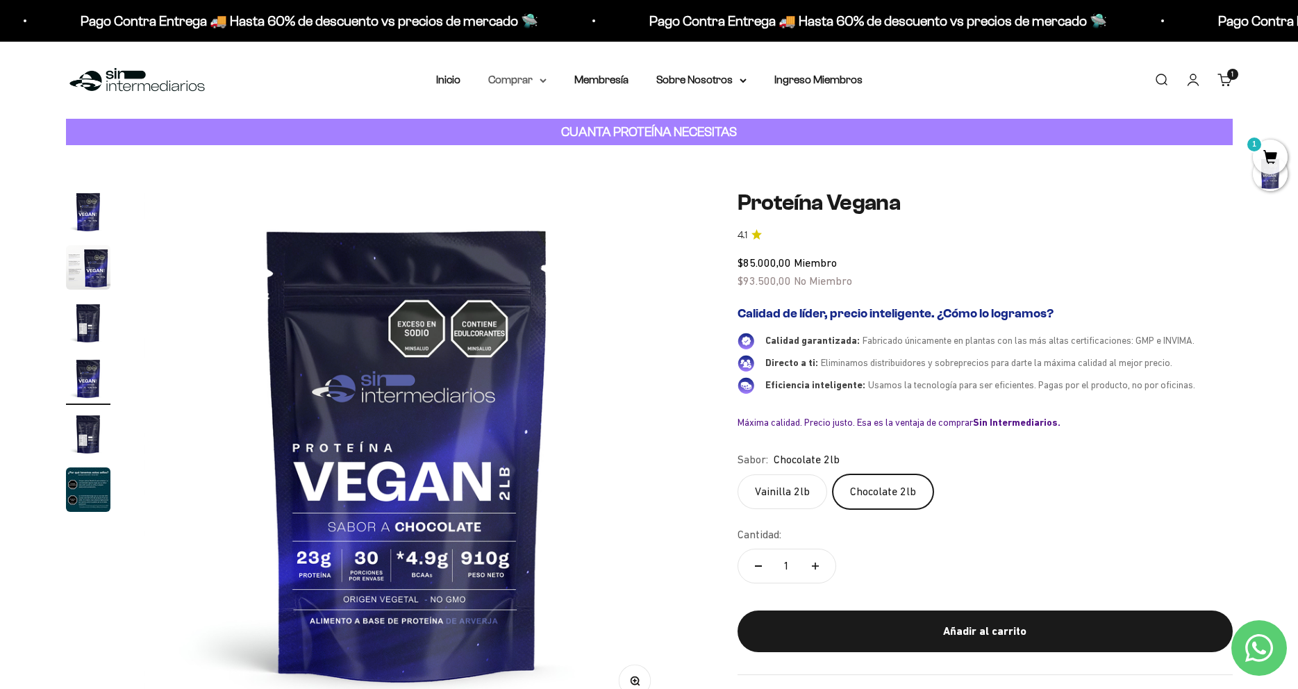
click at [529, 74] on summary "Comprar" at bounding box center [517, 80] width 58 height 18
click at [561, 156] on span "Otros Suplementos" at bounding box center [543, 151] width 93 height 18
click at [568, 176] on span "Gomas sin azúcar" at bounding box center [540, 176] width 86 height 12
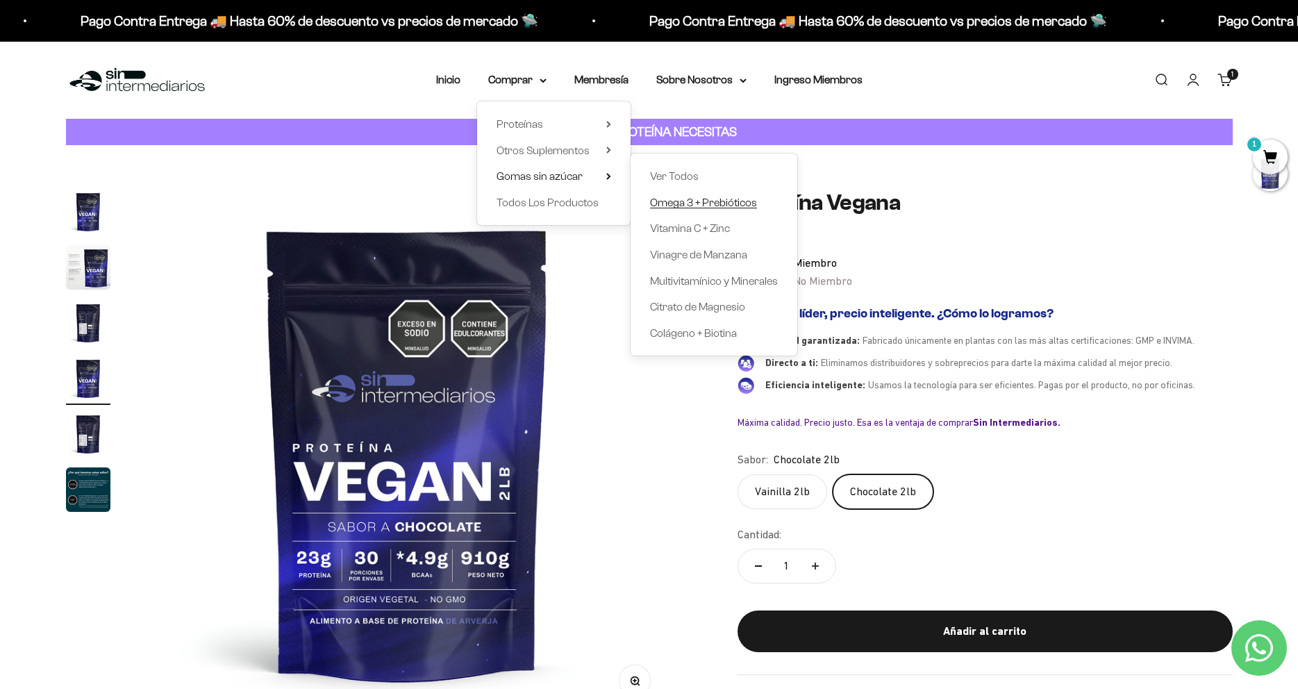
click at [670, 199] on span "Omega 3 + Prebióticos" at bounding box center [703, 203] width 107 height 12
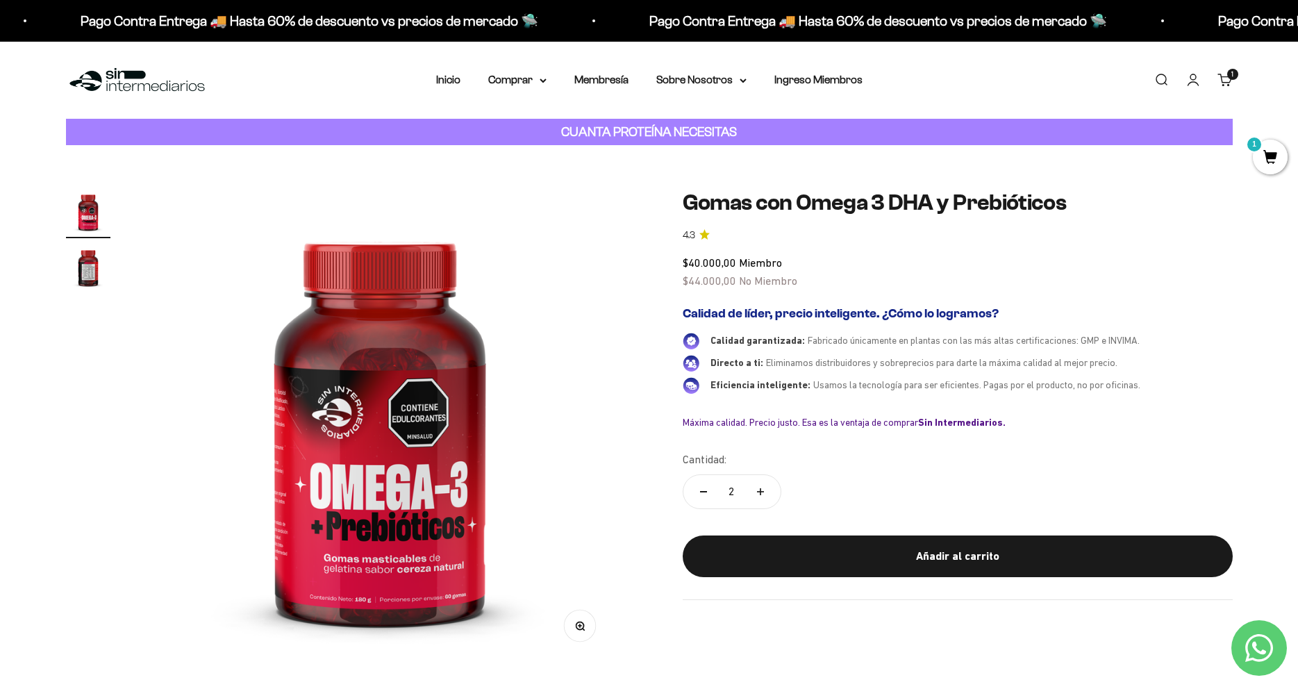
click at [1275, 153] on span "1" at bounding box center [1270, 157] width 35 height 35
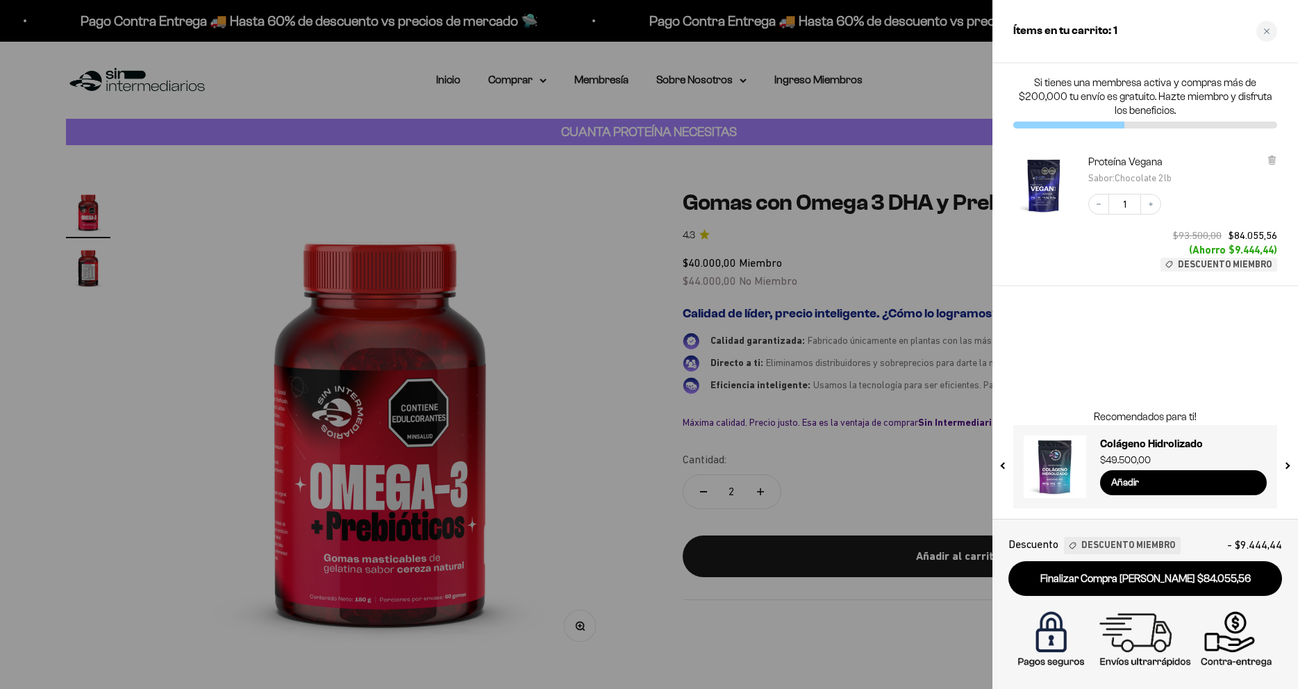
click at [1057, 316] on div "Si tienes una membresa activa y compras más de $200,000 tu envío es gratuito. H…" at bounding box center [1146, 291] width 306 height 456
click at [814, 495] on div at bounding box center [649, 344] width 1298 height 689
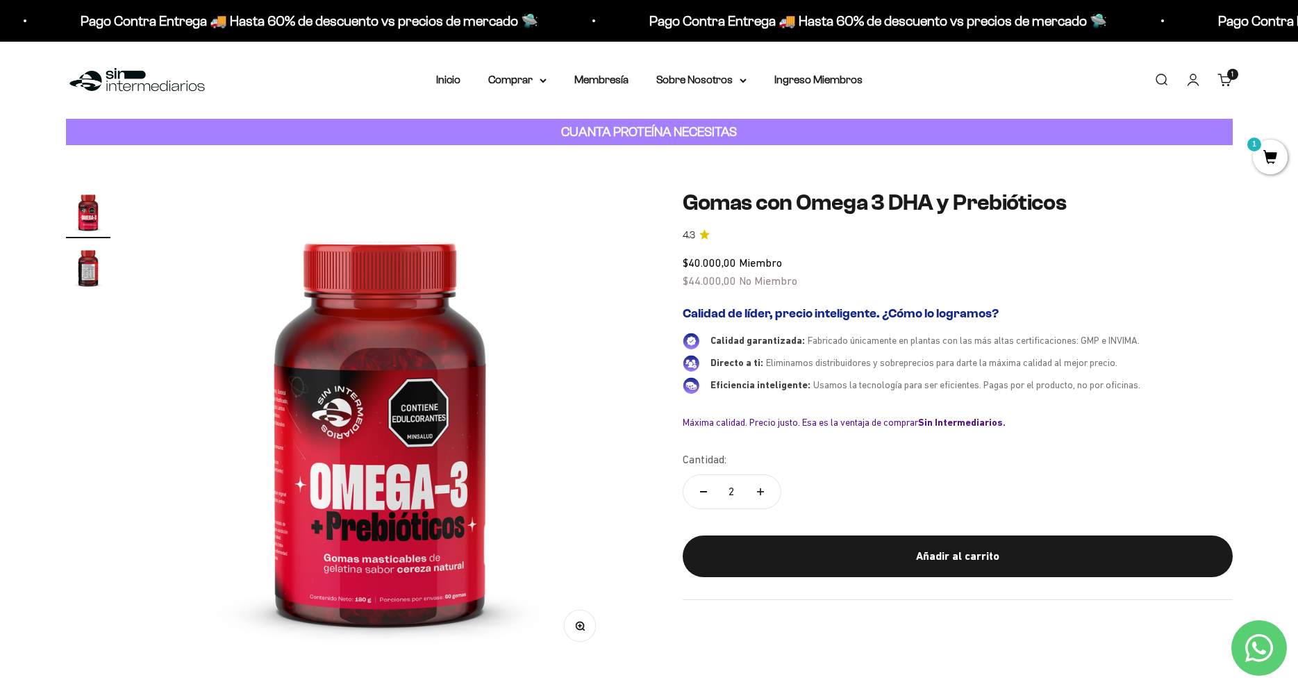
click at [698, 499] on button "Reducir cantidad" at bounding box center [704, 491] width 40 height 33
type input "1"
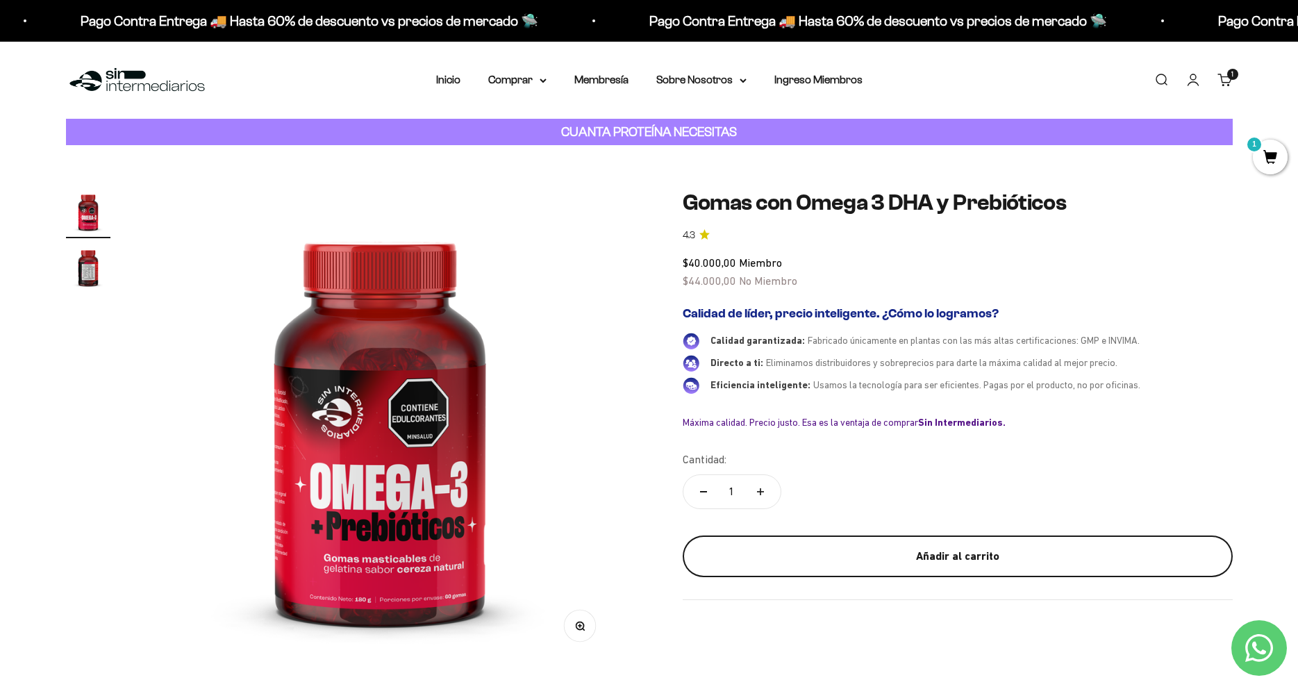
click at [834, 553] on div "Añadir al carrito" at bounding box center [958, 556] width 495 height 18
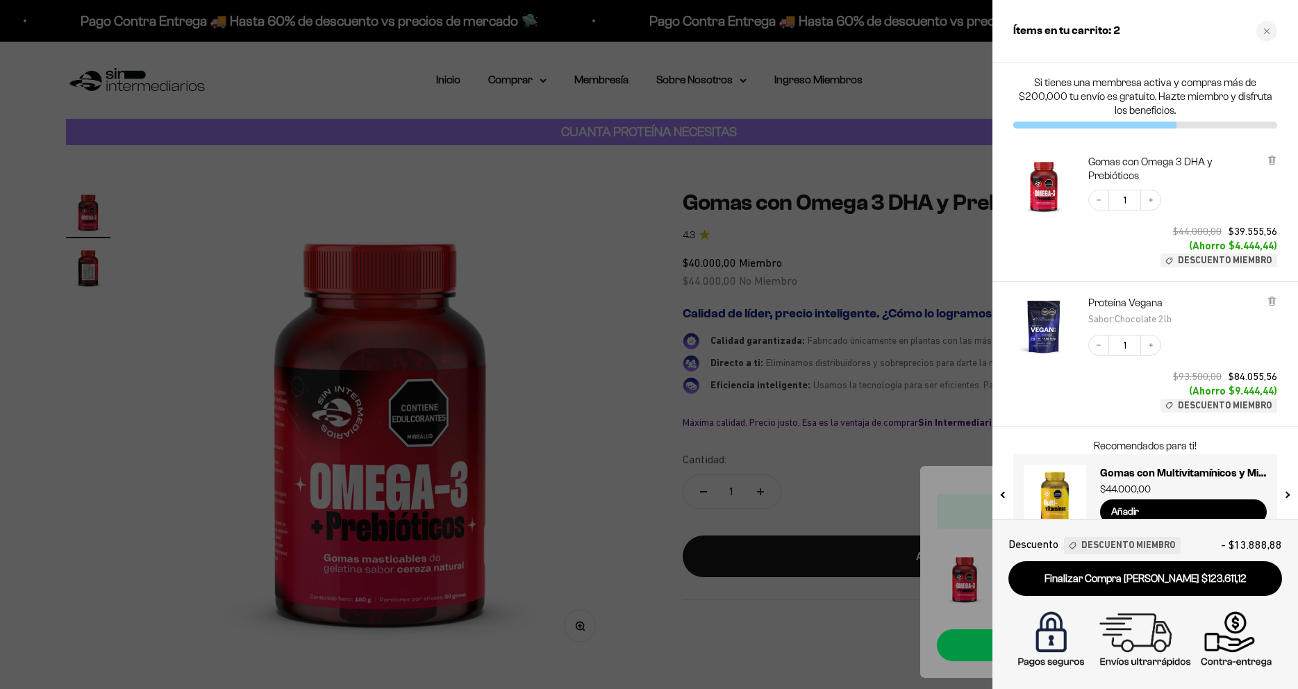
scroll to position [30, 0]
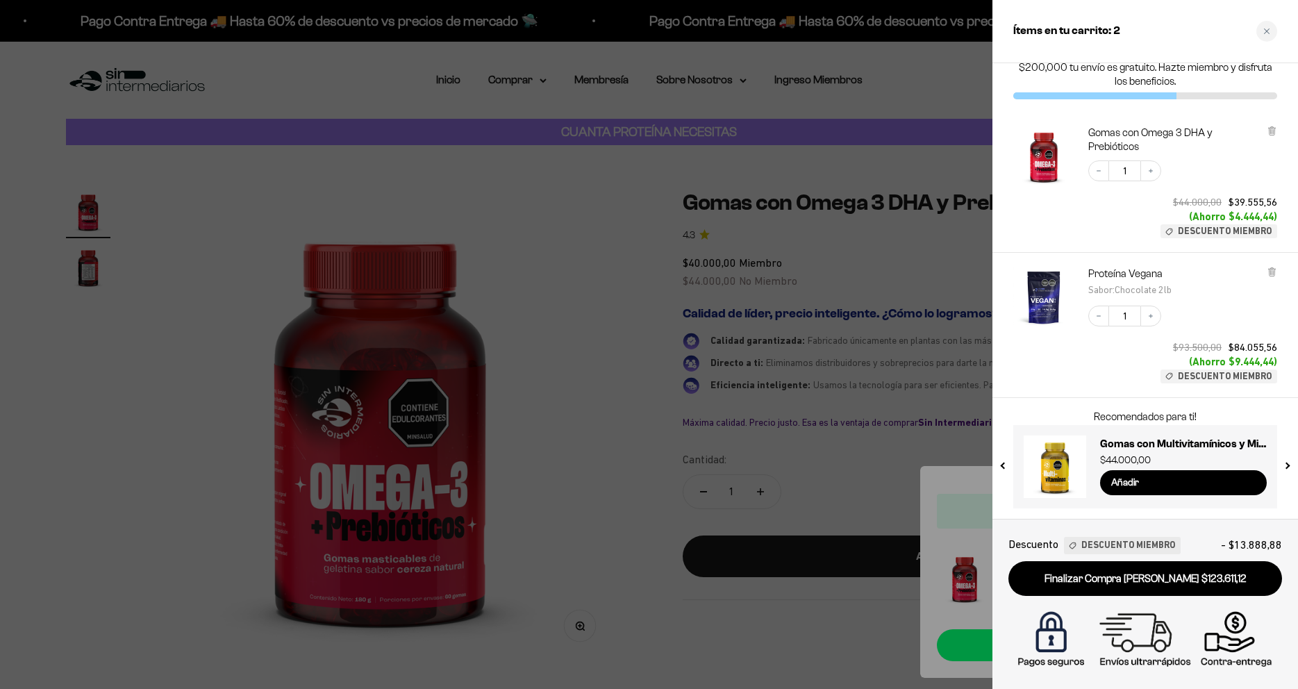
click at [604, 437] on div at bounding box center [649, 344] width 1298 height 689
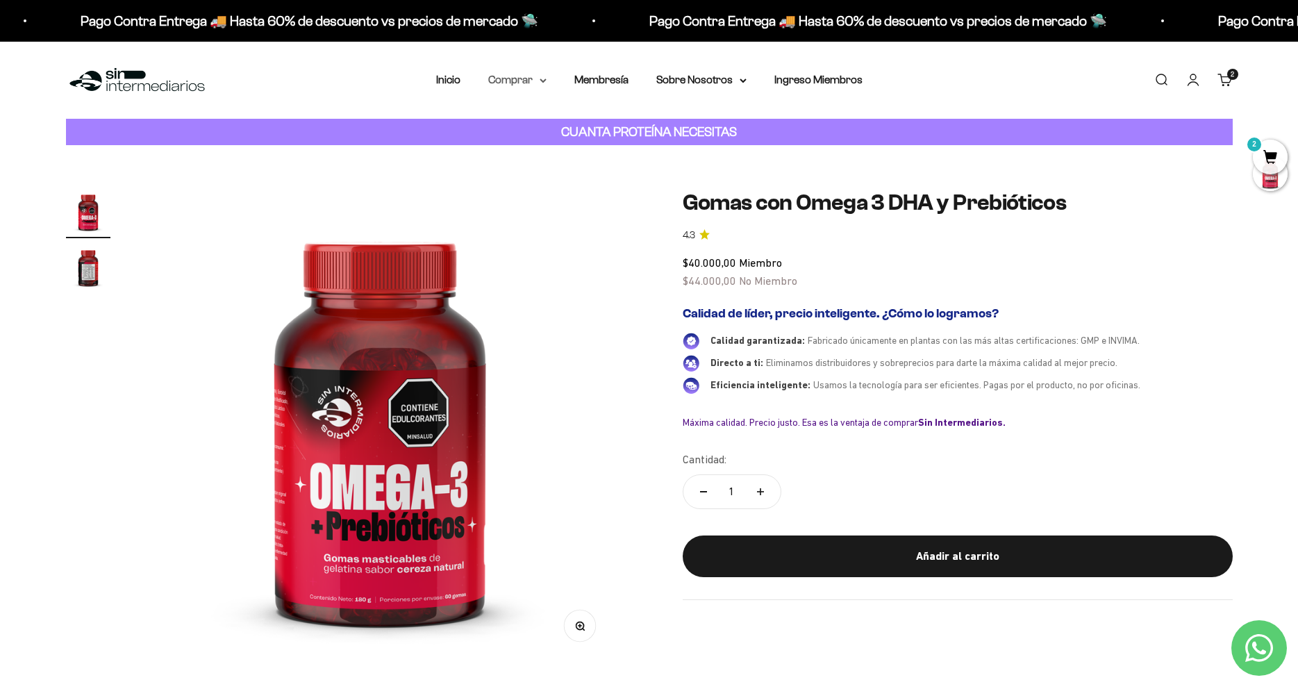
click at [515, 77] on summary "Comprar" at bounding box center [517, 80] width 58 height 18
click at [546, 127] on summary "Proteínas" at bounding box center [554, 124] width 115 height 18
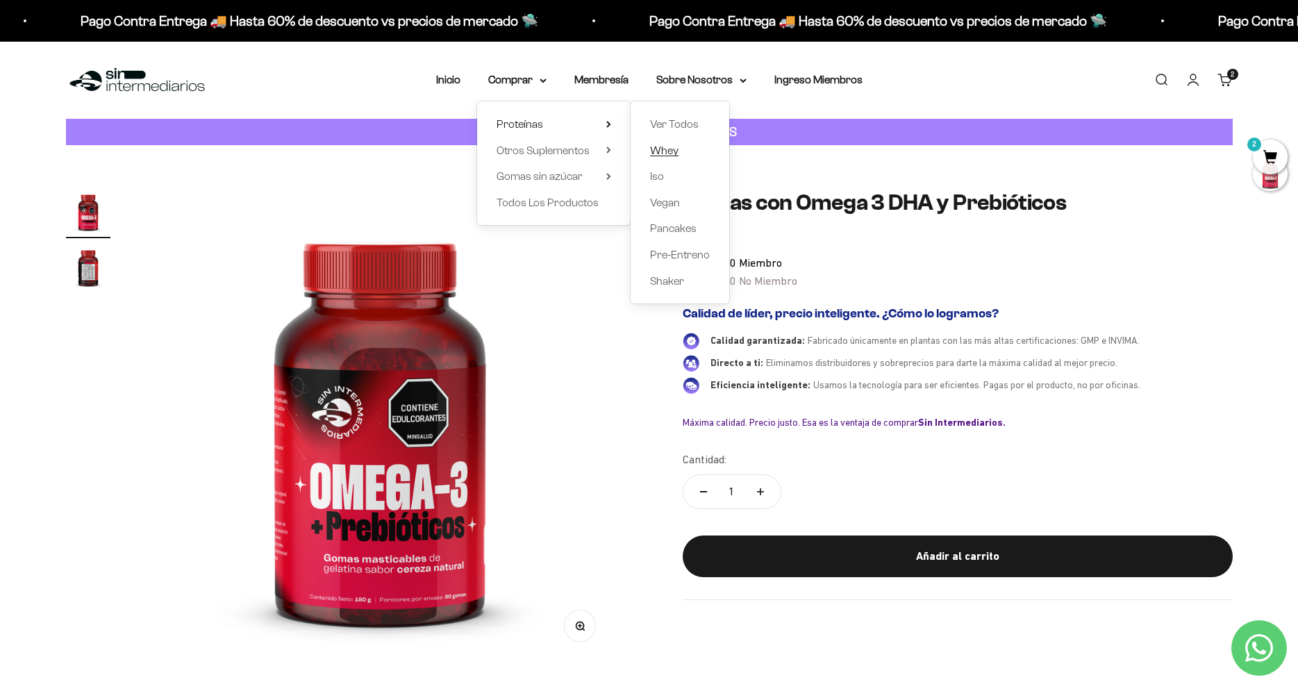
click at [668, 151] on span "Whey" at bounding box center [664, 151] width 28 height 12
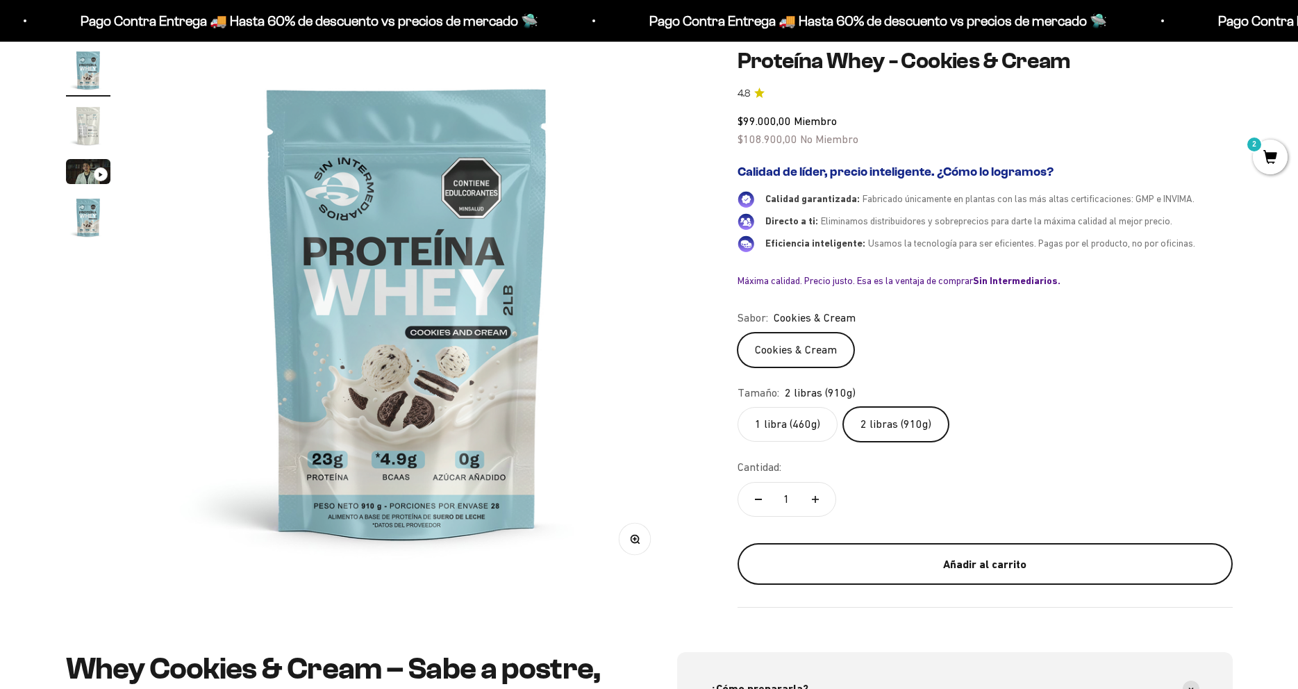
scroll to position [142, 0]
click at [900, 561] on div "Añadir al carrito" at bounding box center [986, 565] width 440 height 18
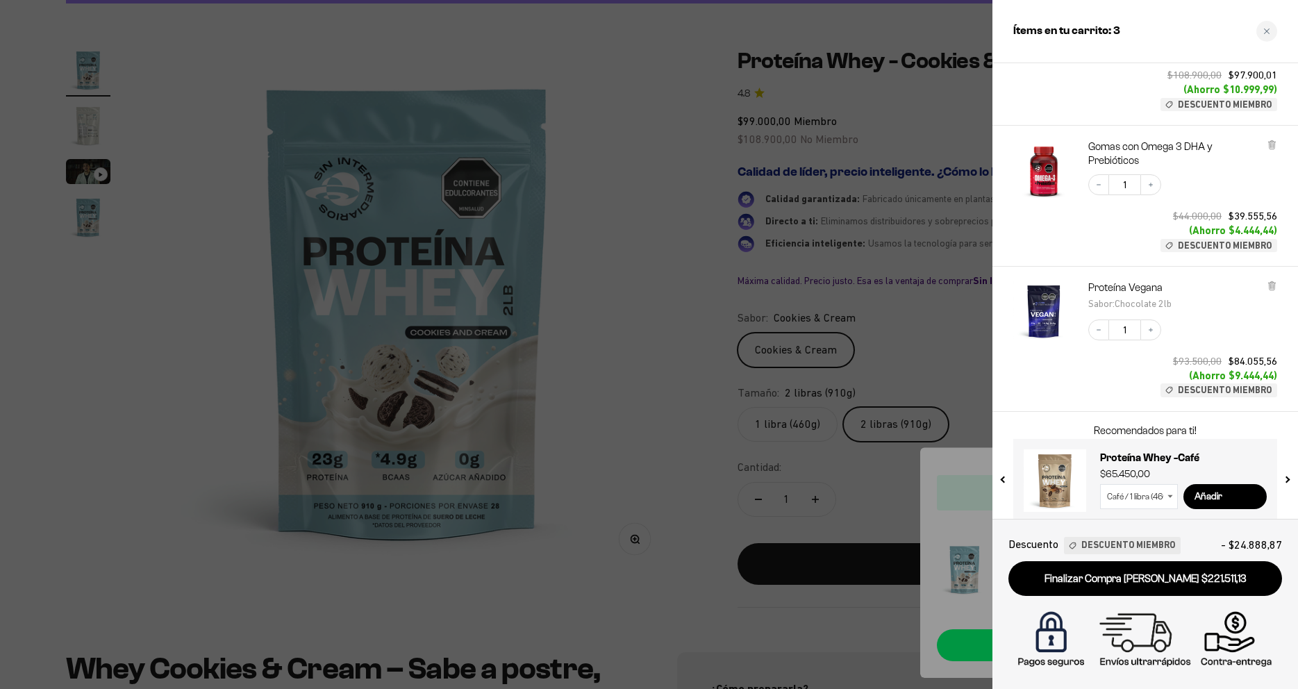
scroll to position [165, 0]
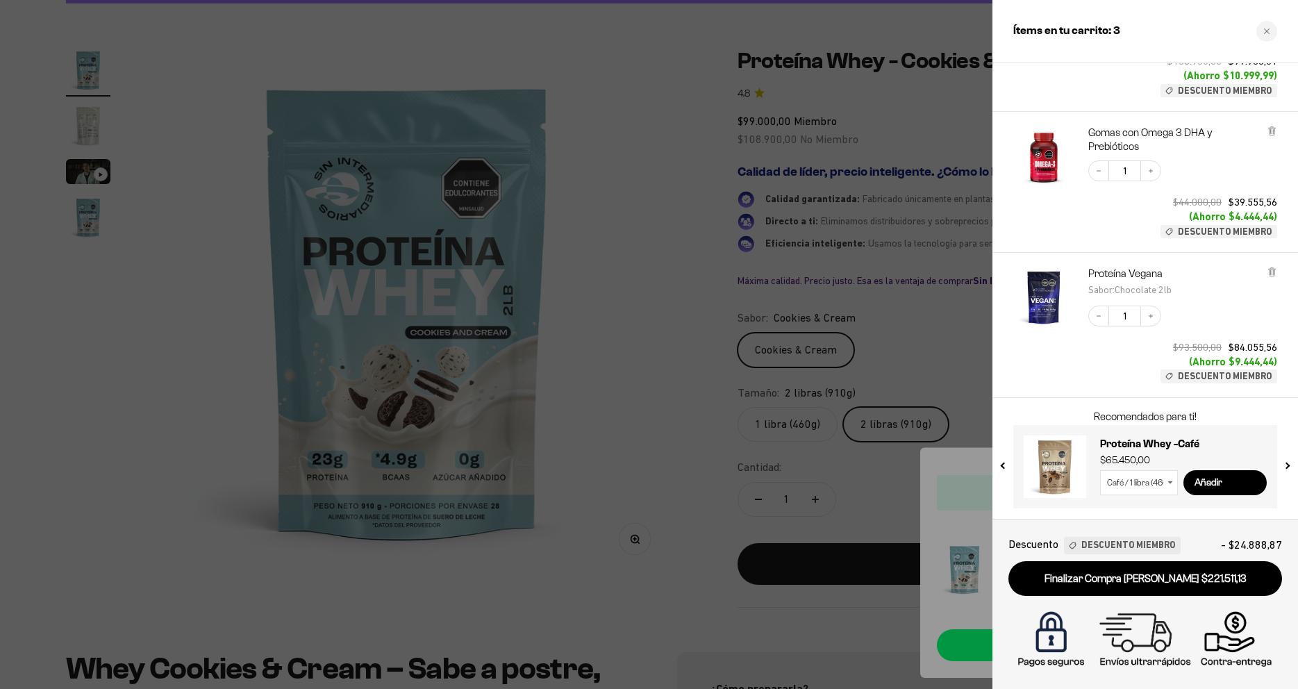
drag, startPoint x: 1280, startPoint y: 358, endPoint x: 1222, endPoint y: 360, distance: 57.7
click at [1222, 360] on div "Proteína Vegana Sabor : Chocolate 2lb Decrease quantity 1 Increase quantity $93…" at bounding box center [1146, 325] width 306 height 145
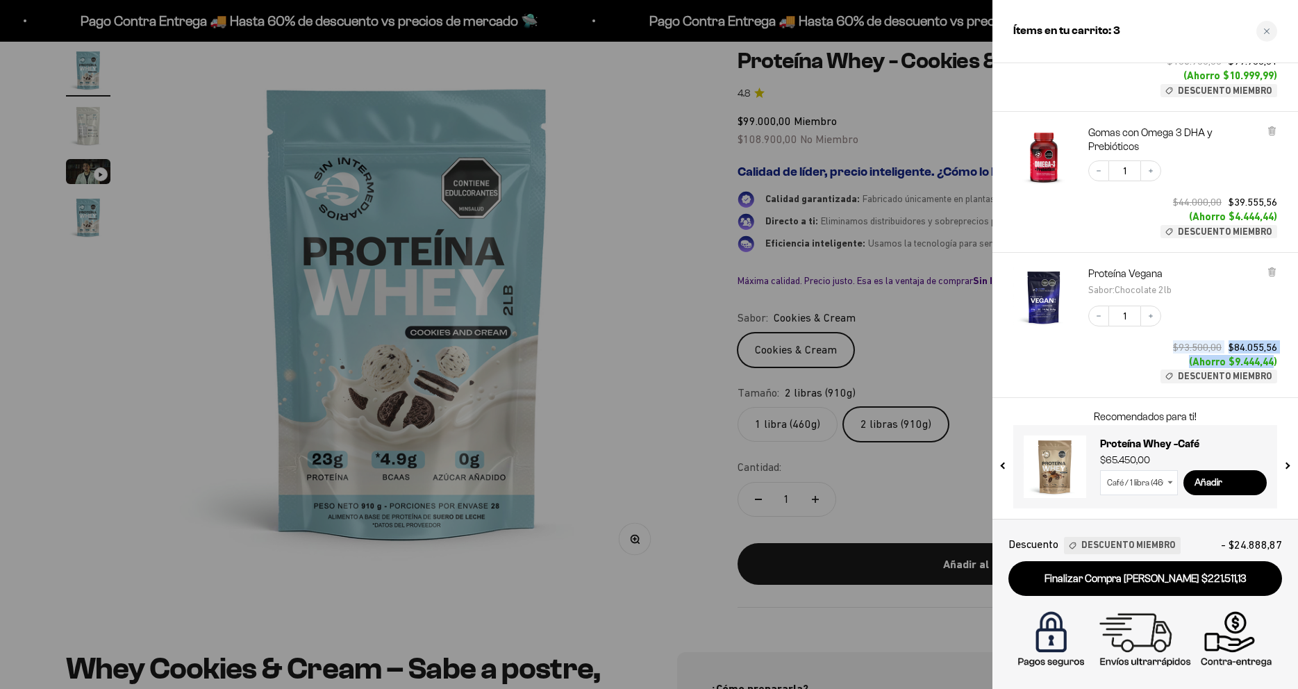
drag, startPoint x: 1222, startPoint y: 360, endPoint x: 1241, endPoint y: 364, distance: 19.9
click at [1273, 363] on span "(Ahorro $9.444,44)" at bounding box center [1233, 362] width 88 height 13
click at [1154, 363] on div "Decrease quantity 1 Increase quantity $93.500,00 $84.055,56 (Ahorro $9.444,44) …" at bounding box center [1176, 338] width 203 height 92
drag, startPoint x: 648, startPoint y: 285, endPoint x: 963, endPoint y: 204, distance: 325.0
click at [653, 285] on div at bounding box center [649, 344] width 1298 height 689
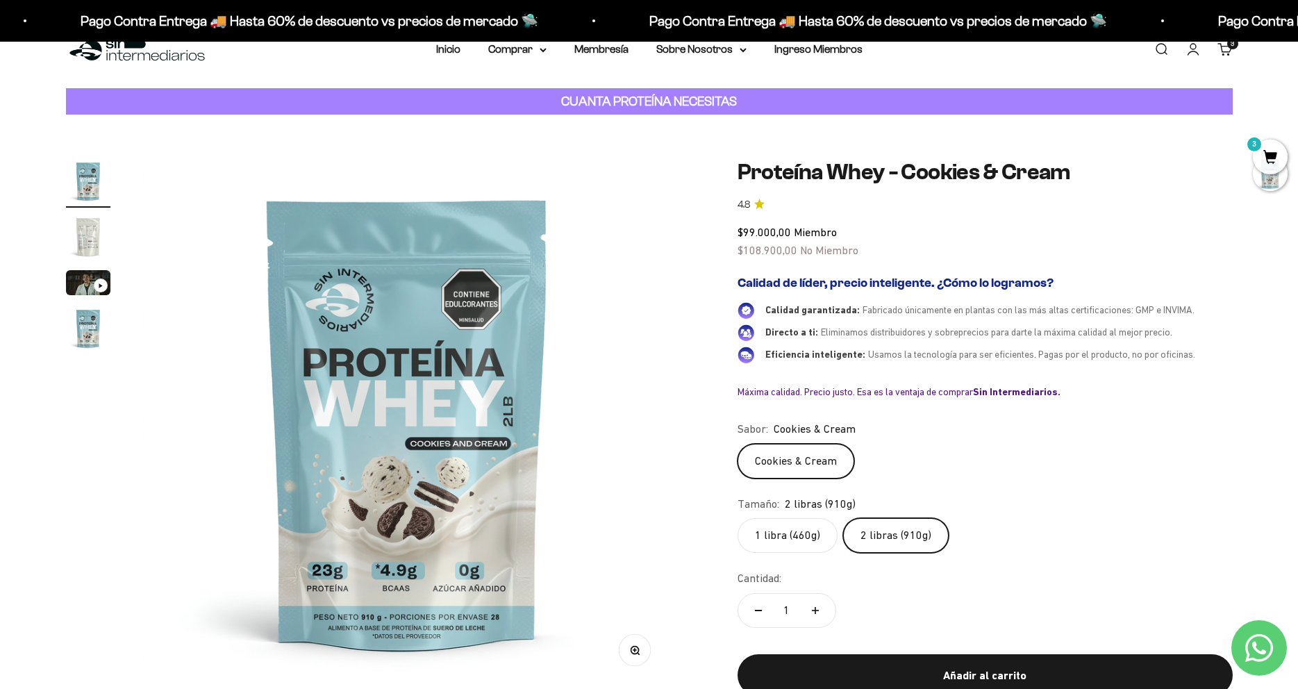
scroll to position [0, 0]
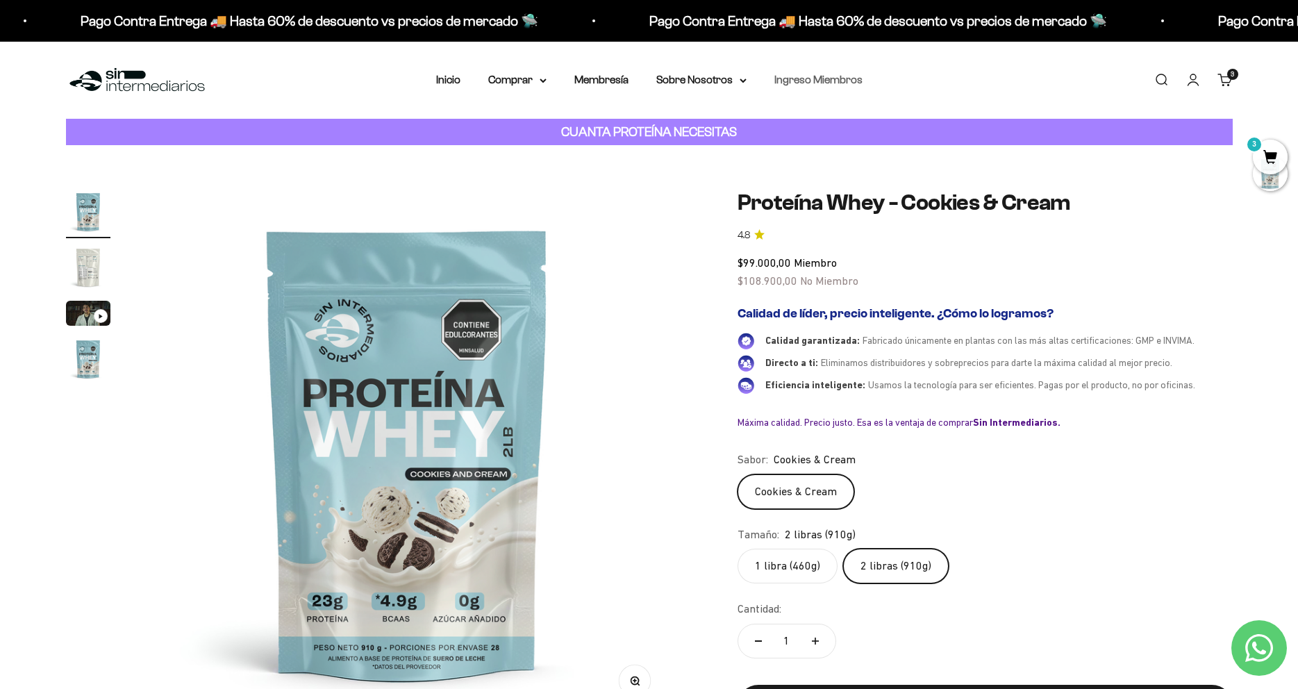
click at [816, 75] on link "Ingreso Miembros" at bounding box center [819, 80] width 88 height 12
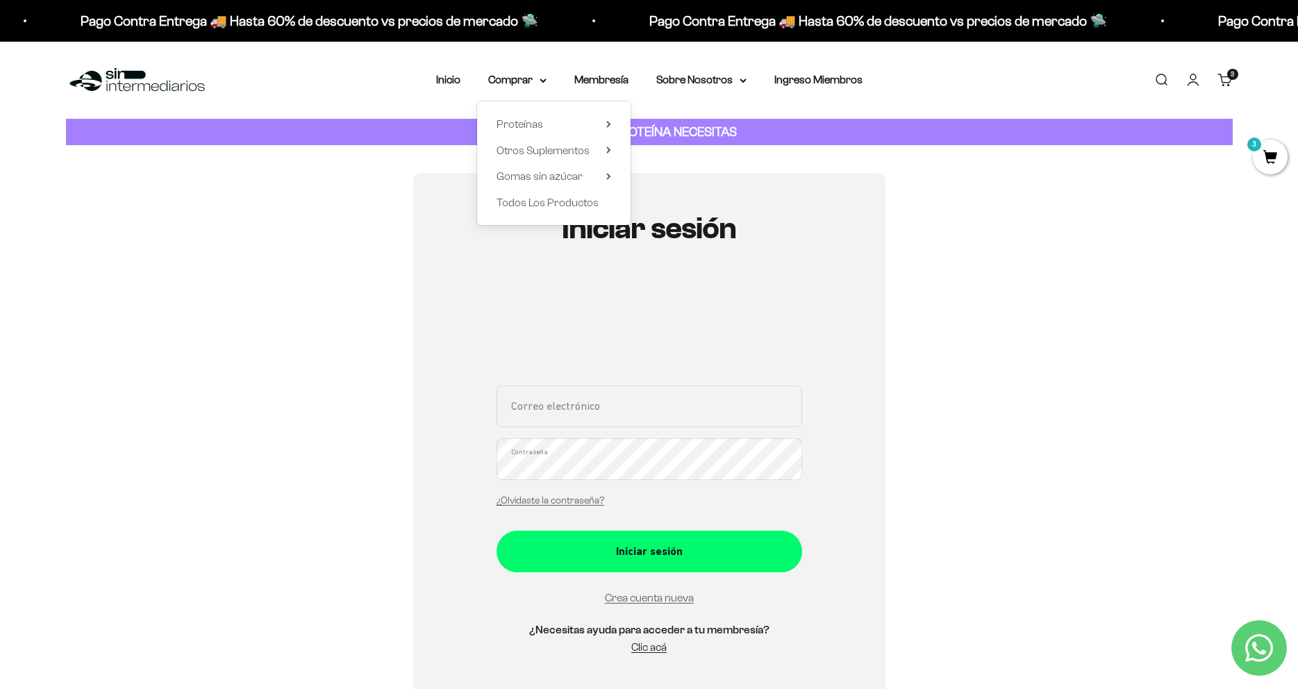
click at [466, 82] on nav "Inicio Comprar Proteínas Ver Todos Whey Iso Vegan" at bounding box center [649, 80] width 427 height 18
click at [426, 81] on div "Menú Buscar Inicio Comprar Proteínas Ver Todos Whey Iso Vegan Pancakes Pre-Entr…" at bounding box center [649, 80] width 1298 height 77
click at [445, 80] on link "Inicio" at bounding box center [448, 80] width 24 height 12
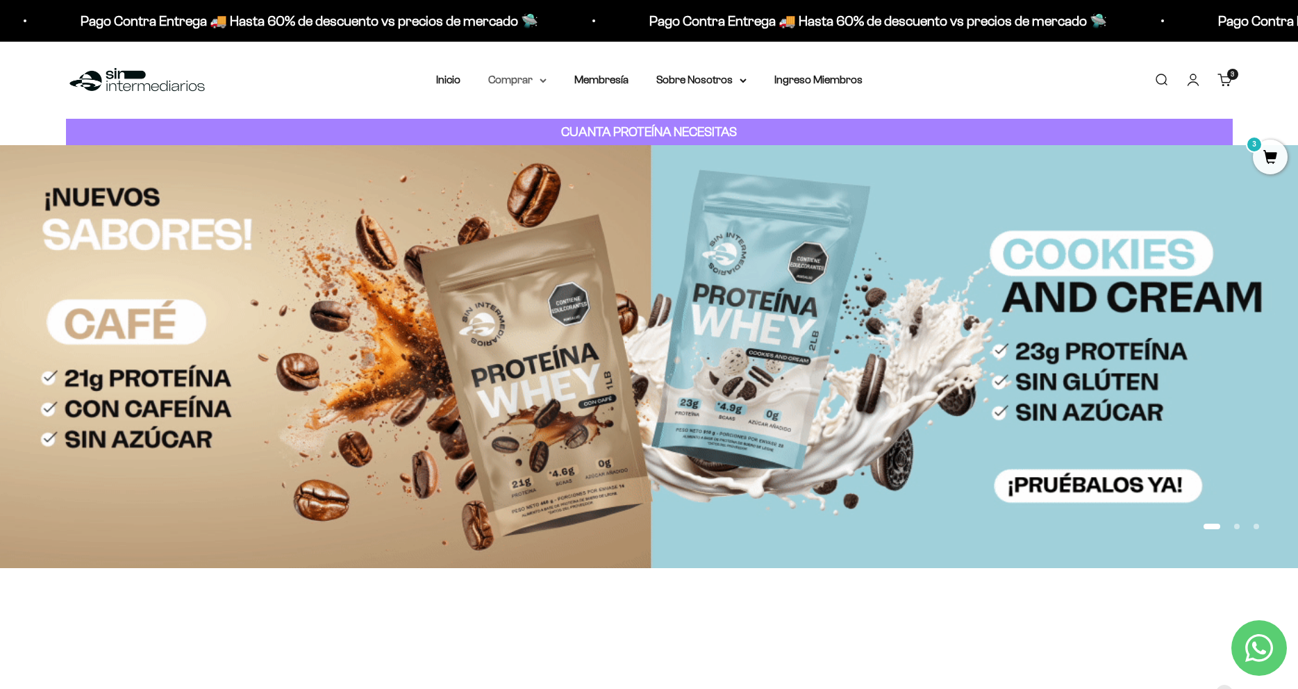
click at [531, 79] on summary "Comprar" at bounding box center [517, 80] width 58 height 18
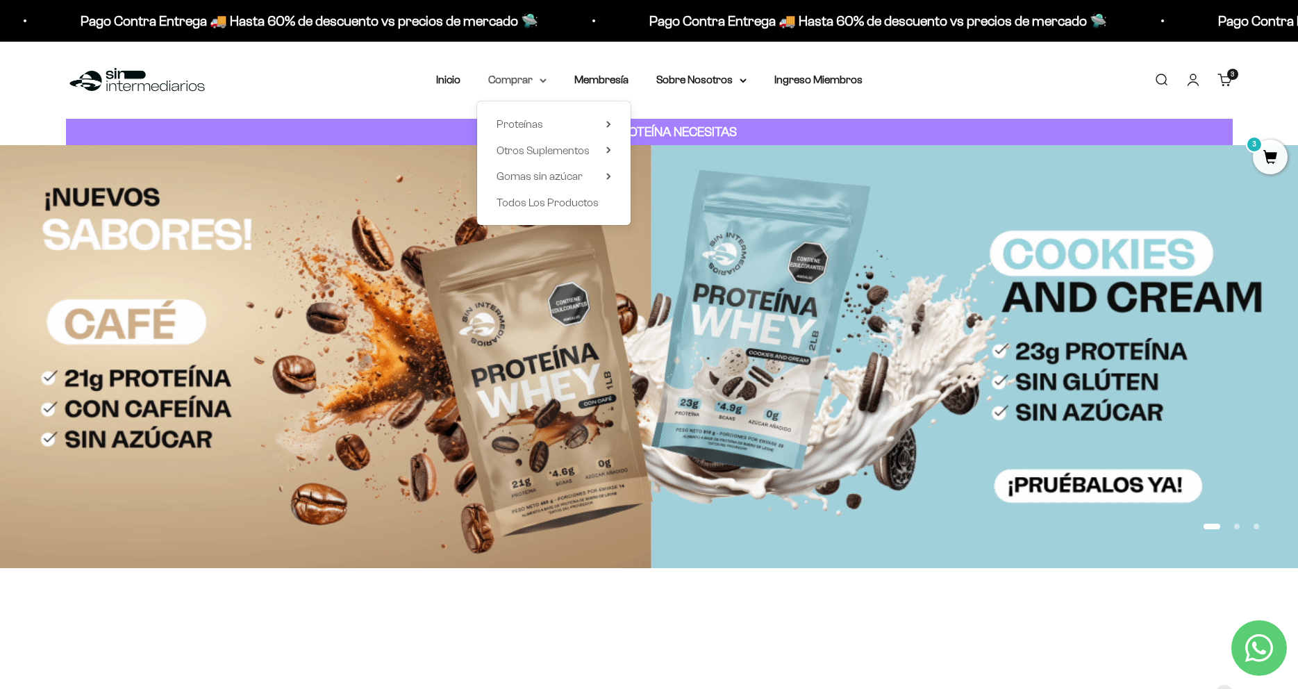
click at [531, 79] on summary "Comprar" at bounding box center [517, 80] width 58 height 18
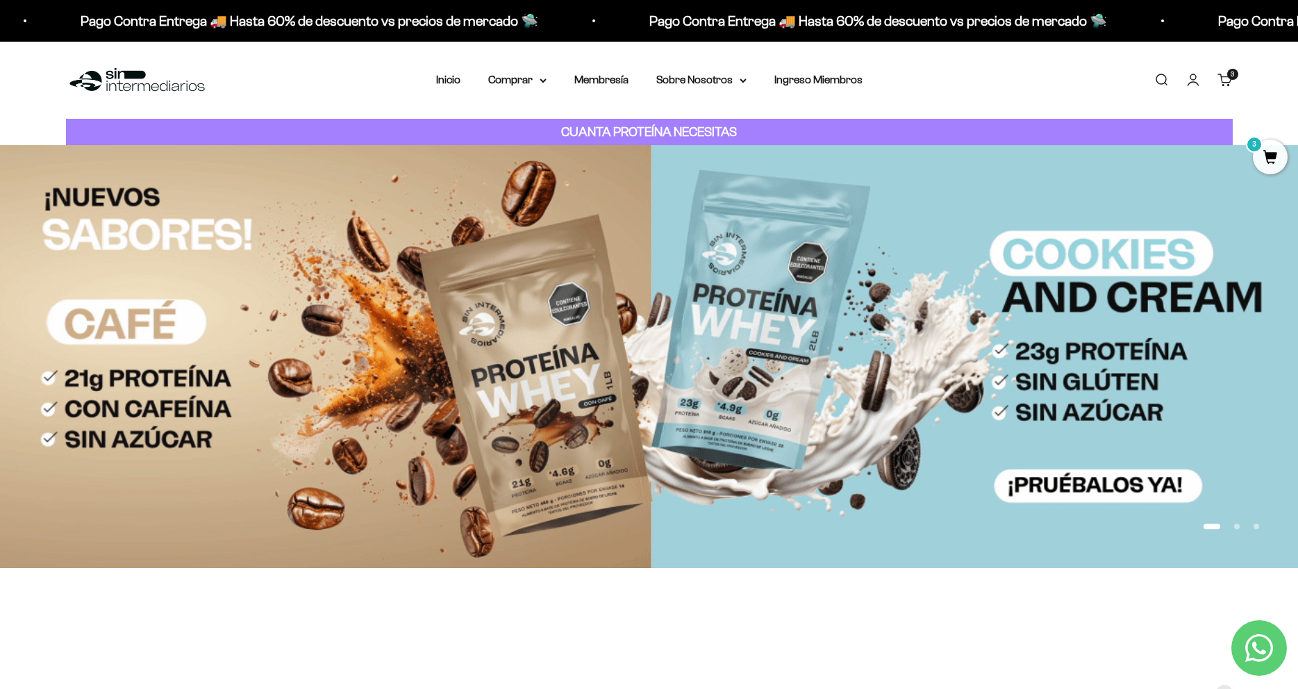
click at [619, 73] on li "Membresía" at bounding box center [602, 80] width 54 height 18
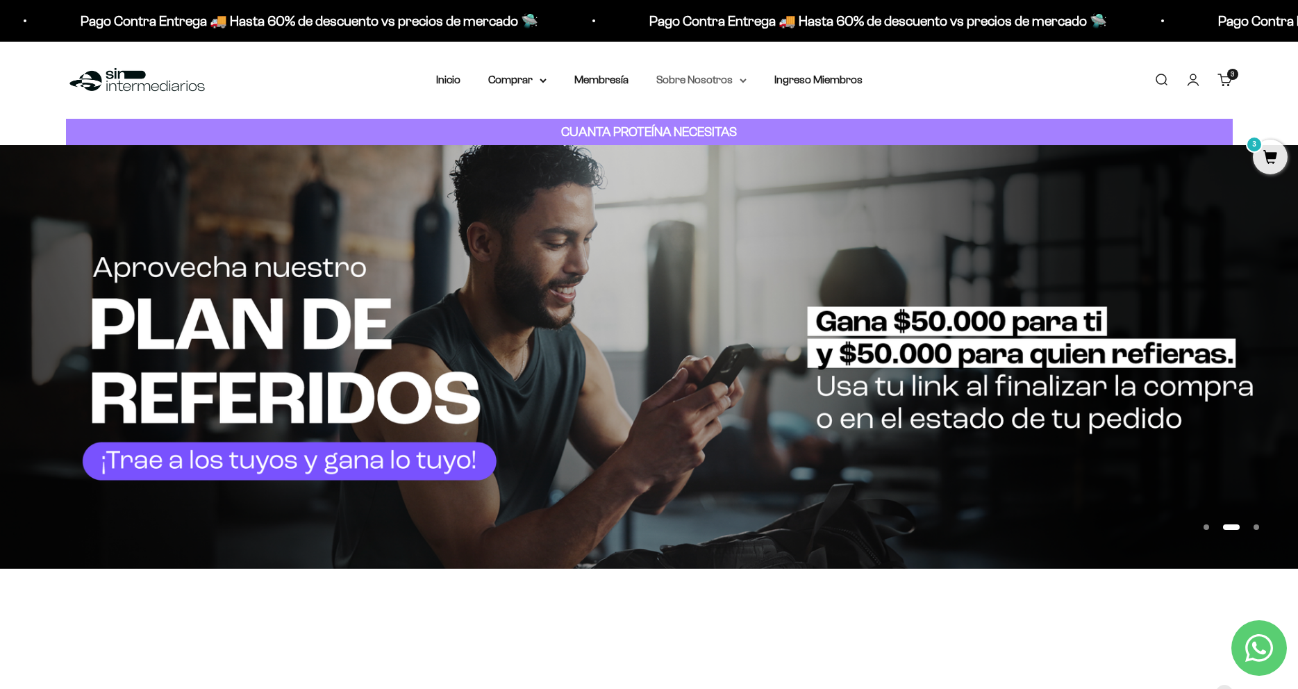
click at [700, 80] on summary "Sobre Nosotros" at bounding box center [702, 80] width 90 height 18
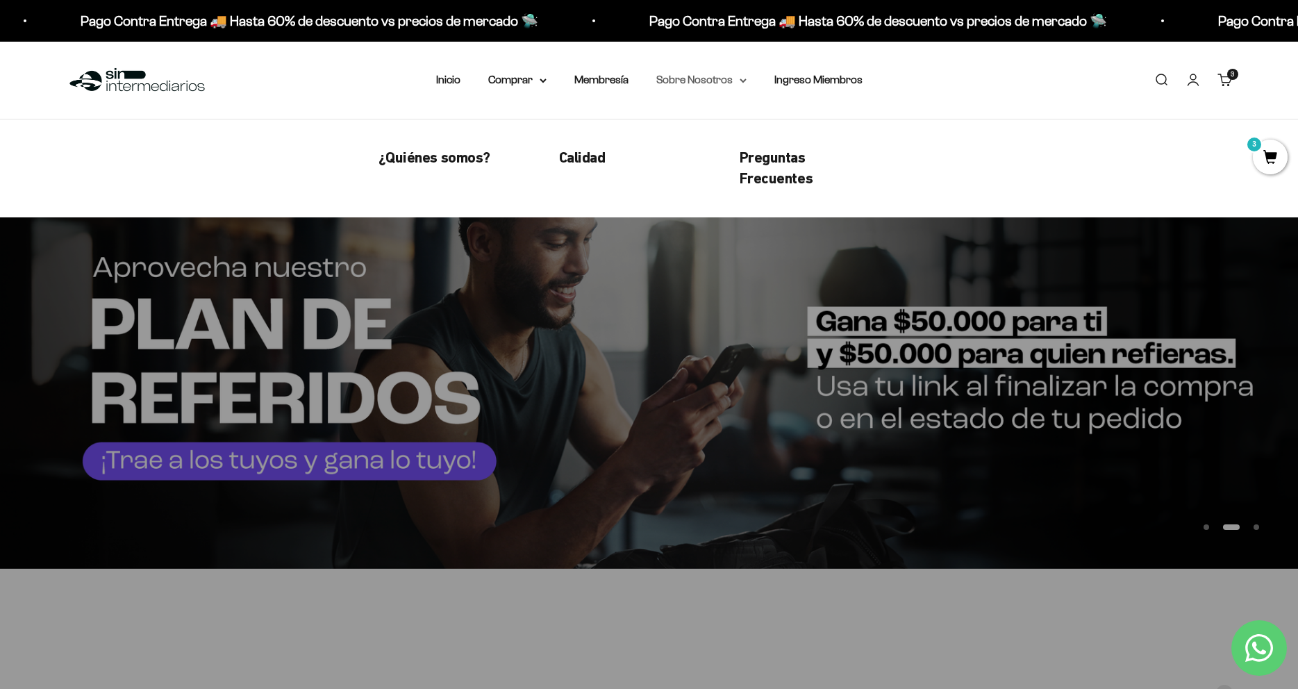
click at [700, 80] on summary "Sobre Nosotros" at bounding box center [702, 80] width 90 height 18
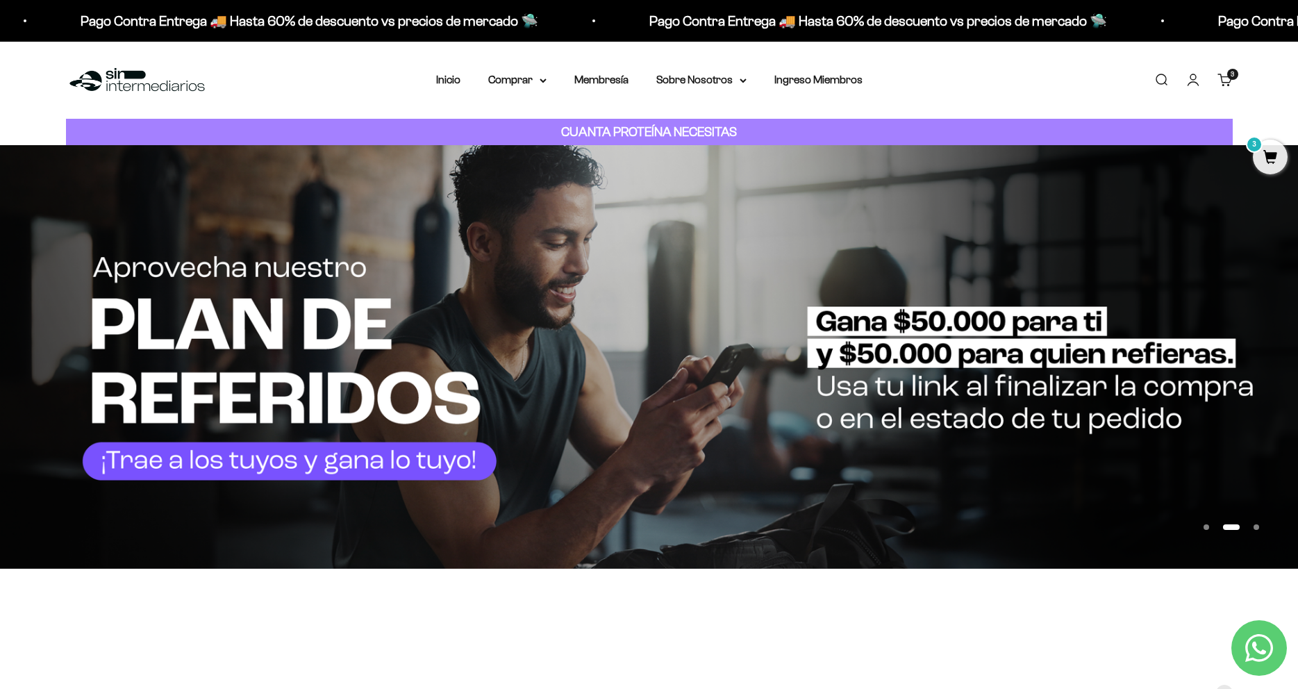
click at [1223, 85] on link "Carrito 3 artículos 3" at bounding box center [1225, 79] width 15 height 15
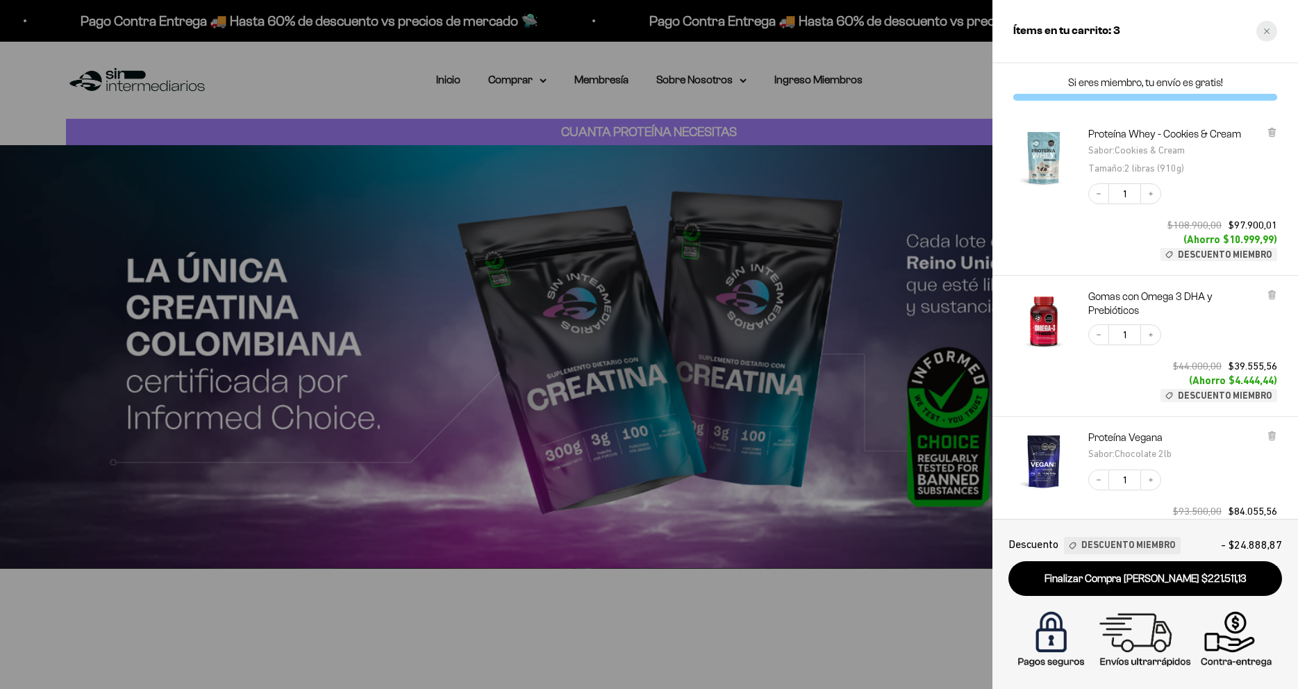
click at [1264, 36] on div "Close cart" at bounding box center [1267, 31] width 21 height 21
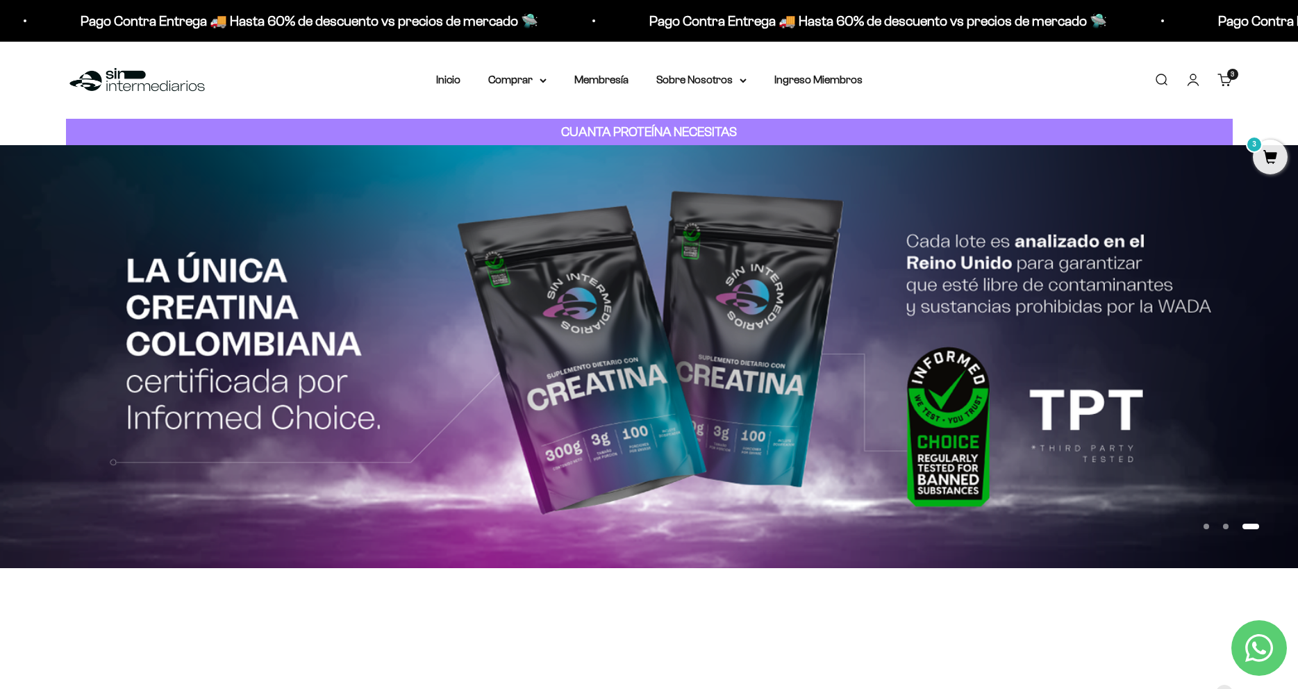
click at [1194, 84] on link "Cuenta" at bounding box center [1193, 79] width 15 height 15
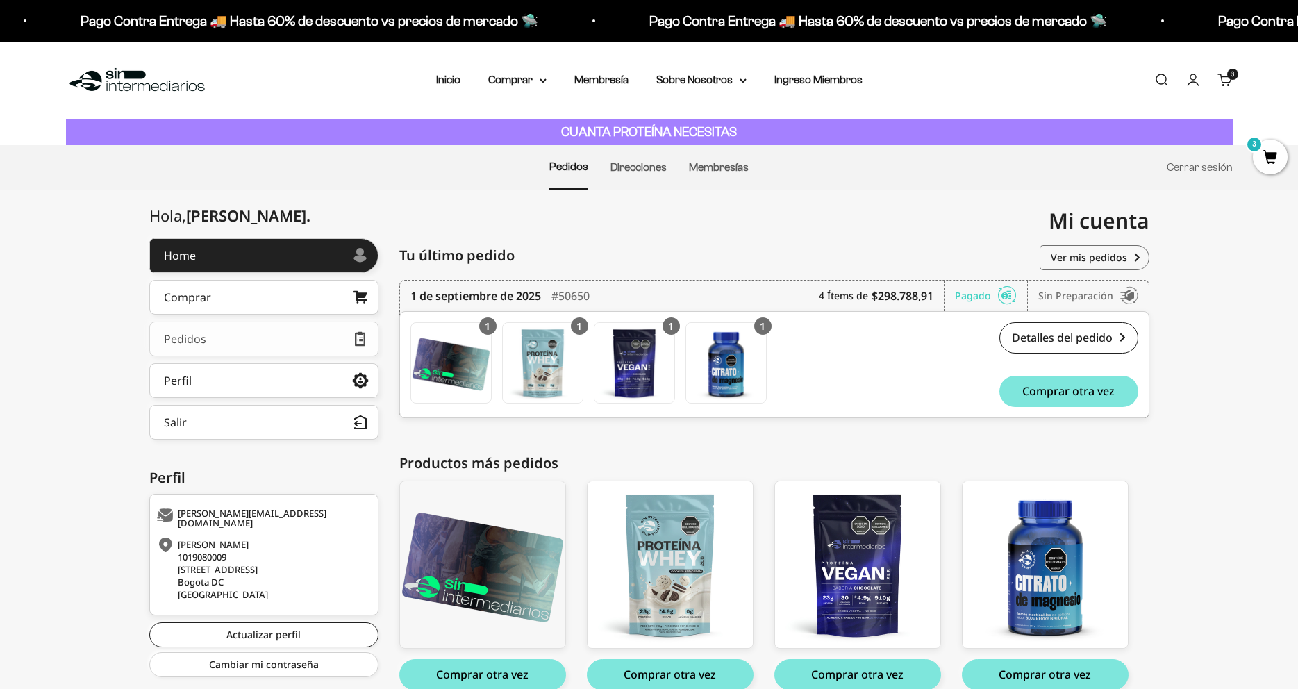
click at [224, 335] on link "Pedidos" at bounding box center [263, 339] width 229 height 35
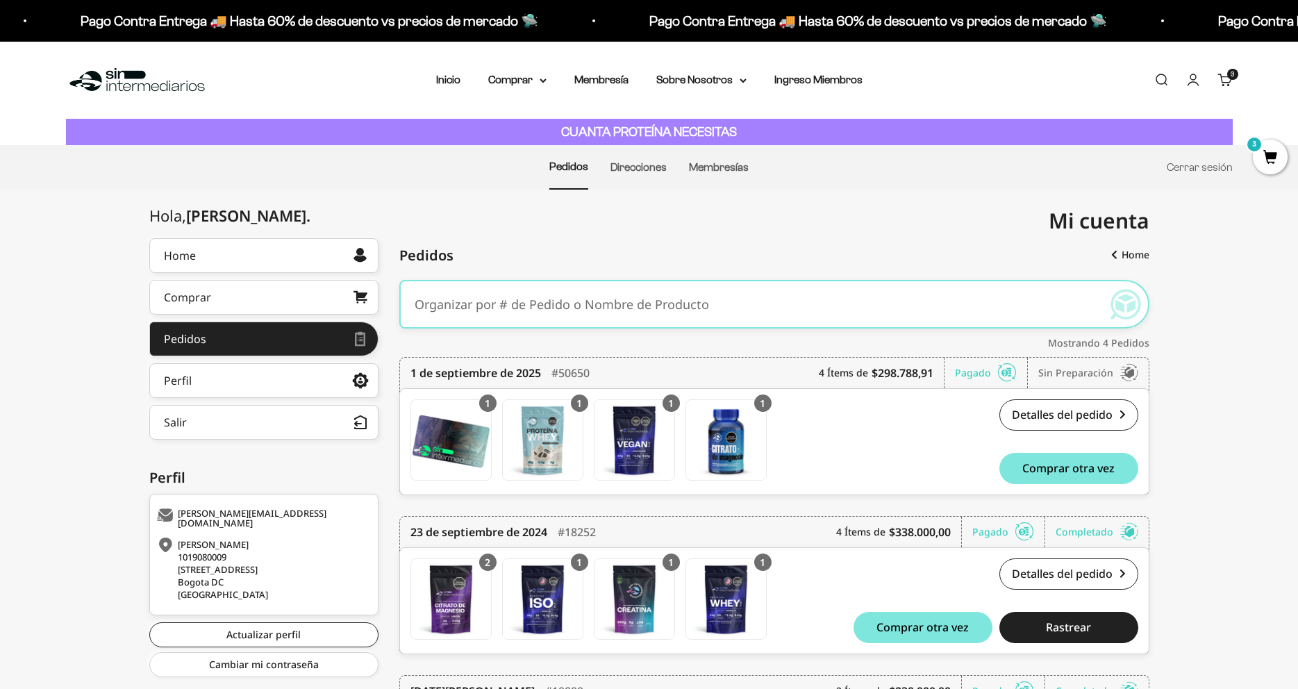
scroll to position [142, 0]
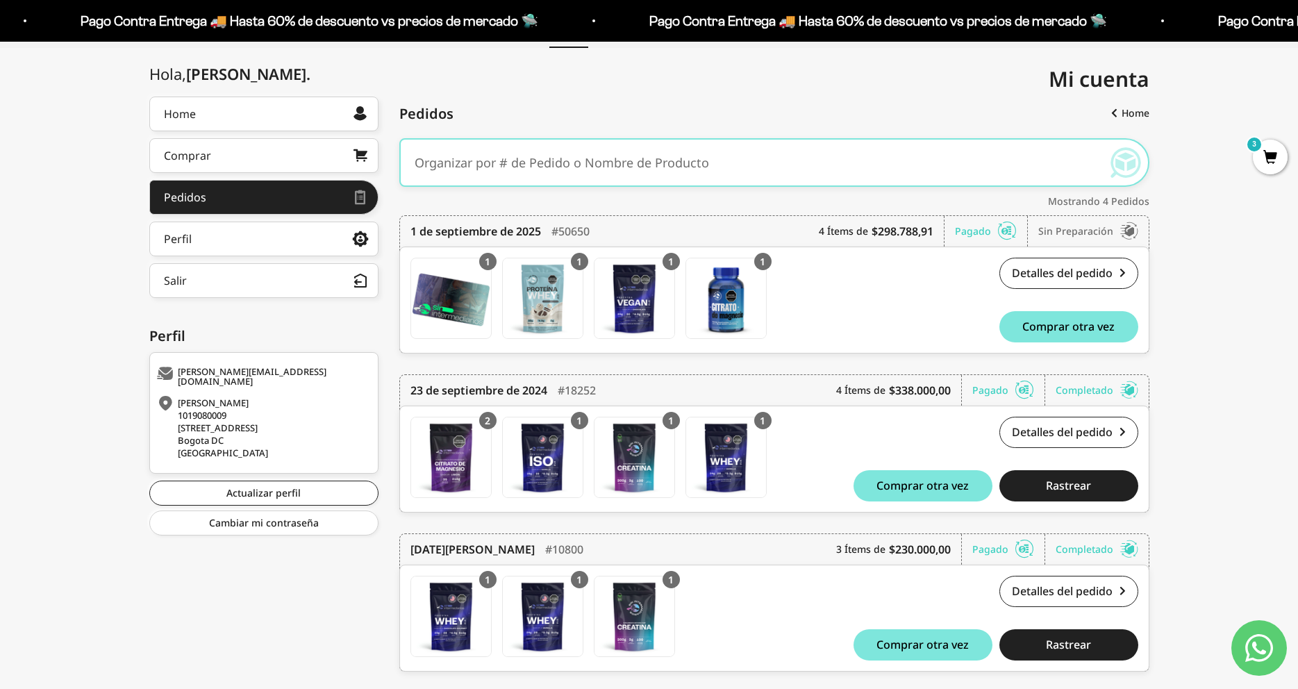
click at [882, 295] on div "Detalles del pedido #50650 $298.788,91 Comprar otra vez" at bounding box center [957, 300] width 361 height 85
click at [1073, 256] on div "1 Membresía Anual Membresía Anual x 1 $99.000,00 1 Proteína Whey - Cookies & Cr…" at bounding box center [774, 300] width 750 height 107
click at [1038, 270] on link "Detalles del pedido" at bounding box center [1069, 273] width 139 height 31
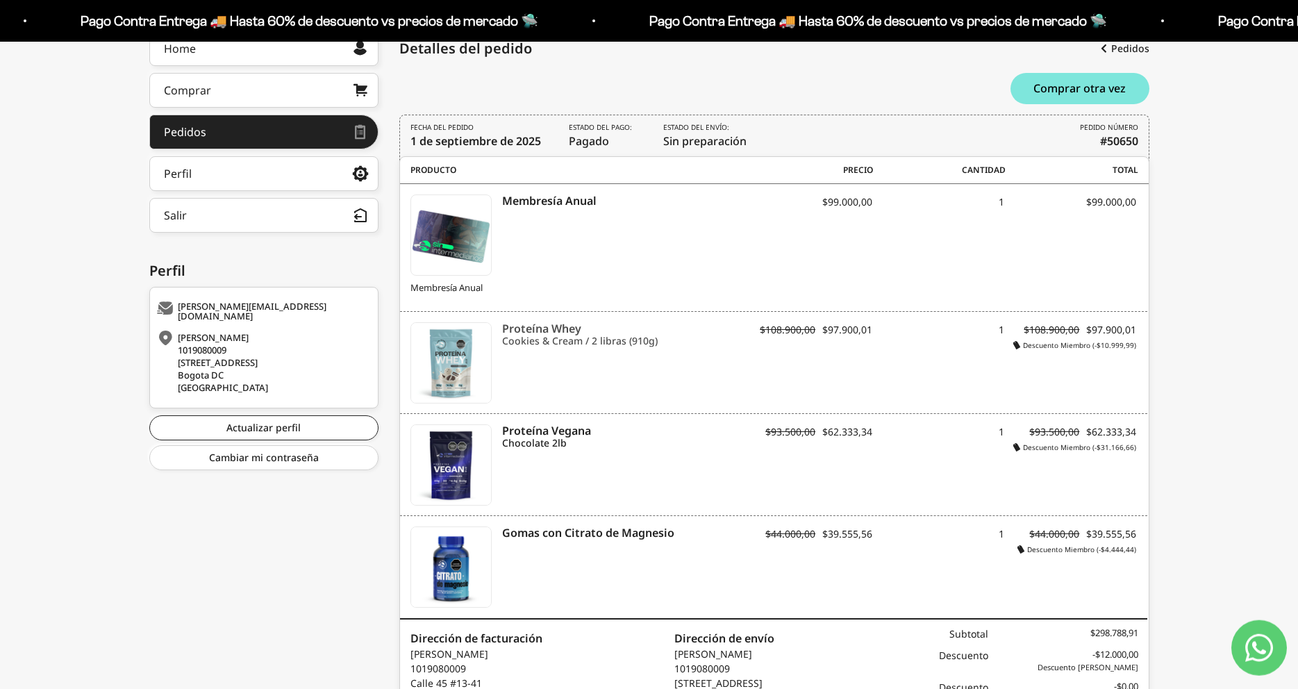
scroll to position [283, 0]
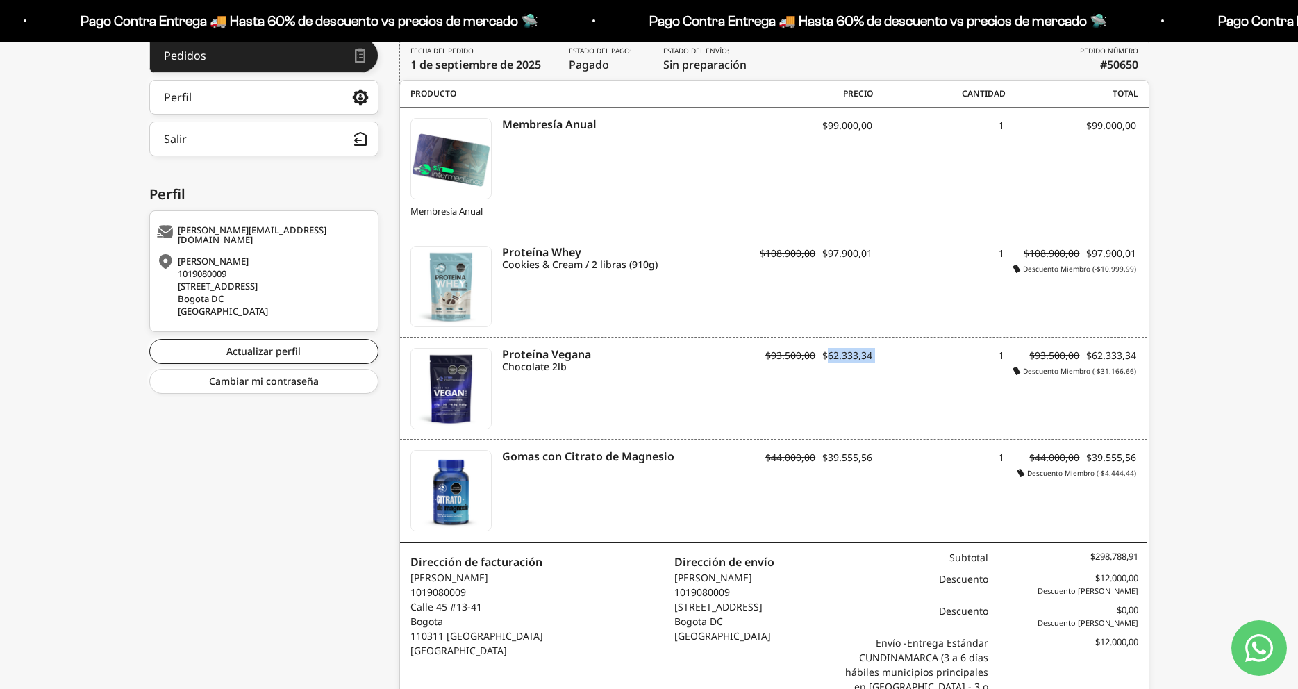
drag, startPoint x: 829, startPoint y: 351, endPoint x: 886, endPoint y: 356, distance: 56.5
click at [886, 356] on div "Proteína Vegana Chocolate 2lb Descuento Miembro (-$31.166,66) PT01007 $93.500,0…" at bounding box center [774, 389] width 748 height 102
click at [886, 356] on div "1" at bounding box center [939, 362] width 132 height 28
drag, startPoint x: 886, startPoint y: 356, endPoint x: 788, endPoint y: 358, distance: 97.3
click at [789, 358] on div "Proteína Vegana Chocolate 2lb Descuento Miembro (-$31.166,66) PT01007 $93.500,0…" at bounding box center [774, 389] width 748 height 102
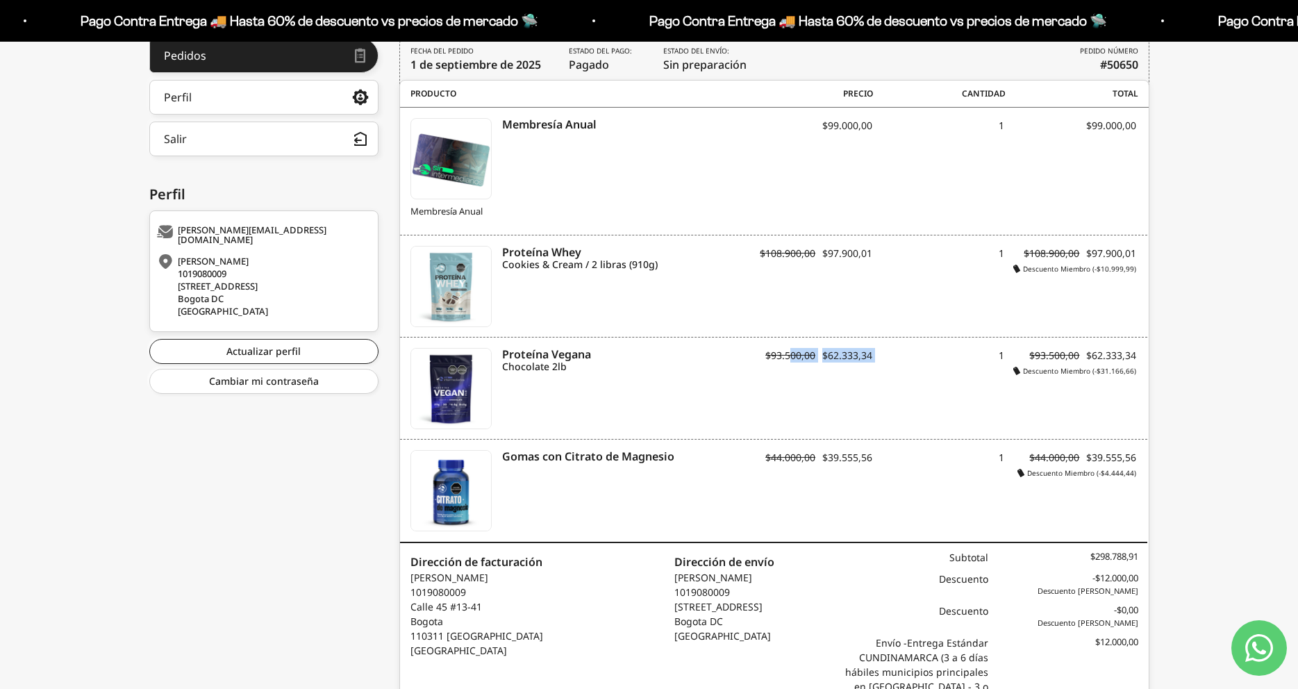
click at [795, 366] on div "$93.500,00 $62.333,34" at bounding box center [807, 362] width 132 height 28
click at [1136, 372] on icon "Descuento Miembro (-$31.166,66)" at bounding box center [1075, 371] width 123 height 10
drag, startPoint x: 1136, startPoint y: 372, endPoint x: 1075, endPoint y: 376, distance: 60.5
click at [1132, 374] on icon "Descuento Miembro (-$31.166,66)" at bounding box center [1075, 371] width 123 height 10
drag, startPoint x: 1023, startPoint y: 372, endPoint x: 1057, endPoint y: 372, distance: 34.0
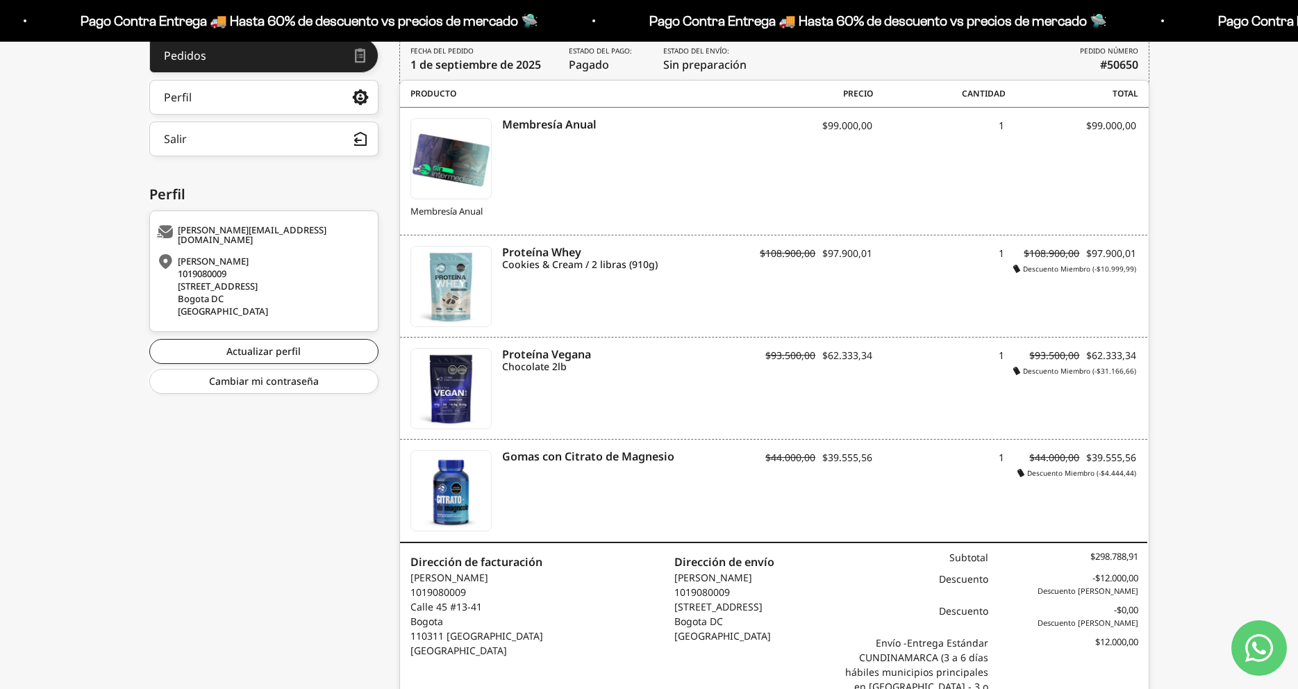
click at [1027, 372] on icon "Descuento Miembro (-$31.166,66)" at bounding box center [1075, 371] width 123 height 10
click at [1057, 372] on icon "Descuento Miembro (-$31.166,66)" at bounding box center [1075, 371] width 123 height 10
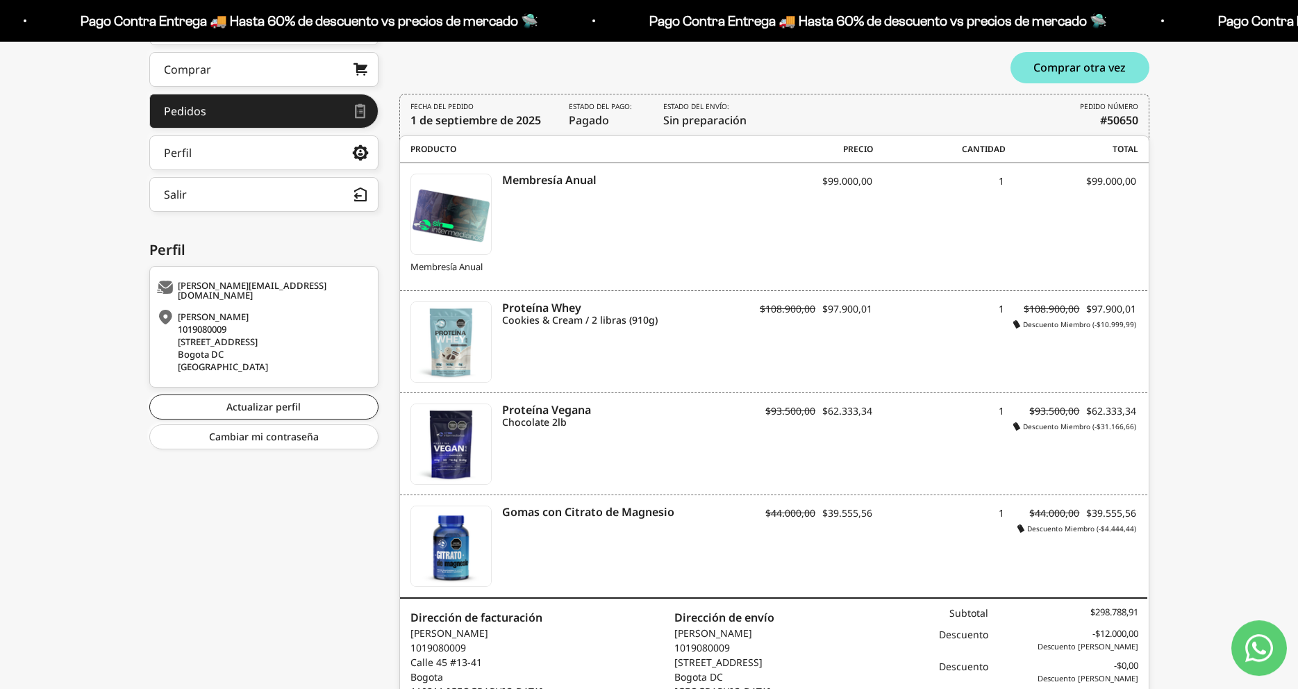
scroll to position [201, 0]
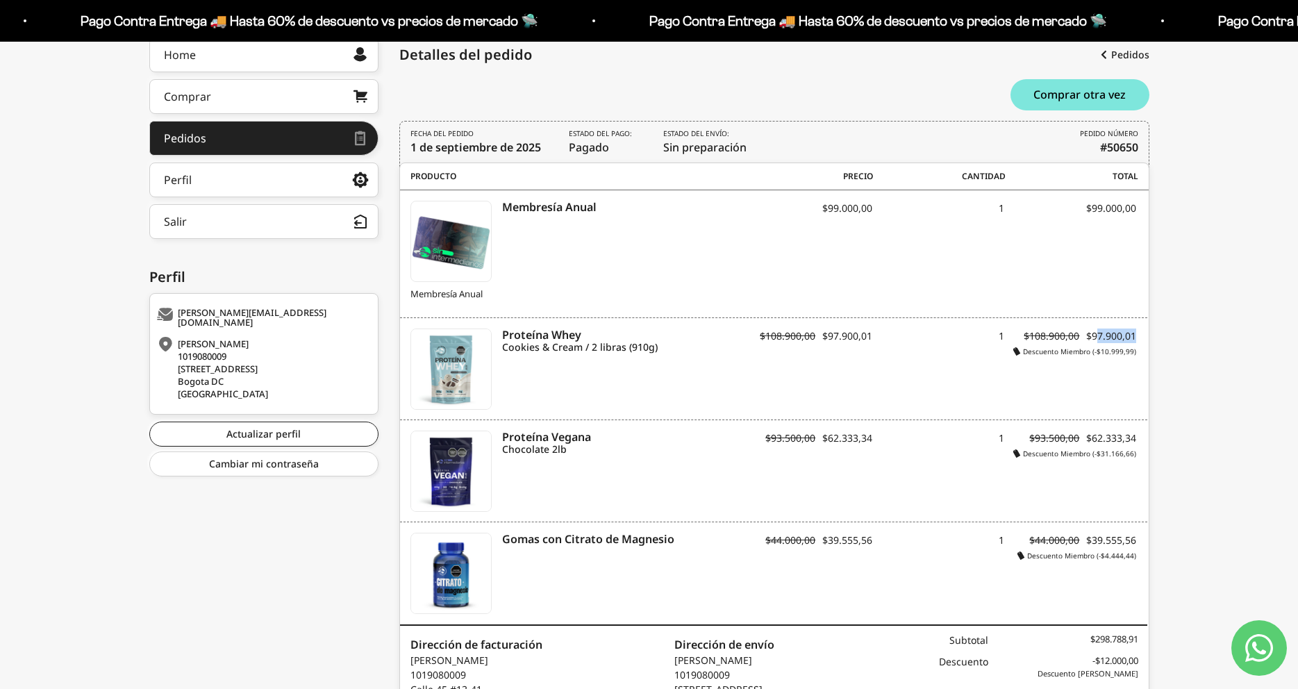
drag, startPoint x: 1096, startPoint y: 336, endPoint x: 1139, endPoint y: 337, distance: 42.4
click at [1139, 337] on div "Proteína Whey Cookies & Cream / 2 libras (910g) Descuento Miembro (-$10.999,99)…" at bounding box center [774, 369] width 748 height 102
click at [1105, 338] on span "$97.900,01" at bounding box center [1112, 335] width 50 height 13
drag, startPoint x: 1104, startPoint y: 335, endPoint x: 1128, endPoint y: 339, distance: 24.7
click at [1131, 338] on dl "$108.900,00 $97.900,01" at bounding box center [1071, 336] width 132 height 15
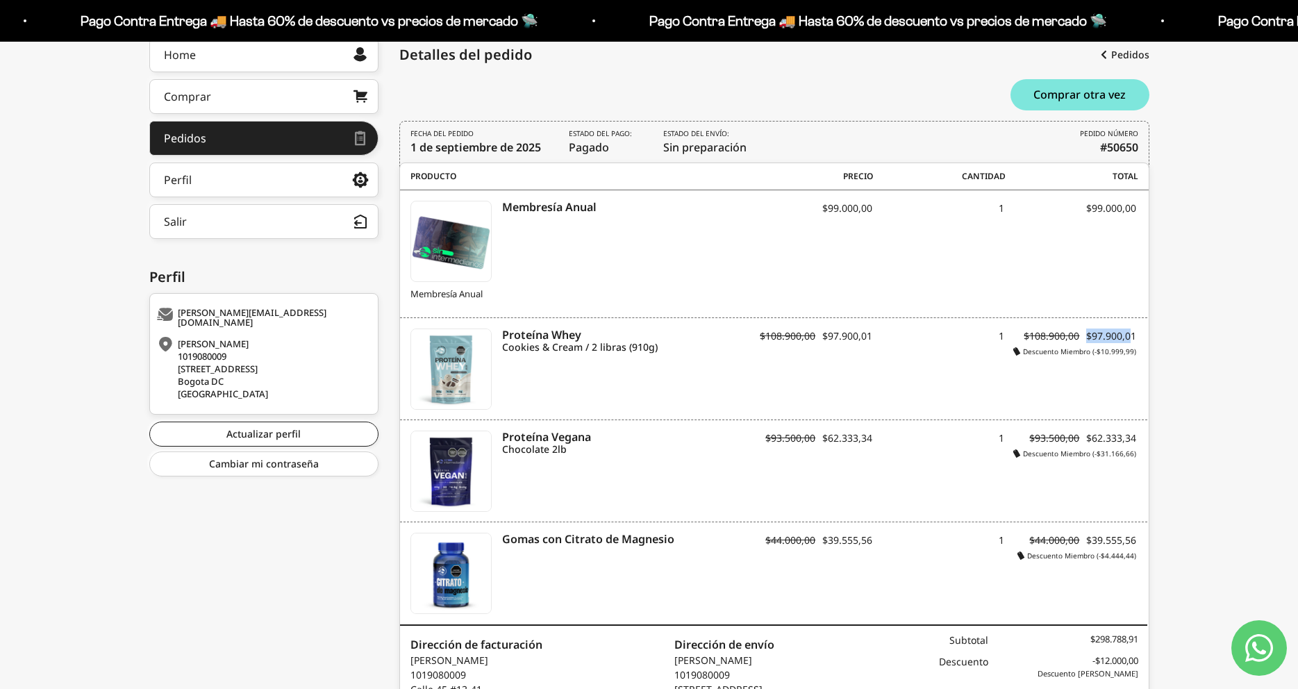
drag, startPoint x: 1128, startPoint y: 339, endPoint x: 1080, endPoint y: 356, distance: 51.0
click at [1124, 341] on span "$97.900,01" at bounding box center [1112, 335] width 50 height 13
click at [1079, 356] on icon "Descuento Miembro (-$10.999,99)" at bounding box center [1075, 352] width 123 height 10
drag, startPoint x: 1097, startPoint y: 335, endPoint x: 1131, endPoint y: 334, distance: 34.0
click at [1131, 334] on span "$97.900,01" at bounding box center [1112, 335] width 50 height 13
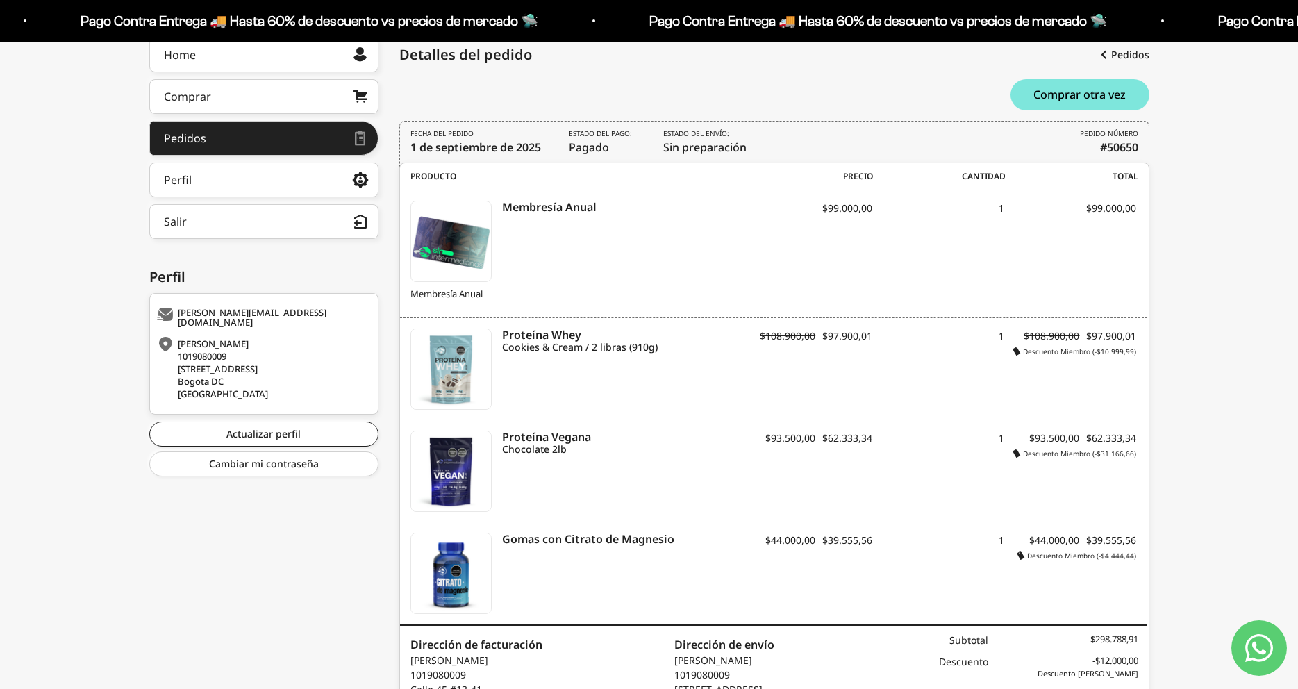
drag, startPoint x: 1098, startPoint y: 349, endPoint x: 1089, endPoint y: 363, distance: 17.0
click at [1098, 350] on icon "Descuento Miembro (-$10.999,99)" at bounding box center [1075, 352] width 123 height 10
click at [1089, 363] on div "Proteína Whey Cookies & Cream / 2 libras (910g) Descuento Miembro (-$10.999,99)…" at bounding box center [774, 369] width 748 height 102
drag, startPoint x: 1102, startPoint y: 354, endPoint x: 1119, endPoint y: 365, distance: 20.6
click at [1137, 352] on div "Proteína Whey Cookies & Cream / 2 libras (910g) Descuento Miembro (-$10.999,99)…" at bounding box center [774, 369] width 748 height 102
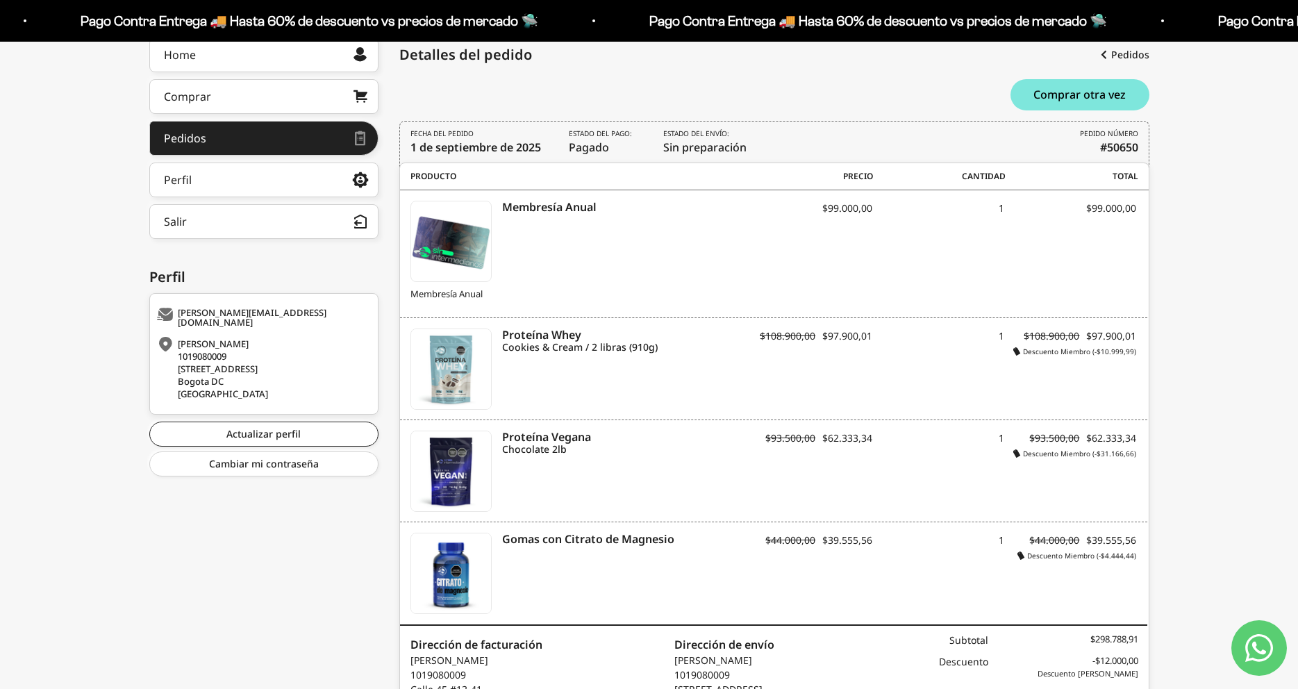
click at [1109, 370] on div "Proteína Whey Cookies & Cream / 2 libras (910g) Descuento Miembro (-$10.999,99)…" at bounding box center [774, 369] width 748 height 102
click at [561, 215] on div "Membresía Anual Membresía Anual" at bounding box center [576, 255] width 330 height 108
click at [563, 208] on icon "Membresía Anual" at bounding box center [621, 207] width 238 height 13
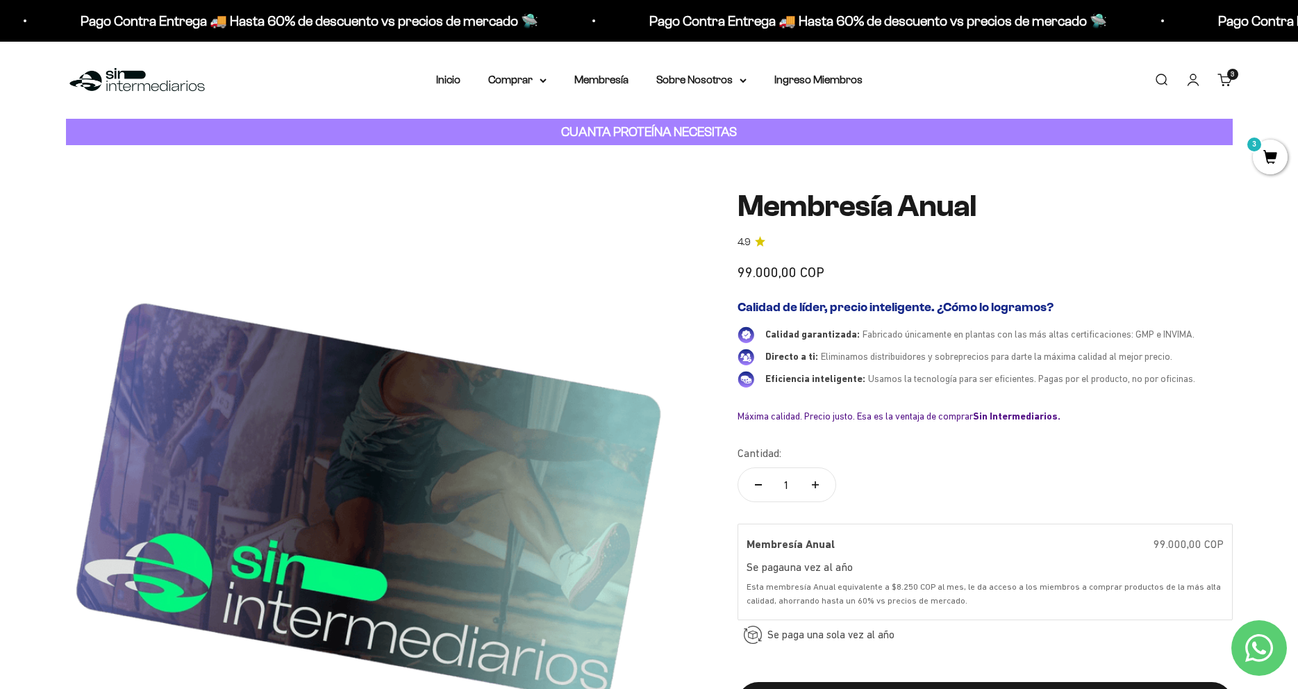
click at [1262, 156] on span "3" at bounding box center [1270, 157] width 35 height 35
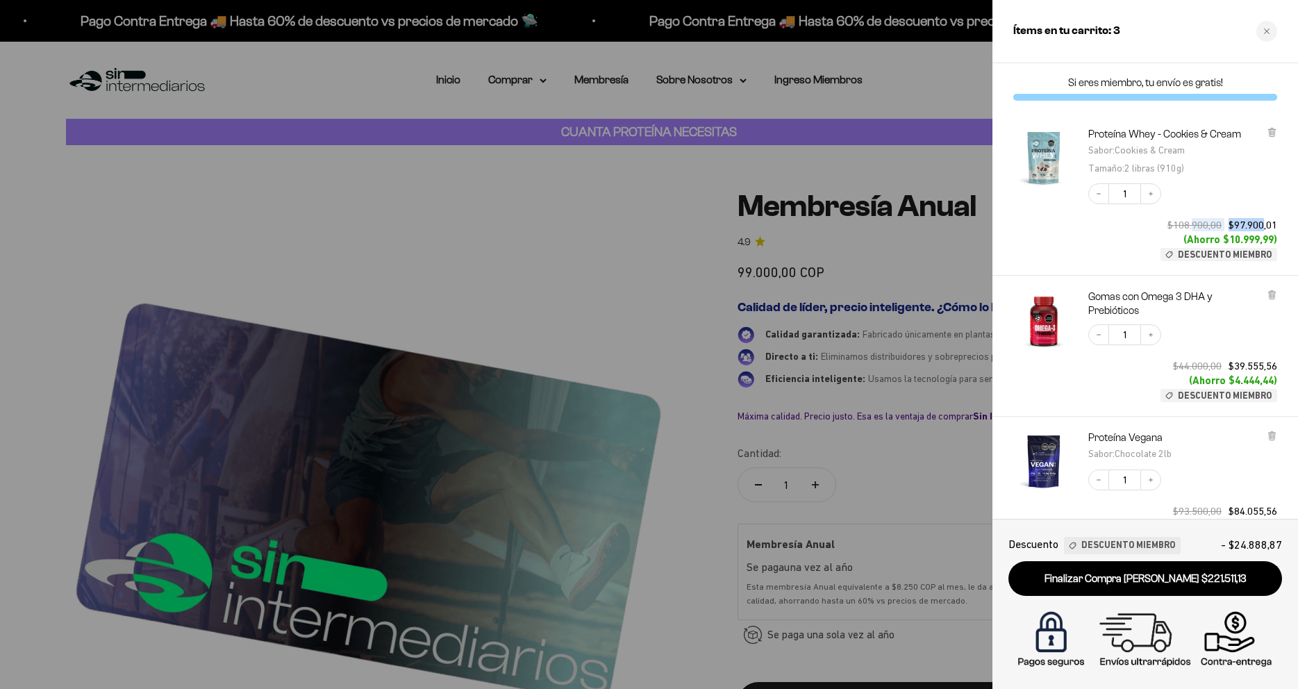
drag, startPoint x: 1189, startPoint y: 222, endPoint x: 1263, endPoint y: 225, distance: 73.7
click at [1263, 225] on div "$108.900,00 $97.900,01" at bounding box center [1223, 224] width 110 height 13
drag, startPoint x: 1207, startPoint y: 364, endPoint x: 1235, endPoint y: 367, distance: 27.2
click at [1244, 372] on div "$44.000,00 $39.555,56" at bounding box center [1225, 365] width 104 height 13
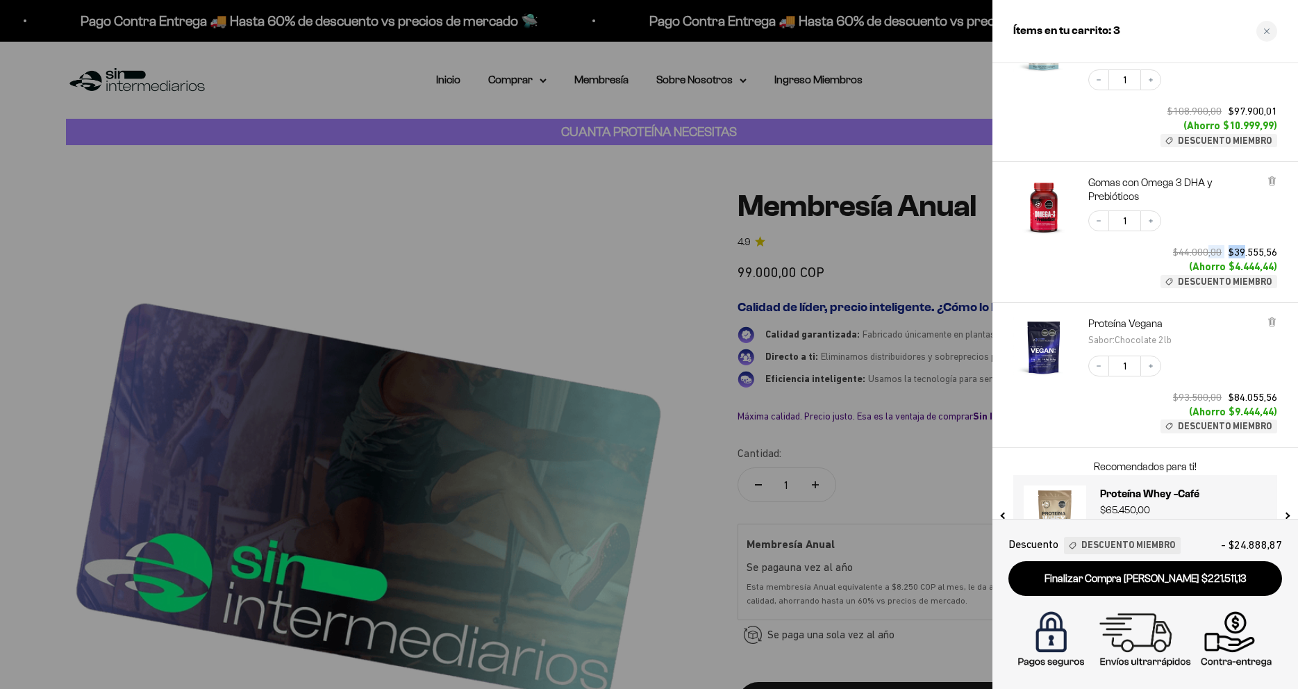
scroll to position [150, 0]
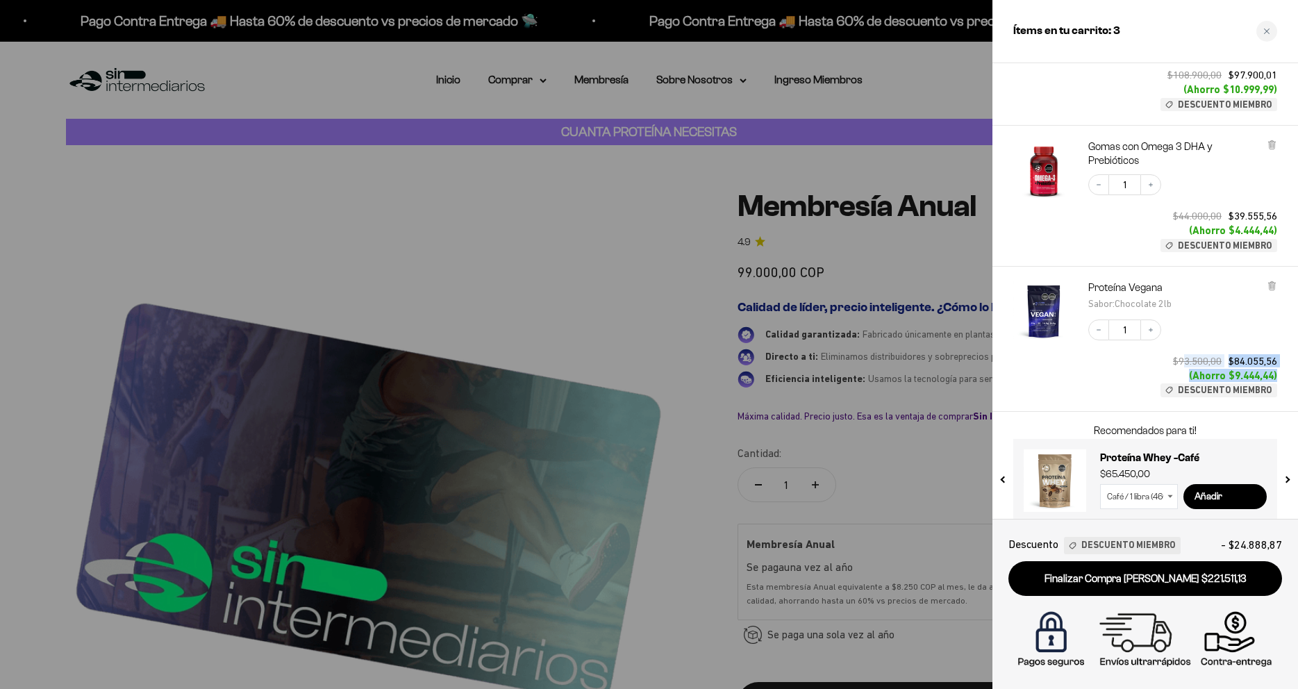
drag, startPoint x: 1182, startPoint y: 357, endPoint x: 1294, endPoint y: 374, distance: 113.2
click at [1294, 374] on div "Proteína Vegana Sabor : Chocolate 2lb Decrease quantity 1 Increase quantity $93…" at bounding box center [1146, 339] width 306 height 145
click at [1153, 366] on div "Decrease quantity 1 Increase quantity $93.500,00 $84.055,56 (Ahorro $9.444,44) …" at bounding box center [1176, 352] width 203 height 92
click at [1273, 288] on icon at bounding box center [1272, 286] width 6 height 7
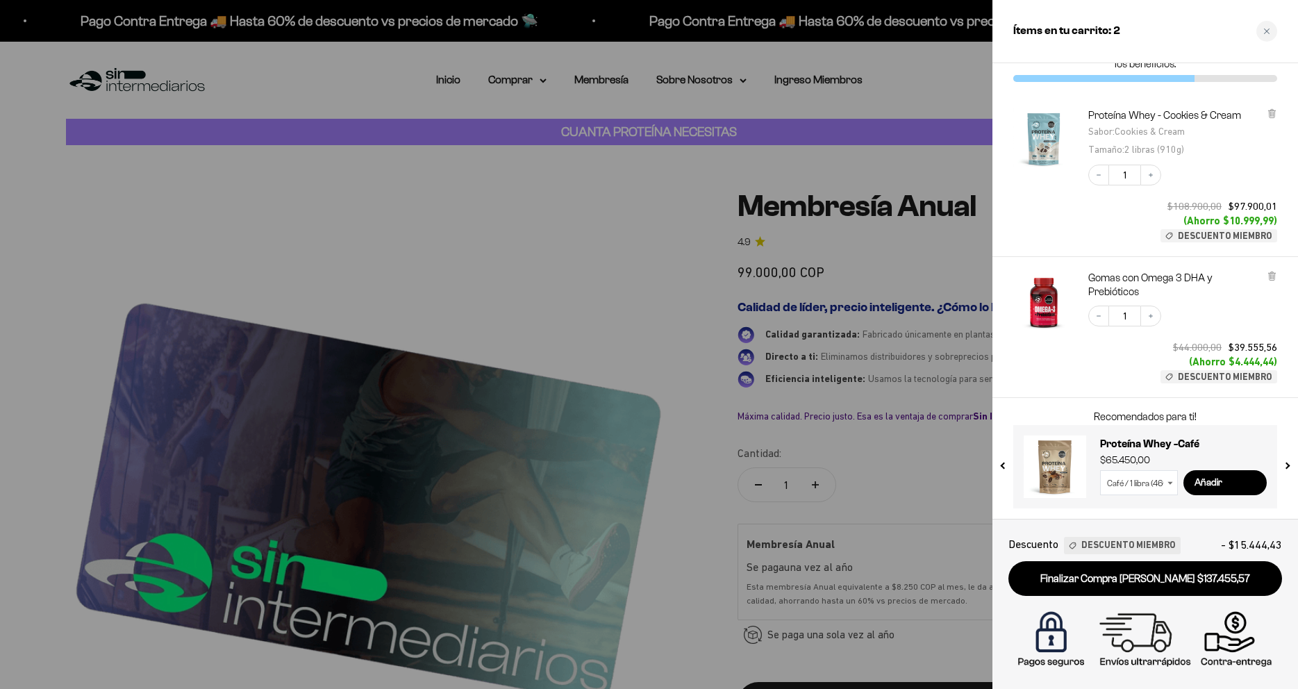
click at [645, 274] on div at bounding box center [649, 344] width 1298 height 689
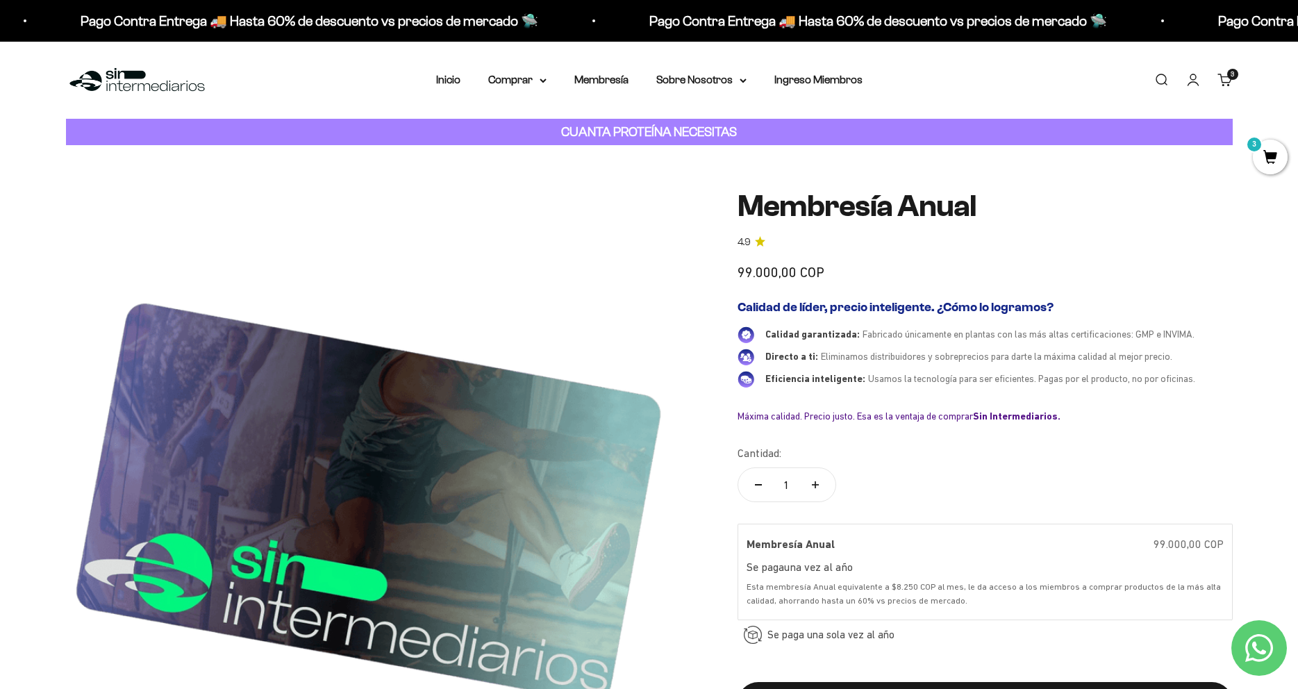
scroll to position [48, 0]
click at [540, 81] on icon at bounding box center [543, 80] width 6 height 3
click at [572, 124] on summary "Proteínas" at bounding box center [554, 124] width 115 height 18
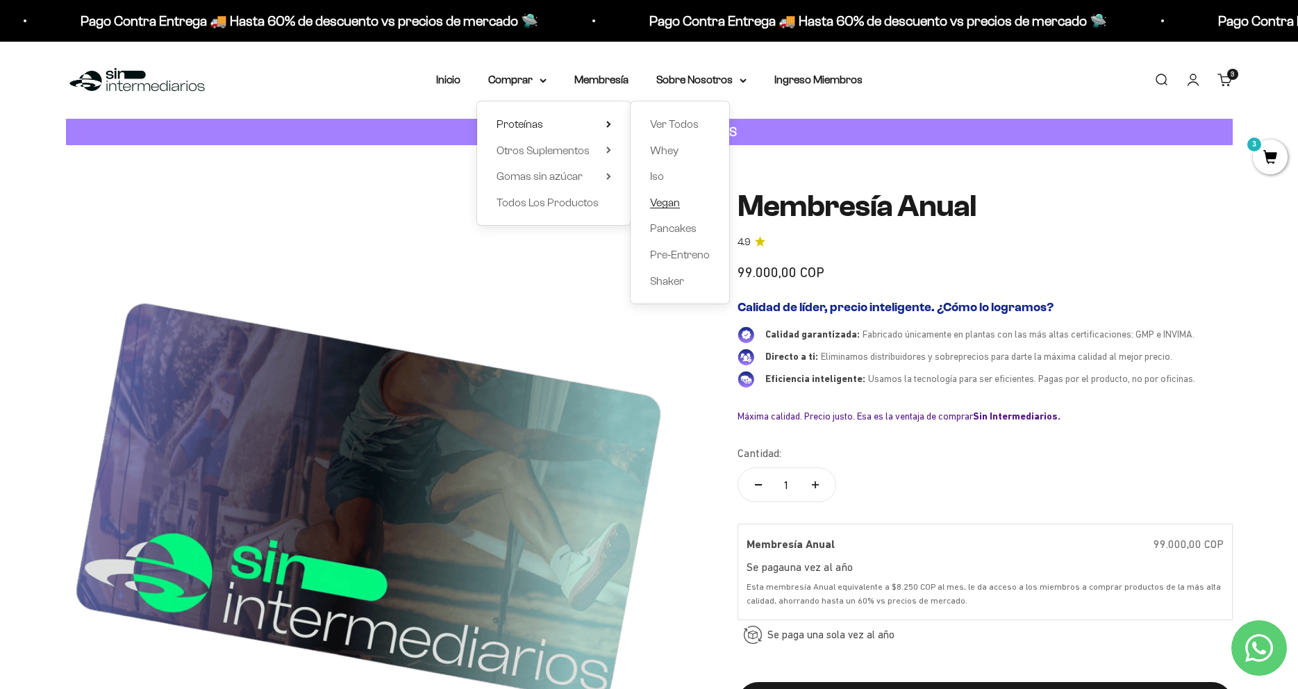
click at [672, 197] on span "Vegan" at bounding box center [665, 203] width 30 height 12
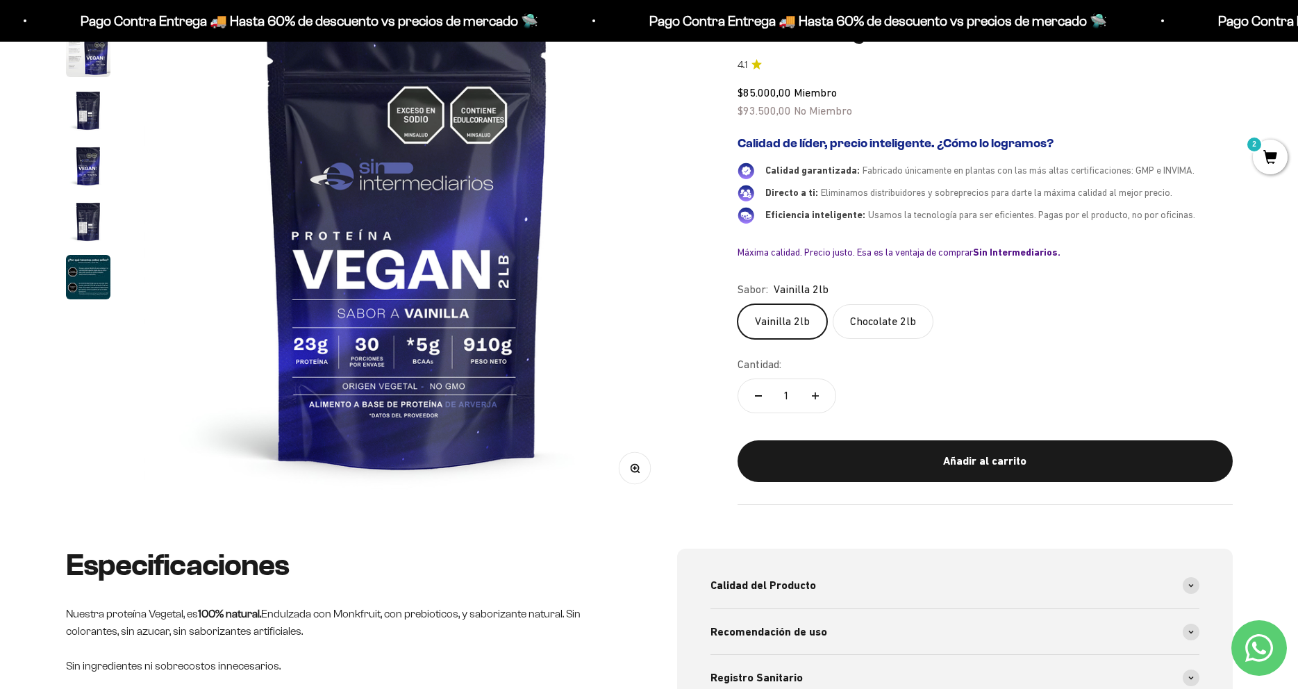
click at [929, 327] on label "Chocolate 2lb" at bounding box center [883, 321] width 101 height 35
click at [738, 304] on input "Chocolate 2lb" at bounding box center [737, 303] width 1 height 1
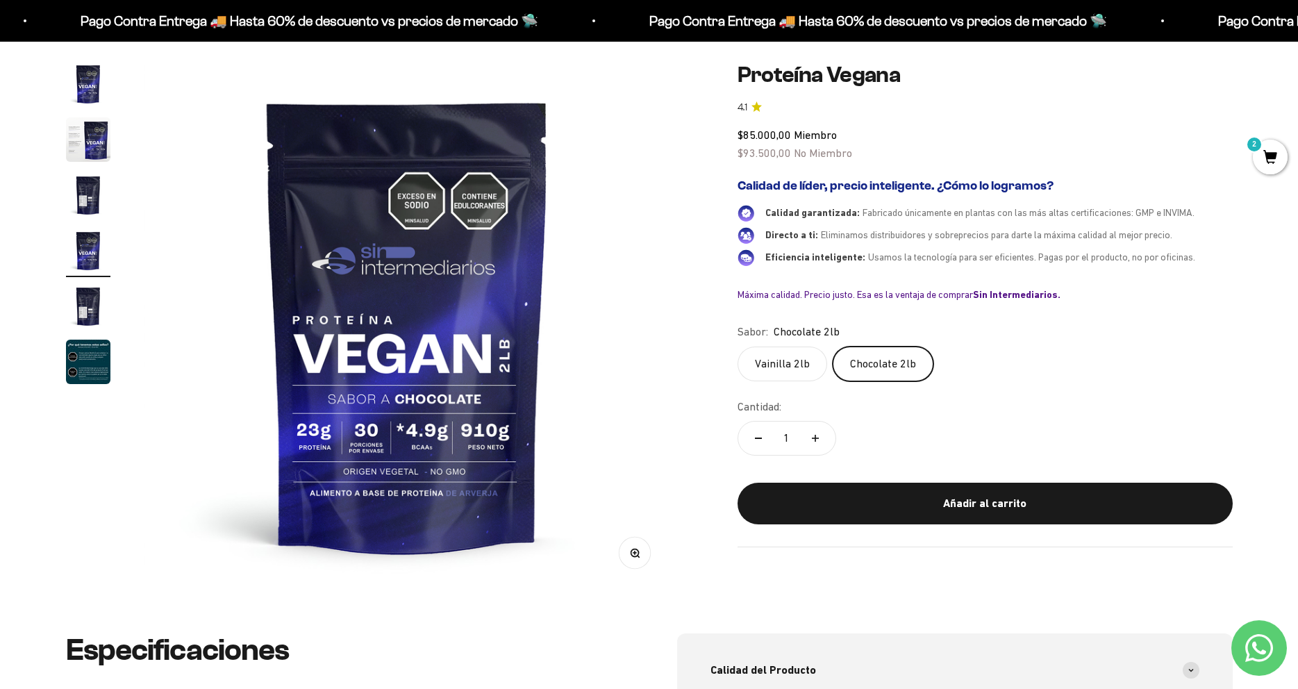
scroll to position [44, 0]
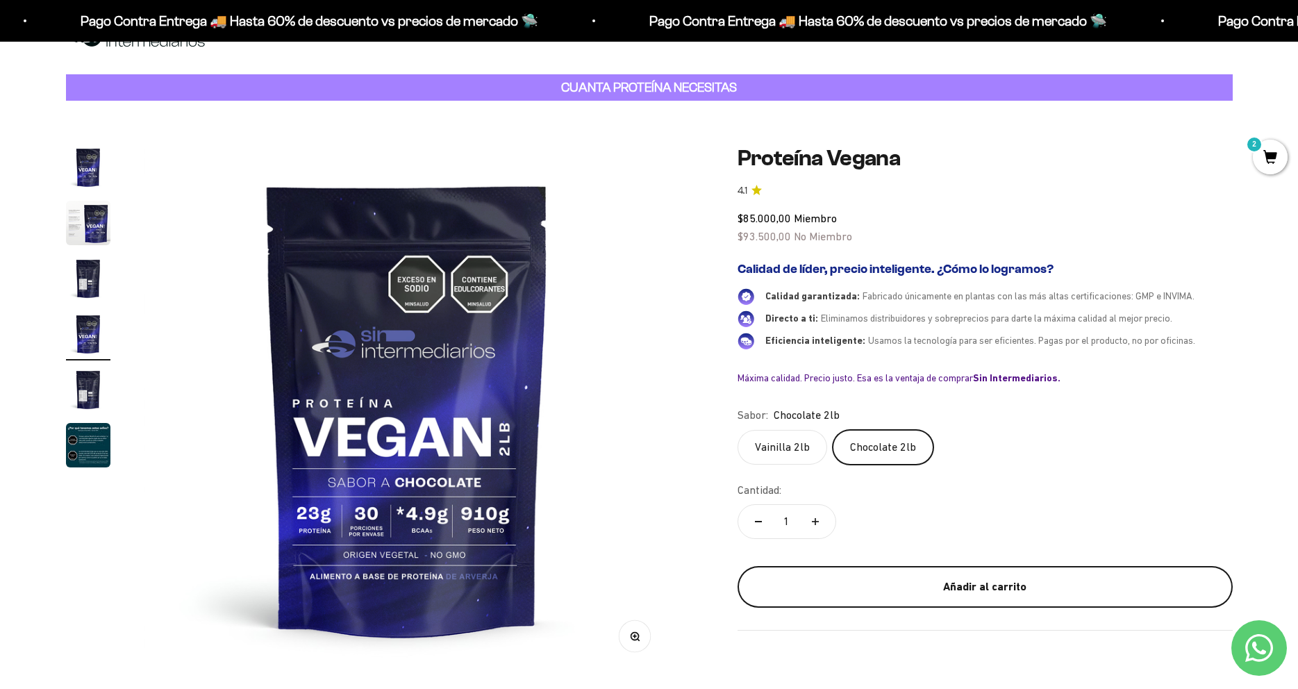
click at [843, 567] on button "Añadir al carrito" at bounding box center [985, 587] width 495 height 42
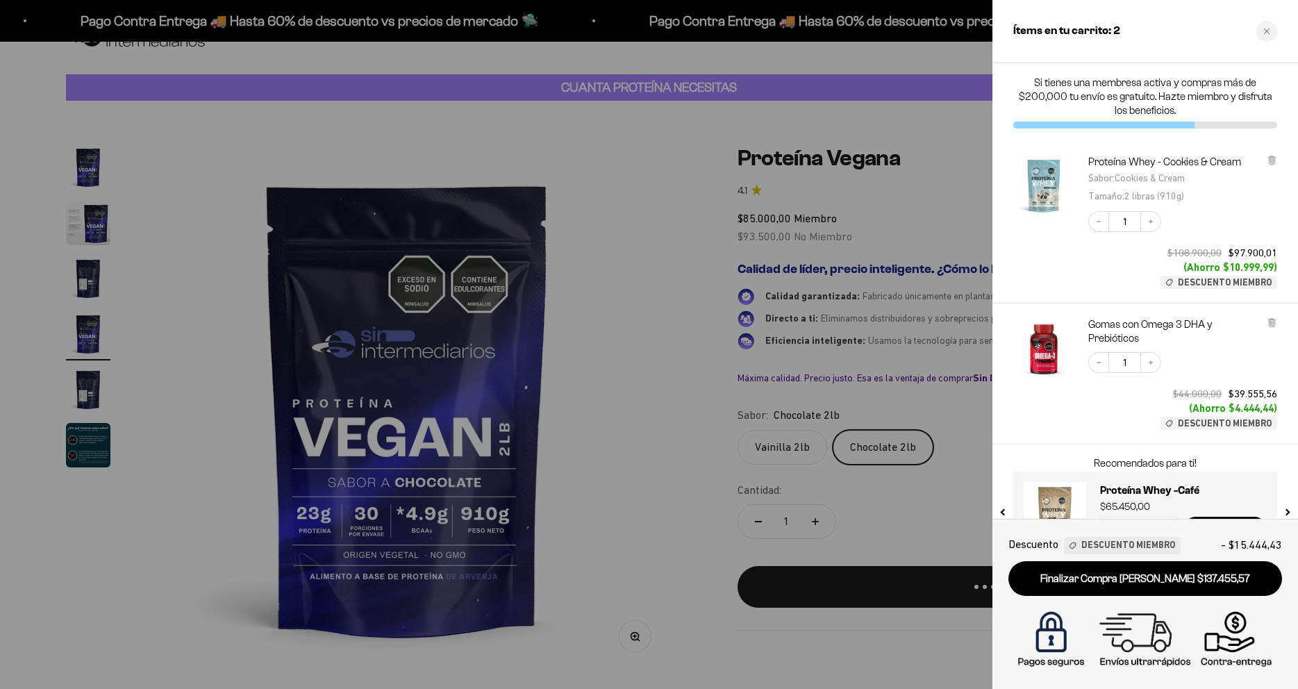
scroll to position [0, 1632]
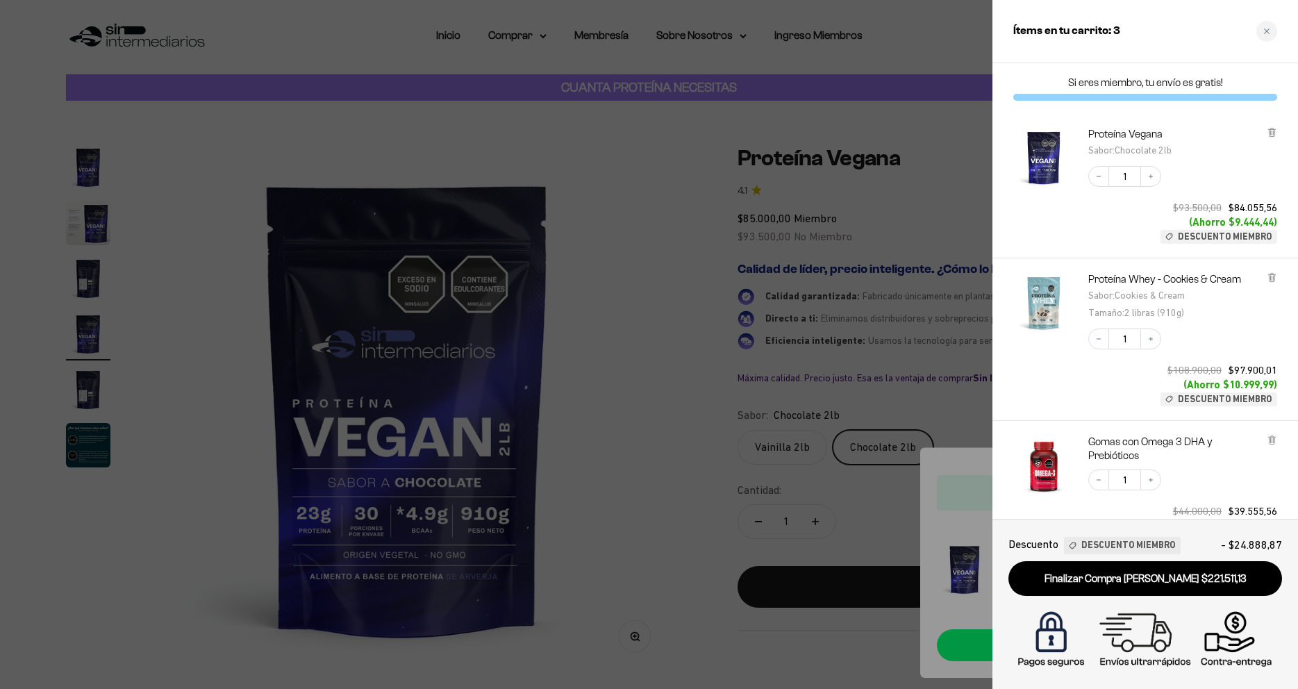
drag, startPoint x: 1180, startPoint y: 224, endPoint x: 1273, endPoint y: 226, distance: 93.1
click at [1273, 226] on div "$93.500,00 $84.055,56 (Ahorro $9.444,44) Descuento Miembro" at bounding box center [1216, 222] width 122 height 43
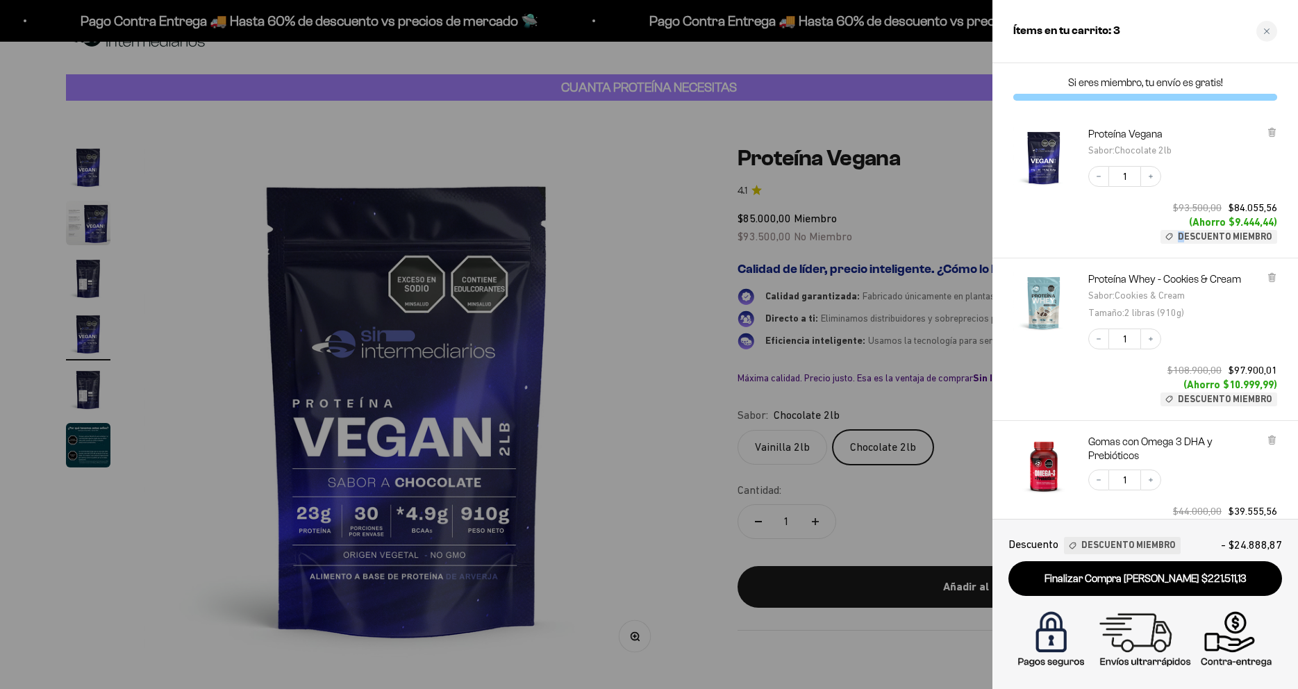
drag, startPoint x: 1273, startPoint y: 224, endPoint x: 1158, endPoint y: 226, distance: 114.6
click at [1181, 224] on div "$93.500,00 $84.055,56 (Ahorro $9.444,44) Descuento Miembro" at bounding box center [1216, 222] width 122 height 43
click at [1116, 226] on div "Decrease quantity 1 Increase quantity $93.500,00 $84.055,56 (Ahorro $9.444,44) …" at bounding box center [1176, 198] width 203 height 92
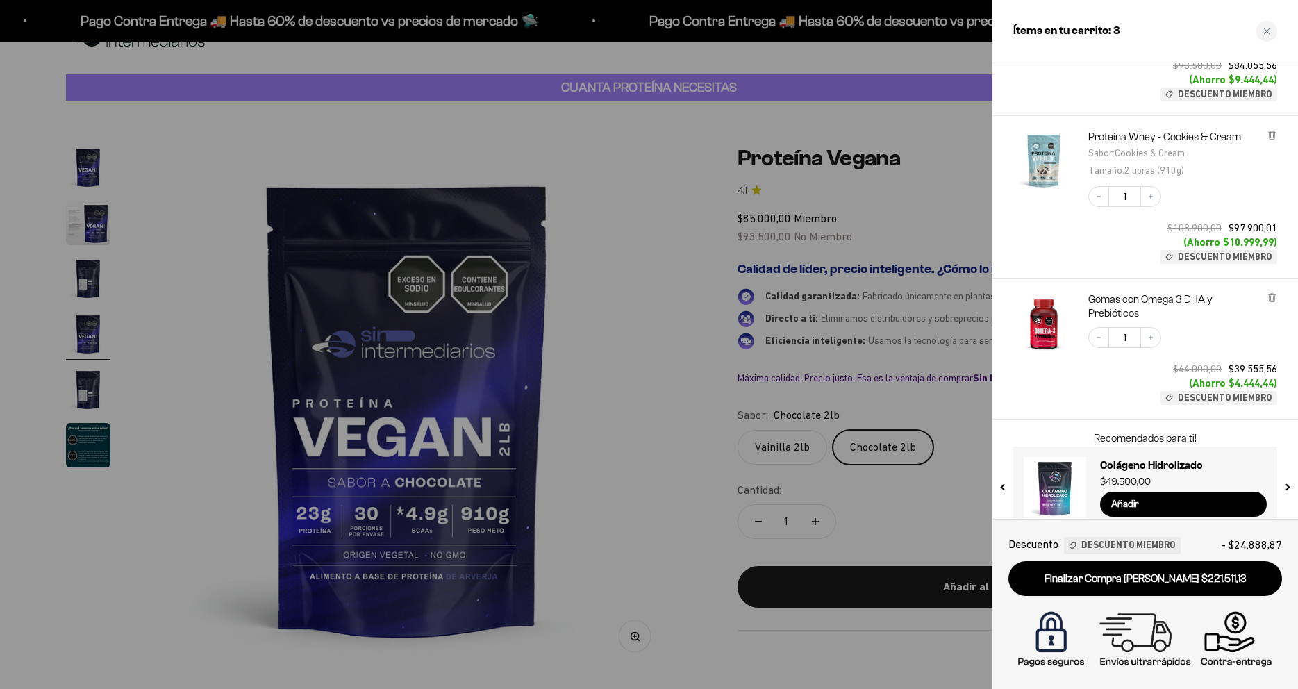
scroll to position [165, 0]
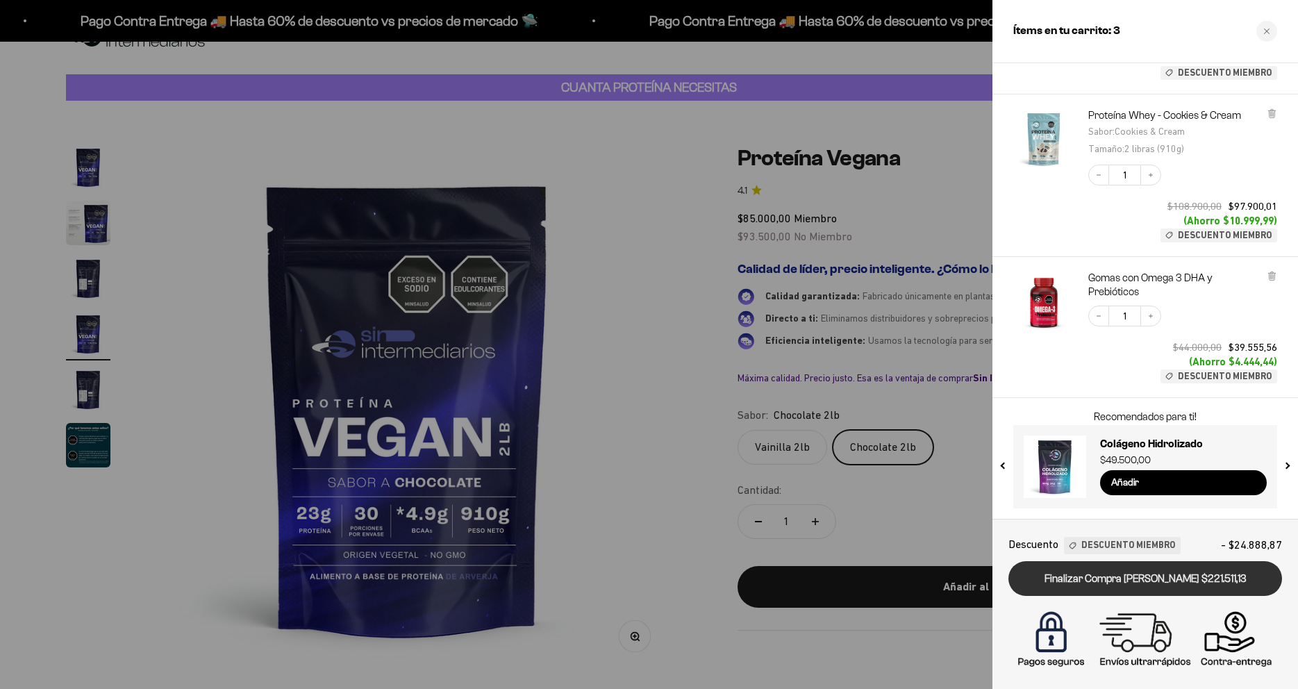
click at [1121, 574] on link "Finalizar Compra [PERSON_NAME] $221.511,13" at bounding box center [1146, 578] width 274 height 35
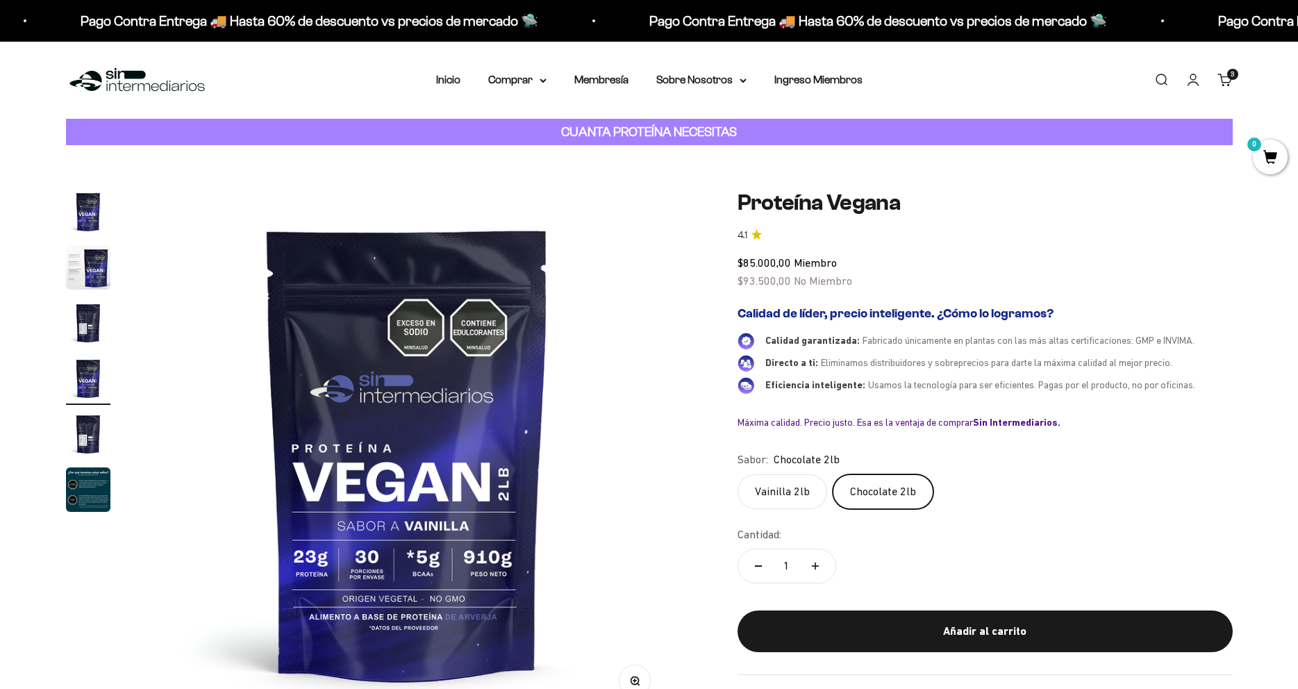
scroll to position [0, 1632]
click at [1201, 87] on link "Cuenta" at bounding box center [1193, 79] width 15 height 15
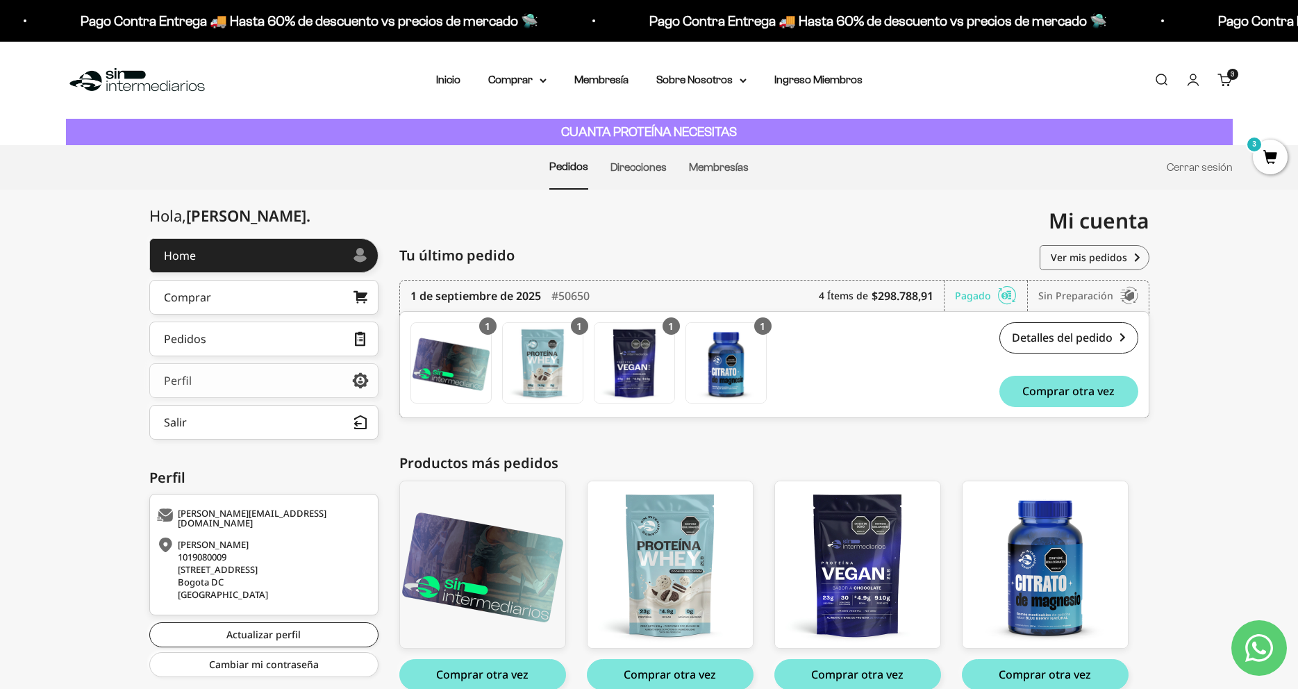
click at [269, 382] on link "Perfil" at bounding box center [263, 380] width 229 height 35
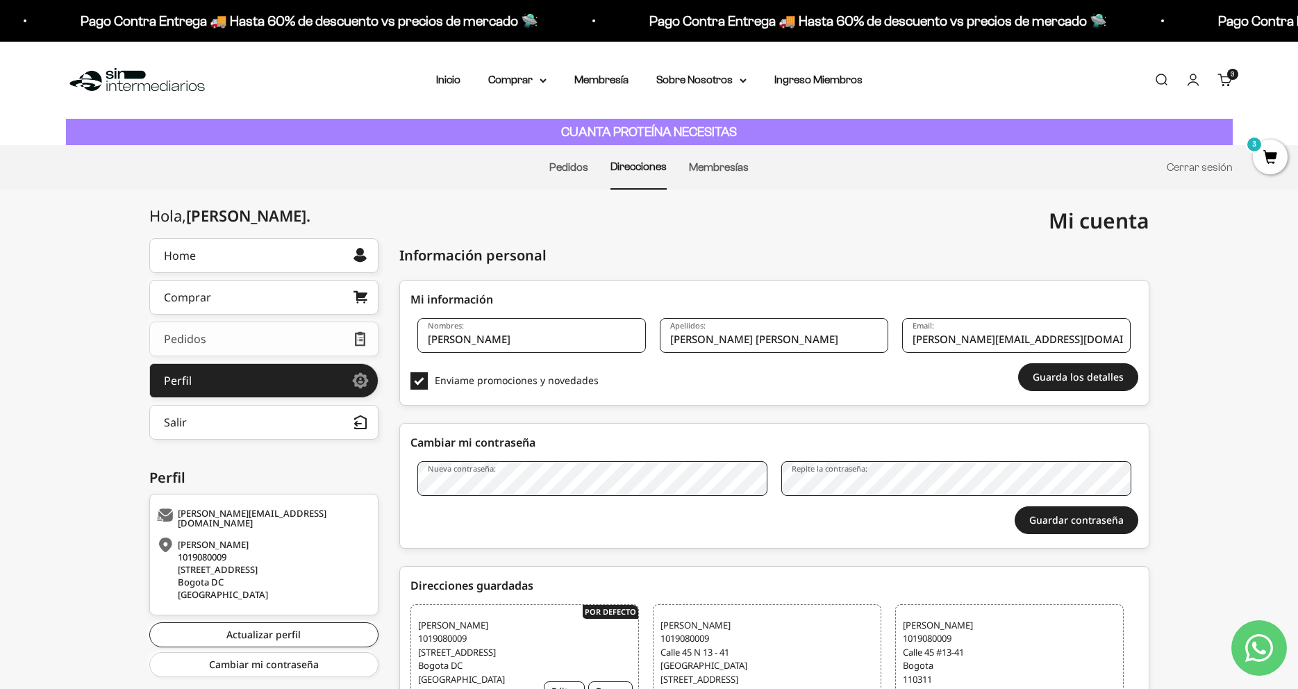
click at [275, 329] on link "Pedidos" at bounding box center [263, 339] width 229 height 35
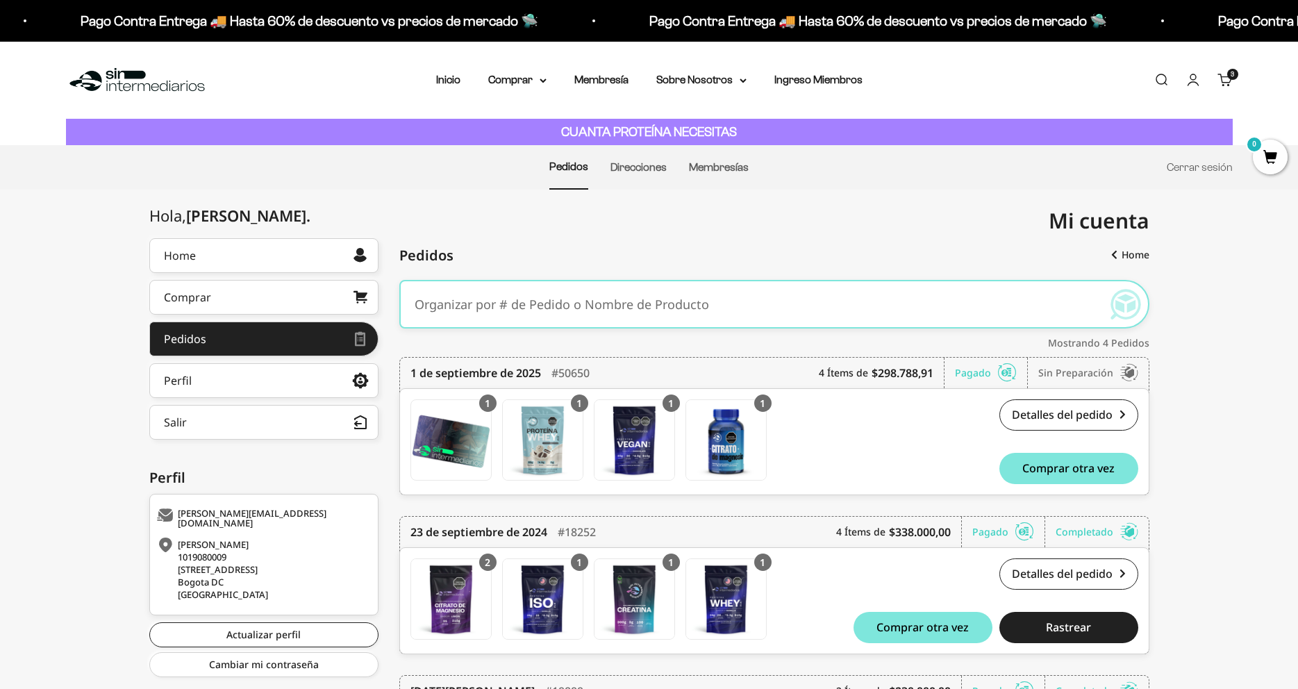
scroll to position [71, 0]
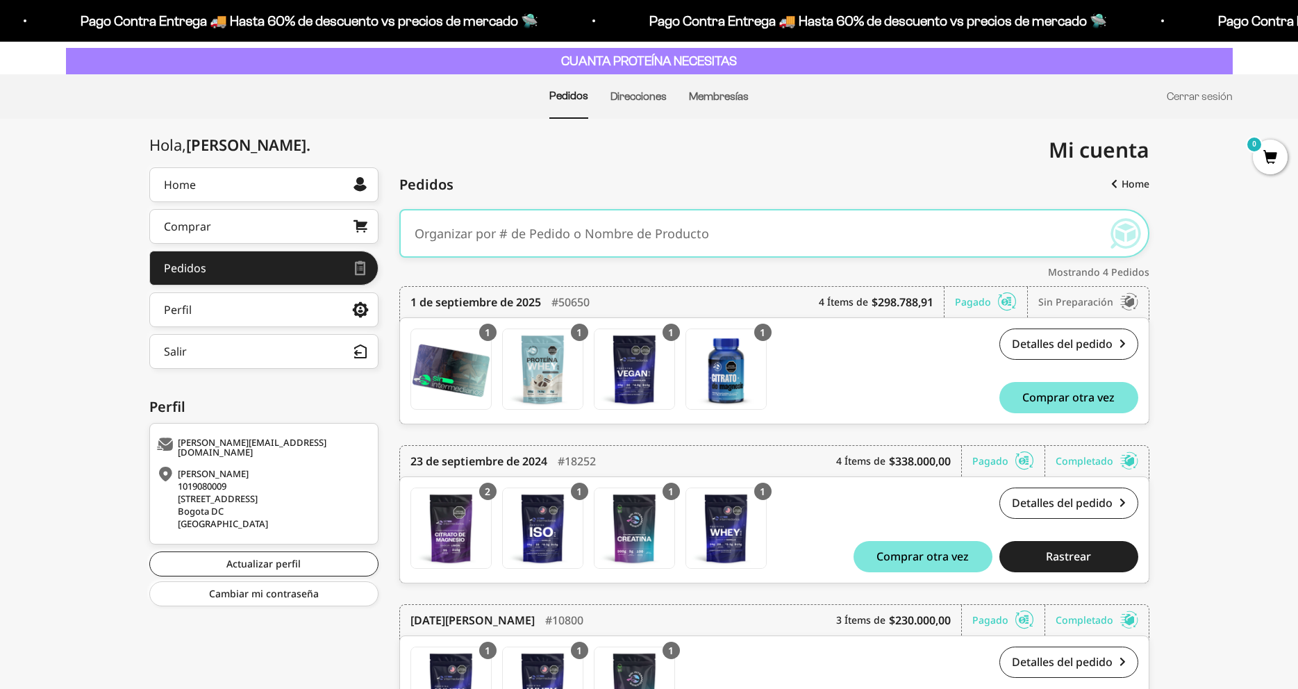
click at [859, 355] on div "Detalles del pedido #50650 $298.788,91 Comprar otra vez" at bounding box center [957, 371] width 361 height 85
click at [1068, 346] on link "Detalles del pedido" at bounding box center [1069, 344] width 139 height 31
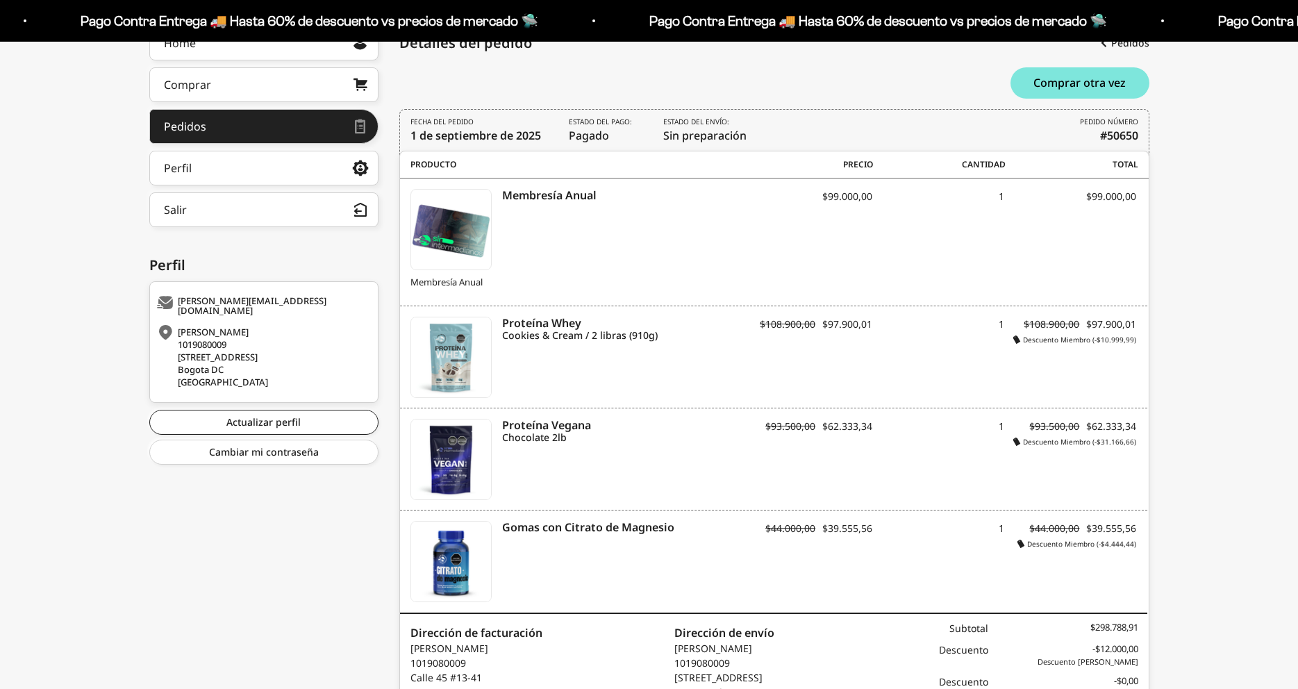
scroll to position [213, 0]
drag, startPoint x: 464, startPoint y: 281, endPoint x: 605, endPoint y: 281, distance: 141.0
click at [603, 281] on span "Membresía Anual" at bounding box center [576, 283] width 330 height 14
click at [754, 276] on div "Membresía Anual Membresía Anual SE01001 $99.000,00 1 $99.000,00" at bounding box center [774, 243] width 748 height 129
drag, startPoint x: 1066, startPoint y: 434, endPoint x: 1007, endPoint y: 441, distance: 59.5
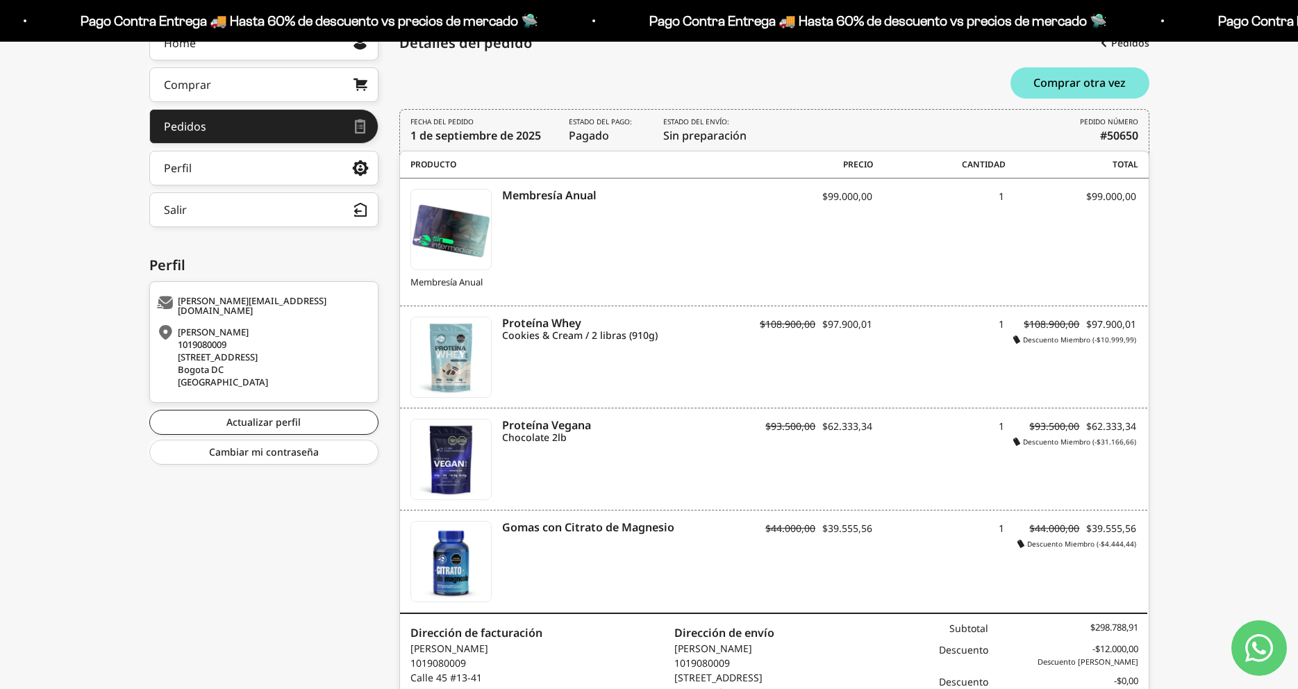
click at [1062, 435] on div "$93.500,00 $62.333,34 Descuento Miembro (-$31.166,66)" at bounding box center [1071, 433] width 132 height 29
click at [955, 444] on div "1" at bounding box center [939, 433] width 132 height 28
drag, startPoint x: 716, startPoint y: 474, endPoint x: 561, endPoint y: 452, distance: 156.6
click at [716, 474] on div "Proteína Vegana Chocolate 2lb Descuento Miembro (-$31.166,66)" at bounding box center [576, 459] width 330 height 81
click at [573, 430] on icon "Proteína Vegana" at bounding box center [621, 425] width 238 height 13
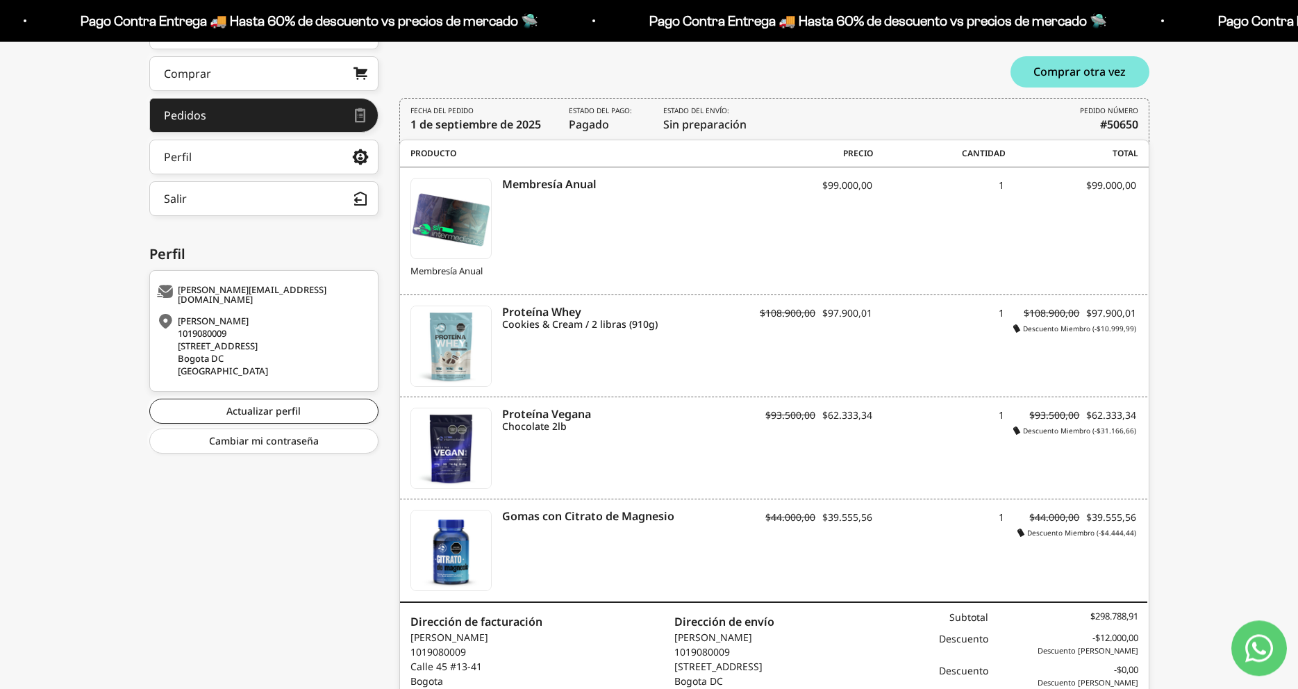
scroll to position [201, 0]
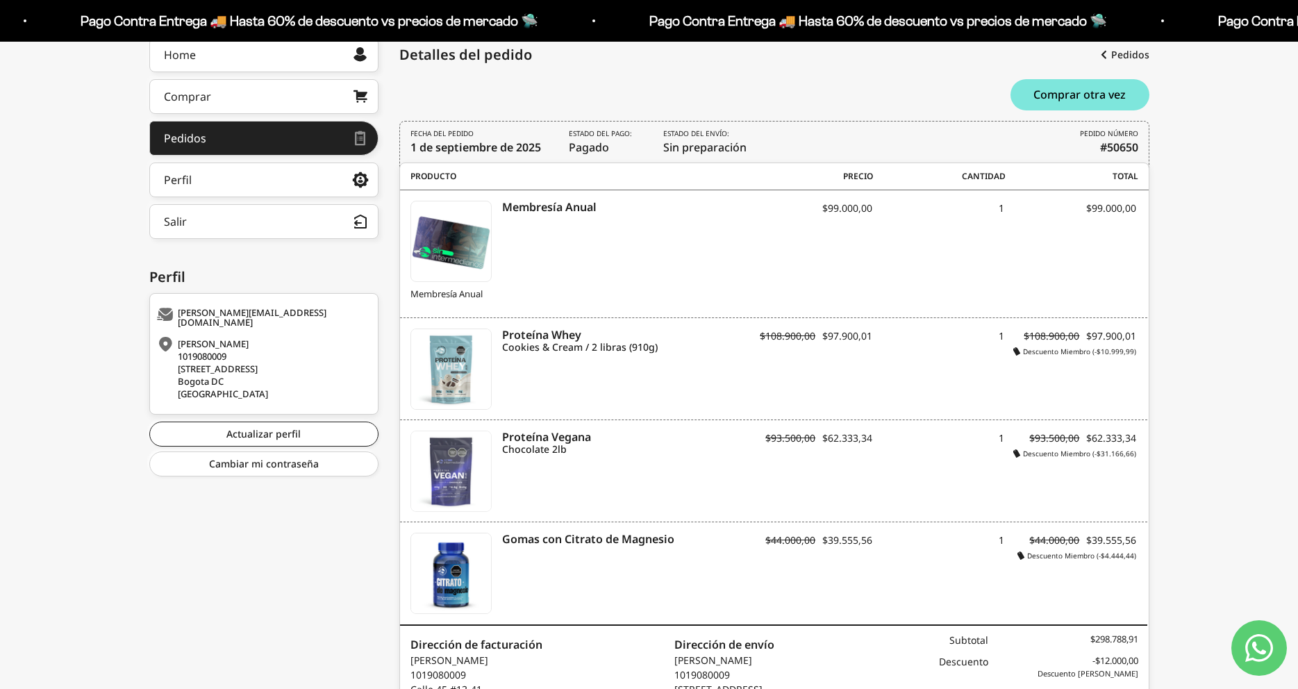
click at [467, 447] on img at bounding box center [451, 471] width 80 height 80
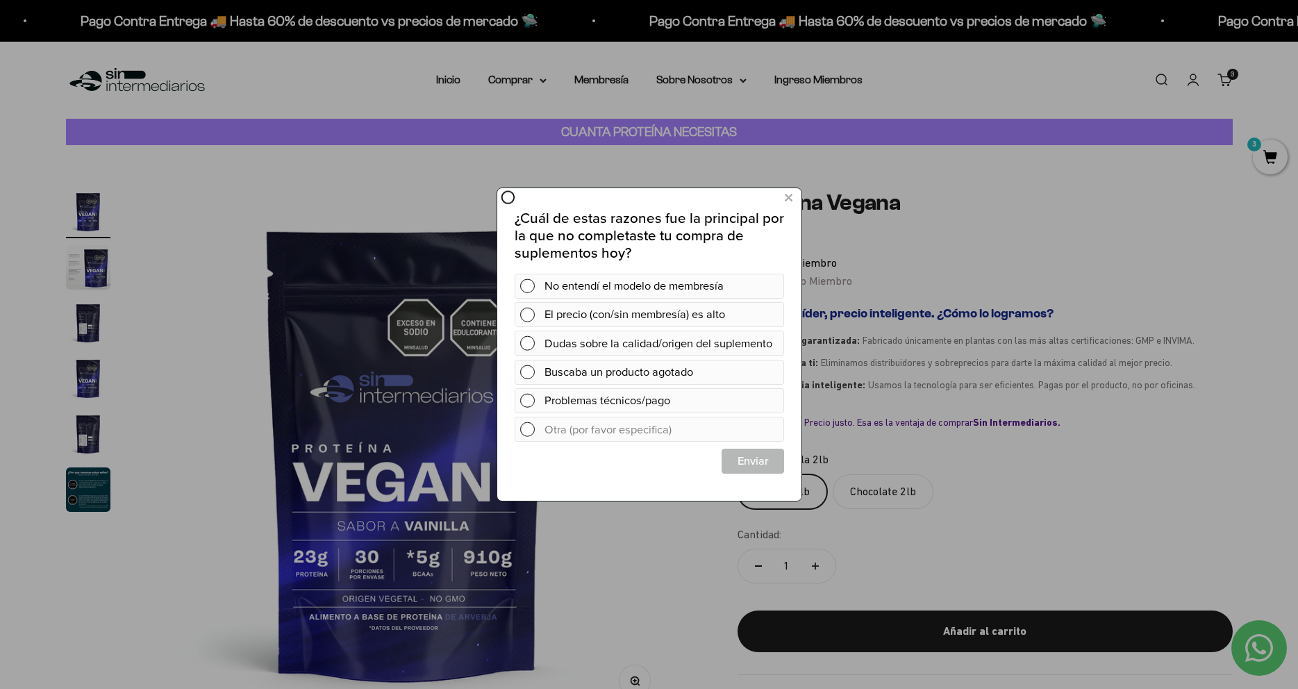
drag, startPoint x: 1068, startPoint y: 422, endPoint x: 1036, endPoint y: 406, distance: 35.4
click at [1068, 422] on div at bounding box center [649, 344] width 1298 height 689
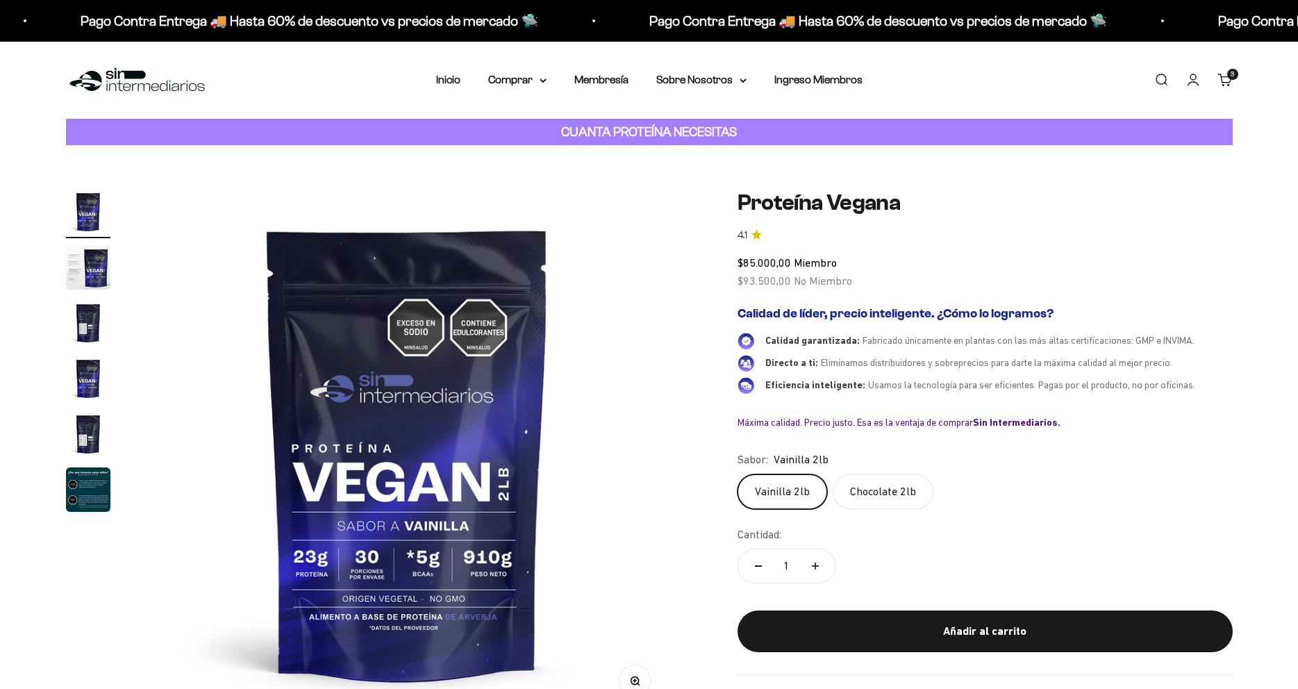
click at [870, 500] on label "Chocolate 2lb" at bounding box center [883, 491] width 101 height 35
click at [738, 474] on input "Chocolate 2lb" at bounding box center [737, 474] width 1 height 1
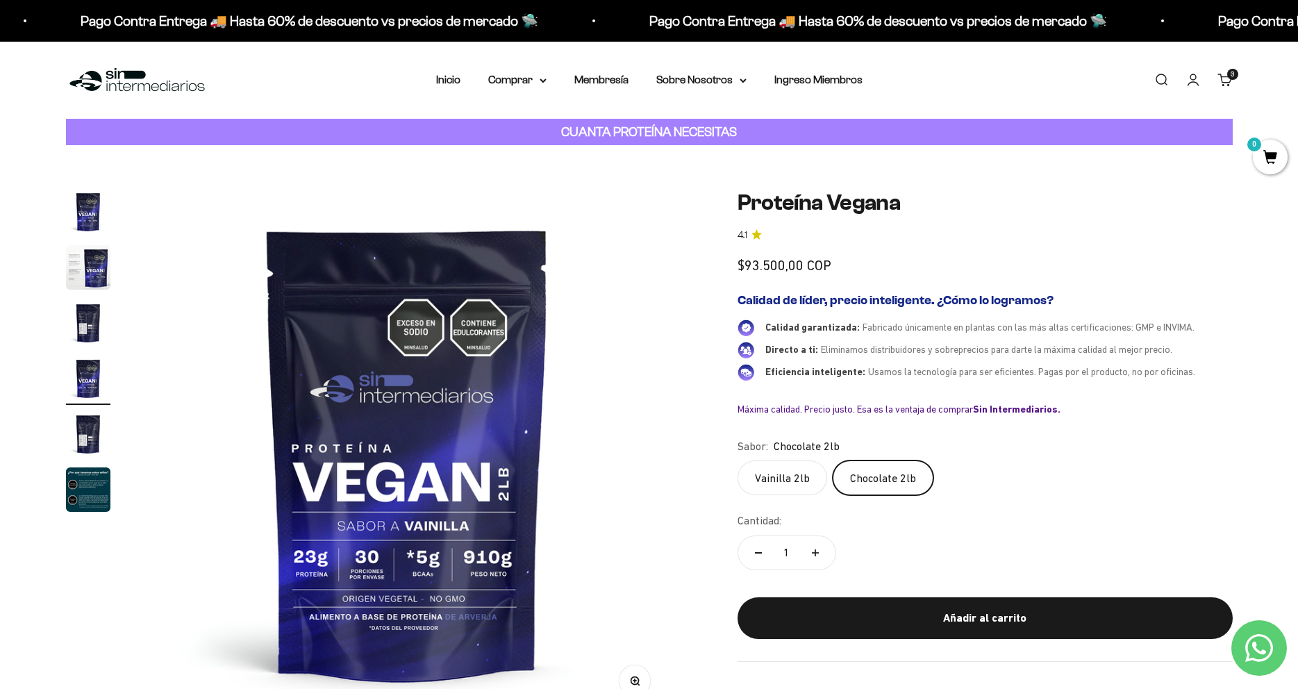
scroll to position [0, 1632]
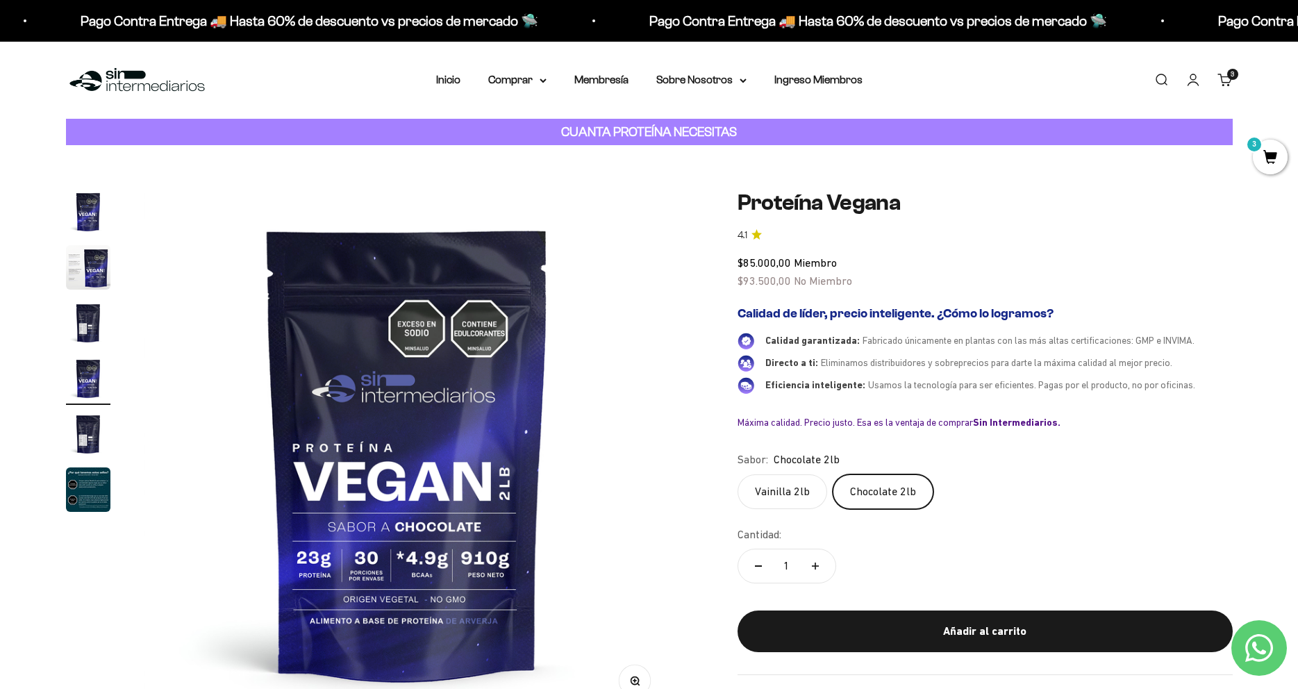
click at [791, 493] on label "Vainilla 2lb" at bounding box center [783, 491] width 90 height 35
click at [738, 474] on input "Vainilla 2lb" at bounding box center [737, 474] width 1 height 1
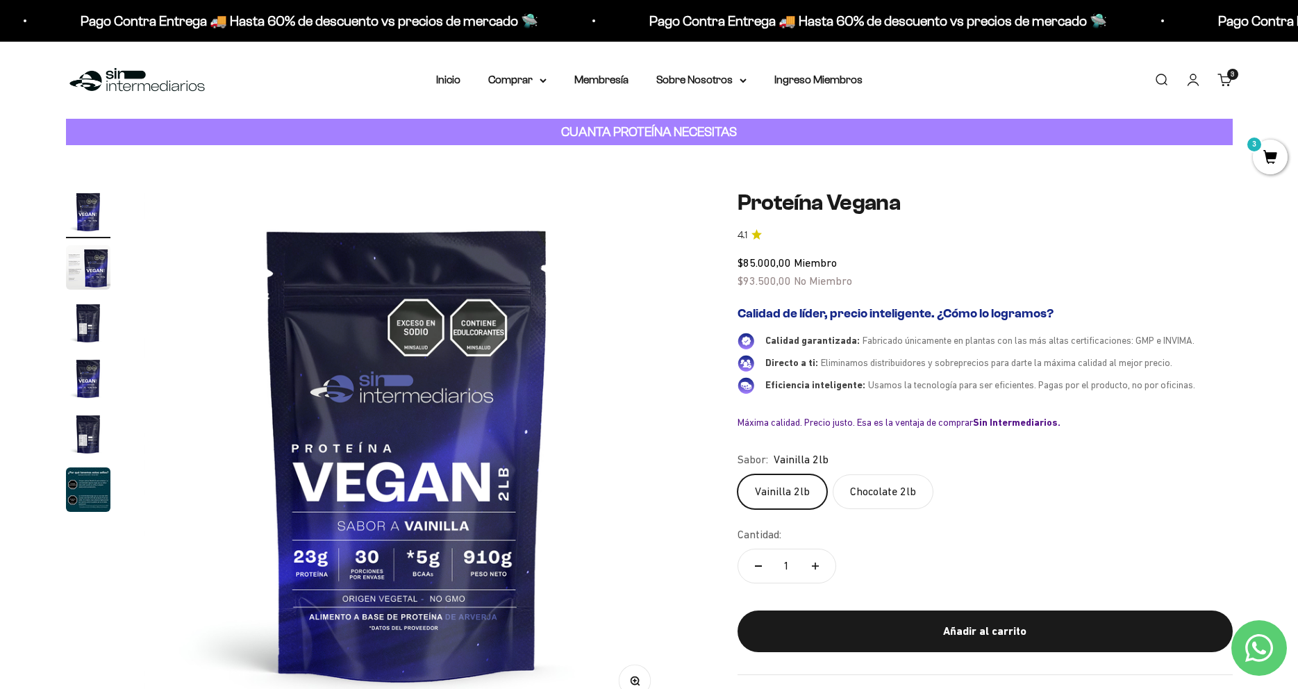
click at [880, 497] on label "Chocolate 2lb" at bounding box center [883, 491] width 101 height 35
click at [738, 474] on input "Chocolate 2lb" at bounding box center [737, 474] width 1 height 1
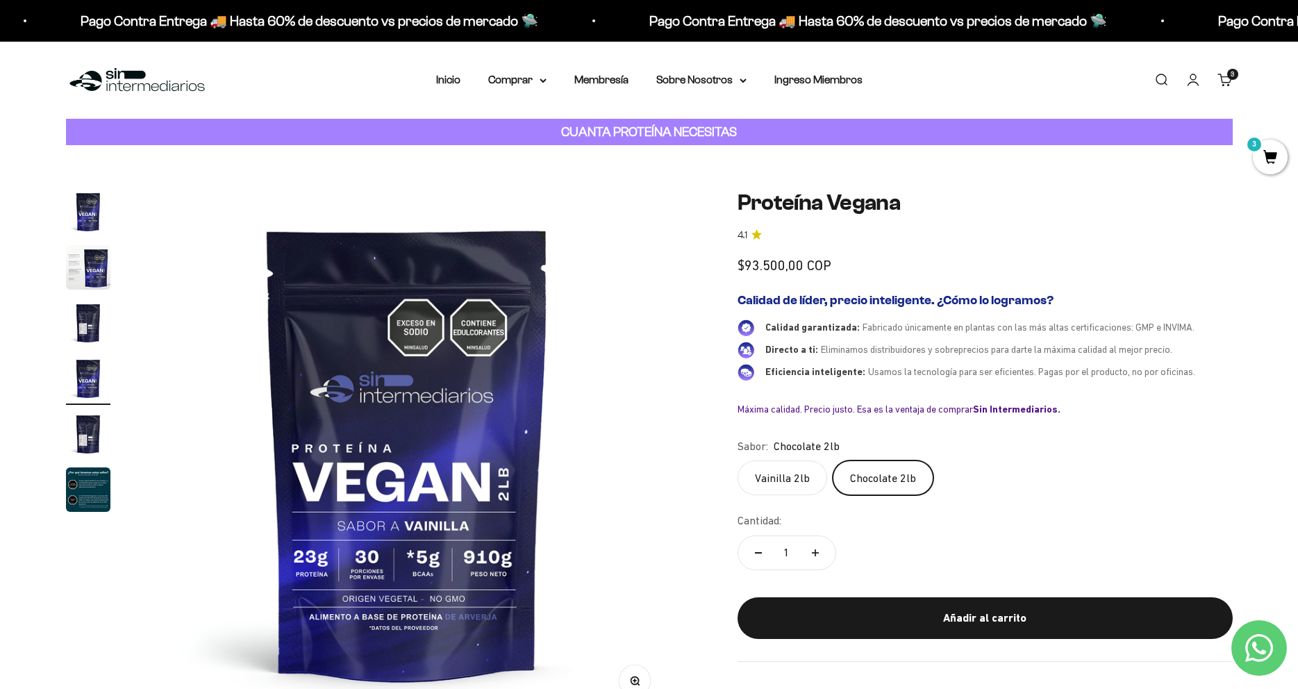
scroll to position [0, 1632]
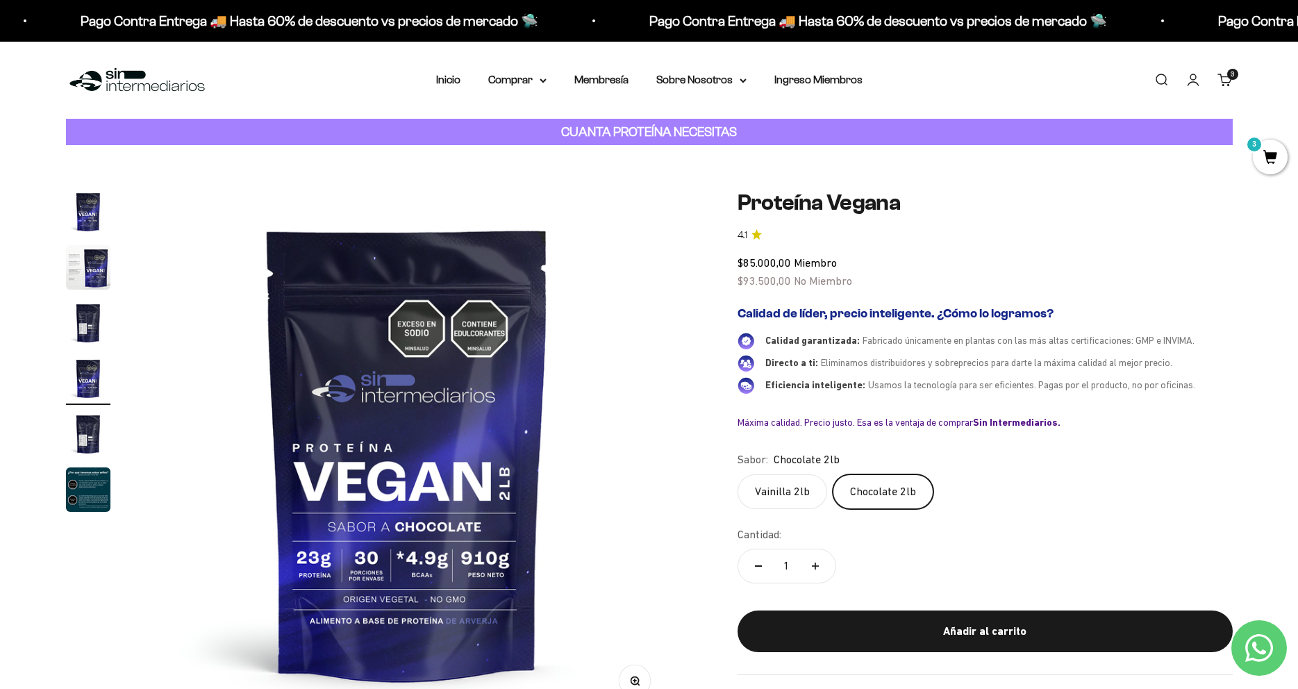
click at [798, 499] on label "Vainilla 2lb" at bounding box center [783, 491] width 90 height 35
click at [738, 474] on input "Vainilla 2lb" at bounding box center [737, 474] width 1 height 1
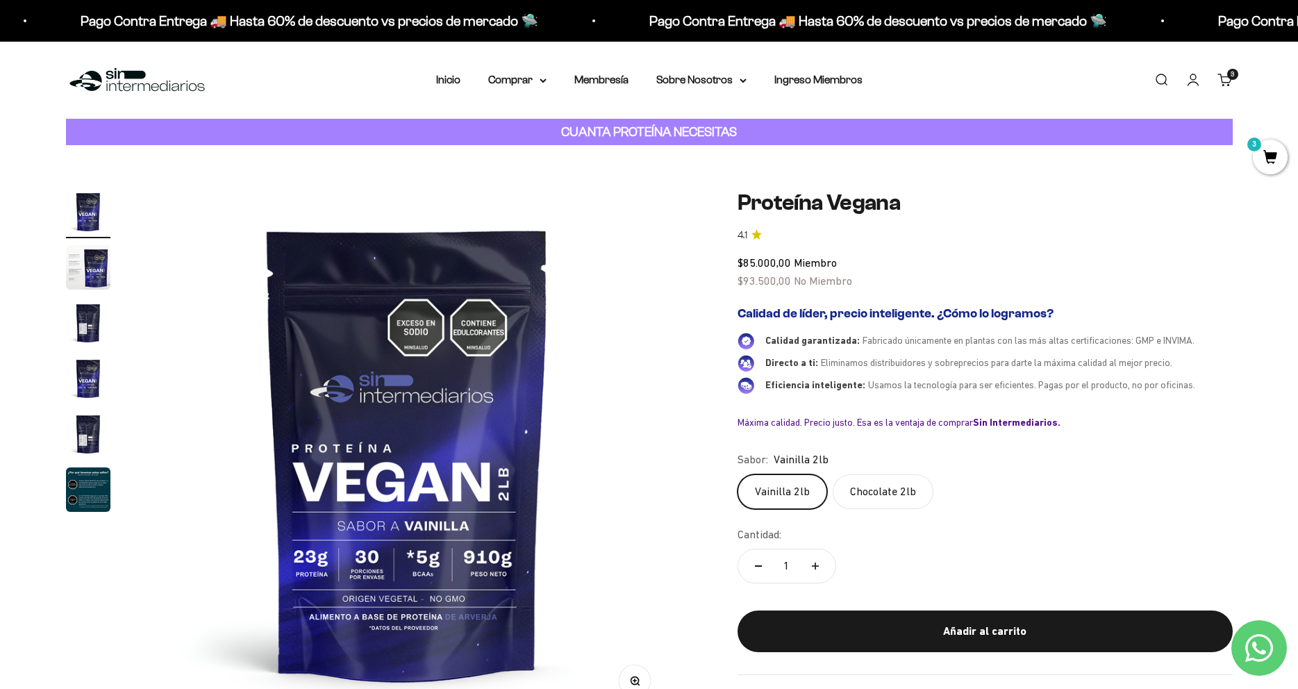
click at [892, 502] on label "Chocolate 2lb" at bounding box center [883, 491] width 101 height 35
click at [738, 474] on input "Chocolate 2lb" at bounding box center [737, 474] width 1 height 1
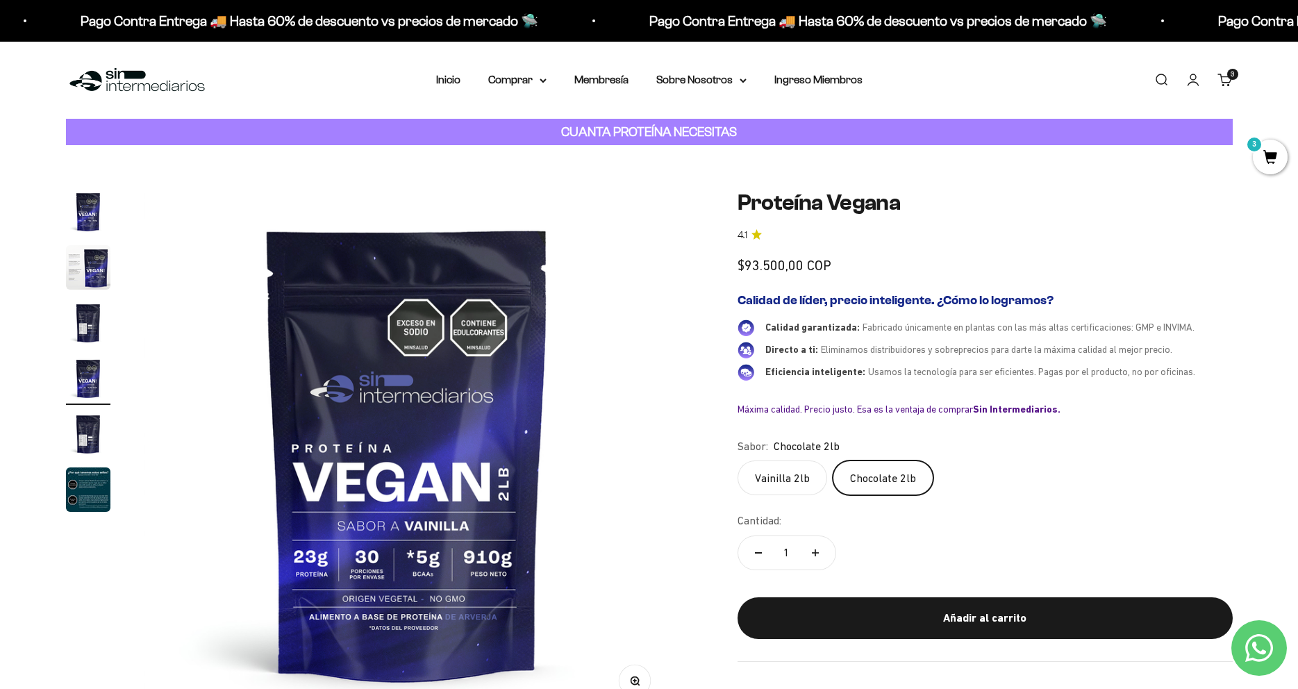
scroll to position [0, 1632]
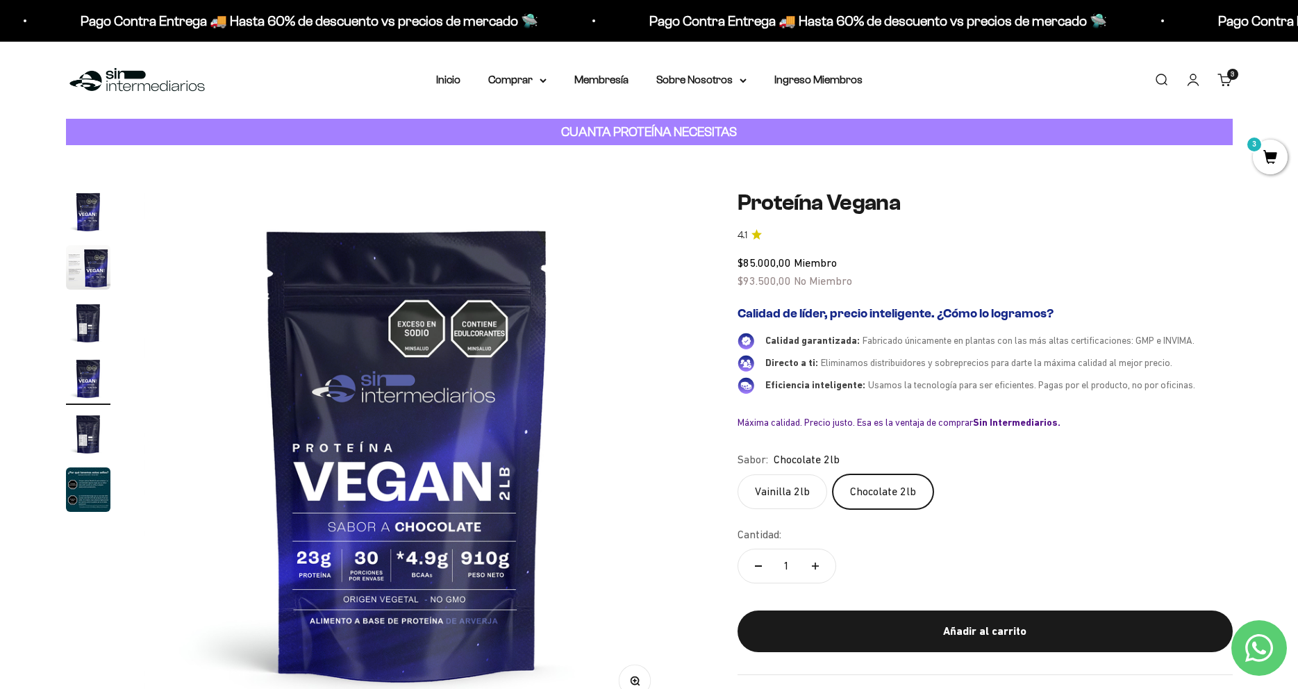
click at [759, 498] on label "Vainilla 2lb" at bounding box center [783, 491] width 90 height 35
click at [738, 474] on input "Vainilla 2lb" at bounding box center [737, 474] width 1 height 1
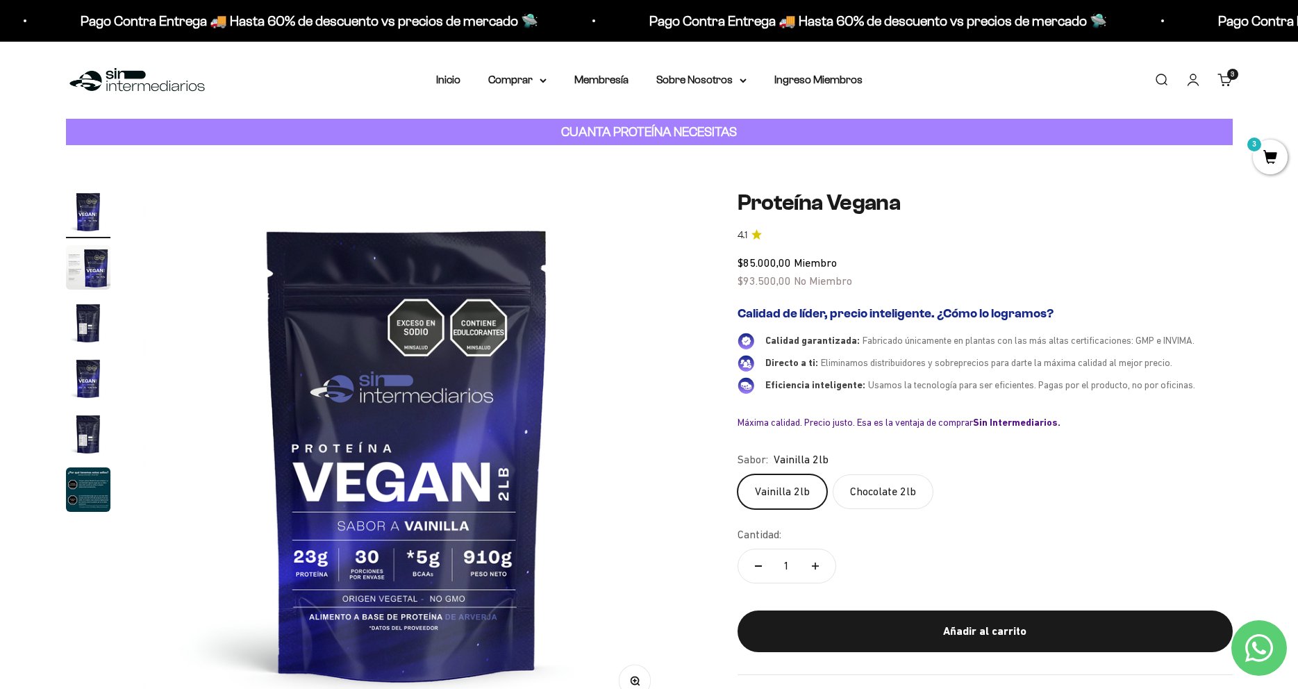
click at [884, 495] on label "Chocolate 2lb" at bounding box center [883, 491] width 101 height 35
click at [738, 474] on input "Chocolate 2lb" at bounding box center [737, 474] width 1 height 1
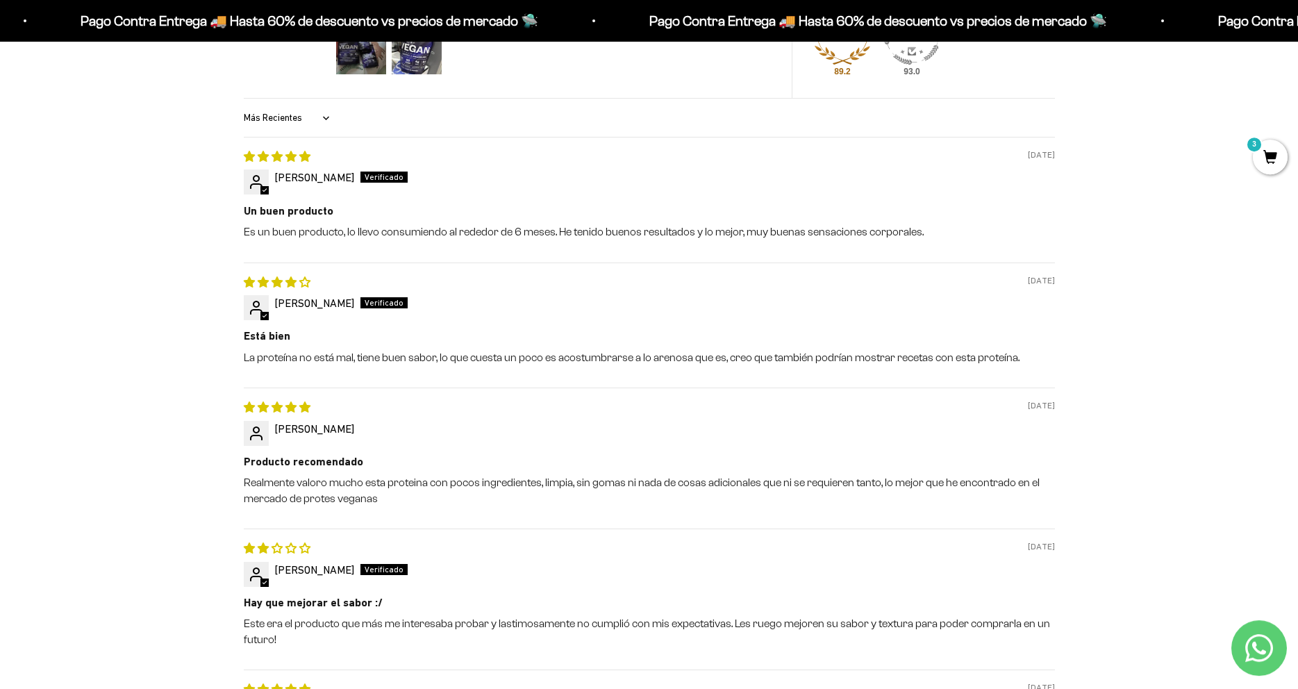
scroll to position [1284, 0]
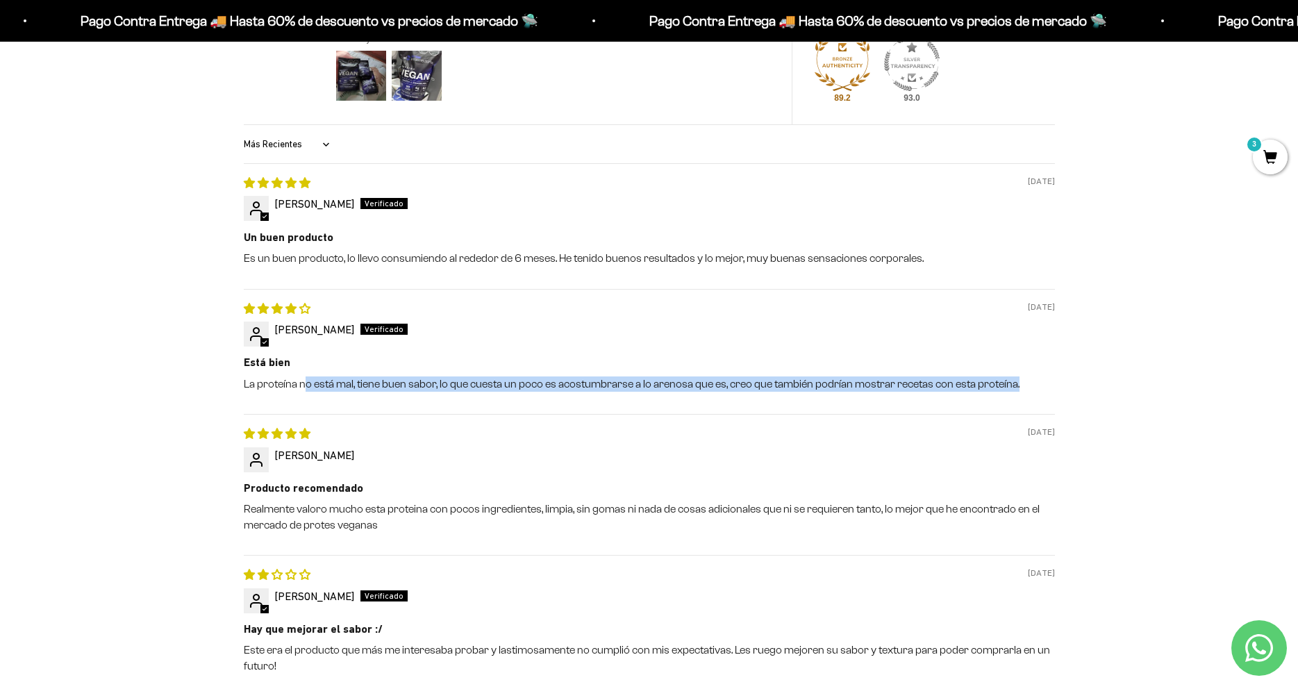
drag, startPoint x: 304, startPoint y: 385, endPoint x: 1021, endPoint y: 383, distance: 716.9
click at [1021, 383] on p "La proteína no está mal, tiene buen sabor, lo que cuesta un poco es acostumbrar…" at bounding box center [649, 384] width 811 height 15
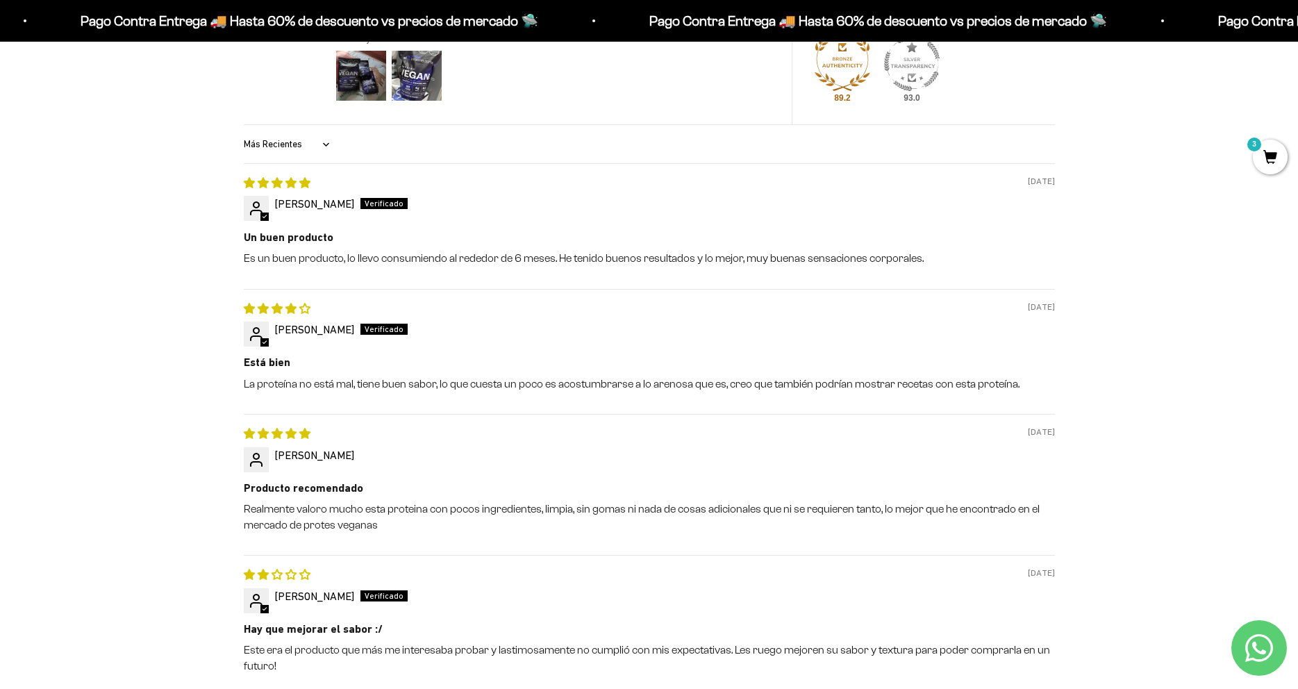
drag, startPoint x: 1005, startPoint y: 304, endPoint x: 1059, endPoint y: 297, distance: 54.5
click at [1059, 297] on div "Reseñas de Clientes 4.12 de 5 Basado en 85 reseñas 52 9 10 10 4 Ver todas las r…" at bounding box center [650, 372] width 834 height 1021
click at [1053, 302] on span "08/29/2025" at bounding box center [1041, 307] width 27 height 13
drag, startPoint x: 1053, startPoint y: 302, endPoint x: 924, endPoint y: 305, distance: 129.2
click at [924, 305] on div "08/29/2025" at bounding box center [649, 308] width 811 height 15
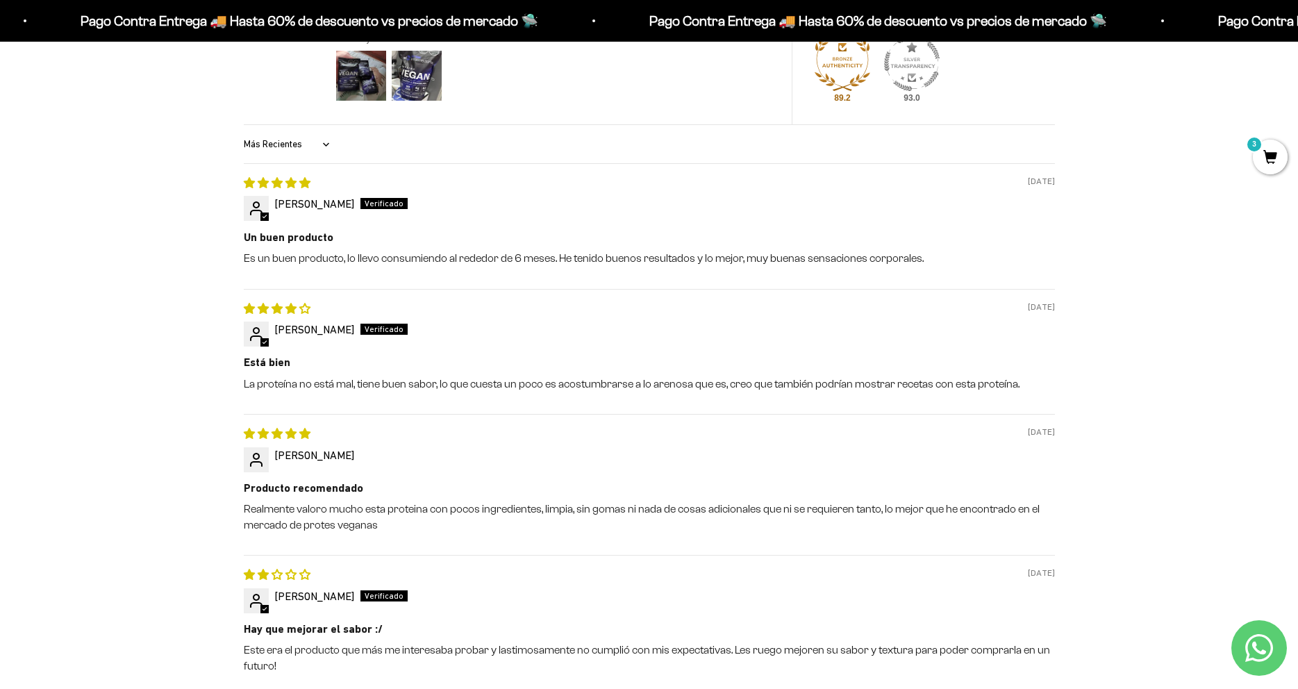
click at [913, 325] on div "Maria Isabel Gonzalez Torres" at bounding box center [649, 329] width 811 height 15
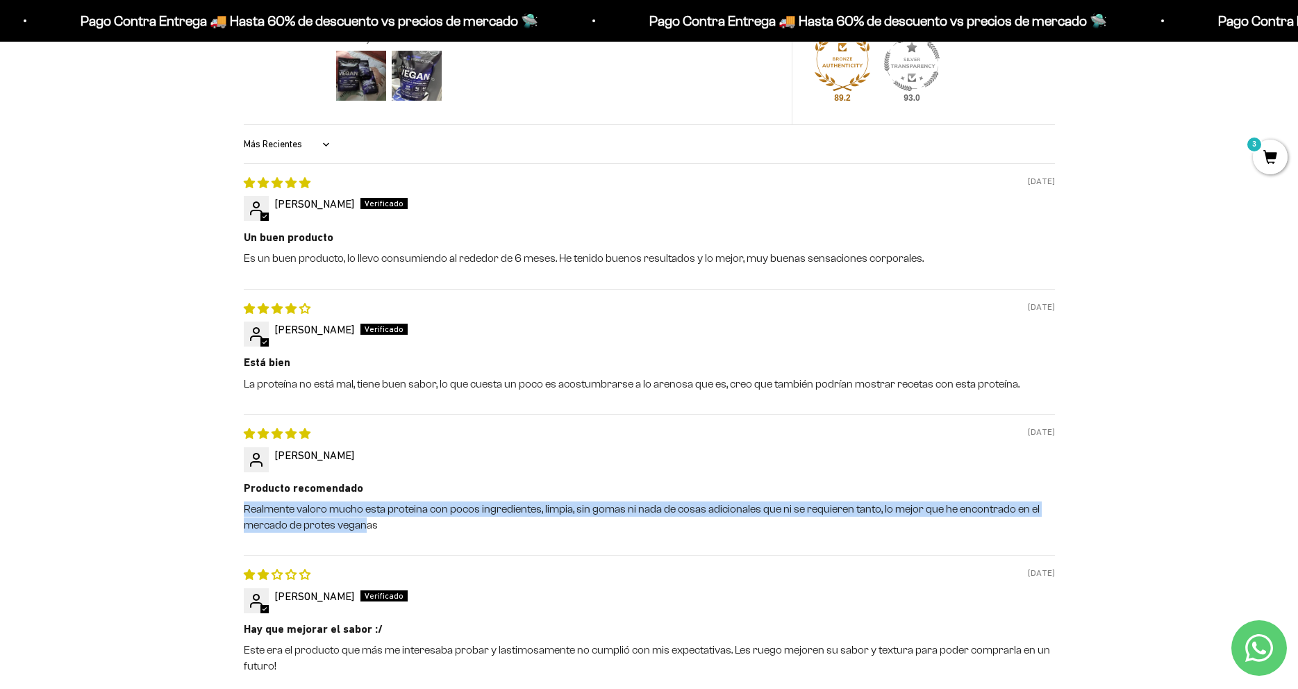
drag, startPoint x: 247, startPoint y: 507, endPoint x: 368, endPoint y: 529, distance: 122.9
click at [368, 529] on div "Reseñas de Clientes 4.12 de 5 Basado en 85 reseñas 52 9 10 10 4 Ver todas las r…" at bounding box center [650, 372] width 834 height 1021
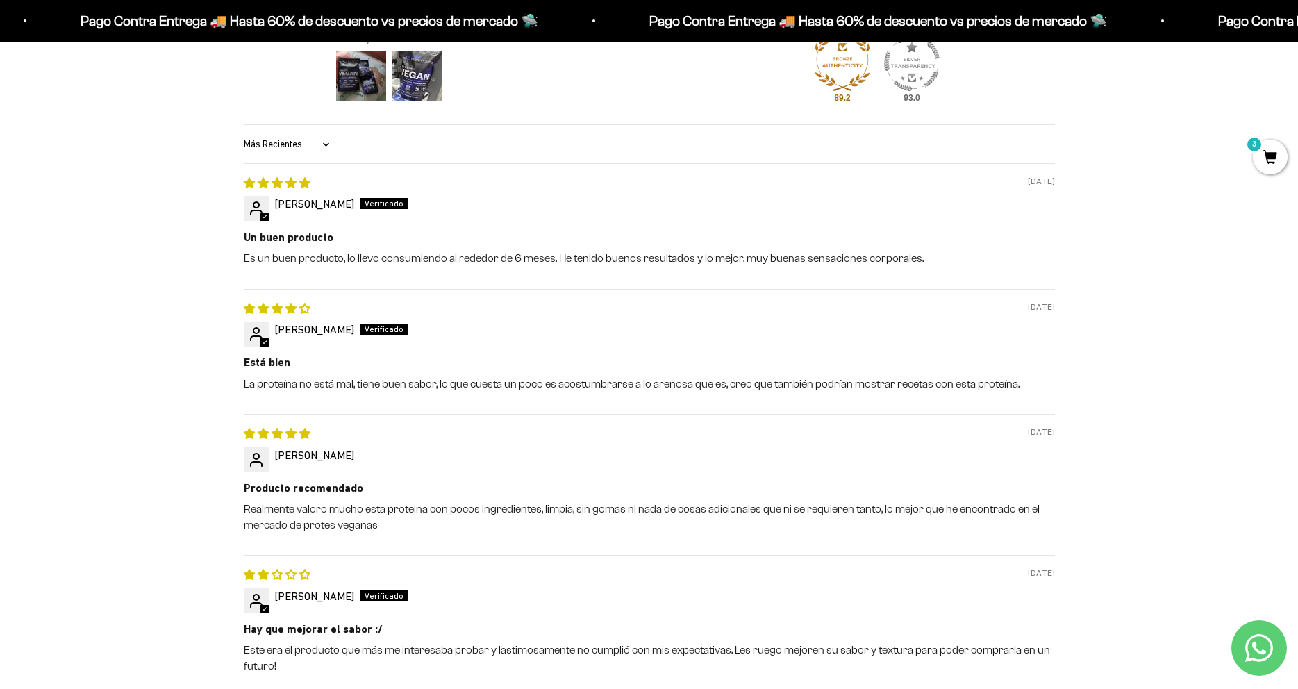
click at [472, 545] on div "08/29/2025 Anabel Producto recomendado Realmente valoro mucho esta proteina con…" at bounding box center [649, 484] width 811 height 141
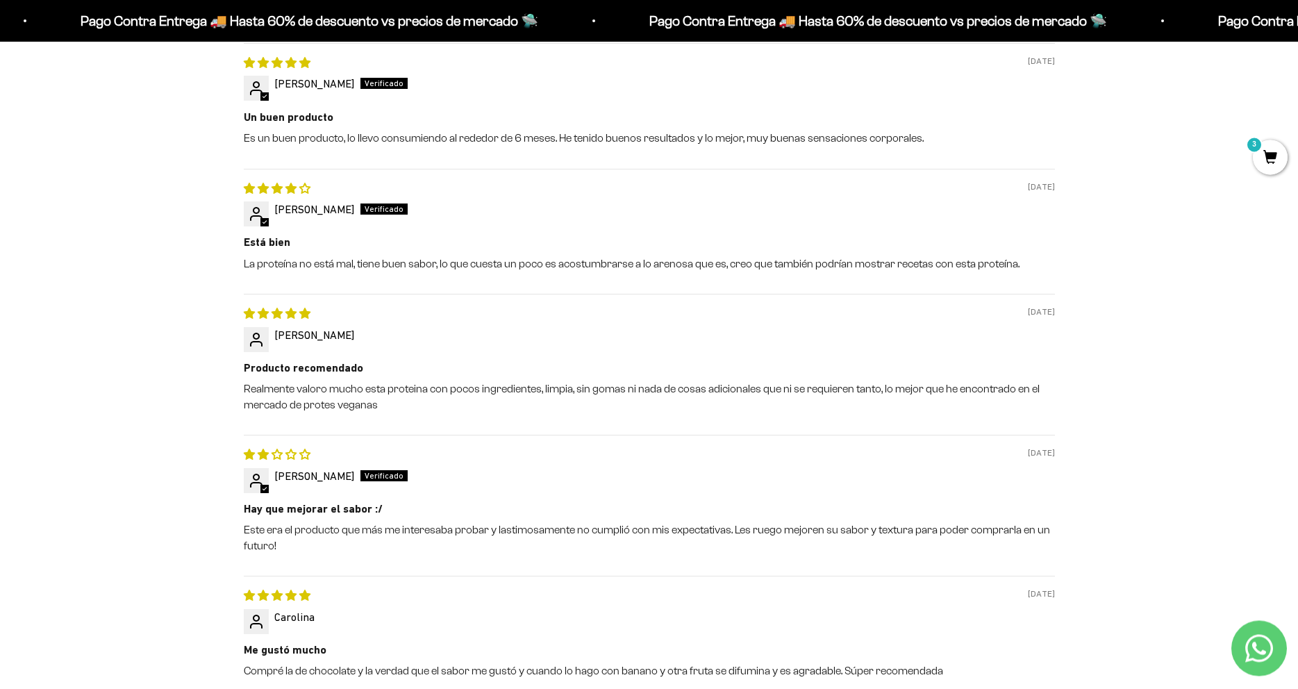
scroll to position [1426, 0]
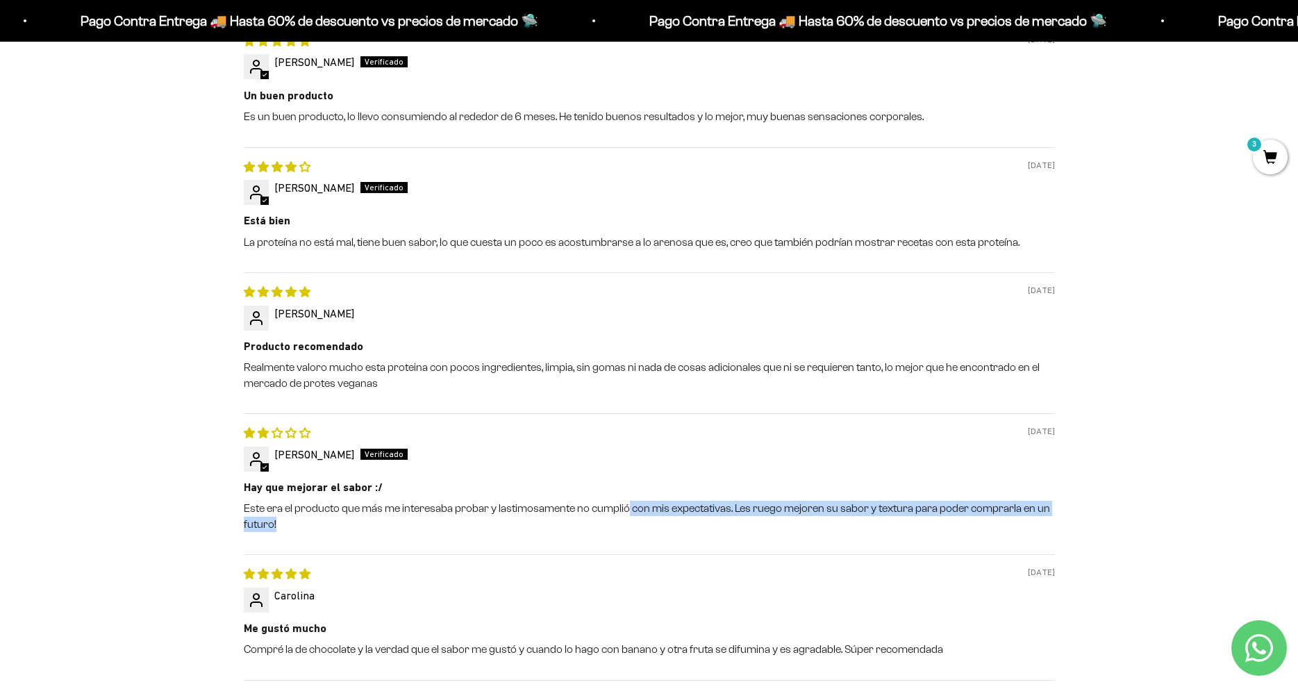
drag, startPoint x: 627, startPoint y: 506, endPoint x: 851, endPoint y: 527, distance: 225.4
click at [1002, 518] on p "Este era el producto que más me interesaba probar y lastimosamente no cumplió c…" at bounding box center [649, 516] width 811 height 31
click at [563, 527] on p "Este era el producto que más me interesaba probar y lastimosamente no cumplió c…" at bounding box center [649, 516] width 811 height 31
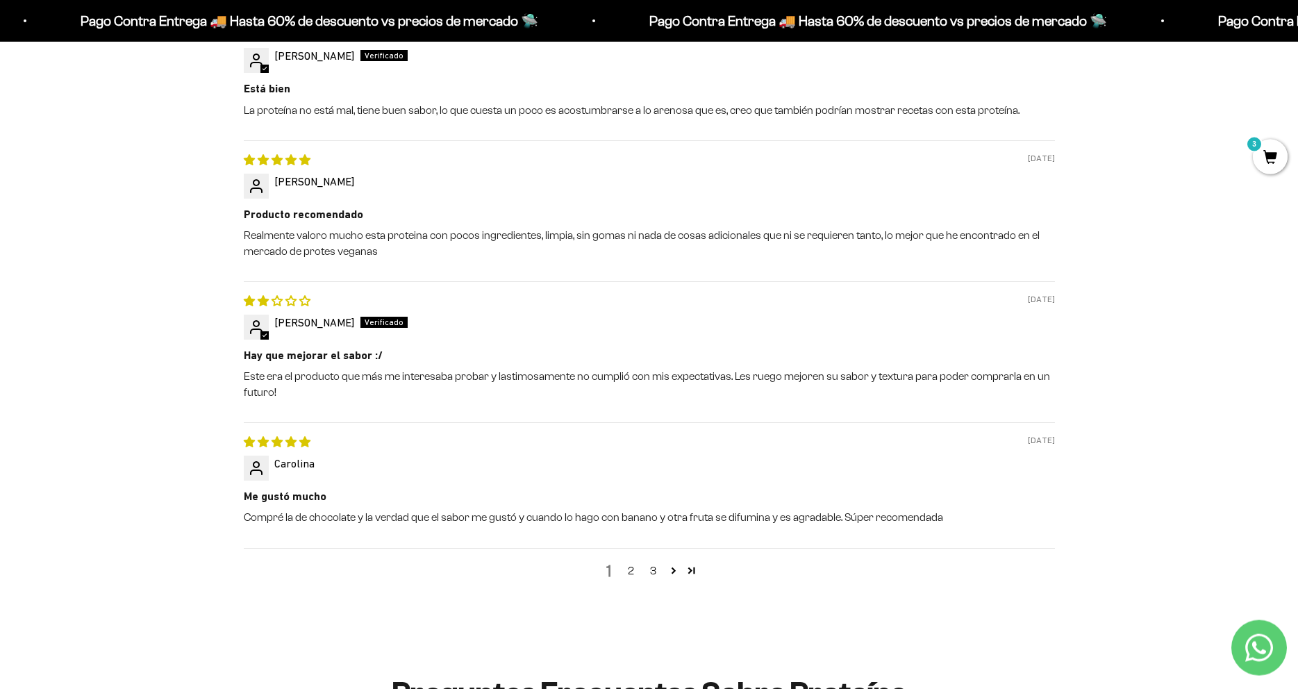
scroll to position [1567, 0]
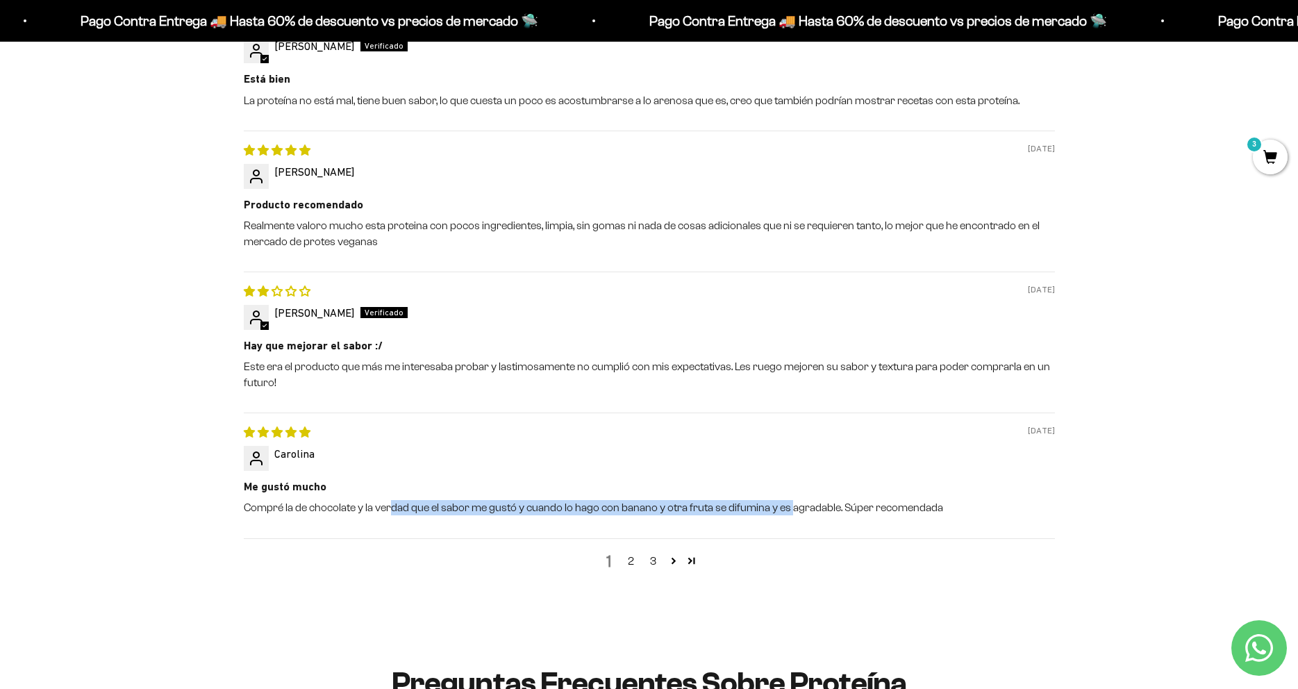
drag, startPoint x: 390, startPoint y: 508, endPoint x: 789, endPoint y: 505, distance: 398.8
click at [789, 505] on p "Compré la de chocolate y la verdad que el sabor me gustó y cuando lo hago con b…" at bounding box center [649, 507] width 811 height 15
click at [735, 507] on p "Compré la de chocolate y la verdad que el sabor me gustó y cuando lo hago con b…" at bounding box center [649, 507] width 811 height 15
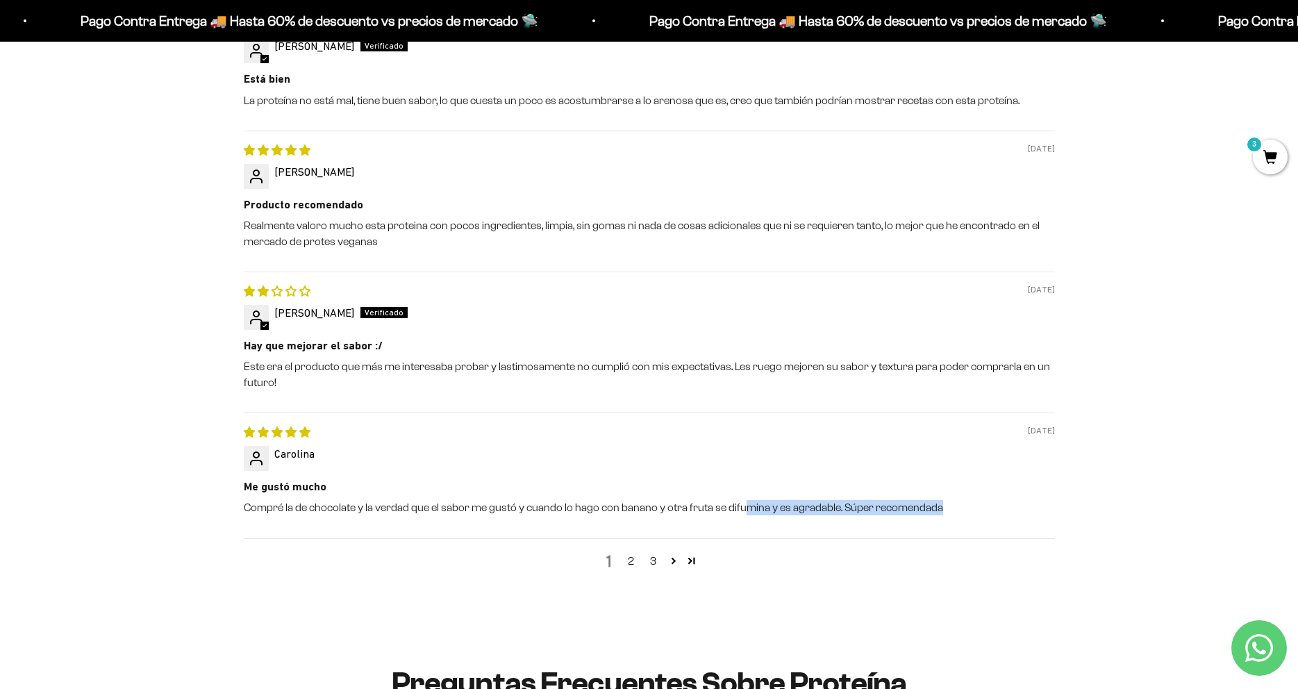
drag, startPoint x: 745, startPoint y: 515, endPoint x: 952, endPoint y: 505, distance: 207.3
click at [952, 505] on p "Compré la de chocolate y la verdad que el sabor me gustó y cuando lo hago con b…" at bounding box center [649, 507] width 811 height 15
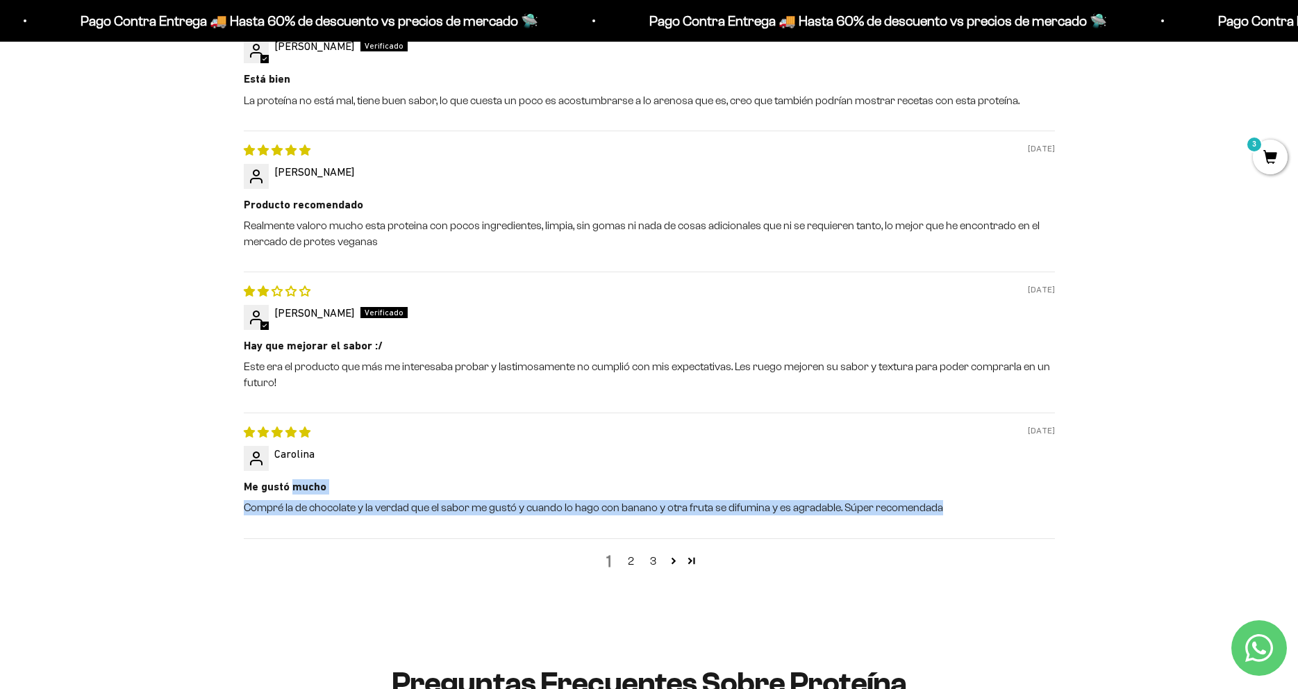
drag, startPoint x: 952, startPoint y: 504, endPoint x: 546, endPoint y: 478, distance: 406.6
click at [564, 477] on div "08/15/2025 Carolina Me gustó mucho Compré la de chocolate y la verdad que el sa…" at bounding box center [649, 476] width 811 height 126
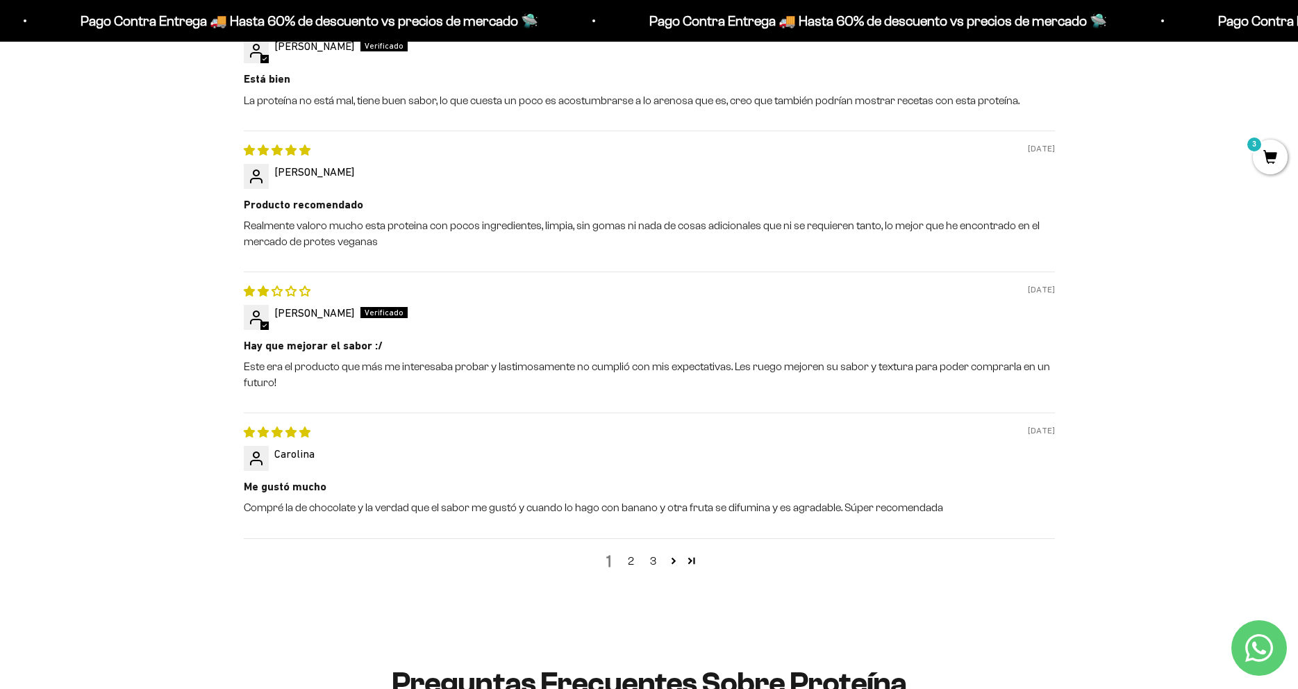
drag, startPoint x: 539, startPoint y: 478, endPoint x: 517, endPoint y: 474, distance: 22.5
click at [538, 478] on div "08/15/2025 Carolina Me gustó mucho Compré la de chocolate y la verdad que el sa…" at bounding box center [649, 476] width 811 height 126
click at [627, 565] on link "2" at bounding box center [631, 561] width 22 height 17
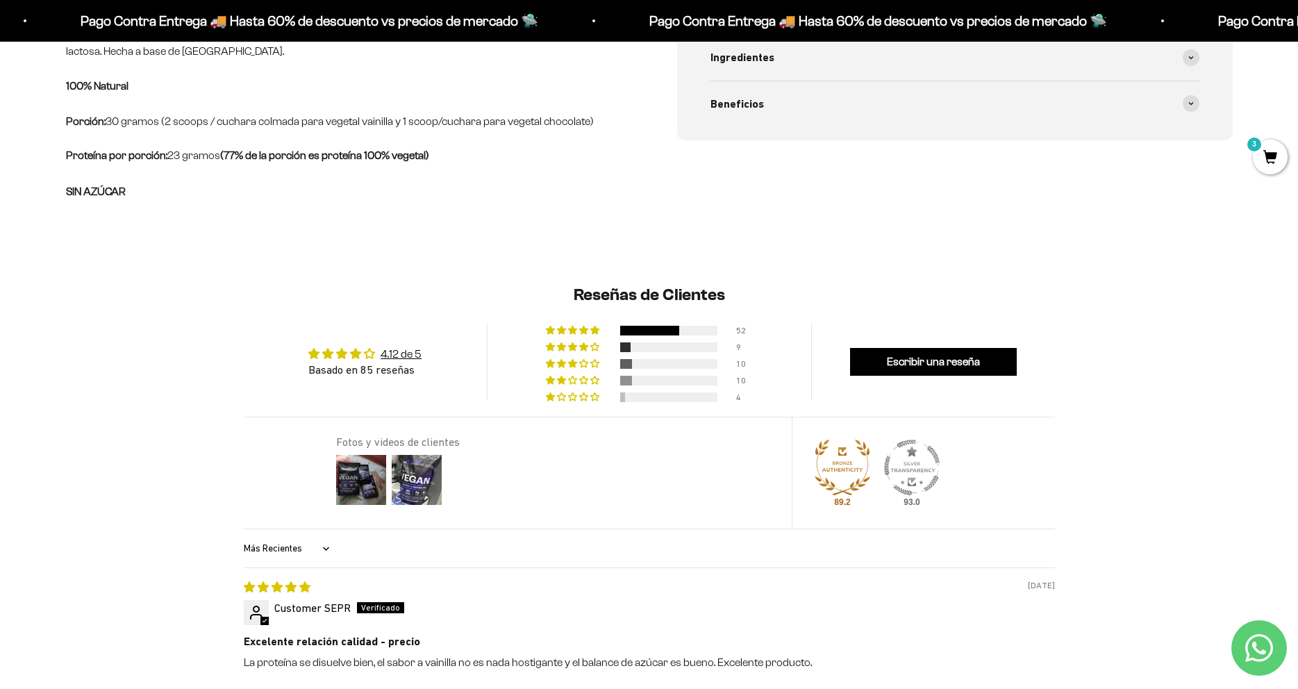
scroll to position [1163, 0]
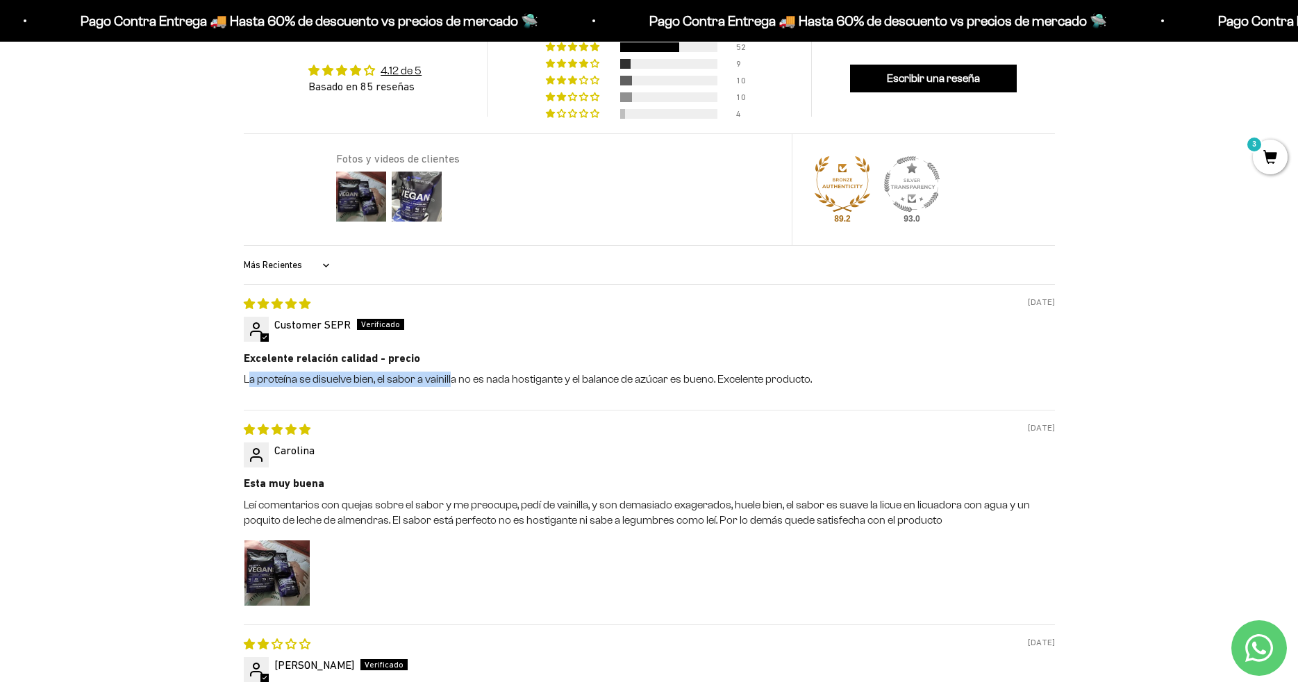
drag, startPoint x: 247, startPoint y: 386, endPoint x: 449, endPoint y: 389, distance: 202.2
click at [449, 389] on div "08/14/2025 Customer SEPR Excelente relación calidad - precio La proteína se dis…" at bounding box center [649, 347] width 811 height 126
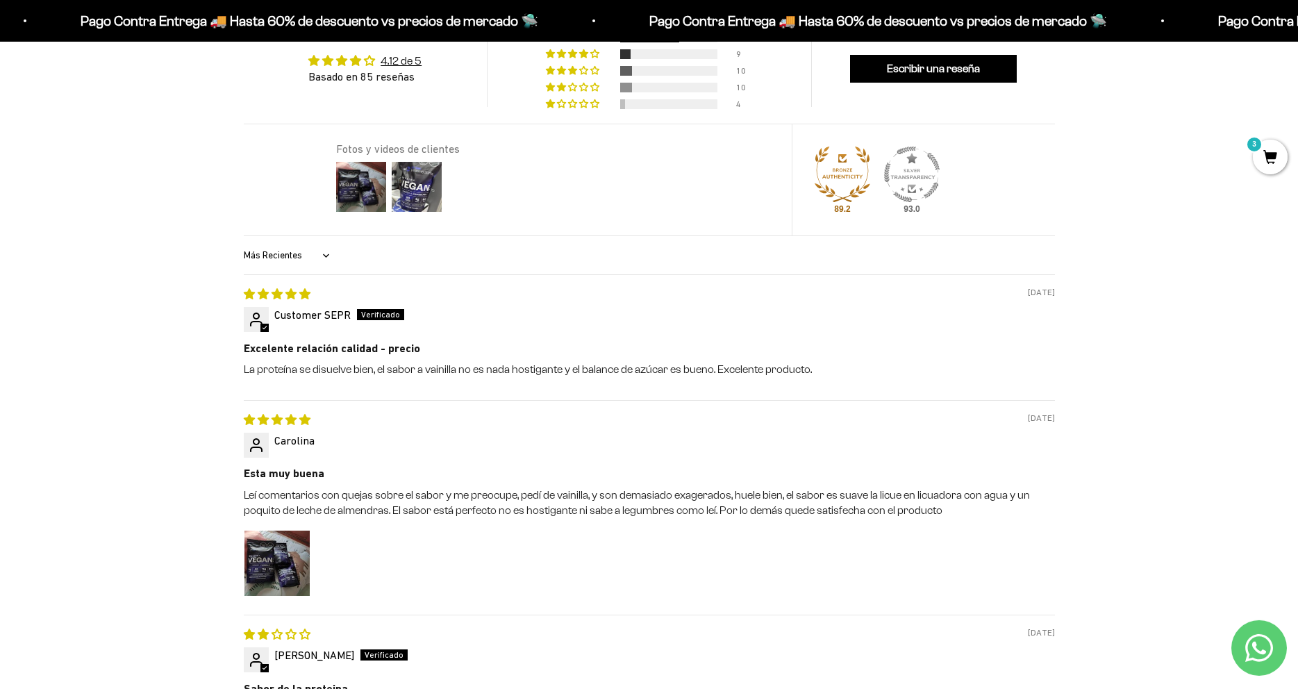
scroll to position [1234, 0]
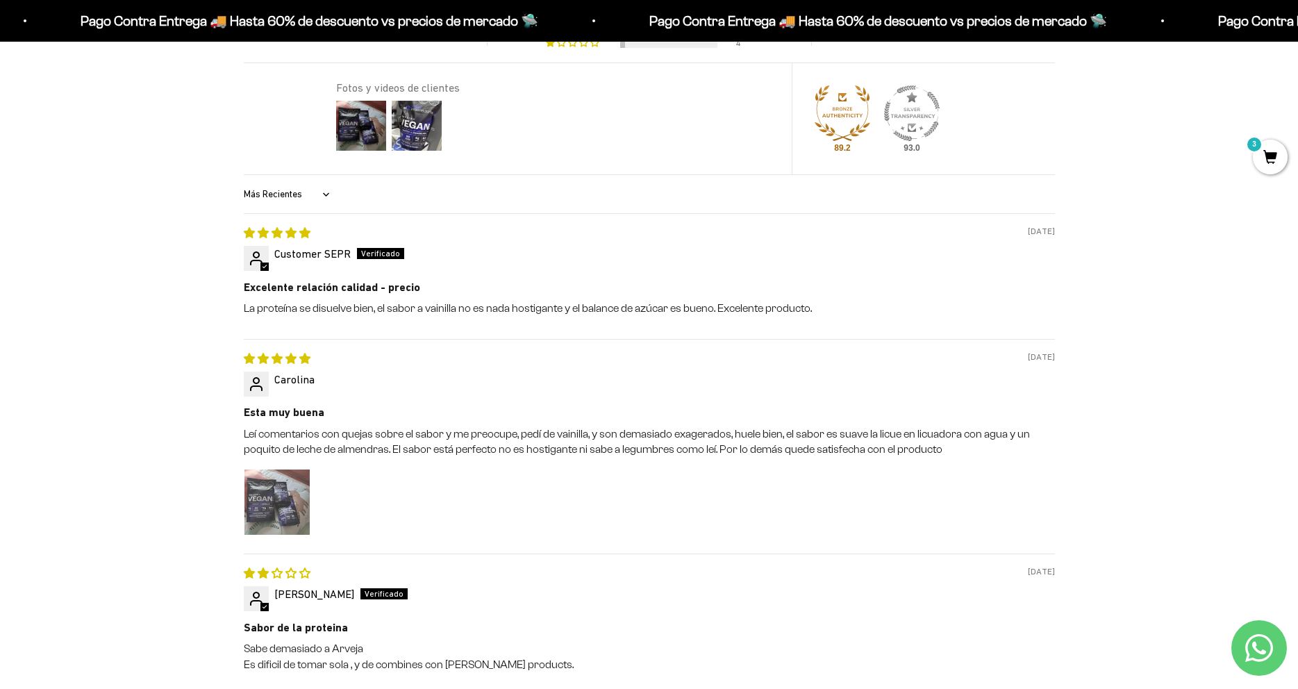
click at [270, 504] on img "Link to user picture 1" at bounding box center [277, 502] width 65 height 65
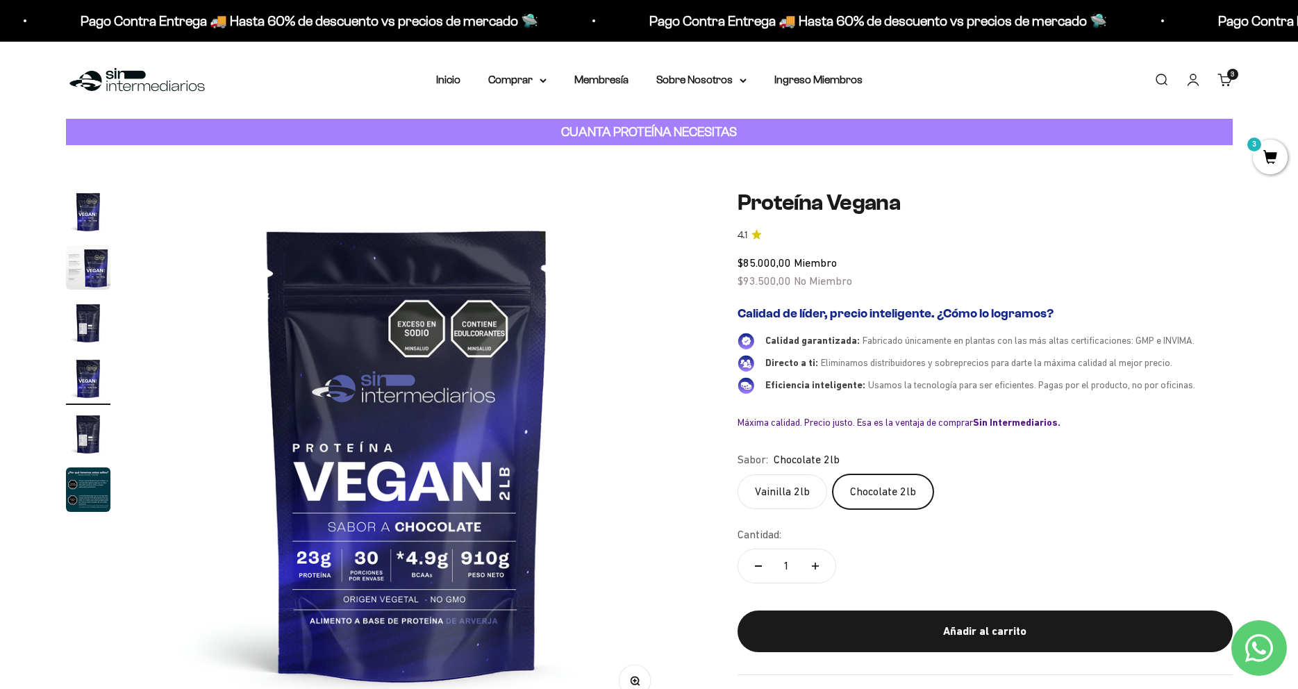
scroll to position [0, 1632]
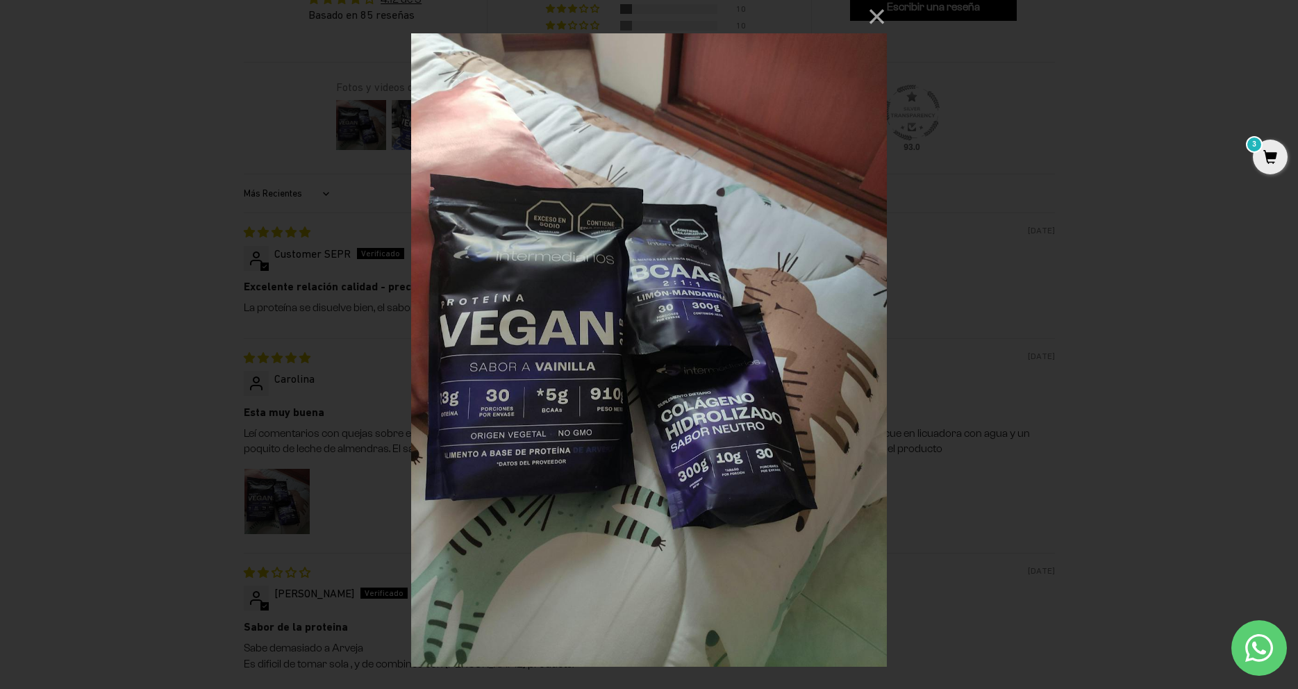
click at [28, 502] on div "× Loading..." at bounding box center [649, 344] width 1298 height 689
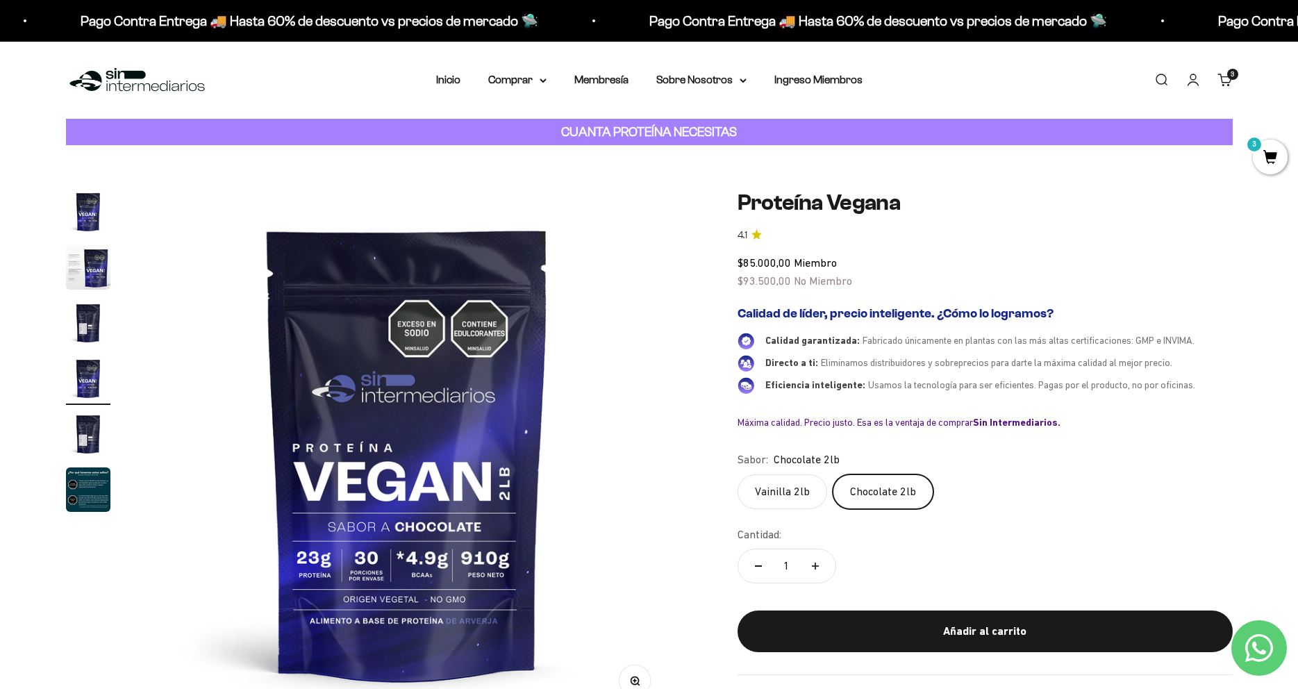
scroll to position [1235, 0]
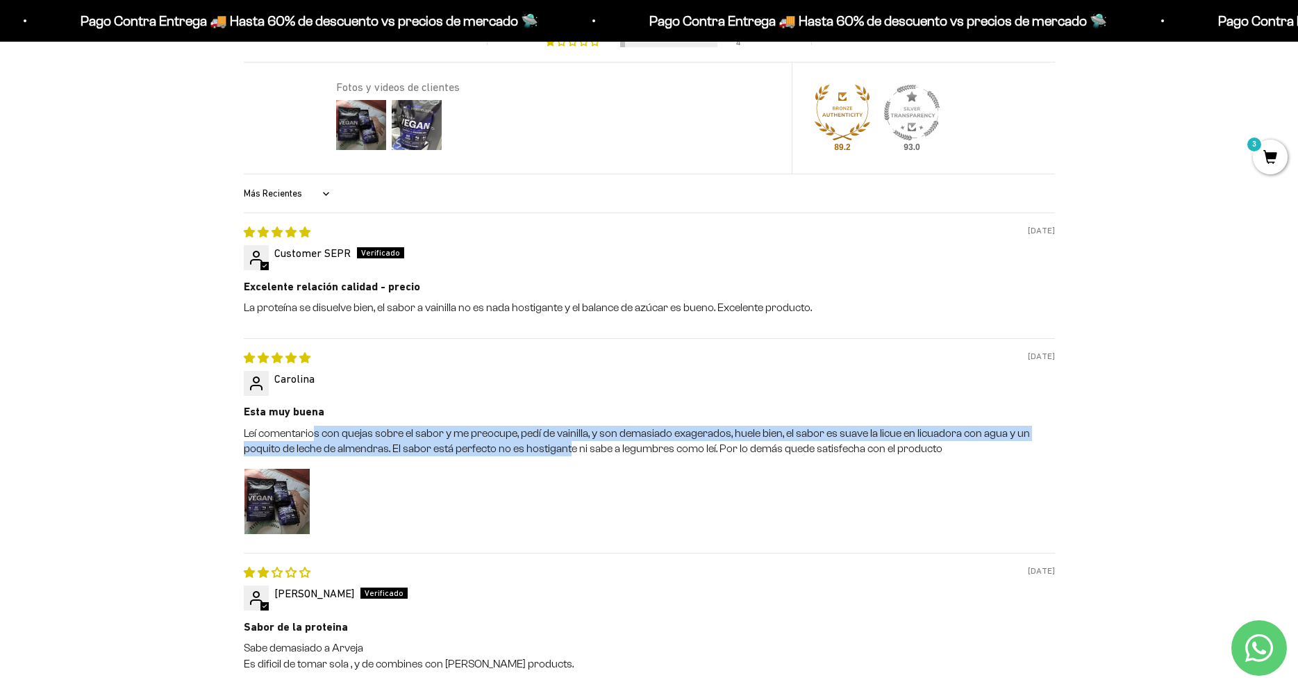
drag, startPoint x: 316, startPoint y: 431, endPoint x: 572, endPoint y: 462, distance: 257.5
click at [570, 449] on p "Leí comentarios con quejas sobre el sabor y me preocupe, pedí de vainilla, y so…" at bounding box center [649, 441] width 811 height 31
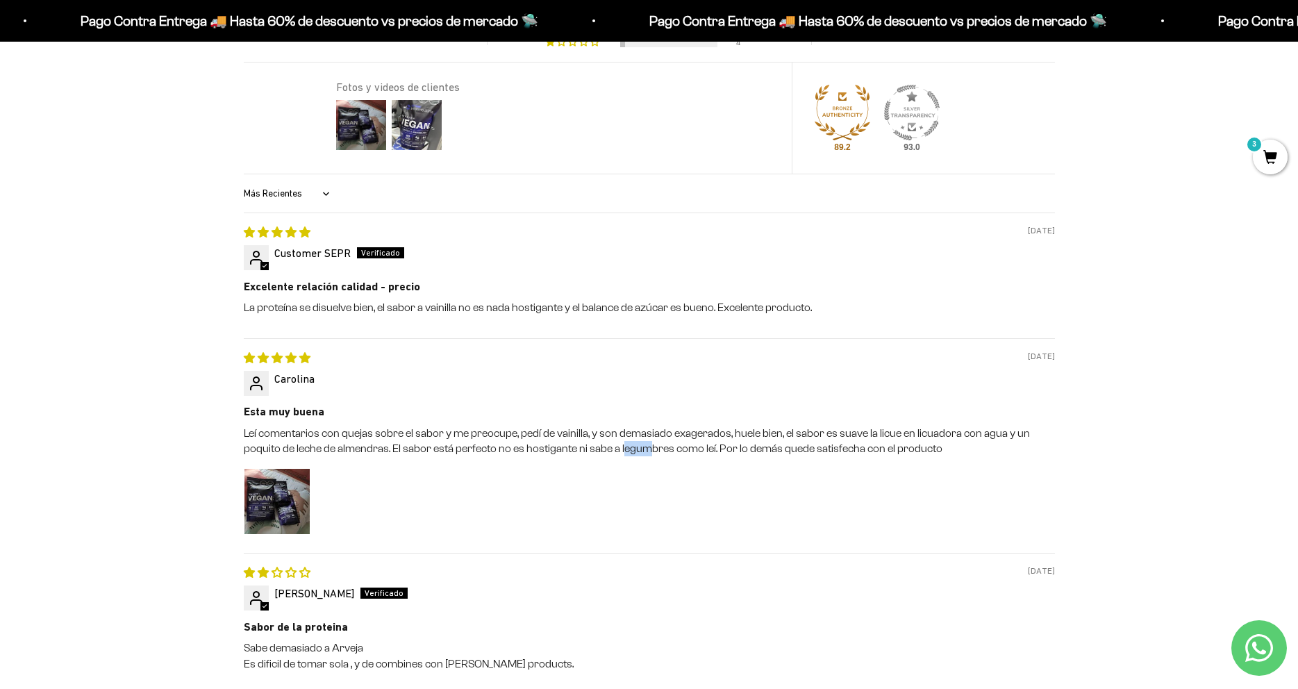
drag, startPoint x: 620, startPoint y: 447, endPoint x: 663, endPoint y: 454, distance: 43.7
click at [647, 452] on p "Leí comentarios con quejas sobre el sabor y me preocupe, pedí de vainilla, y so…" at bounding box center [649, 441] width 811 height 31
click at [750, 454] on p "Leí comentarios con quejas sobre el sabor y me preocupe, pedí de vainilla, y so…" at bounding box center [649, 441] width 811 height 31
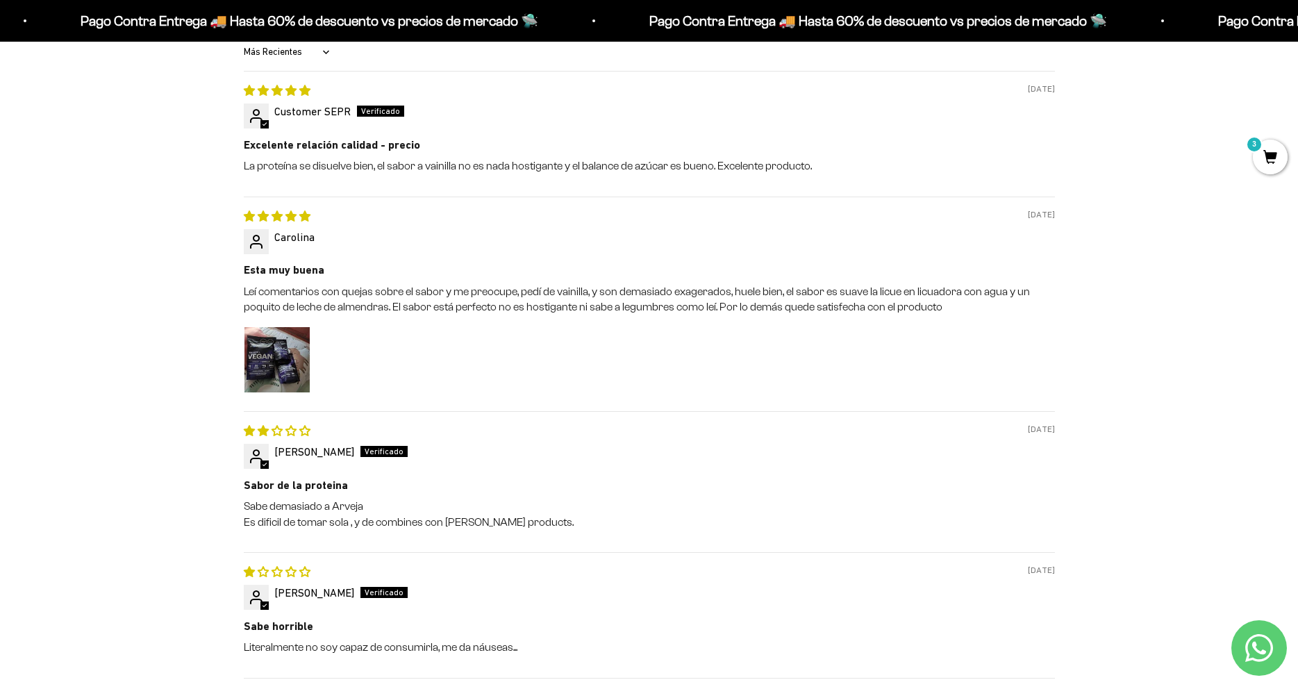
scroll to position [1447, 0]
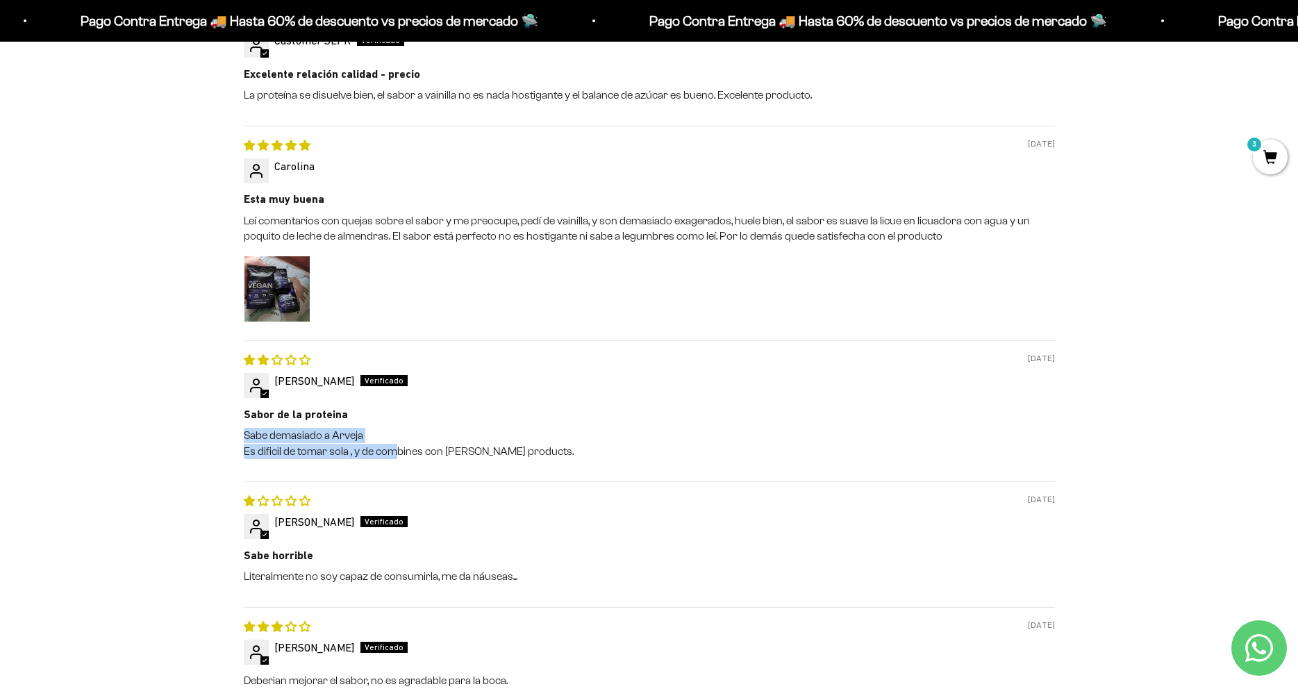
drag, startPoint x: 245, startPoint y: 440, endPoint x: 397, endPoint y: 444, distance: 151.5
click at [397, 444] on div "Reseñas de Clientes 4.12 de 5 Basado en 85 reseñas 52 9 10 10 4 Ver todas las r…" at bounding box center [649, 236] width 1167 height 1074
drag, startPoint x: 397, startPoint y: 444, endPoint x: 511, endPoint y: 451, distance: 114.8
click at [423, 445] on p "Sabe demasiado a Arveja Es dificil de tomar sola , y de combines con Otto’s pro…" at bounding box center [649, 443] width 811 height 31
click at [511, 451] on p "Sabe demasiado a Arveja Es dificil de tomar sola , y de combines con Otto’s pro…" at bounding box center [649, 443] width 811 height 31
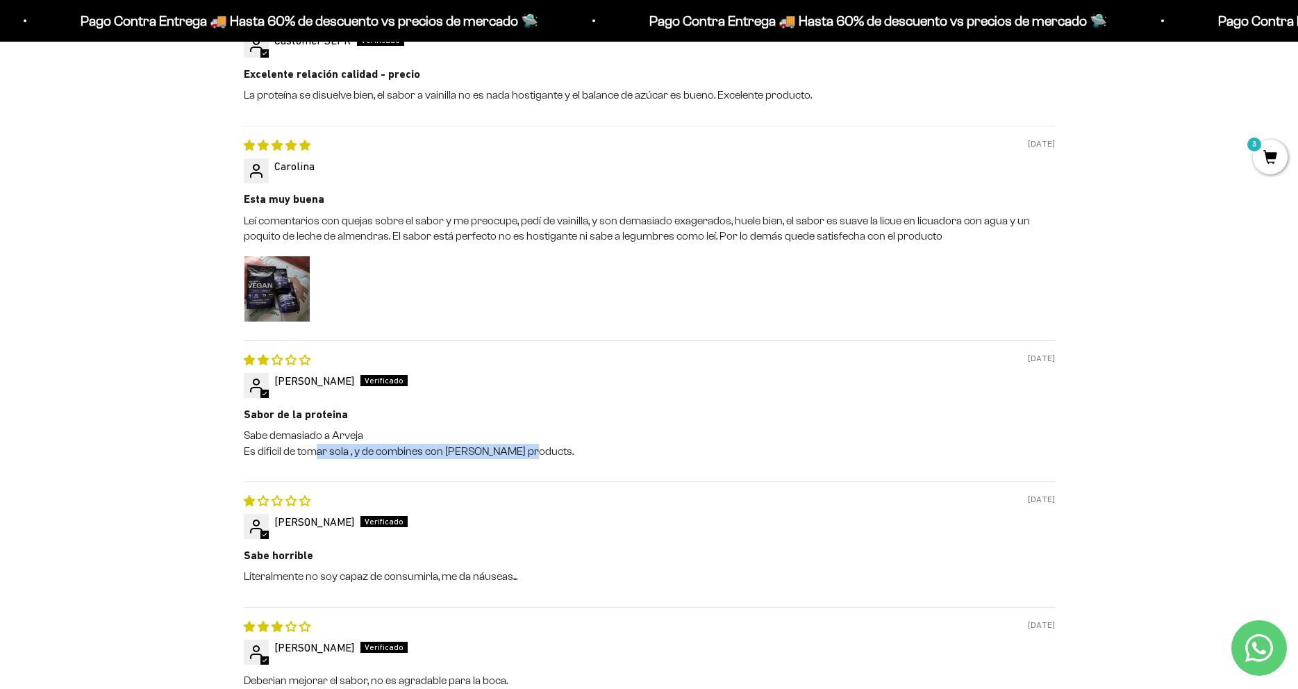
drag, startPoint x: 529, startPoint y: 449, endPoint x: 315, endPoint y: 448, distance: 213.3
click at [315, 448] on p "Sabe demasiado a Arveja Es dificil de tomar sola , y de combines con Otto’s pro…" at bounding box center [649, 443] width 811 height 31
click at [304, 452] on p "Sabe demasiado a Arveja Es dificil de tomar sola , y de combines con Otto’s pro…" at bounding box center [649, 443] width 811 height 31
drag, startPoint x: 229, startPoint y: 438, endPoint x: 426, endPoint y: 431, distance: 196.7
click at [426, 431] on div "Reseñas de Clientes 4.12 de 5 Basado en 85 reseñas 52 9 10 10 4 Ver todas las r…" at bounding box center [649, 236] width 1167 height 1074
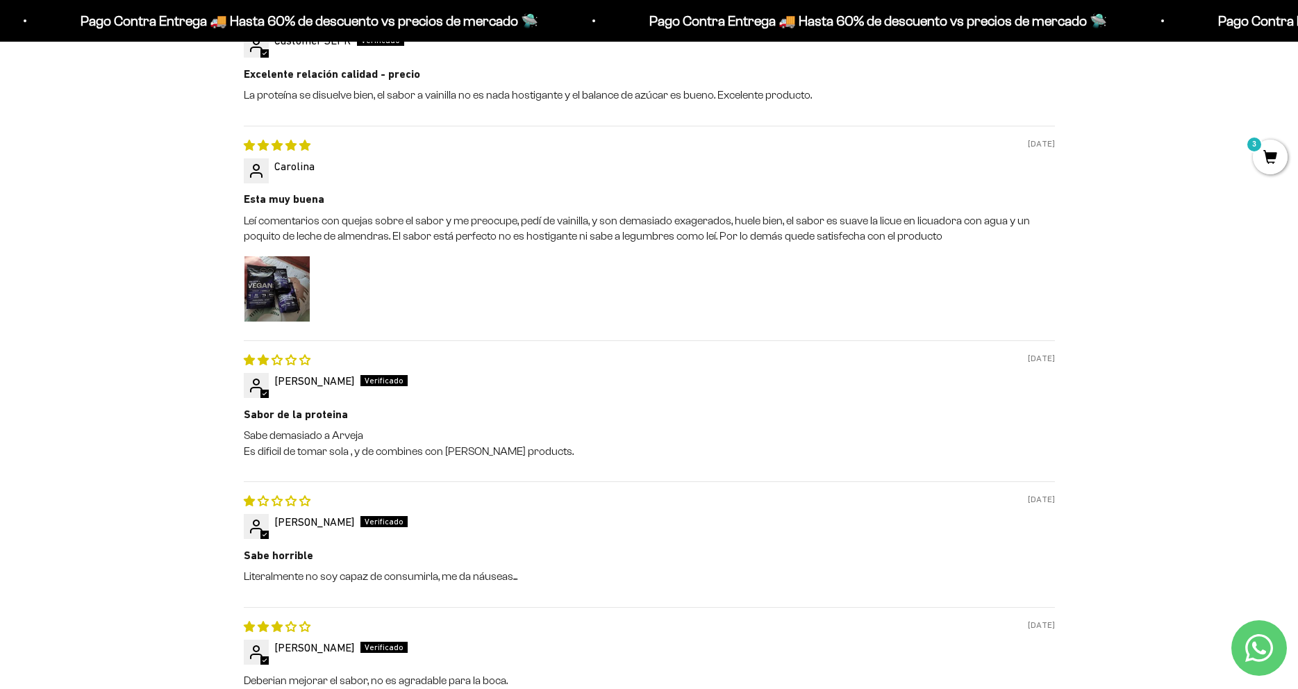
drag, startPoint x: 189, startPoint y: 459, endPoint x: 197, endPoint y: 455, distance: 9.0
click at [194, 456] on div "Reseñas de Clientes 4.12 de 5 Basado en 85 reseñas 52 9 10 10 4 Ver todas las r…" at bounding box center [649, 236] width 1167 height 1074
drag, startPoint x: 279, startPoint y: 418, endPoint x: 516, endPoint y: 425, distance: 237.7
click at [516, 425] on div "Sabor de la proteina Sabe demasiado a Arveja Es dificil de tomar sola , y de co…" at bounding box center [649, 433] width 811 height 52
click at [547, 432] on p "Sabe demasiado a Arveja Es dificil de tomar sola , y de combines con Otto’s pro…" at bounding box center [649, 443] width 811 height 31
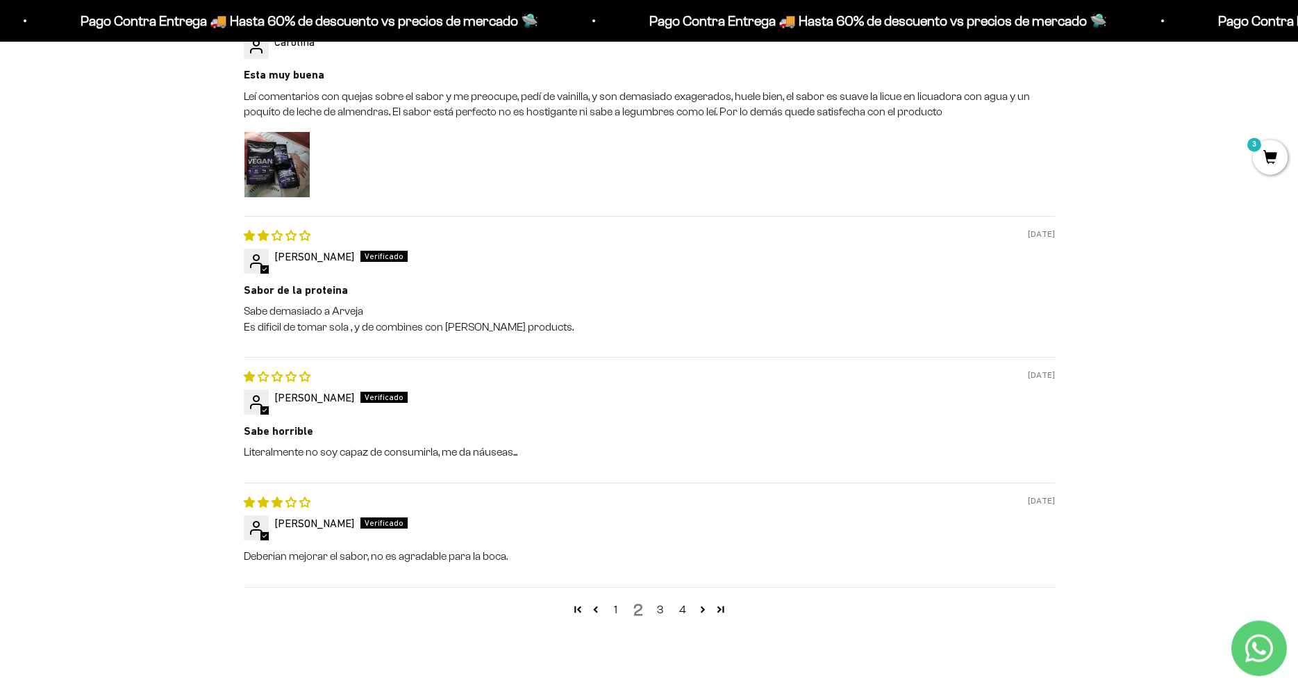
scroll to position [1589, 0]
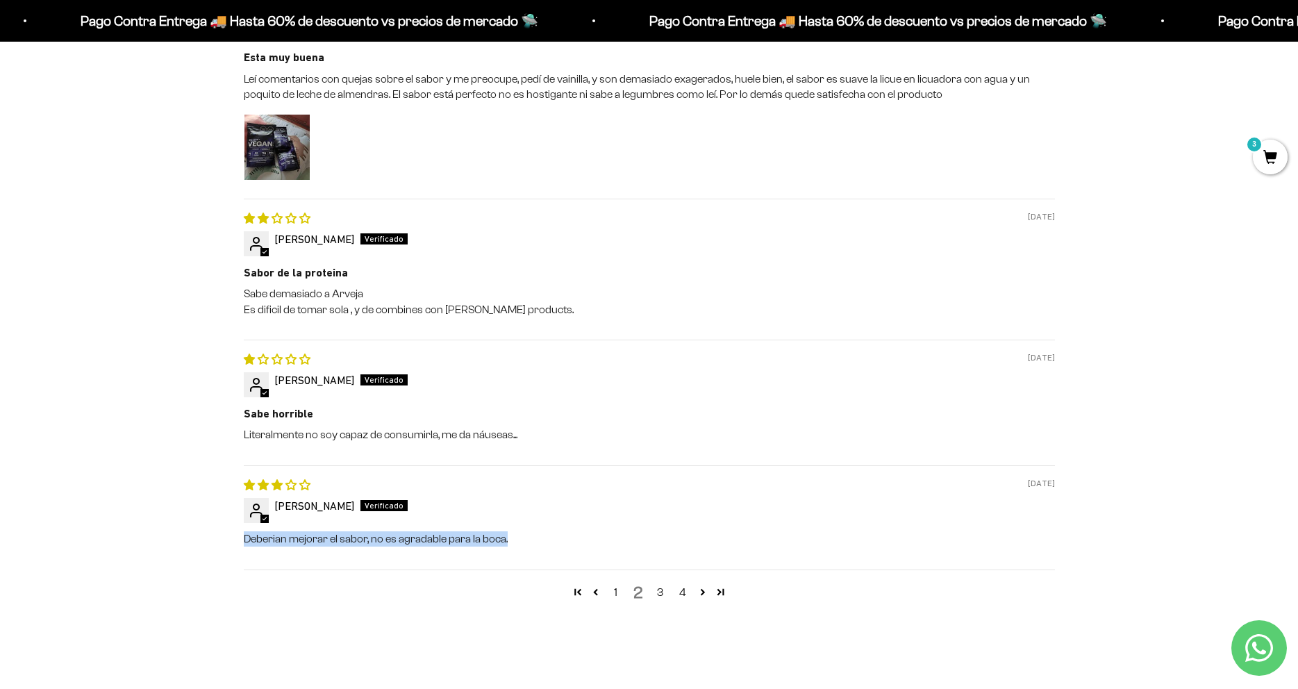
drag, startPoint x: 245, startPoint y: 545, endPoint x: 562, endPoint y: 534, distance: 317.7
click at [562, 534] on p "Deberian mejorar el sabor, no es agradable para la boca." at bounding box center [649, 538] width 811 height 15
drag, startPoint x: 562, startPoint y: 534, endPoint x: 411, endPoint y: 517, distance: 152.4
click at [555, 536] on p "Deberian mejorar el sabor, no es agradable para la boca." at bounding box center [649, 538] width 811 height 15
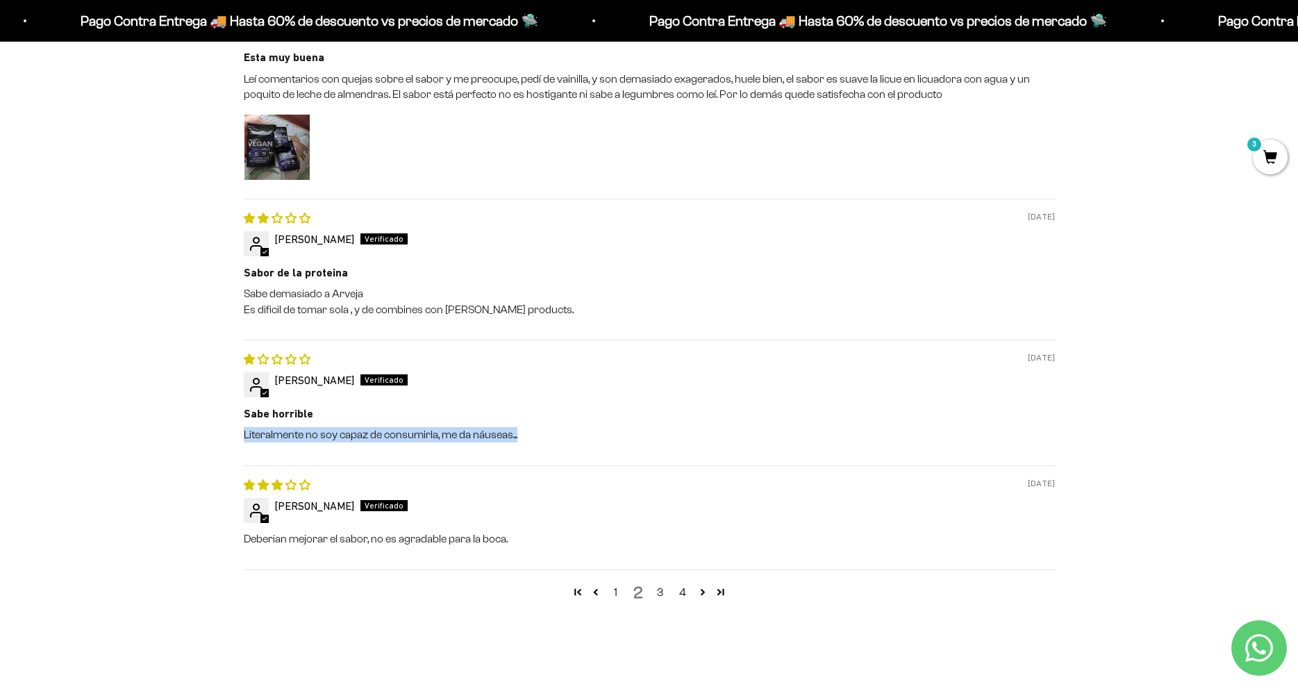
drag, startPoint x: 222, startPoint y: 434, endPoint x: 568, endPoint y: 437, distance: 346.0
click at [568, 437] on div "Reseñas de Clientes 4.12 de 5 Basado en 85 reseñas 52 9 10 10 4 Ver todas las r…" at bounding box center [649, 94] width 1167 height 1074
click at [568, 437] on p "Literalmente no soy capaz de consumirla, me da náuseas..." at bounding box center [649, 434] width 811 height 15
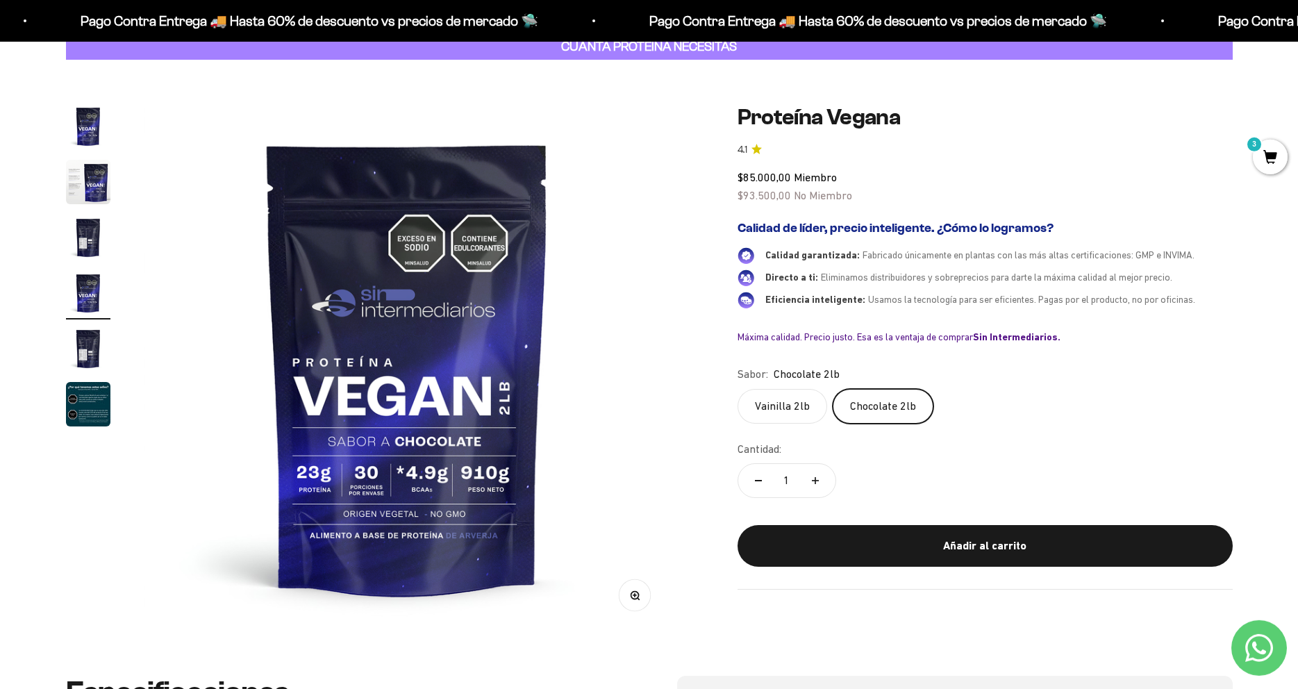
scroll to position [0, 0]
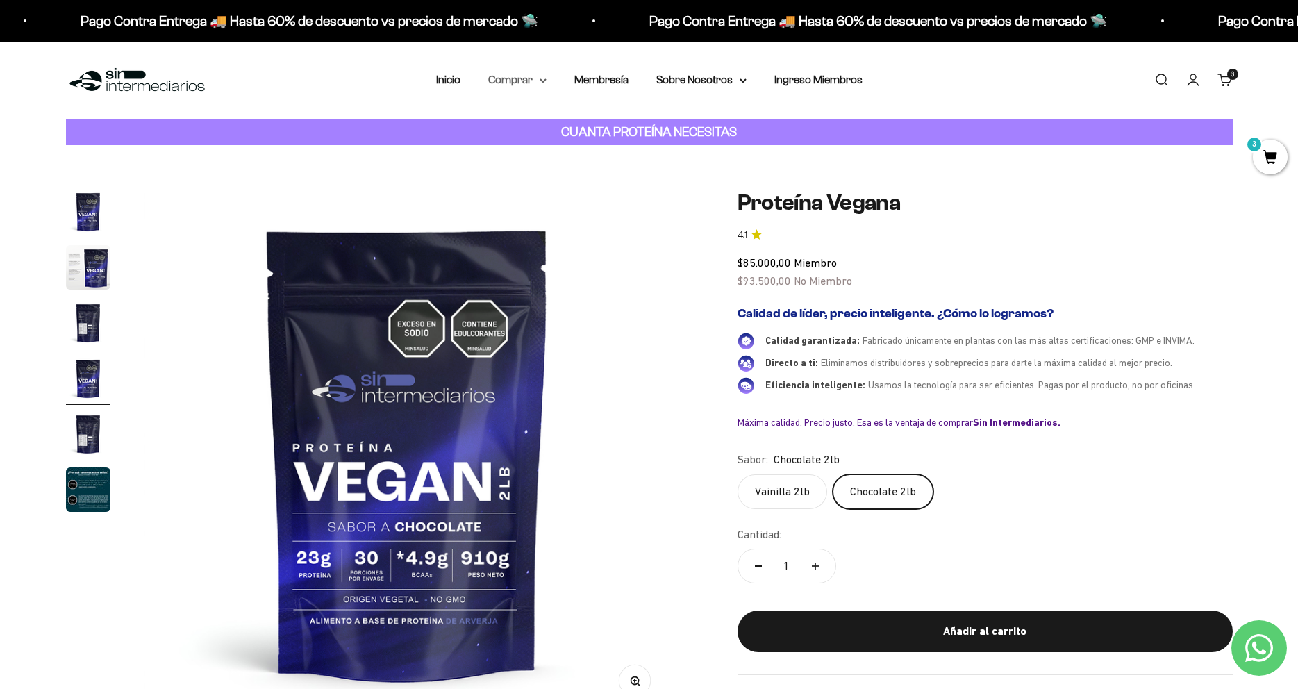
click at [519, 83] on summary "Comprar" at bounding box center [517, 80] width 58 height 18
click at [543, 202] on span "Todos Los Productos" at bounding box center [548, 203] width 102 height 12
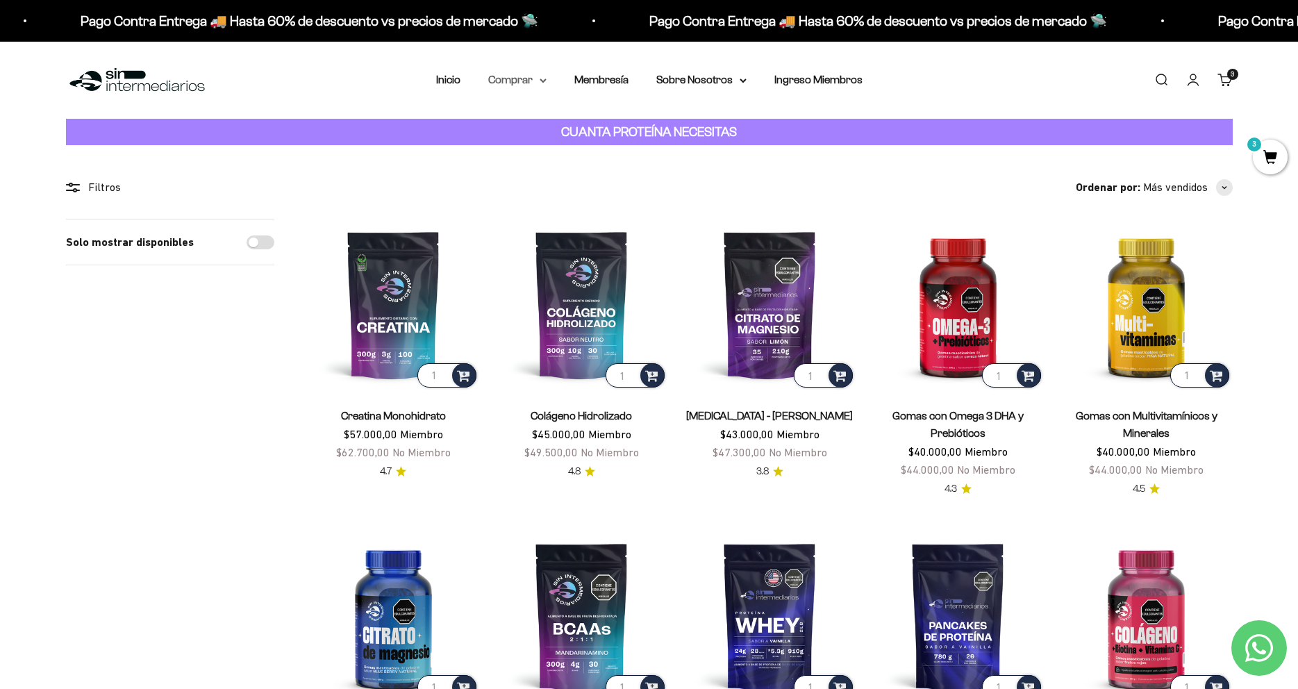
click at [511, 78] on summary "Comprar" at bounding box center [517, 80] width 58 height 18
click at [606, 176] on icon at bounding box center [608, 176] width 5 height 7
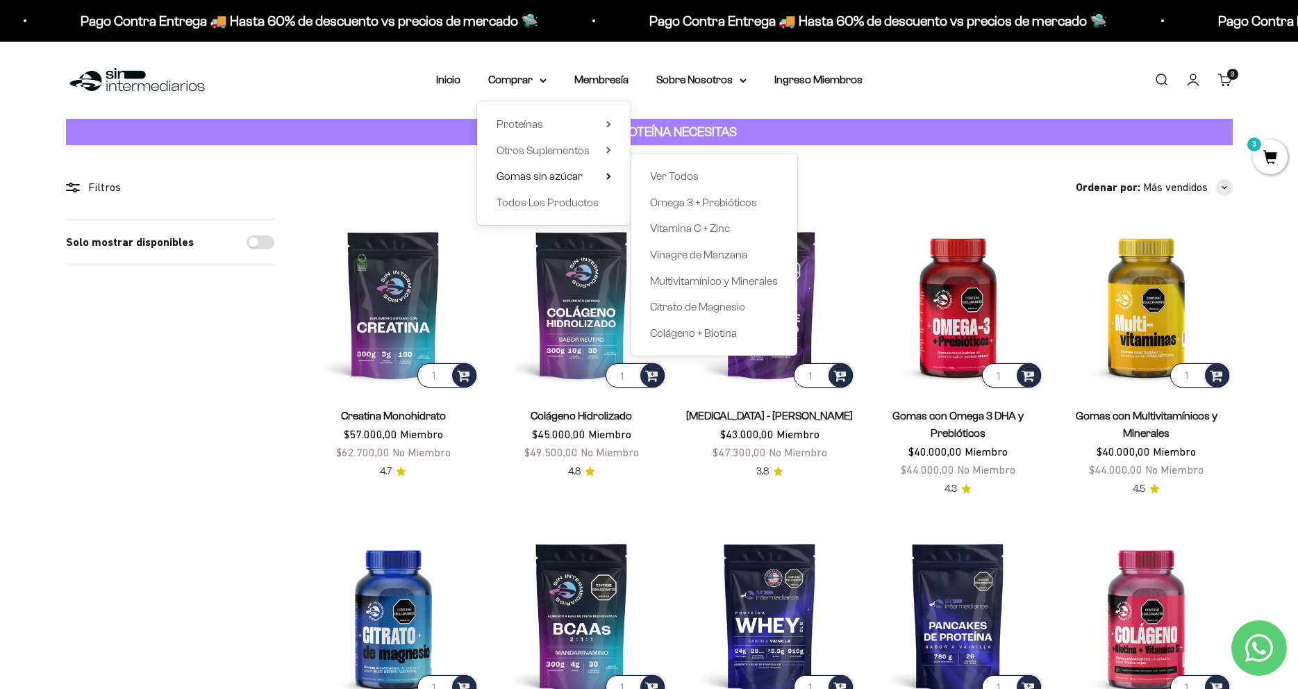
click at [604, 161] on div "Proteínas Ver Todos Whey Iso Vegan Shaker" at bounding box center [554, 163] width 154 height 124
click at [607, 149] on icon at bounding box center [608, 150] width 3 height 6
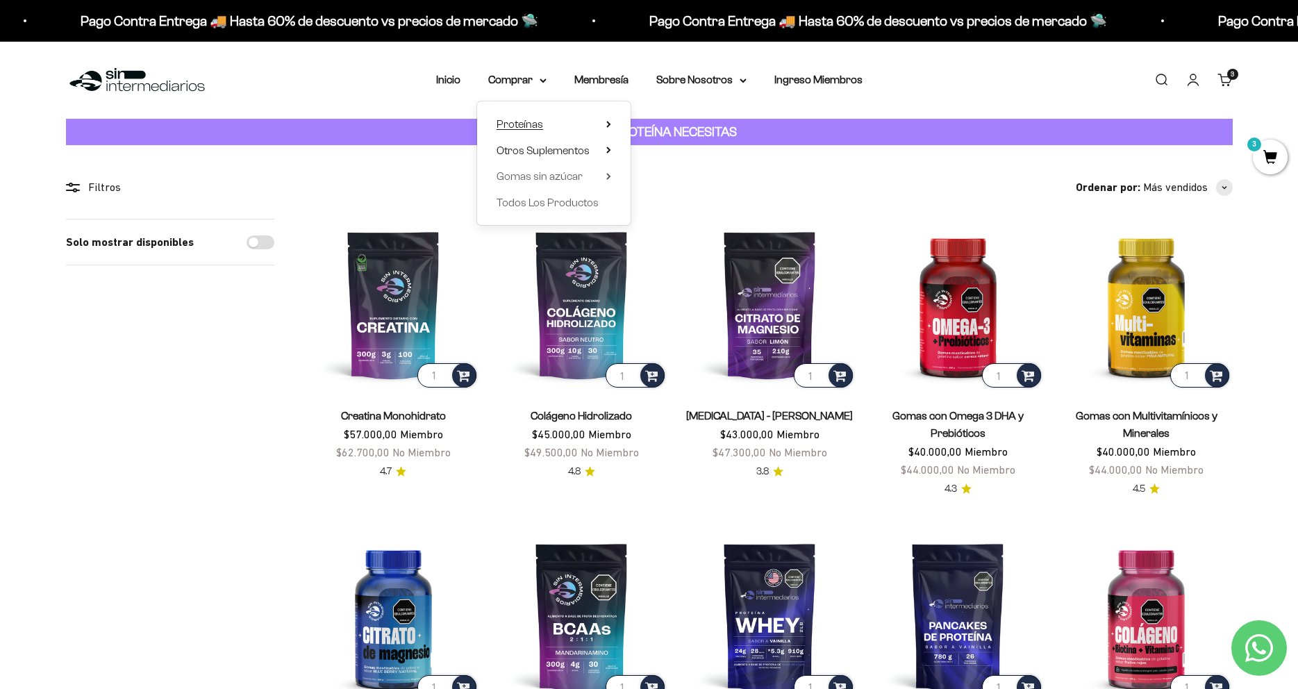
click at [606, 123] on icon at bounding box center [608, 124] width 5 height 7
click at [651, 280] on span "Shaker" at bounding box center [667, 281] width 34 height 12
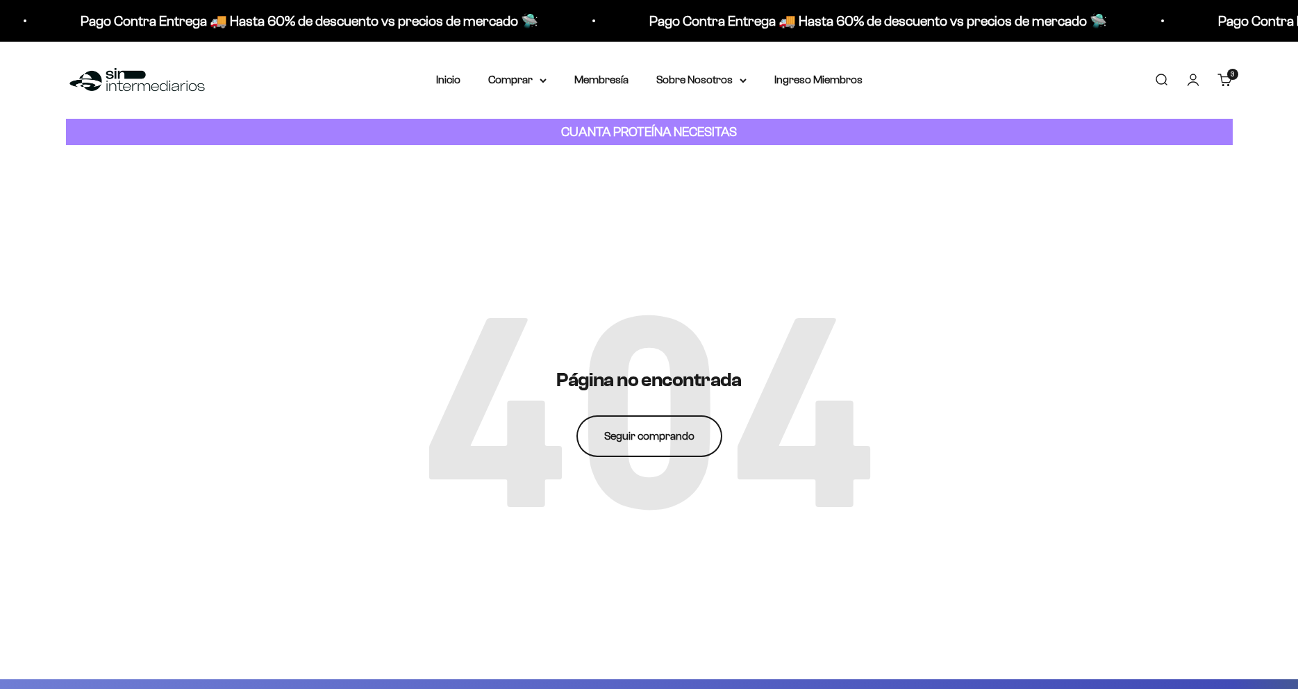
click at [651, 415] on link "Seguir comprando" at bounding box center [650, 436] width 146 height 42
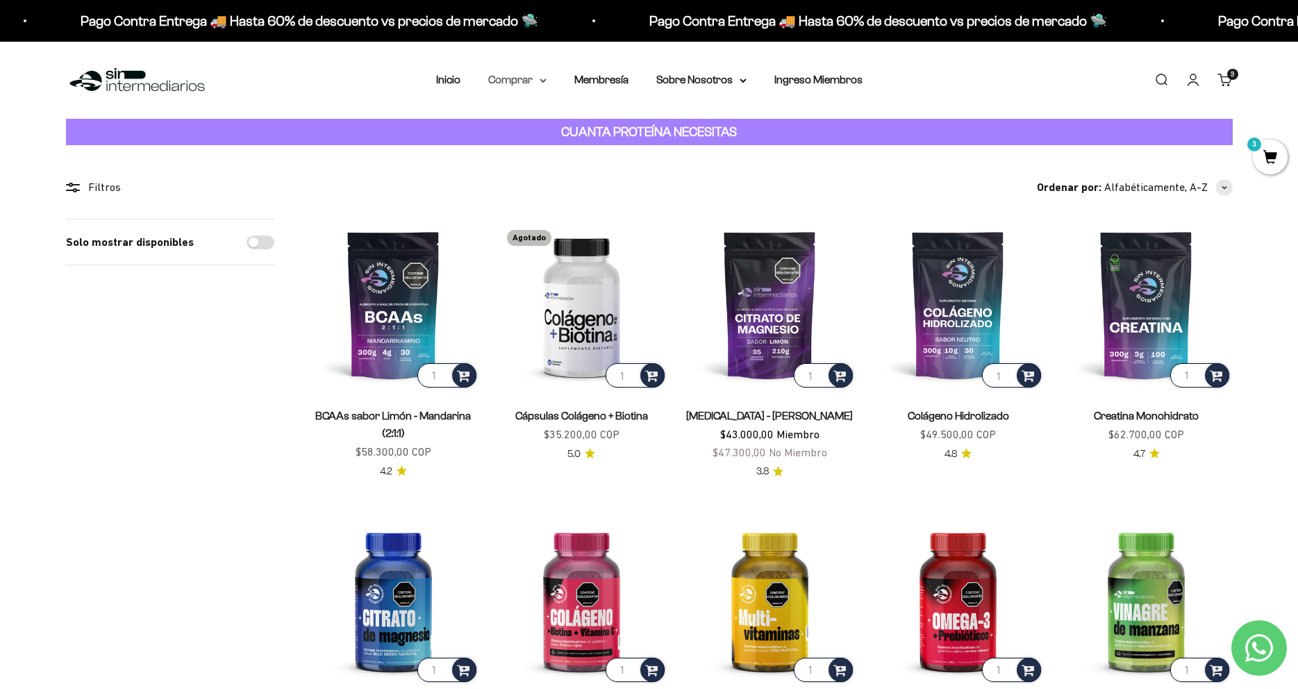
click at [511, 79] on summary "Comprar" at bounding box center [517, 80] width 58 height 18
click at [512, 204] on span "Todos Los Productos" at bounding box center [548, 203] width 102 height 12
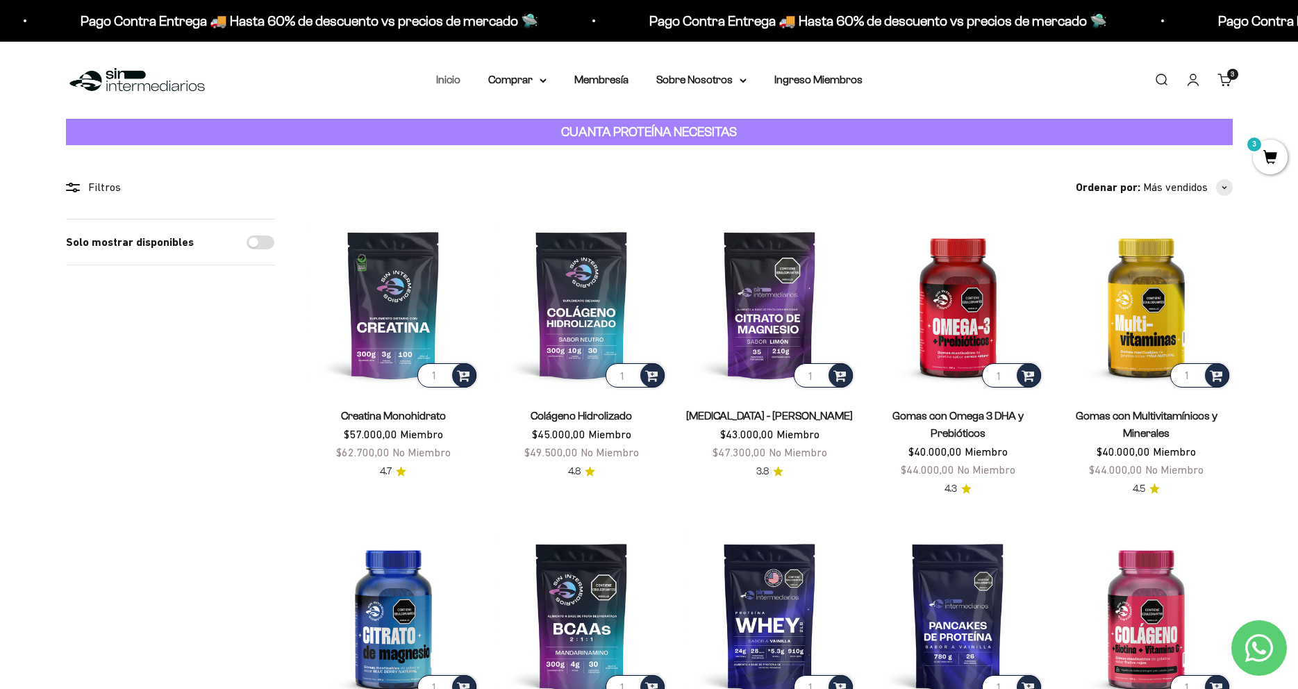
click at [436, 76] on link "Inicio" at bounding box center [448, 80] width 24 height 12
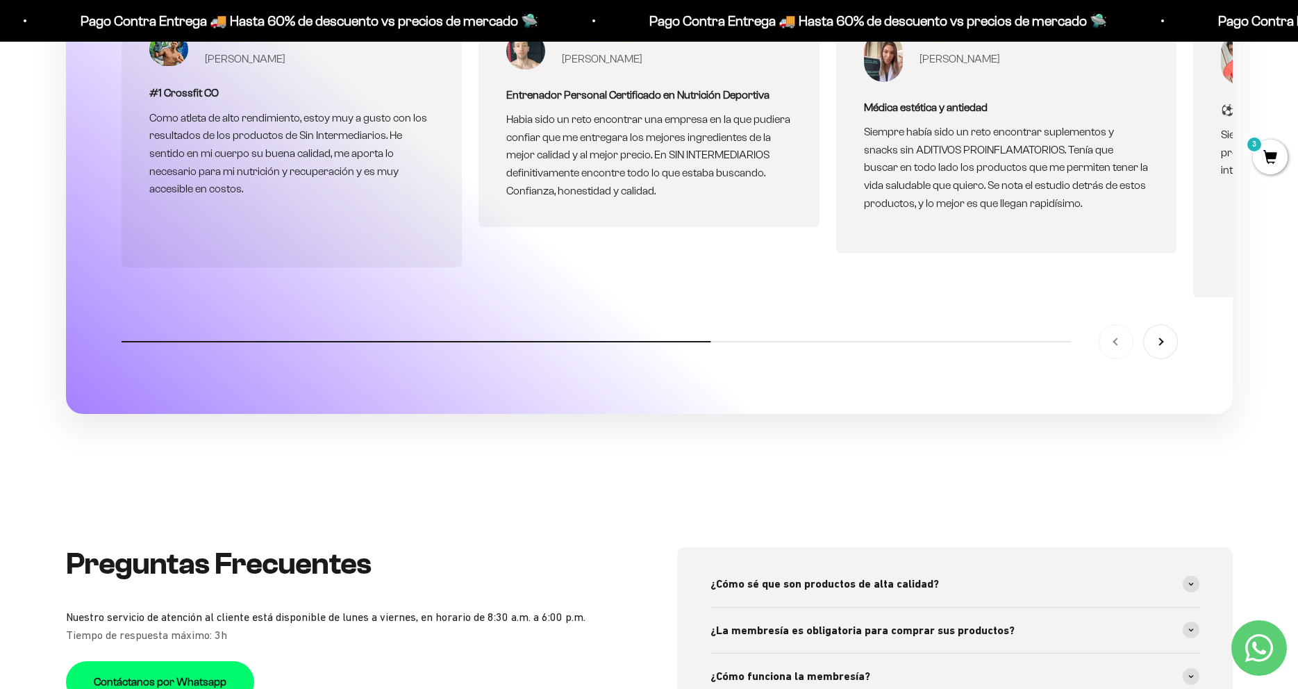
scroll to position [4535, 0]
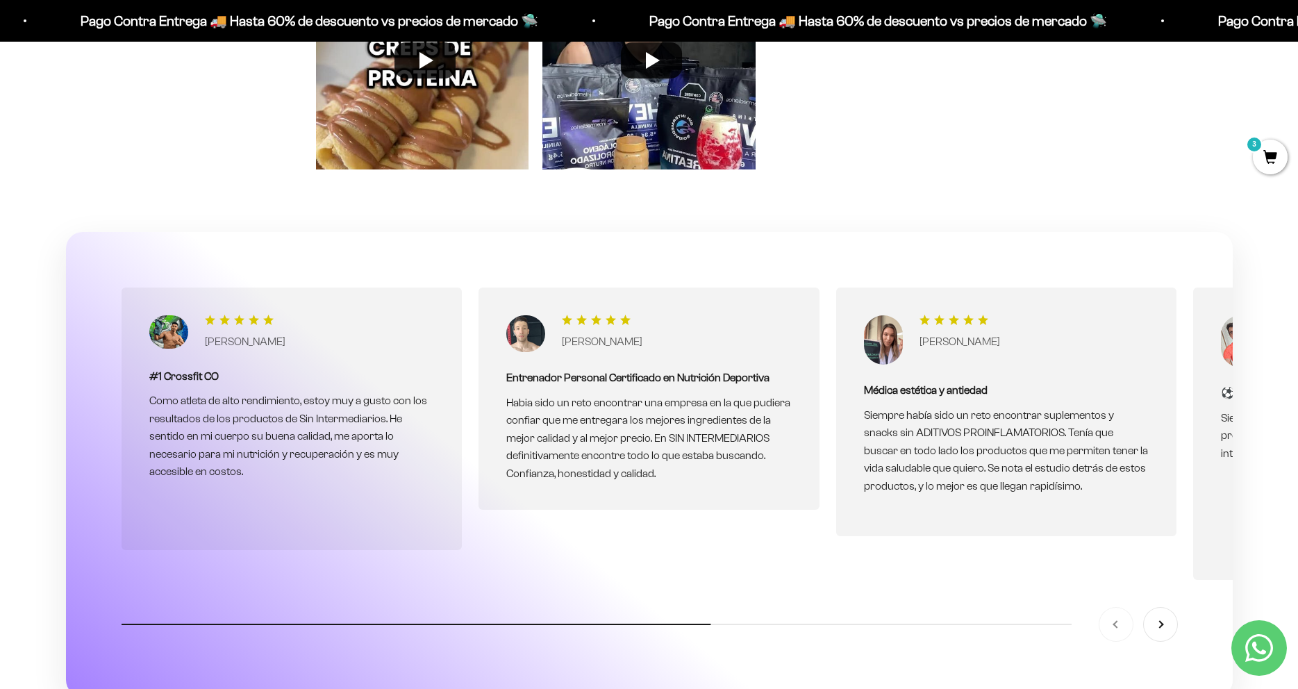
click at [1251, 152] on mark "3" at bounding box center [1254, 144] width 17 height 17
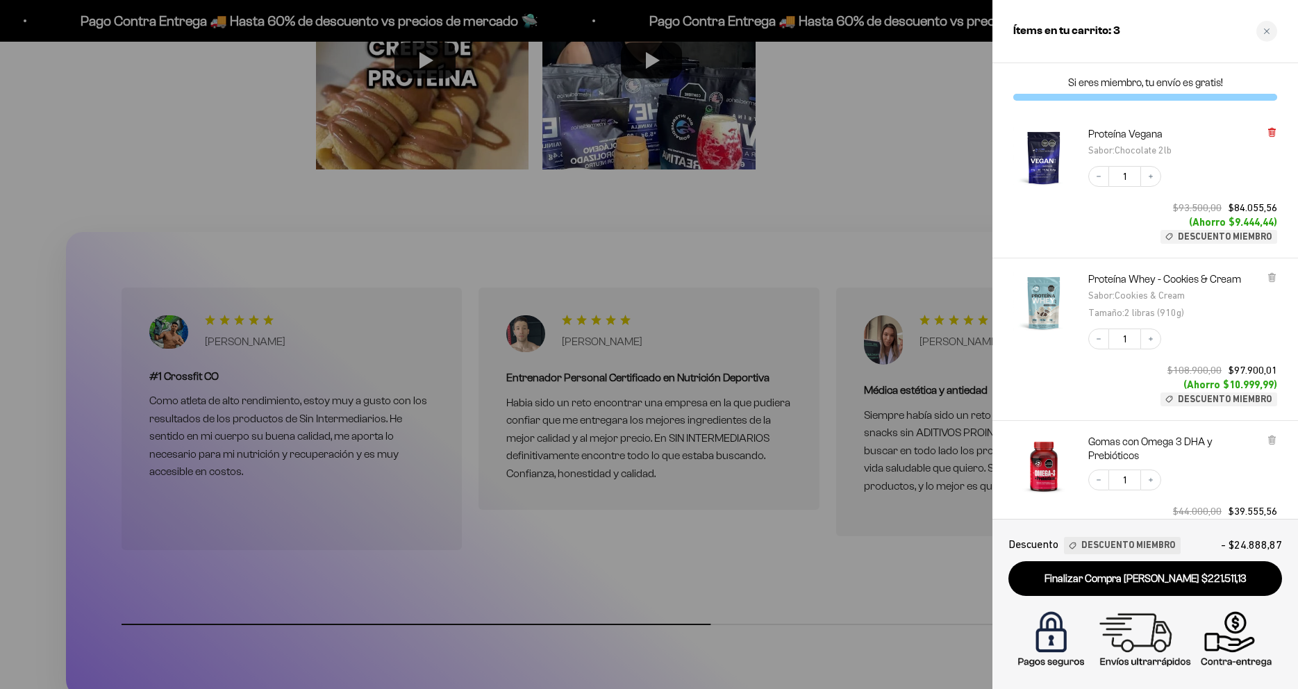
click at [1275, 130] on icon at bounding box center [1272, 132] width 6 height 7
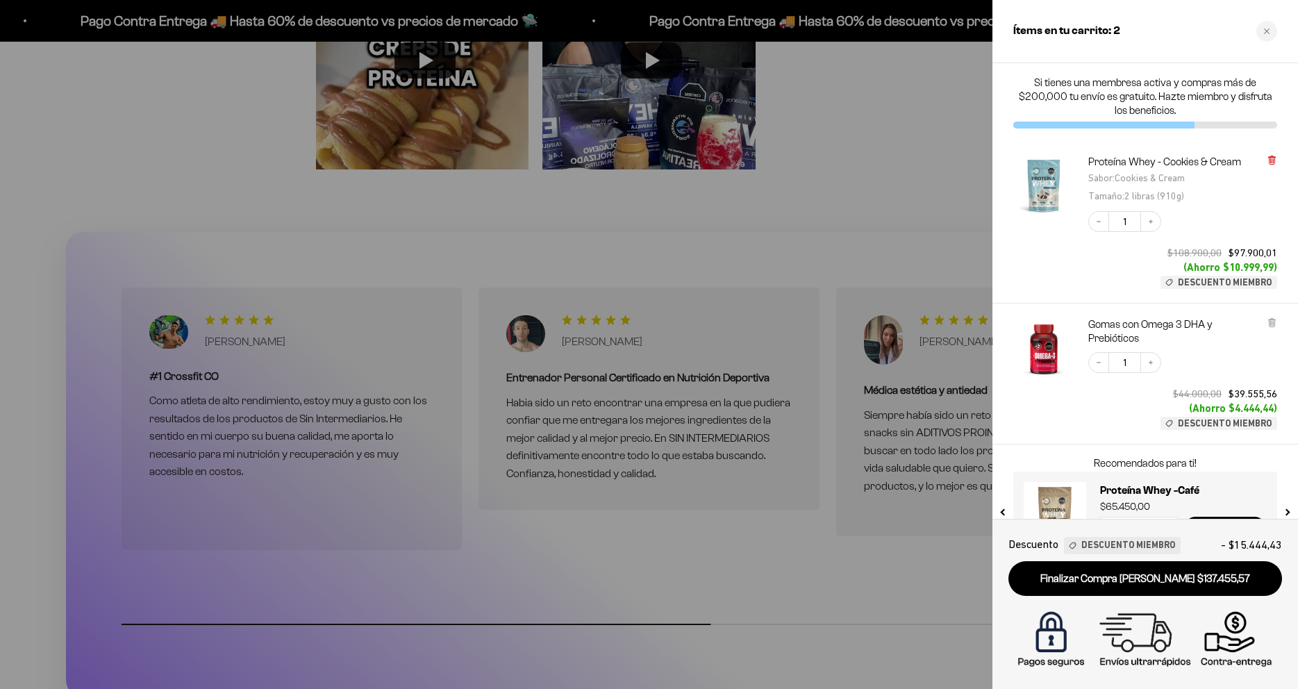
click at [1272, 160] on icon at bounding box center [1272, 160] width 6 height 7
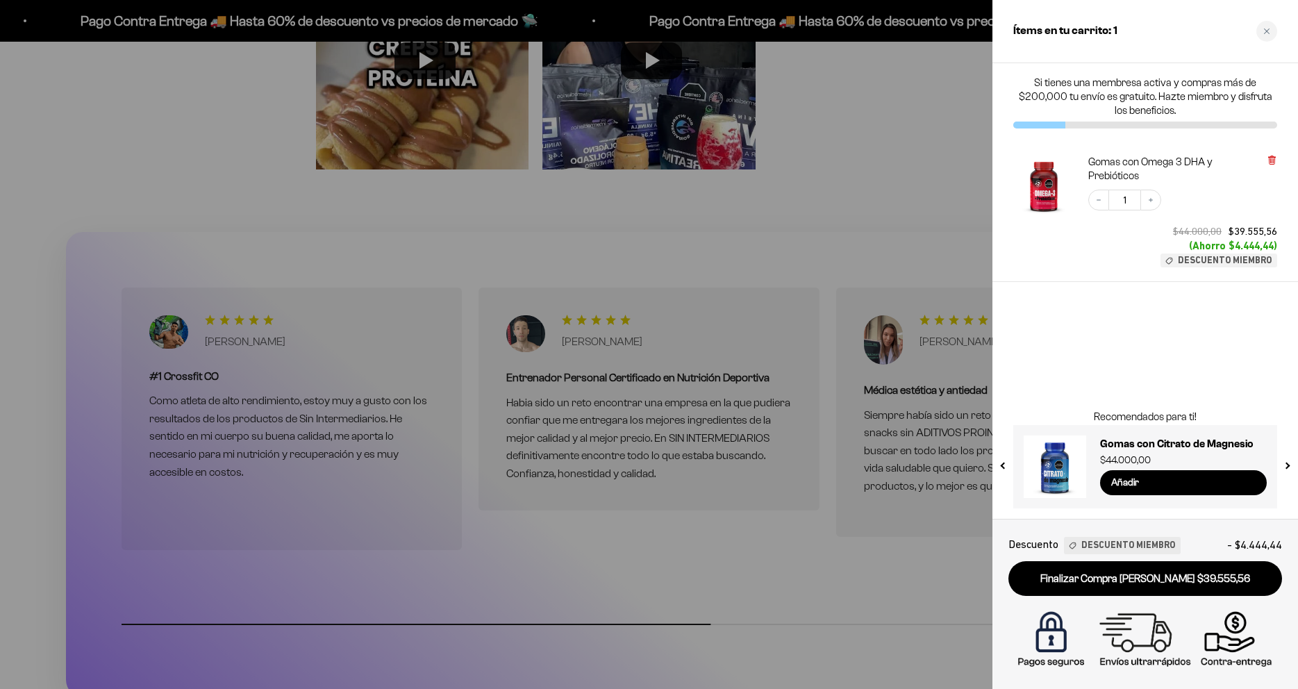
click at [1273, 163] on icon at bounding box center [1272, 159] width 3 height 7
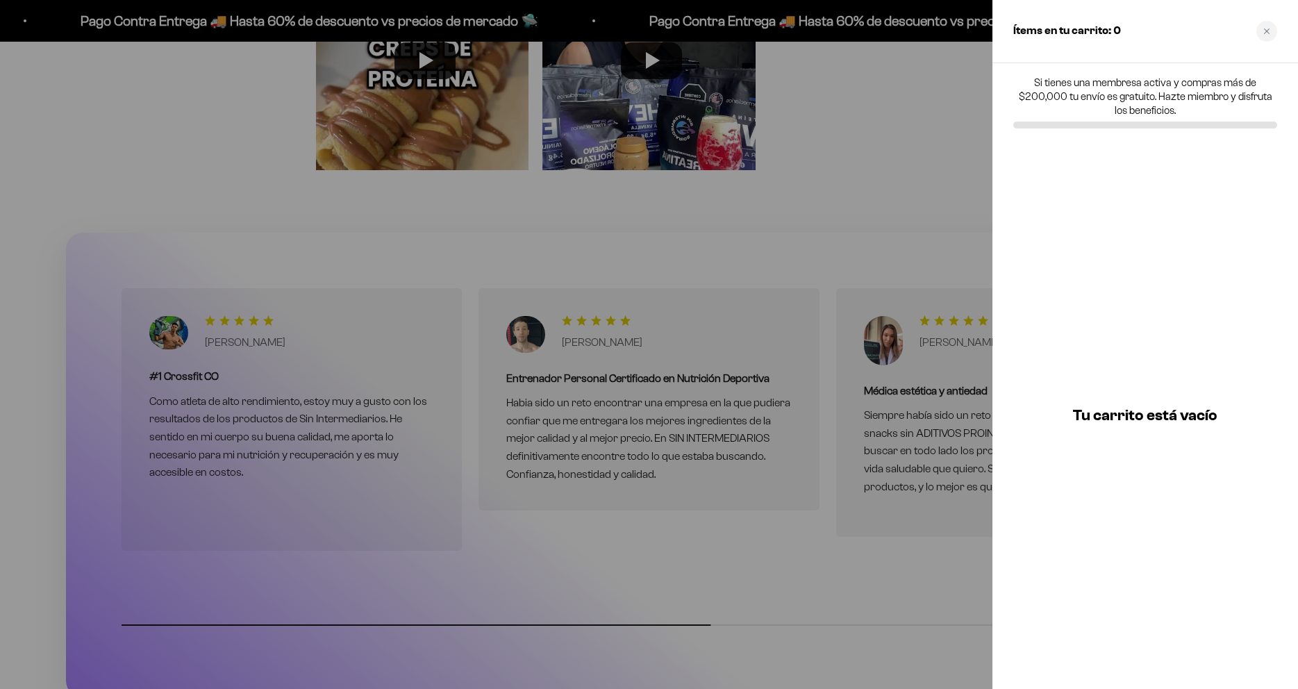
click at [1257, 34] on div "Ítems en tu carrito: 0" at bounding box center [1146, 31] width 306 height 63
click at [1271, 36] on div "Close cart" at bounding box center [1267, 31] width 21 height 21
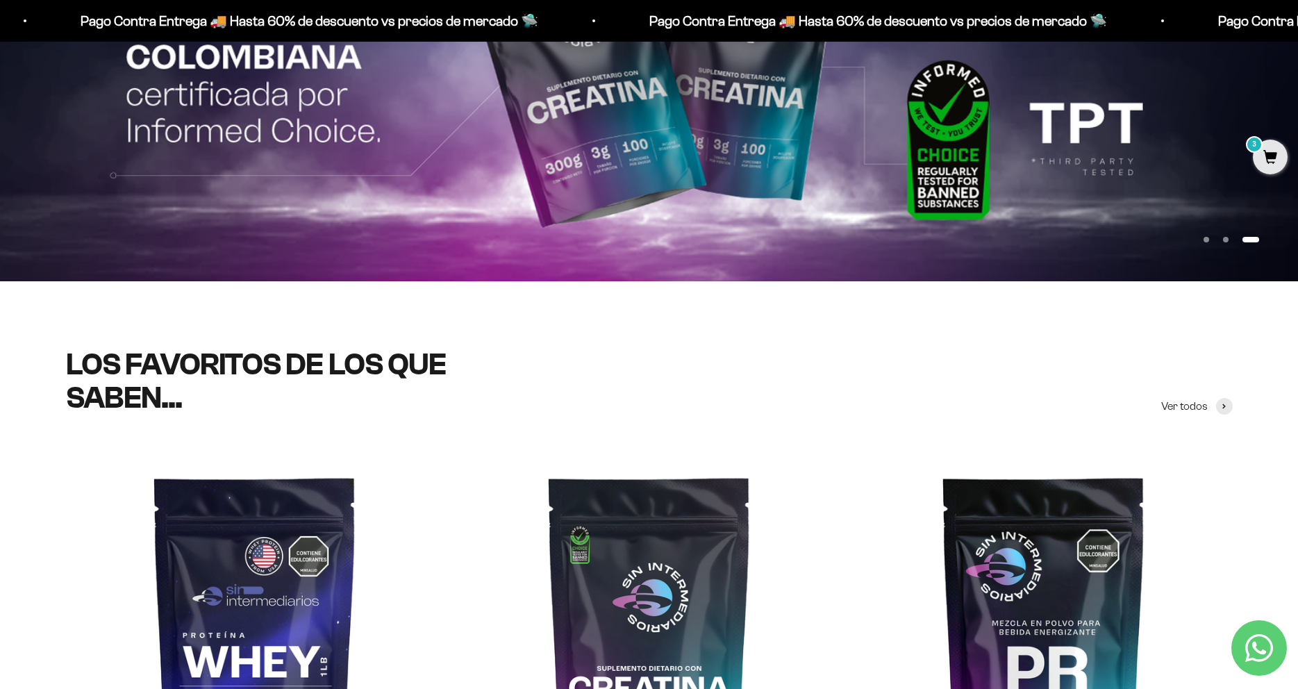
scroll to position [0, 0]
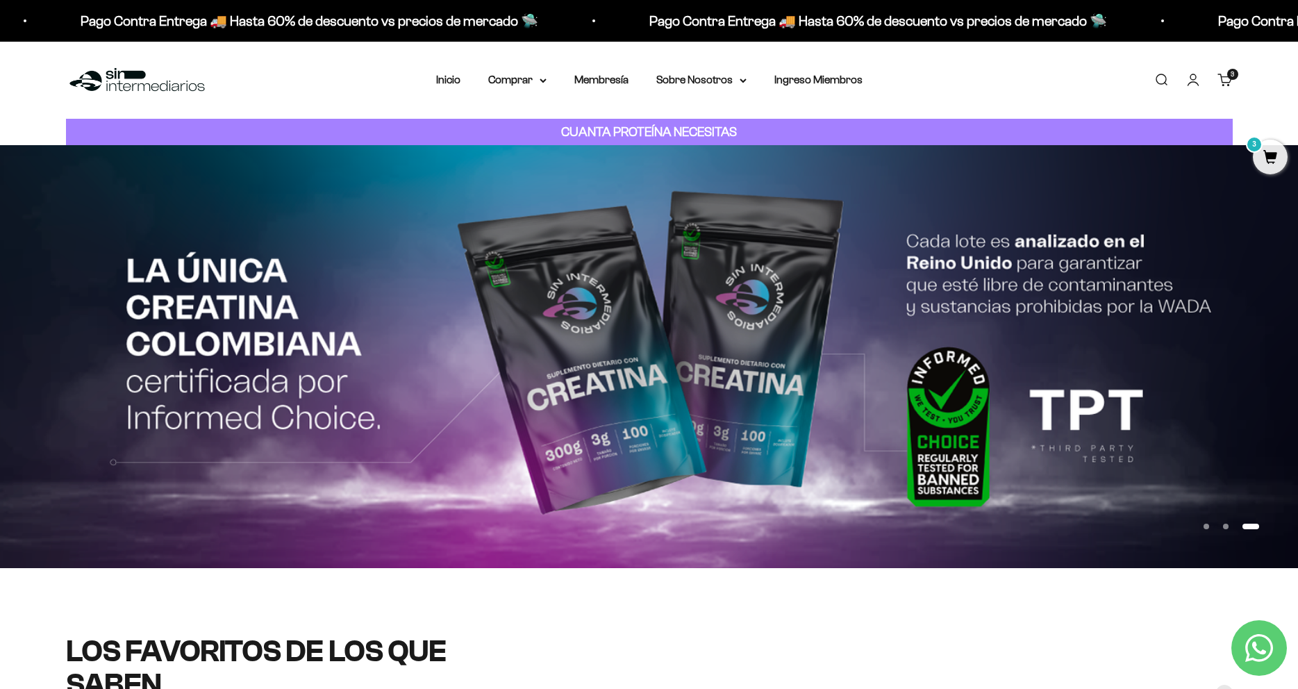
click at [374, 89] on div "Menú Buscar Inicio Comprar Proteínas Ver Todos Whey Iso Vegan Pancakes Pre-Entr…" at bounding box center [649, 80] width 1298 height 77
click at [447, 74] on link "Inicio" at bounding box center [448, 80] width 24 height 12
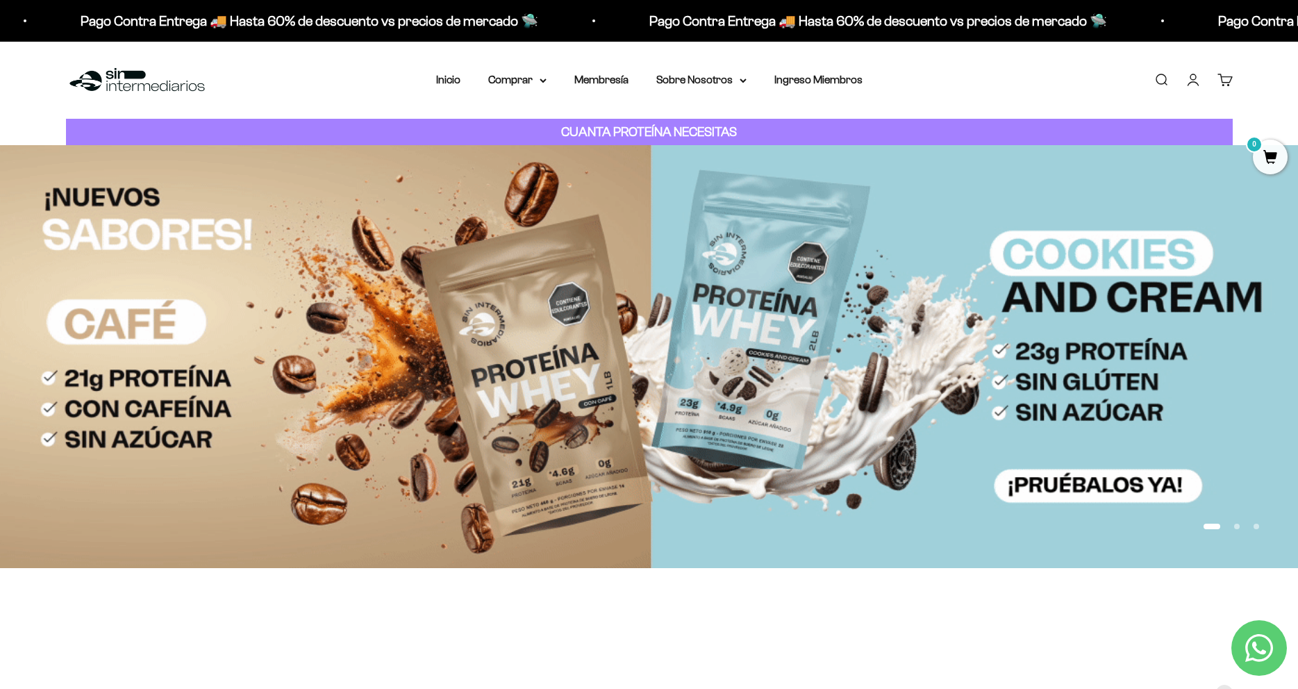
click at [1235, 526] on button "Ir al artículo 2" at bounding box center [1238, 527] width 6 height 6
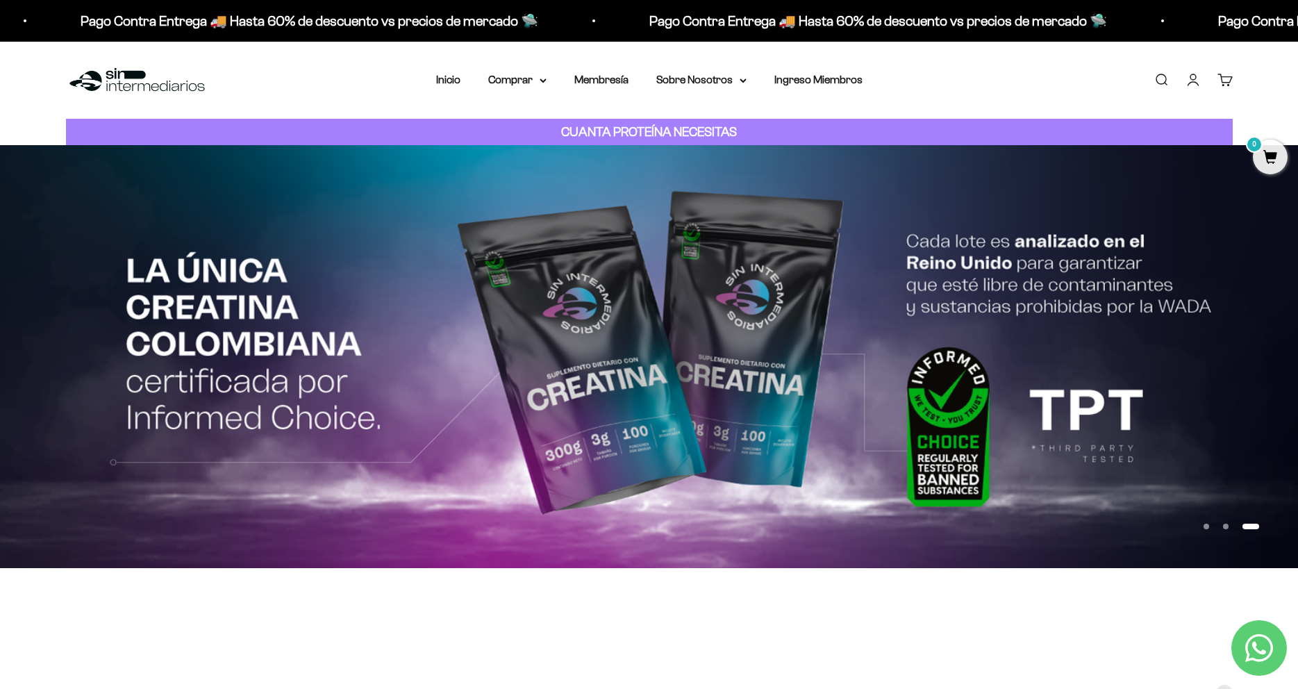
click at [236, 351] on img at bounding box center [649, 356] width 1298 height 423
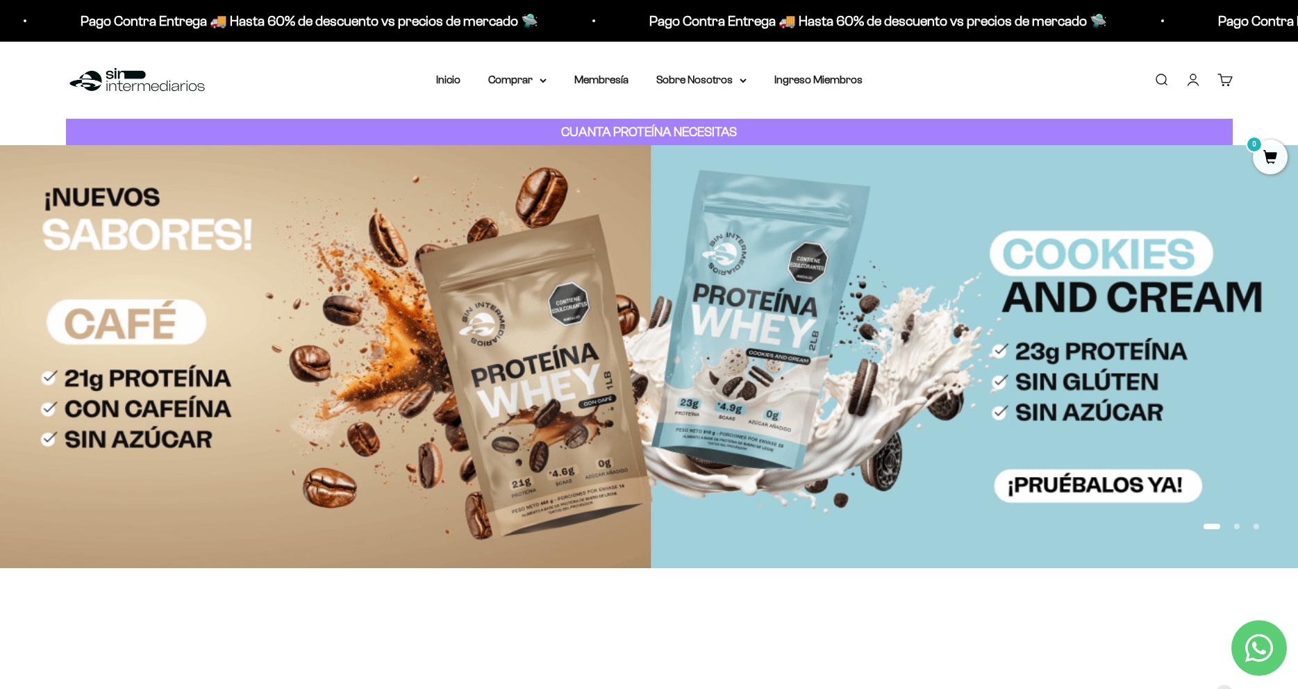
click at [1235, 529] on button "Ir al artículo 2" at bounding box center [1238, 527] width 6 height 6
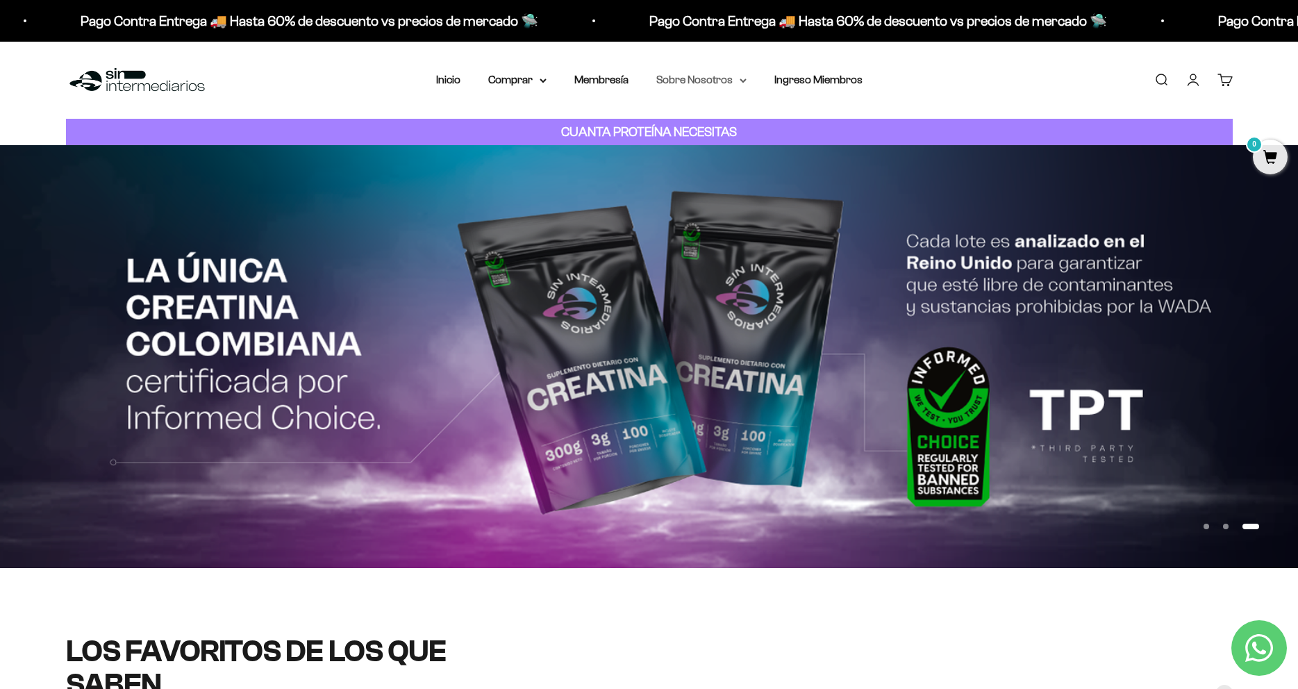
click at [696, 80] on summary "Sobre Nosotros" at bounding box center [702, 80] width 90 height 18
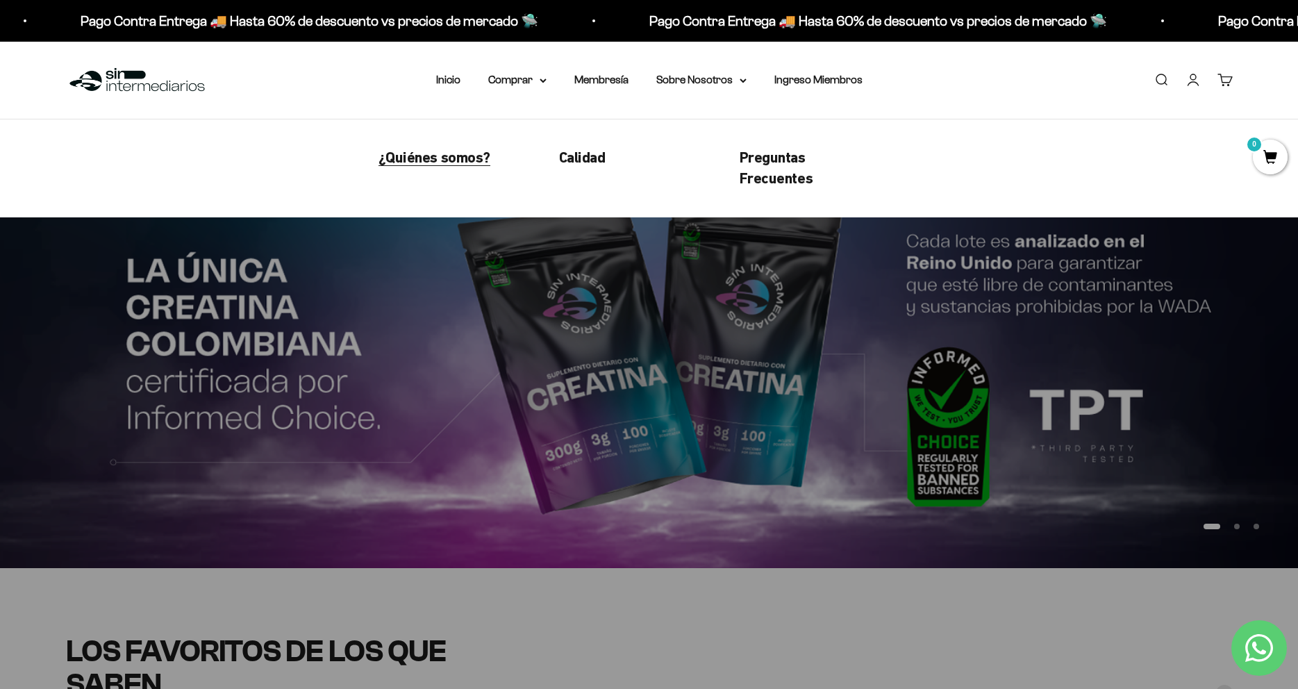
click at [472, 150] on span "¿Quiénes somos?" at bounding box center [435, 157] width 112 height 17
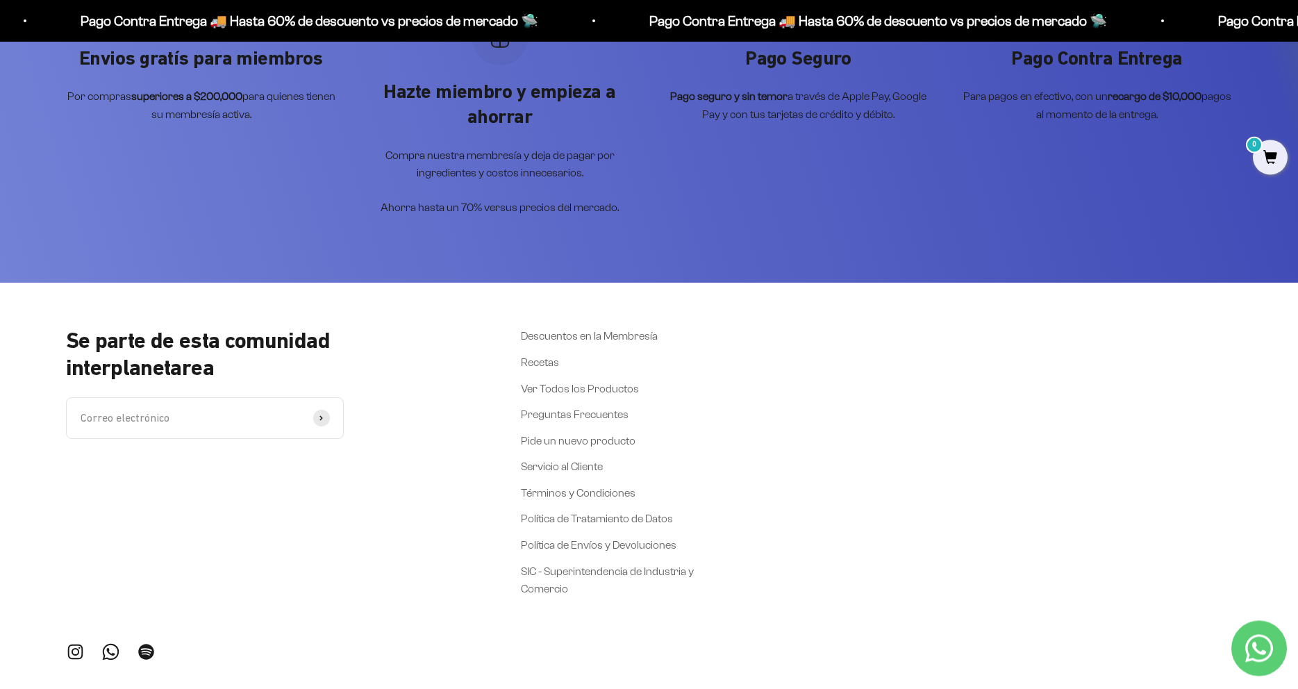
scroll to position [3672, 0]
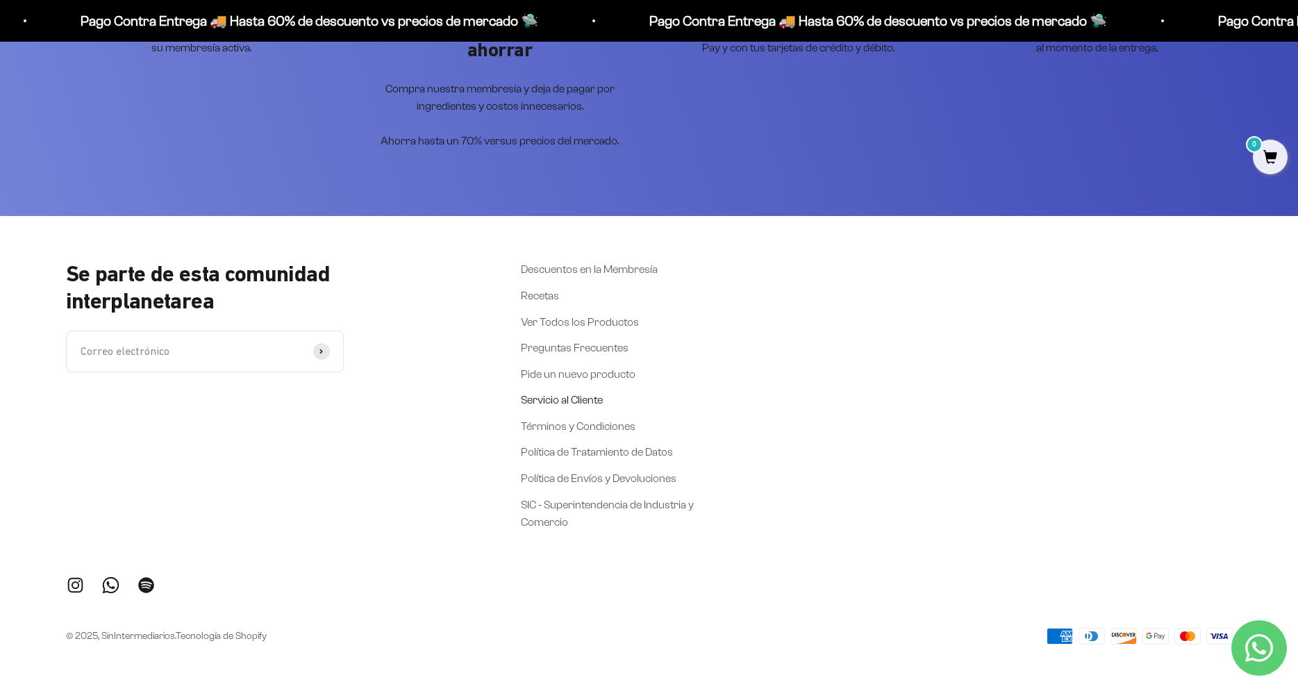
click at [576, 399] on link "Servicio al Cliente" at bounding box center [562, 400] width 82 height 18
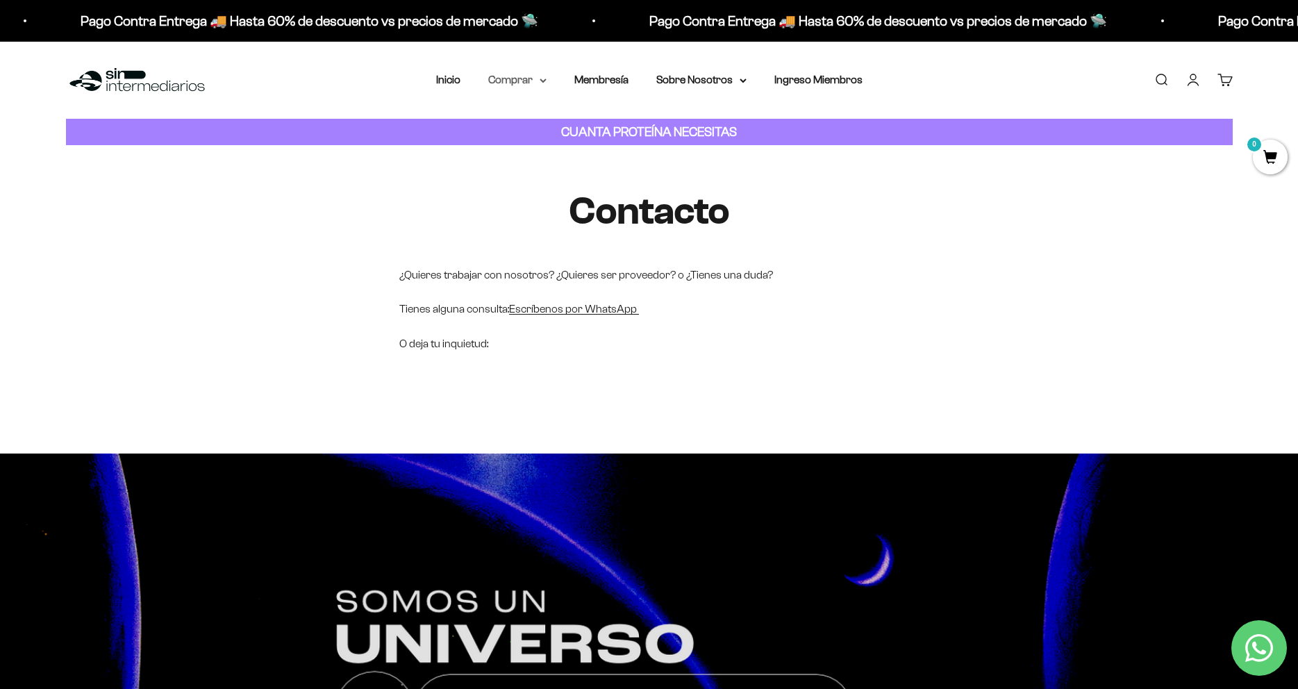
click at [530, 76] on summary "Comprar" at bounding box center [517, 80] width 58 height 18
click at [531, 117] on span "Proteínas" at bounding box center [520, 124] width 47 height 18
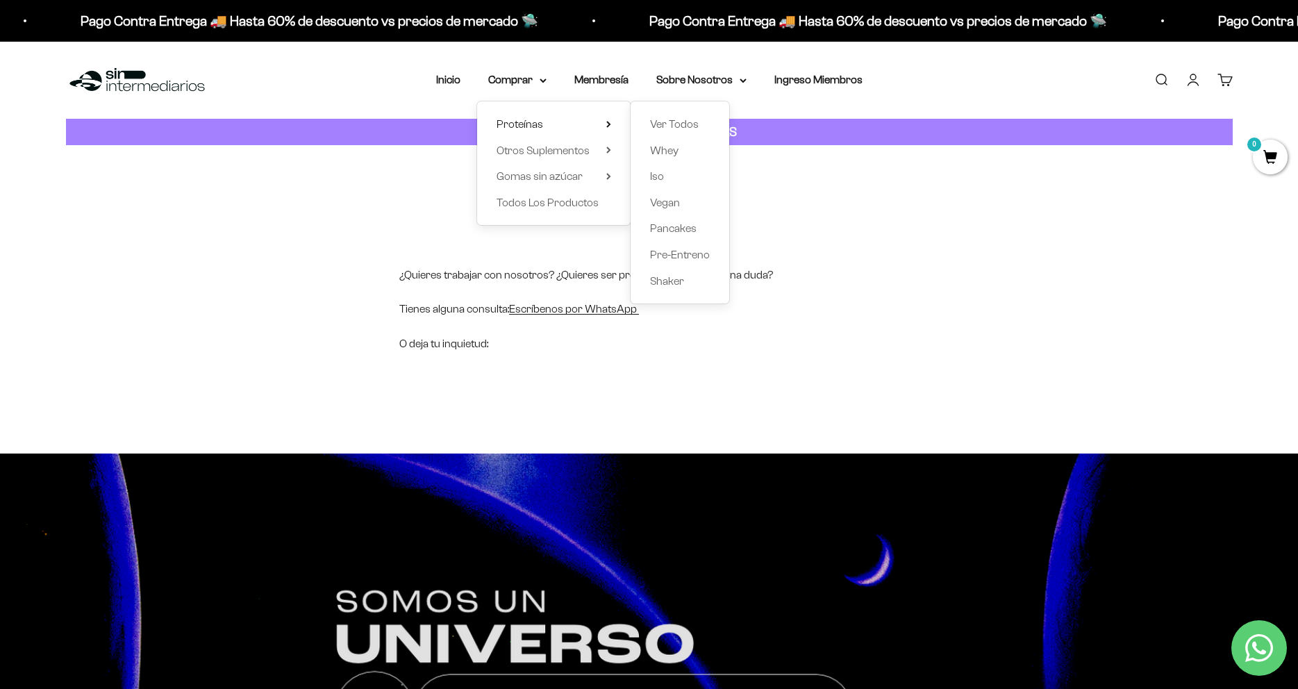
click at [669, 112] on div "Ver Todos Whey Iso Vegan Pancakes Pre-Entreno Shaker" at bounding box center [680, 202] width 99 height 202
click at [678, 122] on span "Ver Todos" at bounding box center [674, 124] width 49 height 12
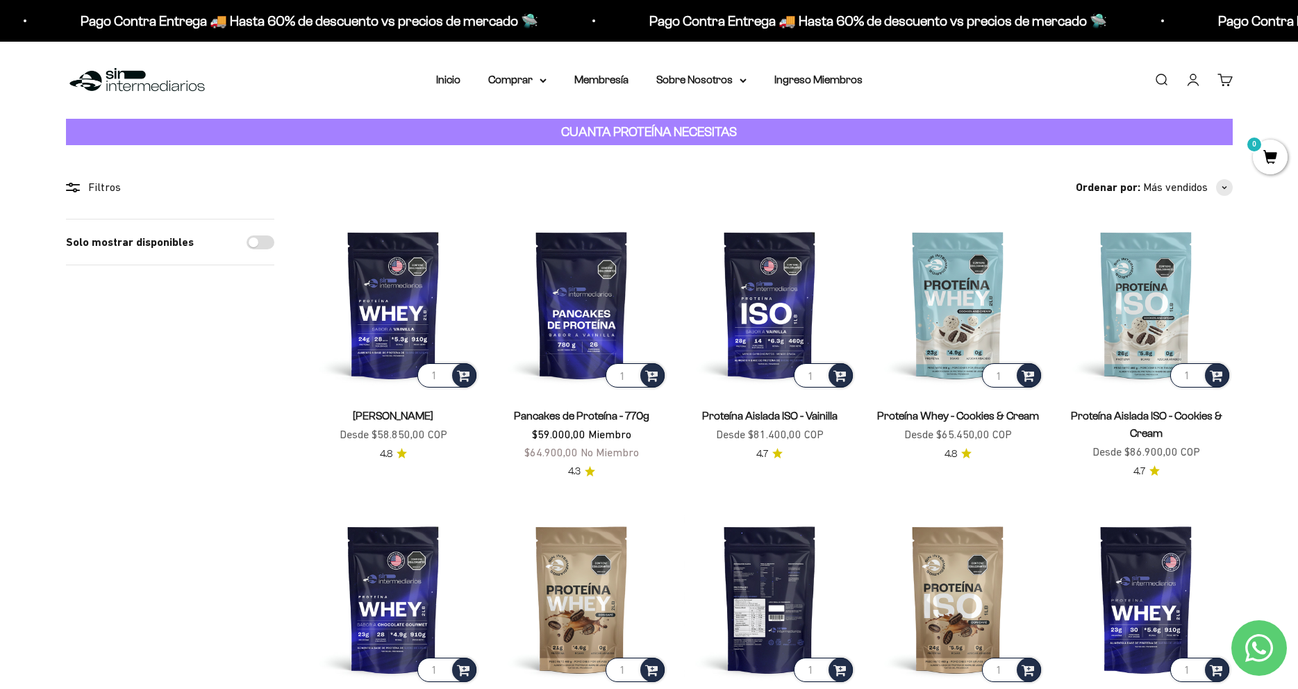
click at [700, 534] on img at bounding box center [770, 599] width 172 height 172
